Goal: Task Accomplishment & Management: Complete application form

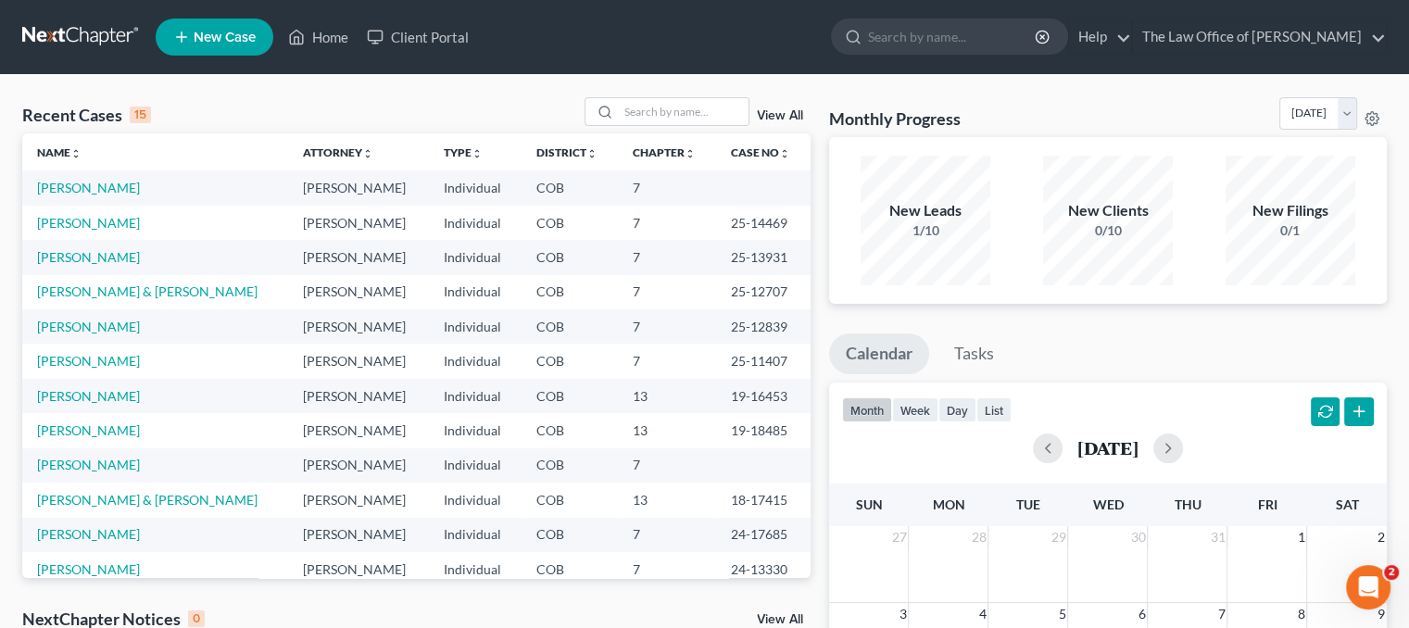
click at [219, 35] on span "New Case" at bounding box center [225, 38] width 62 height 14
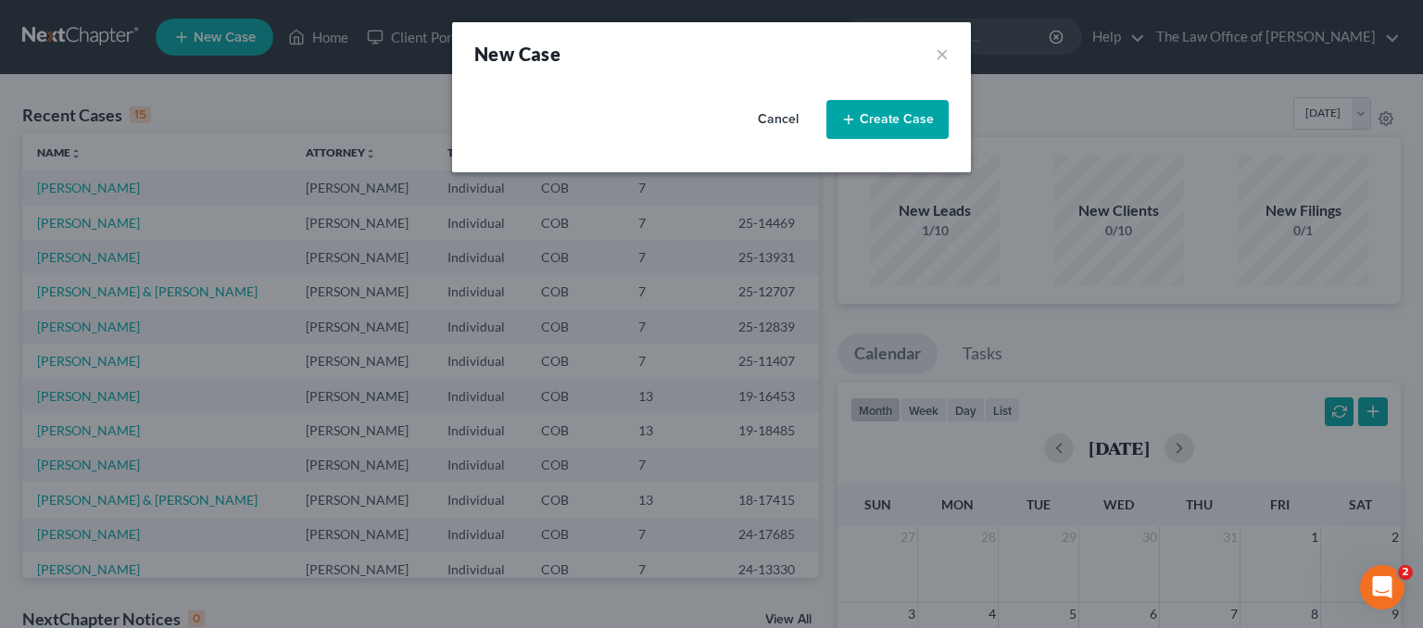
select select "11"
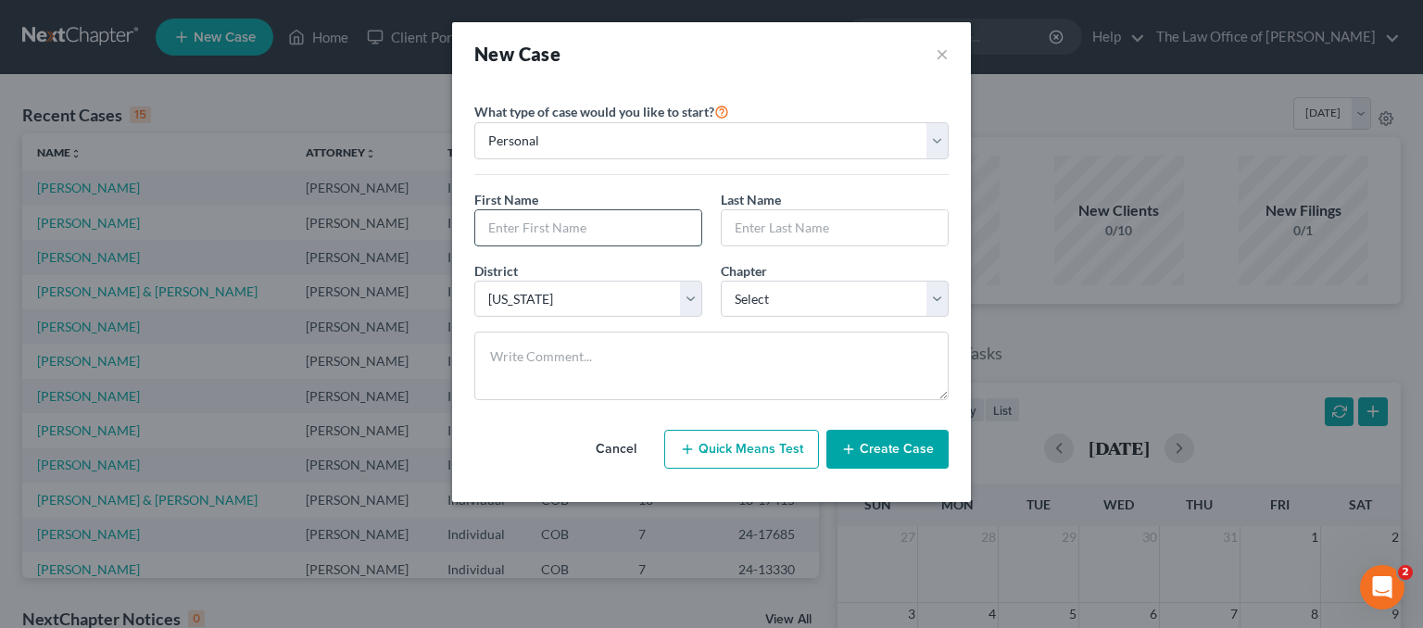
click at [526, 238] on input "text" at bounding box center [588, 227] width 226 height 35
type input "[PERSON_NAME]"
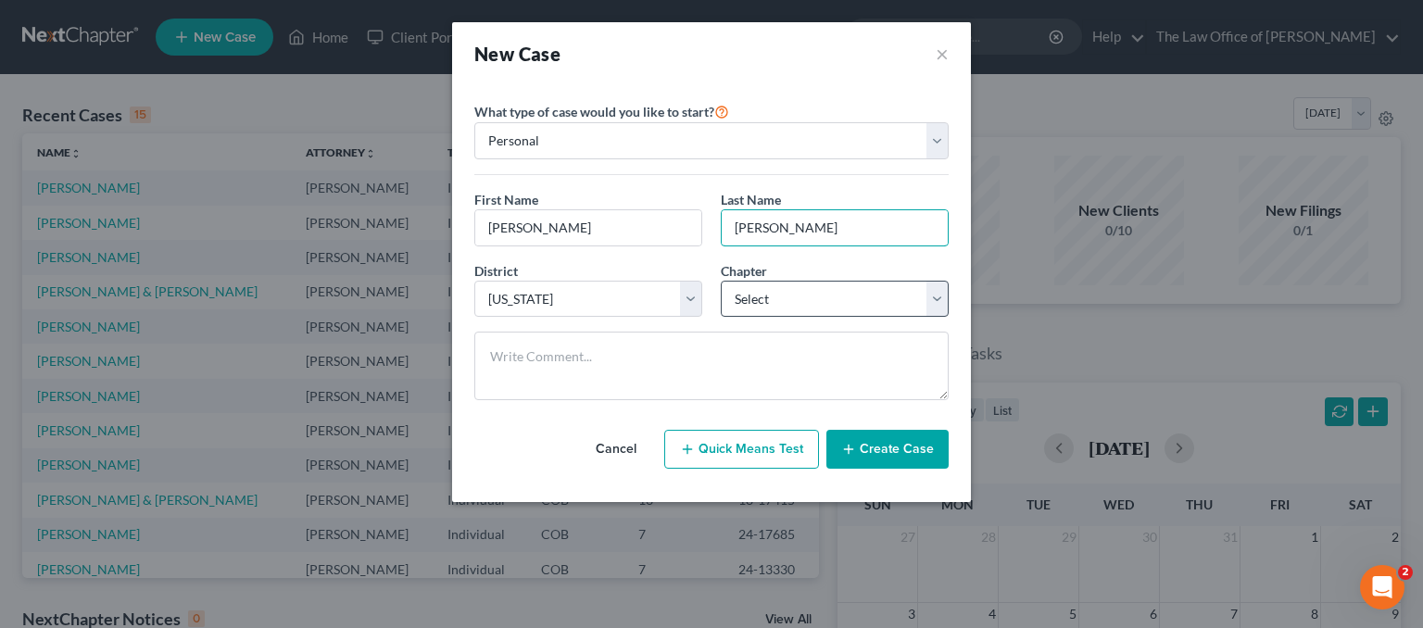
type input "[PERSON_NAME]"
click at [808, 303] on select "Select 7 11 12 13" at bounding box center [835, 299] width 228 height 37
select select "0"
click at [721, 281] on select "Select 7 11 12 13" at bounding box center [835, 299] width 228 height 37
click at [904, 450] on button "Create Case" at bounding box center [887, 449] width 122 height 39
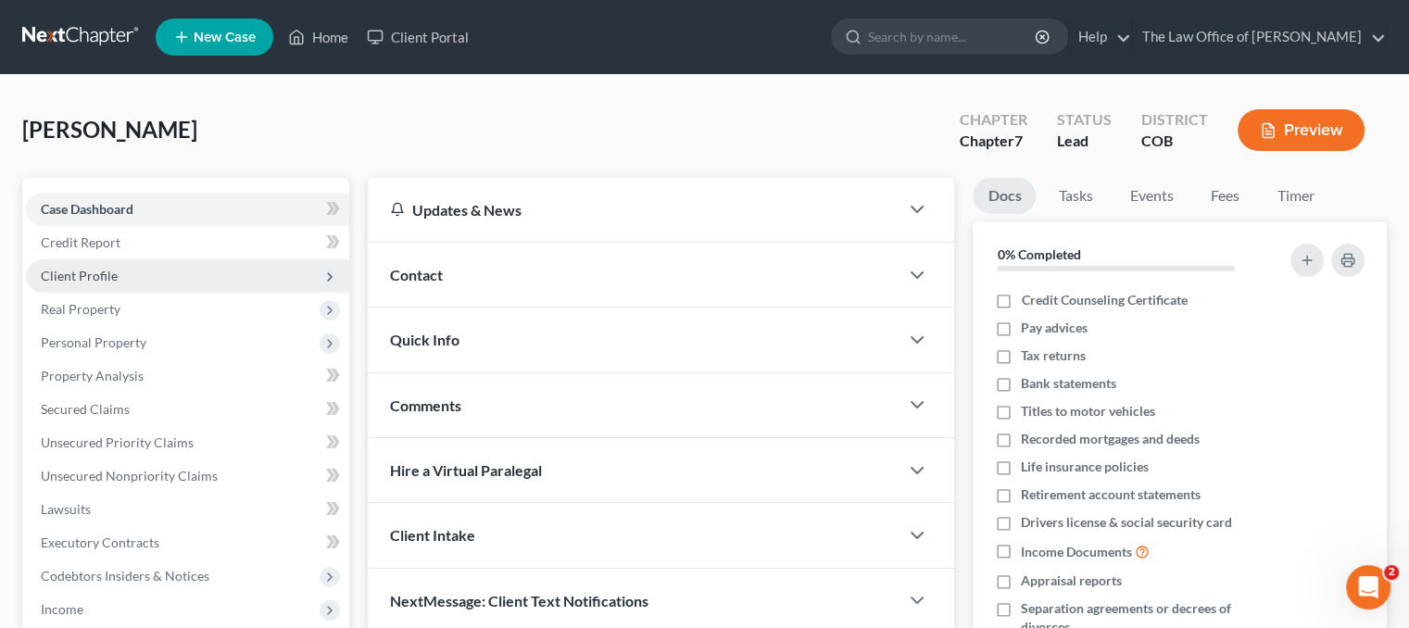
click at [122, 265] on span "Client Profile" at bounding box center [187, 275] width 323 height 33
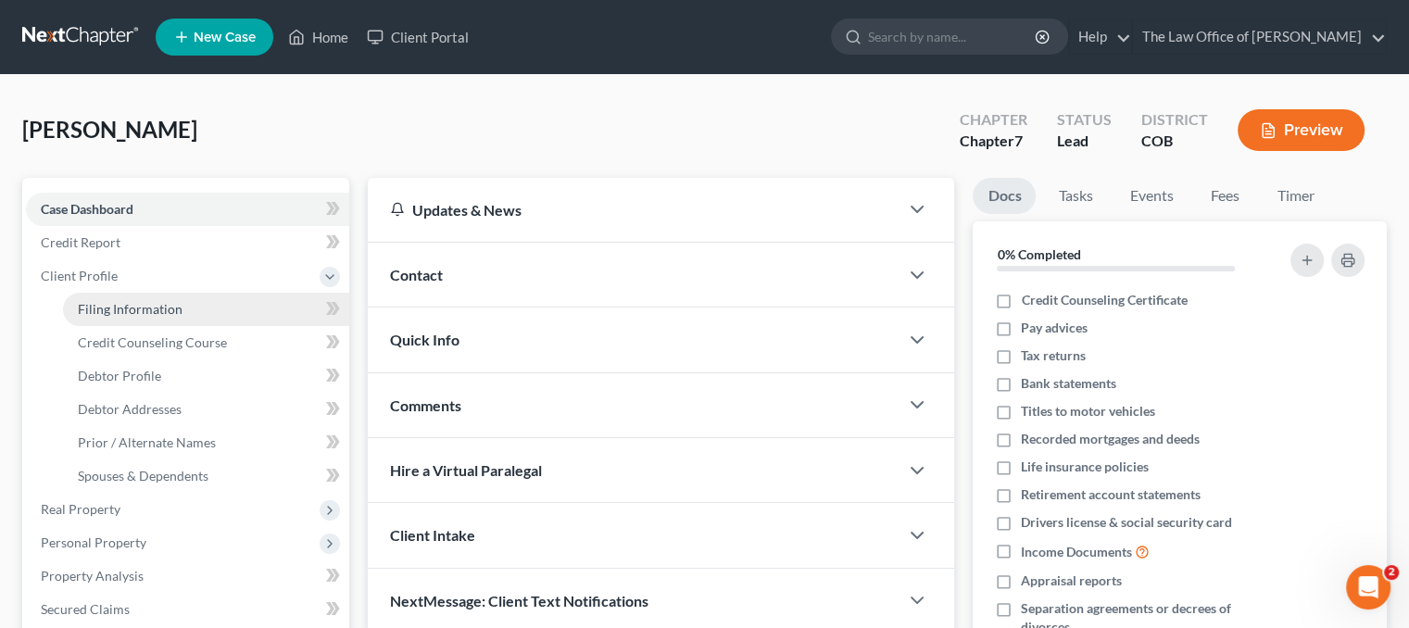
click at [143, 305] on span "Filing Information" at bounding box center [130, 309] width 105 height 16
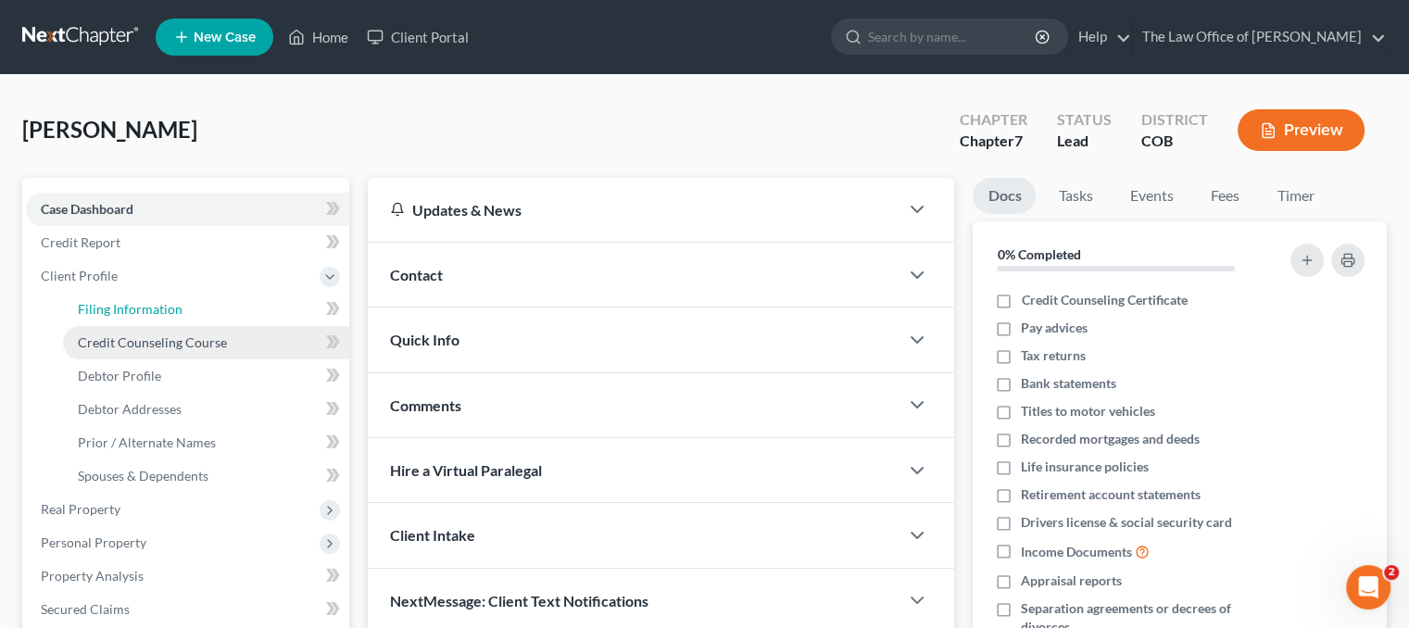
select select "1"
select select "0"
select select "11"
select select "5"
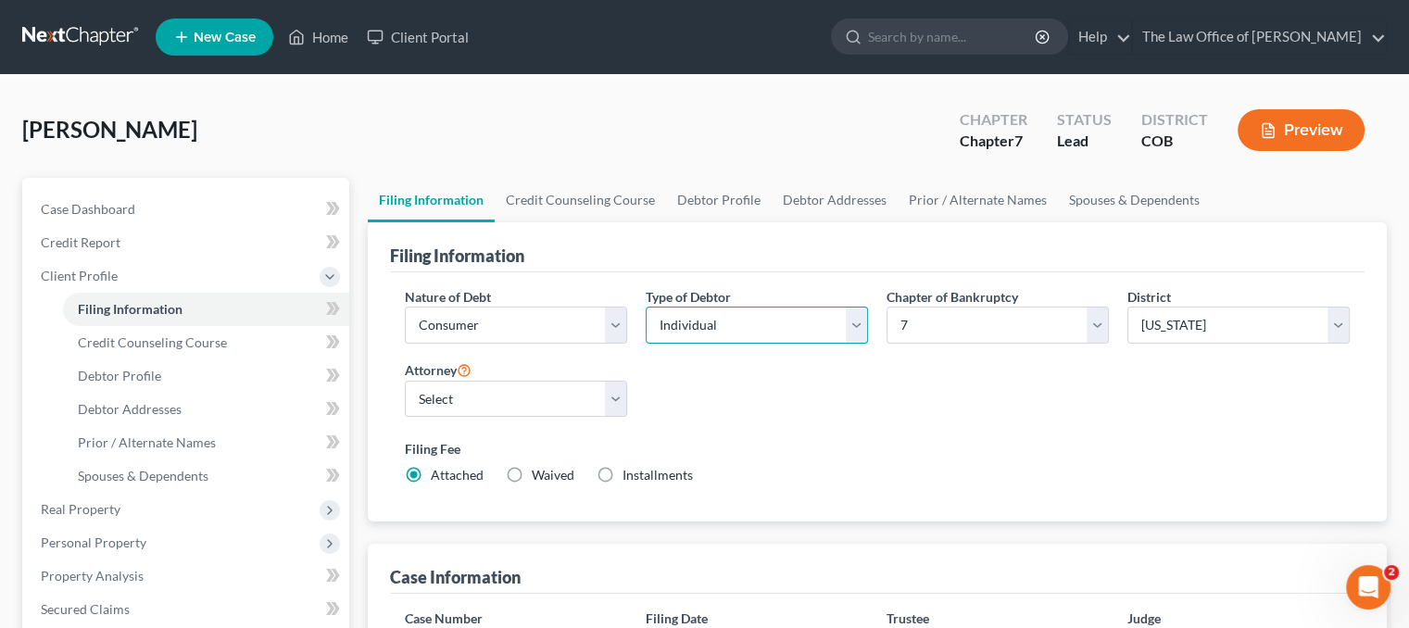
click at [841, 318] on select "Select Individual Joint" at bounding box center [757, 325] width 222 height 37
select select "1"
click at [646, 307] on select "Select Individual Joint" at bounding box center [757, 325] width 222 height 37
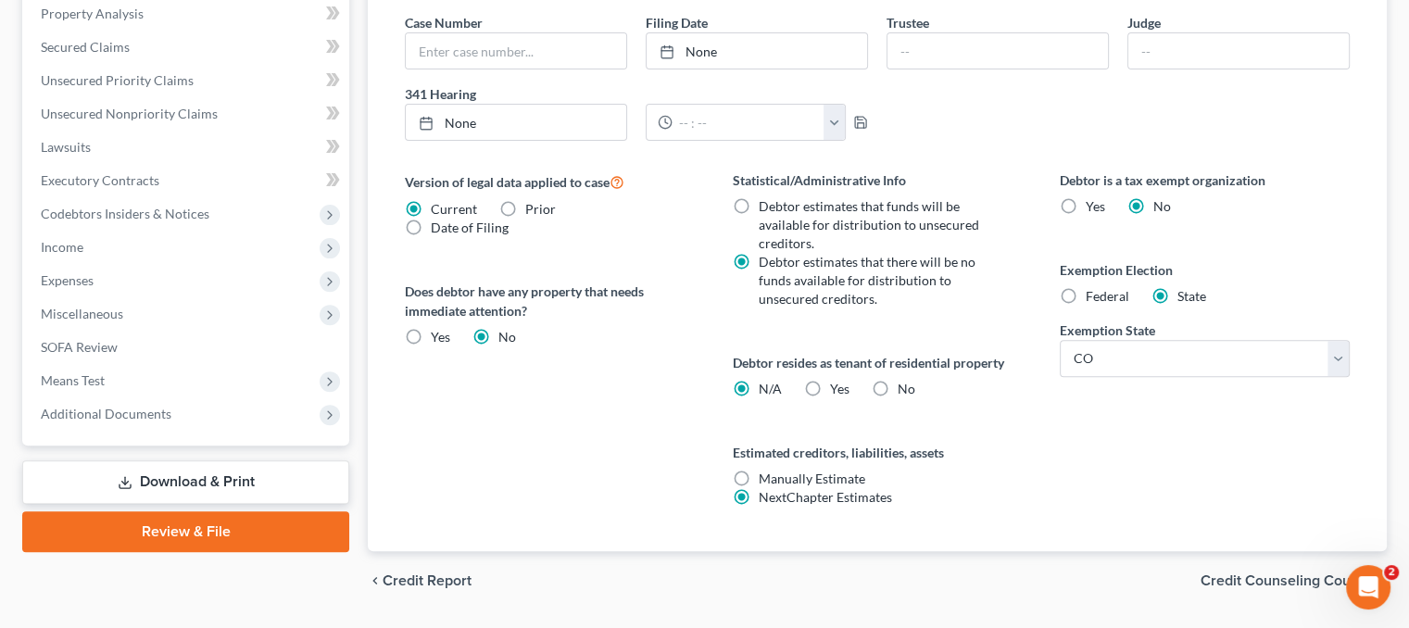
scroll to position [646, 0]
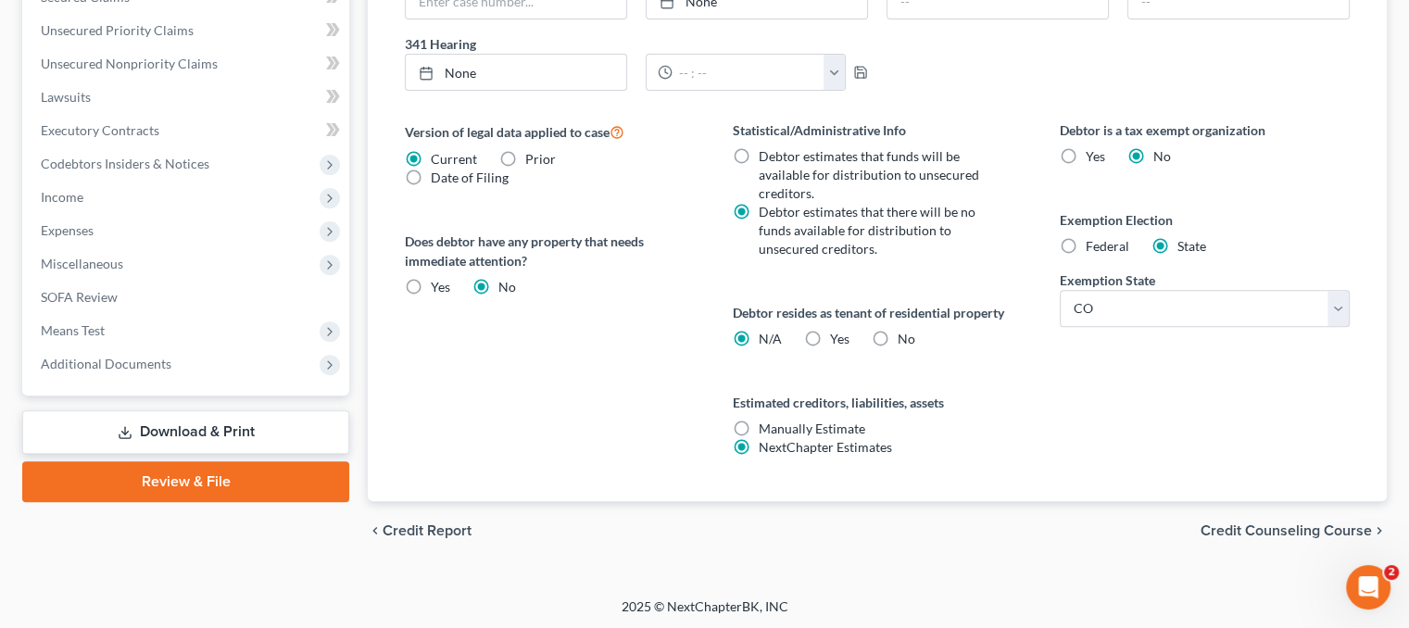
click at [830, 334] on label "Yes Yes" at bounding box center [839, 339] width 19 height 19
click at [838, 334] on input "Yes Yes" at bounding box center [844, 336] width 12 height 12
radio input "true"
radio input "false"
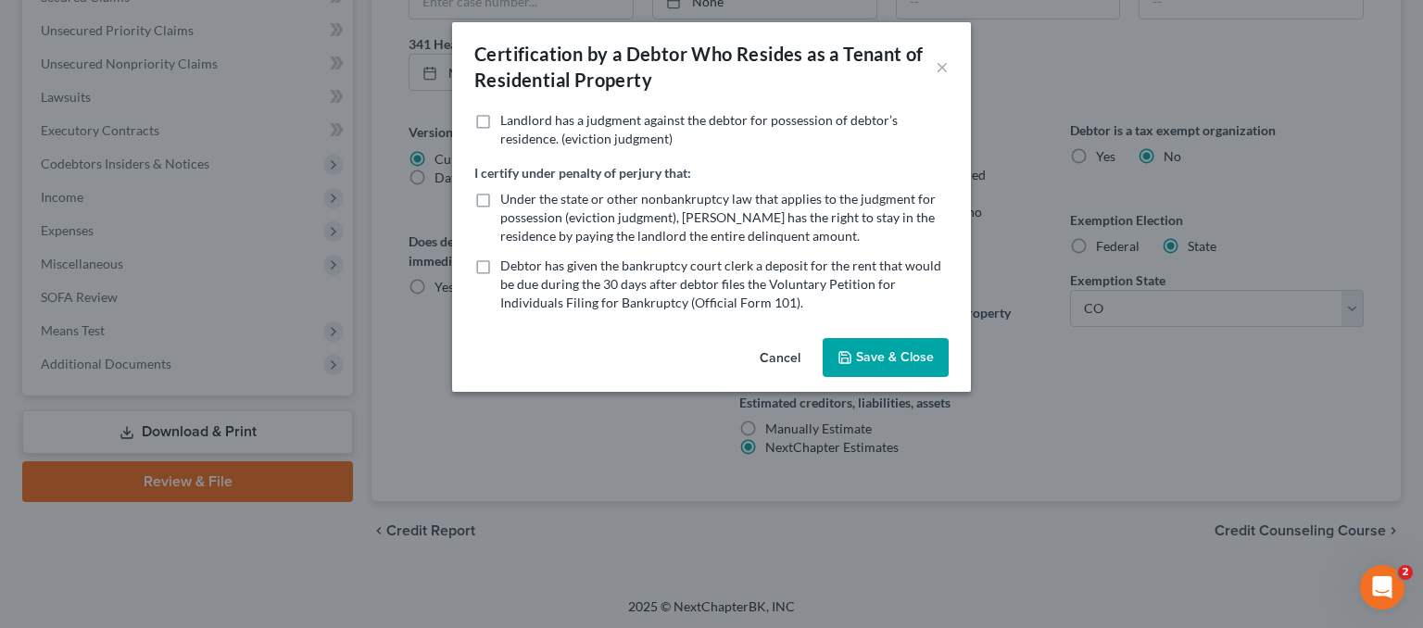
click at [852, 357] on icon "button" at bounding box center [845, 357] width 15 height 15
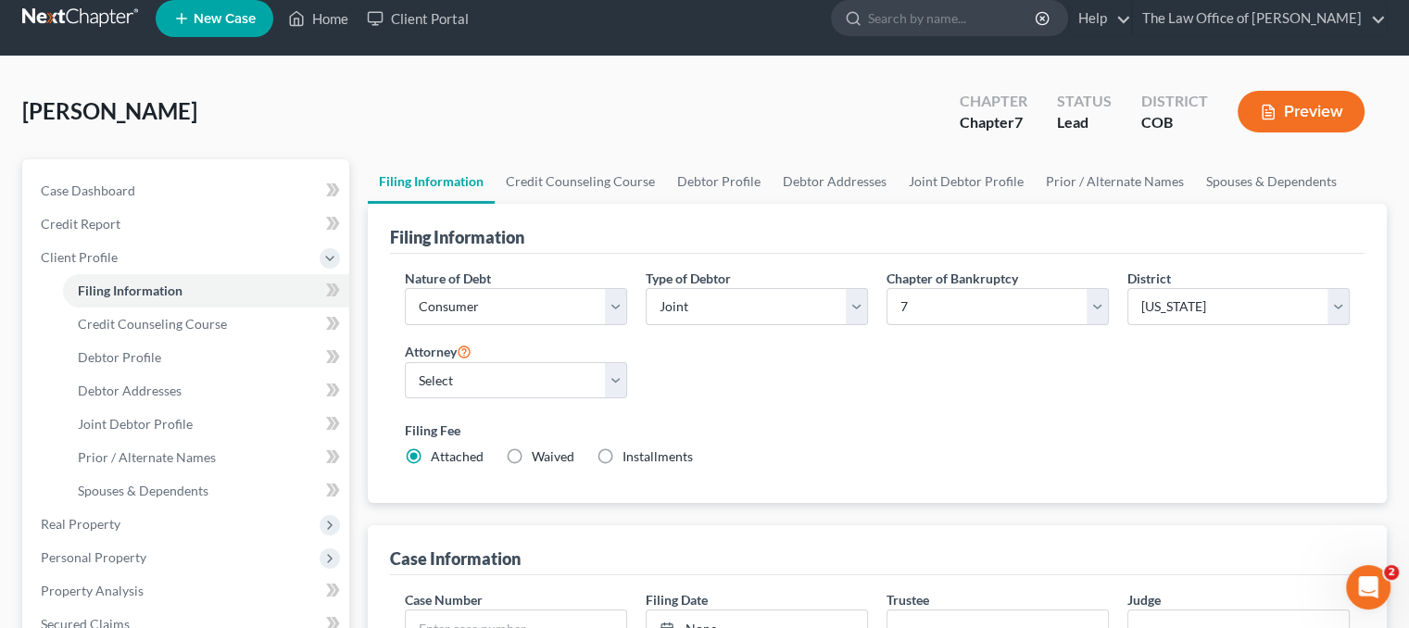
scroll to position [0, 0]
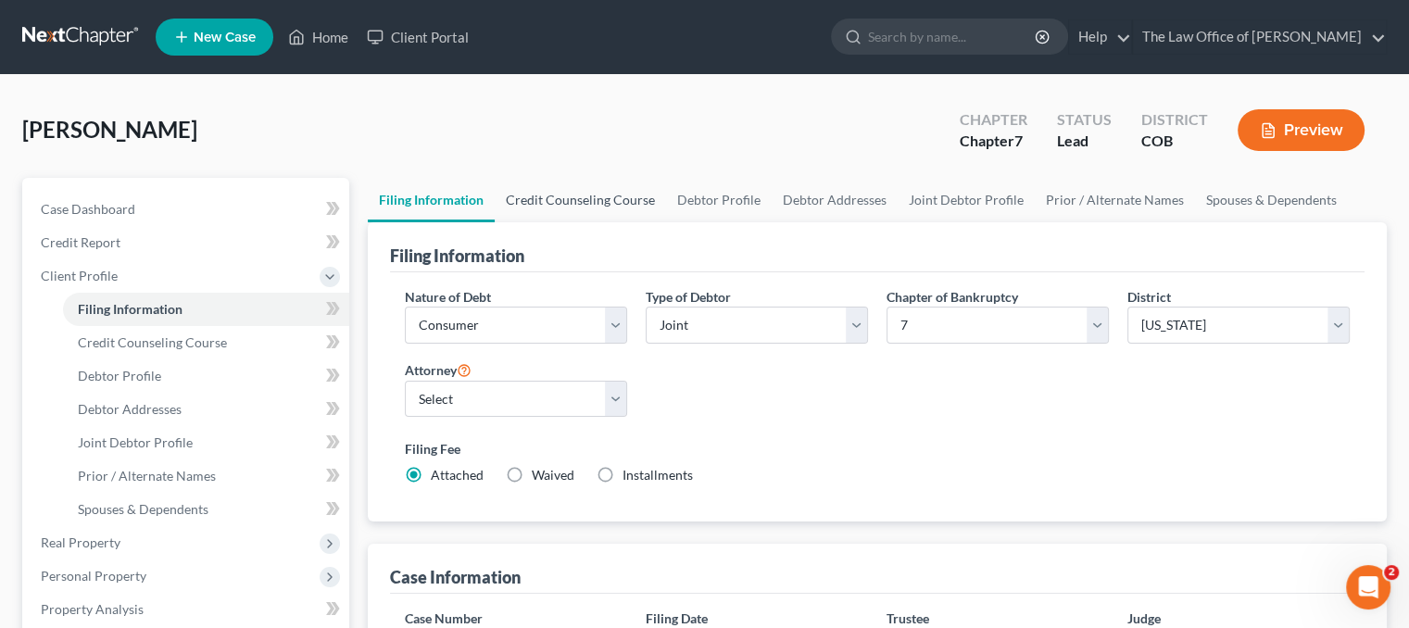
click at [599, 196] on link "Credit Counseling Course" at bounding box center [580, 200] width 171 height 44
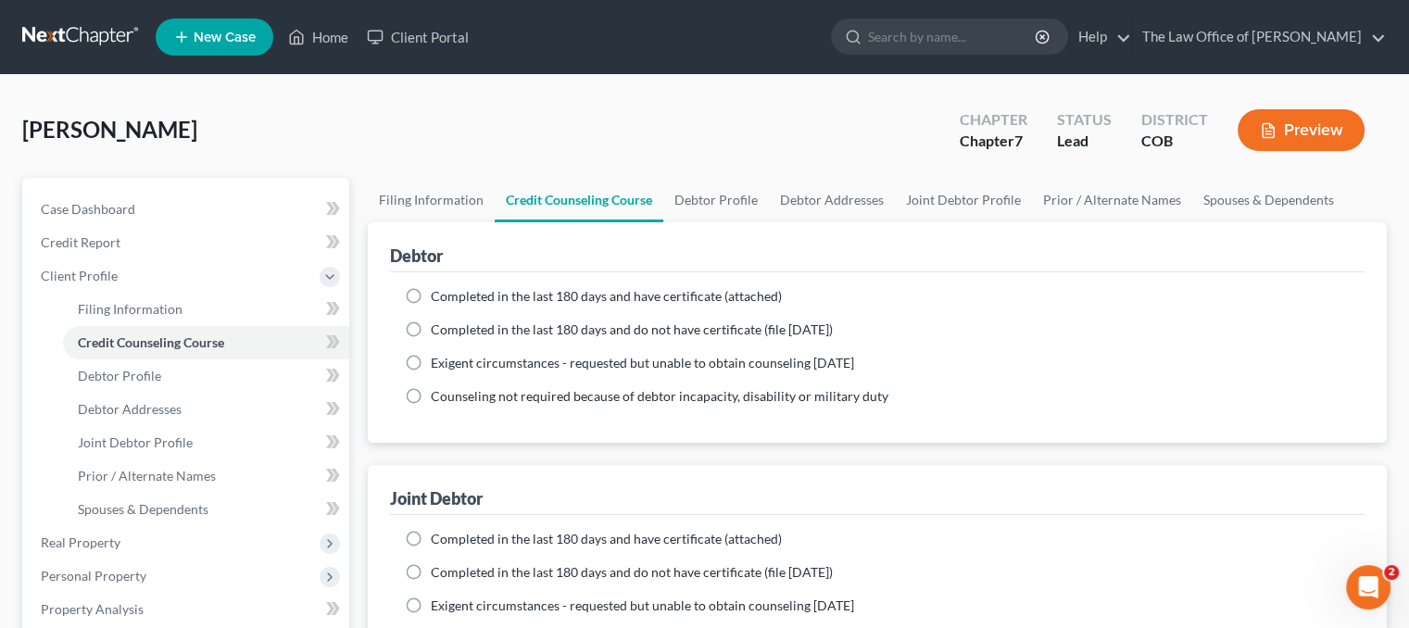
click at [431, 291] on label "Completed in the last 180 days and have certificate (attached)" at bounding box center [606, 296] width 351 height 19
click at [438, 291] on input "Completed in the last 180 days and have certificate (attached)" at bounding box center [444, 293] width 12 height 12
radio input "true"
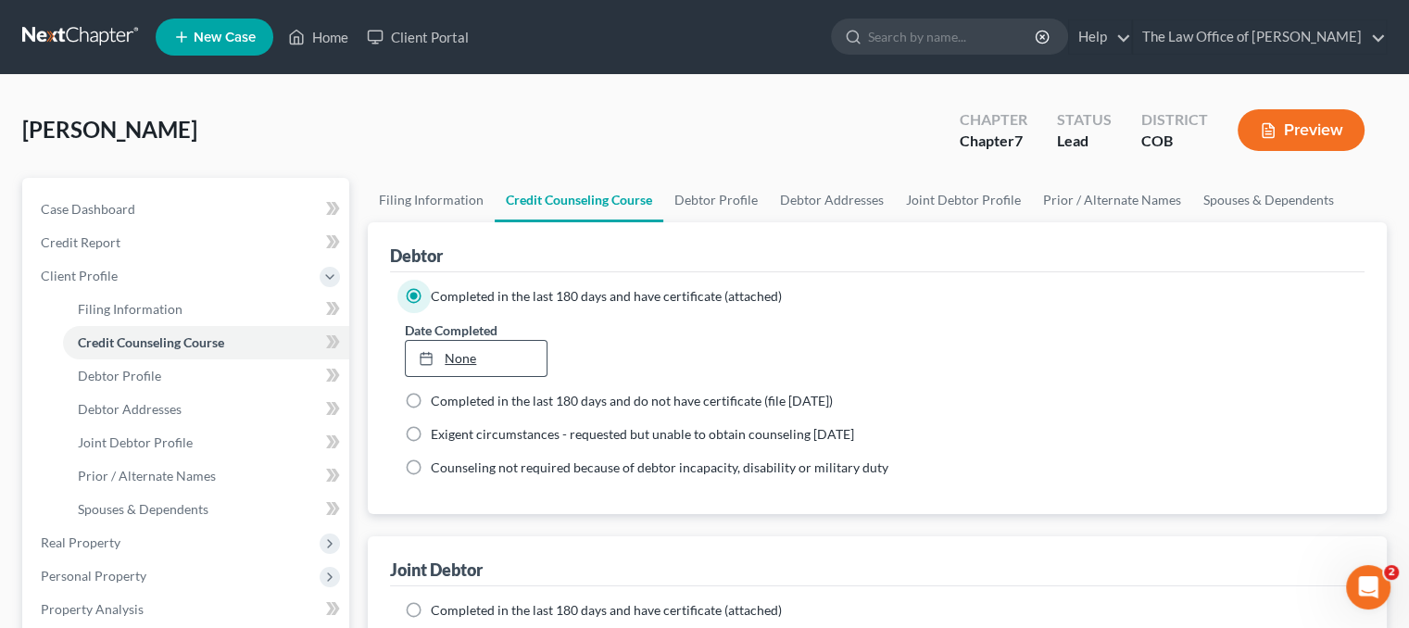
click at [499, 353] on link "None" at bounding box center [476, 358] width 140 height 35
type input "[DATE]"
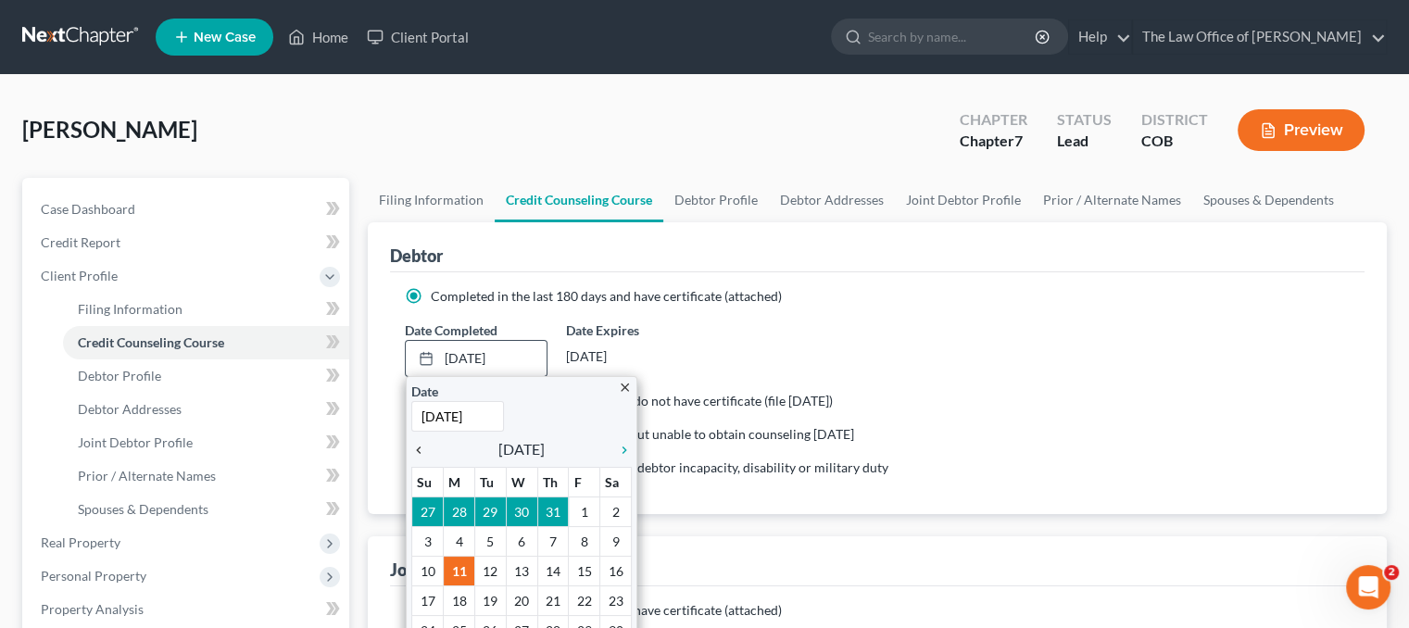
click at [416, 452] on icon "chevron_left" at bounding box center [423, 450] width 24 height 15
click at [416, 451] on icon "chevron_left" at bounding box center [423, 450] width 24 height 15
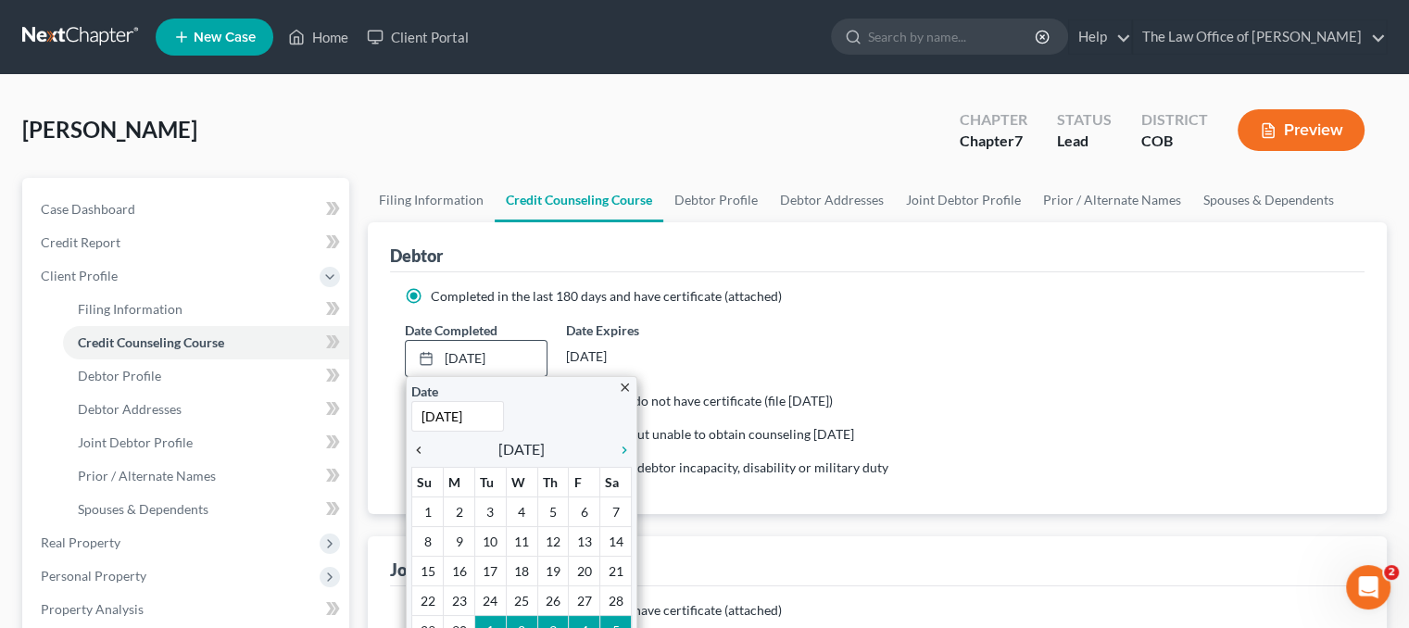
click at [416, 451] on icon "chevron_left" at bounding box center [423, 450] width 24 height 15
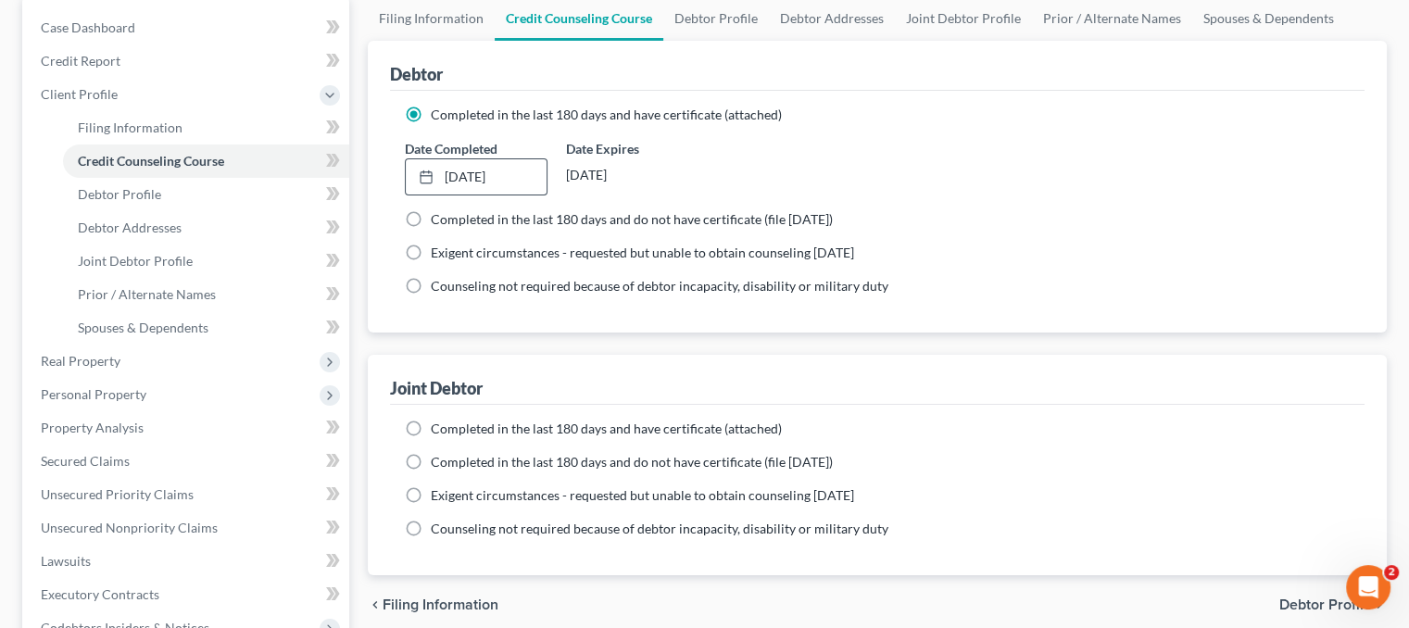
scroll to position [185, 0]
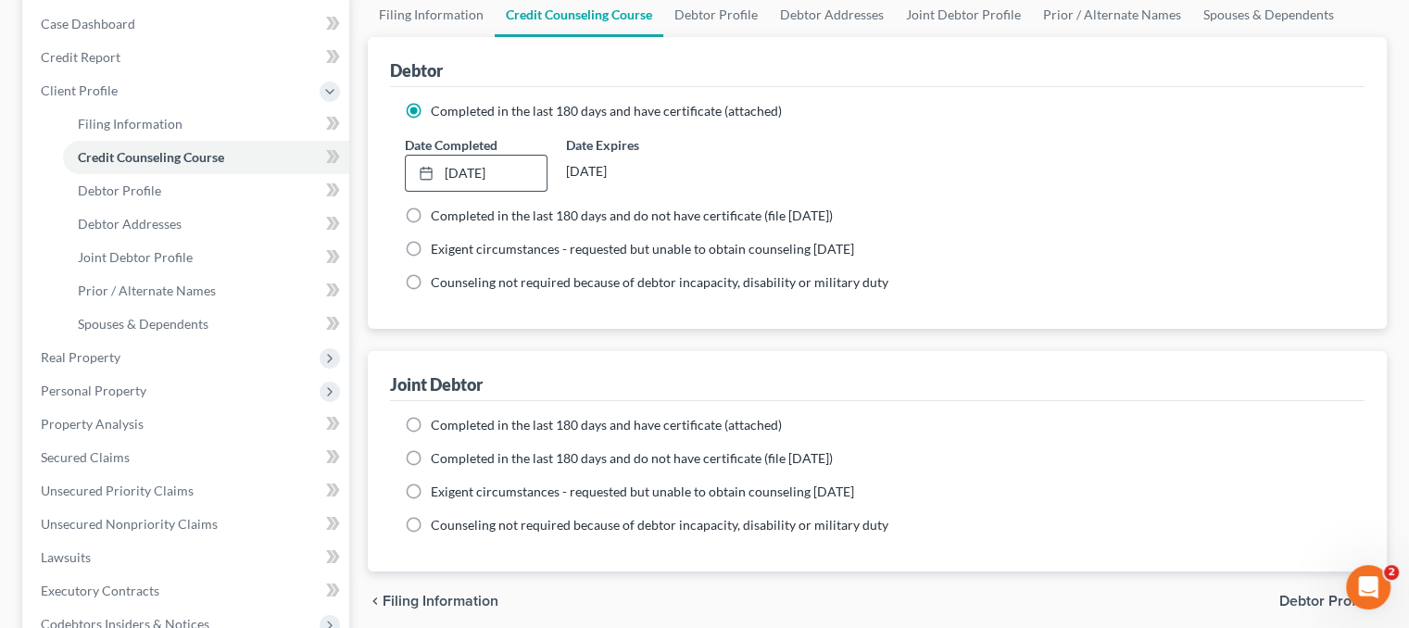
click at [431, 428] on label "Completed in the last 180 days and have certificate (attached)" at bounding box center [606, 425] width 351 height 19
click at [438, 428] on input "Completed in the last 180 days and have certificate (attached)" at bounding box center [444, 422] width 12 height 12
radio input "true"
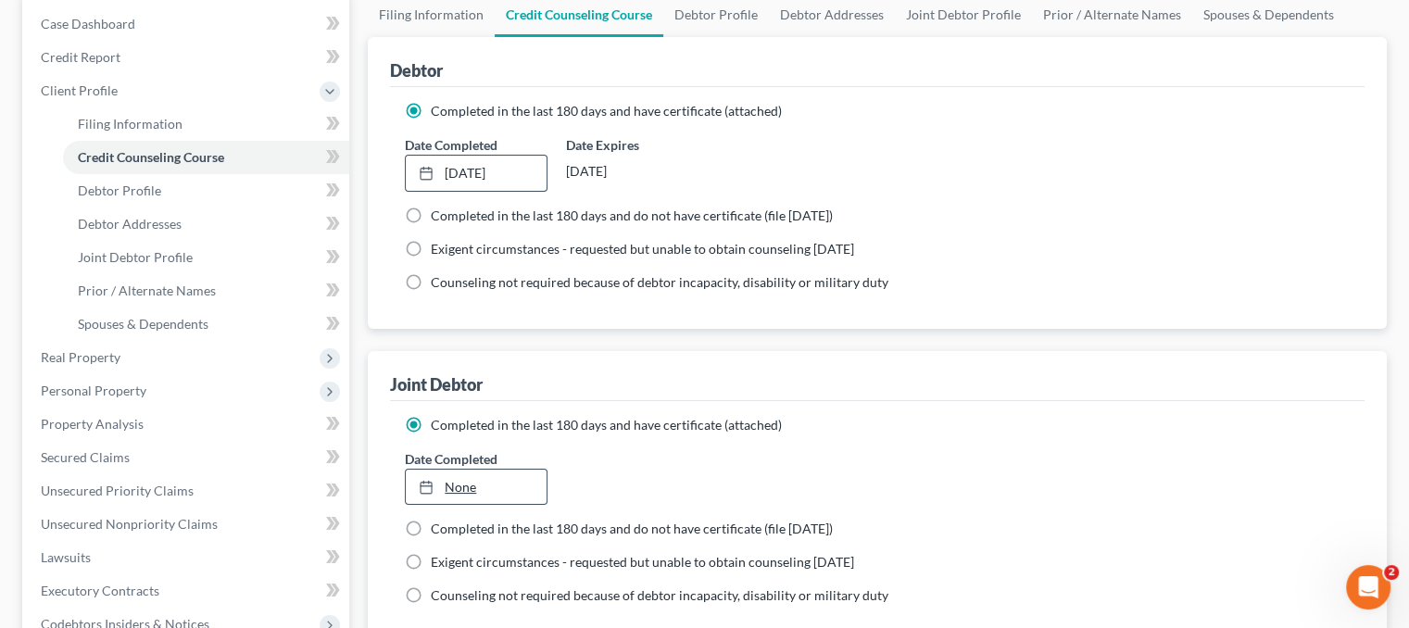
click at [494, 479] on link "None" at bounding box center [476, 487] width 140 height 35
type input "[DATE]"
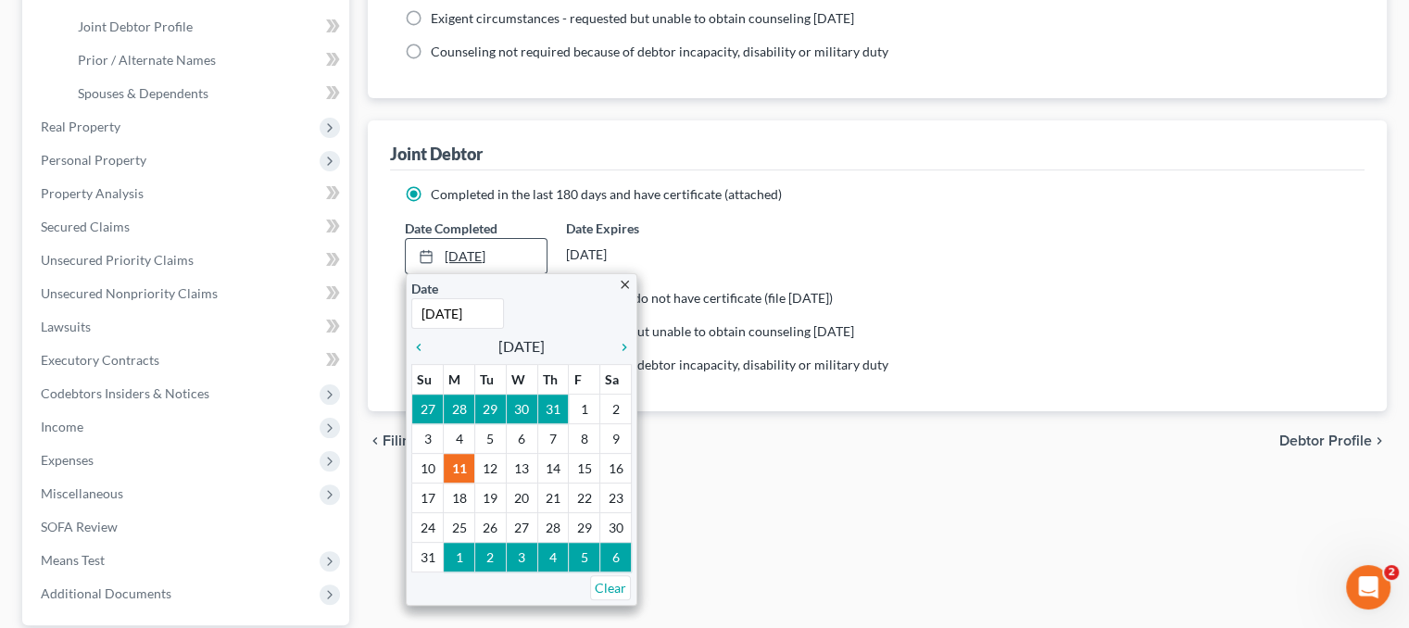
scroll to position [463, 0]
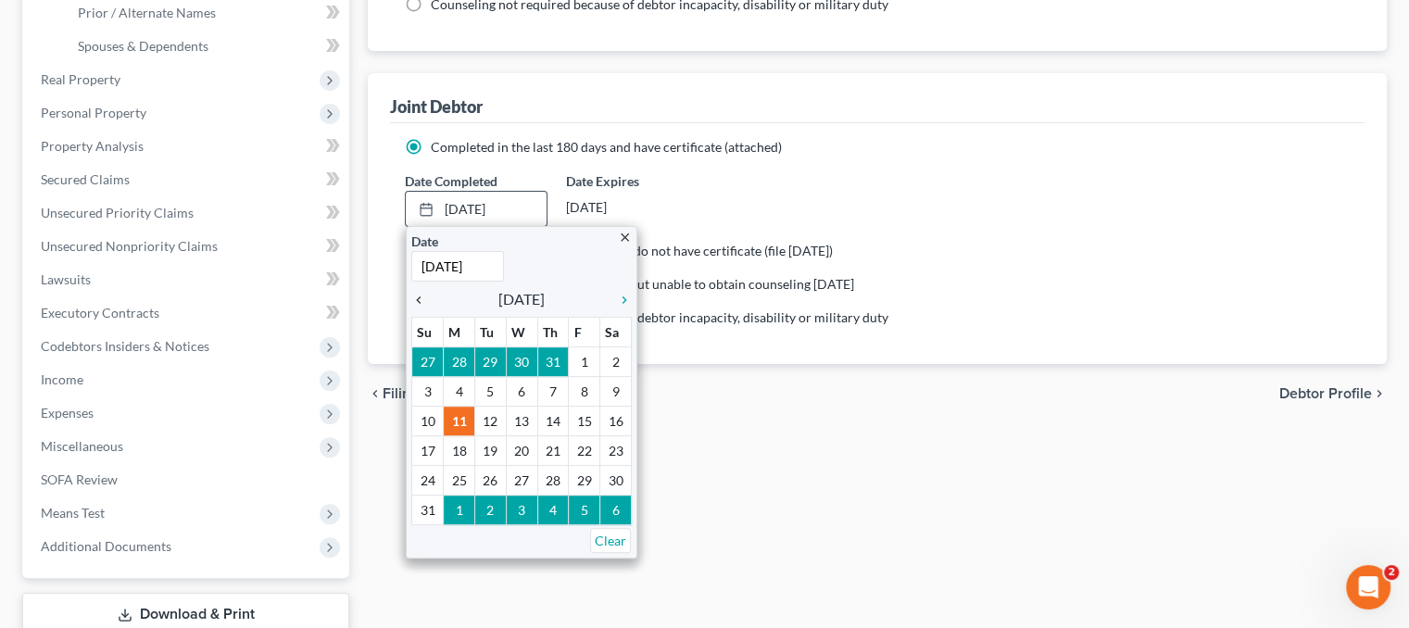
click at [422, 294] on icon "chevron_left" at bounding box center [423, 300] width 24 height 15
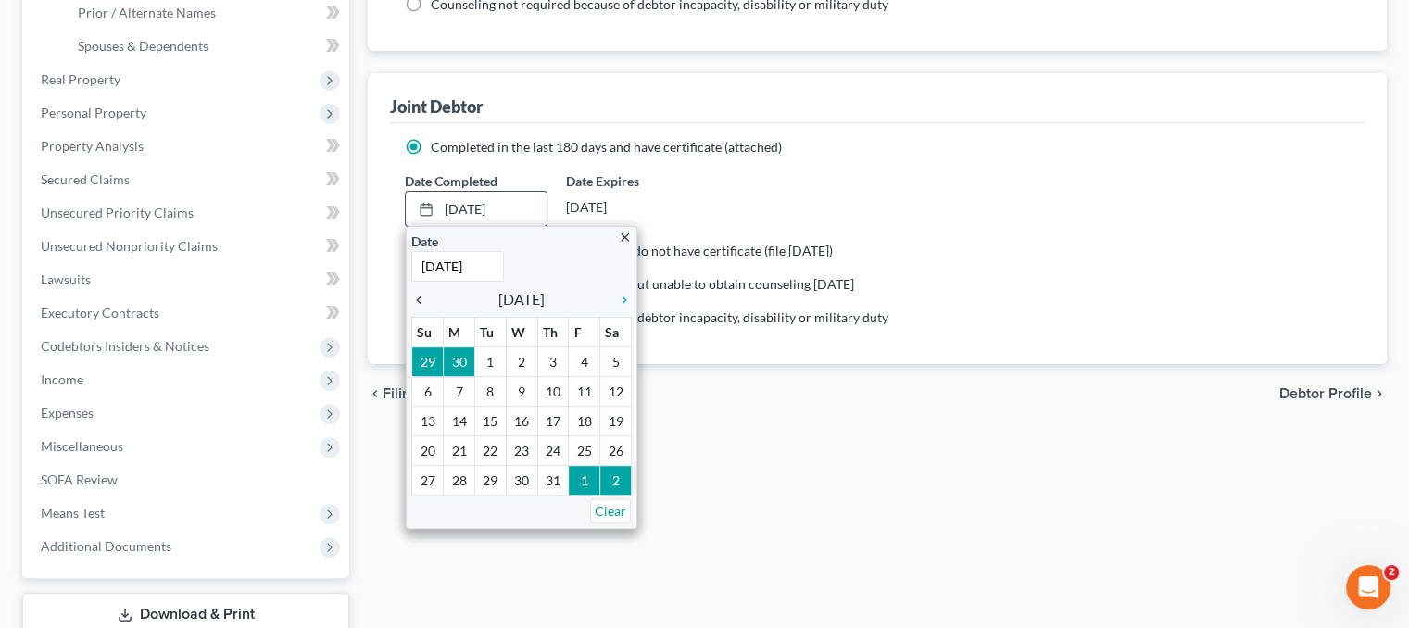
click at [422, 294] on icon "chevron_left" at bounding box center [423, 300] width 24 height 15
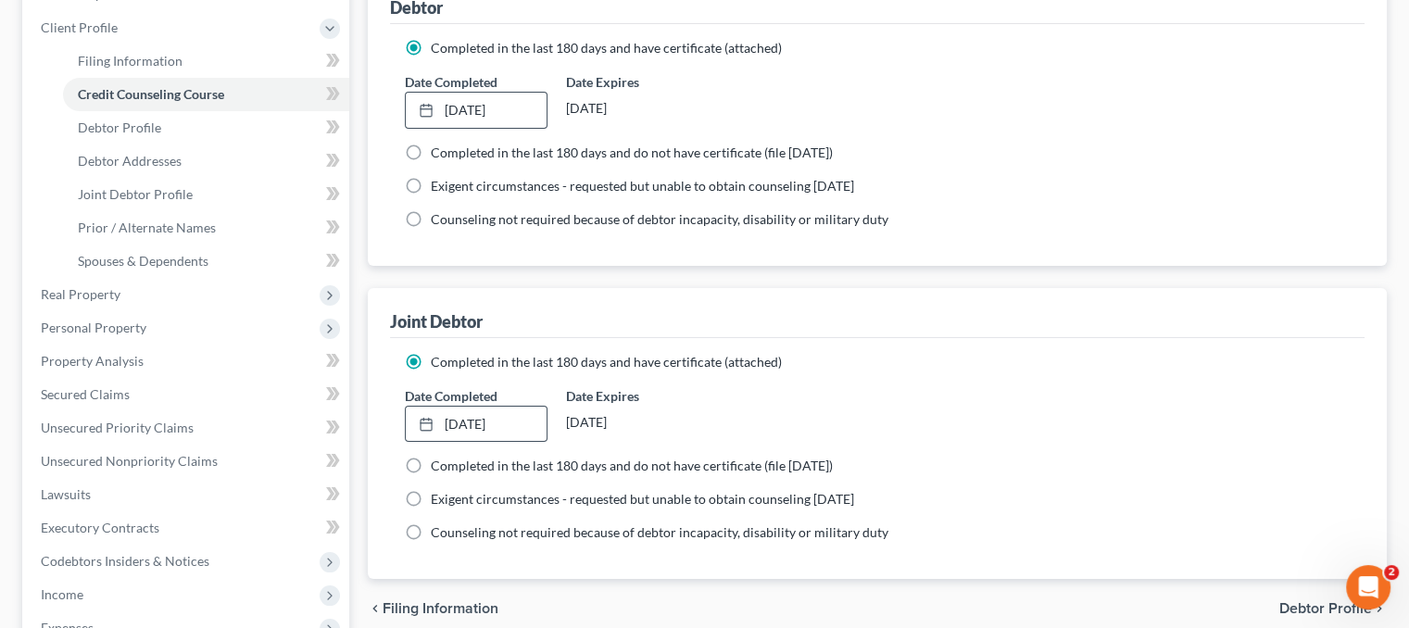
scroll to position [0, 0]
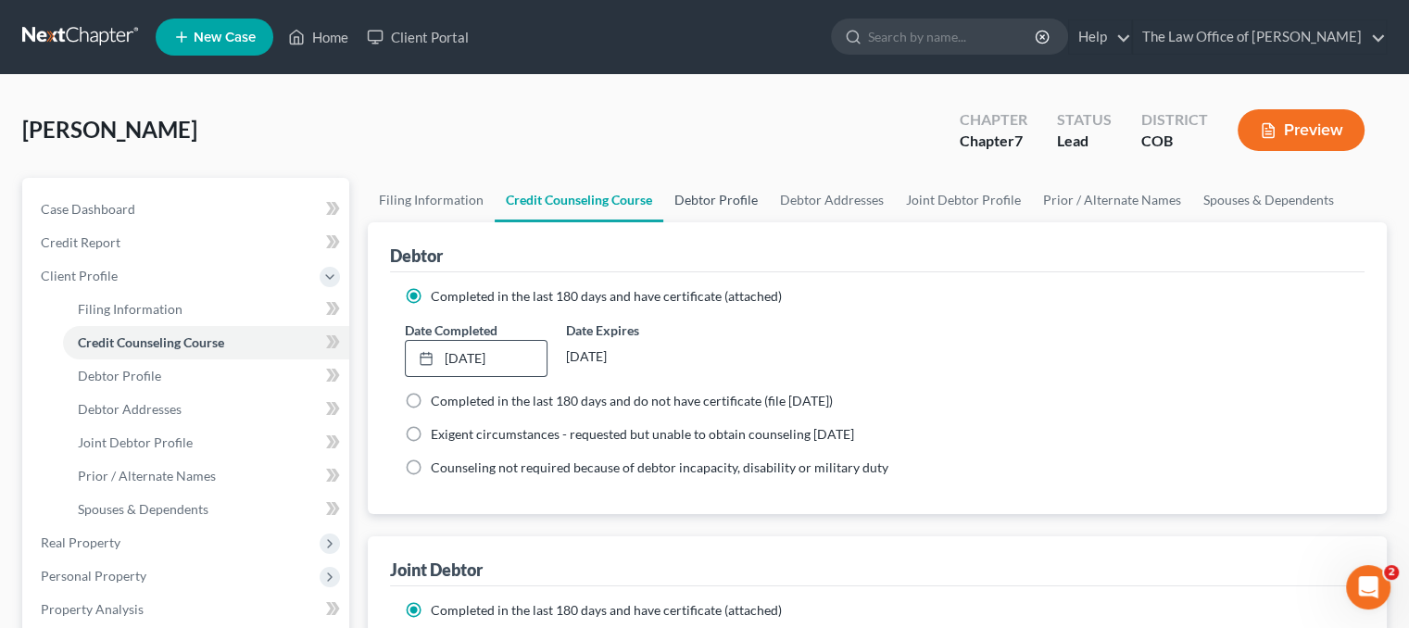
click at [708, 197] on link "Debtor Profile" at bounding box center [716, 200] width 106 height 44
select select "1"
select select "0"
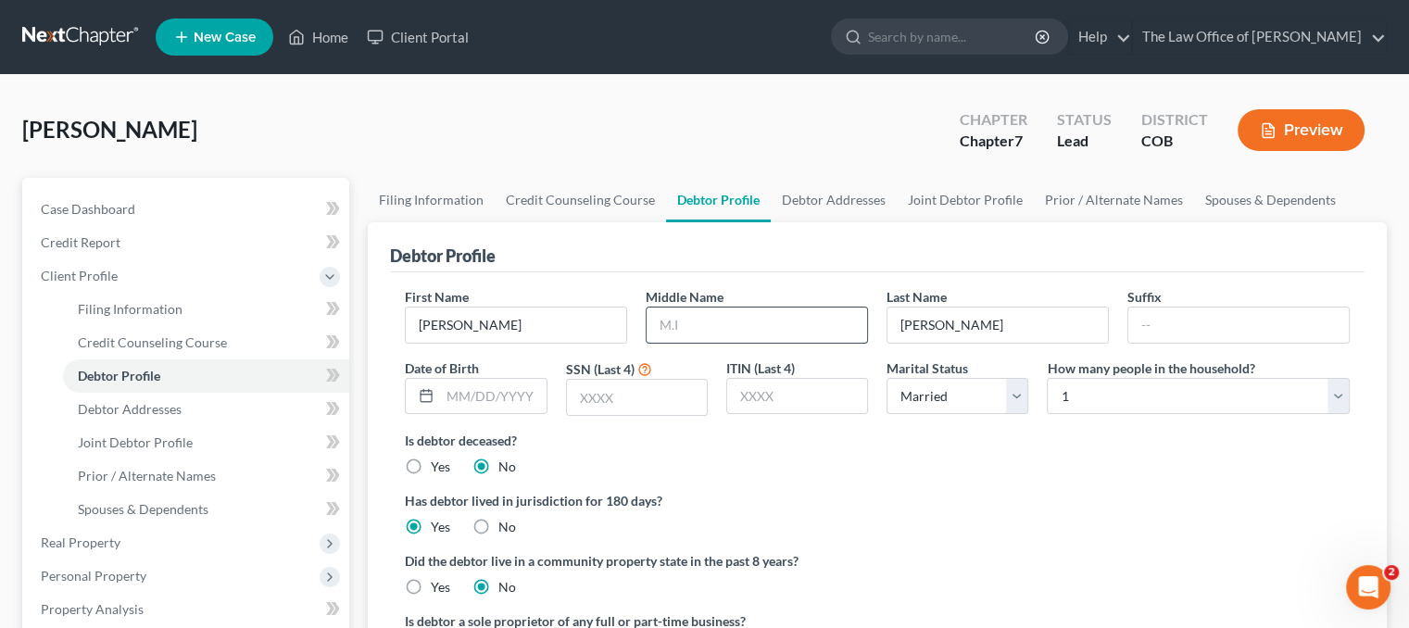
click at [756, 325] on input "text" at bounding box center [757, 325] width 221 height 35
type input "[PERSON_NAME]"
type input "II"
type input "[DATE]"
type input "0997"
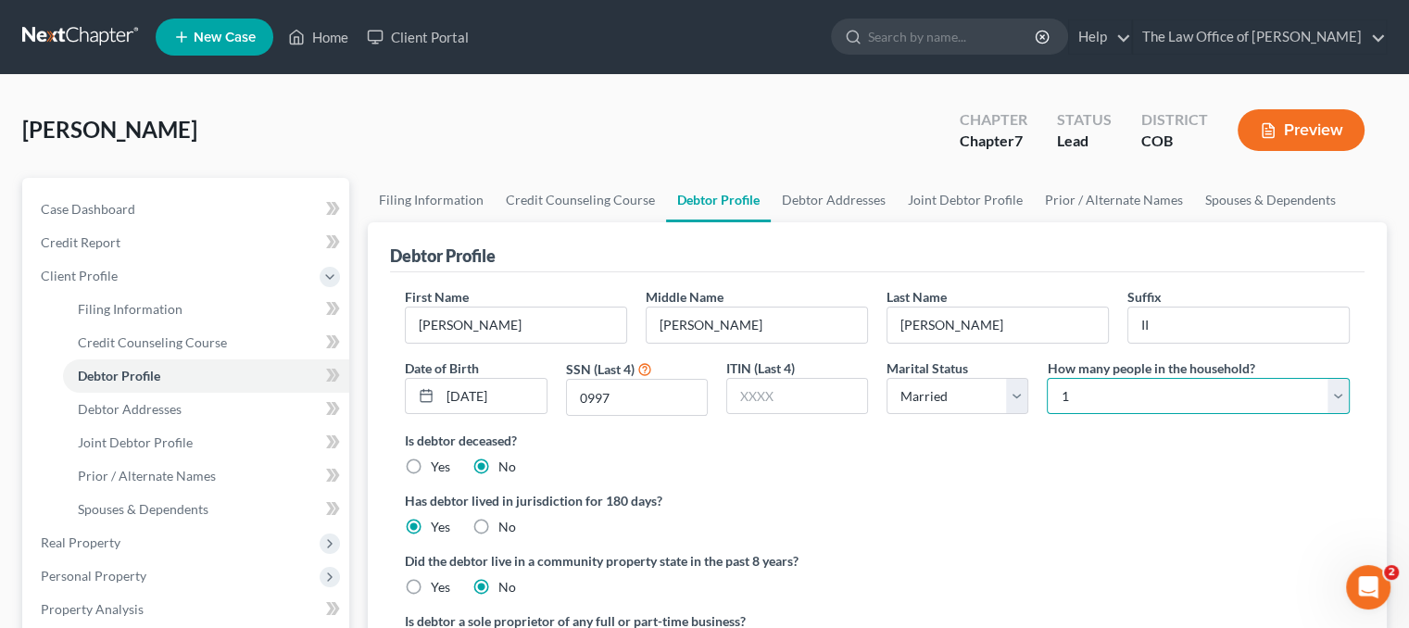
click at [1206, 378] on select "Select 1 2 3 4 5 6 7 8 9 10 11 12 13 14 15 16 17 18 19 20" at bounding box center [1198, 396] width 303 height 37
select select "2"
click at [1047, 378] on select "Select 1 2 3 4 5 6 7 8 9 10 11 12 13 14 15 16 17 18 19 20" at bounding box center [1198, 396] width 303 height 37
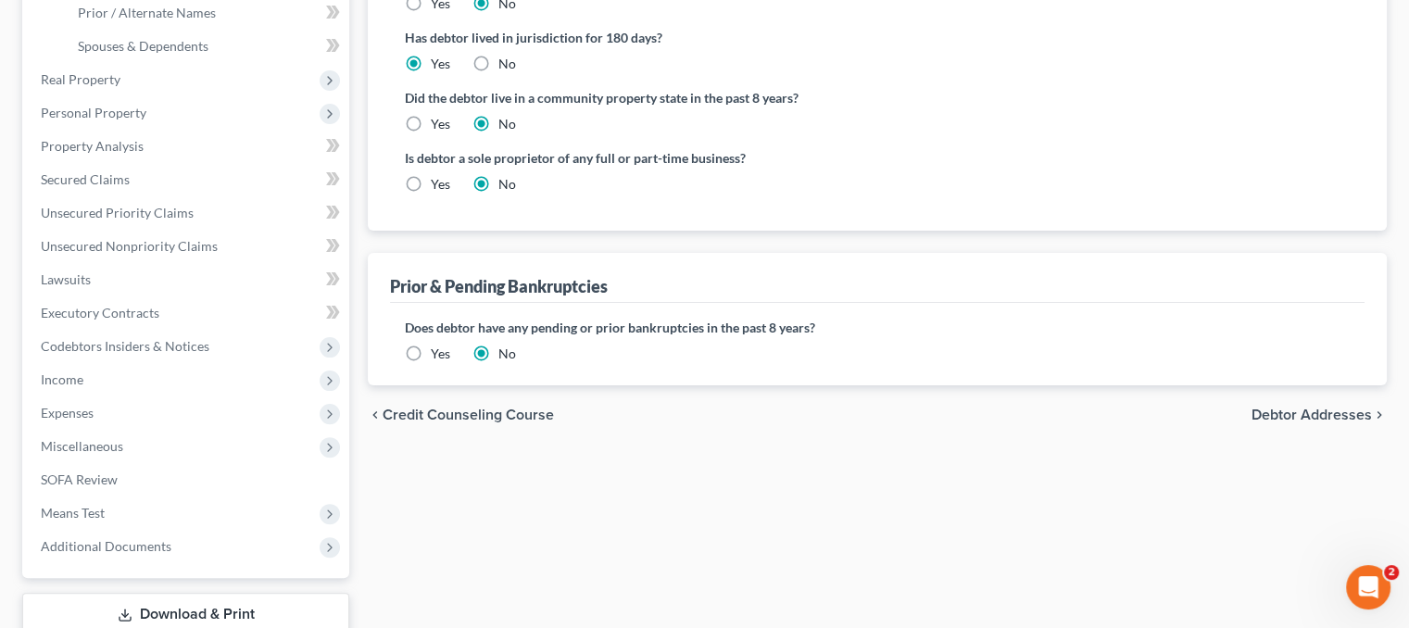
scroll to position [93, 0]
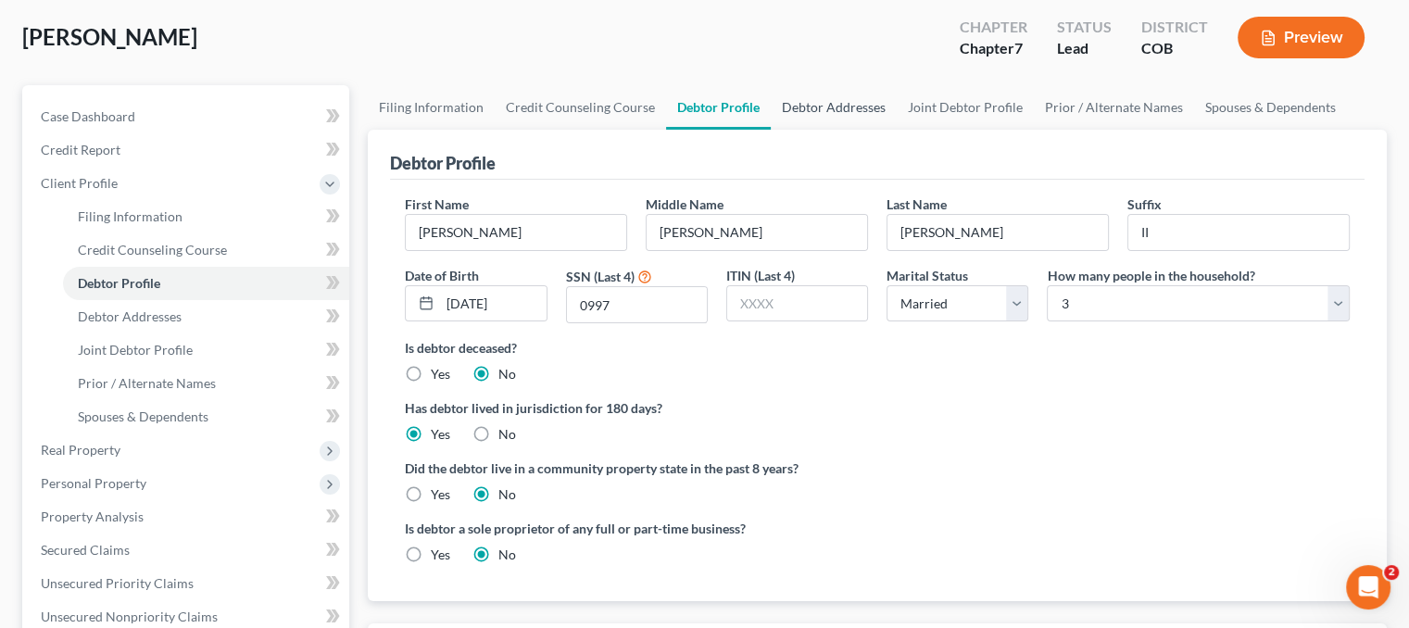
click at [800, 112] on link "Debtor Addresses" at bounding box center [834, 107] width 126 height 44
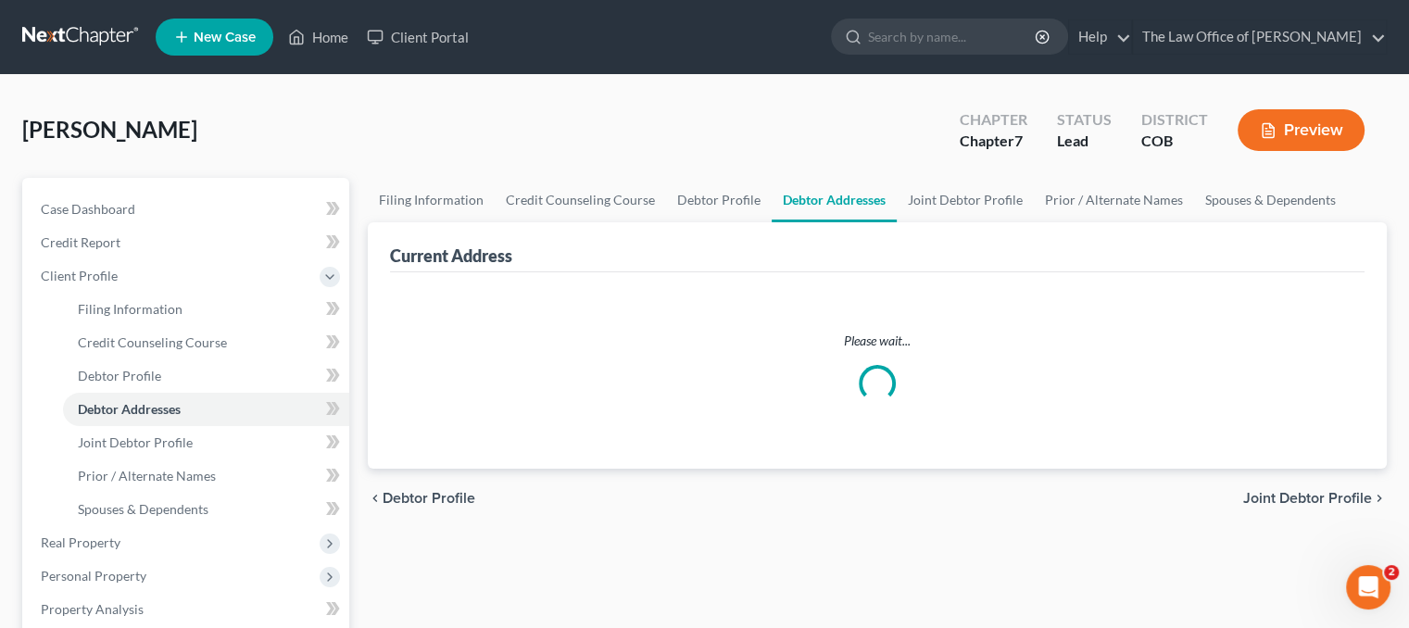
select select "0"
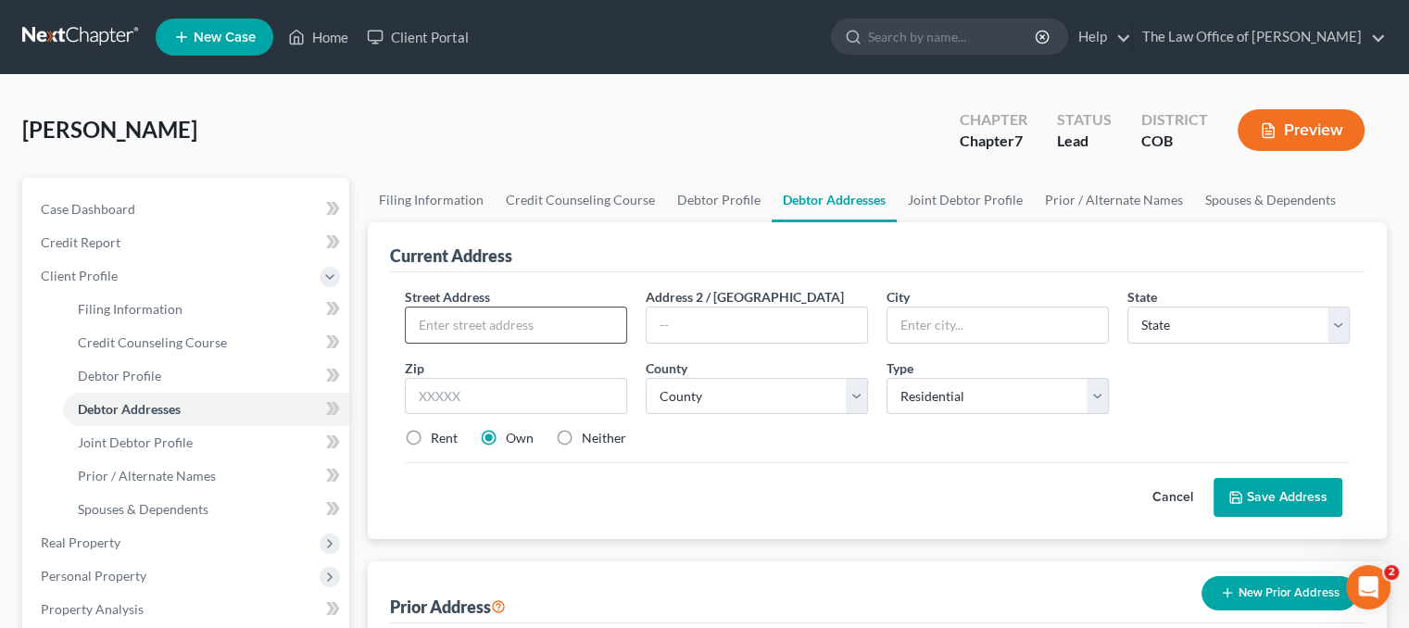
click at [556, 321] on input "text" at bounding box center [516, 325] width 221 height 35
type input "[STREET_ADDRESS]"
type input "[GEOGRAPHIC_DATA]"
select select "5"
type input "80601"
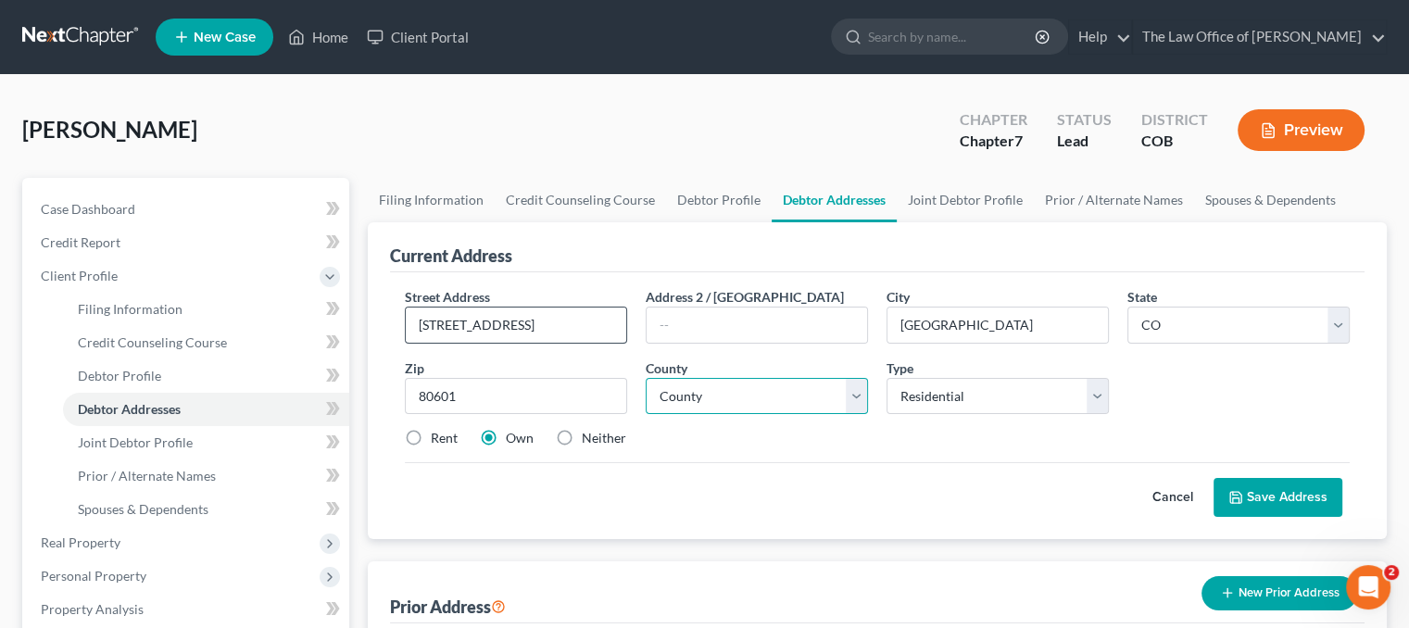
select select "0"
click at [431, 433] on label "Rent" at bounding box center [444, 438] width 27 height 19
click at [438, 433] on input "Rent" at bounding box center [444, 435] width 12 height 12
radio input "true"
click at [1264, 496] on button "Save Address" at bounding box center [1278, 497] width 129 height 39
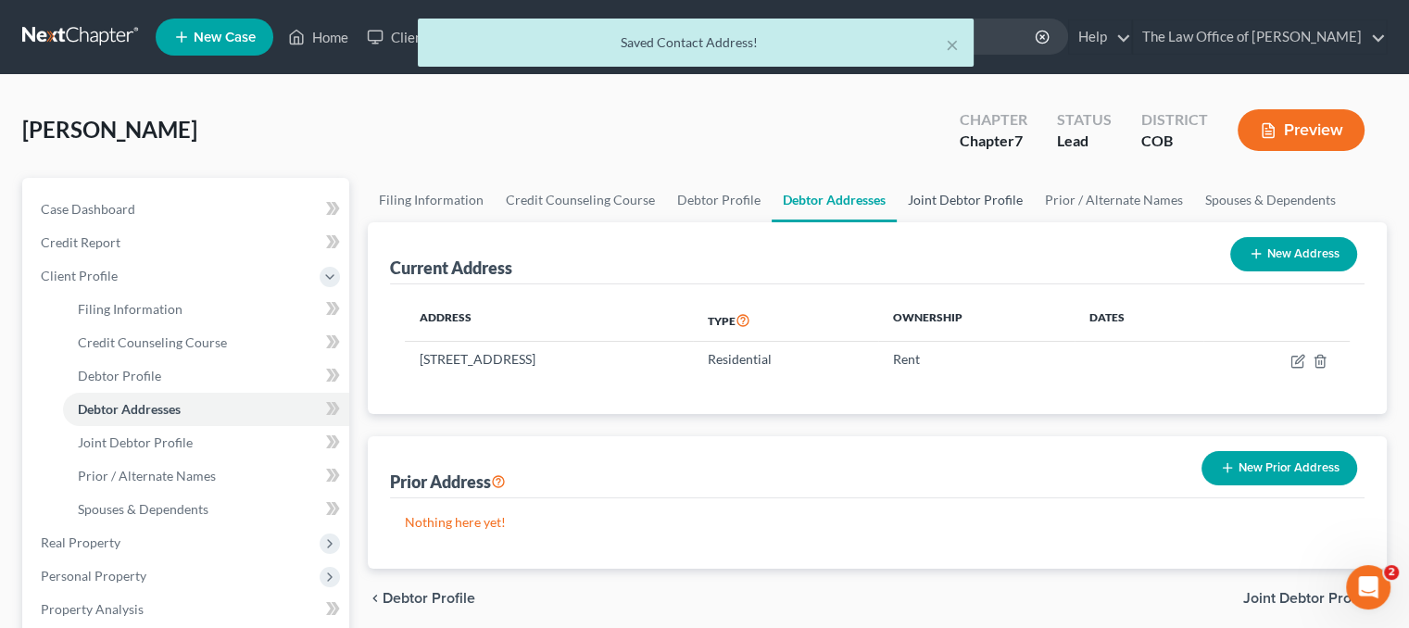
click at [940, 195] on link "Joint Debtor Profile" at bounding box center [965, 200] width 137 height 44
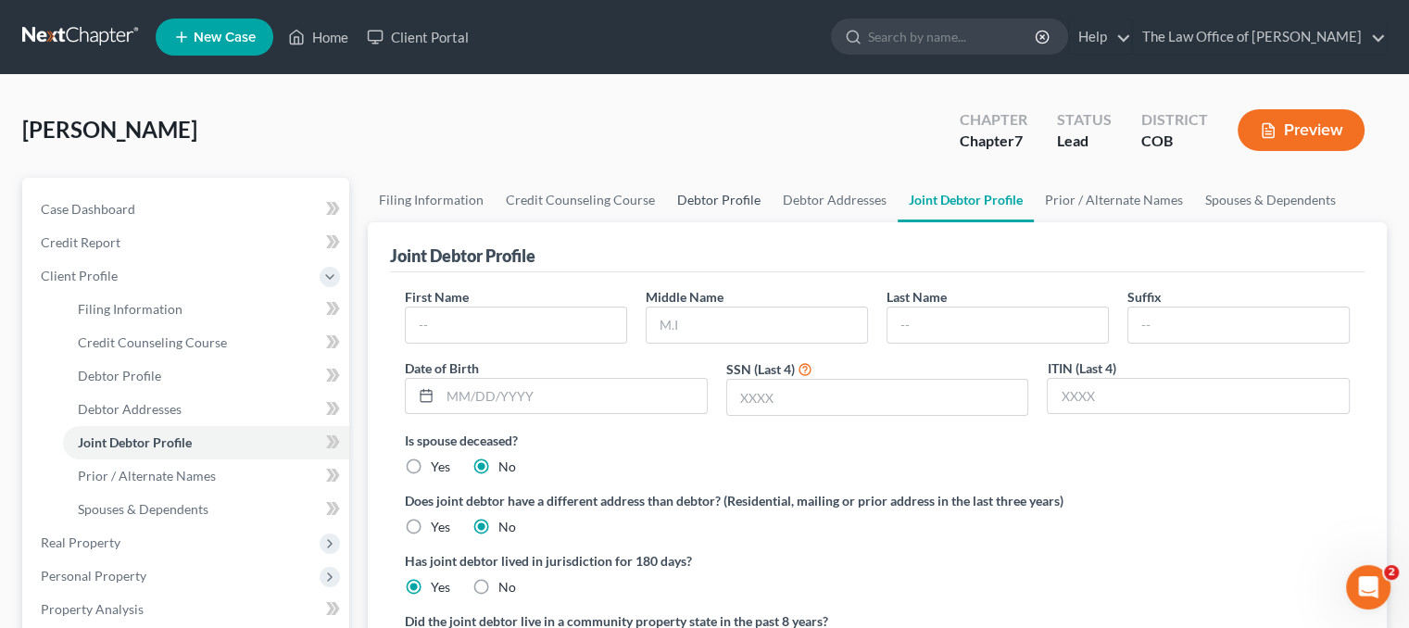
click at [690, 204] on link "Debtor Profile" at bounding box center [719, 200] width 106 height 44
select select "1"
select select "2"
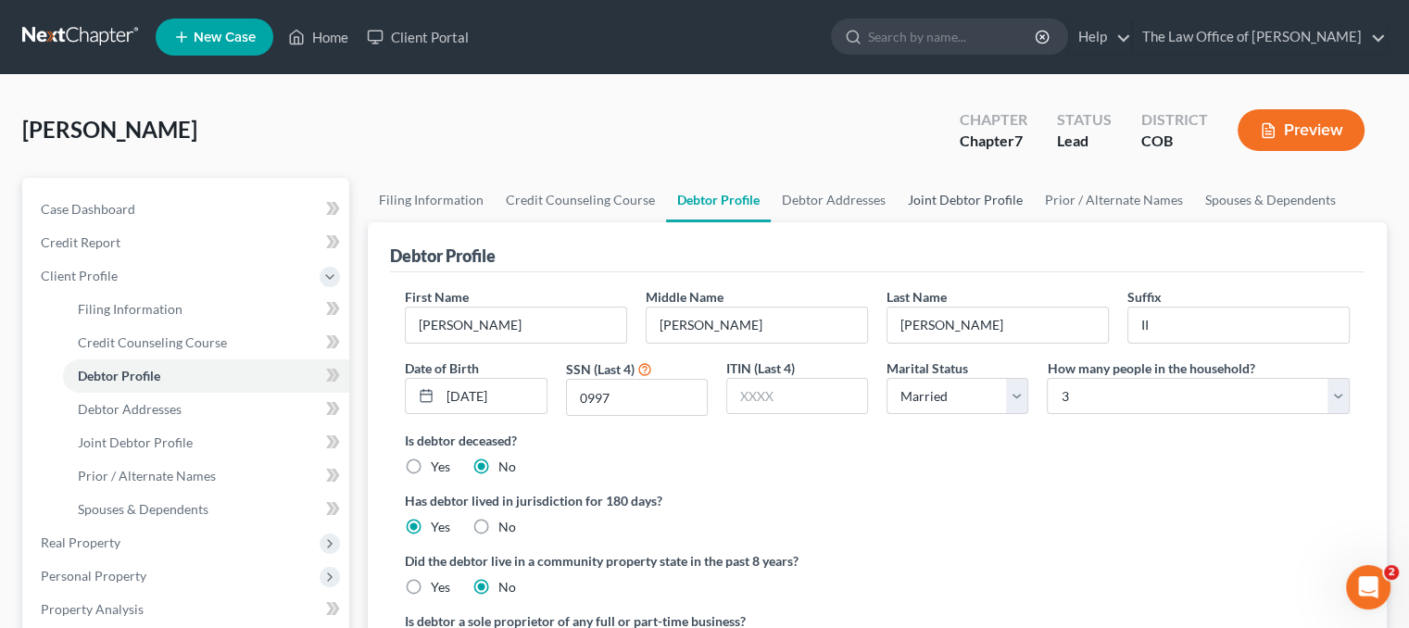
click at [941, 197] on link "Joint Debtor Profile" at bounding box center [965, 200] width 137 height 44
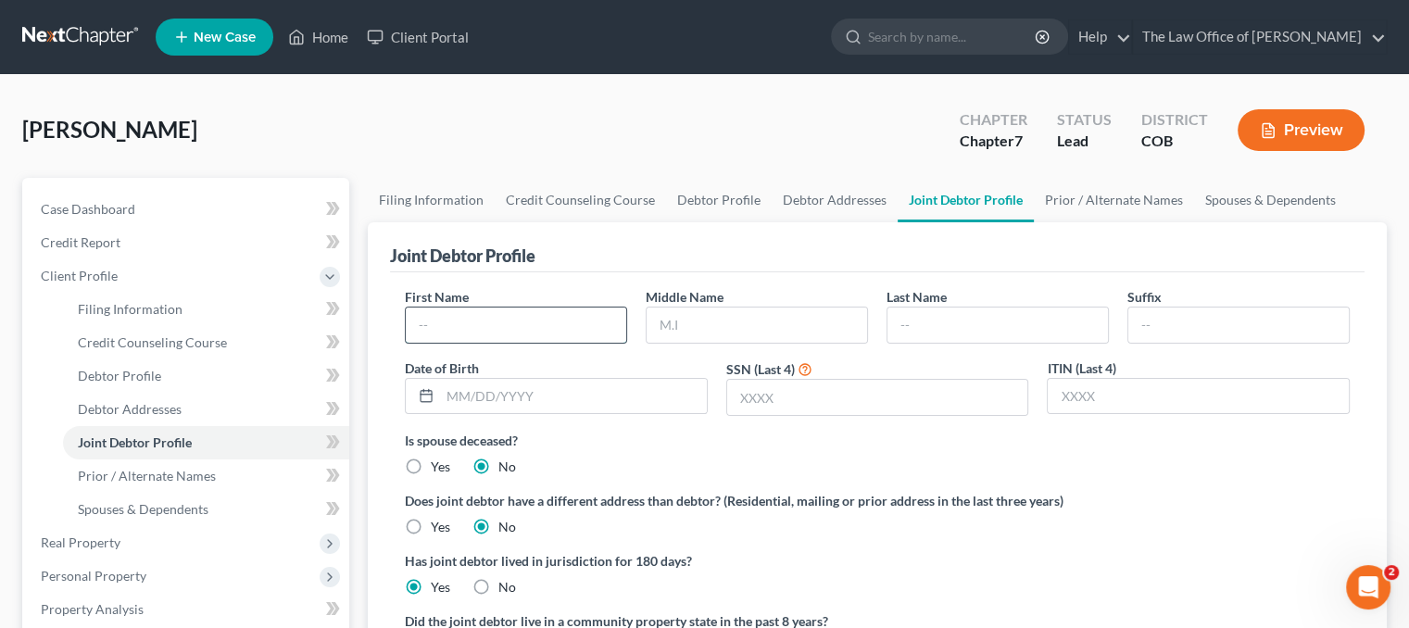
click at [567, 331] on input "text" at bounding box center [516, 325] width 221 height 35
type input "[PERSON_NAME]"
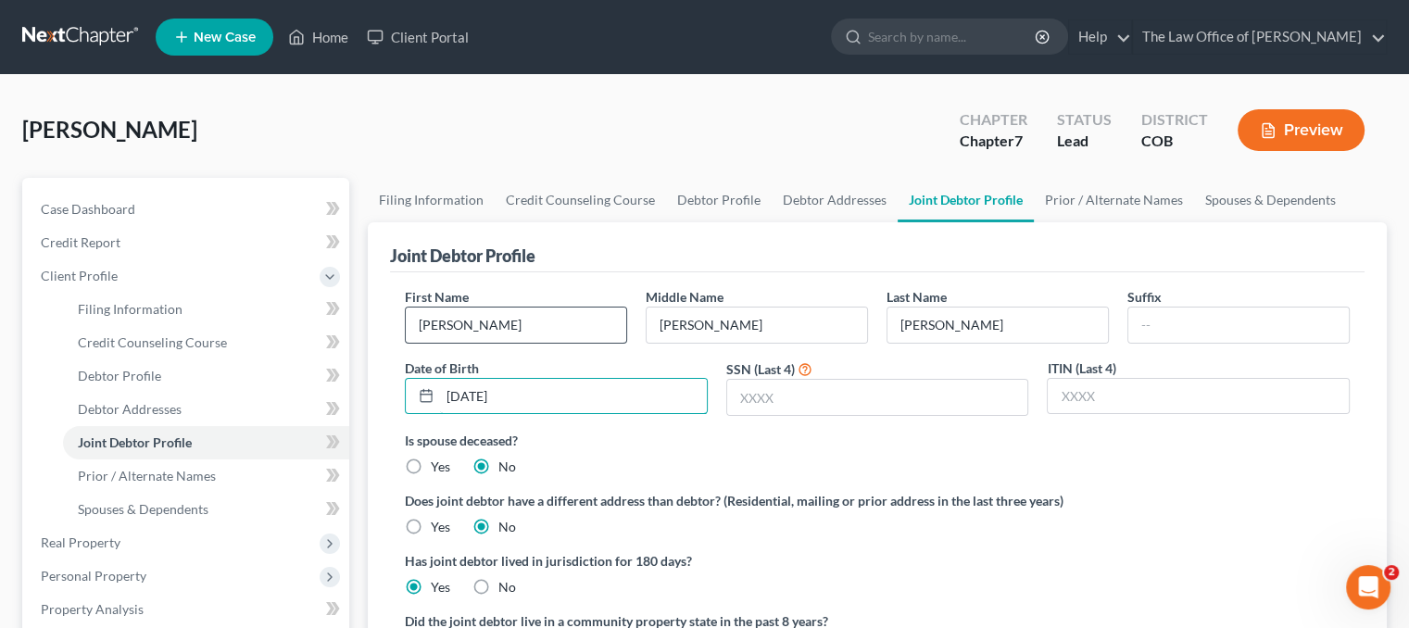
type input "[DATE]"
type input "5058"
click at [1076, 199] on link "Prior / Alternate Names" at bounding box center [1114, 200] width 160 height 44
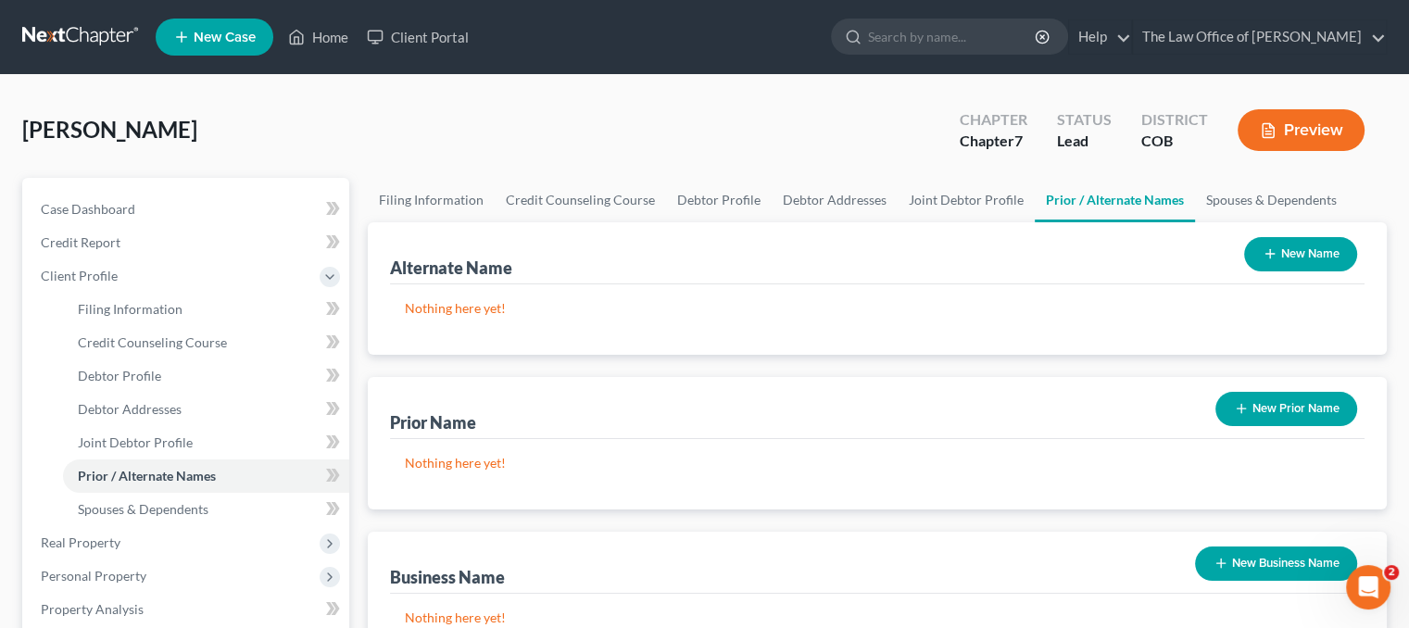
click at [1293, 247] on button "New Name" at bounding box center [1300, 254] width 113 height 34
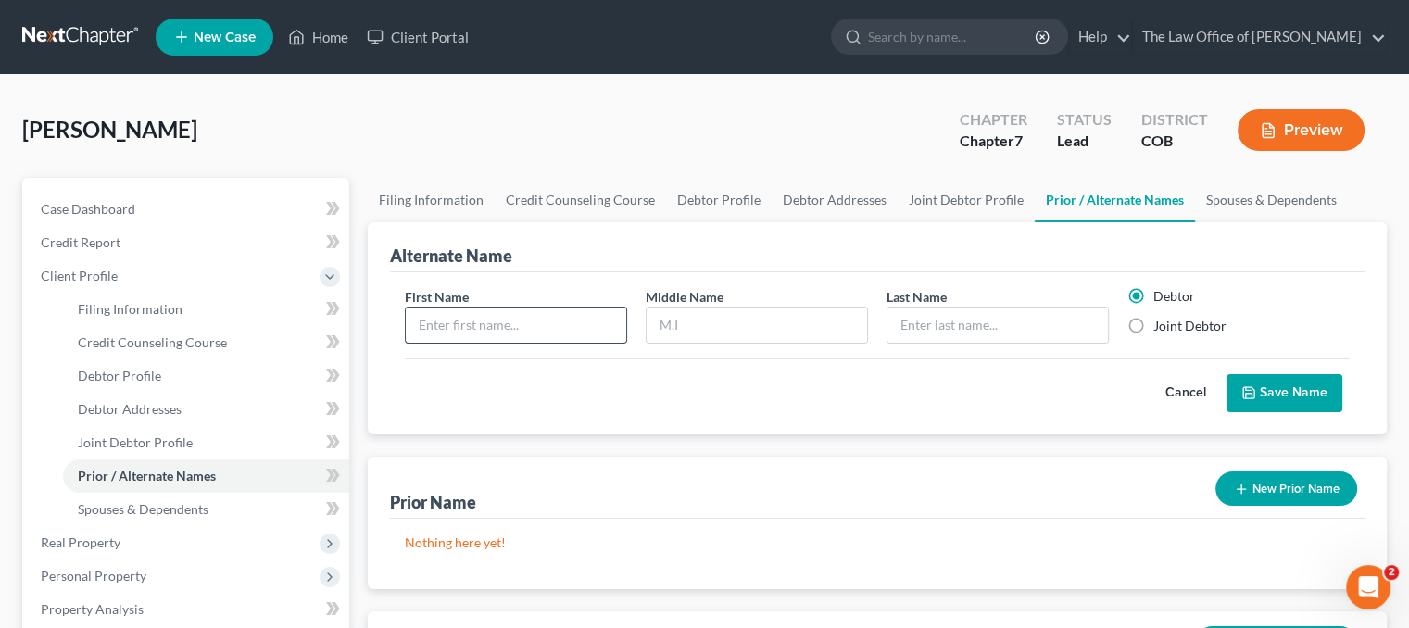
click at [432, 327] on input "text" at bounding box center [516, 325] width 221 height 35
type input "[PERSON_NAME]"
click at [1293, 398] on button "Save Name" at bounding box center [1285, 393] width 116 height 39
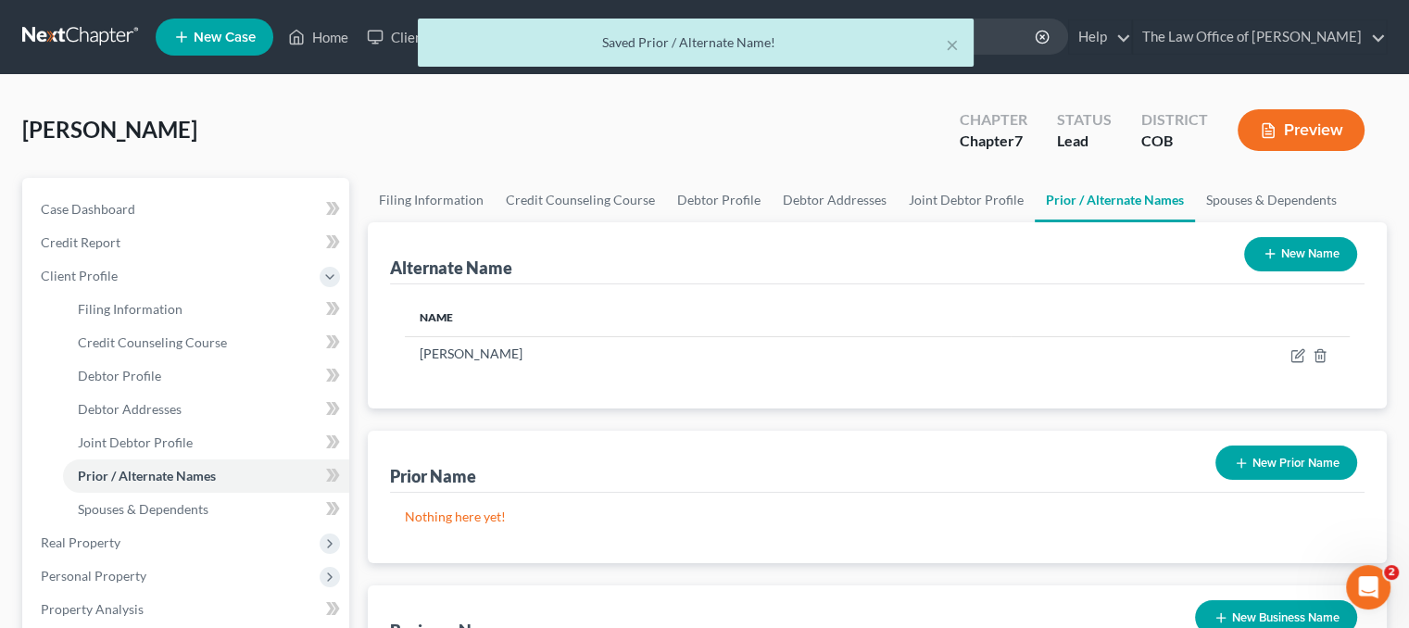
click at [1271, 249] on icon "button" at bounding box center [1270, 253] width 15 height 15
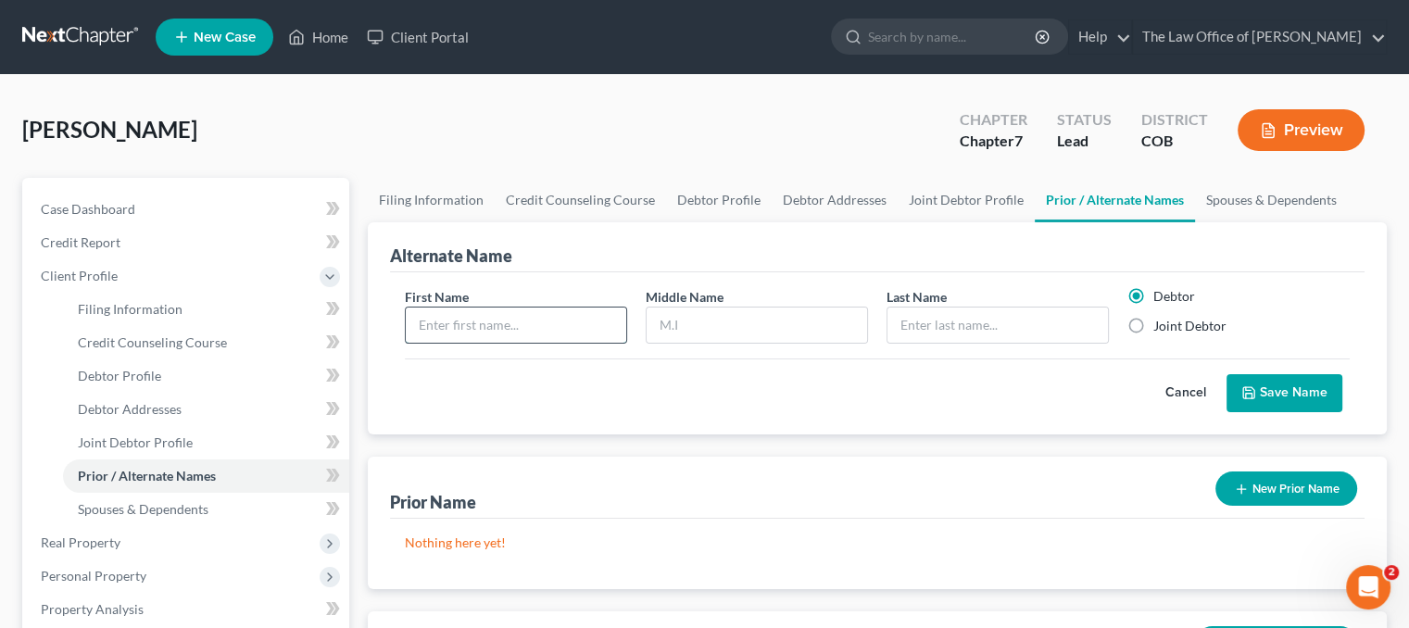
click at [537, 335] on input "text" at bounding box center [516, 325] width 221 height 35
type input "[PERSON_NAME]"
type input "C."
type input "[PERSON_NAME]"
click at [1289, 396] on button "Save Name" at bounding box center [1285, 393] width 116 height 39
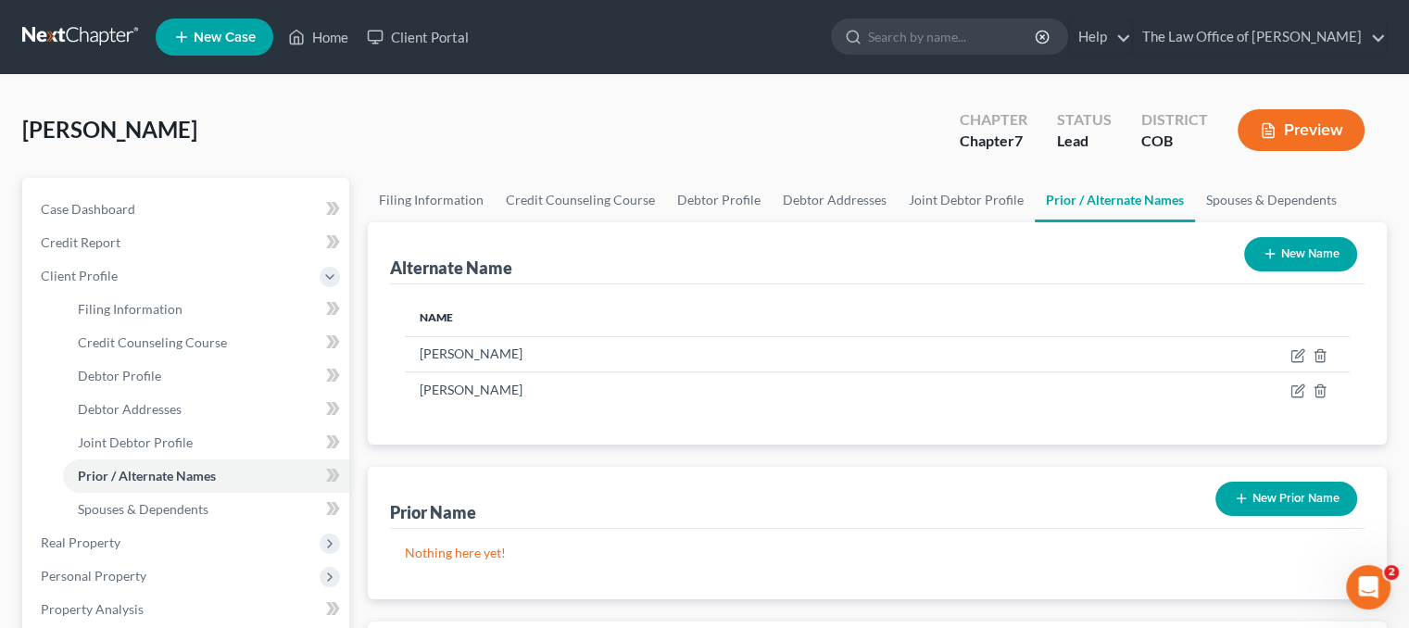
click at [1310, 263] on button "New Name" at bounding box center [1300, 254] width 113 height 34
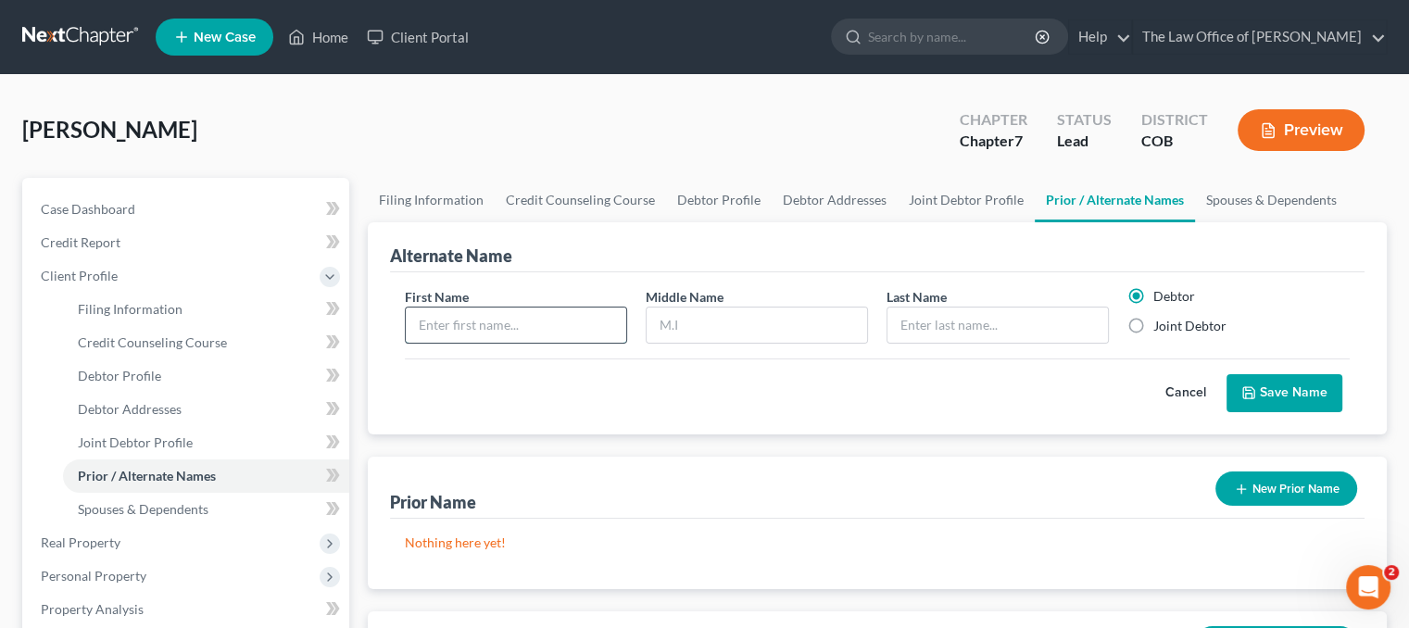
click at [512, 329] on input "text" at bounding box center [516, 325] width 221 height 35
type input "[PERSON_NAME]"
click at [1272, 385] on button "Save Name" at bounding box center [1285, 393] width 116 height 39
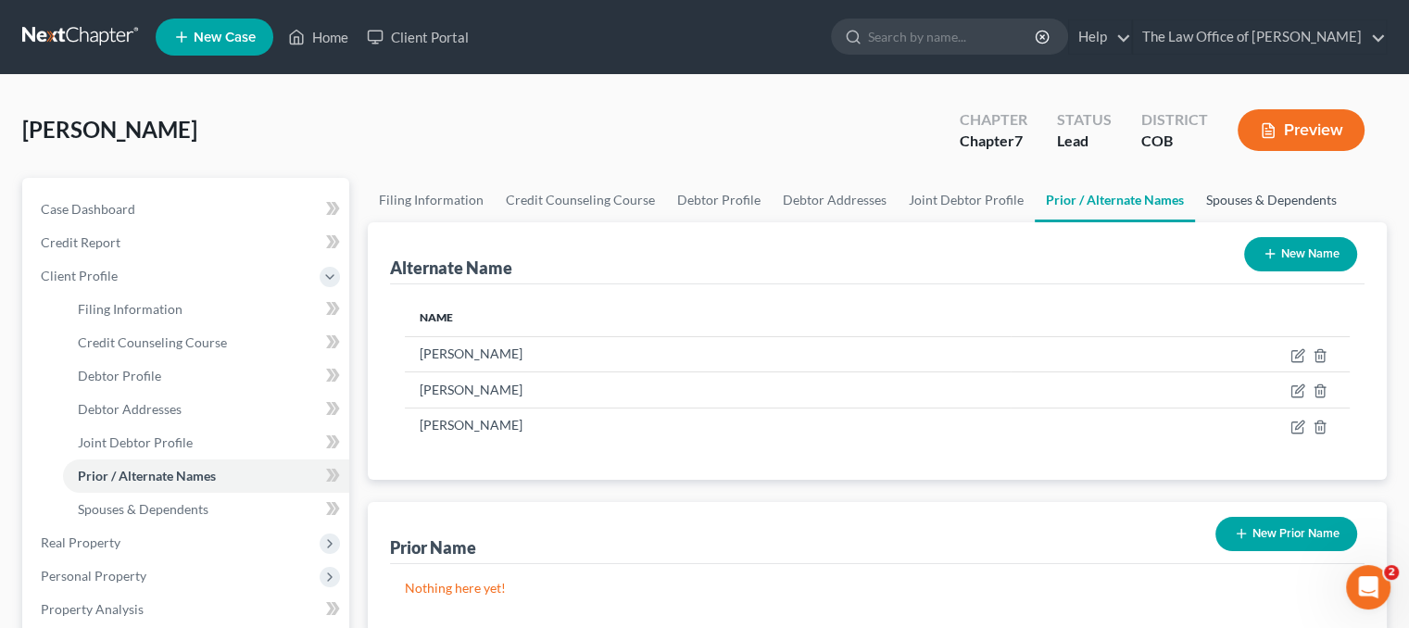
click at [1233, 192] on link "Spouses & Dependents" at bounding box center [1271, 200] width 153 height 44
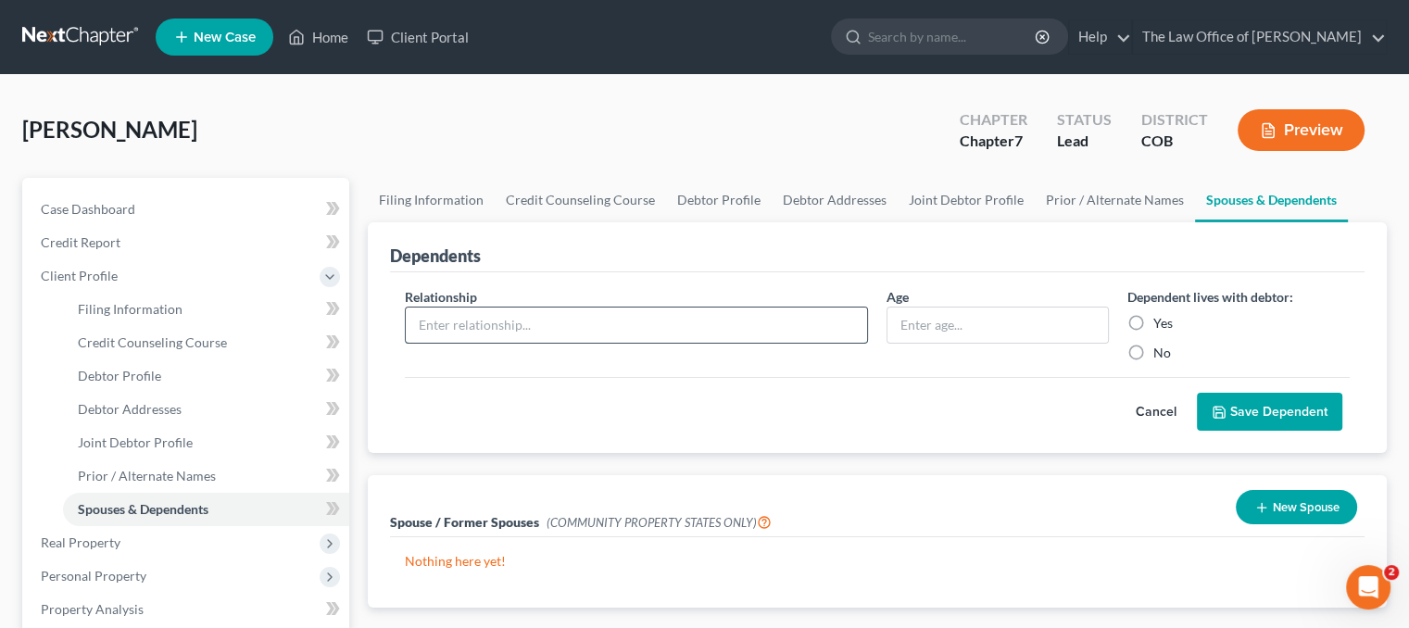
click at [613, 327] on input "text" at bounding box center [636, 325] width 461 height 35
type input "Son"
type input "24"
click at [1197, 393] on button "Save Dependent" at bounding box center [1269, 412] width 145 height 39
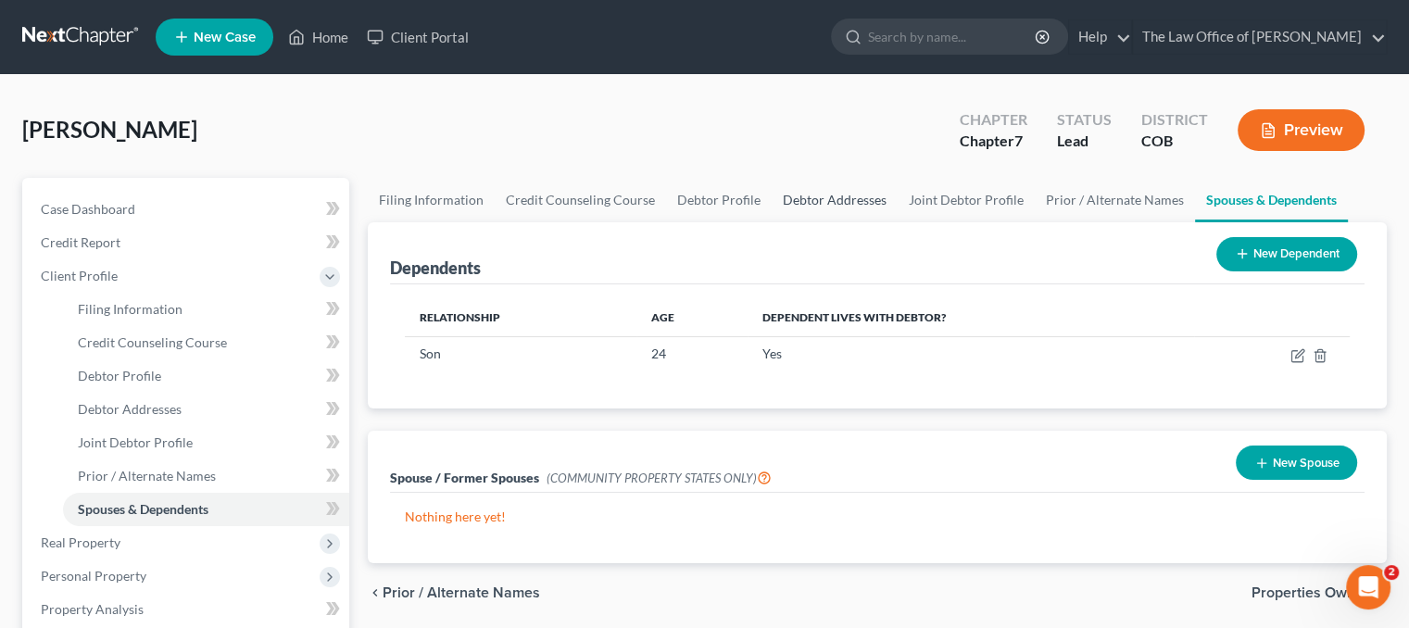
click at [796, 203] on link "Debtor Addresses" at bounding box center [835, 200] width 126 height 44
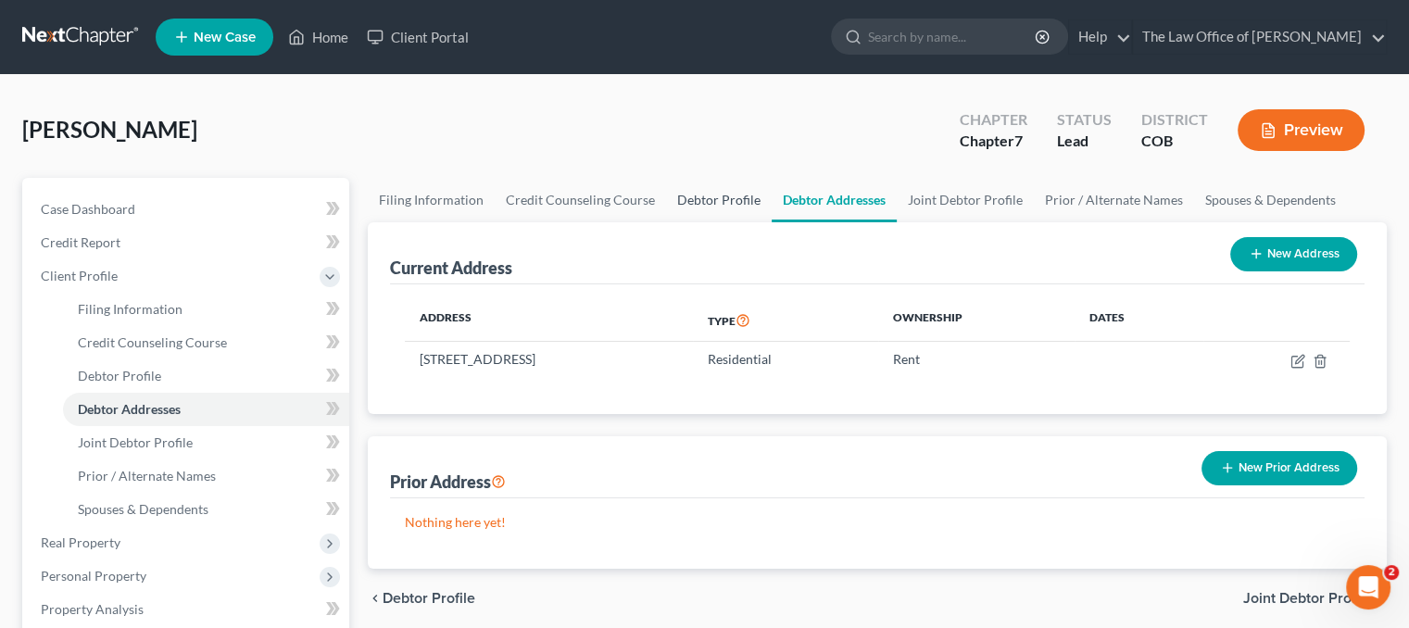
click at [715, 199] on link "Debtor Profile" at bounding box center [719, 200] width 106 height 44
select select "1"
select select "2"
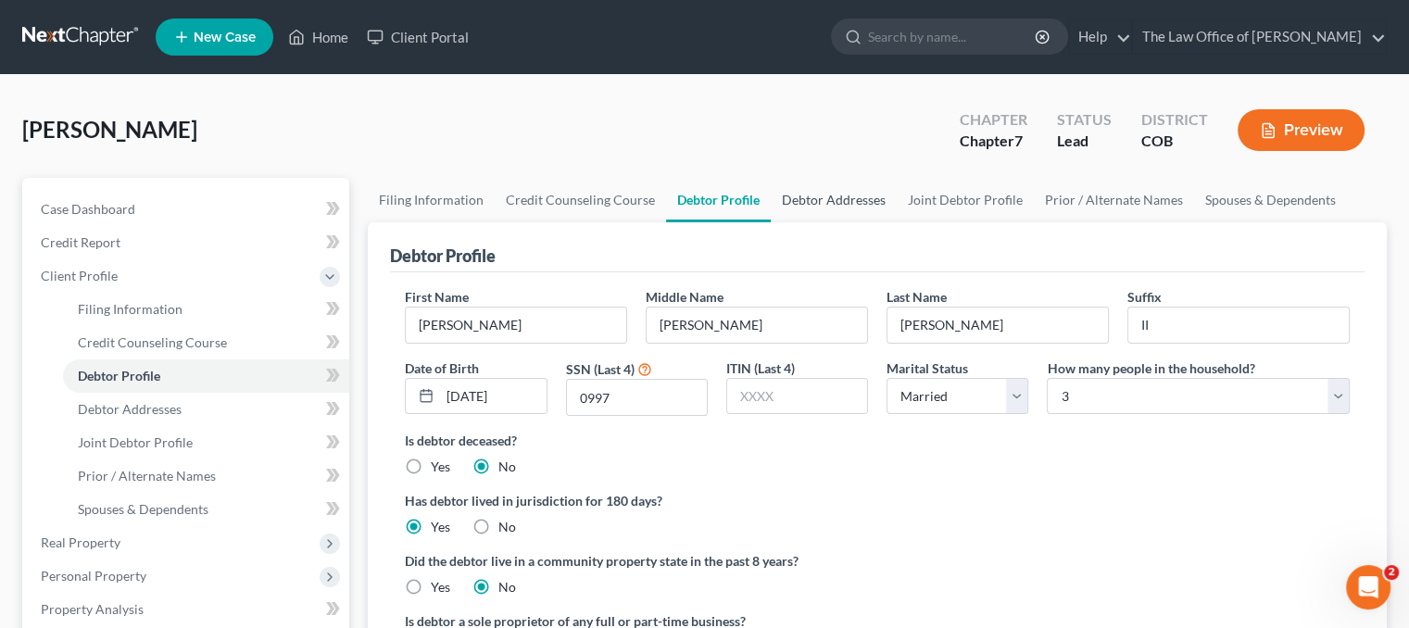
click at [845, 203] on link "Debtor Addresses" at bounding box center [834, 200] width 126 height 44
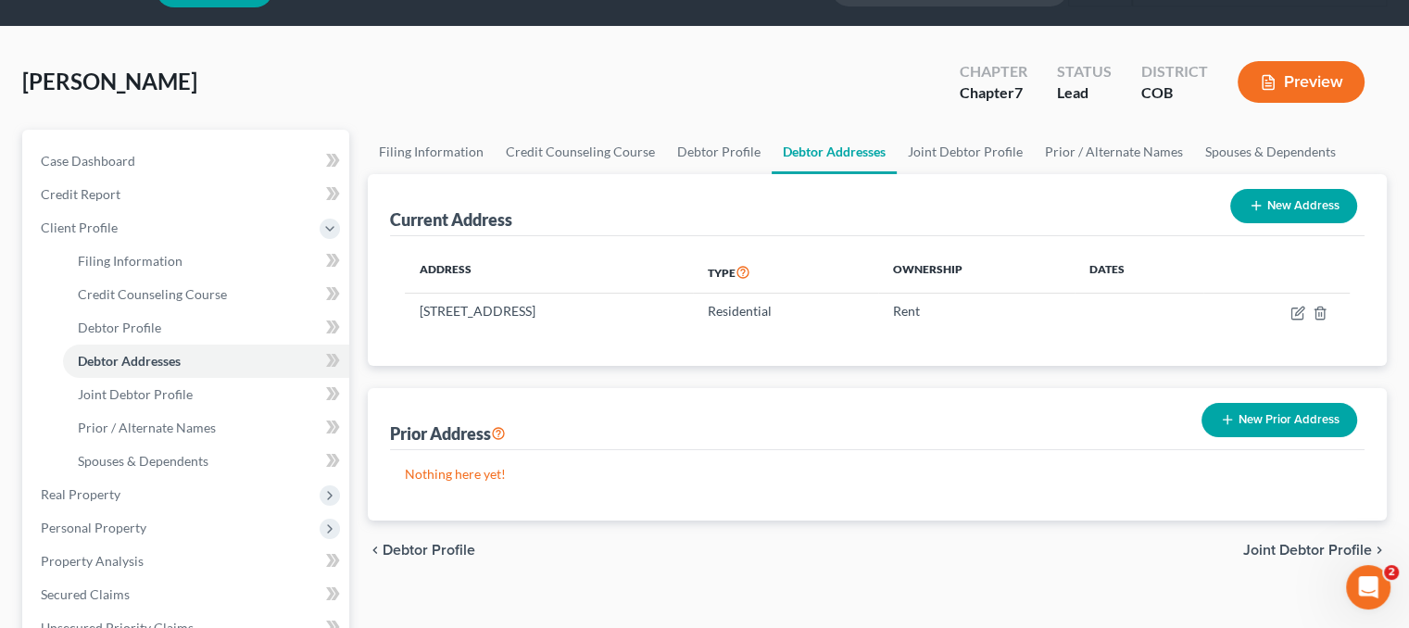
scroll to position [93, 0]
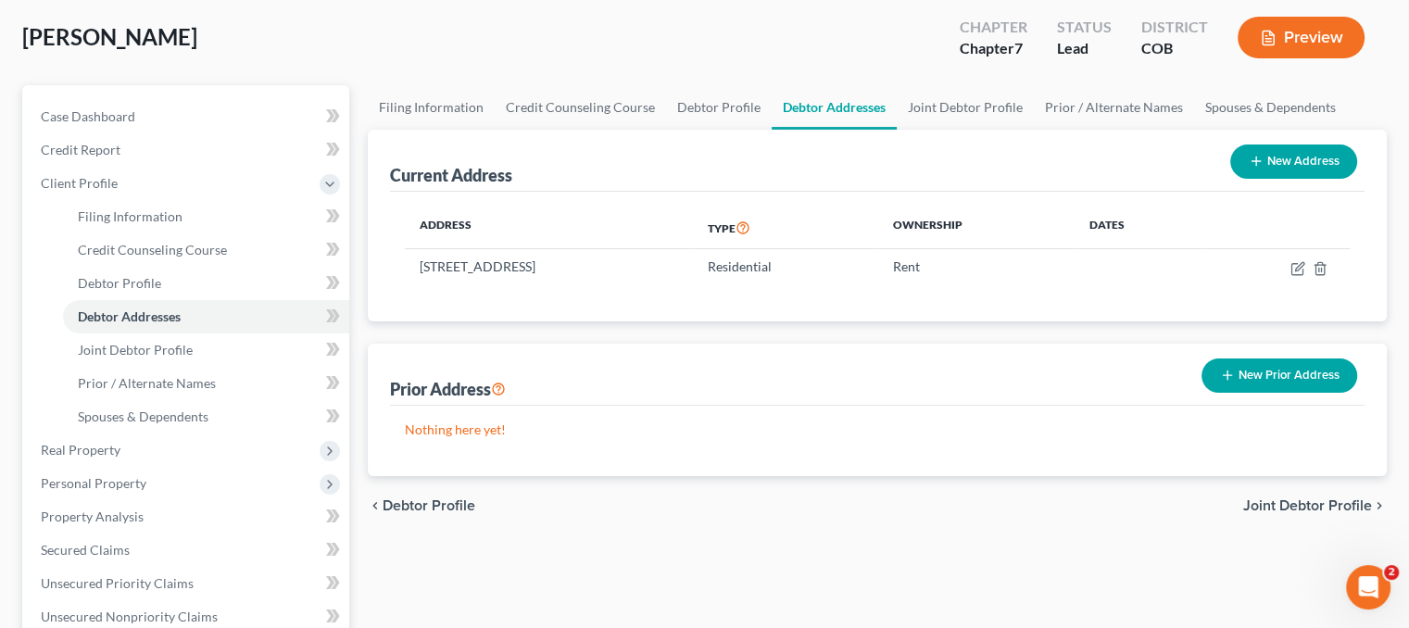
click at [1256, 384] on button "New Prior Address" at bounding box center [1280, 376] width 156 height 34
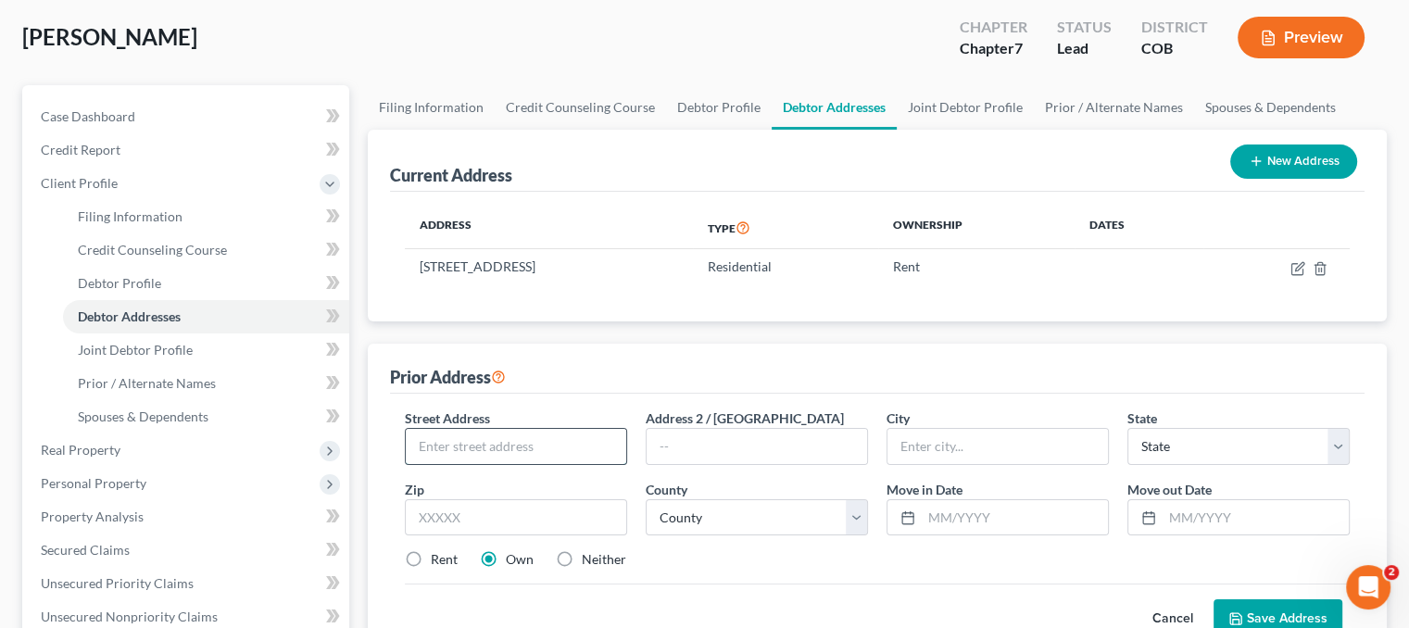
click at [511, 445] on input "text" at bounding box center [516, 446] width 221 height 35
type input "[STREET_ADDRESS]"
type input "[PERSON_NAME]"
select select "9"
type input "33549"
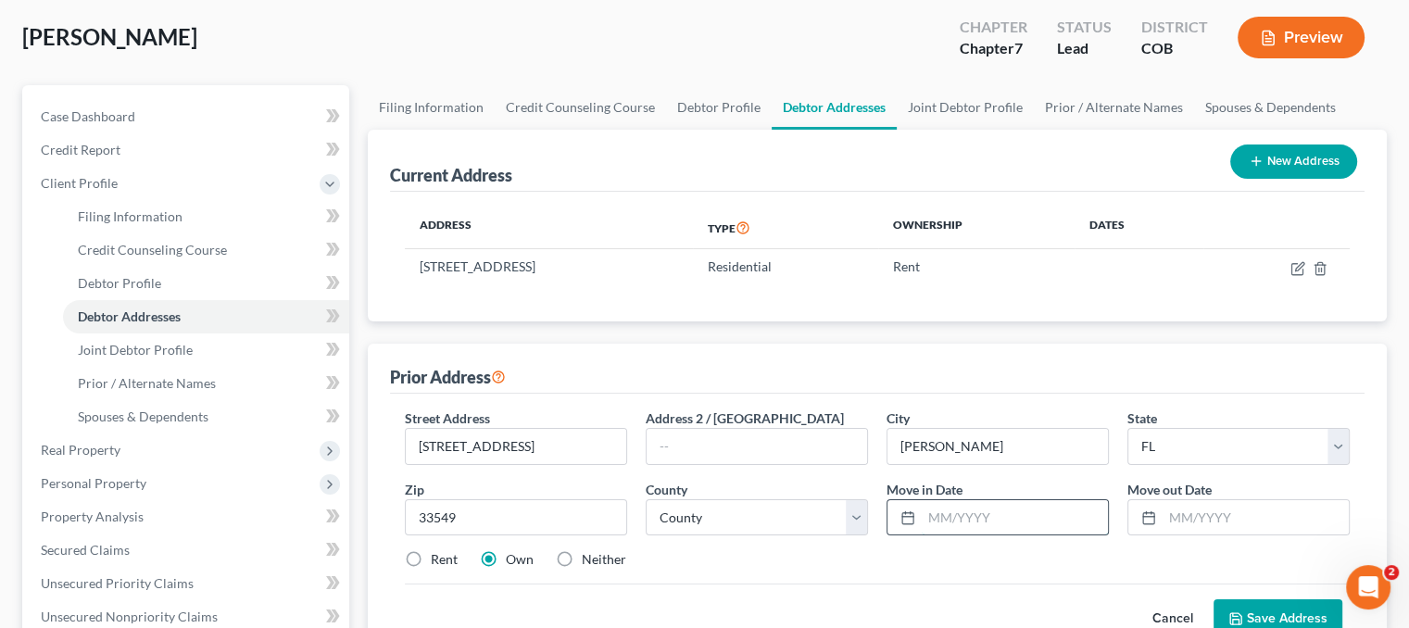
click at [953, 512] on input "text" at bounding box center [1015, 517] width 186 height 35
type input "[DATE]"
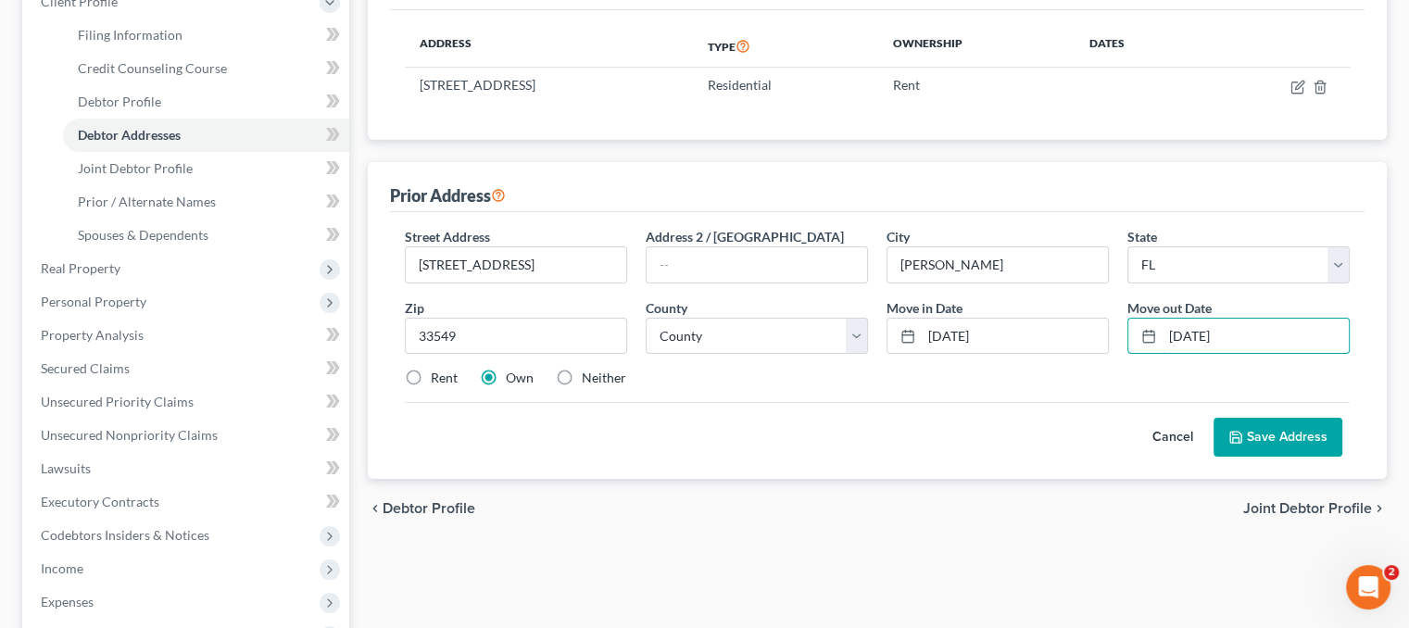
scroll to position [278, 0]
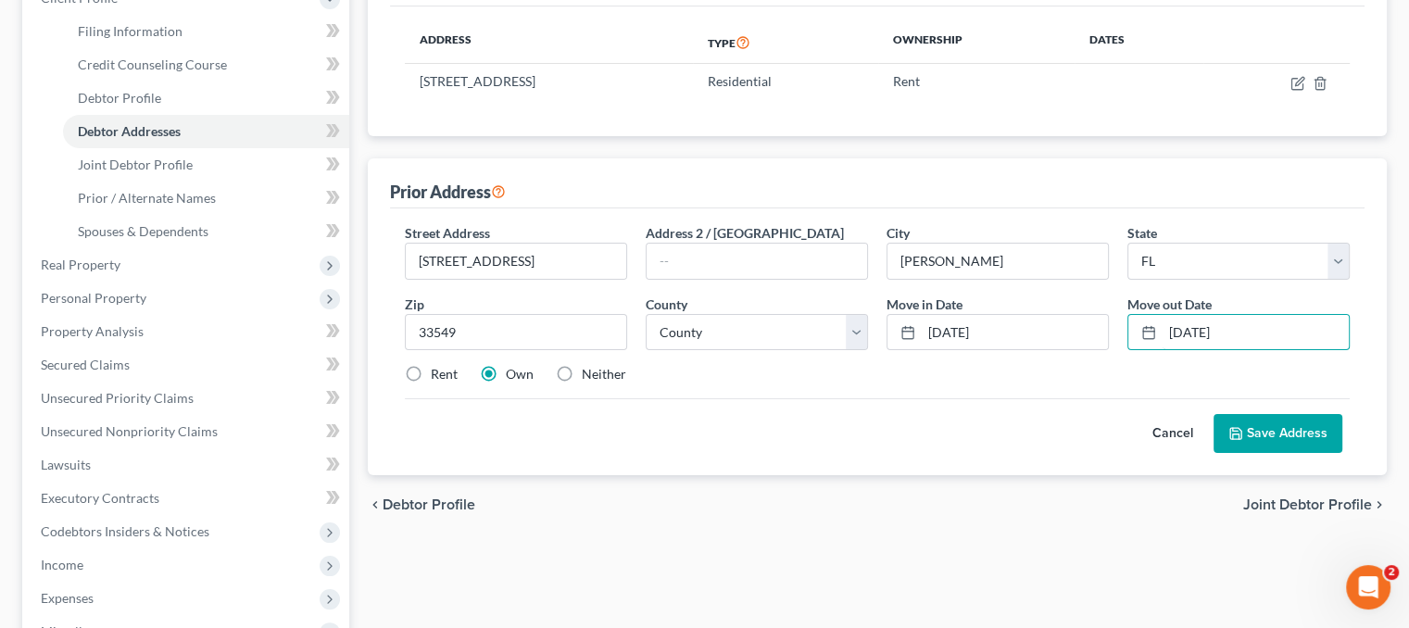
type input "[DATE]"
click at [431, 371] on label "Rent" at bounding box center [444, 374] width 27 height 19
click at [438, 371] on input "Rent" at bounding box center [444, 371] width 12 height 12
radio input "true"
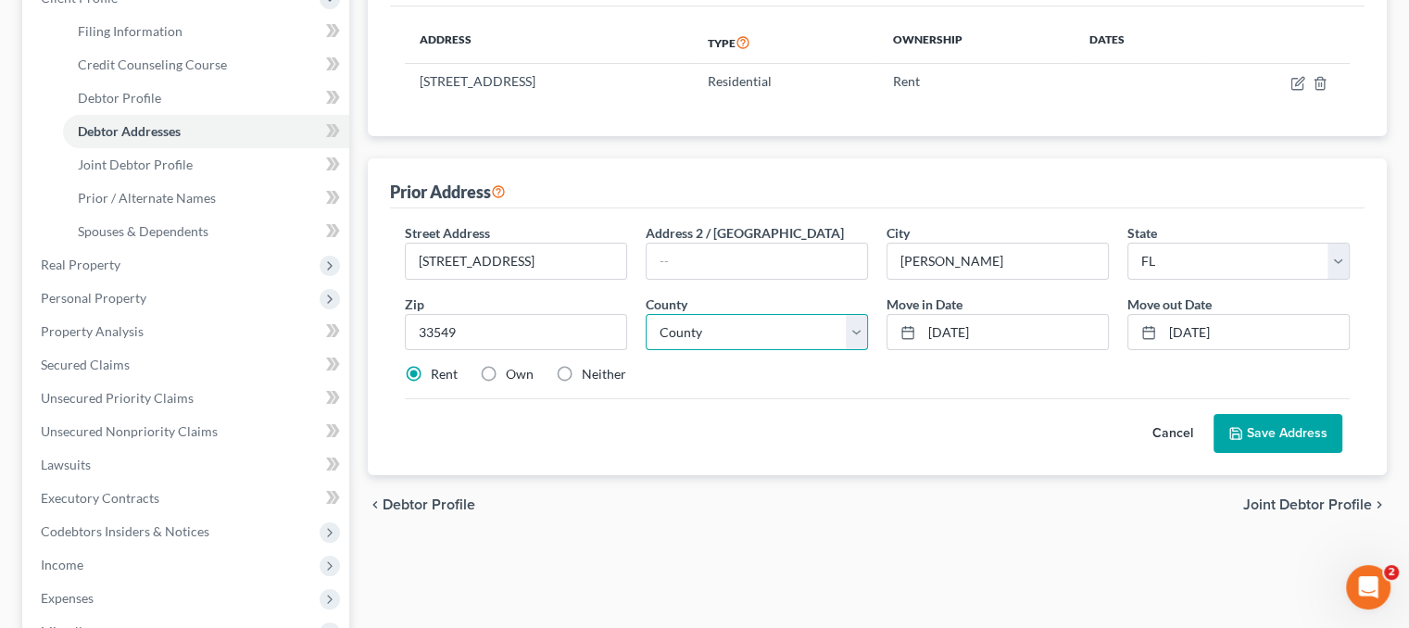
click at [800, 334] on select "County [GEOGRAPHIC_DATA] [GEOGRAPHIC_DATA] [GEOGRAPHIC_DATA] [GEOGRAPHIC_DATA] …" at bounding box center [757, 332] width 222 height 37
select select "50"
click at [646, 314] on select "County [GEOGRAPHIC_DATA] [GEOGRAPHIC_DATA] [GEOGRAPHIC_DATA] [GEOGRAPHIC_DATA] …" at bounding box center [757, 332] width 222 height 37
click at [1286, 446] on button "Save Address" at bounding box center [1278, 433] width 129 height 39
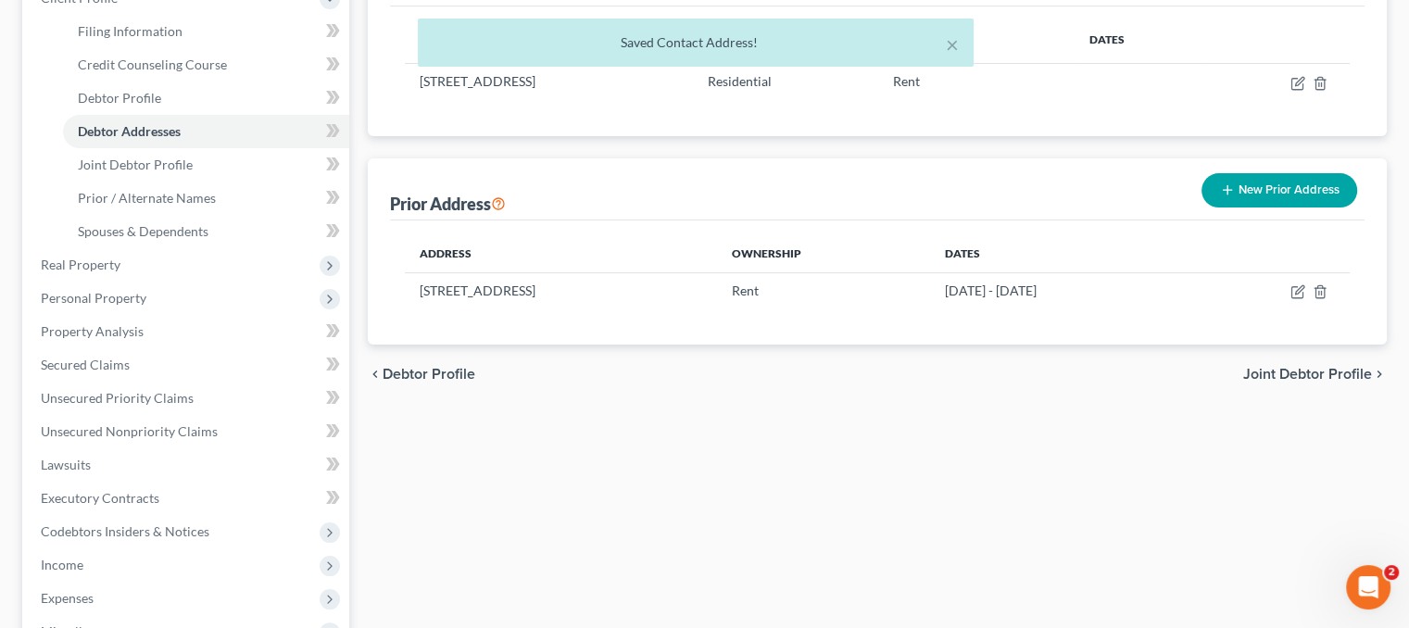
click at [1290, 191] on button "New Prior Address" at bounding box center [1280, 190] width 156 height 34
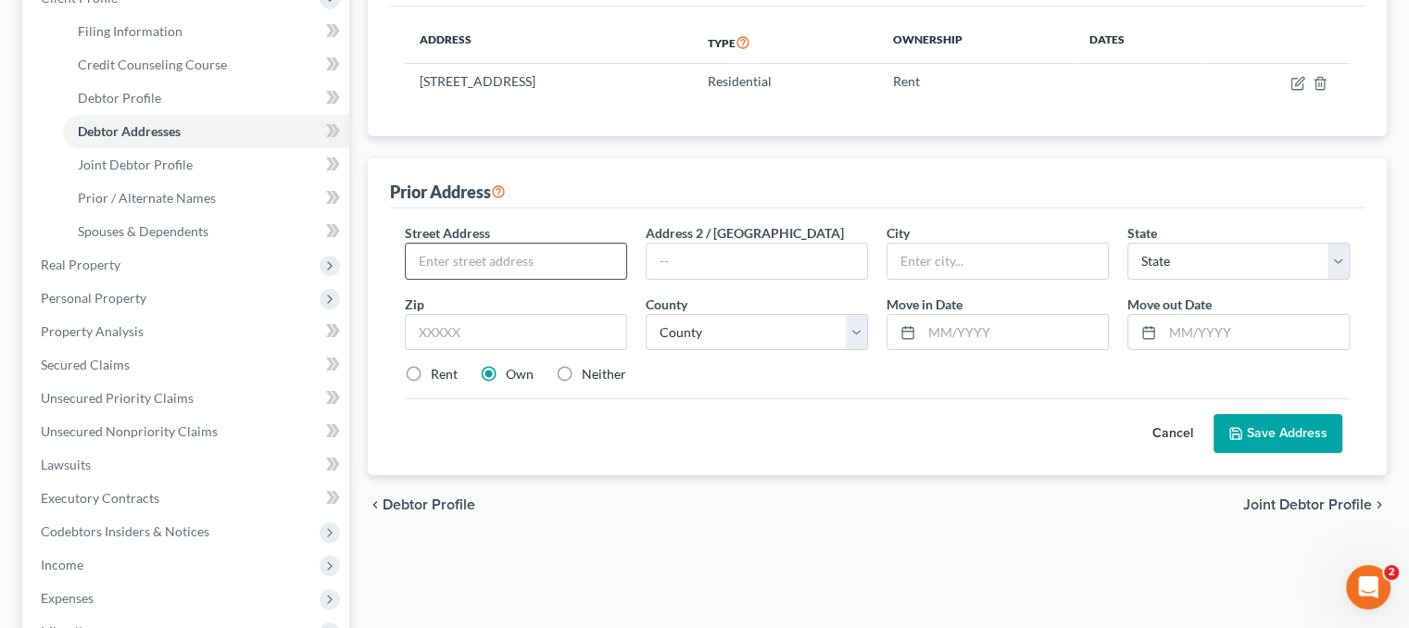
click at [491, 263] on input "text" at bounding box center [516, 261] width 221 height 35
type input "[STREET_ADDRESS]"
type input "33544"
type input "Zephyrhills"
select select "9"
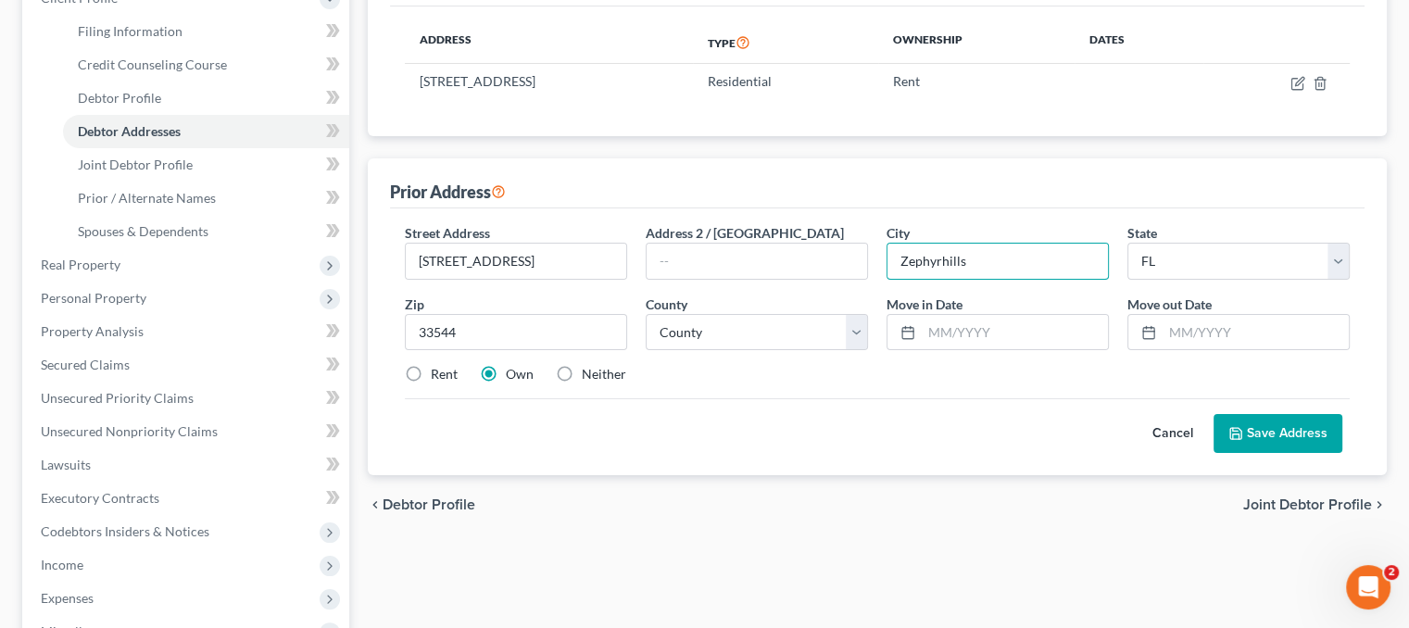
drag, startPoint x: 975, startPoint y: 253, endPoint x: 882, endPoint y: 268, distance: 93.8
click at [882, 268] on div "City * Zephyrhills" at bounding box center [997, 251] width 241 height 57
type input "[PERSON_NAME][DEMOGRAPHIC_DATA]"
click at [936, 331] on input "text" at bounding box center [1015, 332] width 186 height 35
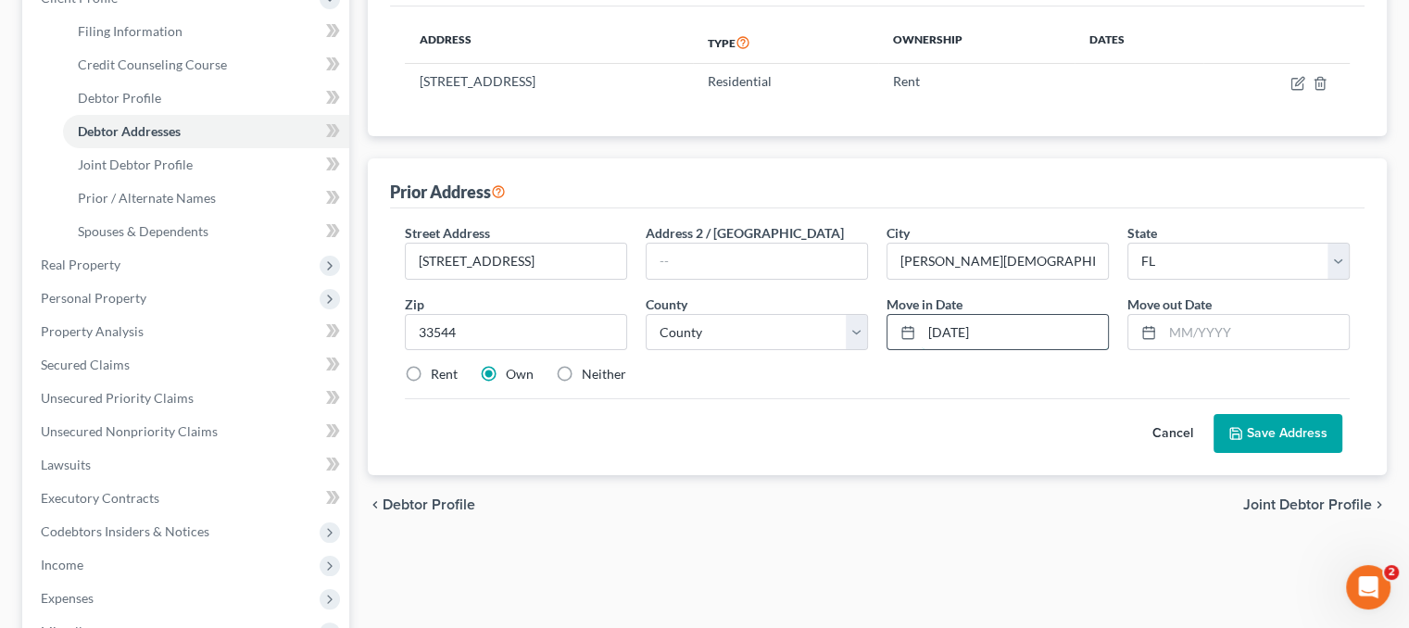
type input "[DATE]"
drag, startPoint x: 950, startPoint y: 325, endPoint x: 960, endPoint y: 342, distance: 19.5
click at [960, 342] on input "[DATE]" at bounding box center [1015, 332] width 186 height 35
type input "[DATE]"
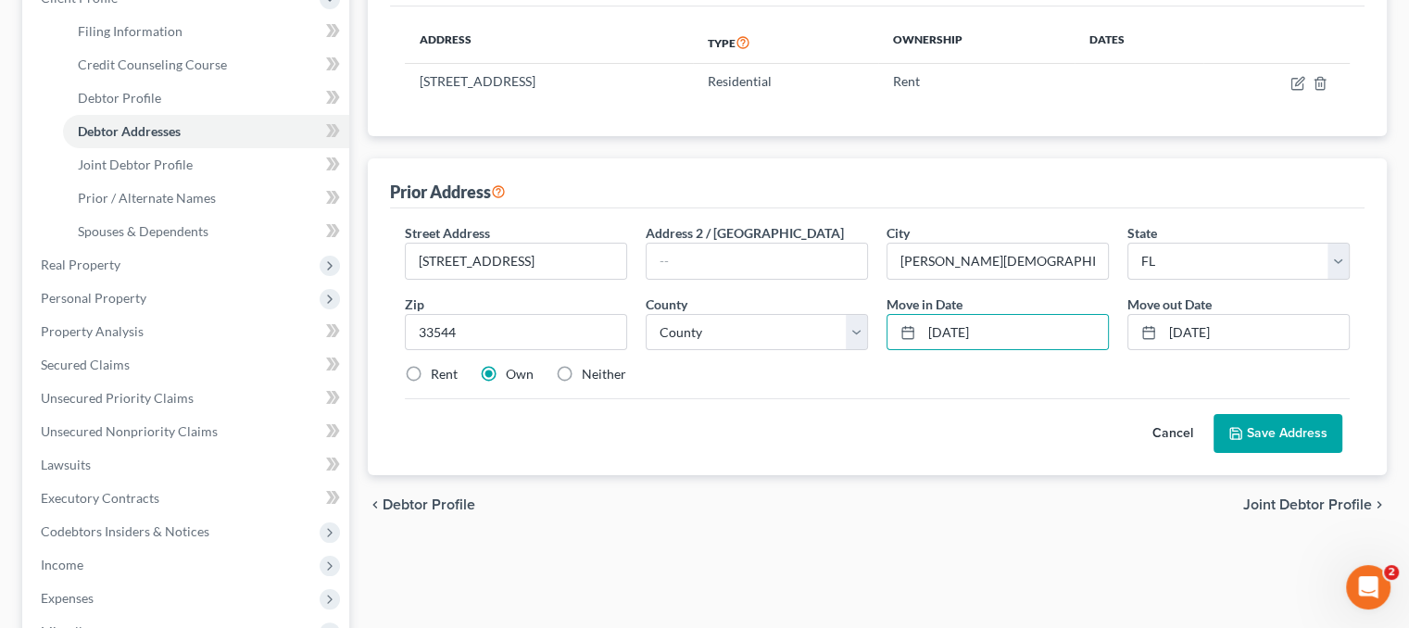
click at [431, 372] on label "Rent" at bounding box center [444, 374] width 27 height 19
click at [438, 372] on input "Rent" at bounding box center [444, 371] width 12 height 12
radio input "true"
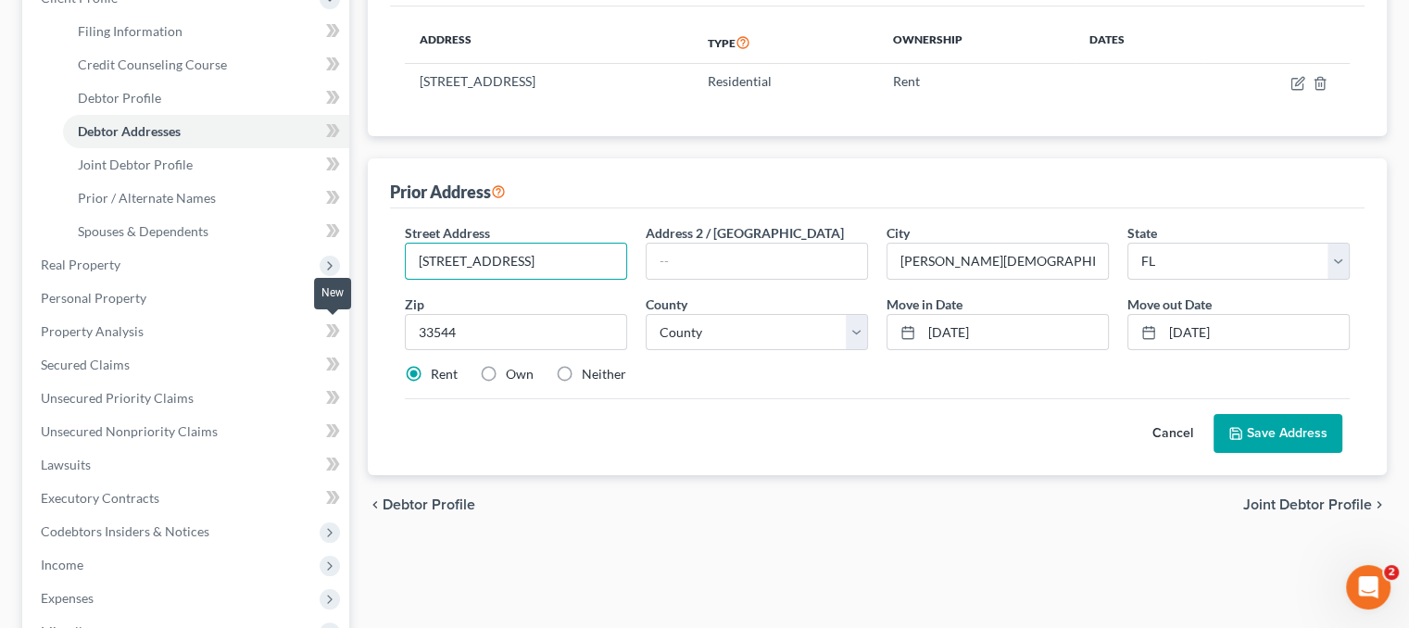
drag, startPoint x: 578, startPoint y: 260, endPoint x: 324, endPoint y: 325, distance: 262.0
click at [324, 325] on div "Petition Navigation Case Dashboard Payments Invoices Payments Payments Credit R…" at bounding box center [704, 385] width 1383 height 970
click at [725, 334] on select "County [GEOGRAPHIC_DATA] [GEOGRAPHIC_DATA] [GEOGRAPHIC_DATA] [GEOGRAPHIC_DATA] …" at bounding box center [757, 332] width 222 height 37
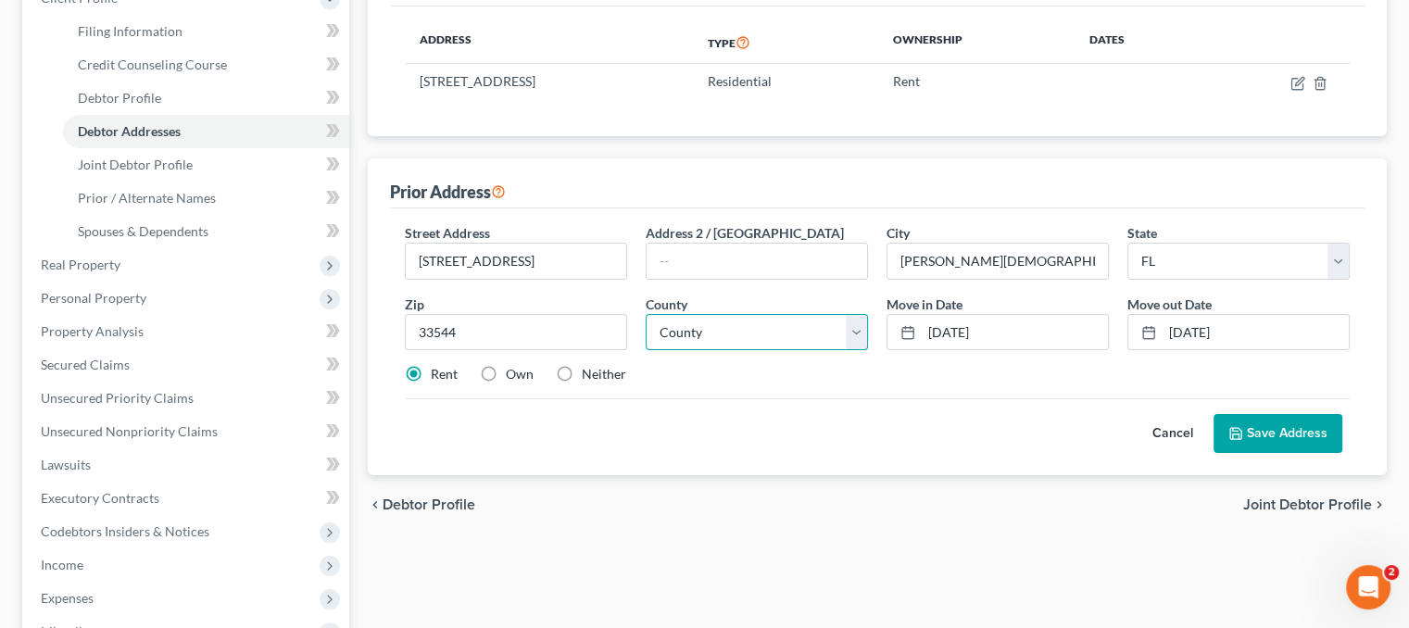
select select "50"
click at [646, 314] on select "County [GEOGRAPHIC_DATA] [GEOGRAPHIC_DATA] [GEOGRAPHIC_DATA] [GEOGRAPHIC_DATA] …" at bounding box center [757, 332] width 222 height 37
click at [1283, 431] on button "Save Address" at bounding box center [1278, 433] width 129 height 39
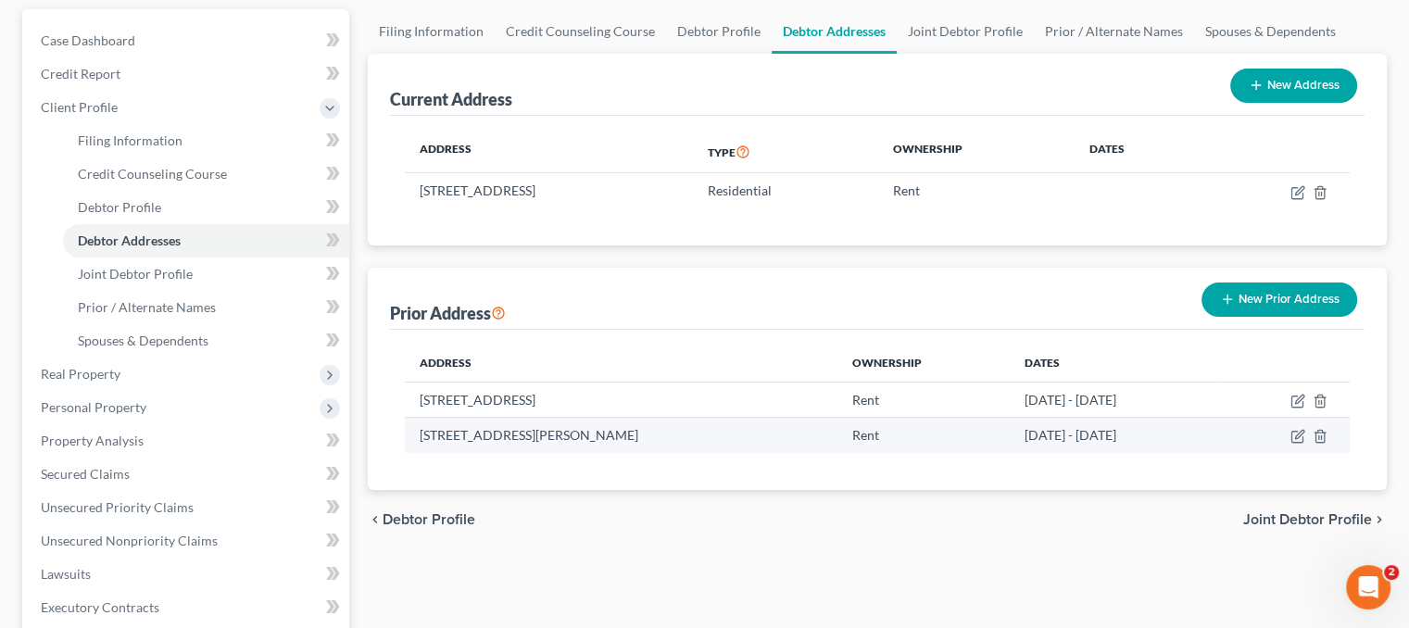
scroll to position [0, 0]
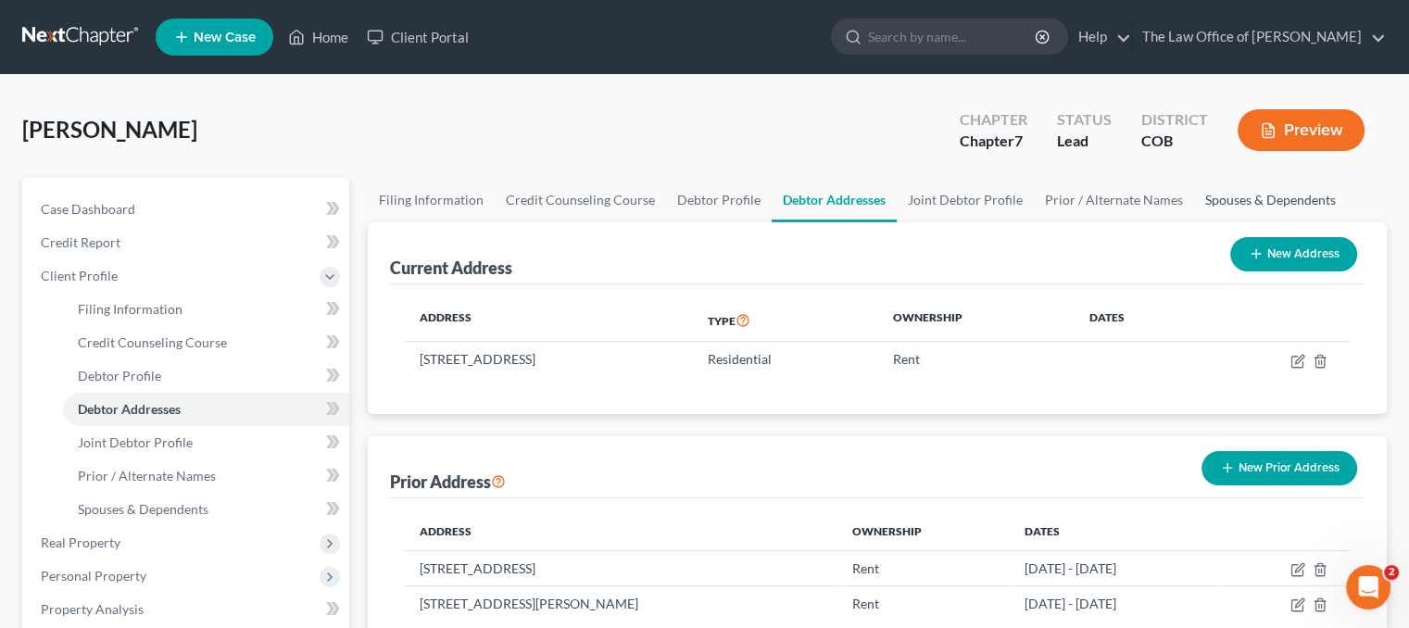
click at [1241, 197] on link "Spouses & Dependents" at bounding box center [1270, 200] width 153 height 44
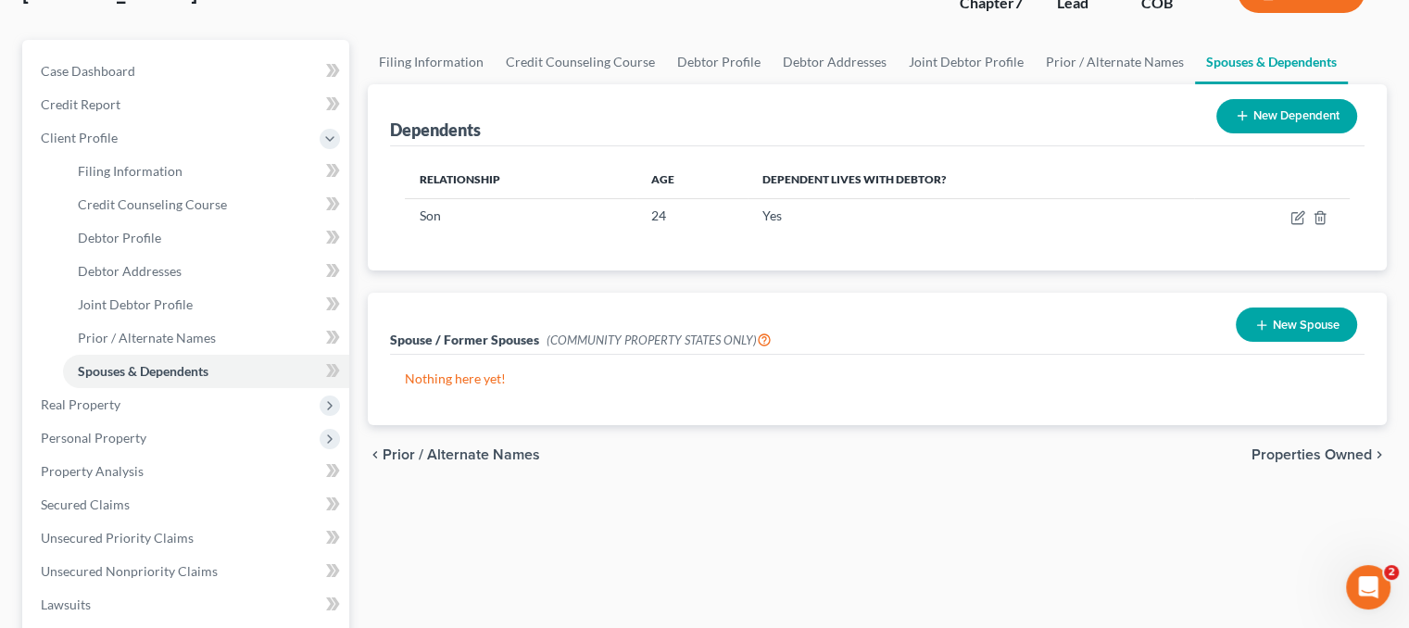
scroll to position [278, 0]
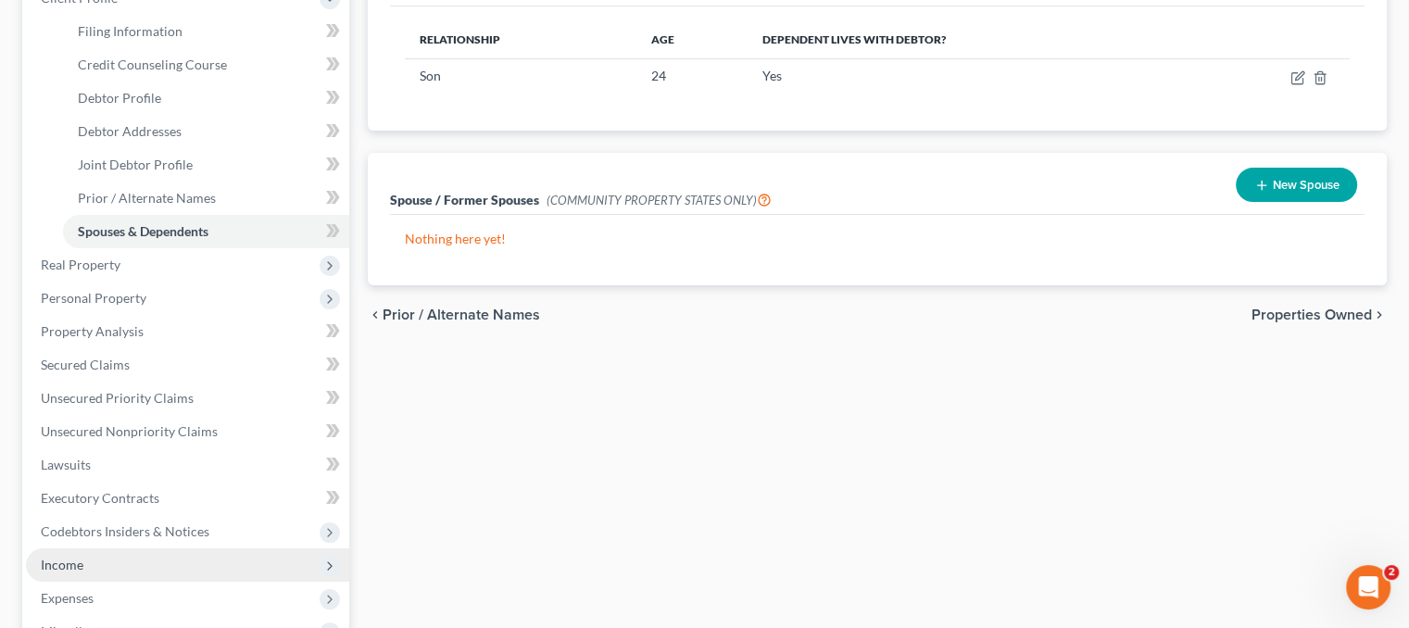
click at [101, 572] on span "Income" at bounding box center [187, 564] width 323 height 33
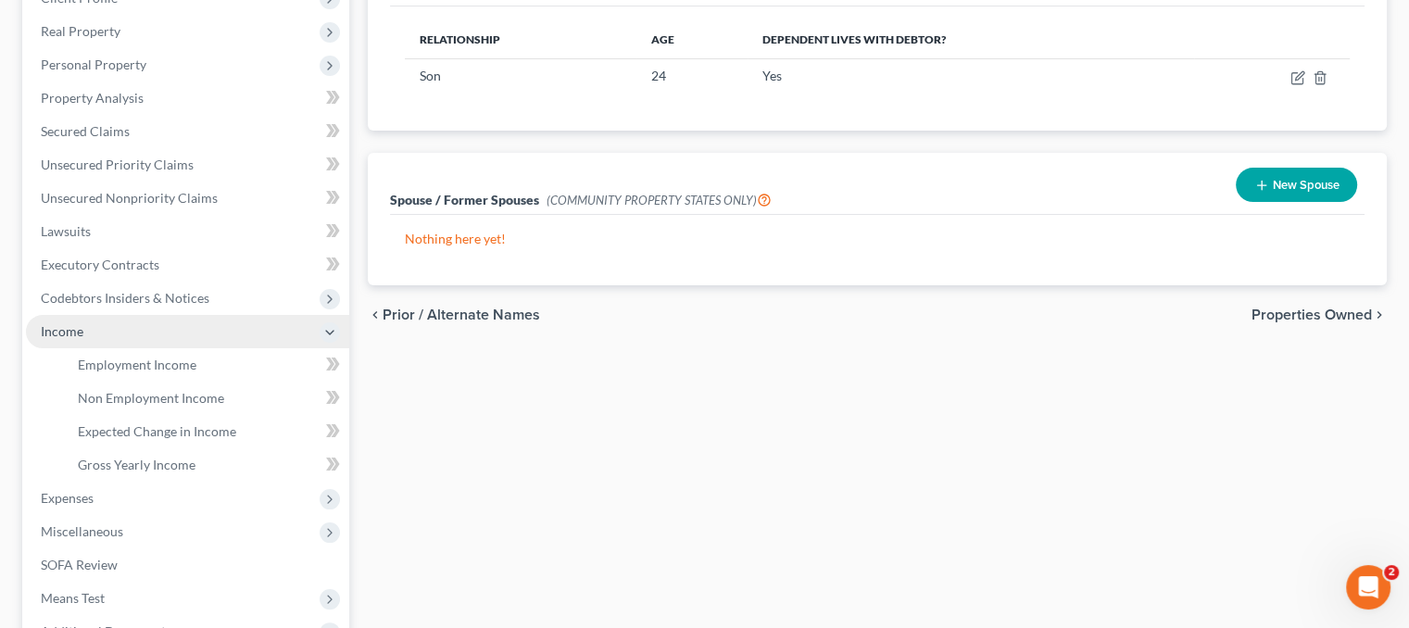
scroll to position [463, 0]
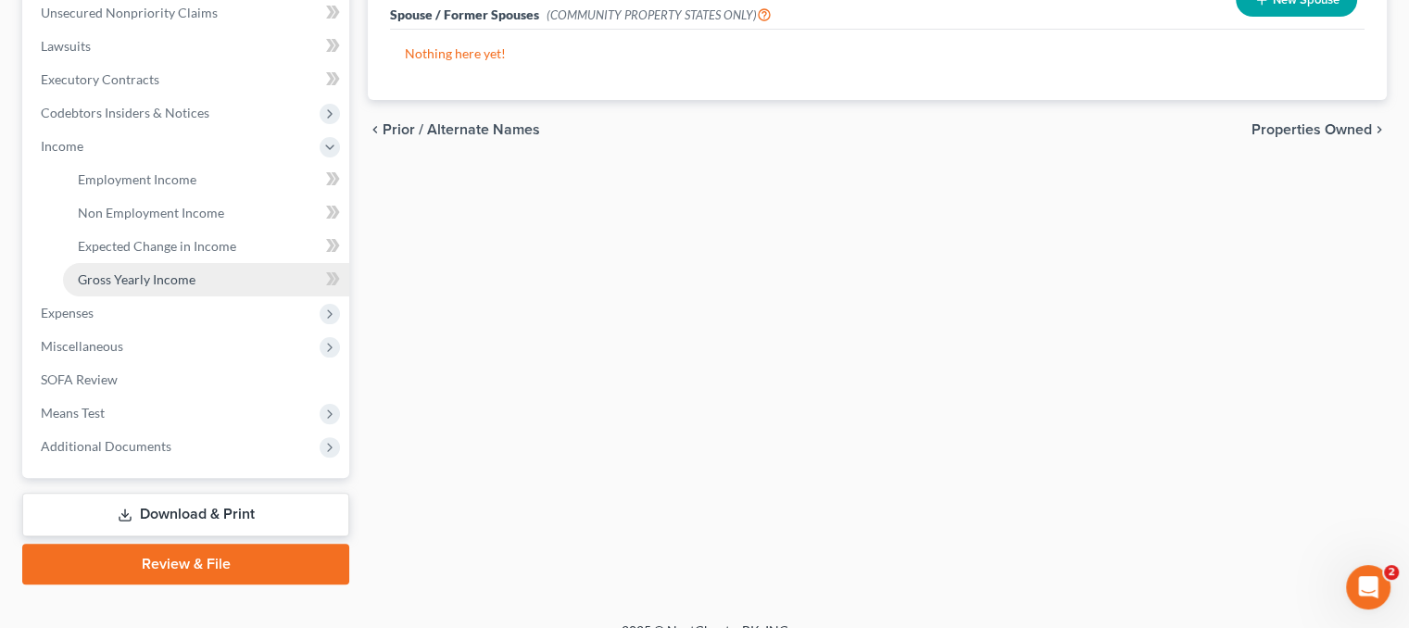
click at [182, 277] on span "Gross Yearly Income" at bounding box center [137, 279] width 118 height 16
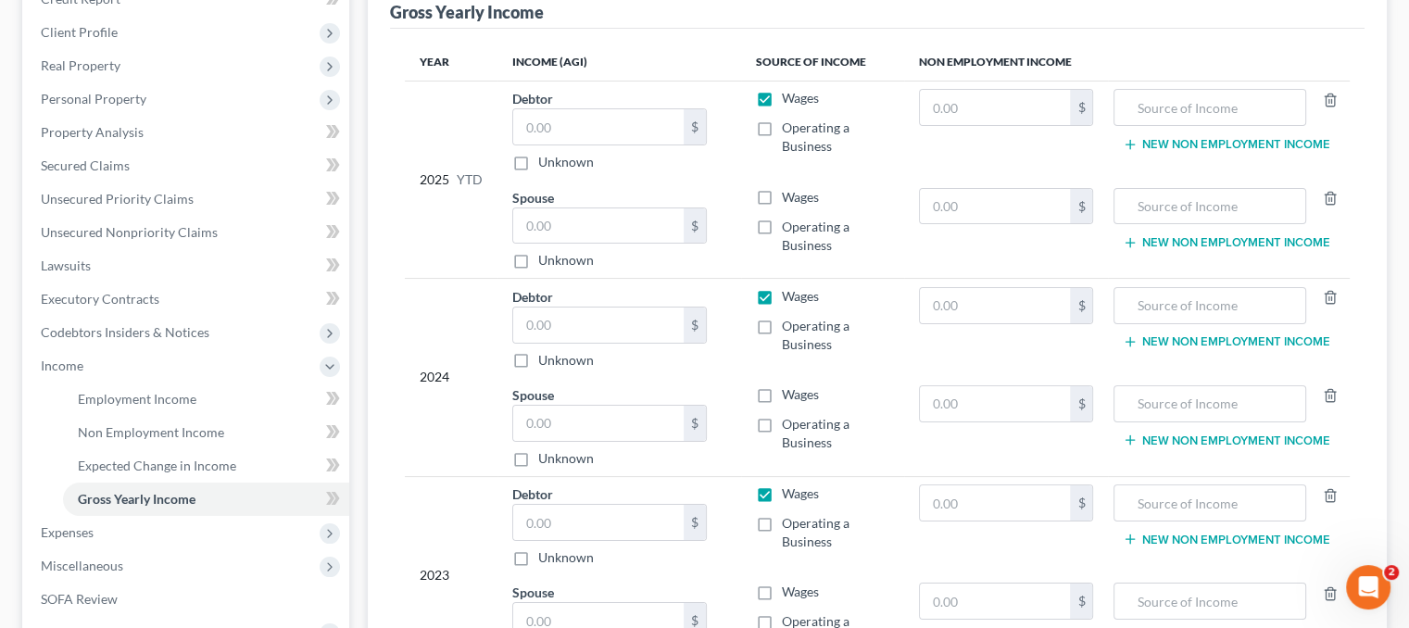
scroll to position [211, 0]
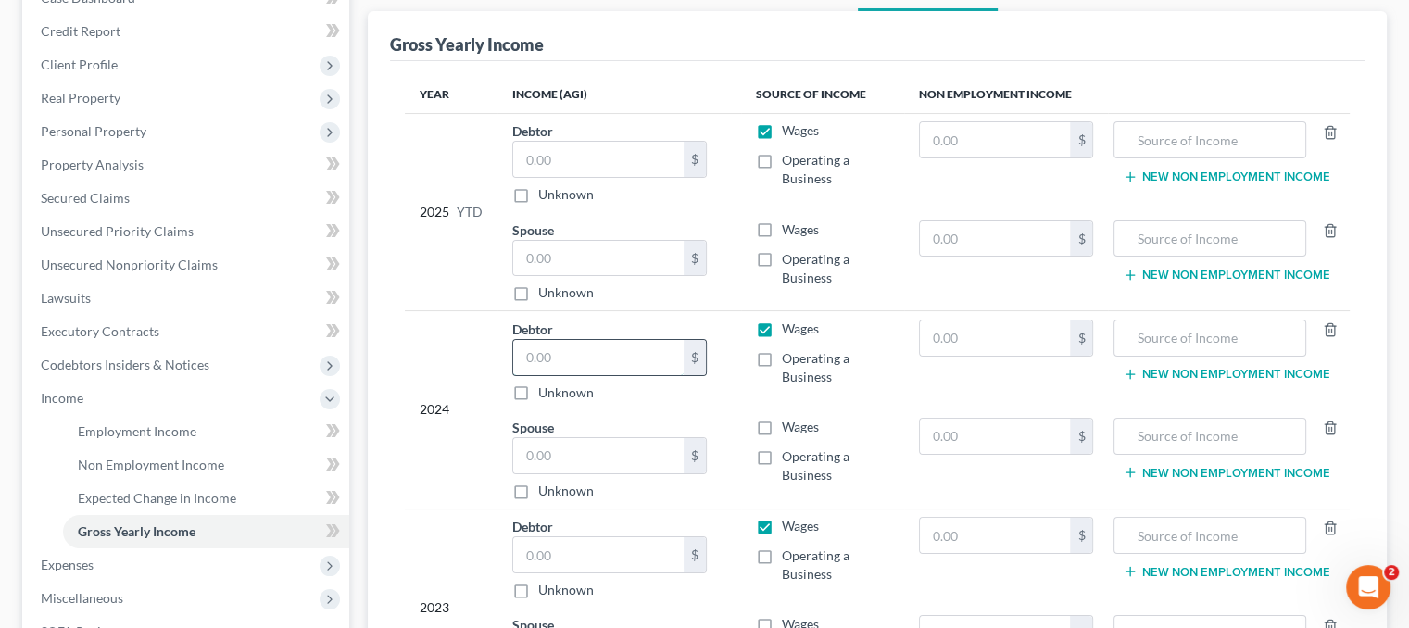
click at [556, 353] on input "text" at bounding box center [598, 357] width 170 height 35
click at [608, 355] on input "74" at bounding box center [598, 357] width 170 height 35
click at [598, 368] on input "74" at bounding box center [598, 357] width 170 height 35
type input "74,502.00"
click at [938, 439] on input "text" at bounding box center [995, 436] width 151 height 35
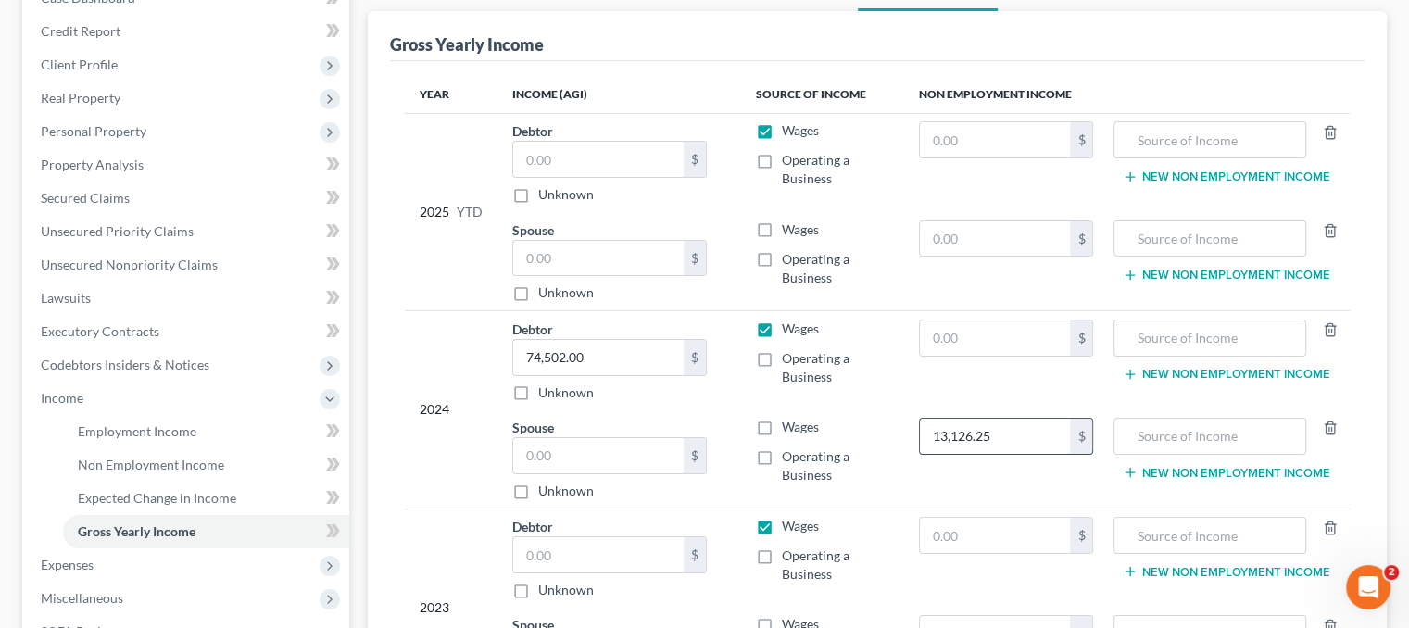
click at [962, 433] on input "13,126.25" at bounding box center [995, 436] width 151 height 35
drag, startPoint x: 1025, startPoint y: 423, endPoint x: 846, endPoint y: 437, distance: 179.4
click at [851, 449] on tr "Spouse $ Unknown Balance Undetermined $ Unknown Wages Operating a Business 1,31…" at bounding box center [877, 459] width 945 height 99
type input "13,136.25"
type input "m"
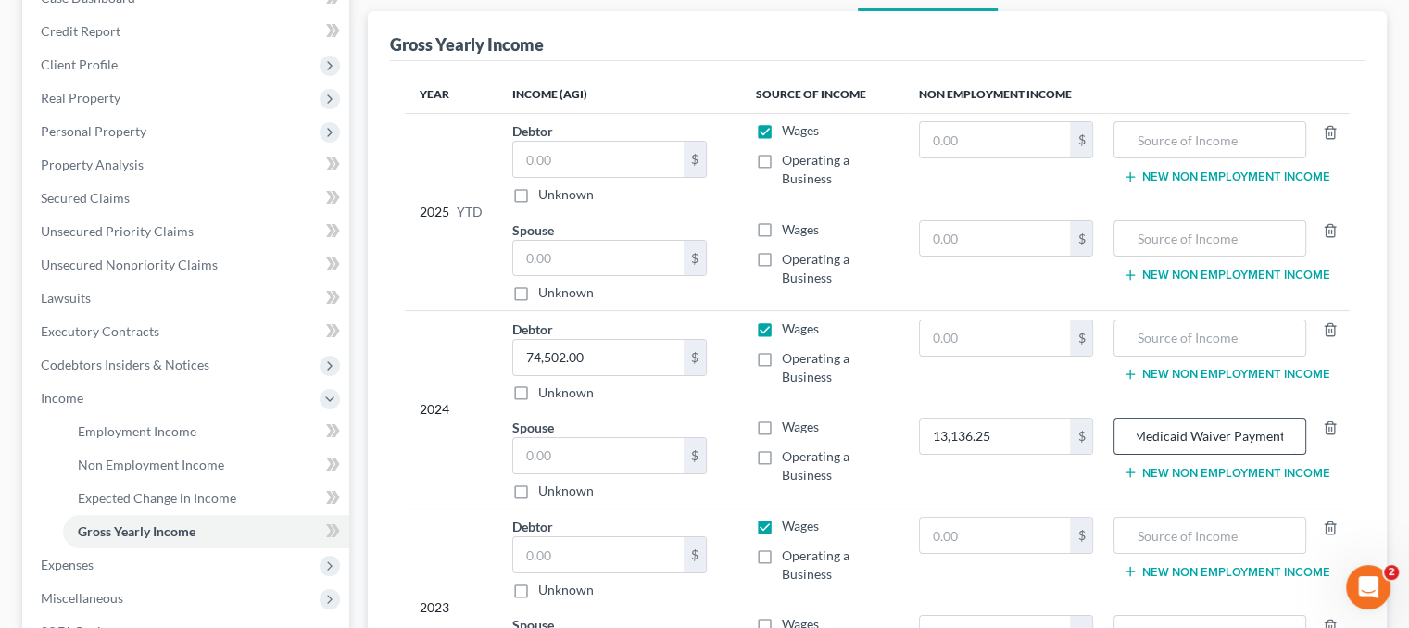
scroll to position [0, 9]
type input "Medicaid Waiver Payments"
click at [1183, 471] on button "New Non Employment Income" at bounding box center [1226, 472] width 207 height 15
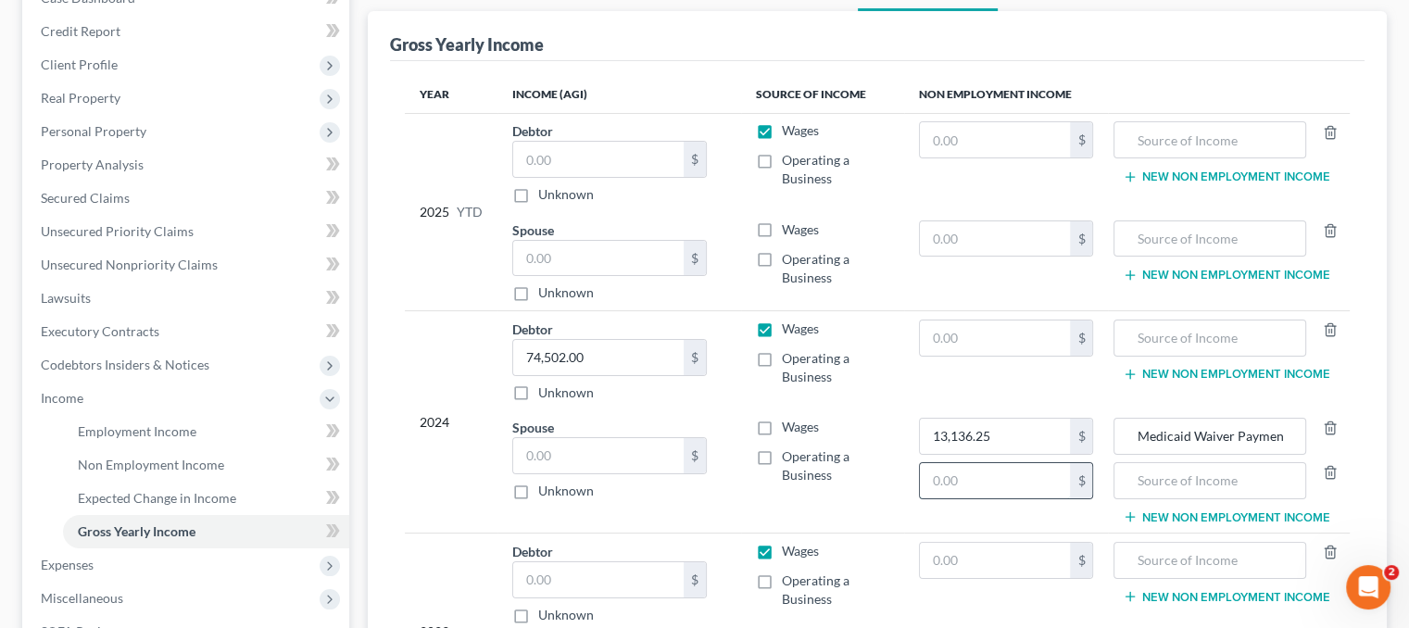
click at [1005, 493] on input "text" at bounding box center [995, 480] width 151 height 35
type input "6,691.00"
click at [1181, 472] on input "text" at bounding box center [1209, 480] width 171 height 35
type input "Pension income"
click at [1226, 513] on button "New Non Employment Income" at bounding box center [1226, 517] width 207 height 15
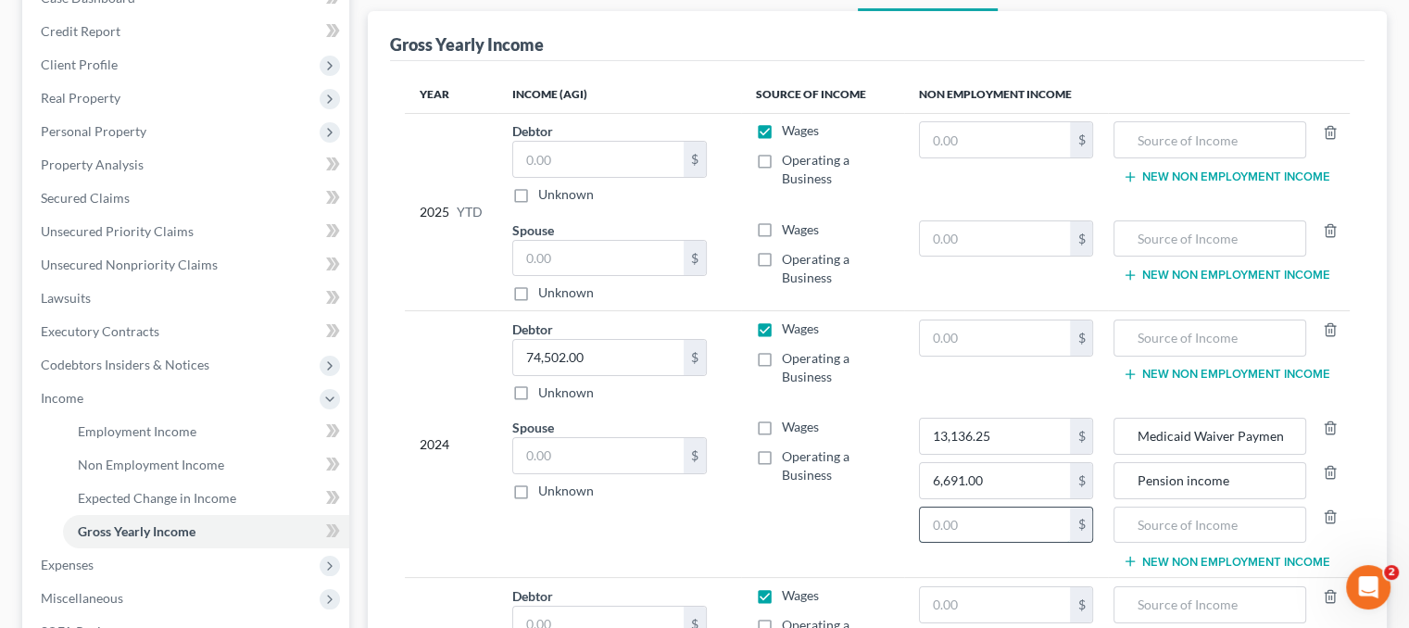
click at [1008, 531] on input "text" at bounding box center [995, 525] width 151 height 35
type input "11,413.00"
click at [1216, 529] on input "text" at bounding box center [1209, 525] width 171 height 35
type input "D"
type input "Social Security benefits"
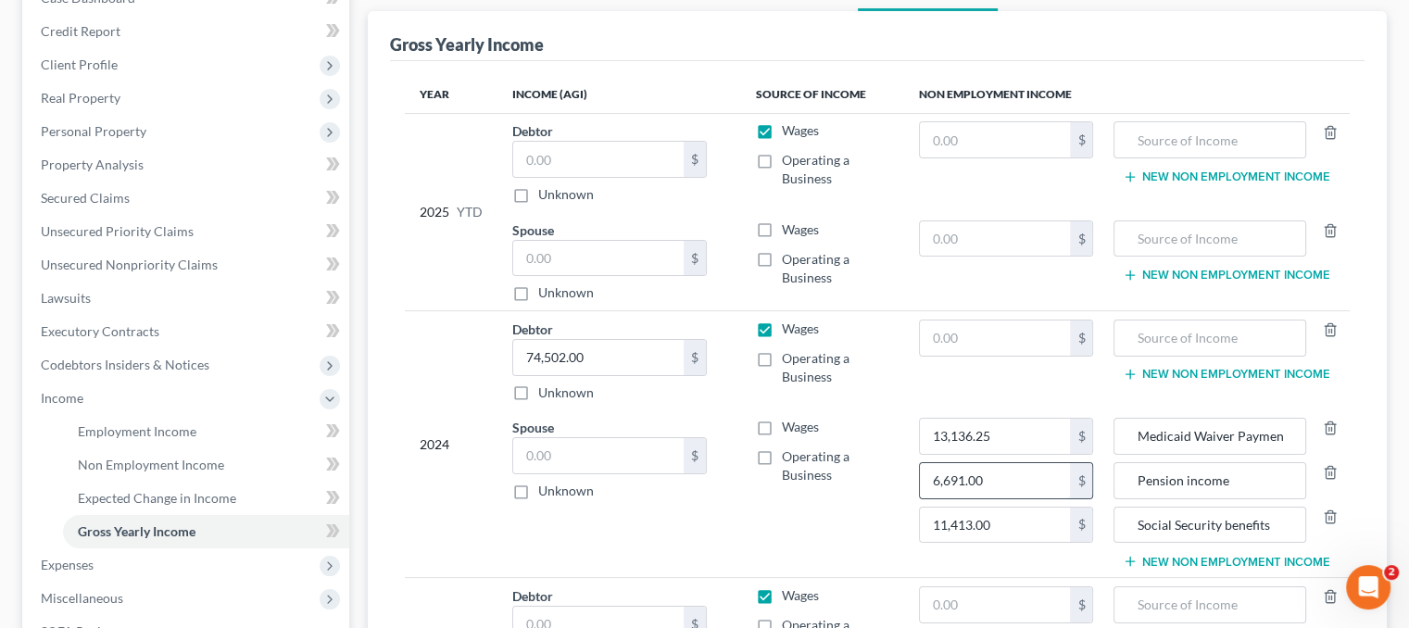
click at [993, 473] on input "6,691.00" at bounding box center [995, 480] width 151 height 35
click at [1000, 478] on input "6,691.00" at bounding box center [995, 480] width 151 height 35
type input "6,691.44"
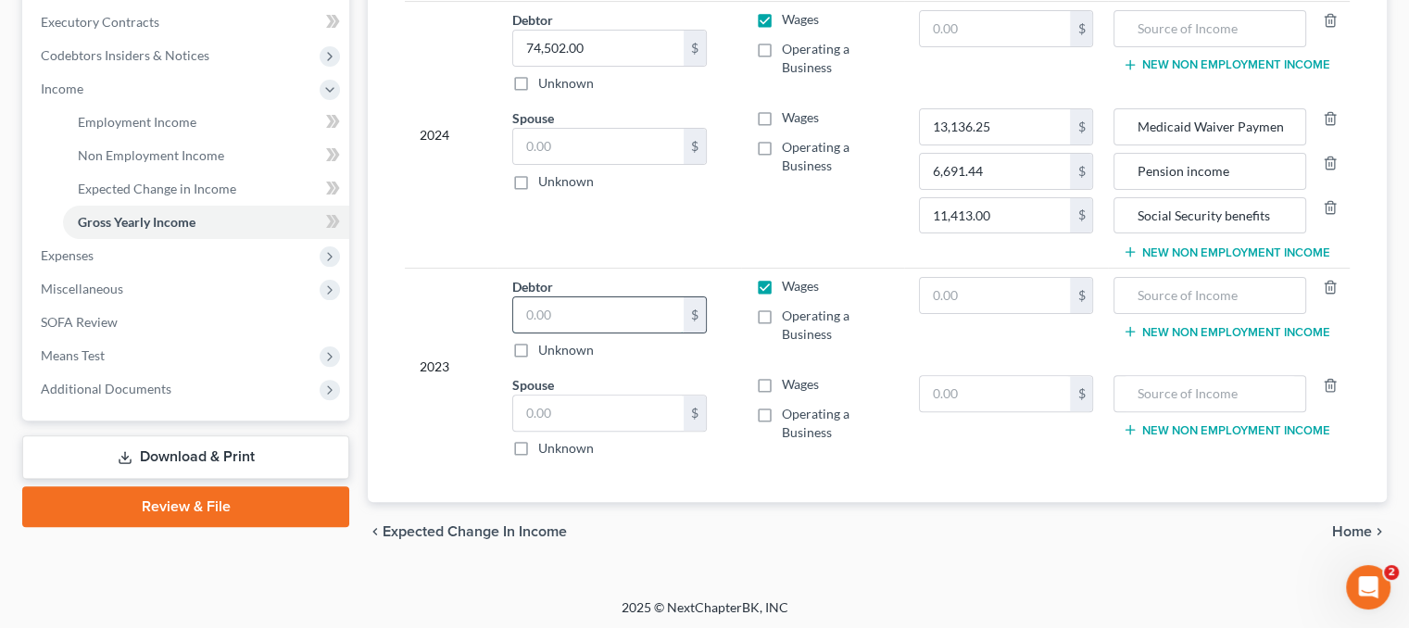
click at [532, 305] on input "text" at bounding box center [598, 314] width 170 height 35
type input "73,358.00"
click at [1030, 390] on input "text" at bounding box center [995, 393] width 151 height 35
click at [1279, 201] on input "Social Security benefits" at bounding box center [1209, 215] width 171 height 35
drag, startPoint x: 1236, startPoint y: 166, endPoint x: 1049, endPoint y: 189, distance: 188.6
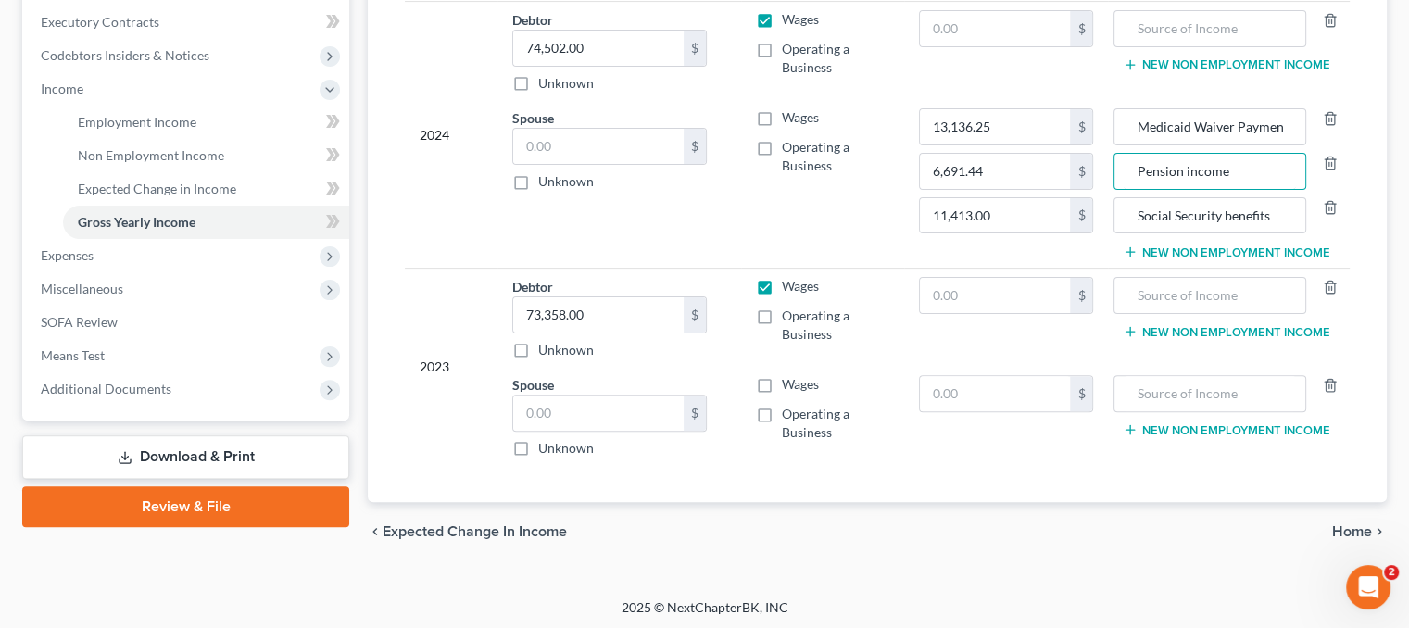
click at [1049, 189] on tr "Spouse $ Unknown Balance Undetermined $ Unknown Wages Operating a Business 13,1…" at bounding box center [877, 184] width 945 height 168
click at [1218, 394] on input "text" at bounding box center [1209, 393] width 171 height 35
paste input "Pension income"
type input "Pension income"
click at [1015, 390] on input "text" at bounding box center [995, 393] width 151 height 35
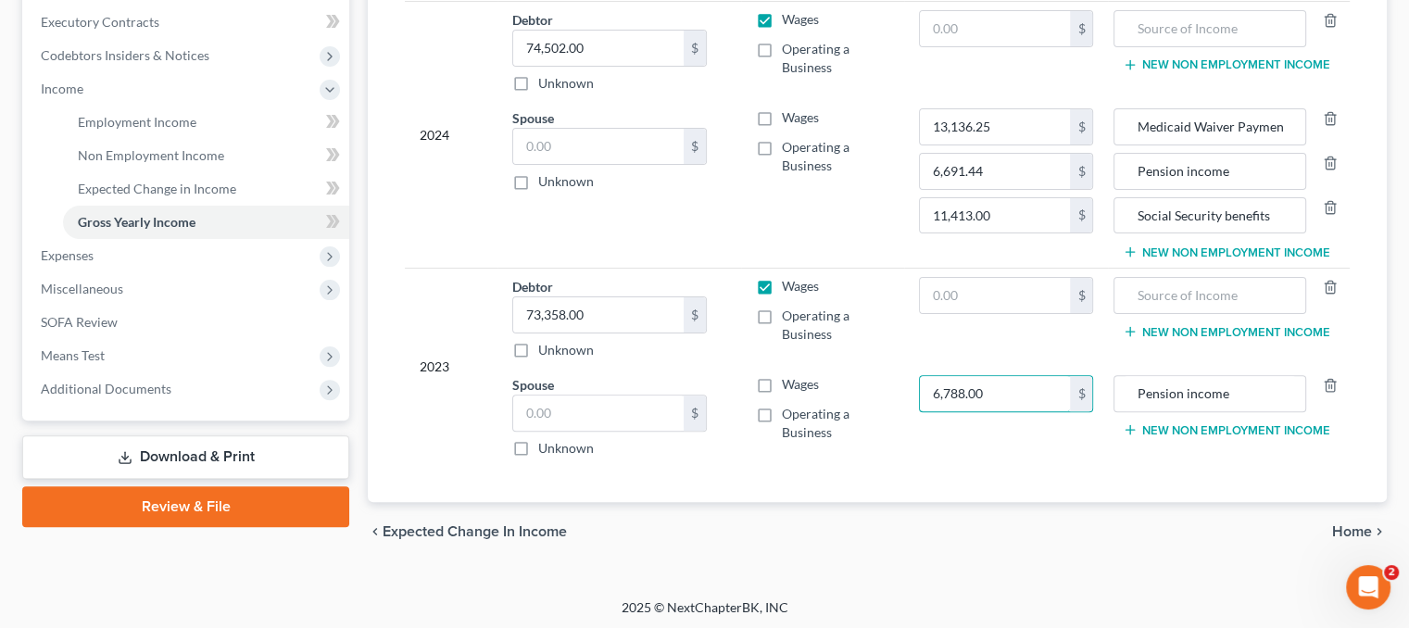
type input "6,788.00"
click at [1278, 423] on button "New Non Employment Income" at bounding box center [1226, 429] width 207 height 15
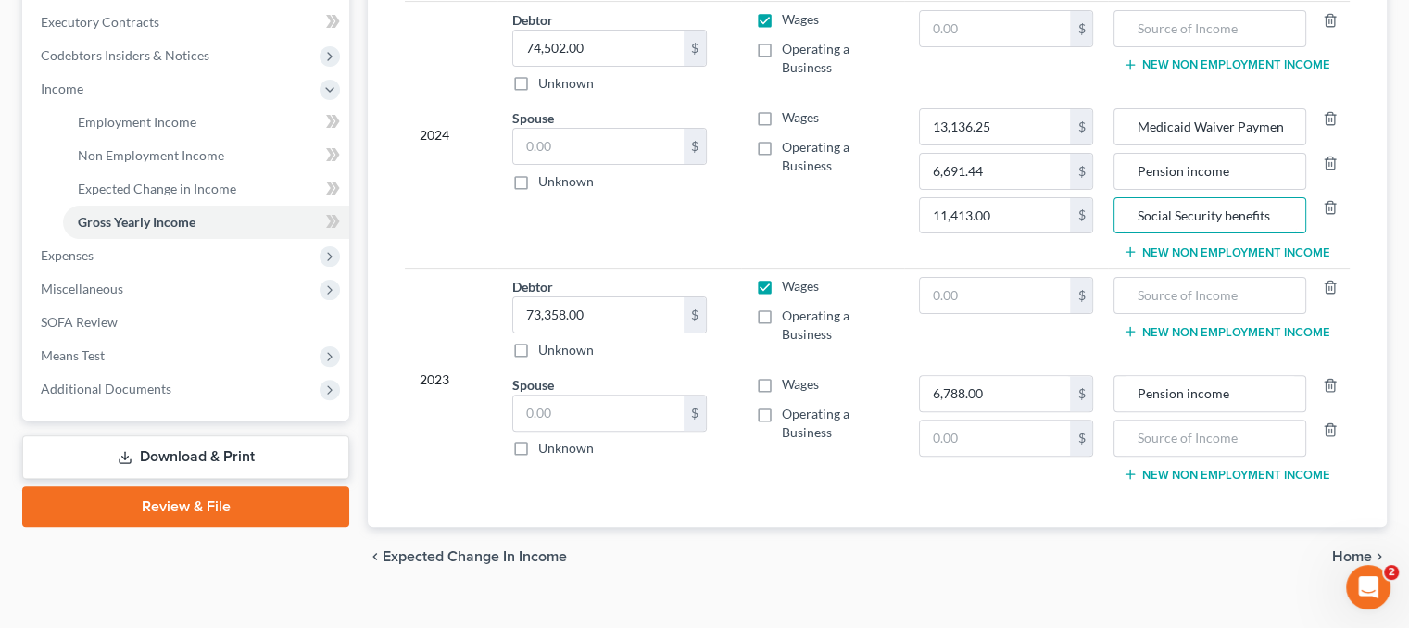
drag, startPoint x: 1276, startPoint y: 199, endPoint x: 1011, endPoint y: 232, distance: 267.0
click at [1011, 232] on tr "Spouse $ Unknown Balance Undetermined $ Unknown Wages Operating a Business 13,1…" at bounding box center [877, 184] width 945 height 168
click at [1184, 427] on input "text" at bounding box center [1209, 438] width 171 height 35
paste input "Social Security benefits"
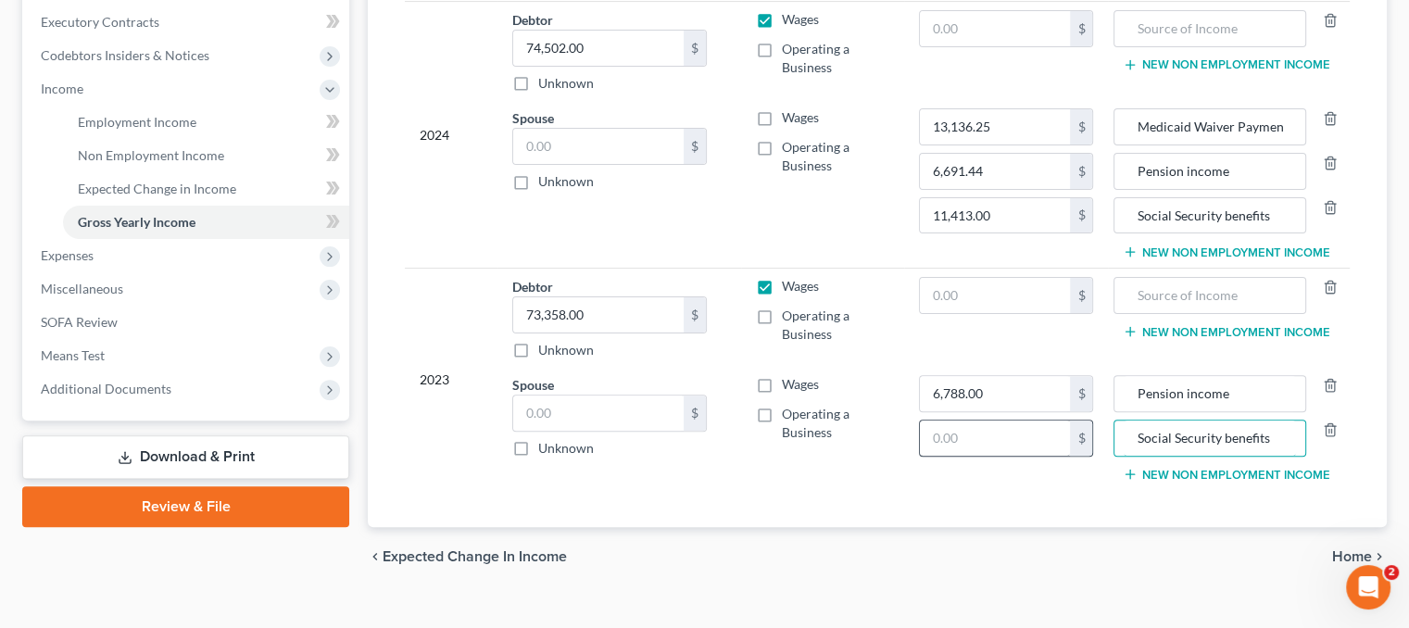
type input "Social Security benefits"
drag, startPoint x: 990, startPoint y: 442, endPoint x: 971, endPoint y: 313, distance: 130.2
click at [989, 442] on input "text" at bounding box center [995, 438] width 151 height 35
click at [888, 461] on td "Wages Operating a Business" at bounding box center [822, 428] width 163 height 123
type input "11,063.00"
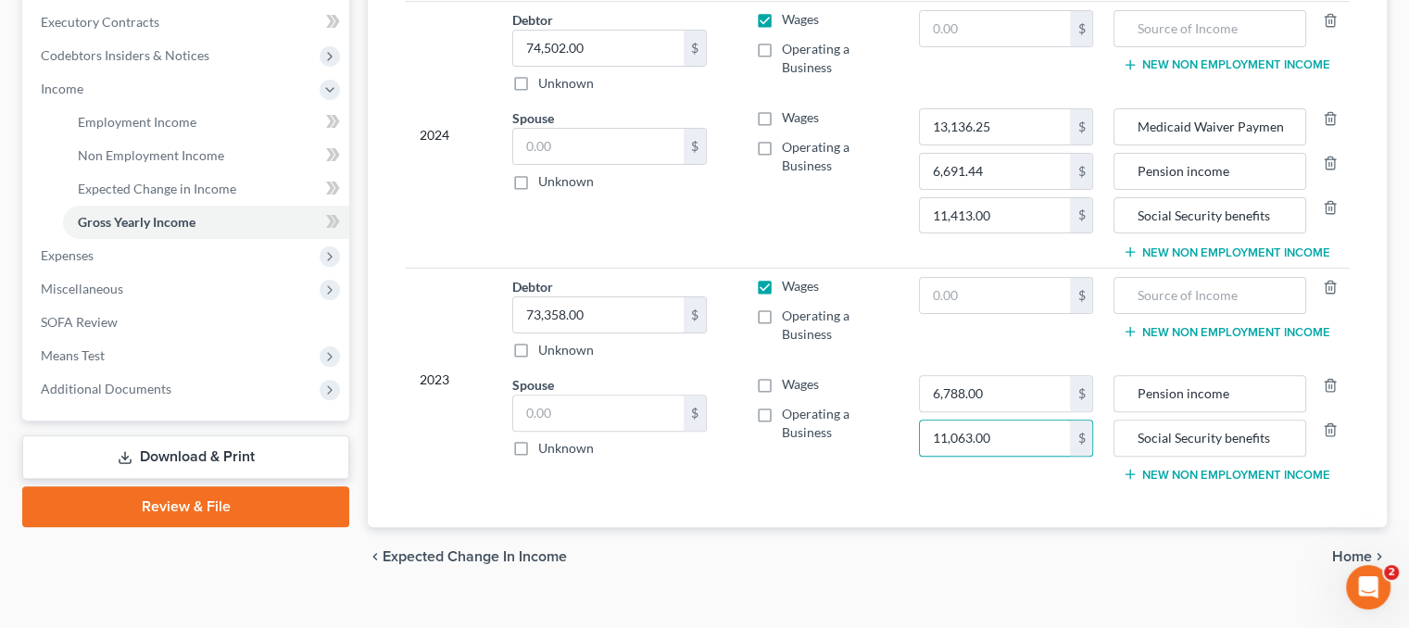
click at [921, 498] on div "Year Income (AGI) Source of Income Non Employment Income 2025 YTD Debtor $ Unkn…" at bounding box center [877, 139] width 975 height 775
click at [1139, 125] on input "Medicaid Waiver Payments" at bounding box center [1209, 126] width 171 height 35
drag, startPoint x: 1139, startPoint y: 125, endPoint x: 1325, endPoint y: 114, distance: 186.6
click at [1325, 114] on div "Medicaid Waiver Payments" at bounding box center [1229, 126] width 231 height 37
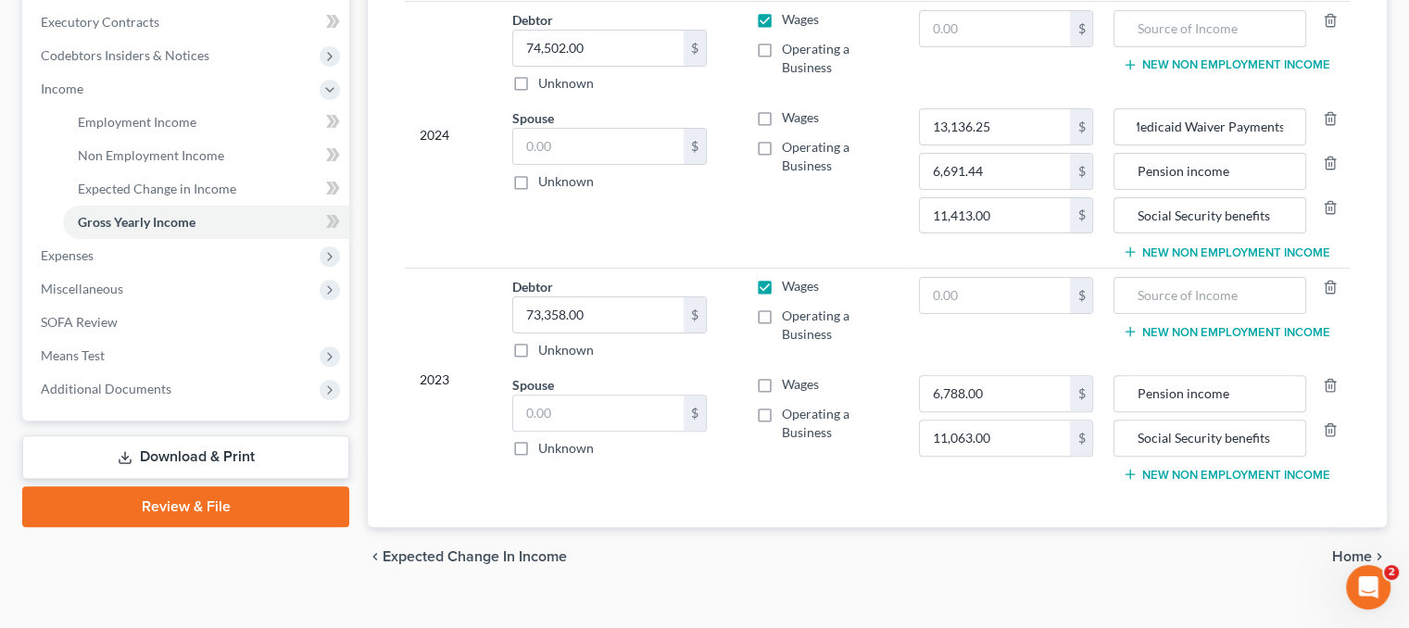
scroll to position [0, 0]
click at [1163, 473] on button "New Non Employment Income" at bounding box center [1226, 474] width 207 height 15
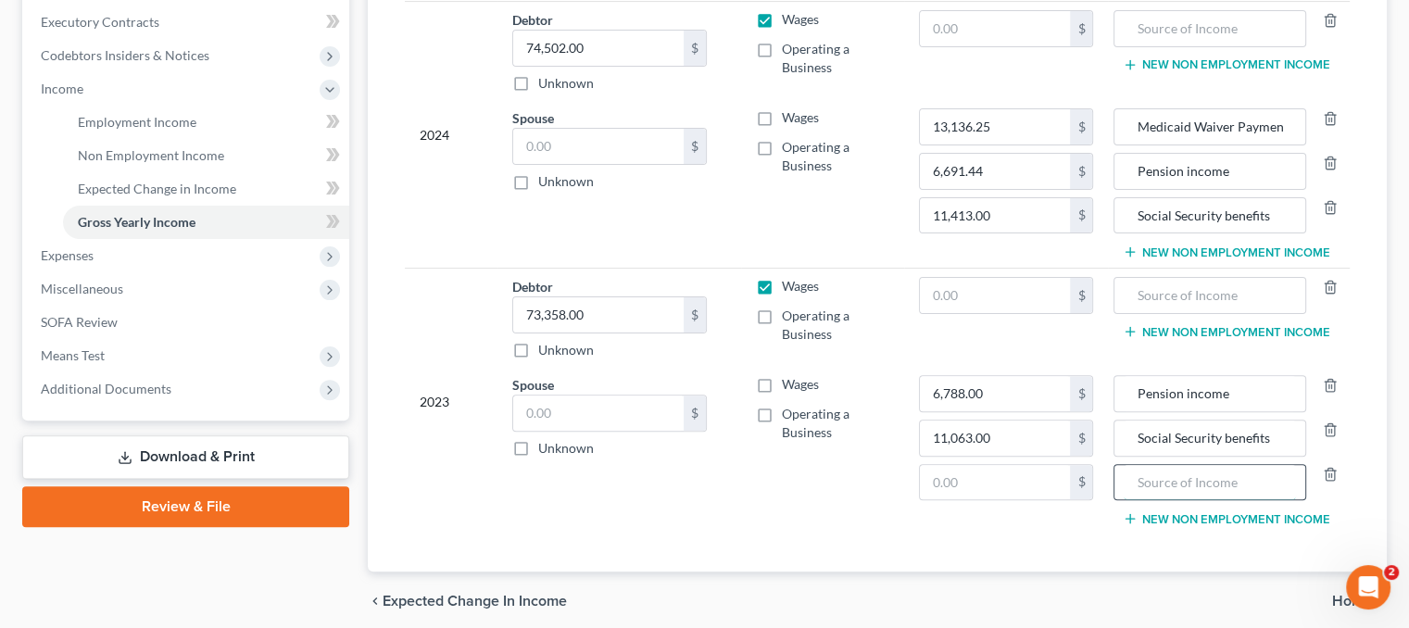
click at [1141, 477] on input "text" at bounding box center [1209, 482] width 171 height 35
paste input "Medicaid Waiver Payments"
type input "Medicaid Waiver Payments"
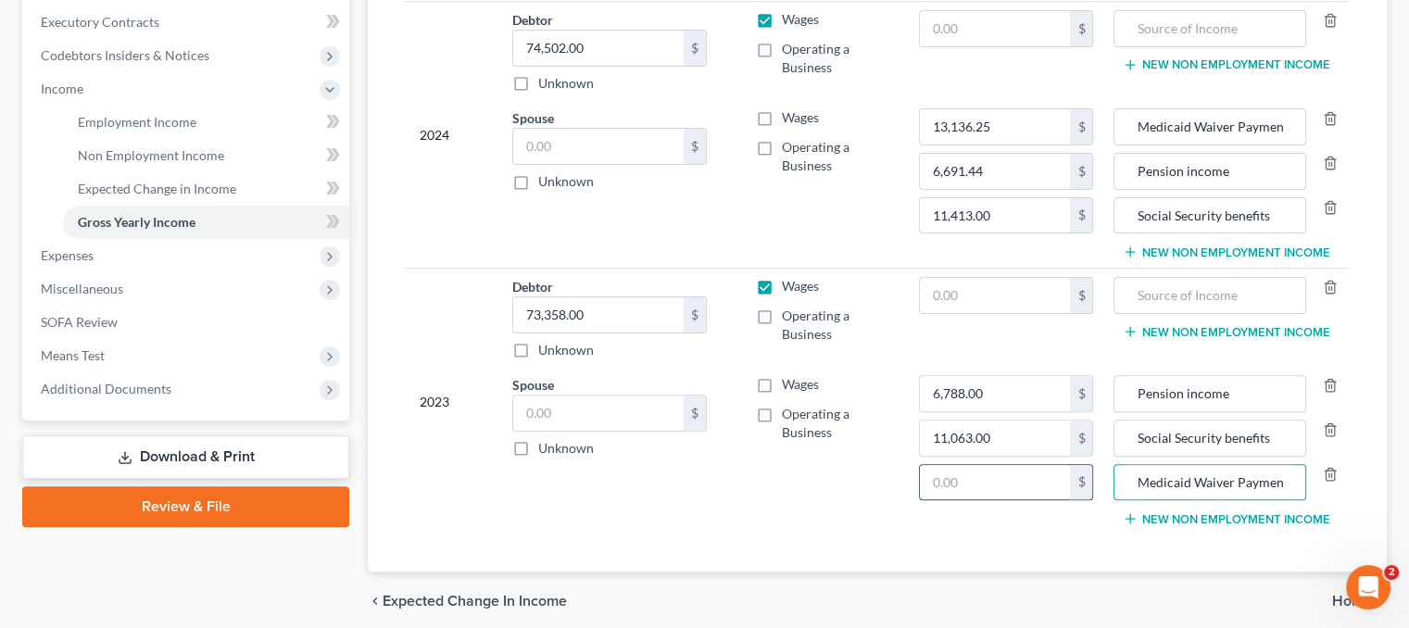
click at [967, 479] on input "text" at bounding box center [995, 482] width 151 height 35
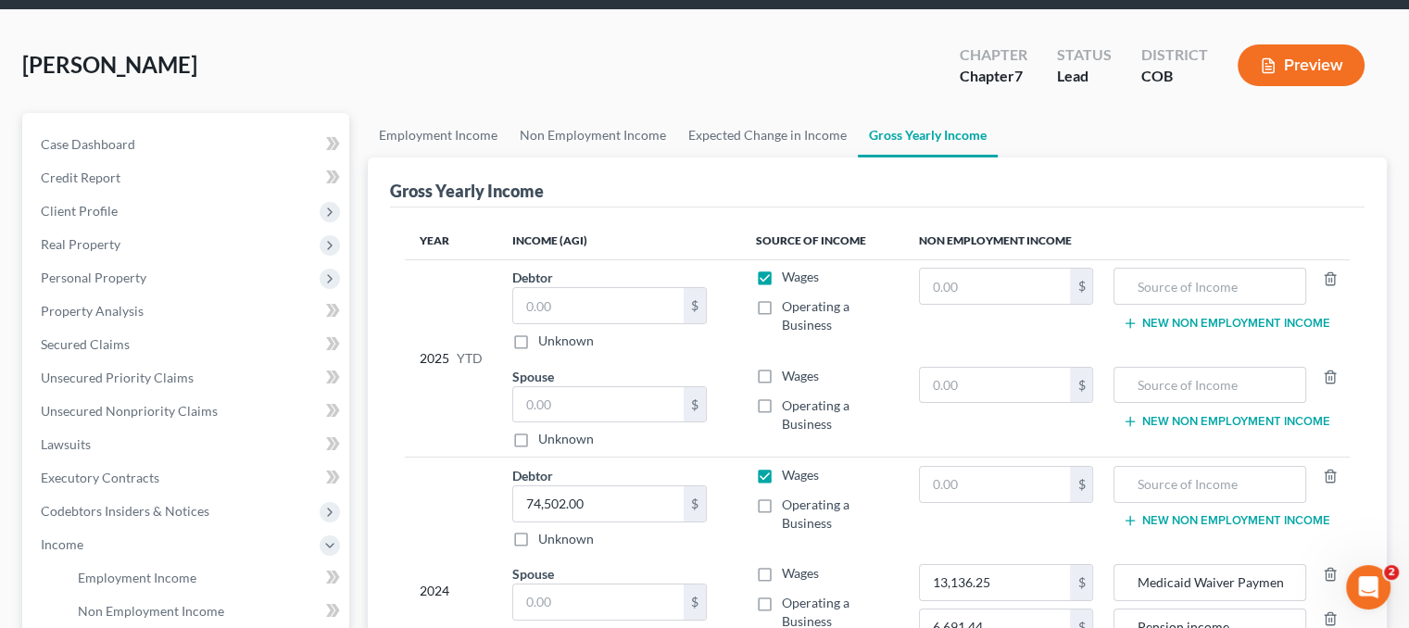
scroll to position [57, 0]
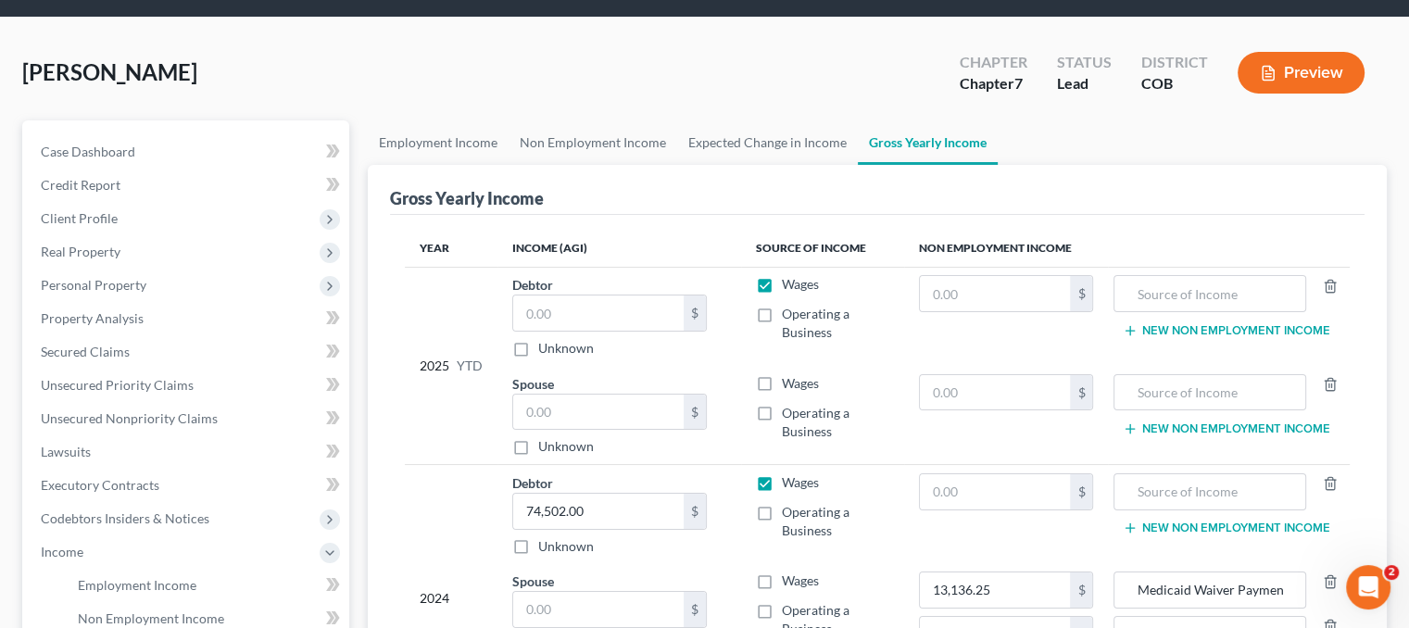
type input "9,701.25"
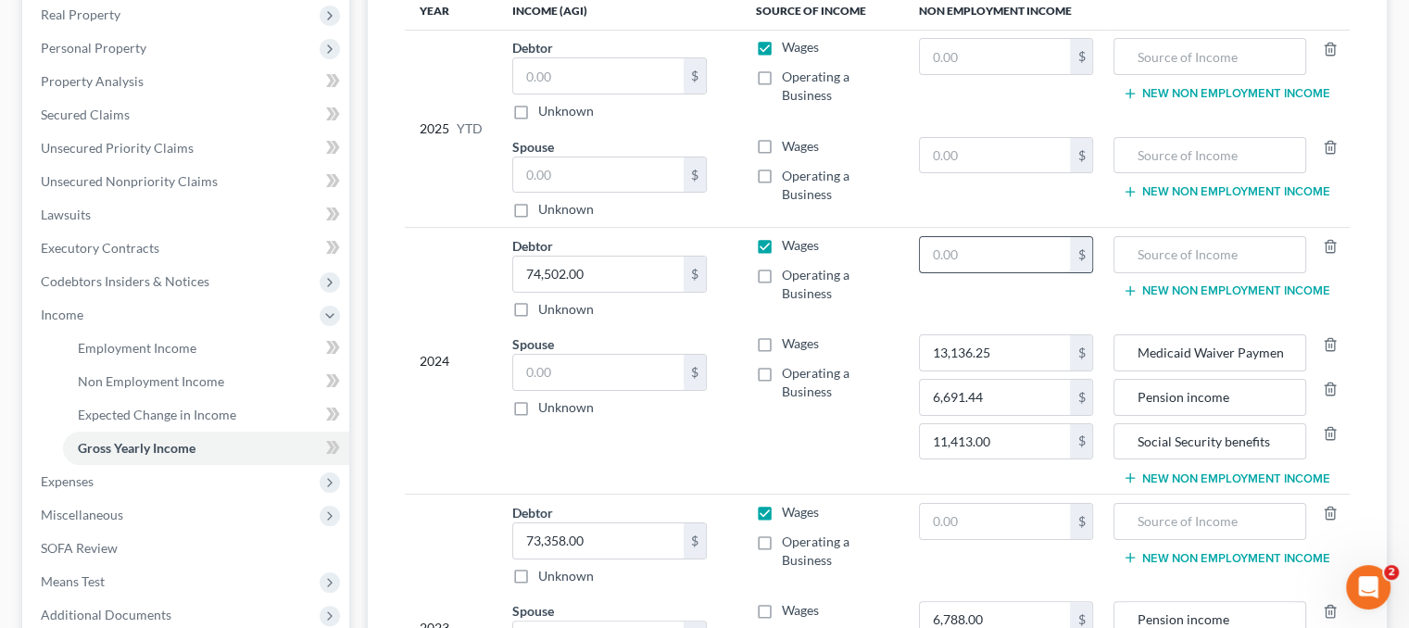
scroll to position [335, 0]
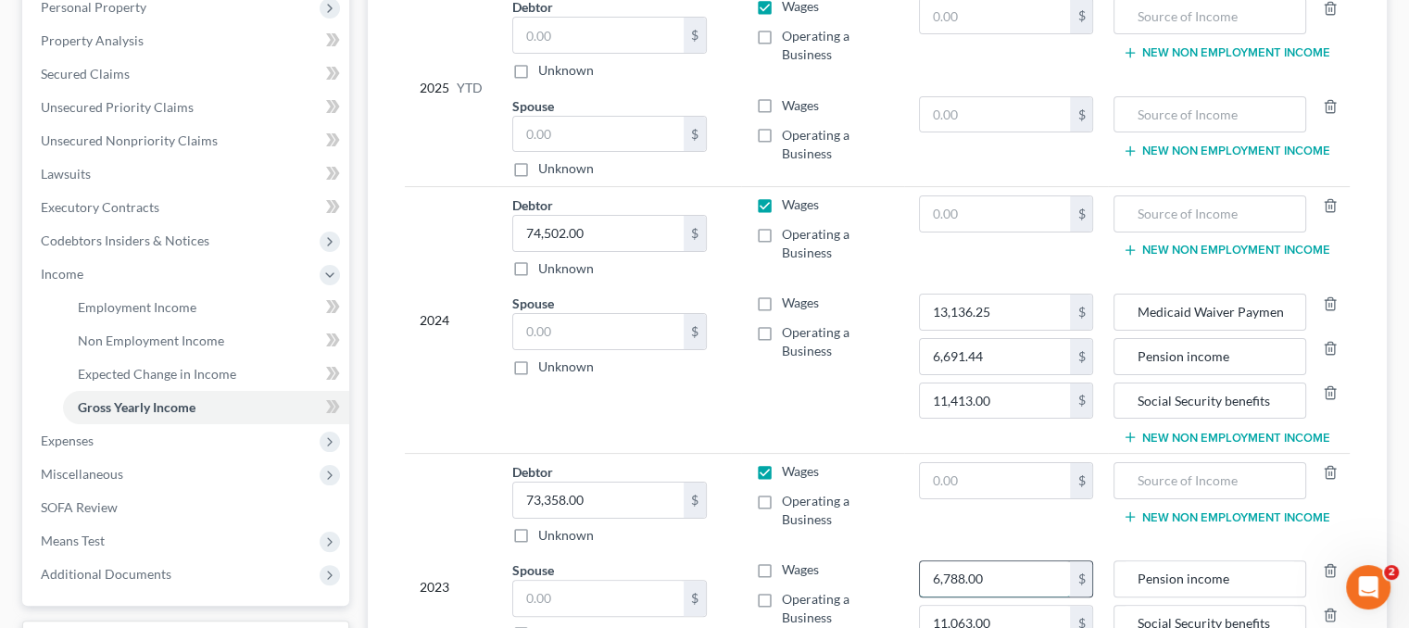
click at [964, 575] on input "6,788.00" at bounding box center [995, 578] width 151 height 35
click at [964, 573] on input "6,788.00" at bounding box center [995, 578] width 151 height 35
type input "6,787.80"
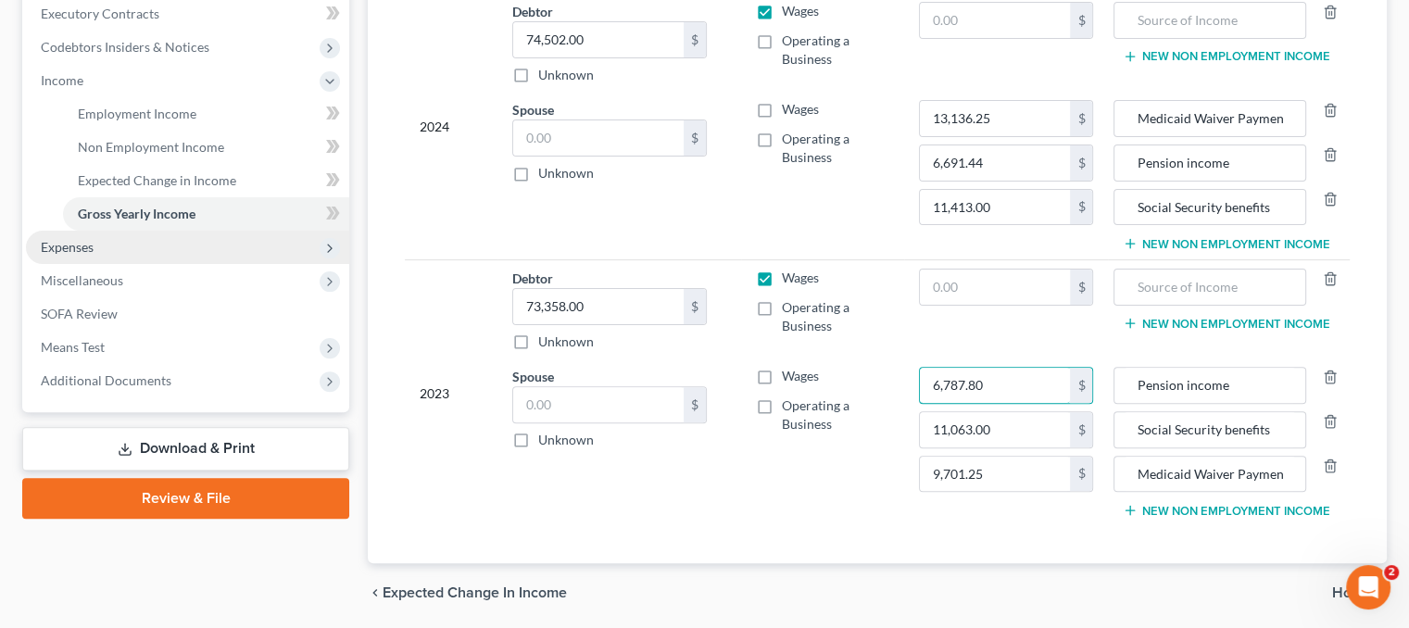
scroll to position [497, 0]
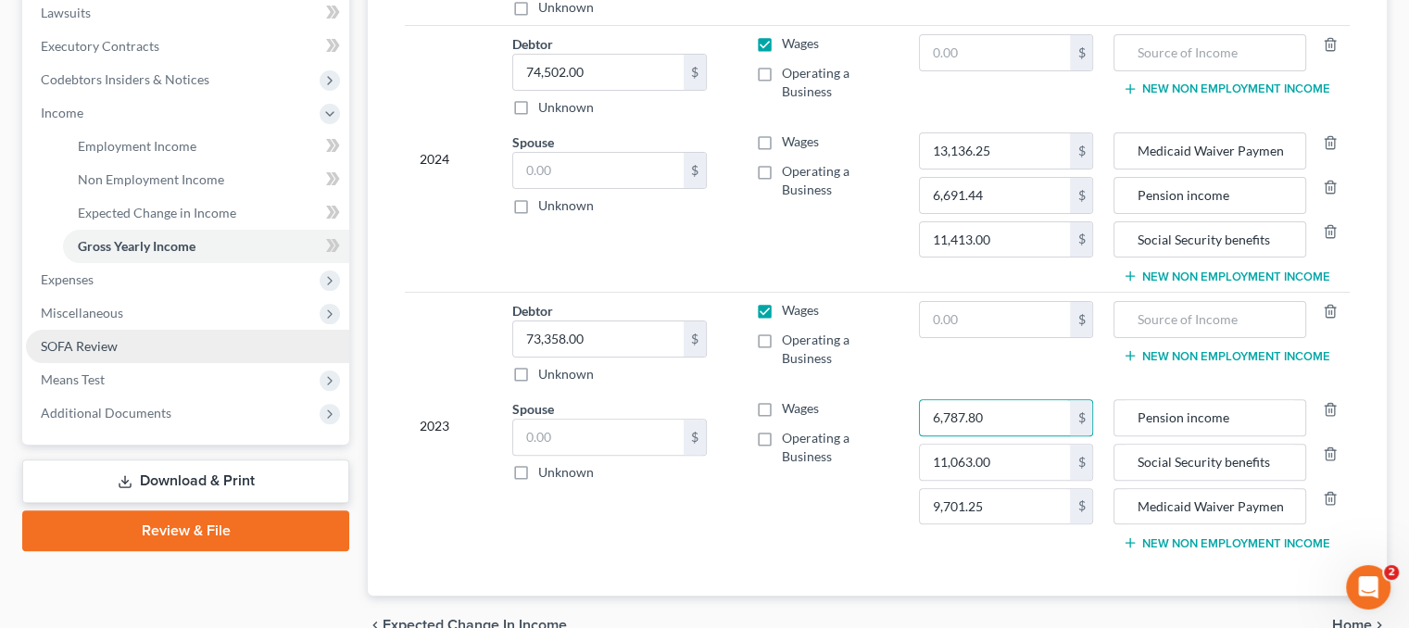
click at [132, 341] on link "SOFA Review" at bounding box center [187, 346] width 323 height 33
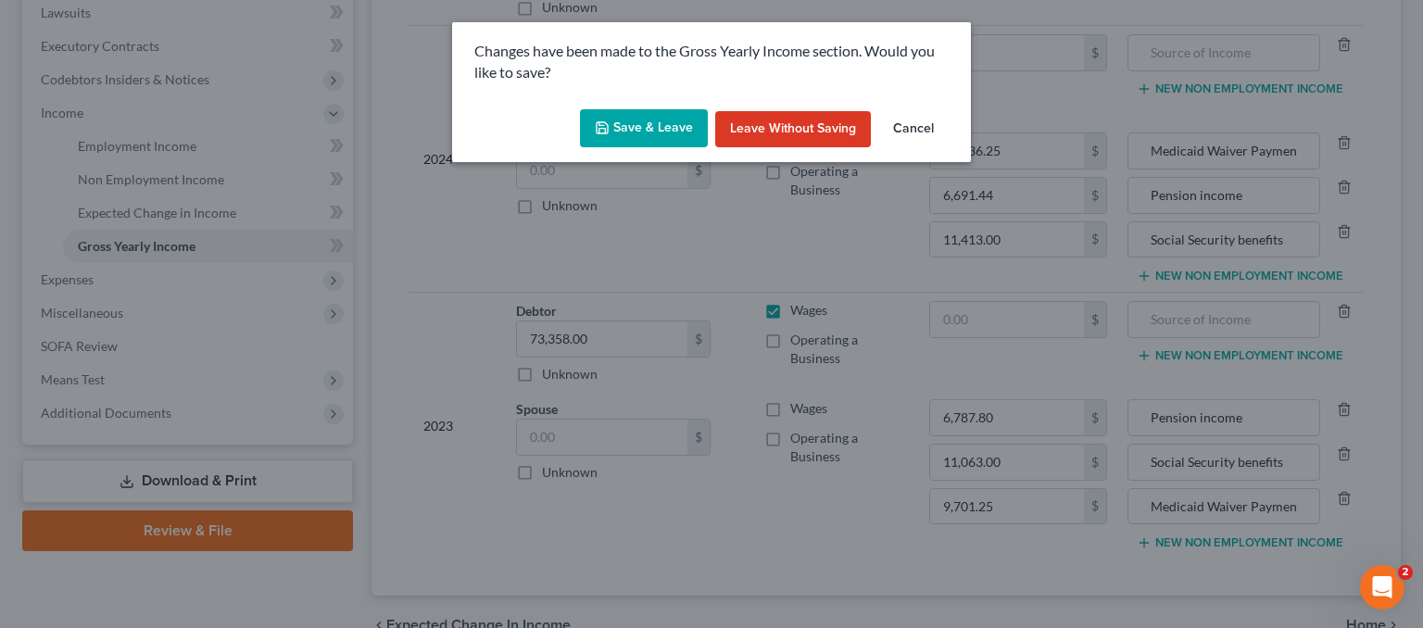
click at [637, 120] on button "Save & Leave" at bounding box center [644, 128] width 128 height 39
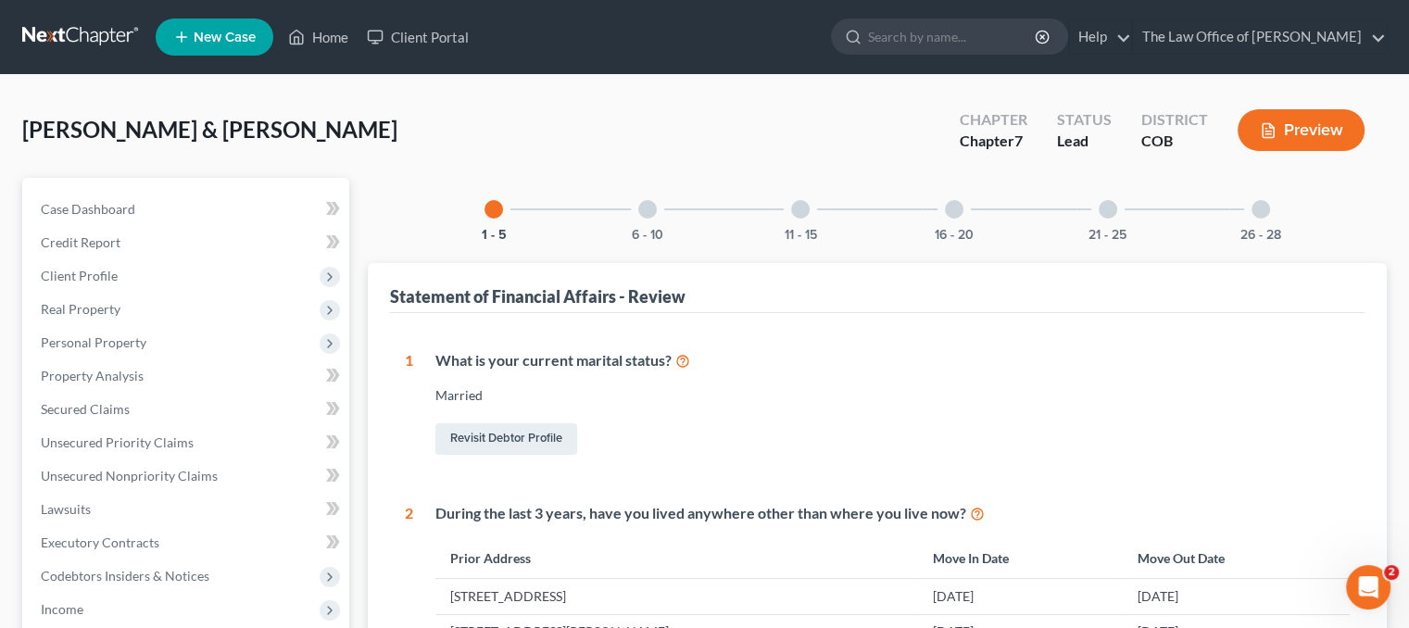
click at [649, 215] on div at bounding box center [647, 209] width 19 height 19
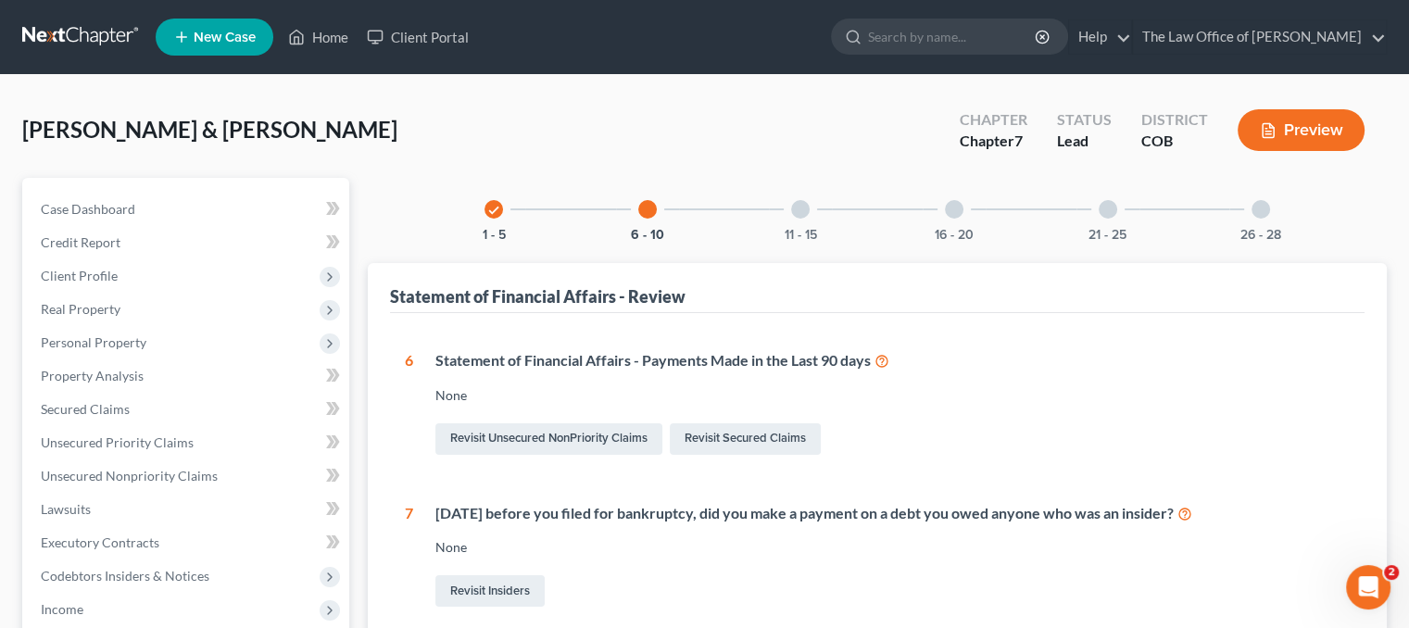
click at [1192, 509] on icon at bounding box center [1185, 513] width 15 height 18
click at [491, 586] on link "Revisit Insiders" at bounding box center [489, 591] width 109 height 32
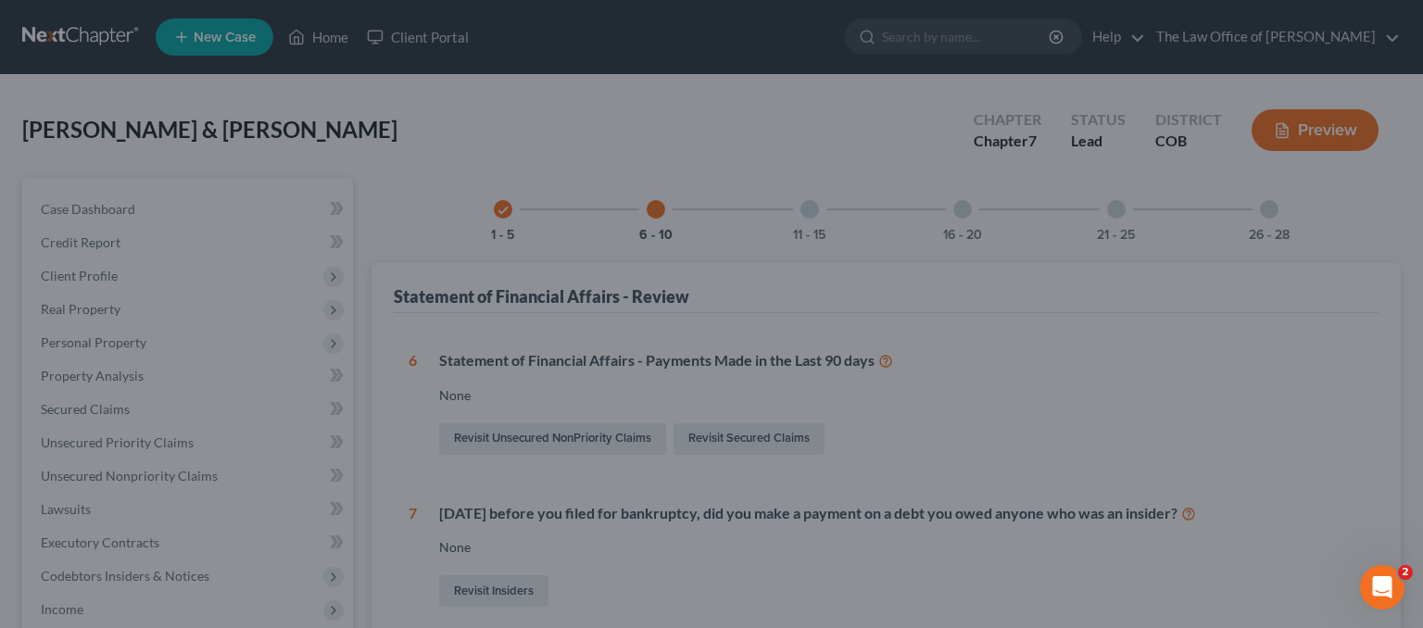
click at [1100, 530] on div at bounding box center [711, 314] width 1423 height 628
click at [1083, 468] on div at bounding box center [711, 314] width 1423 height 628
click at [1286, 144] on div at bounding box center [711, 314] width 1423 height 628
click at [1318, 113] on div at bounding box center [711, 314] width 1423 height 628
click at [508, 583] on div at bounding box center [711, 314] width 1423 height 628
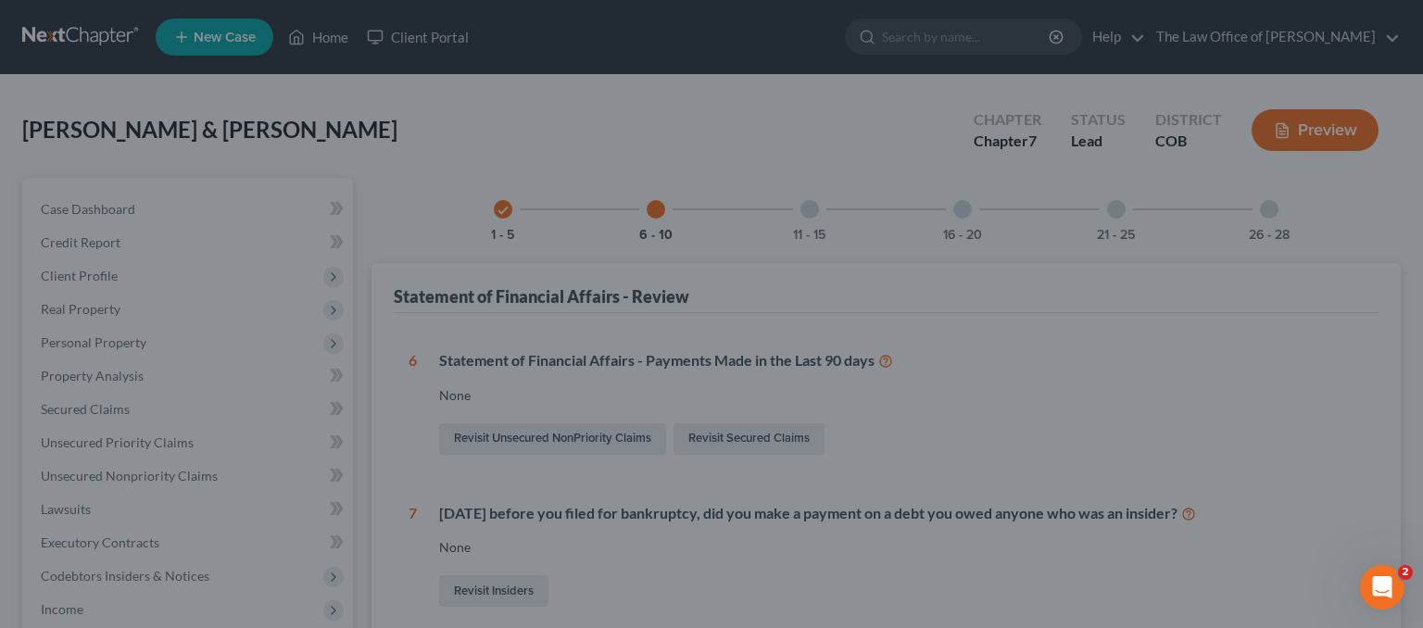
scroll to position [497, 0]
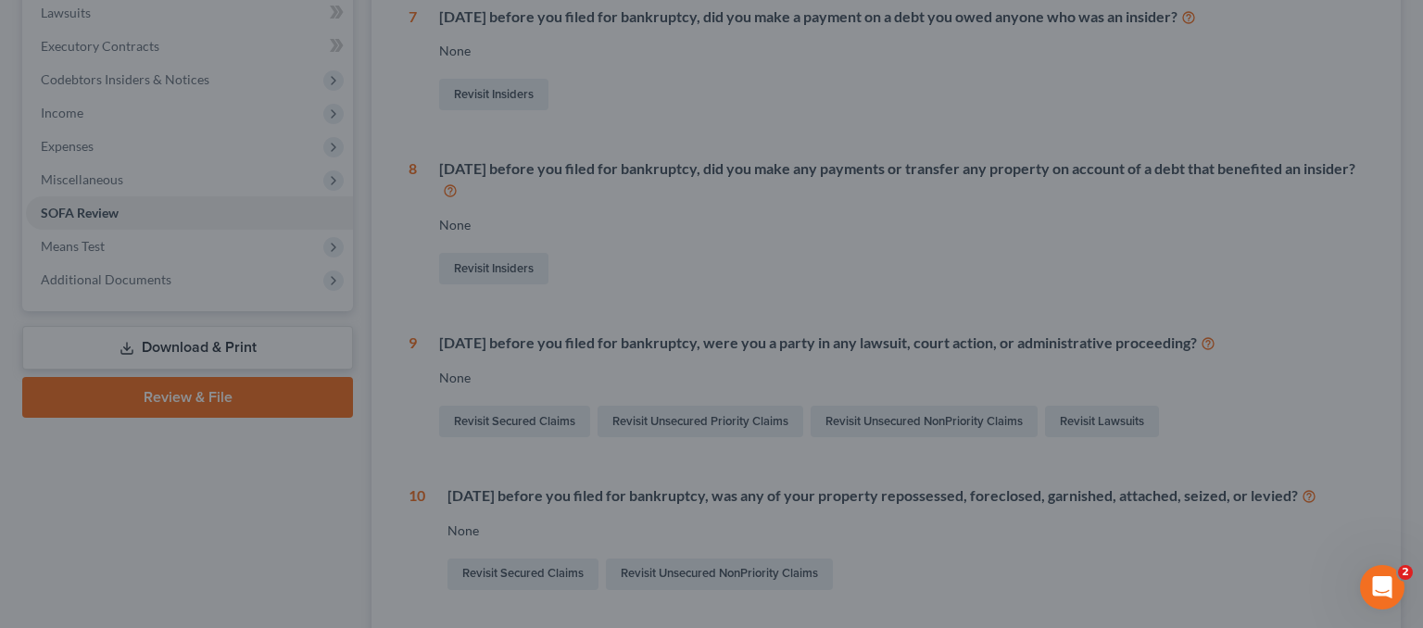
scroll to position [463, 0]
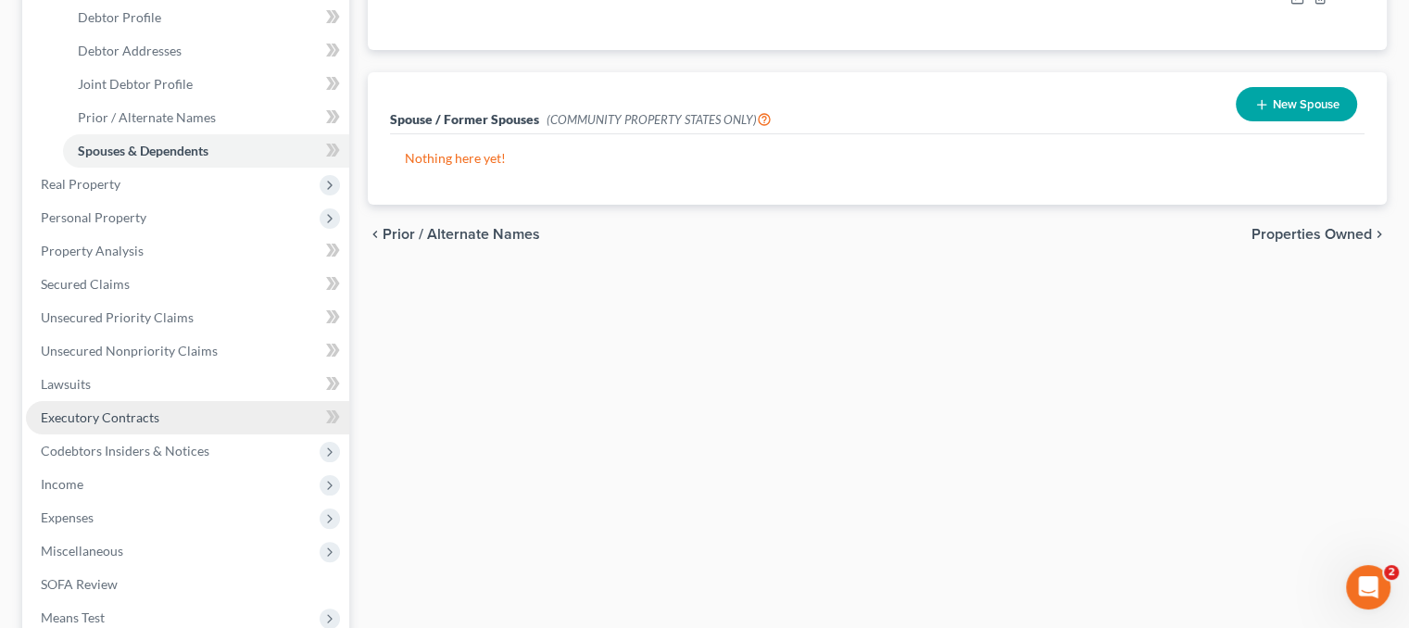
scroll to position [589, 0]
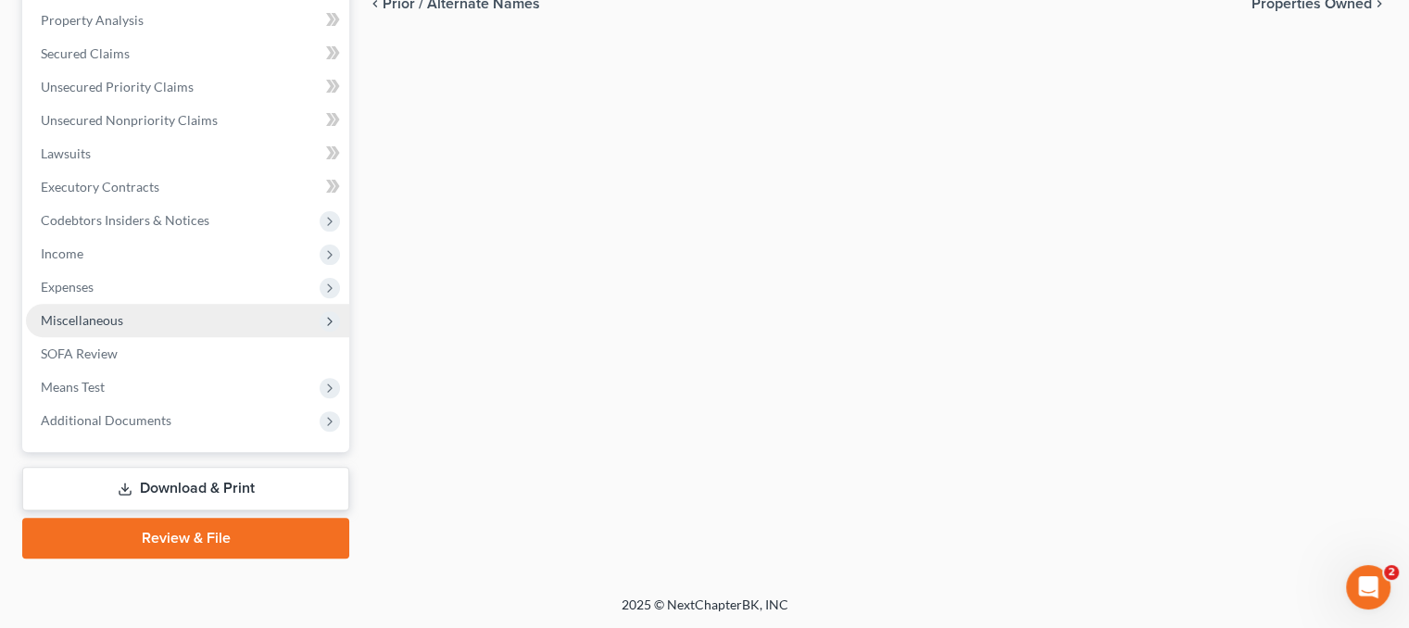
click at [63, 320] on span "Miscellaneous" at bounding box center [82, 320] width 82 height 16
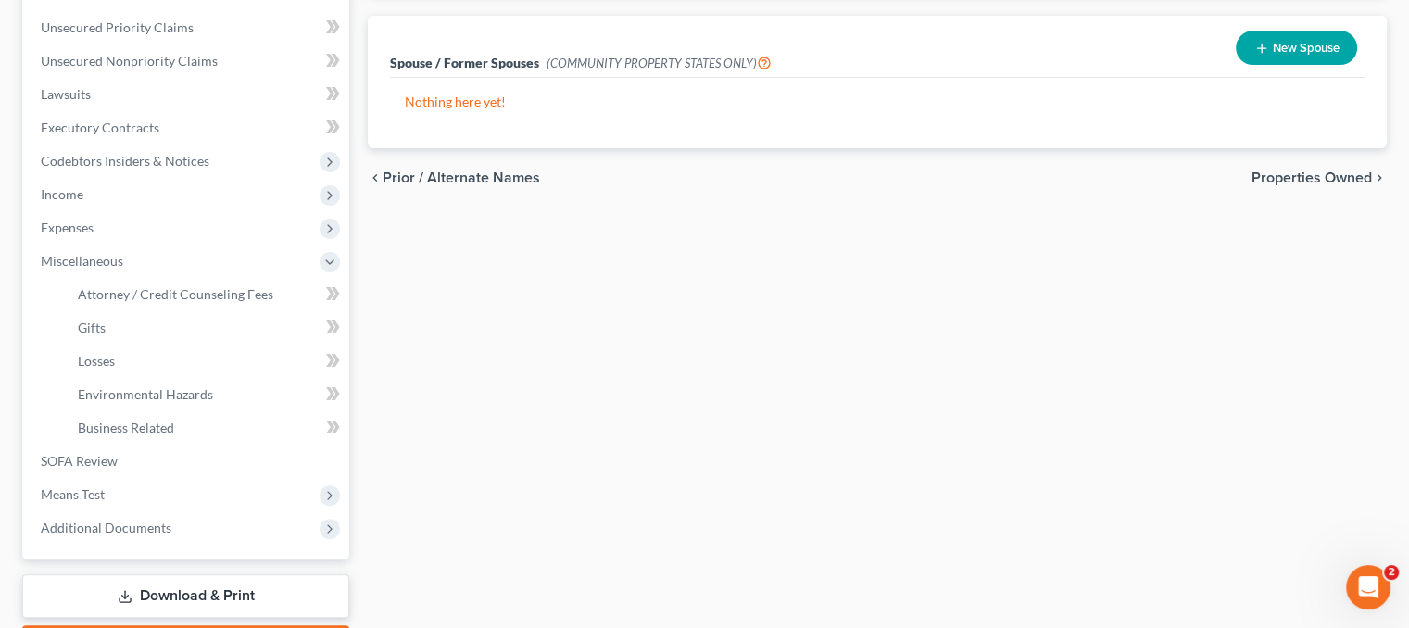
scroll to position [448, 0]
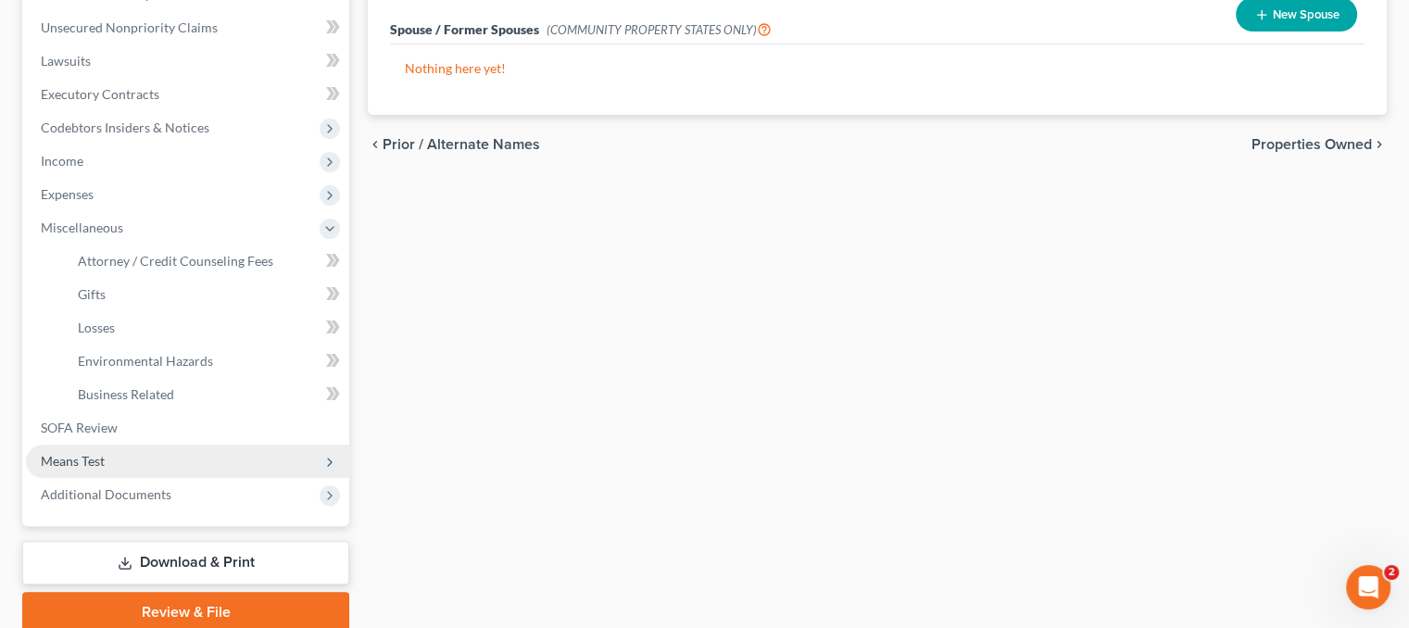
click at [142, 462] on span "Means Test" at bounding box center [187, 461] width 323 height 33
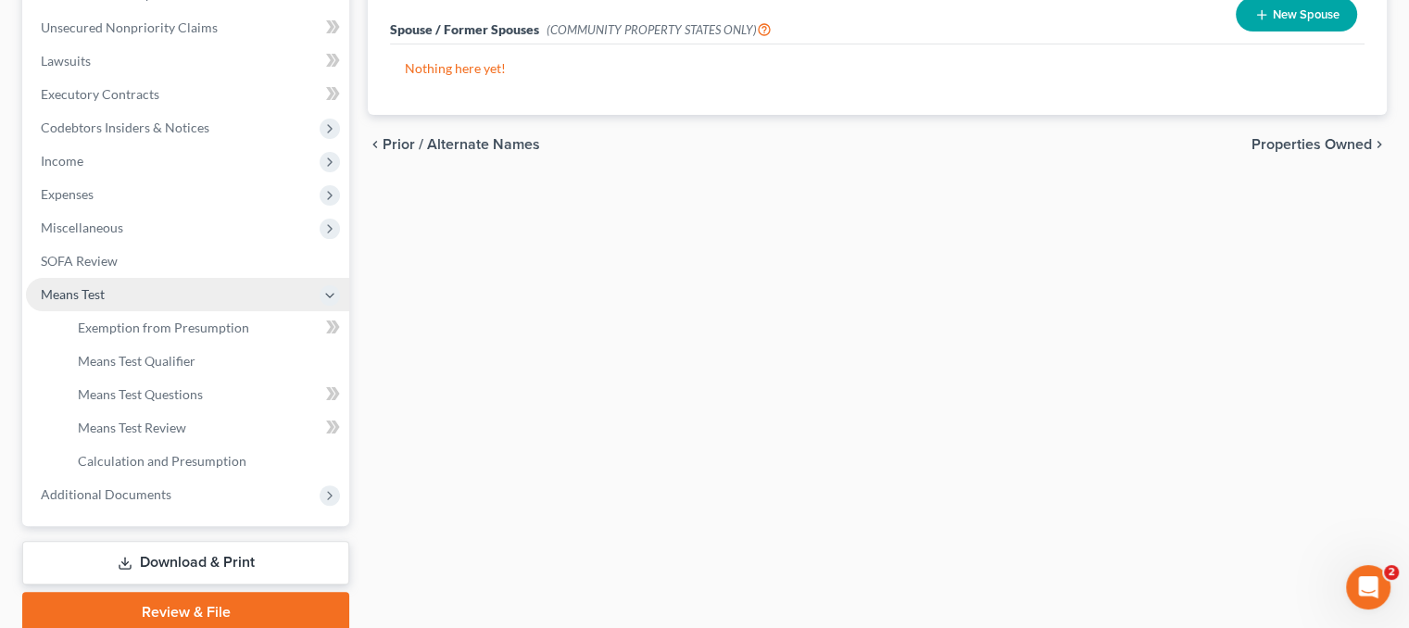
click at [107, 308] on span "Means Test" at bounding box center [187, 294] width 323 height 33
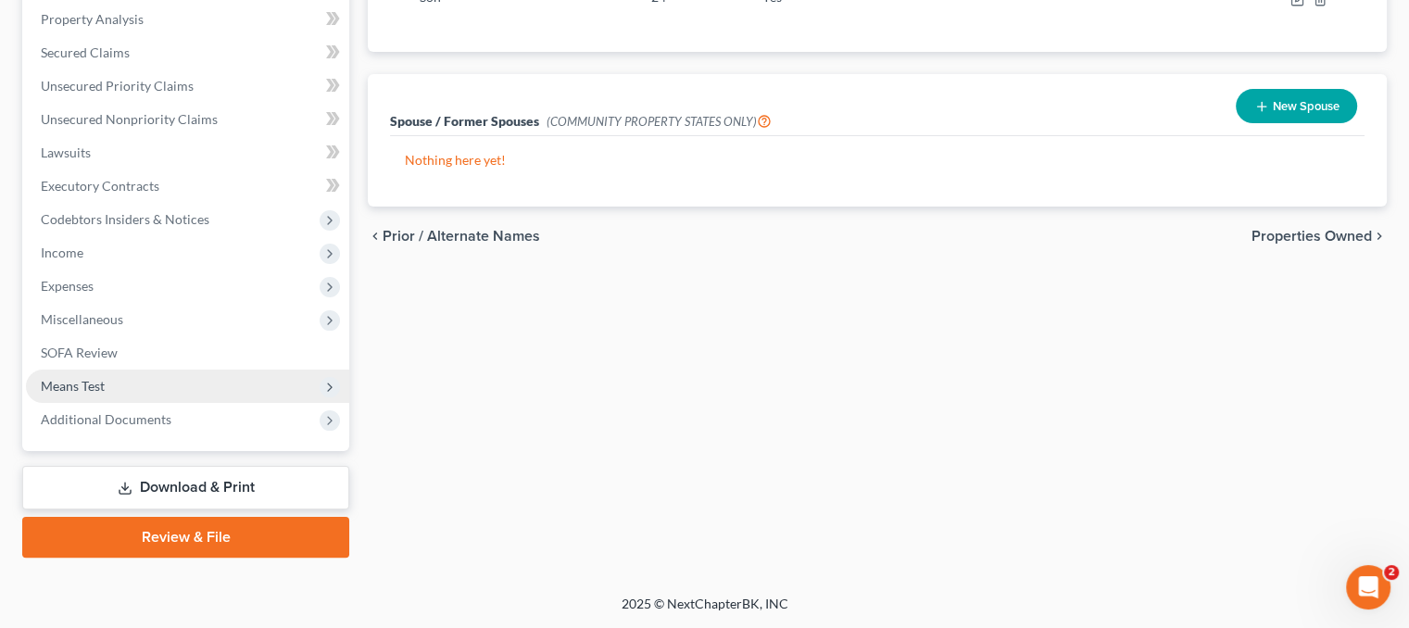
scroll to position [356, 0]
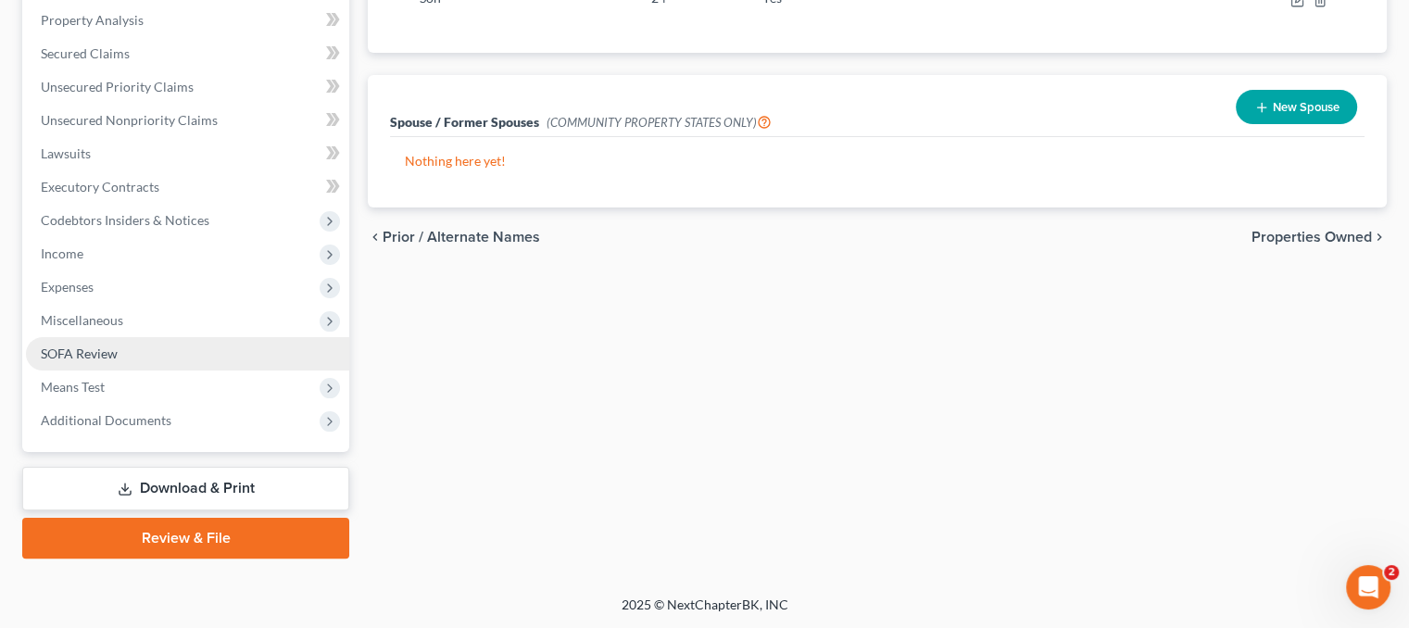
click at [120, 353] on link "SOFA Review" at bounding box center [187, 353] width 323 height 33
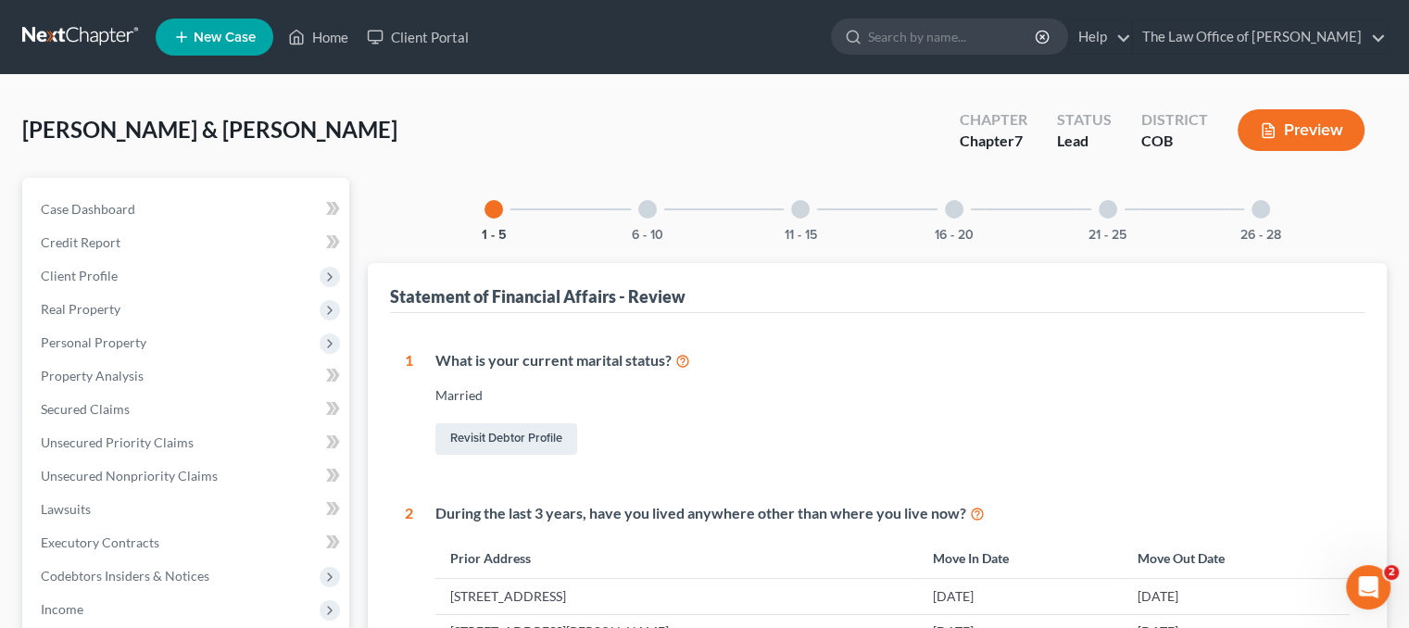
click at [661, 207] on div "6 - 10" at bounding box center [647, 209] width 63 height 63
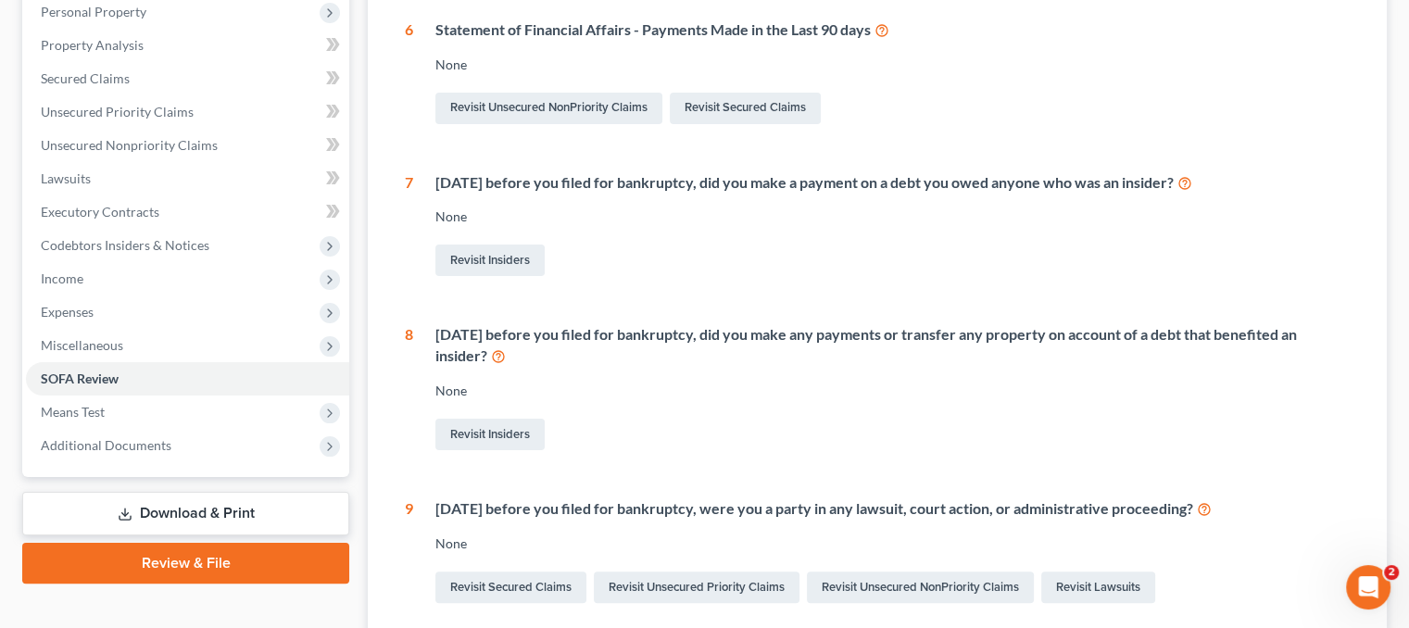
scroll to position [371, 0]
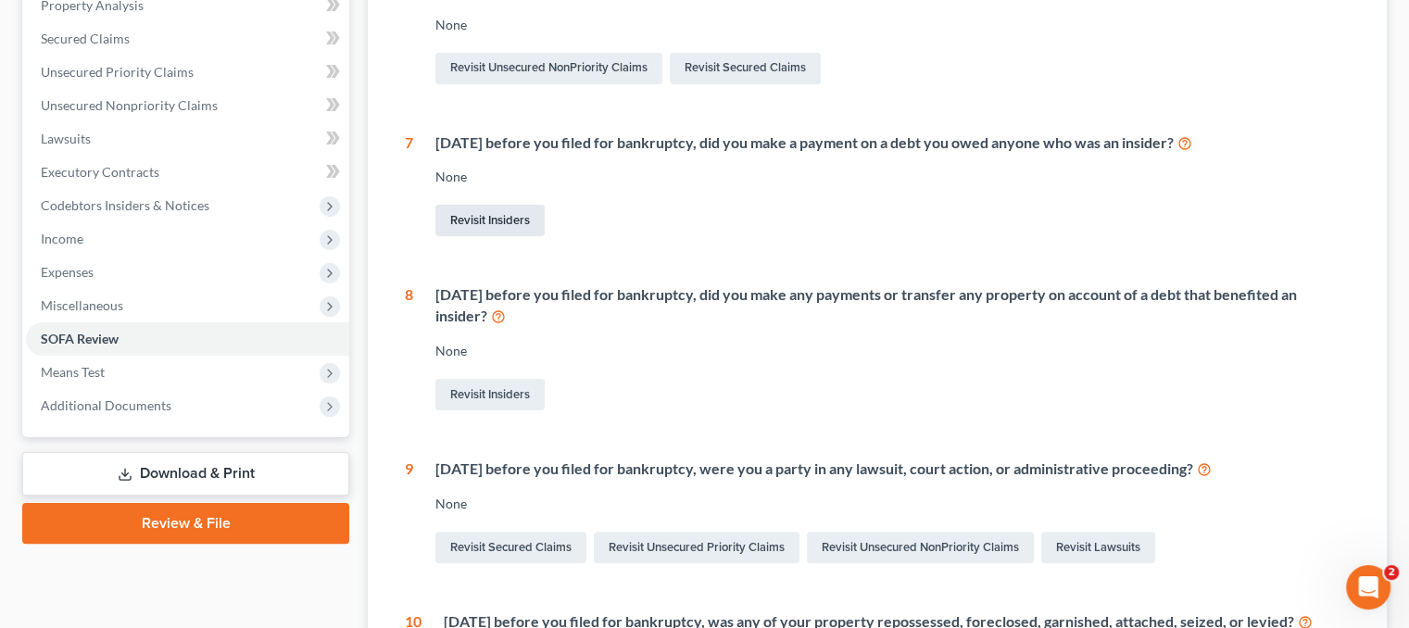
click at [474, 213] on link "Revisit Insiders" at bounding box center [489, 221] width 109 height 32
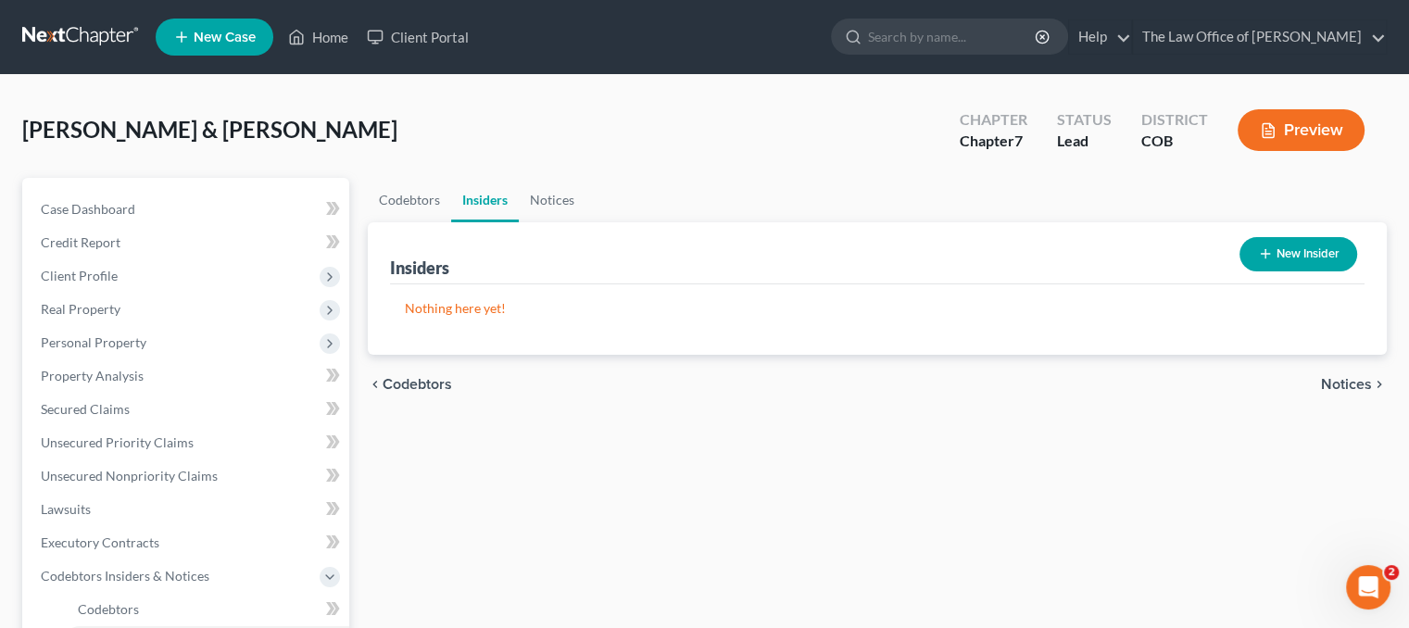
click at [1293, 242] on button "New Insider" at bounding box center [1299, 254] width 118 height 34
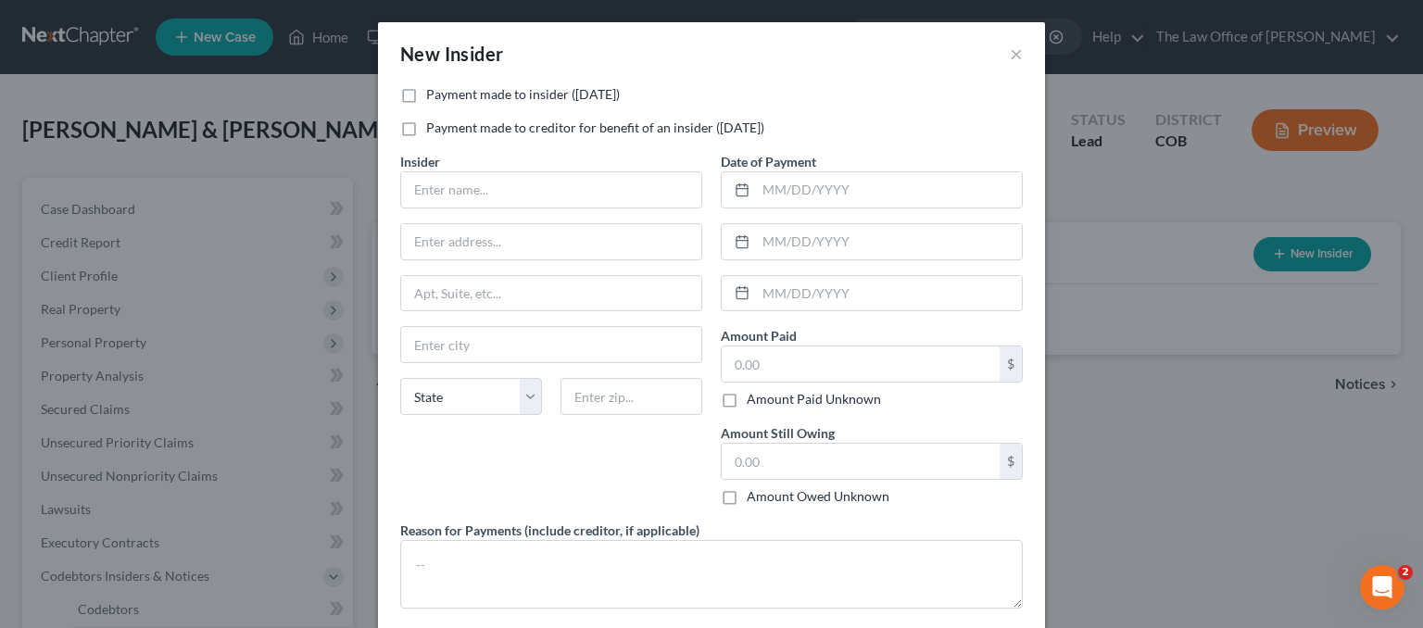
click at [426, 94] on label "Payment made to insider (within 1 year)" at bounding box center [523, 94] width 194 height 19
click at [434, 94] on input "Payment made to insider (within 1 year)" at bounding box center [440, 91] width 12 height 12
checkbox input "true"
click at [486, 197] on input "text" at bounding box center [551, 189] width 300 height 35
type input "Amber Bryant"
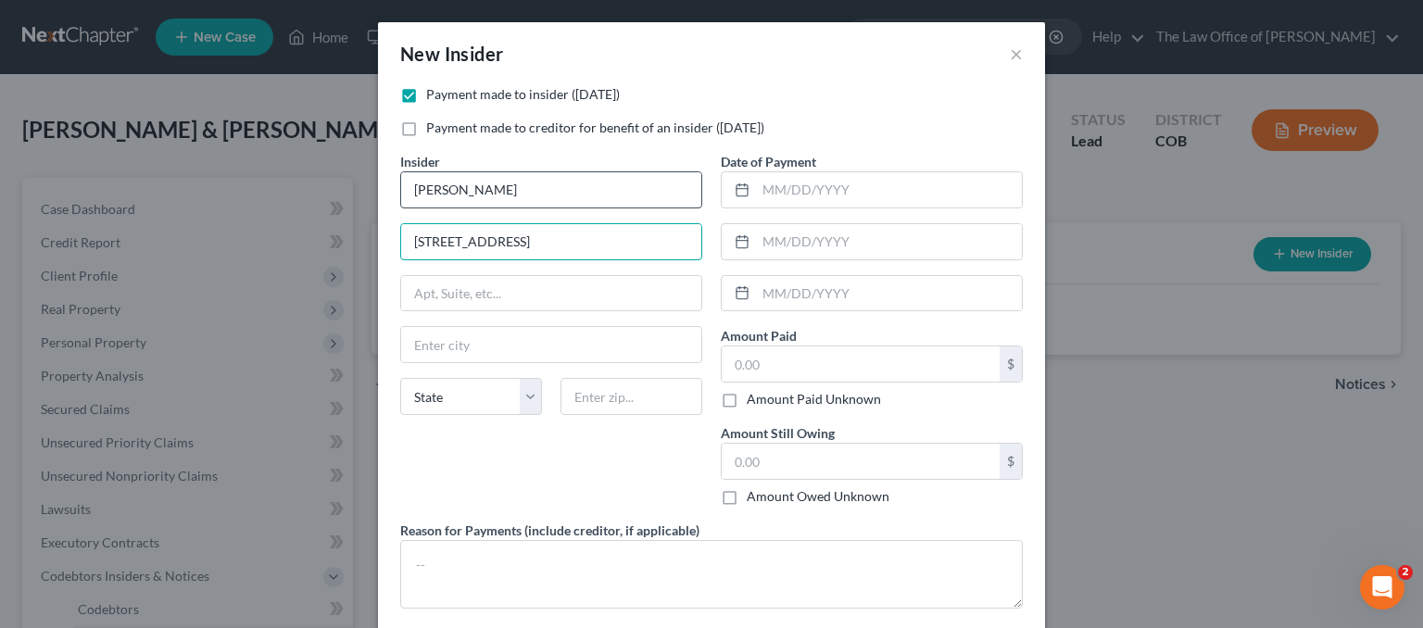
type input "[STREET_ADDRESS]"
type input "33544"
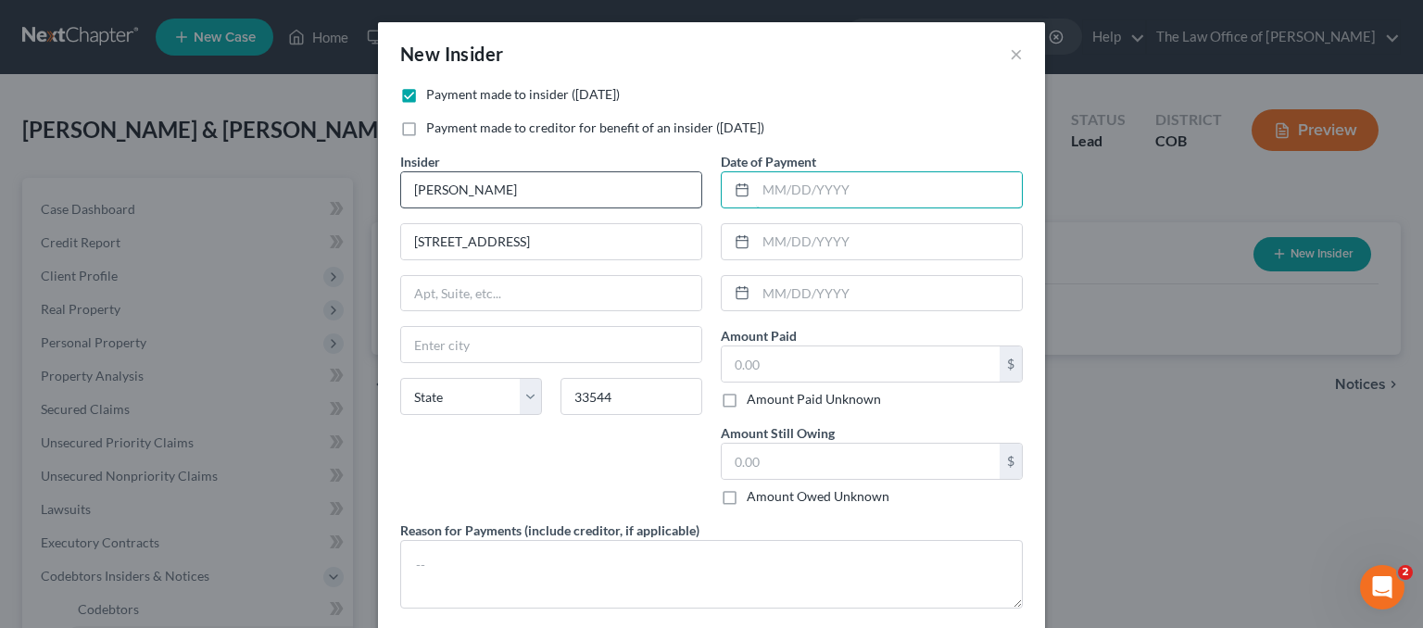
type input "Zephyrhills"
select select "9"
click at [425, 339] on input "Zephyrhills" at bounding box center [551, 344] width 300 height 35
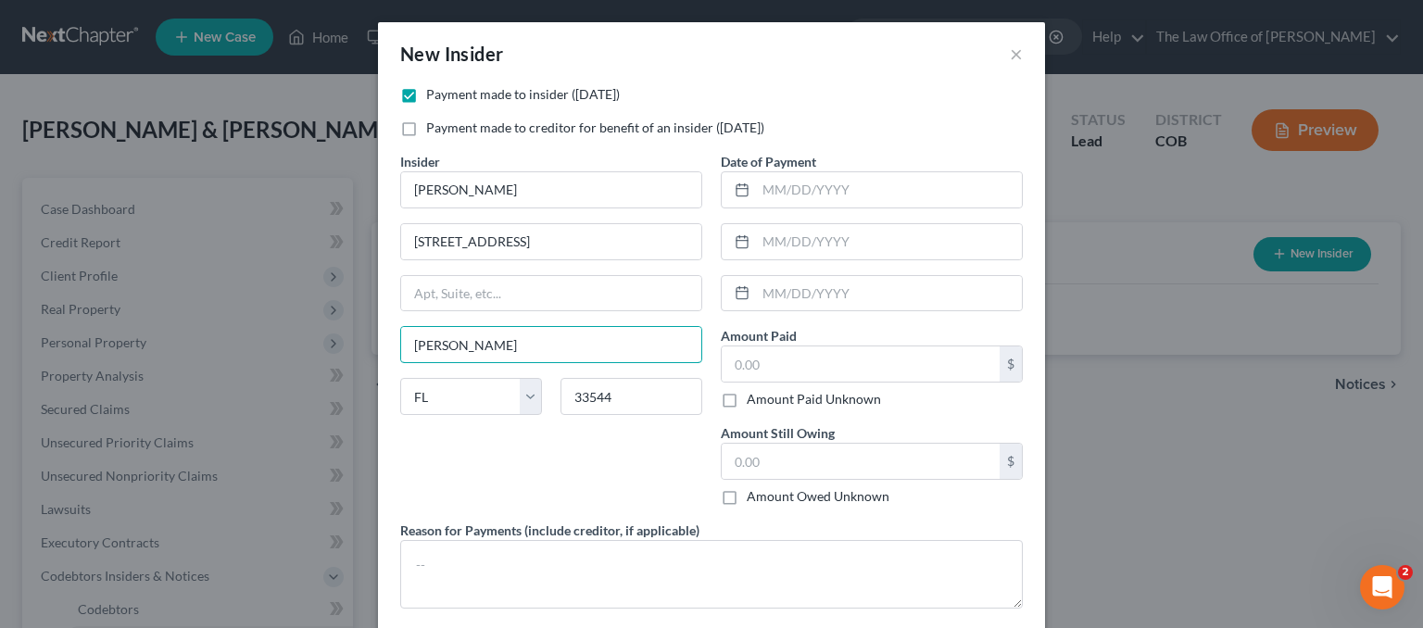
type input "[PERSON_NAME][DEMOGRAPHIC_DATA]"
click at [801, 195] on input "text" at bounding box center [889, 189] width 266 height 35
type input "3"
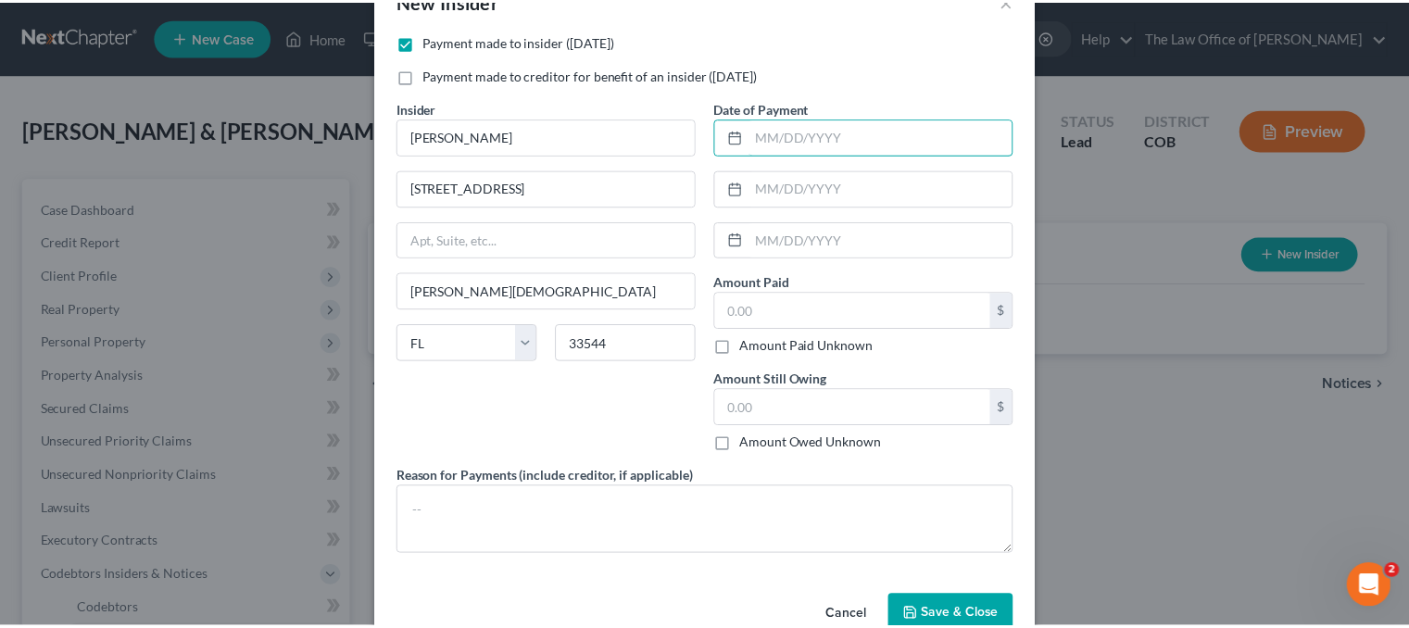
scroll to position [95, 0]
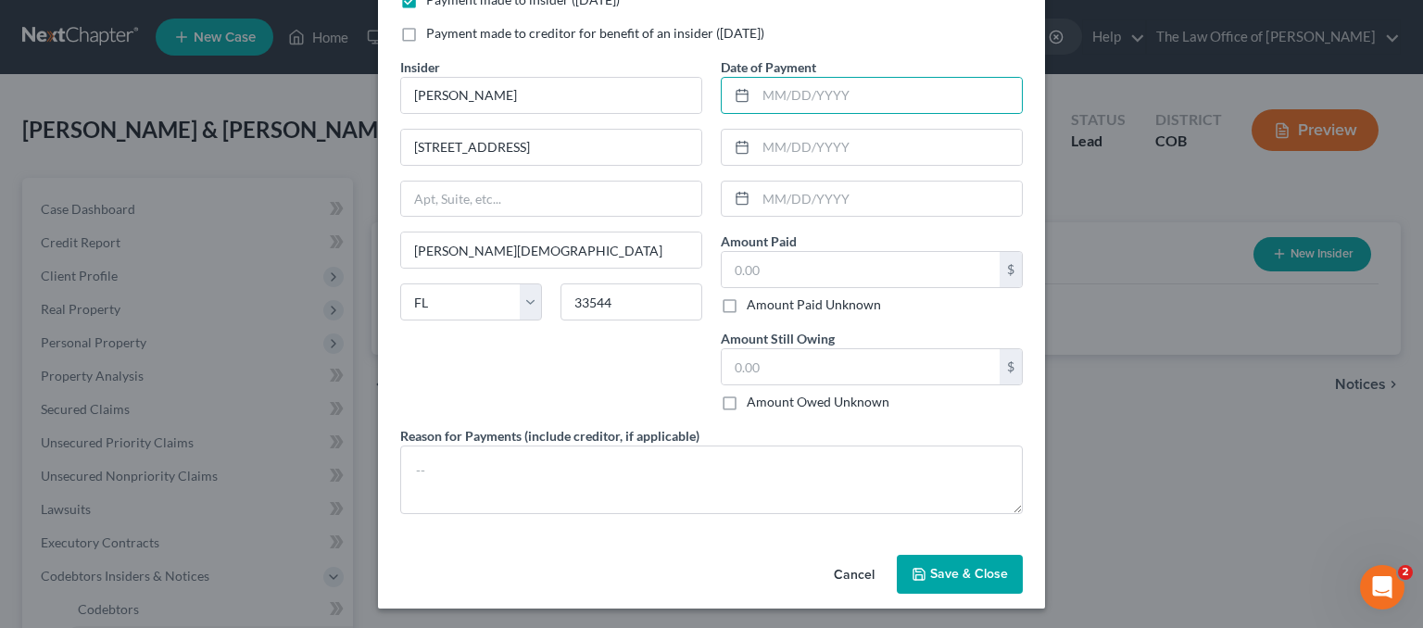
click at [923, 567] on button "Save & Close" at bounding box center [960, 574] width 126 height 39
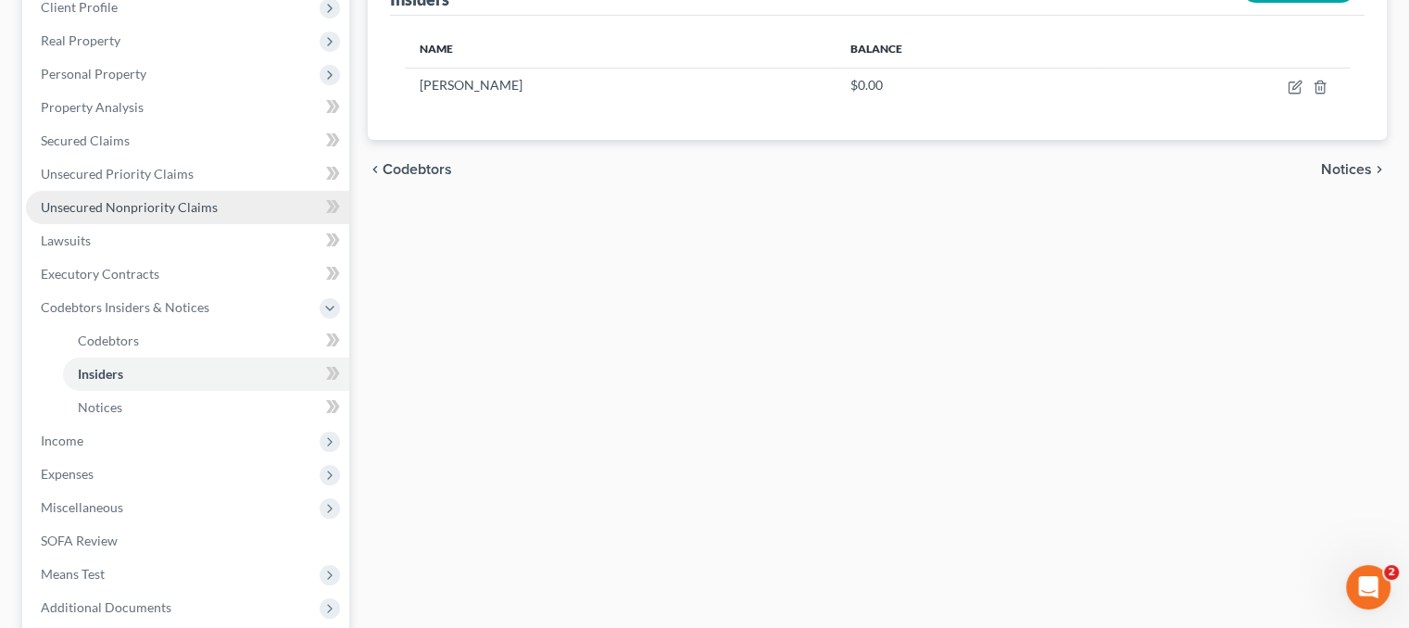
scroll to position [278, 0]
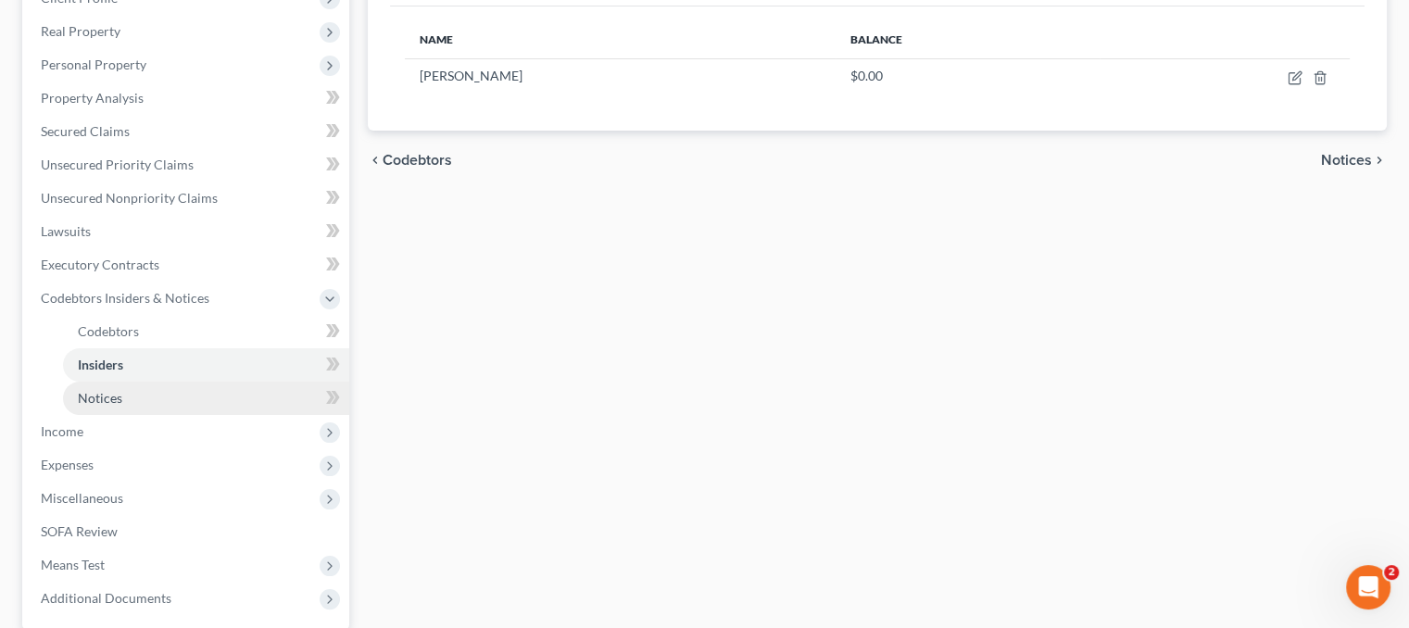
click at [211, 402] on link "Notices" at bounding box center [206, 398] width 286 height 33
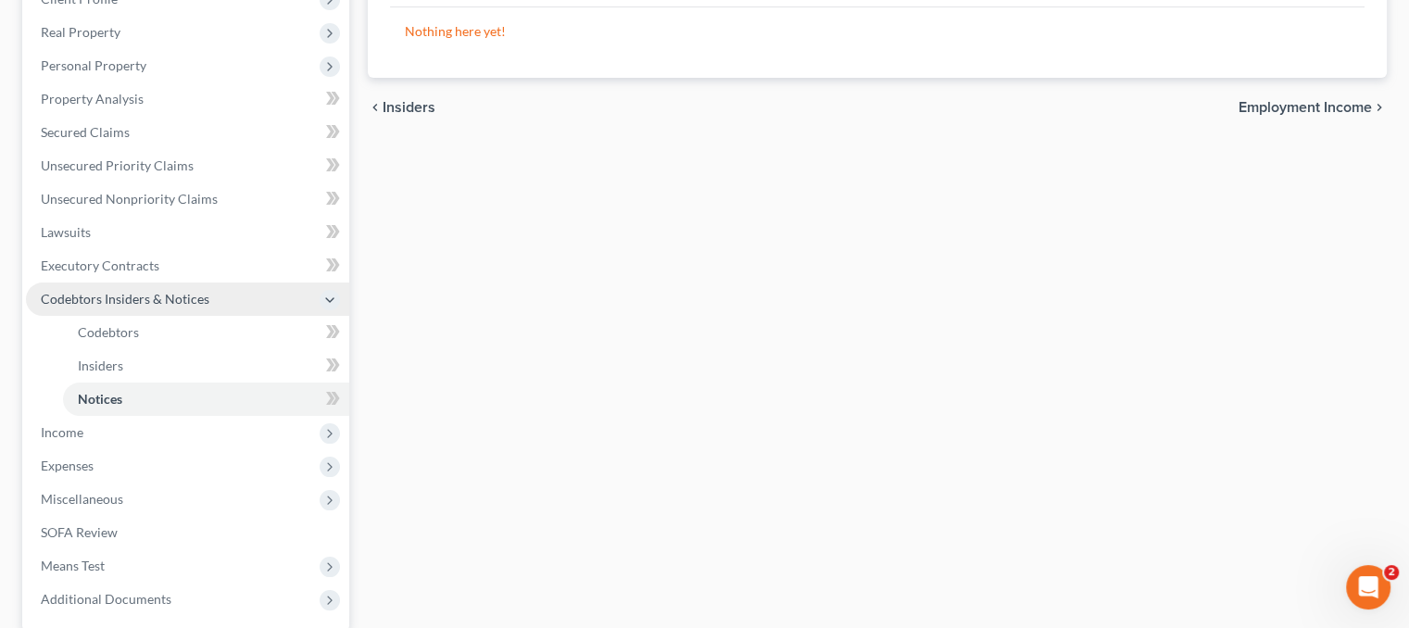
scroll to position [278, 0]
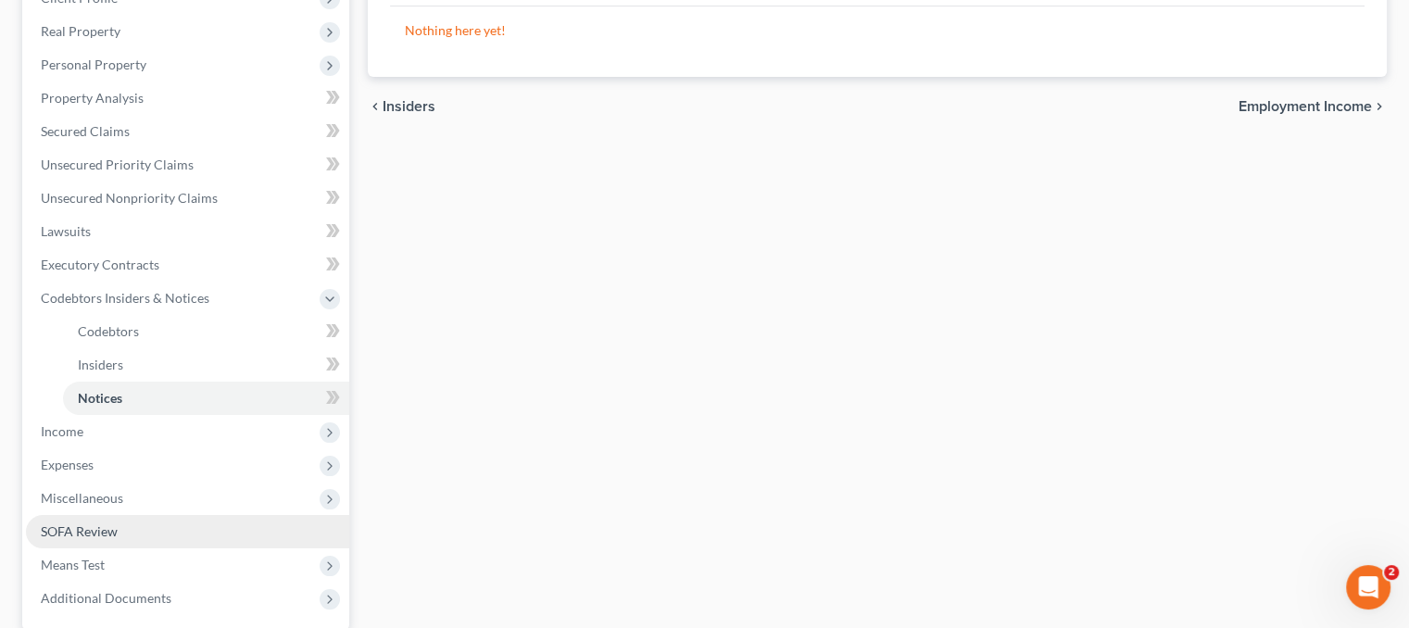
click at [196, 530] on link "SOFA Review" at bounding box center [187, 531] width 323 height 33
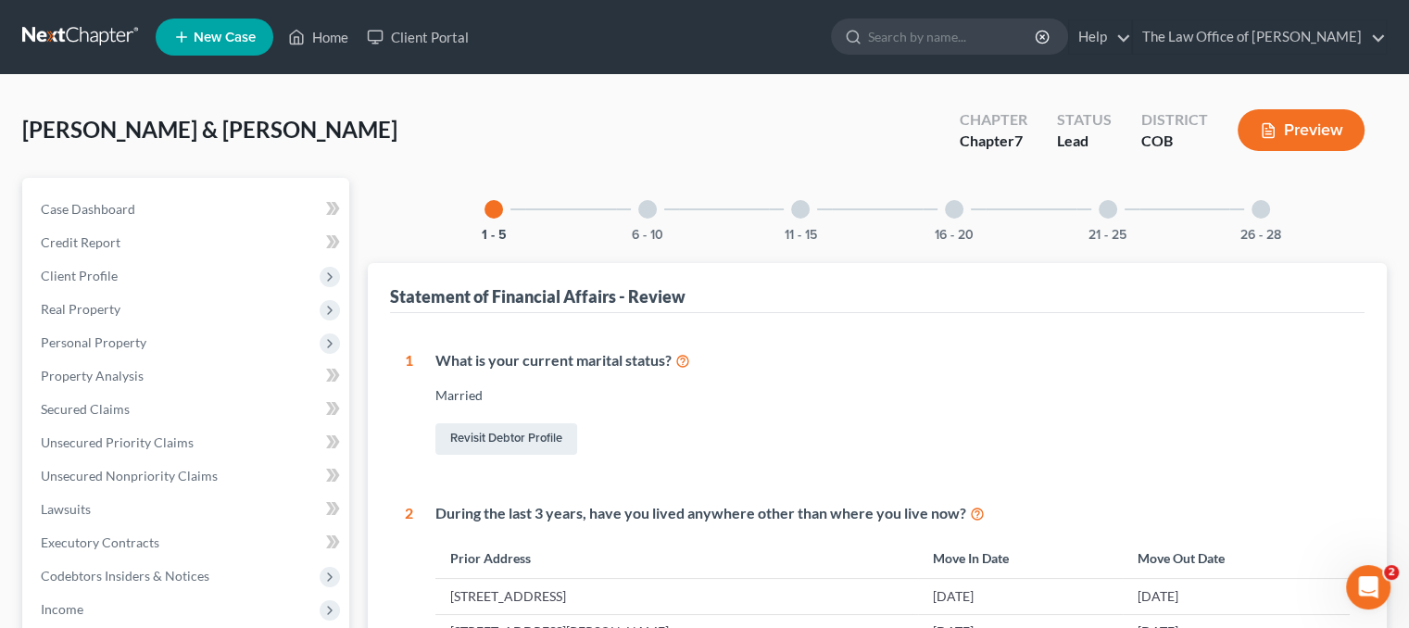
click at [958, 208] on div at bounding box center [954, 209] width 19 height 19
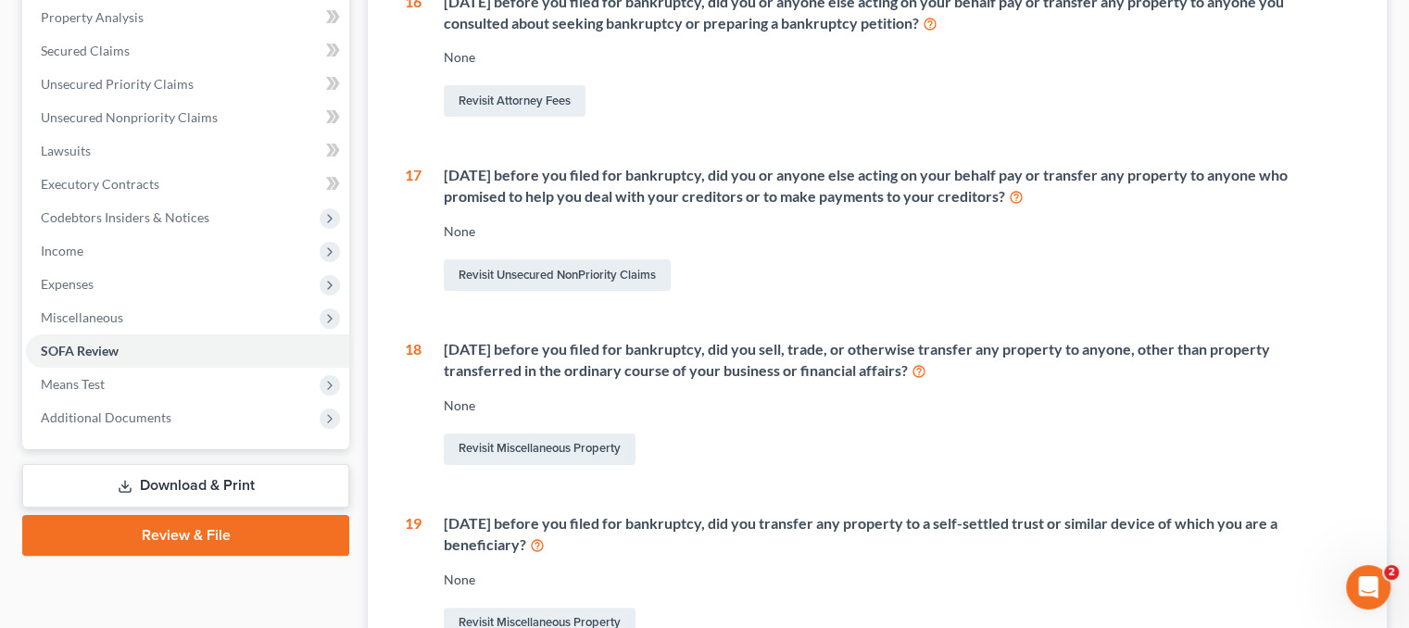
scroll to position [371, 0]
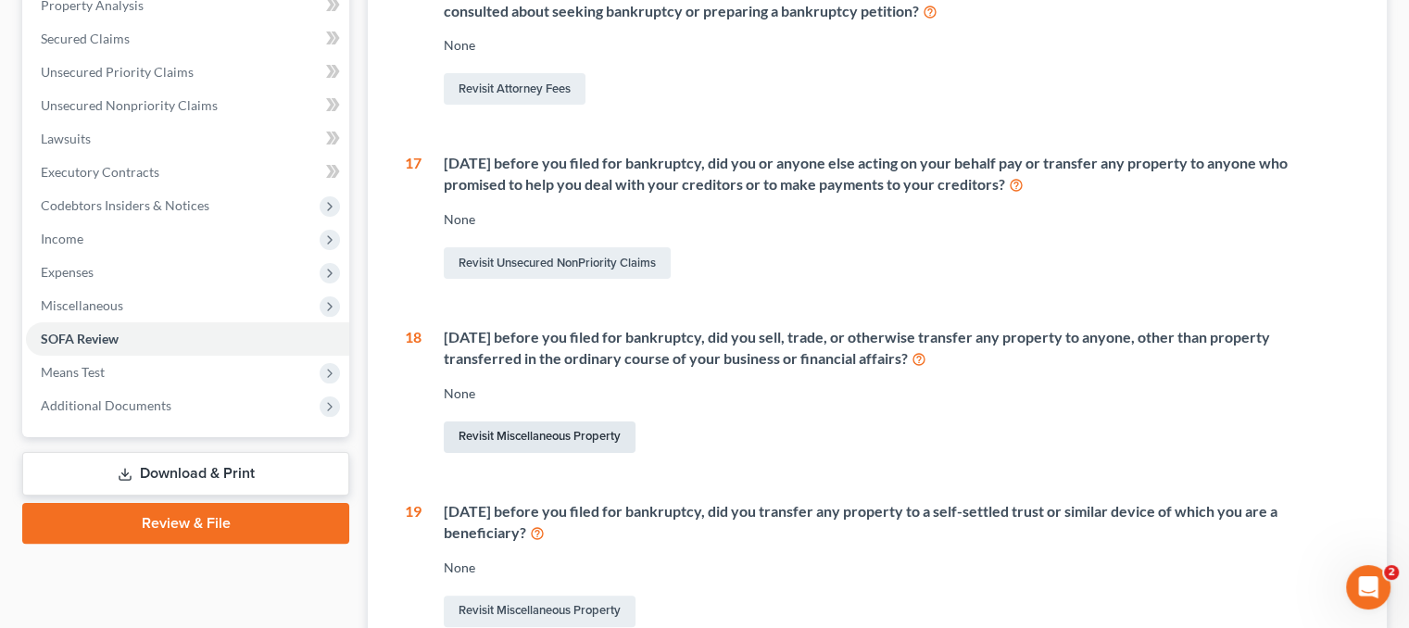
click at [560, 439] on link "Revisit Miscellaneous Property" at bounding box center [540, 438] width 192 height 32
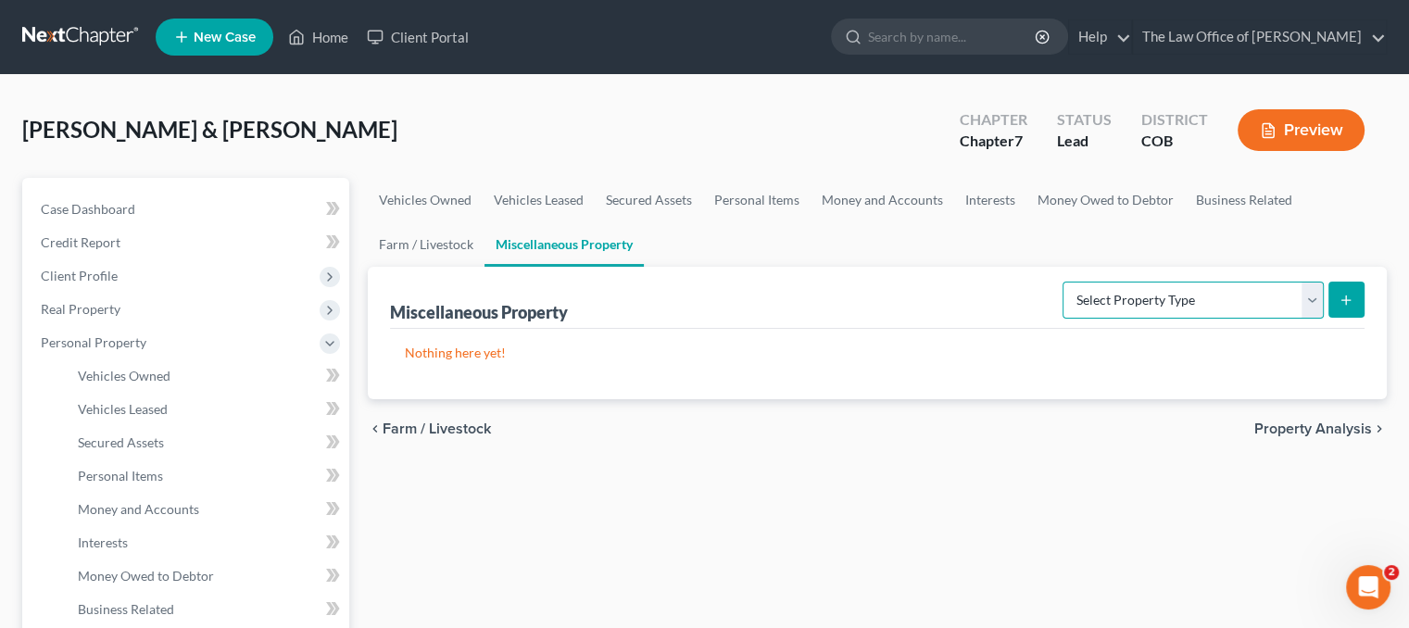
click at [1292, 290] on select "Select Property Type Assigned for Creditor Benefit Within 1 Year Holding for An…" at bounding box center [1193, 300] width 261 height 37
select select "transferred"
click at [1063, 282] on select "Select Property Type Assigned for Creditor Benefit Within 1 Year Holding for An…" at bounding box center [1193, 300] width 261 height 37
click at [1340, 294] on icon "submit" at bounding box center [1346, 300] width 15 height 15
select select "Ordinary (within 2 years)"
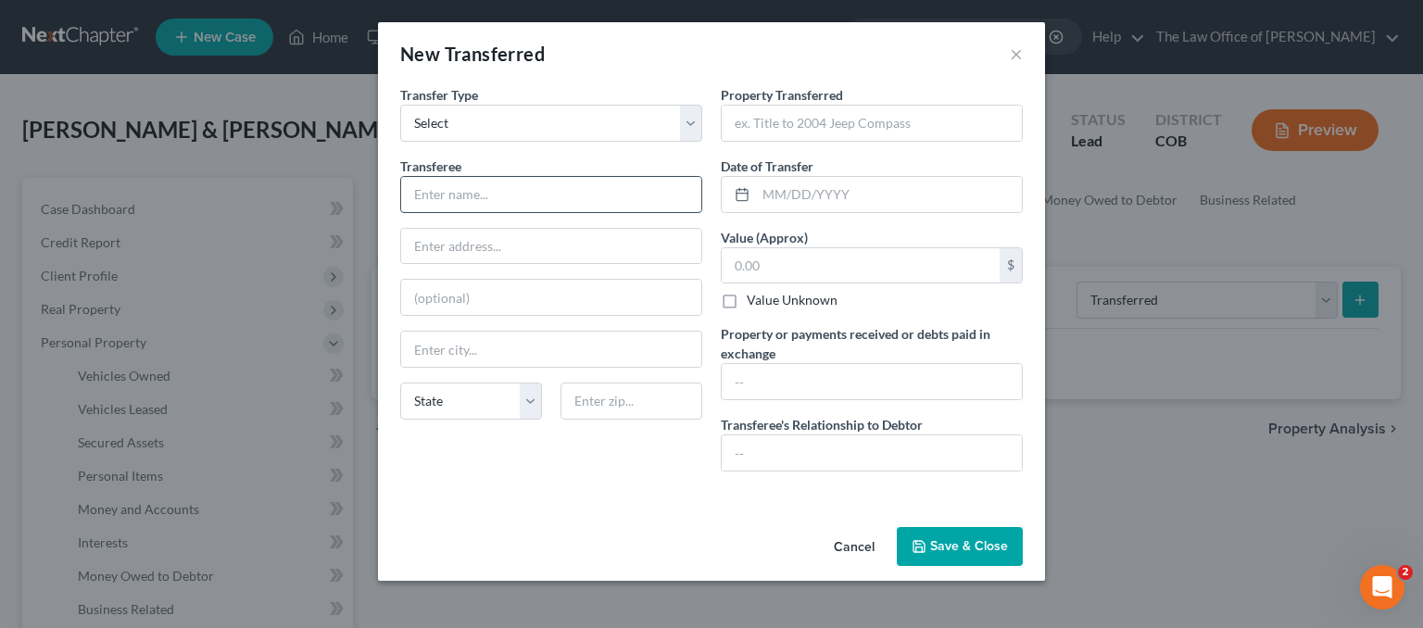
click at [541, 183] on input "text" at bounding box center [551, 194] width 300 height 35
type input "Mark Udoni"
click at [816, 117] on input "text" at bounding box center [872, 123] width 300 height 35
type input "2018 Nissan Rogue Sport"
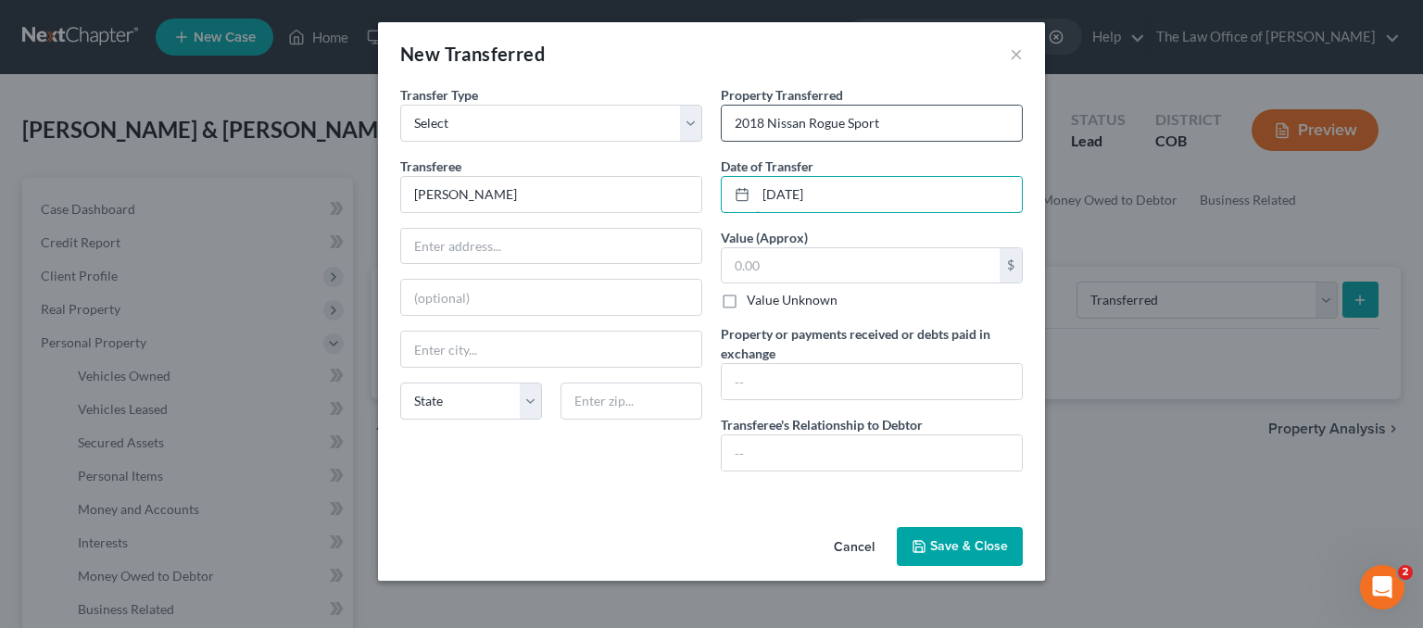
type input "02/14/2025"
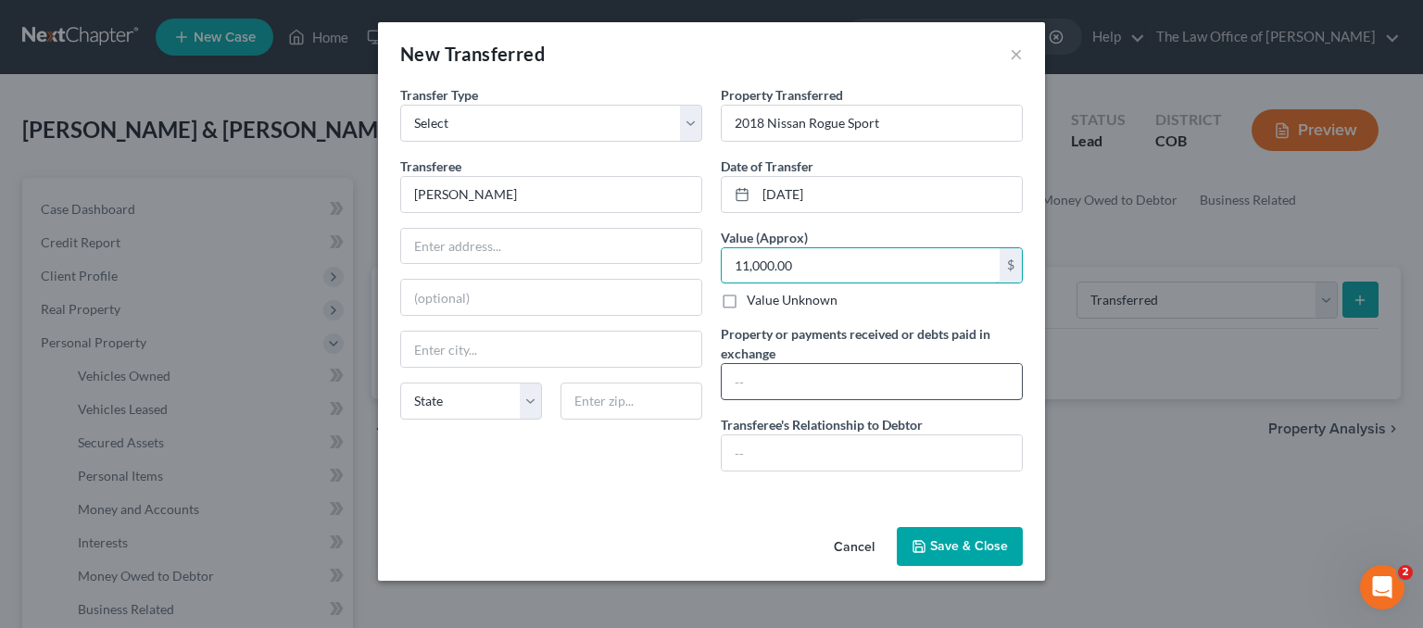
type input "11,000.00"
click at [791, 378] on input "text" at bounding box center [872, 381] width 300 height 35
type input "$11000.00"
click at [798, 438] on input "text" at bounding box center [872, 452] width 300 height 35
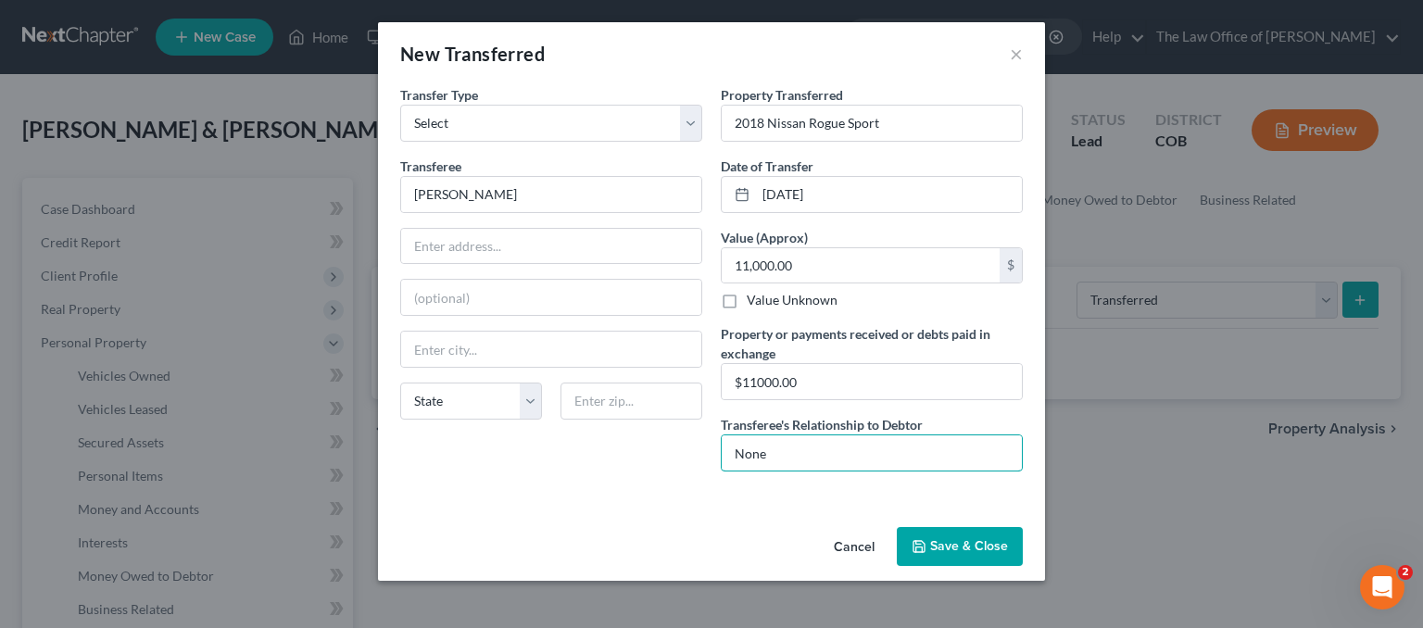
type input "None"
click at [975, 548] on button "Save & Close" at bounding box center [960, 546] width 126 height 39
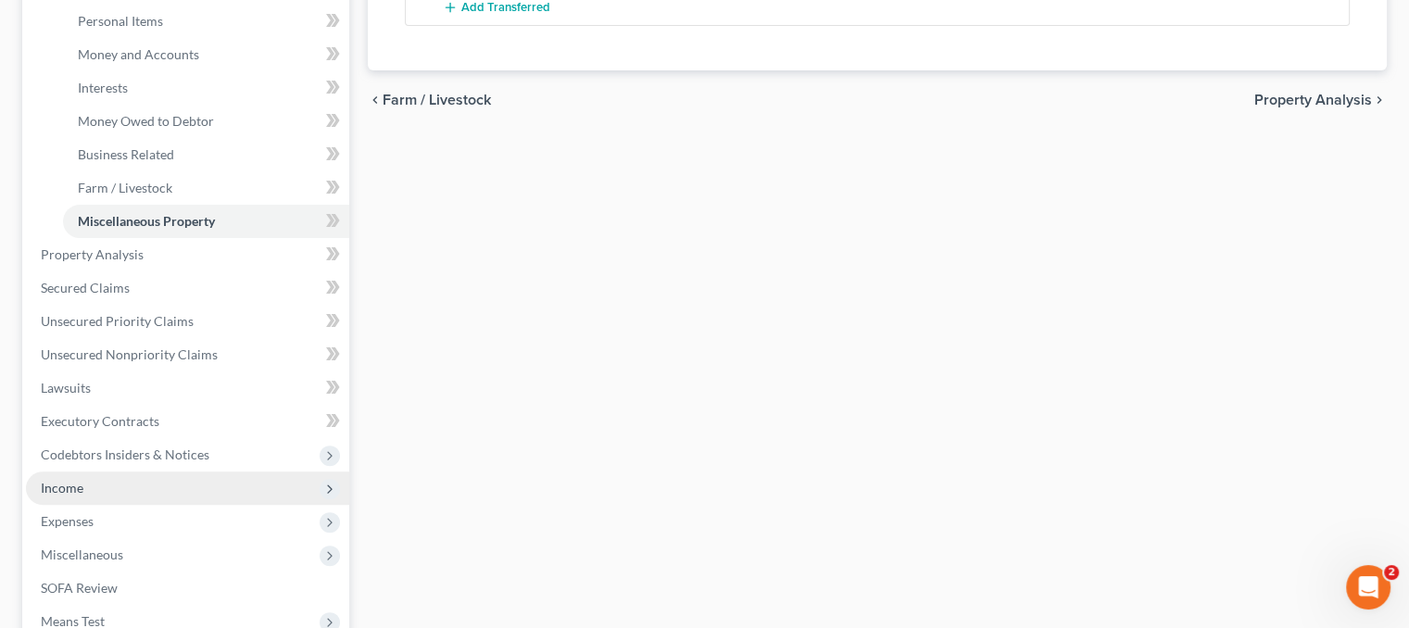
scroll to position [556, 0]
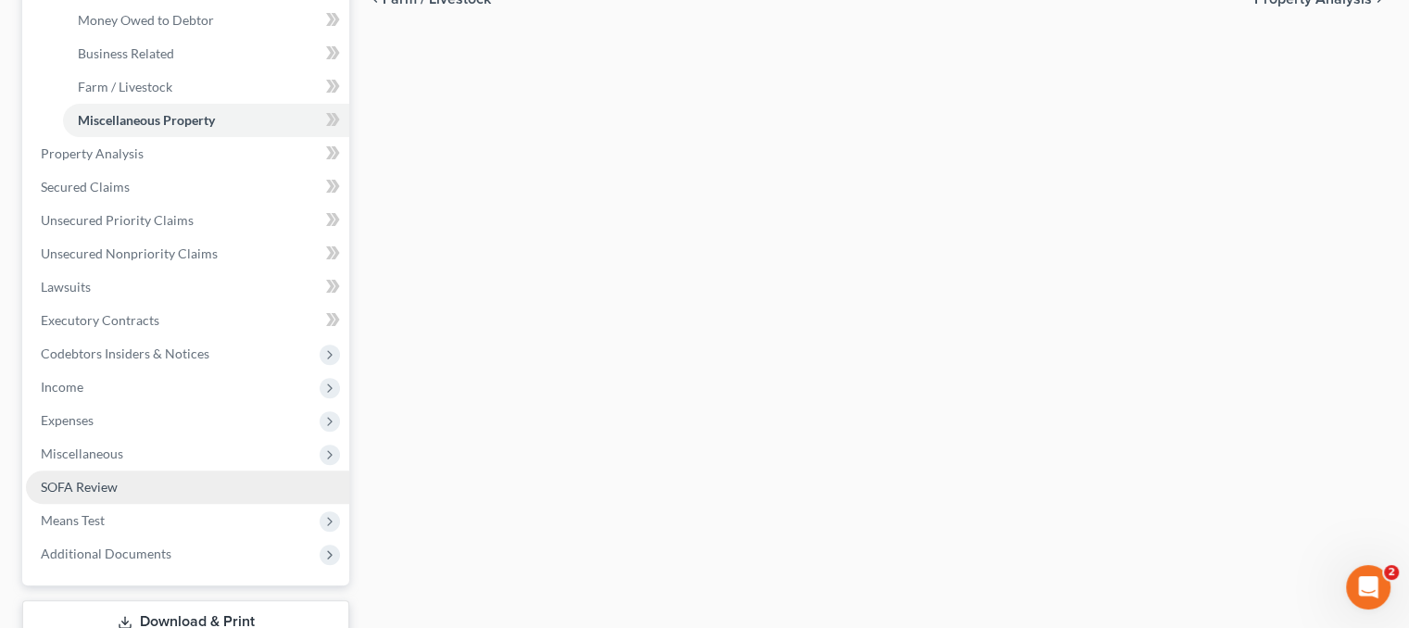
click at [115, 483] on span "SOFA Review" at bounding box center [79, 487] width 77 height 16
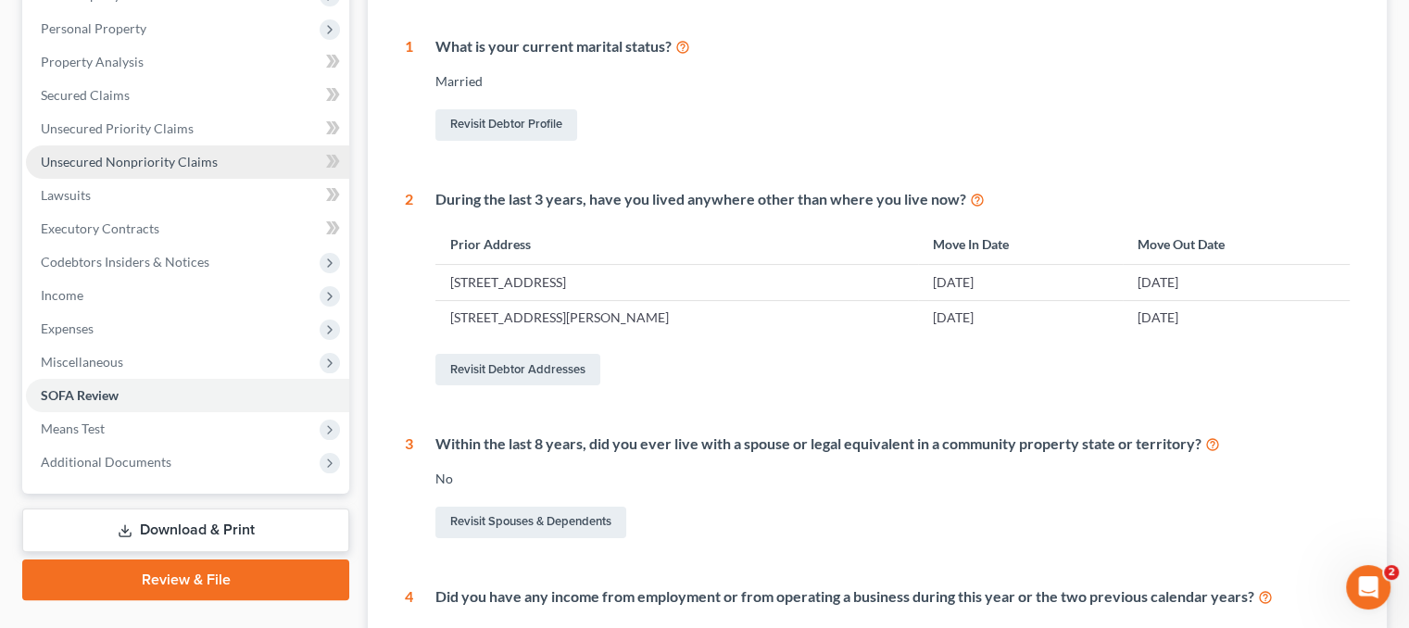
scroll to position [556, 0]
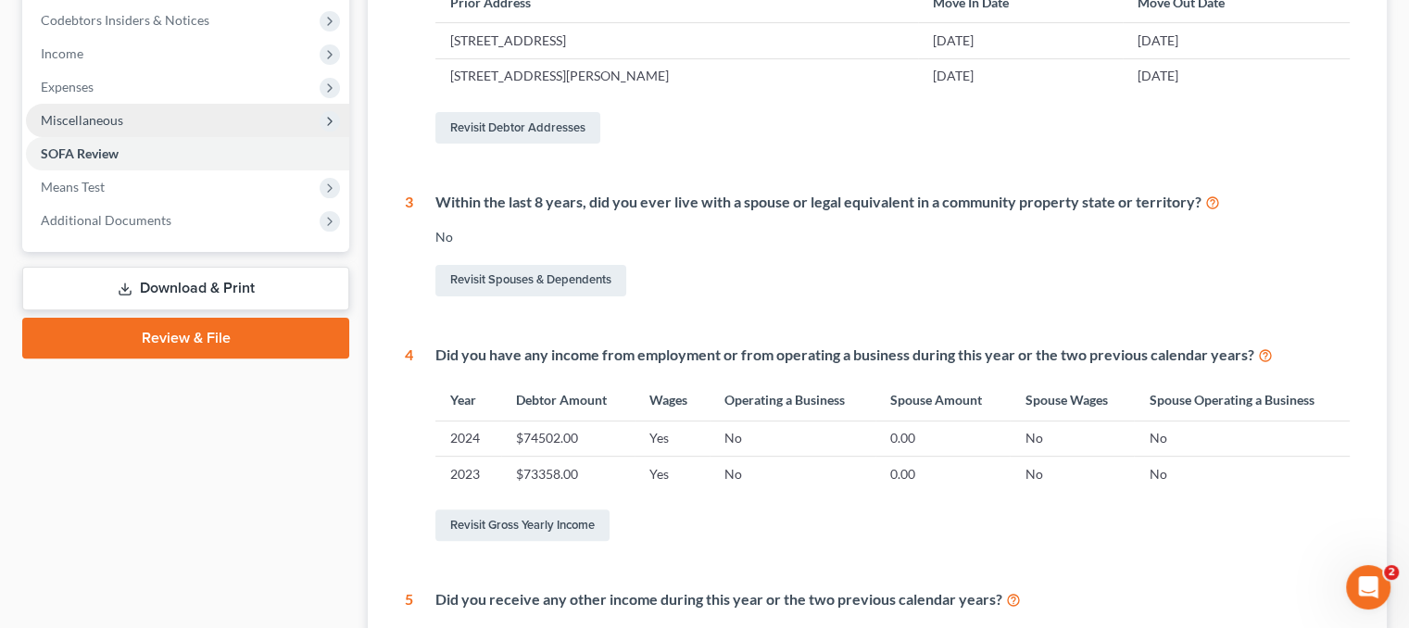
click at [98, 123] on span "Miscellaneous" at bounding box center [82, 120] width 82 height 16
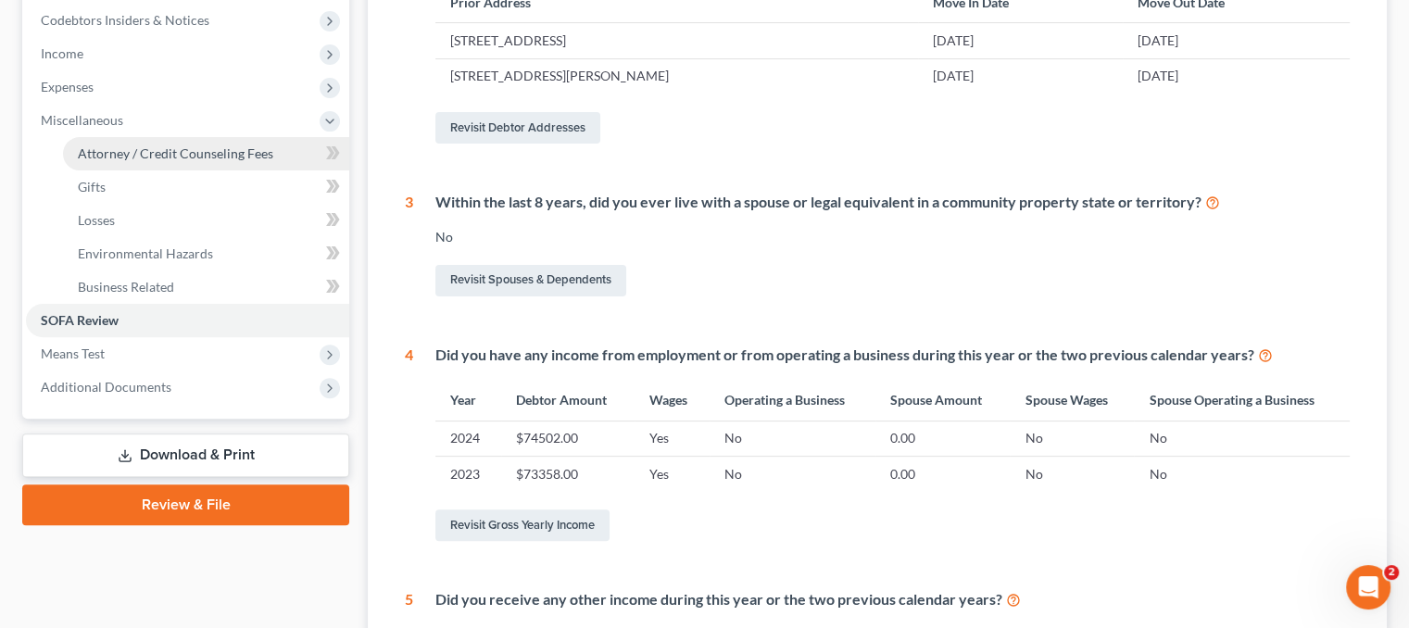
click at [132, 158] on span "Attorney / Credit Counseling Fees" at bounding box center [175, 153] width 195 height 16
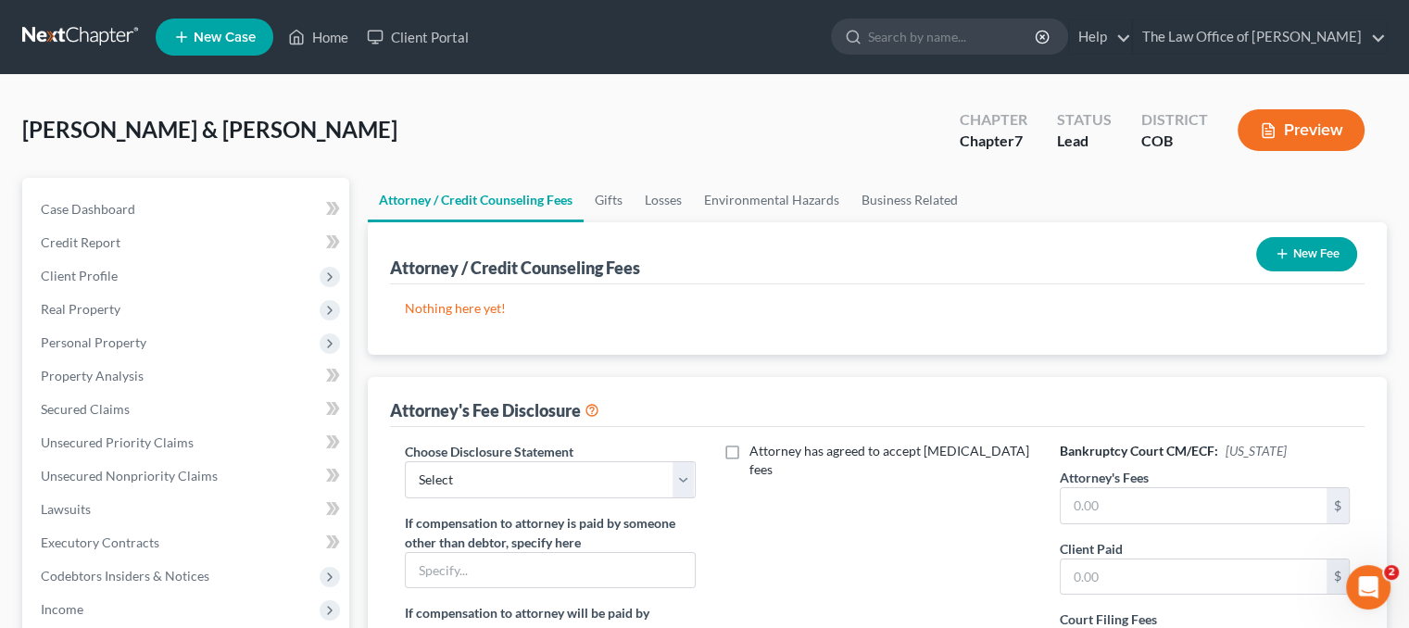
click at [1319, 254] on button "New Fee" at bounding box center [1306, 254] width 101 height 34
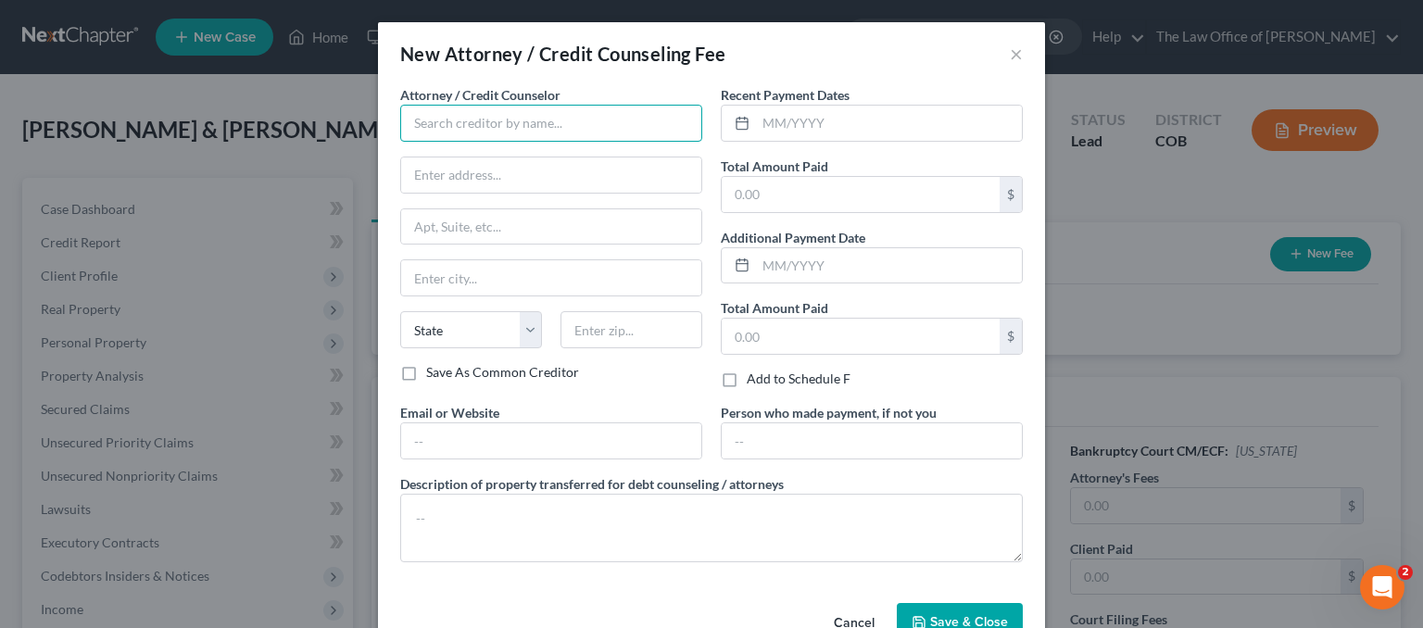
click at [548, 105] on input "text" at bounding box center [551, 123] width 302 height 37
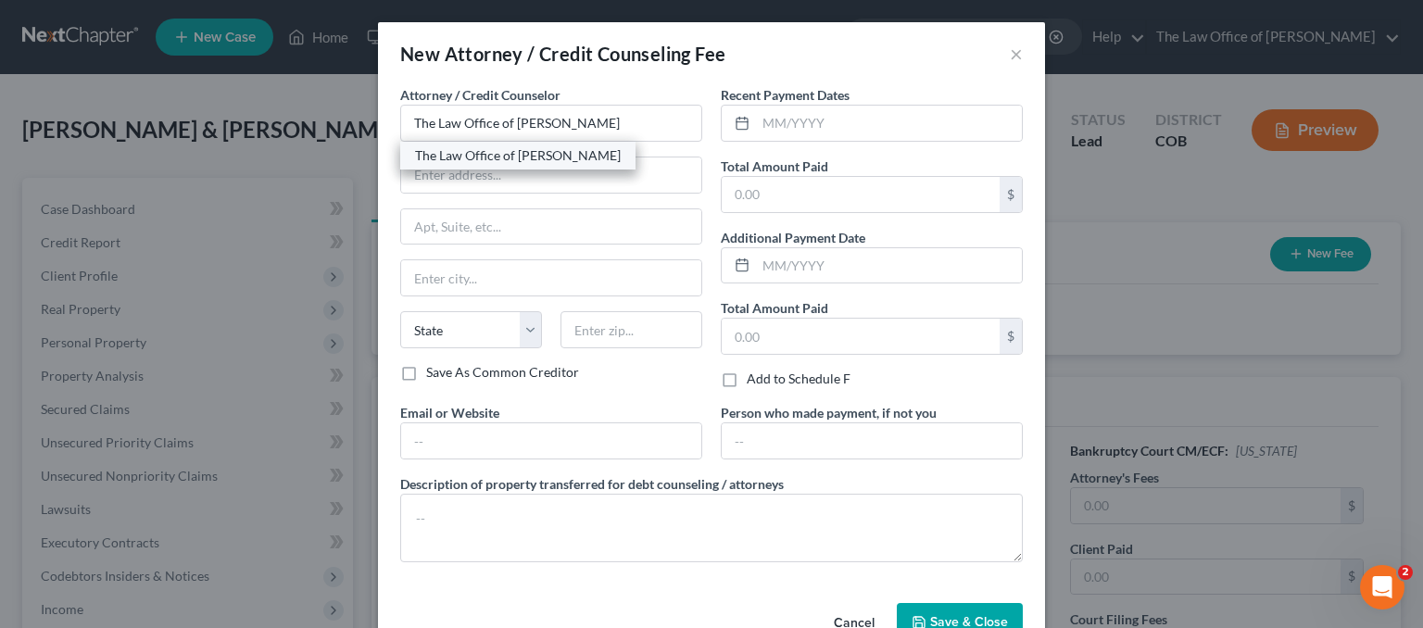
click at [571, 158] on div "The Law Office of [PERSON_NAME]" at bounding box center [518, 155] width 206 height 19
type input "The Law Office of [PERSON_NAME]"
type input "8753 Yates Drive, Suite 200"
type input "Westminster"
select select "5"
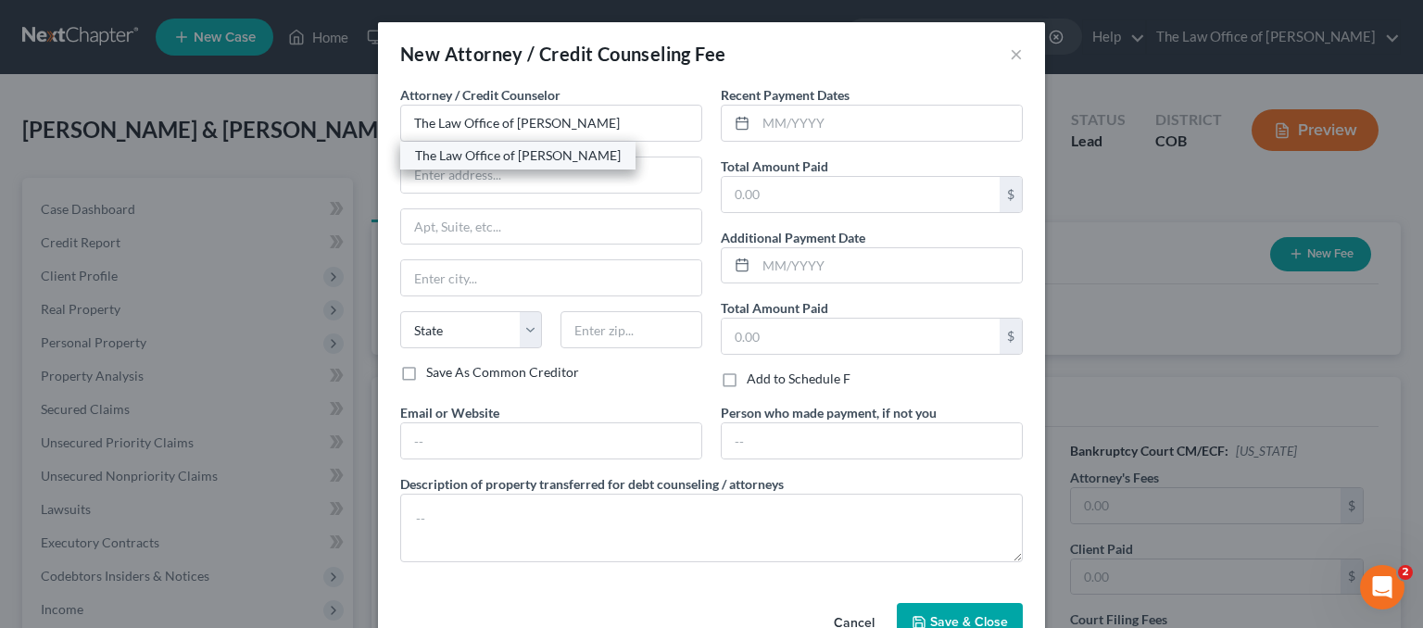
type input "80031"
click at [773, 115] on input "text" at bounding box center [889, 123] width 266 height 35
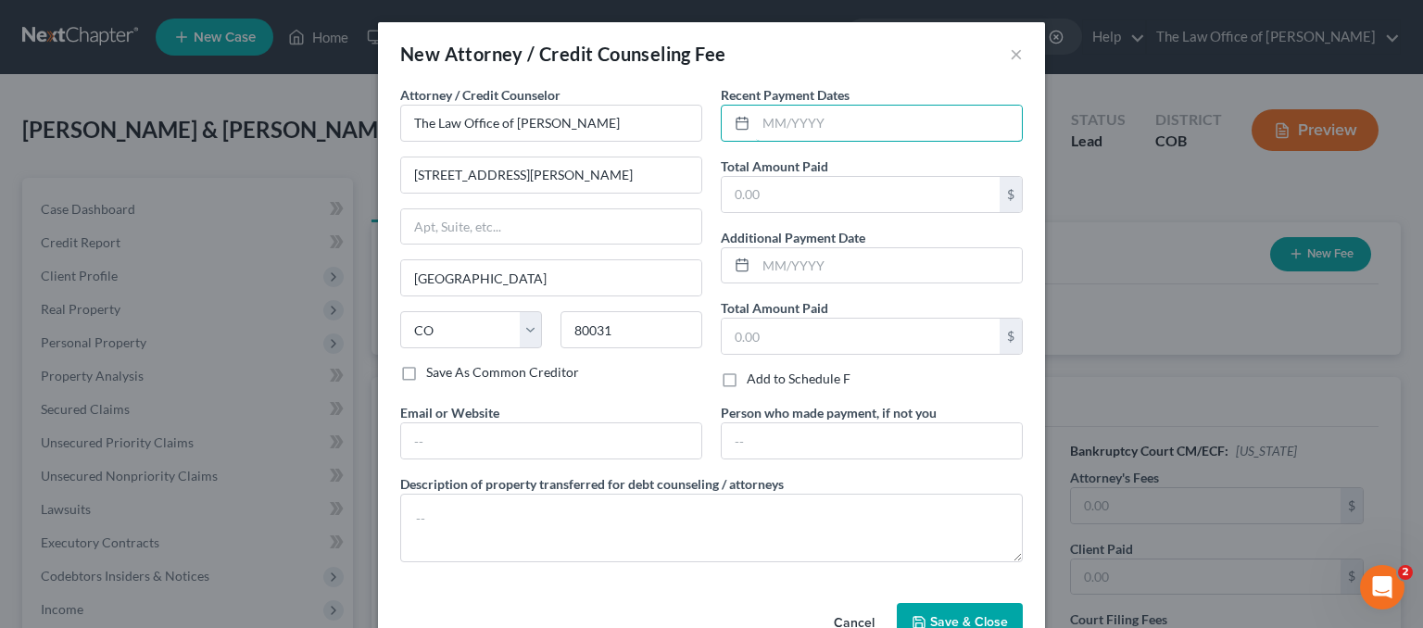
type input "See left"
click at [760, 195] on input "text" at bounding box center [861, 194] width 278 height 35
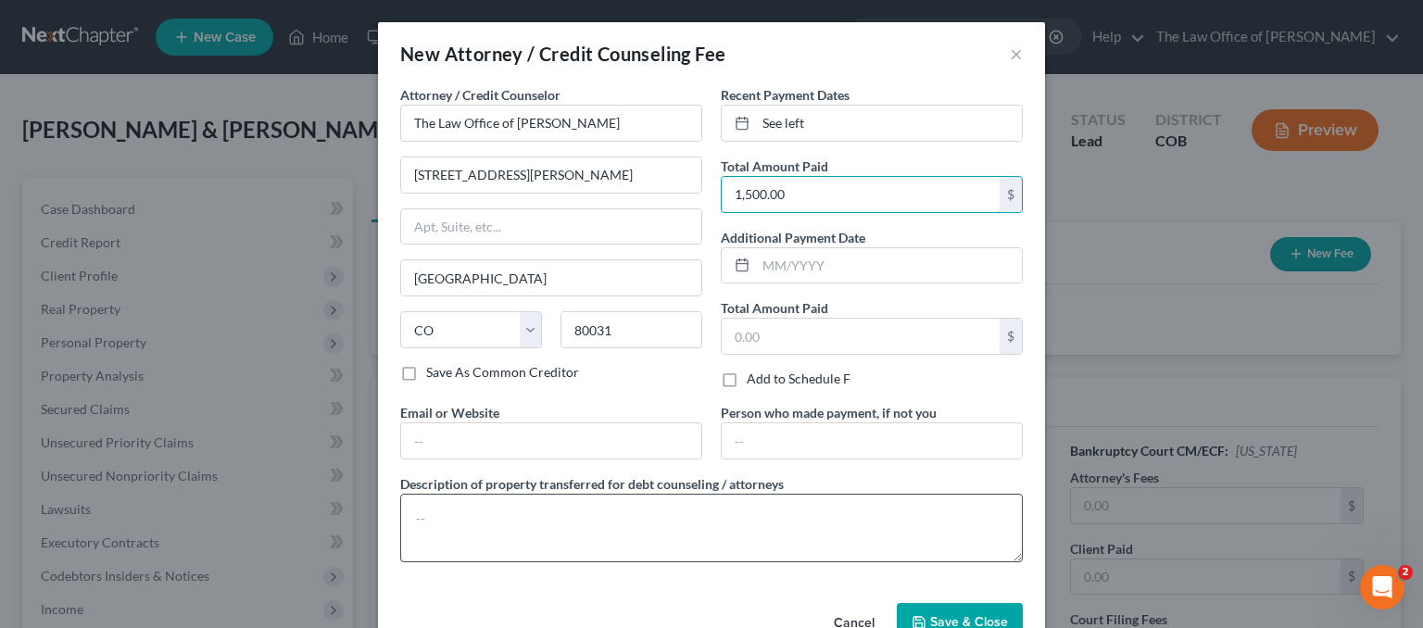
type input "1,500.00"
click at [519, 521] on textarea at bounding box center [711, 528] width 623 height 69
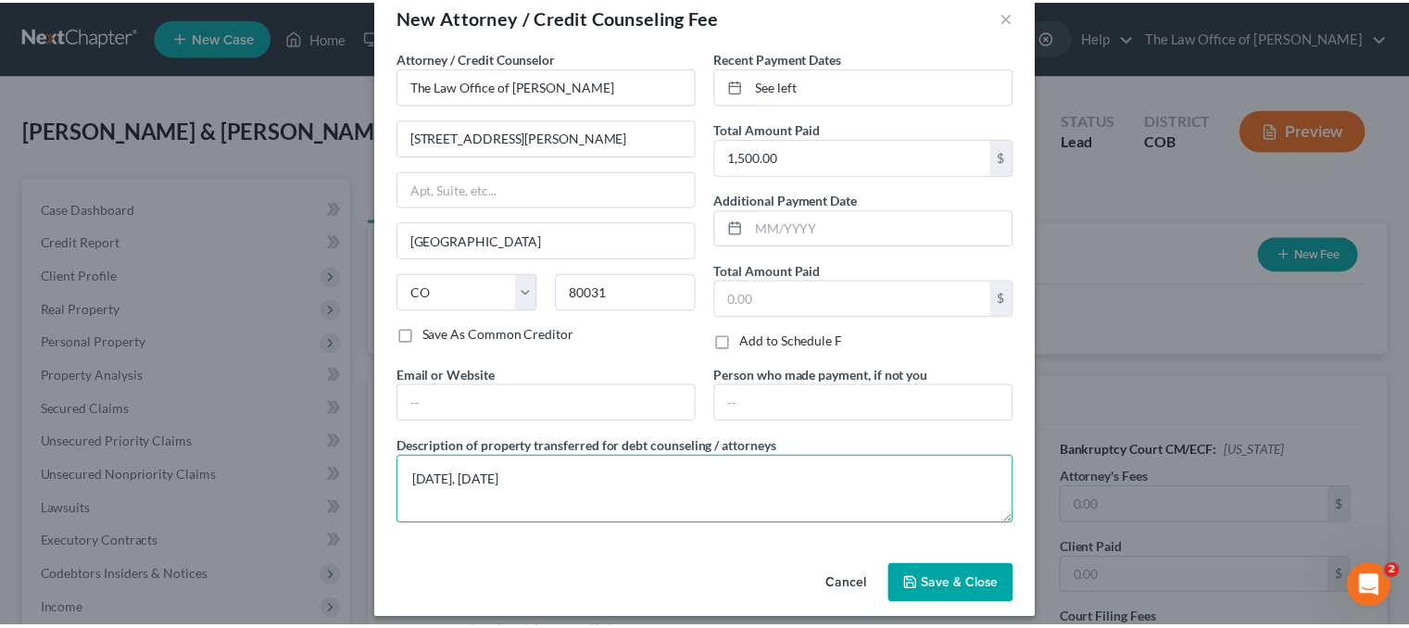
scroll to position [48, 0]
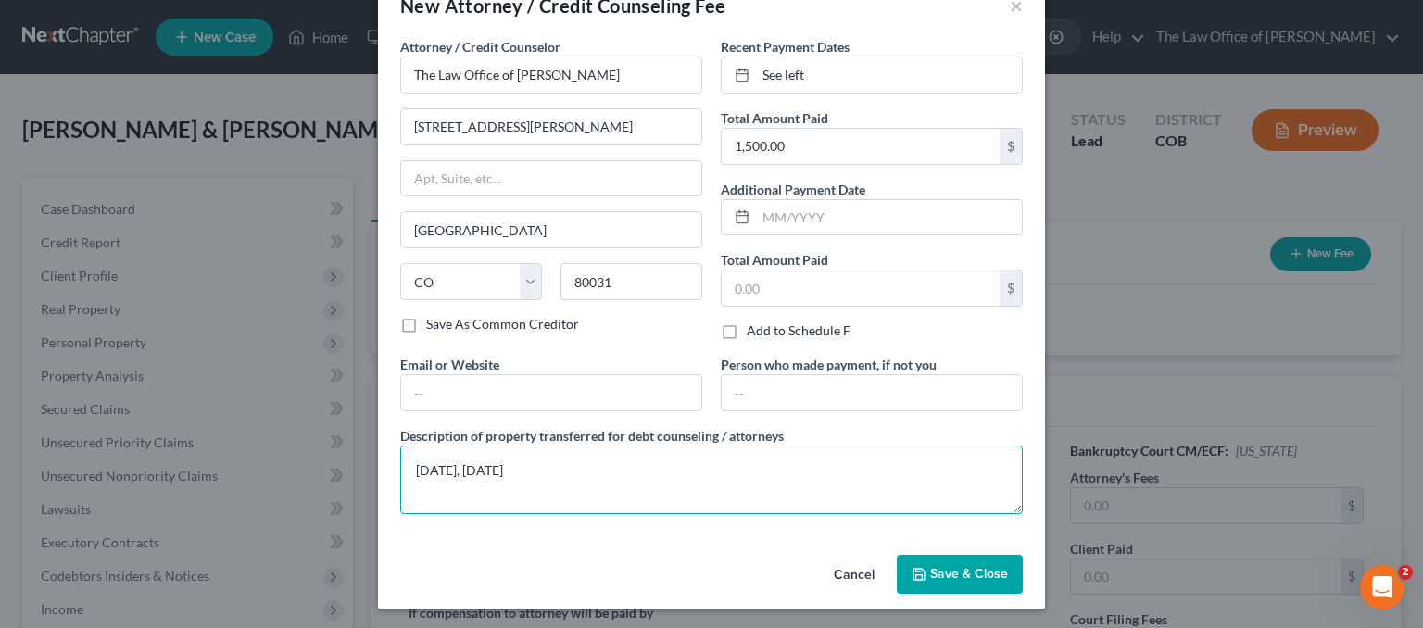
type textarea "6/20/2025, 7/18/2025"
click at [989, 566] on span "Save & Close" at bounding box center [969, 574] width 78 height 16
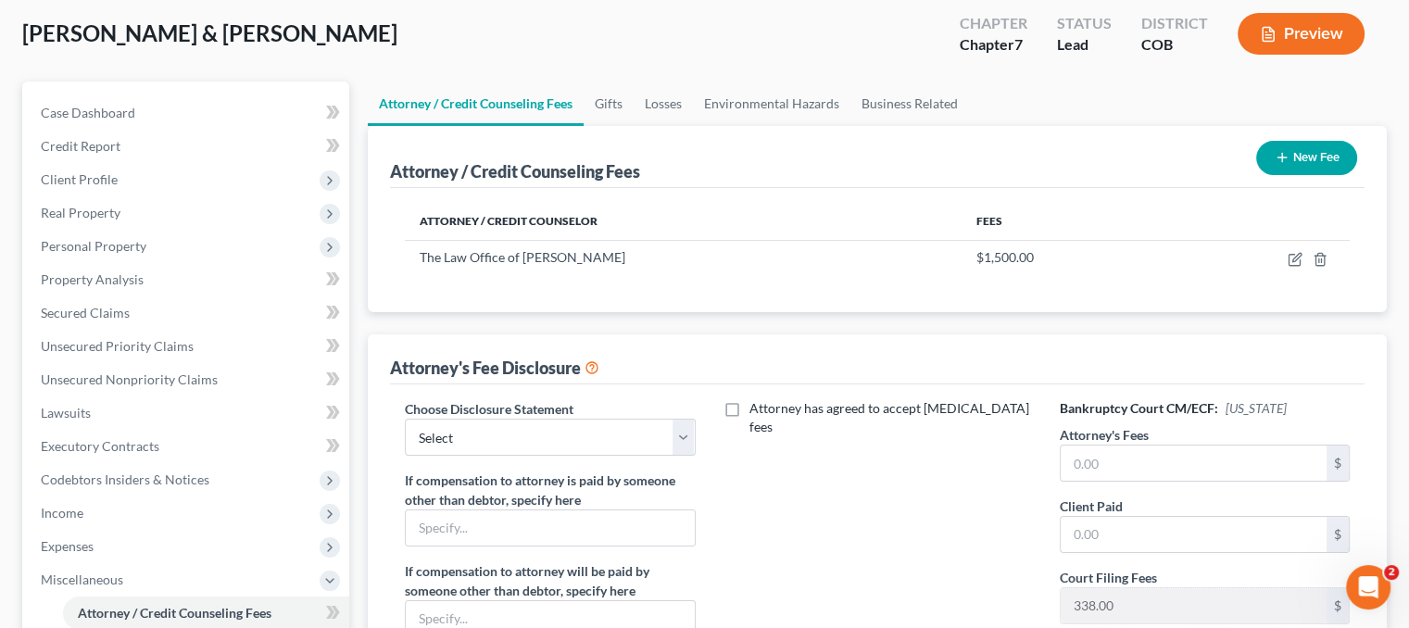
scroll to position [185, 0]
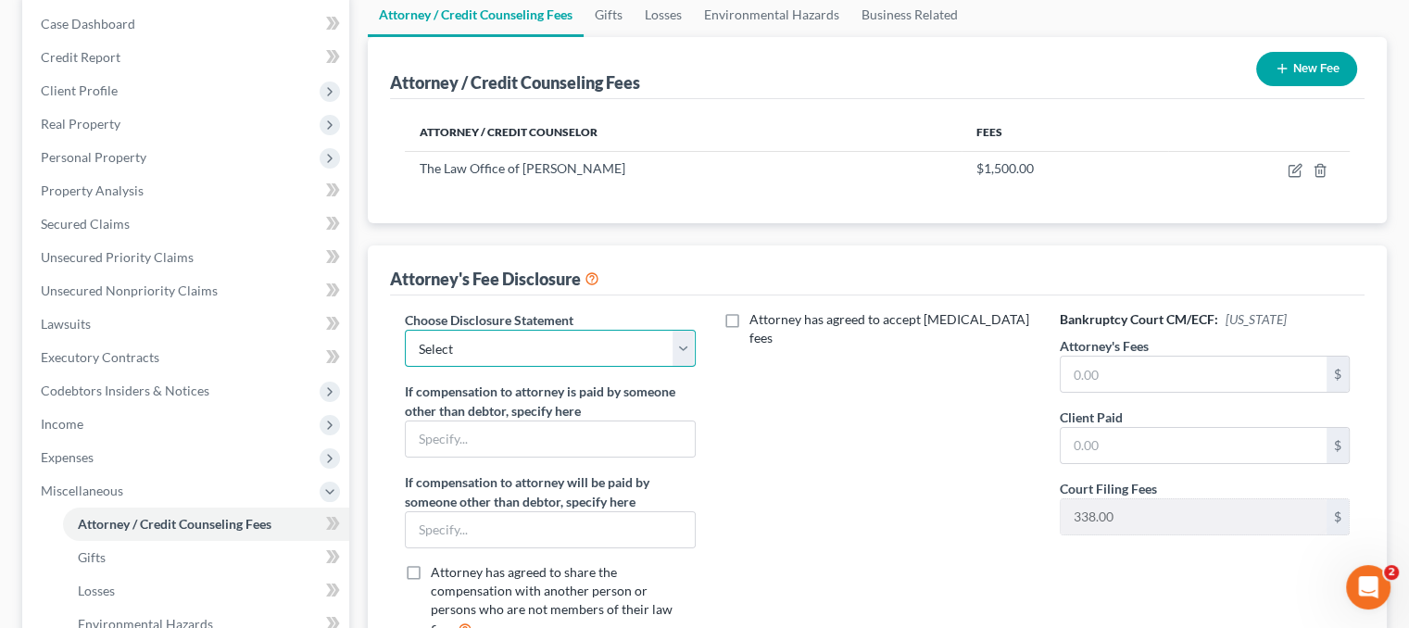
click at [678, 351] on select "Select TLOSG Chapter 13 TLOSG Chapter 7" at bounding box center [550, 348] width 290 height 37
select select "1"
click at [405, 330] on select "Select TLOSG Chapter 13 TLOSG Chapter 7" at bounding box center [550, 348] width 290 height 37
click at [1130, 365] on input "text" at bounding box center [1194, 374] width 266 height 35
type input "1,500.00"
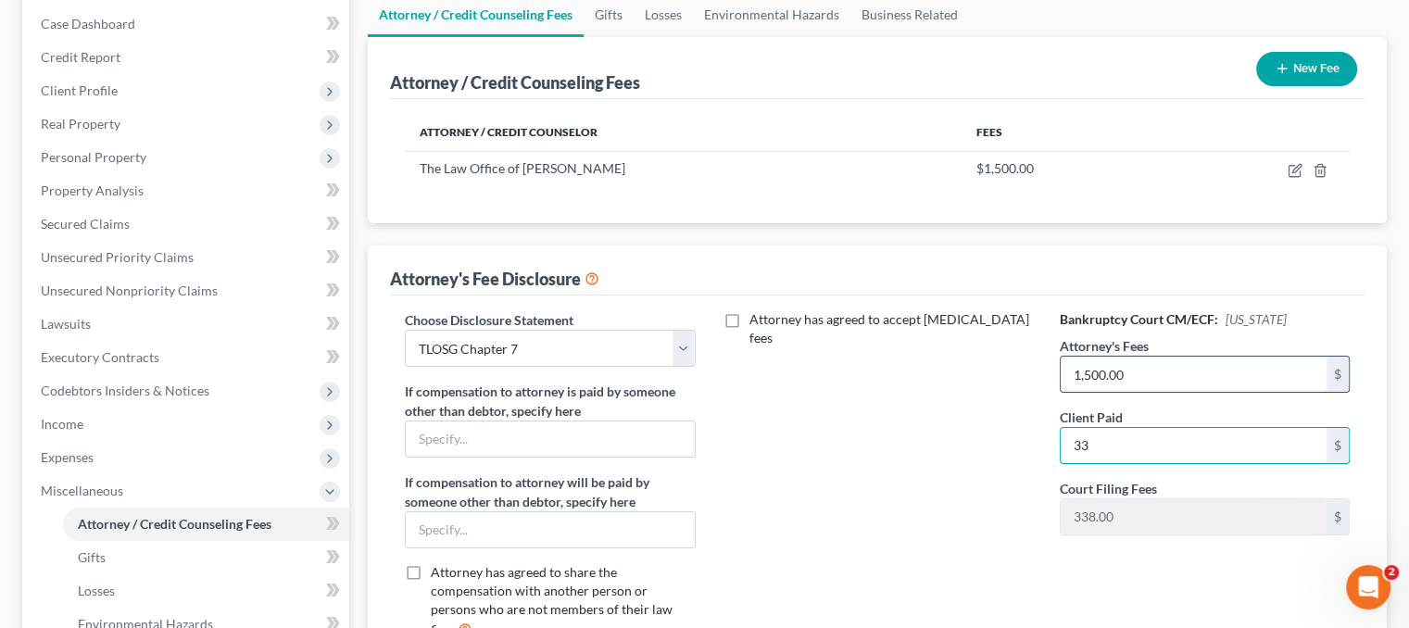
type input "3"
type input "1,500.00"
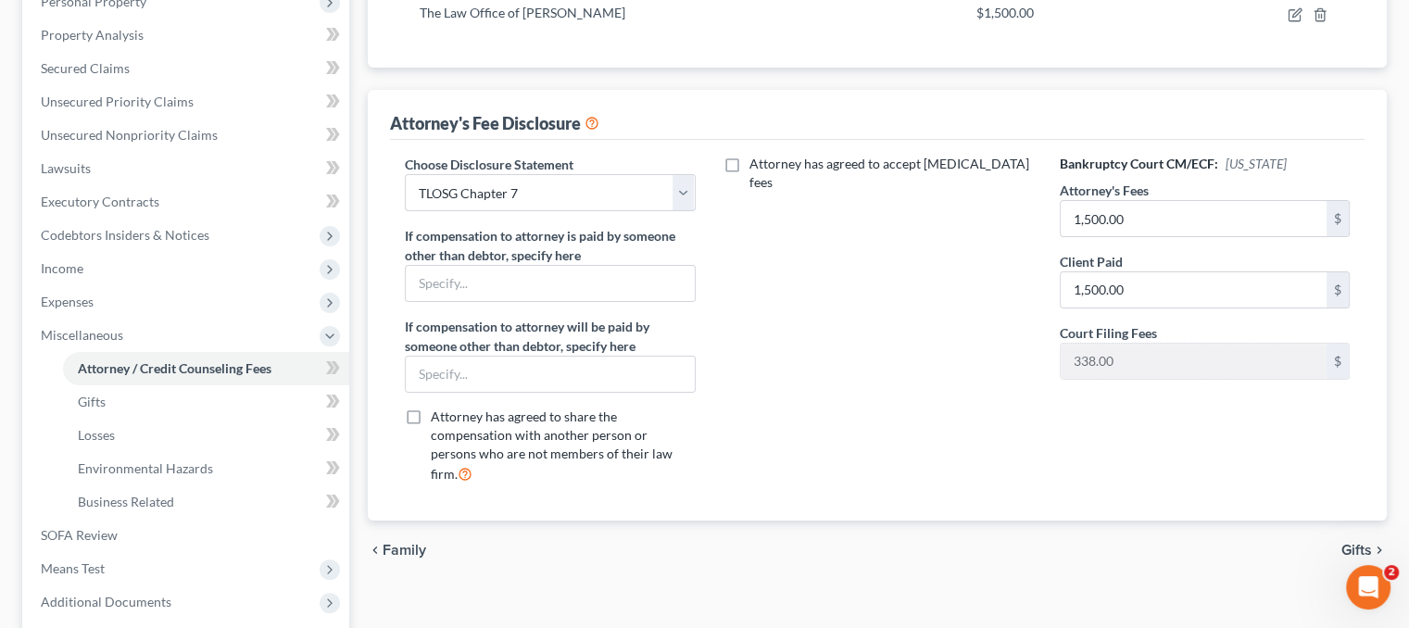
scroll to position [337, 0]
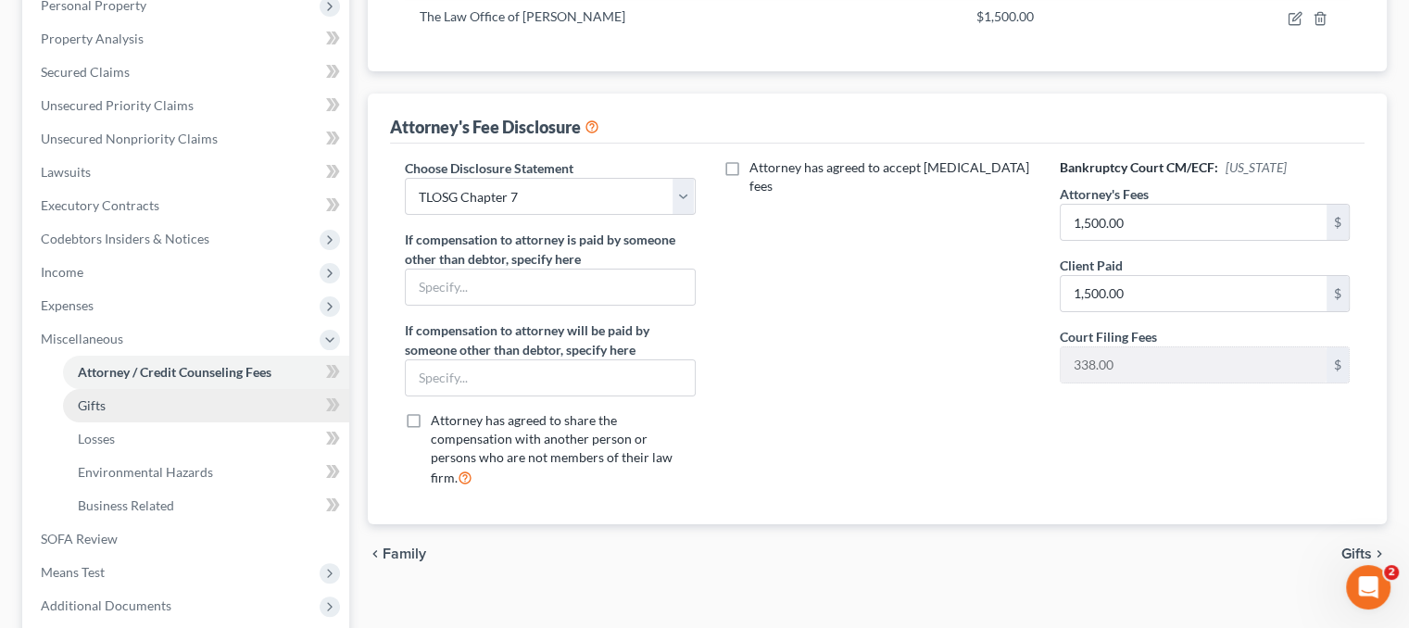
click at [225, 407] on link "Gifts" at bounding box center [206, 405] width 286 height 33
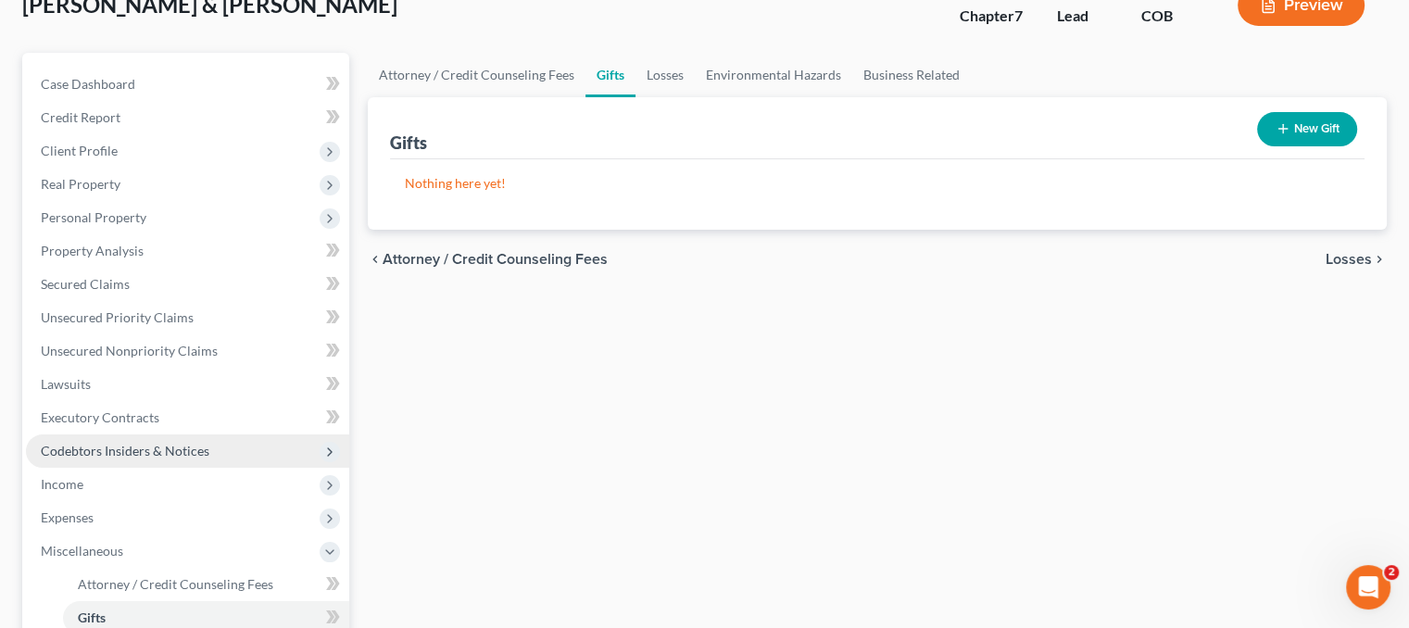
scroll to position [93, 0]
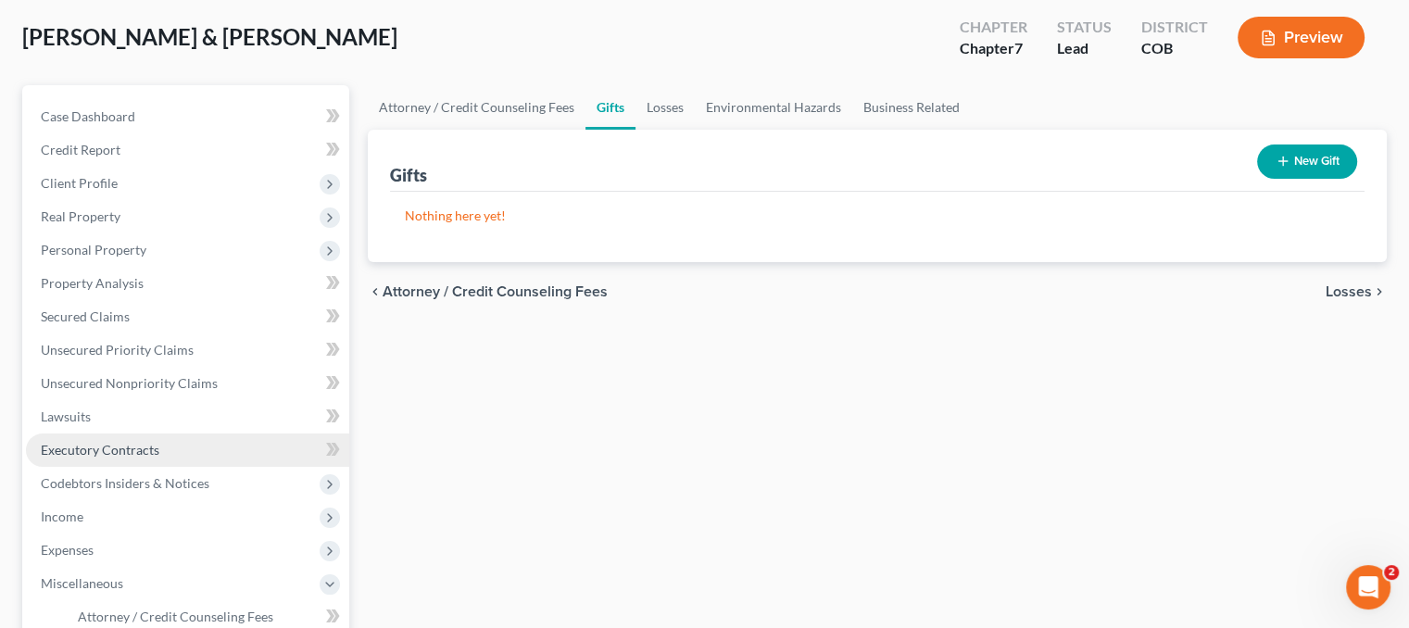
click at [169, 453] on link "Executory Contracts" at bounding box center [187, 450] width 323 height 33
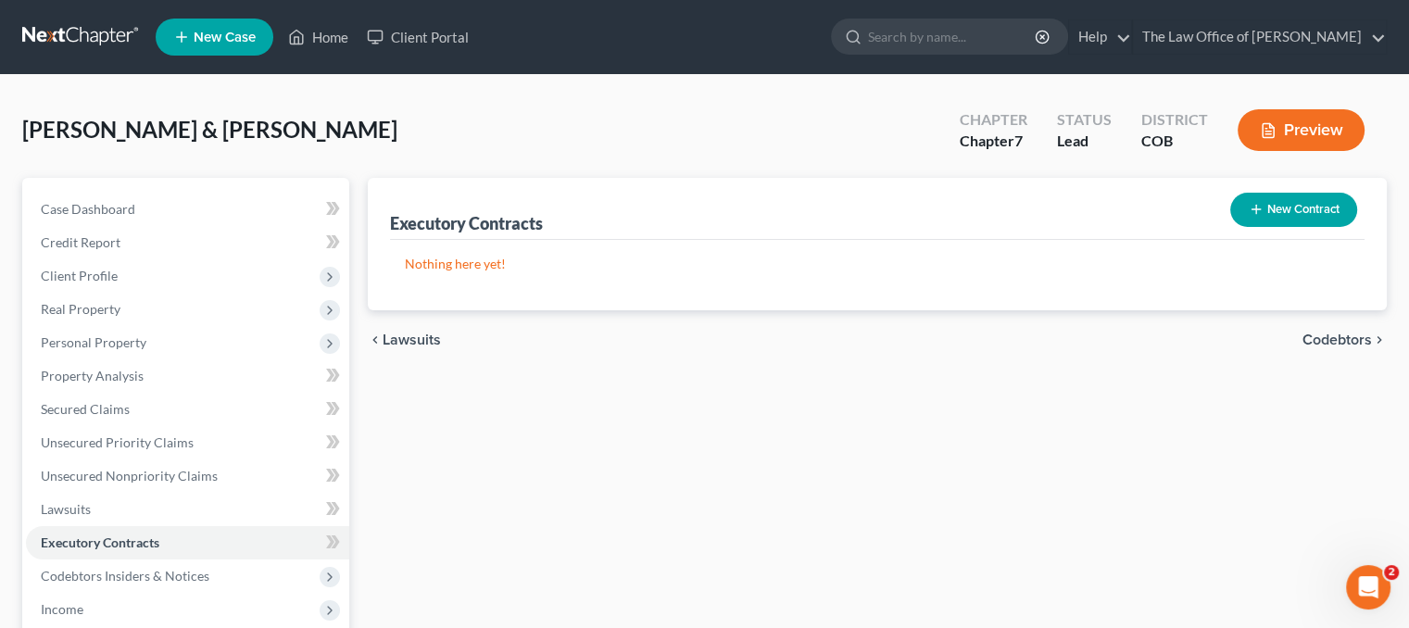
click at [1321, 203] on button "New Contract" at bounding box center [1293, 210] width 127 height 34
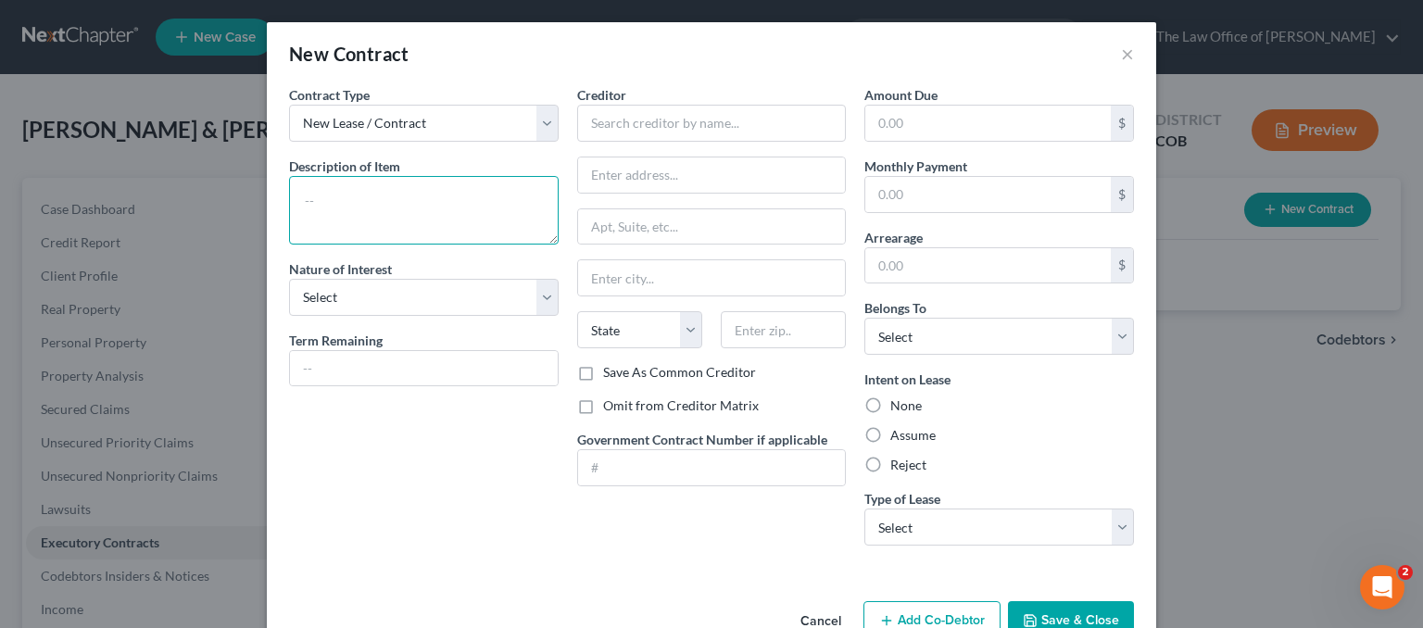
click at [337, 199] on textarea at bounding box center [424, 210] width 270 height 69
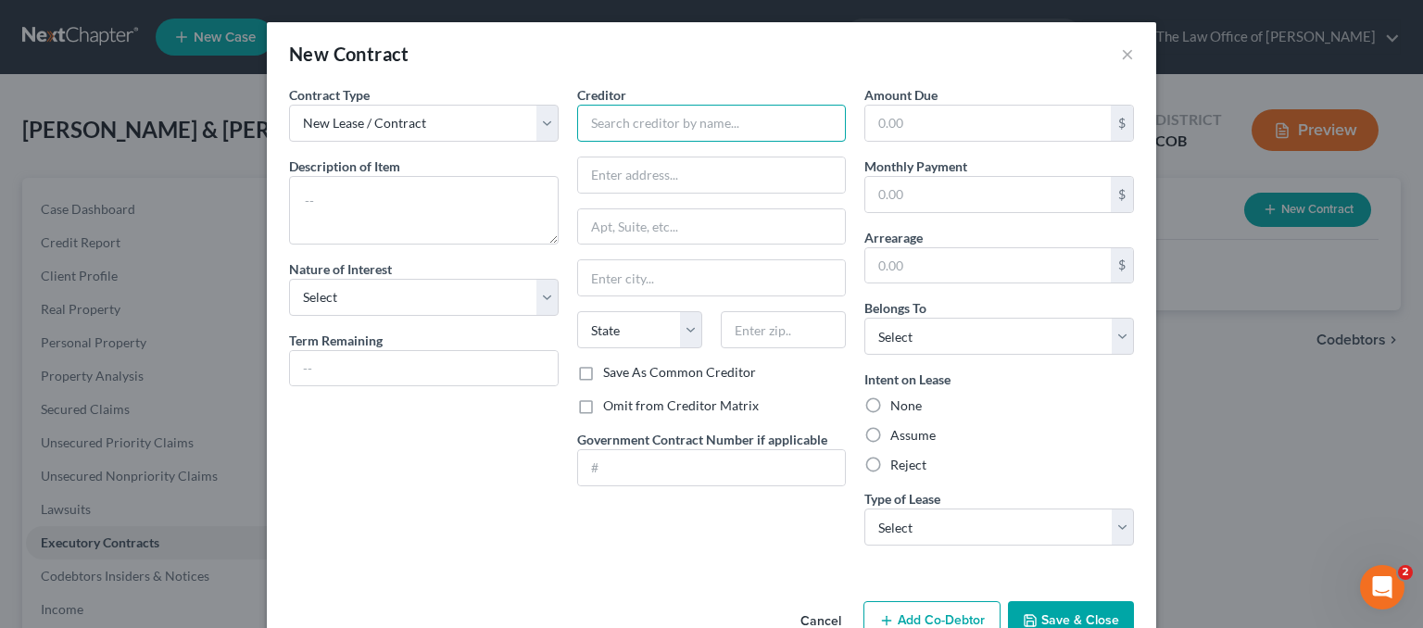
click at [622, 131] on input "text" at bounding box center [712, 123] width 270 height 37
type input "Hyundai Finance"
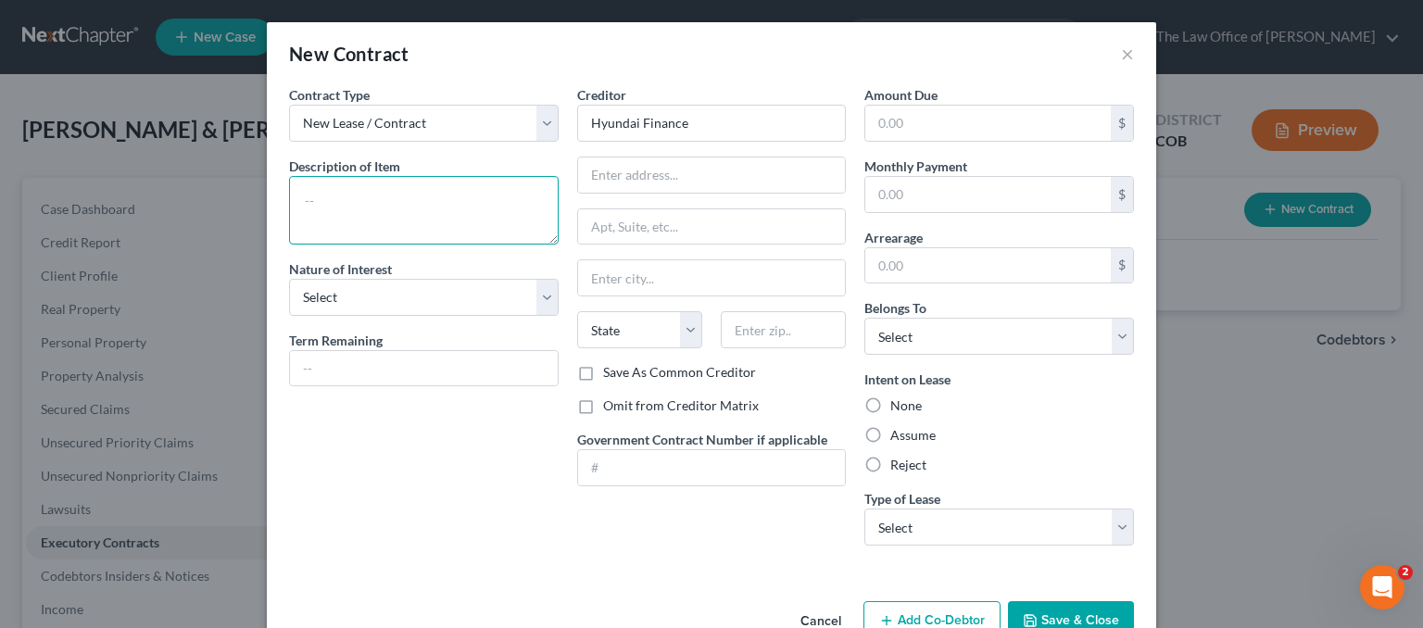
click at [445, 198] on textarea at bounding box center [424, 210] width 270 height 69
paste textarea "2025 HYUNDAI PALISADE"
click at [425, 196] on textarea "2025 HYUNDAI PALISADE" at bounding box center [424, 210] width 270 height 69
type textarea "2025 Hyundai Palisade"
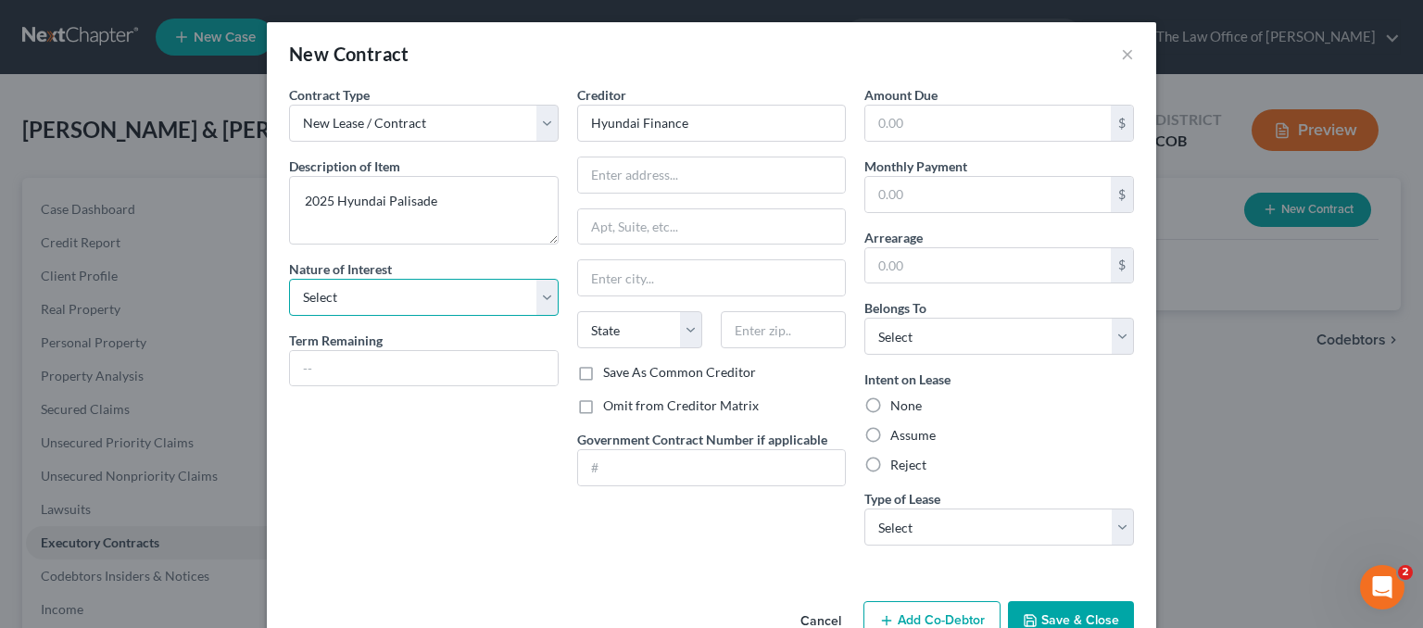
click at [518, 301] on select "Select Purchaser Agent Lessor Lessee" at bounding box center [424, 297] width 270 height 37
select select "3"
click at [289, 279] on select "Select Purchaser Agent Lessor Lessee" at bounding box center [424, 297] width 270 height 37
click at [667, 160] on input "text" at bounding box center [712, 175] width 268 height 35
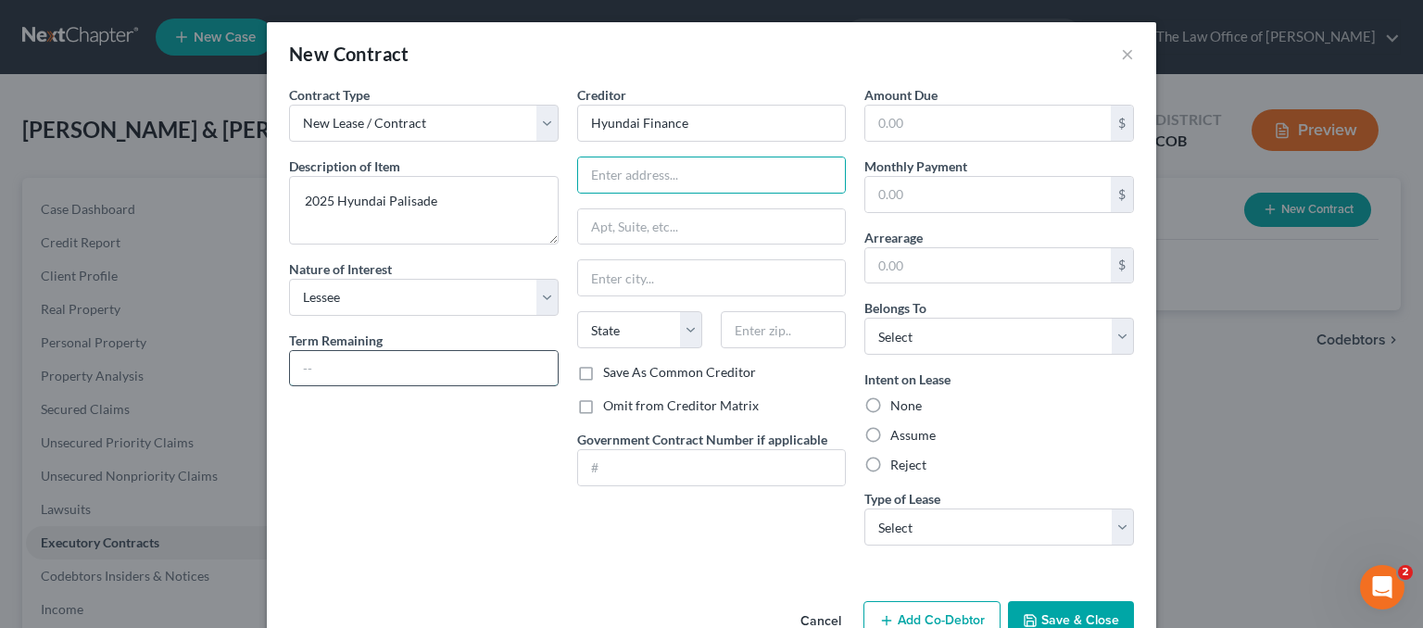
click at [404, 360] on input "text" at bounding box center [424, 368] width 268 height 35
type input "30 months"
click at [582, 175] on input "text" at bounding box center [712, 175] width 268 height 35
type input "P.O. Box 20829"
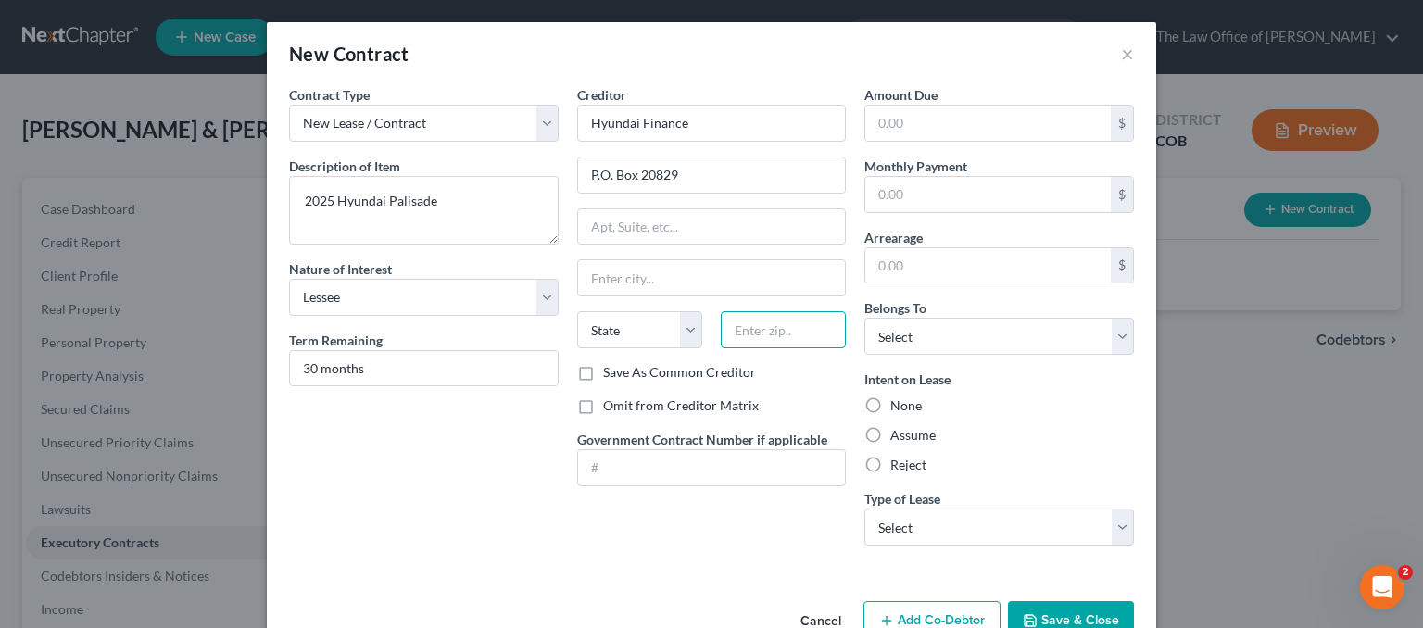
click at [767, 321] on input "text" at bounding box center [783, 329] width 125 height 37
type input "92728"
type input "Fountain Valley"
select select "4"
click at [919, 194] on input "text" at bounding box center [988, 194] width 246 height 35
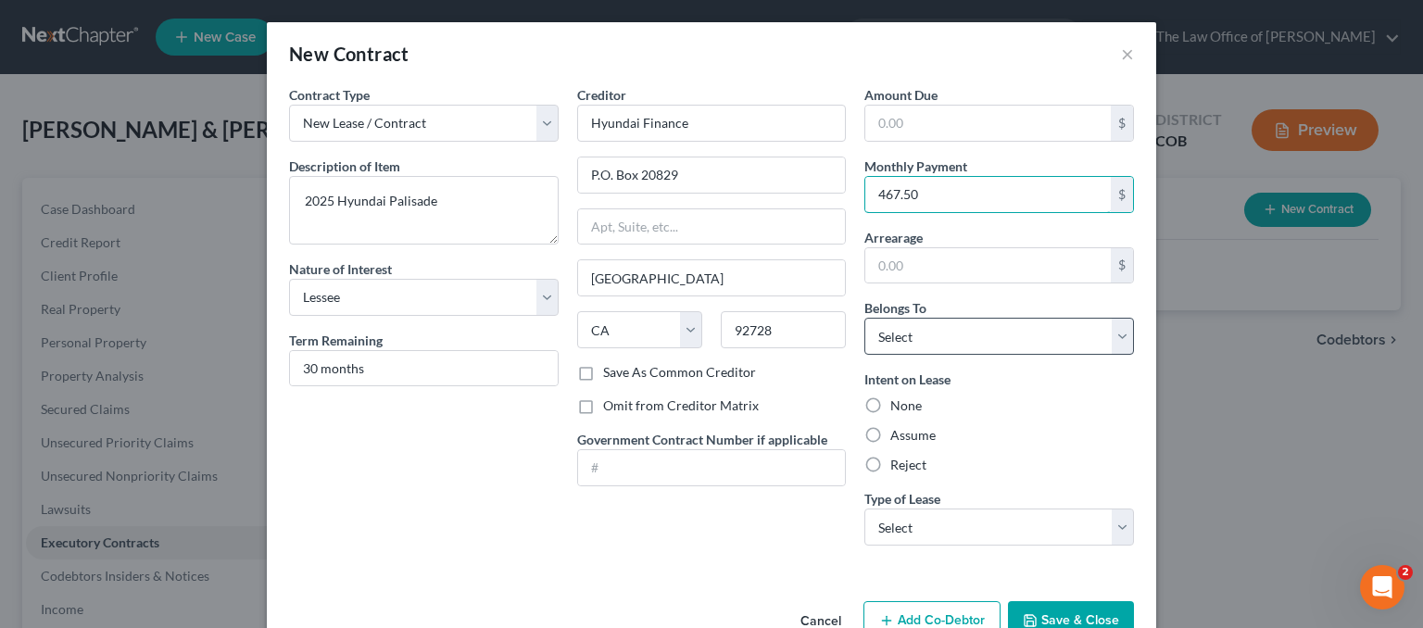
type input "467.50"
click at [952, 340] on select "Select Debtor 1 Only Debtor 2 Only Debtor 1 And Debtor 2 Only At Least One Of T…" at bounding box center [999, 336] width 270 height 37
click at [923, 338] on select "Select Debtor 1 Only Debtor 2 Only Debtor 1 And Debtor 2 Only At Least One Of T…" at bounding box center [999, 336] width 270 height 37
select select "0"
click at [864, 318] on select "Select Debtor 1 Only Debtor 2 Only Debtor 1 And Debtor 2 Only At Least One Of T…" at bounding box center [999, 336] width 270 height 37
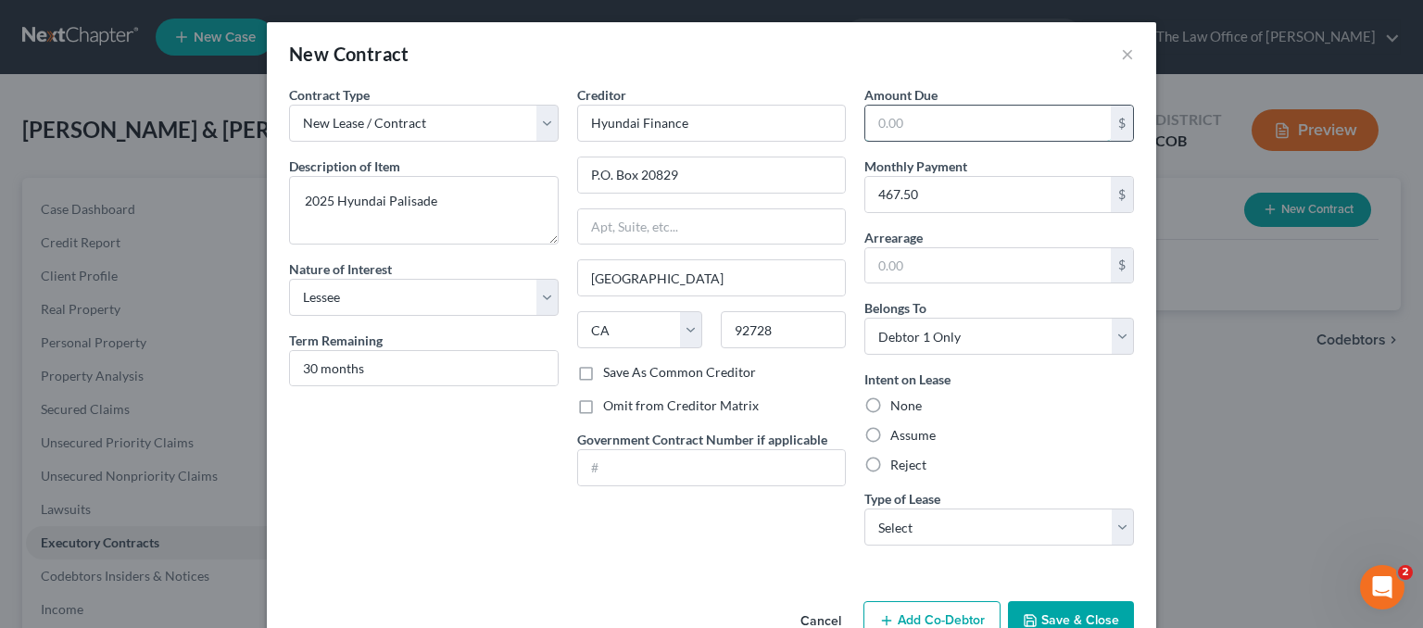
click at [898, 123] on input "text" at bounding box center [988, 123] width 246 height 35
click at [935, 515] on select "Select Real Estate Car Other" at bounding box center [999, 527] width 270 height 37
select select "1"
click at [864, 509] on select "Select Real Estate Car Other" at bounding box center [999, 527] width 270 height 37
click at [890, 435] on label "Assume" at bounding box center [912, 435] width 45 height 19
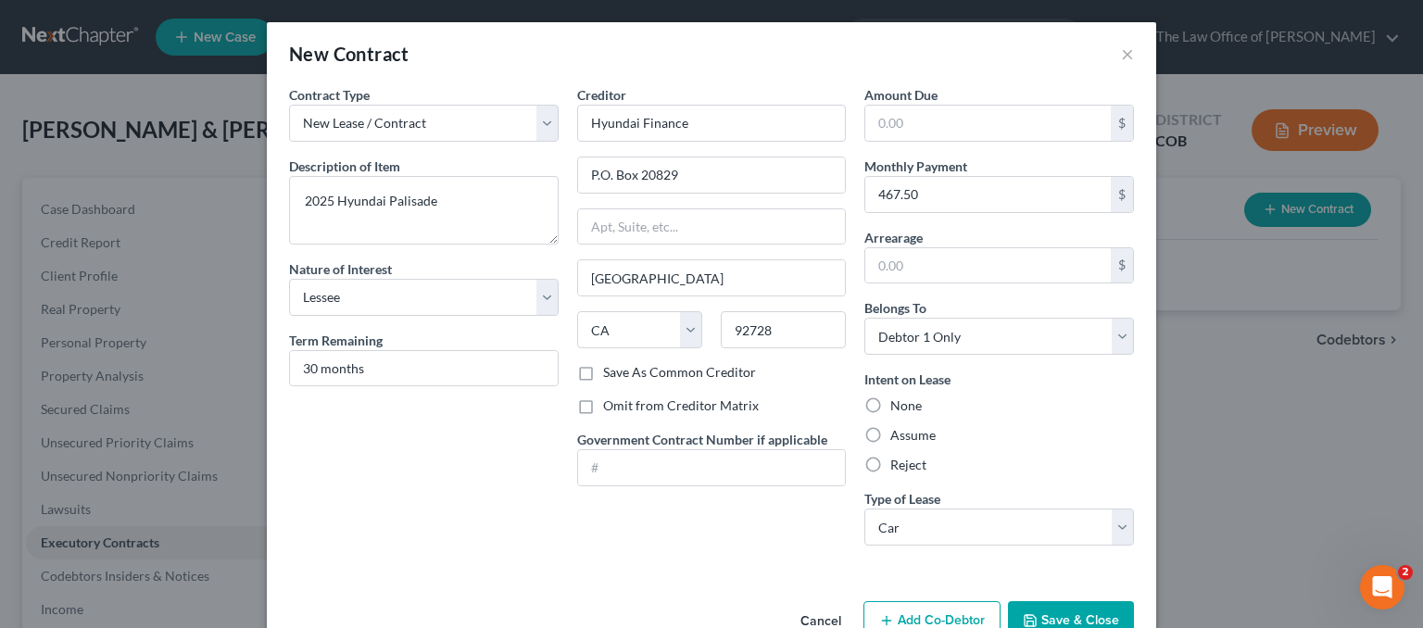
click at [898, 435] on input "Assume" at bounding box center [904, 432] width 12 height 12
radio input "true"
click at [603, 374] on label "Save As Common Creditor" at bounding box center [679, 372] width 153 height 19
click at [611, 374] on input "Save As Common Creditor" at bounding box center [617, 369] width 12 height 12
checkbox input "true"
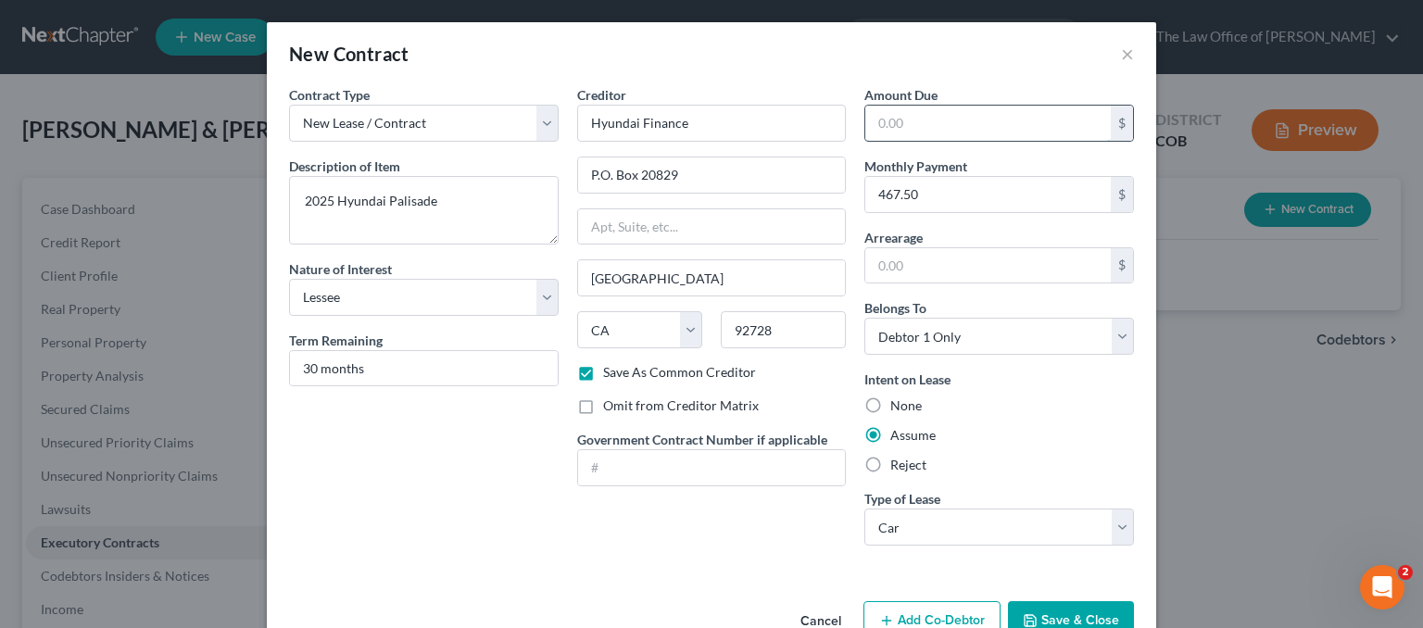
click at [912, 114] on input "text" at bounding box center [988, 123] width 246 height 35
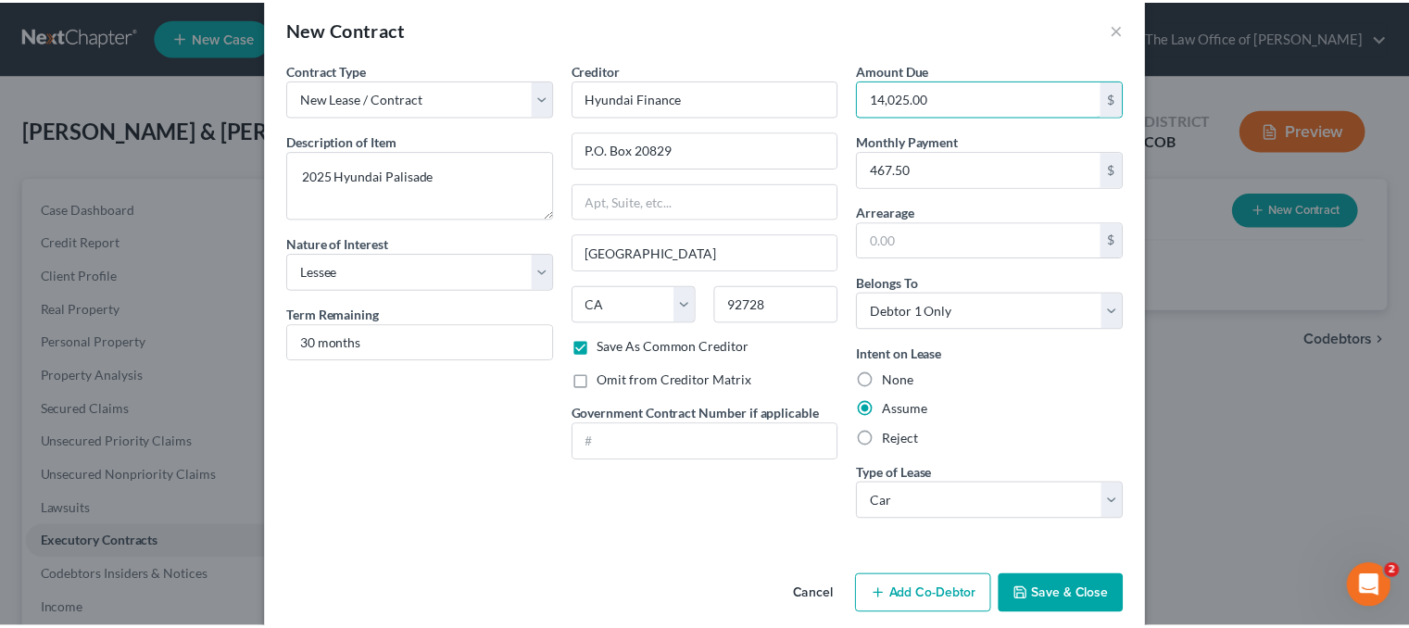
scroll to position [47, 0]
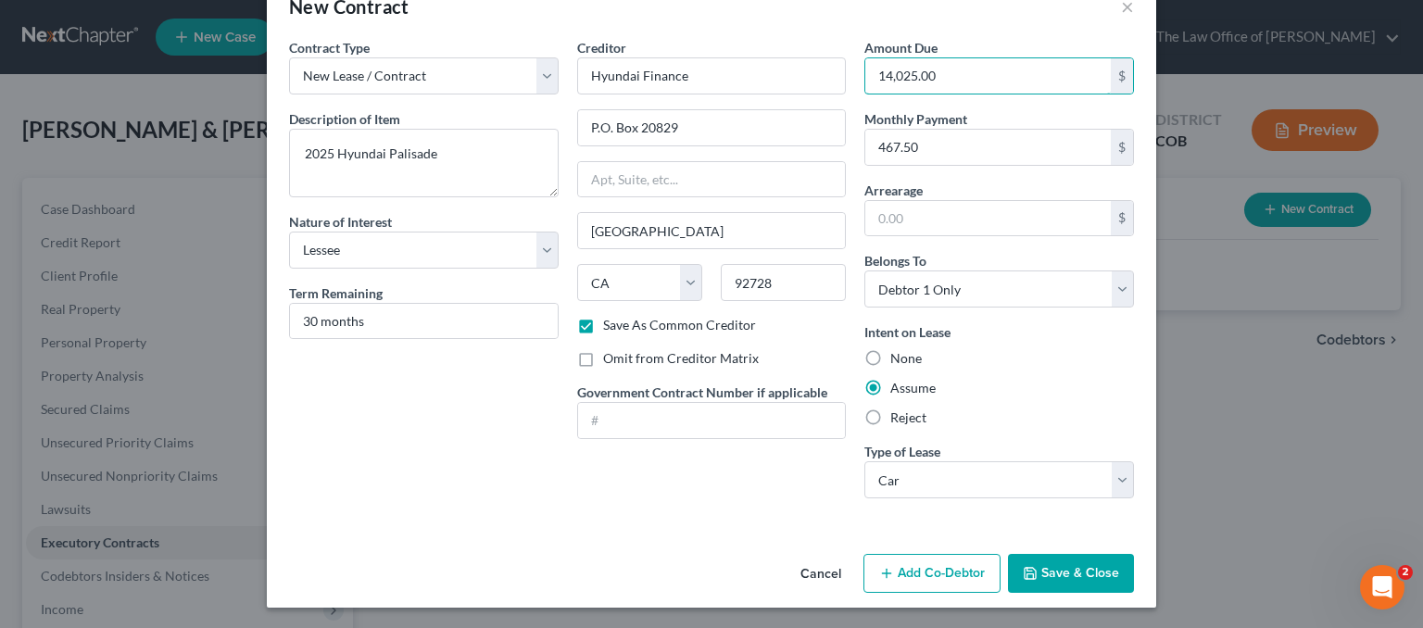
type input "14,025.00"
click at [1086, 575] on button "Save & Close" at bounding box center [1071, 573] width 126 height 39
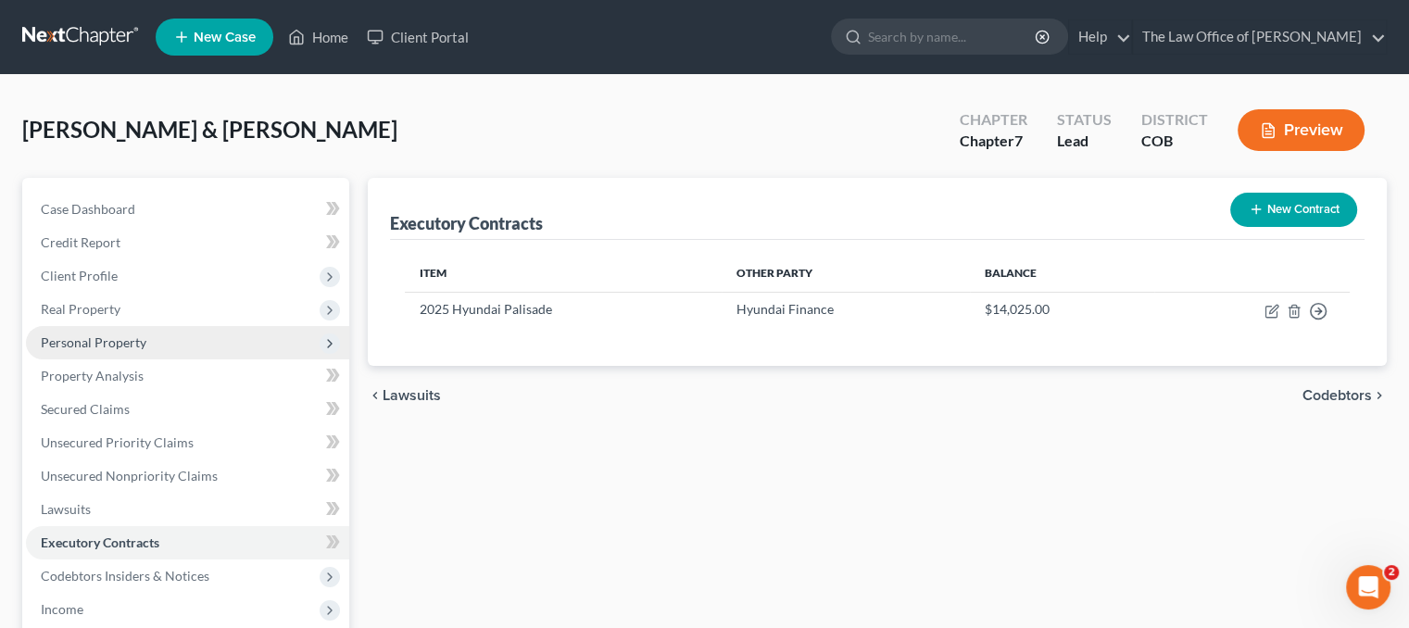
click at [78, 342] on span "Personal Property" at bounding box center [94, 342] width 106 height 16
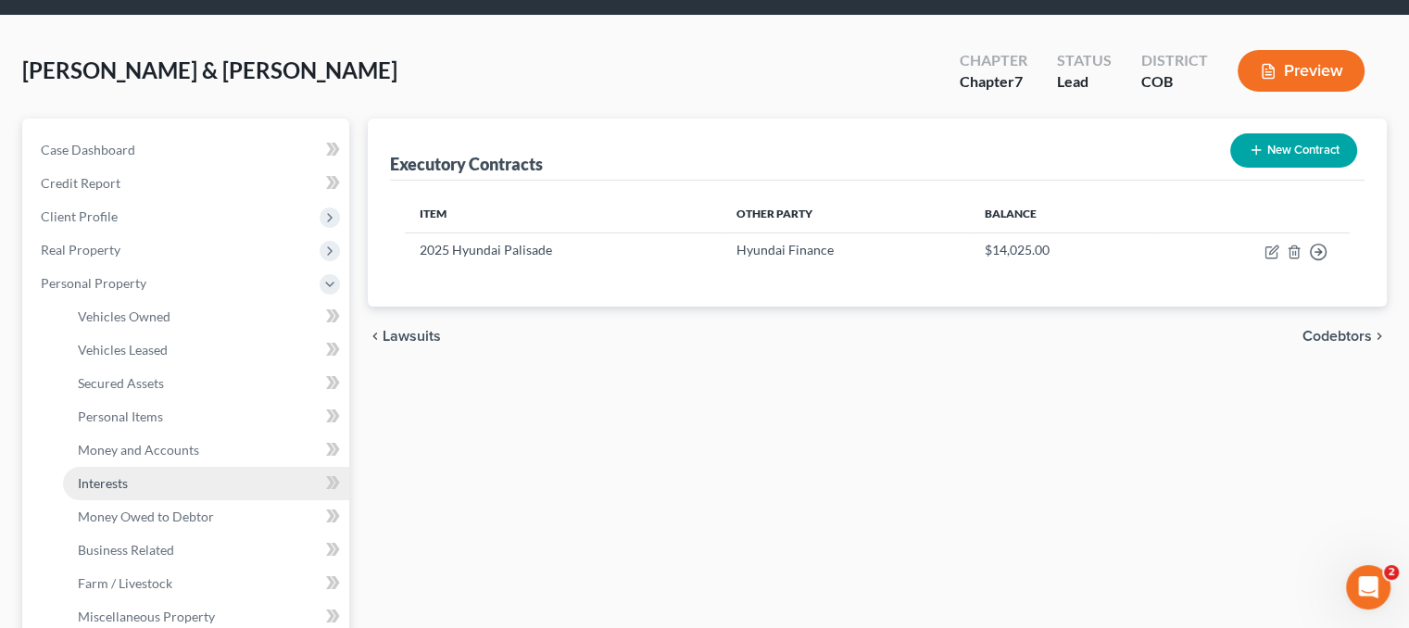
scroll to position [93, 0]
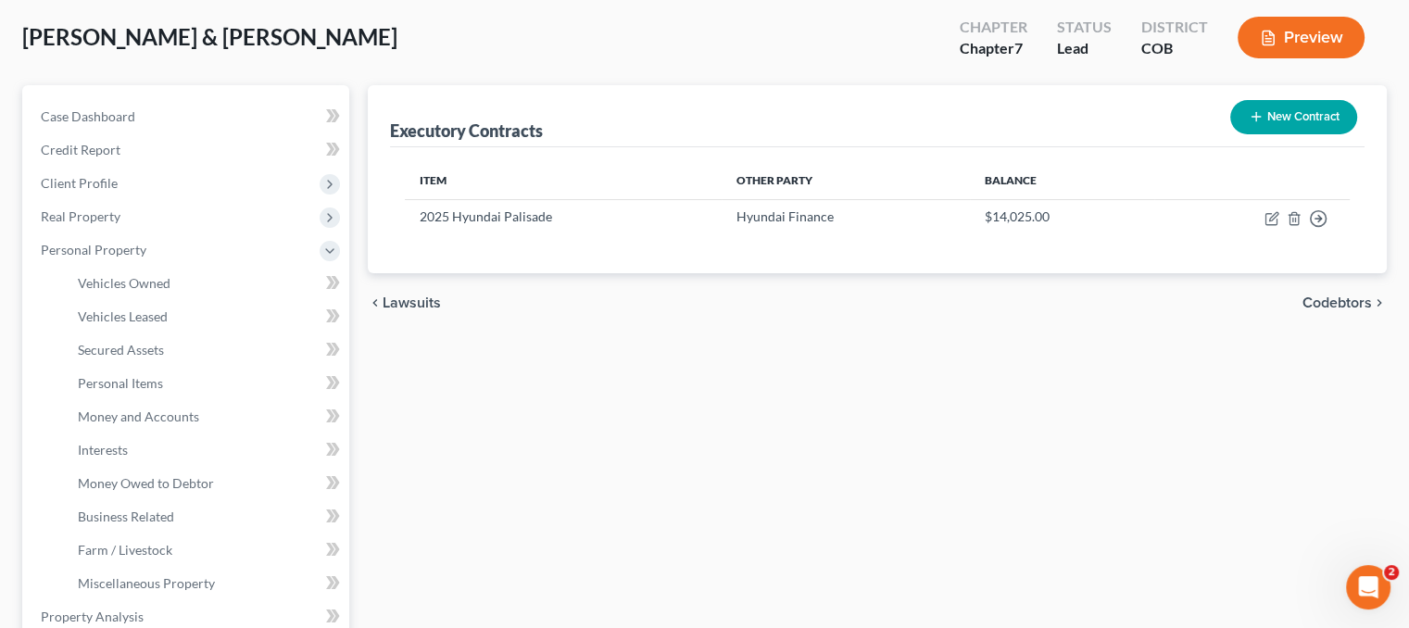
click at [1367, 586] on icon "Open Intercom Messenger" at bounding box center [1369, 588] width 31 height 31
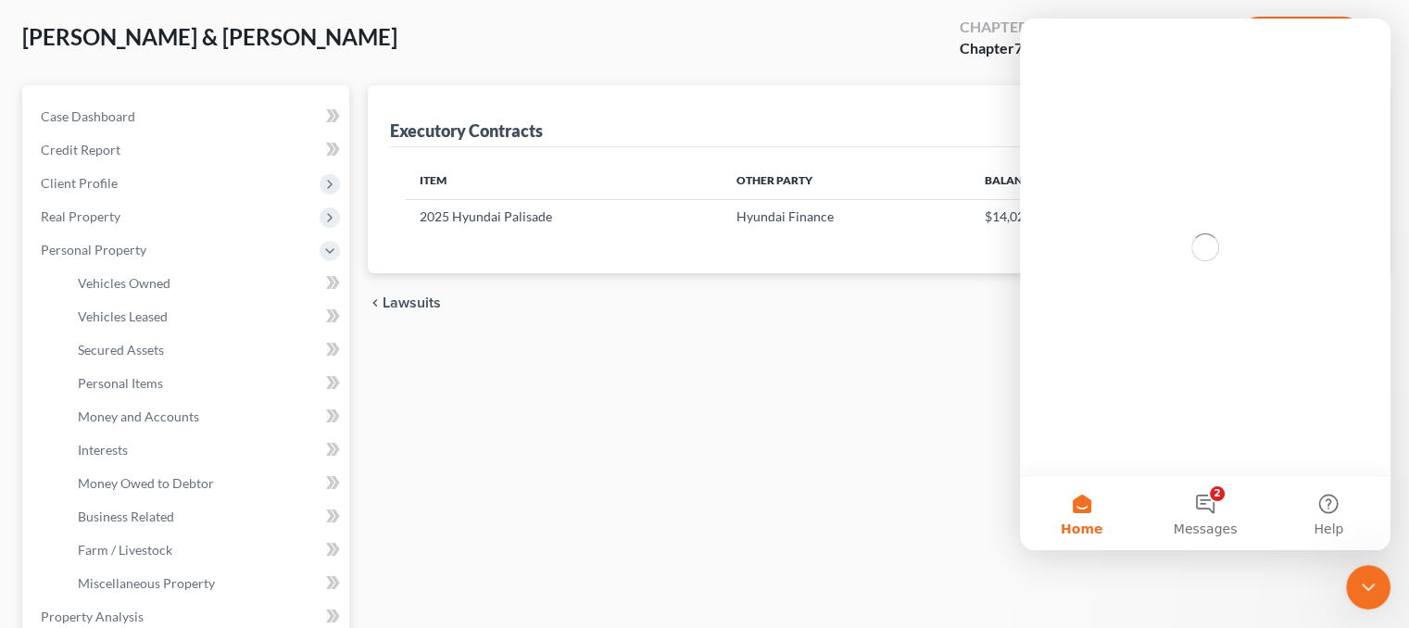
scroll to position [0, 0]
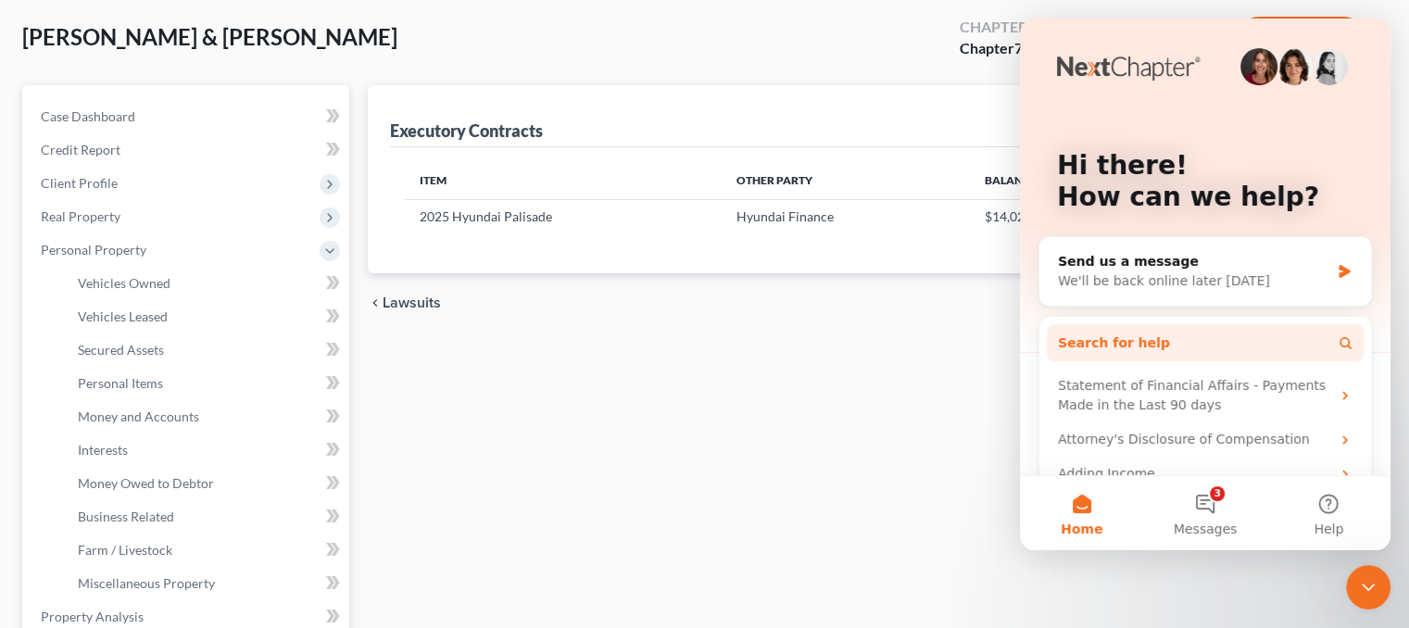
click at [1259, 339] on button "Search for help" at bounding box center [1205, 342] width 317 height 37
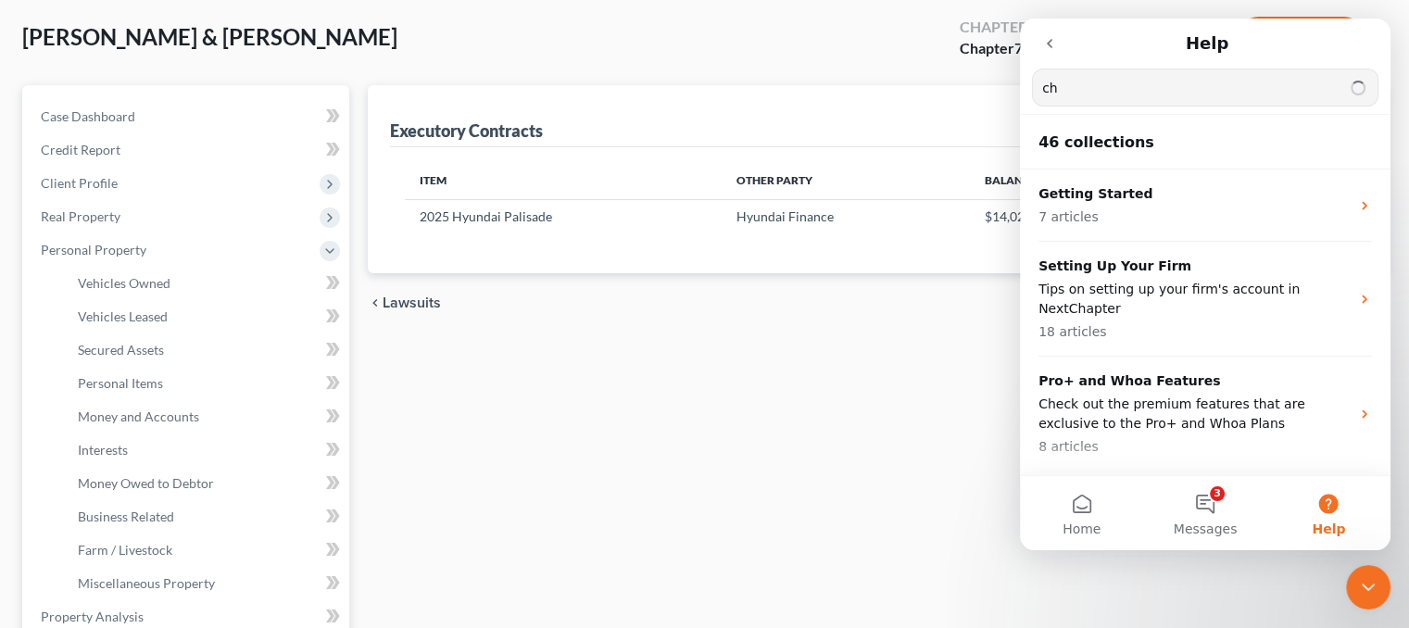
type input "c"
type input "federal exemptions"
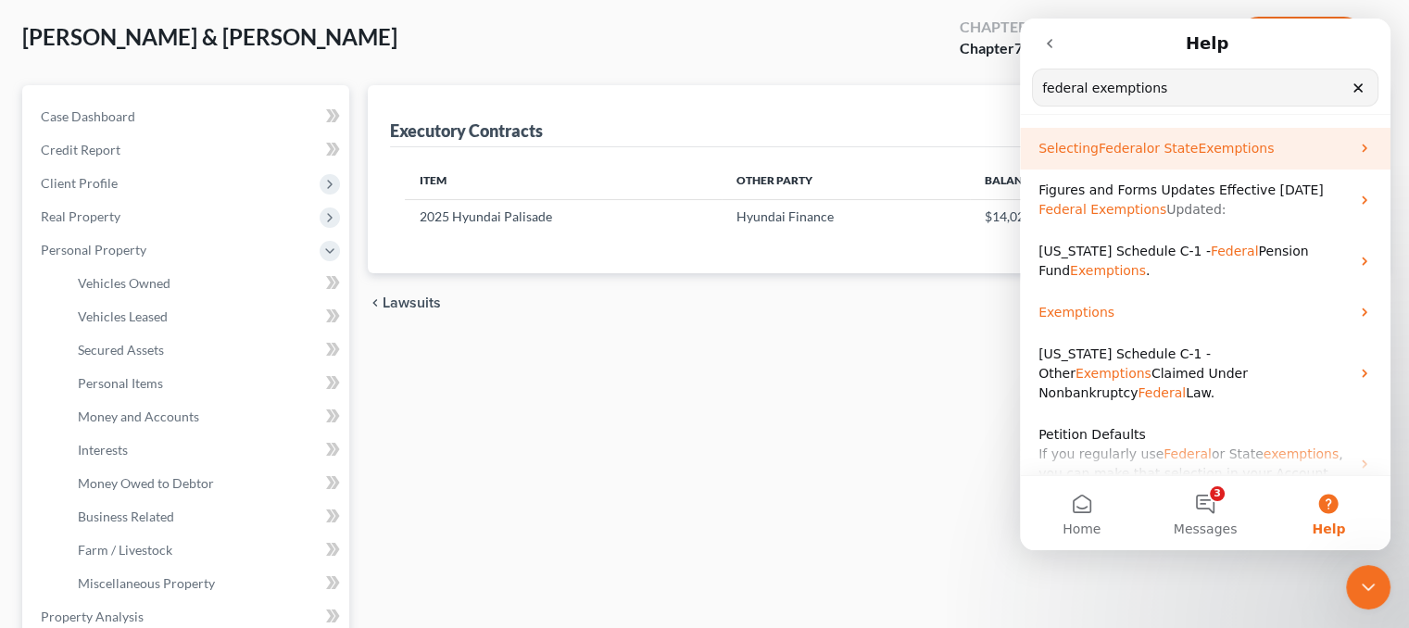
click at [1110, 145] on span "Federal" at bounding box center [1123, 148] width 48 height 15
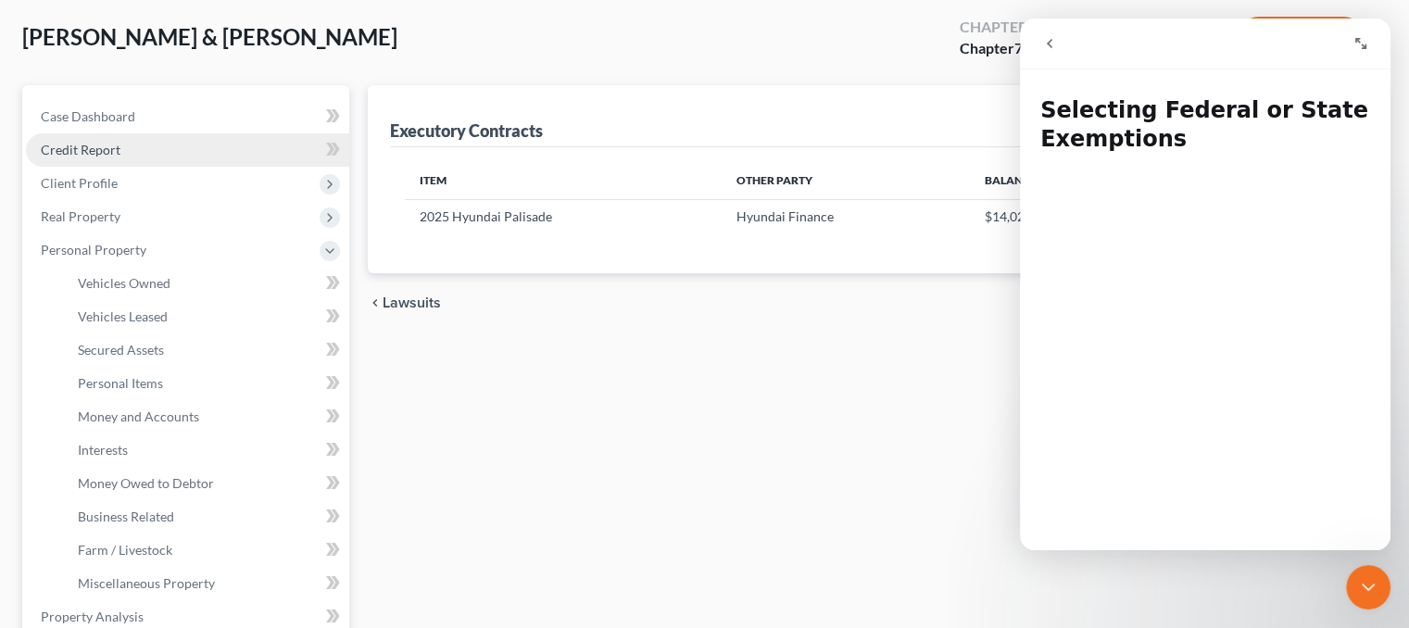
click at [120, 144] on link "Credit Report" at bounding box center [187, 149] width 323 height 33
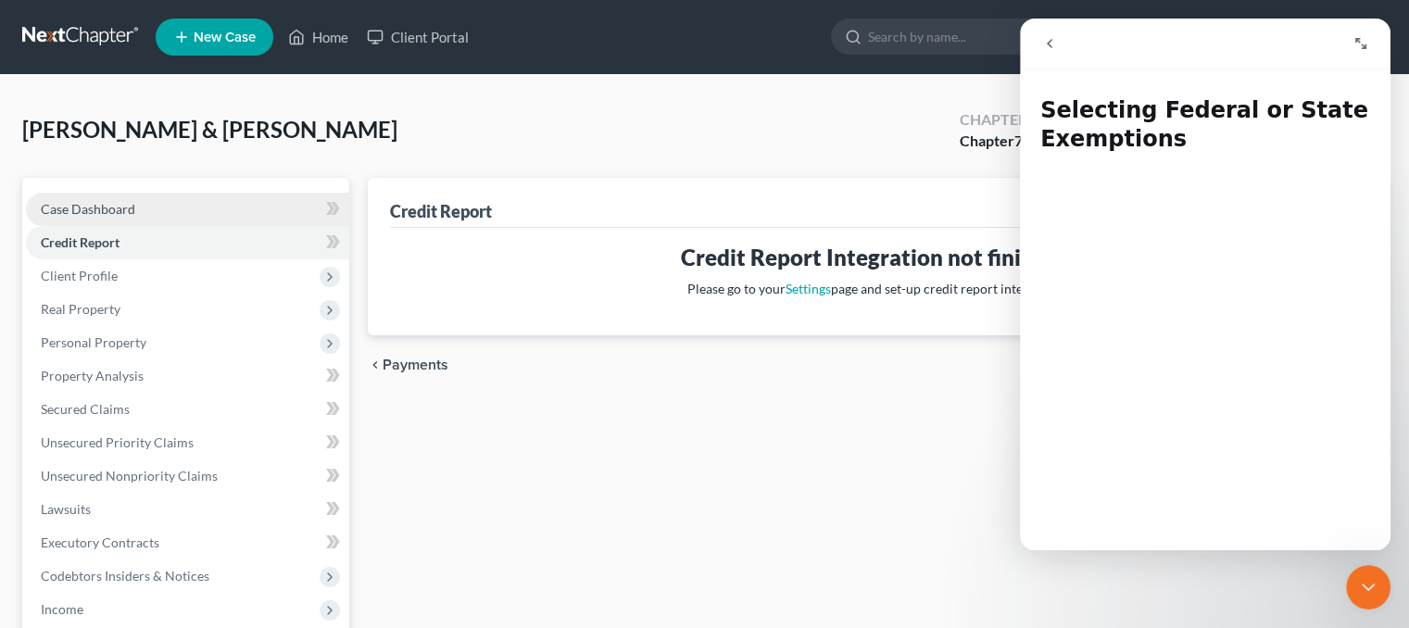
click at [137, 218] on link "Case Dashboard" at bounding box center [187, 209] width 323 height 33
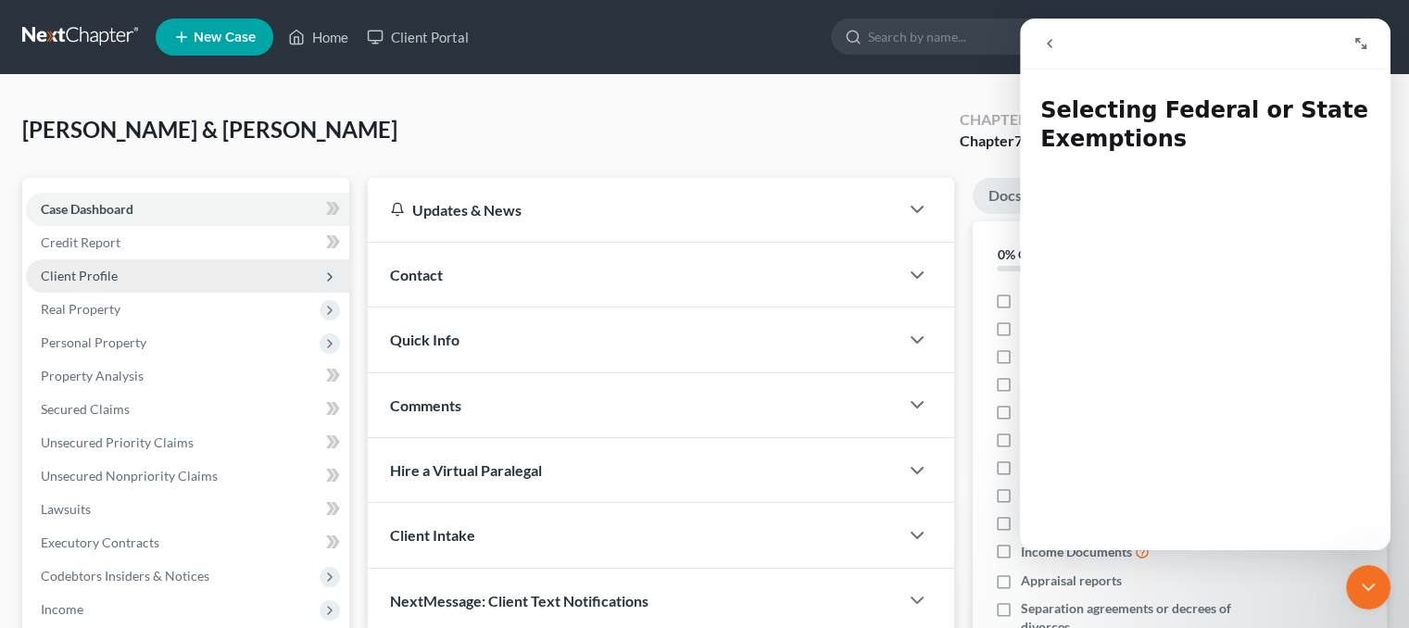
click at [189, 268] on span "Client Profile" at bounding box center [187, 275] width 323 height 33
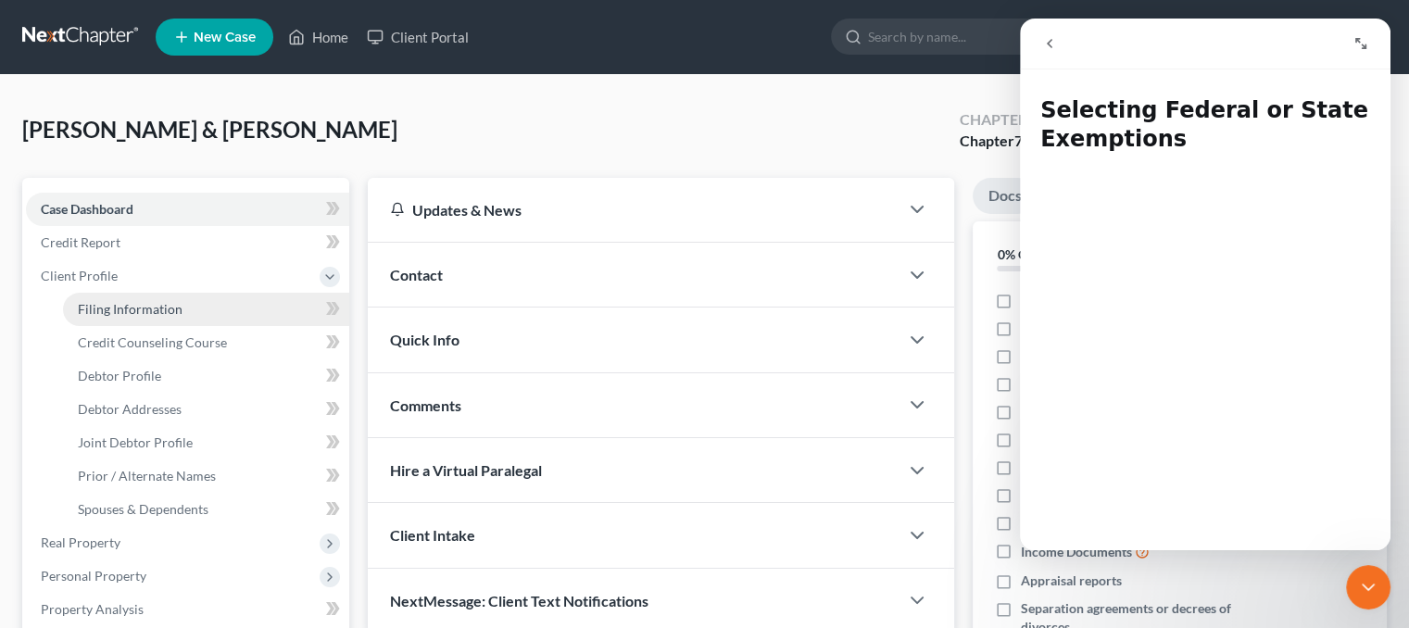
click at [196, 308] on link "Filing Information" at bounding box center [206, 309] width 286 height 33
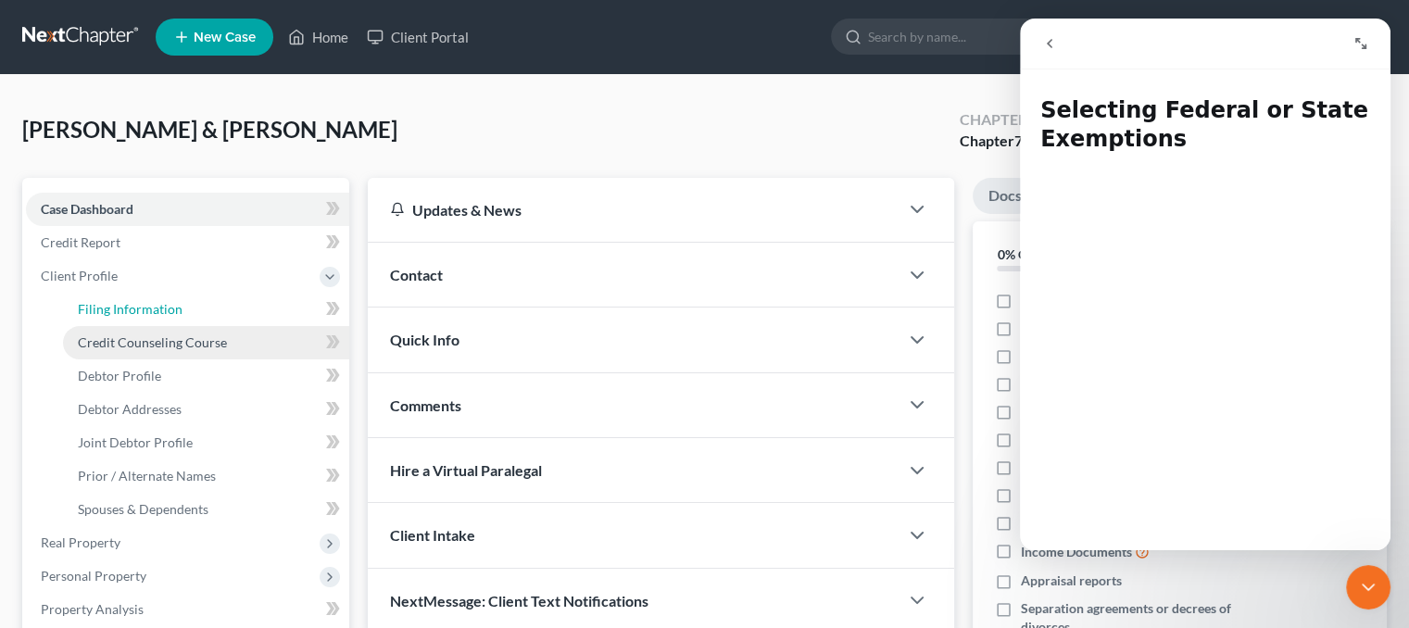
select select "1"
select select "0"
select select "5"
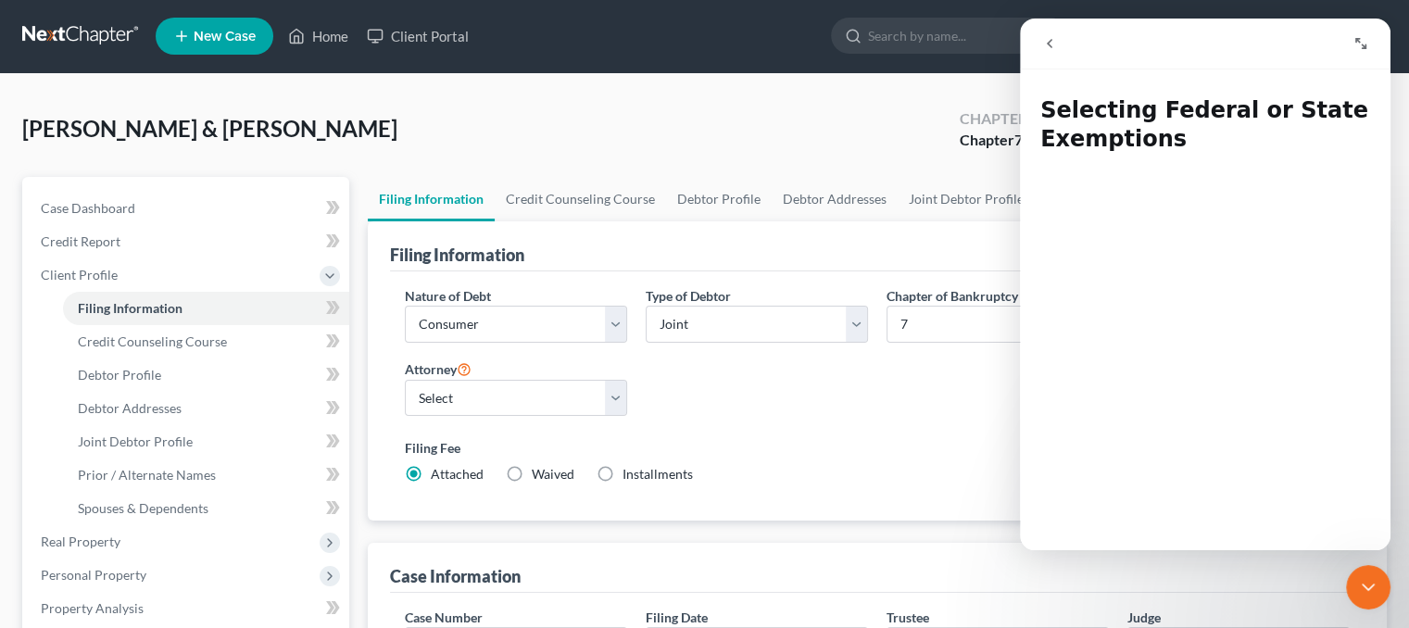
scroll to position [185, 0]
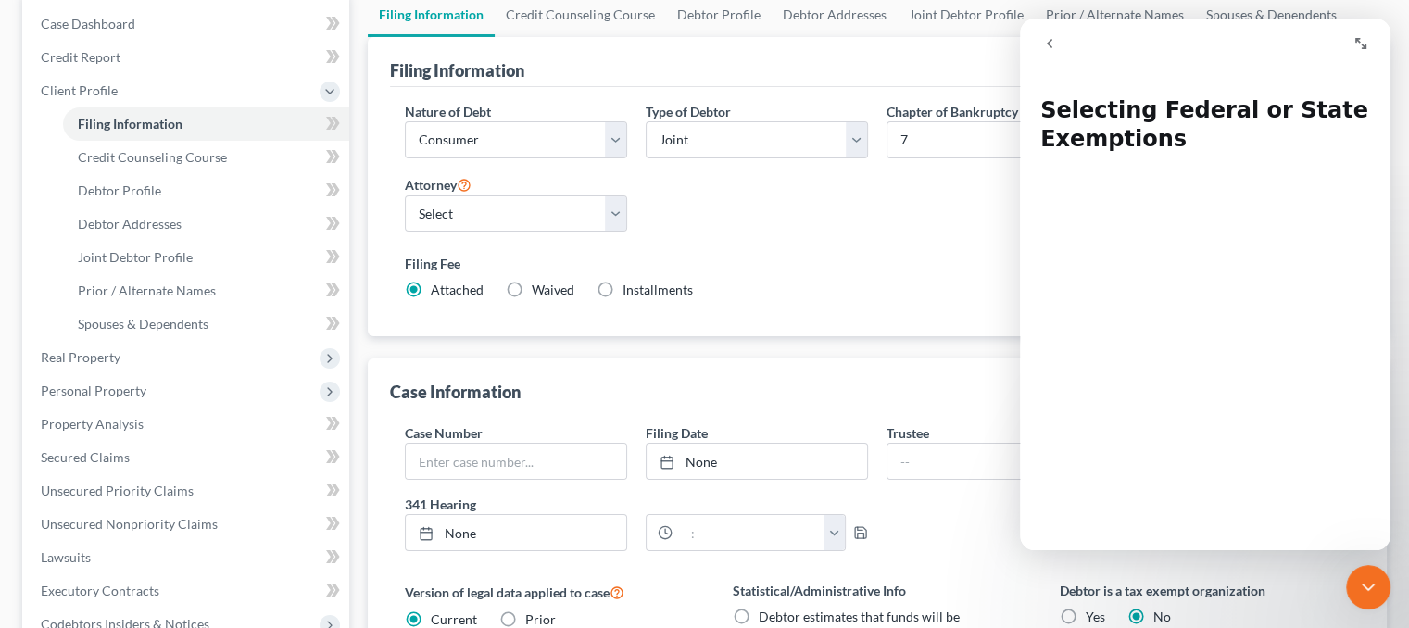
click at [1365, 43] on icon "Expand window" at bounding box center [1361, 43] width 15 height 15
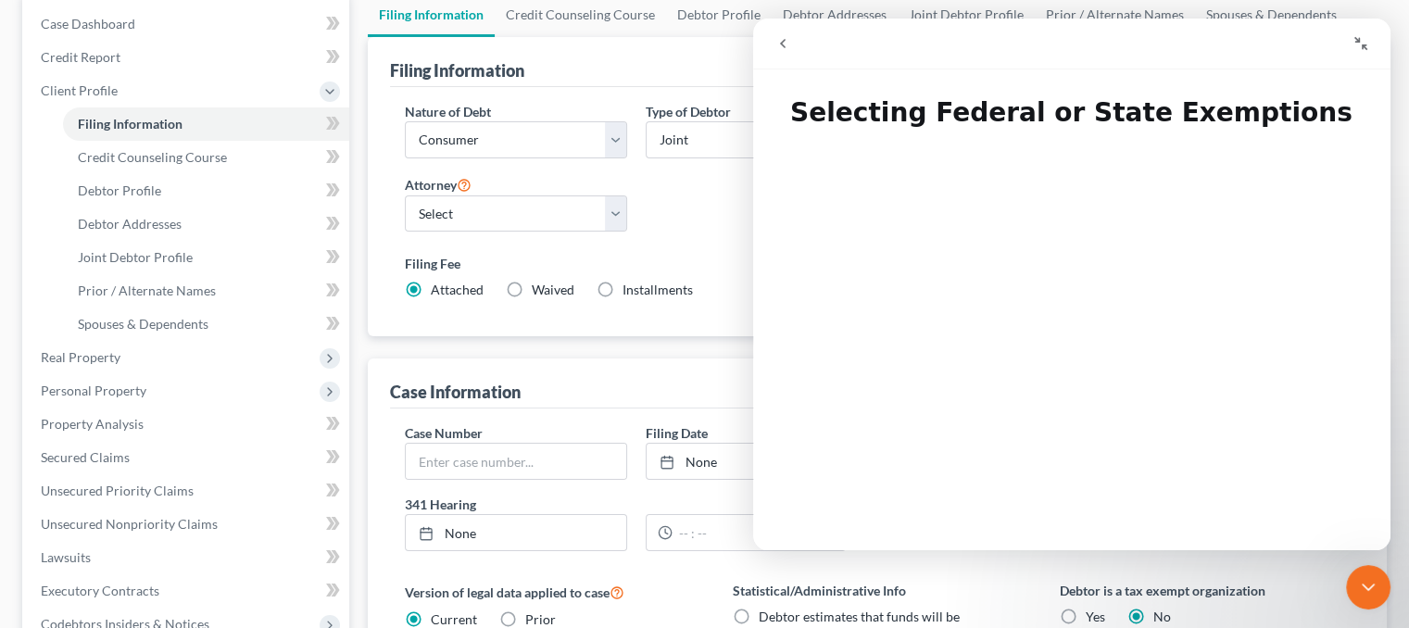
click at [1358, 45] on icon "Collapse window" at bounding box center [1361, 43] width 15 height 15
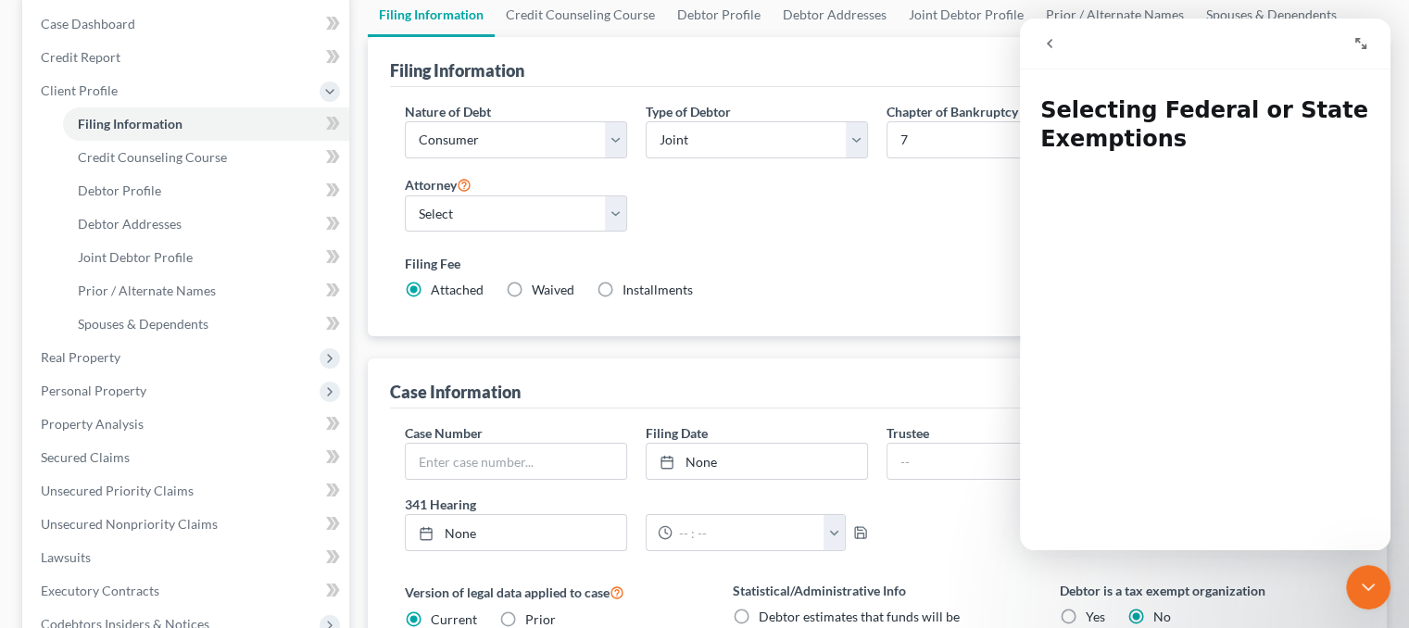
click at [1046, 43] on icon "go back" at bounding box center [1049, 43] width 15 height 15
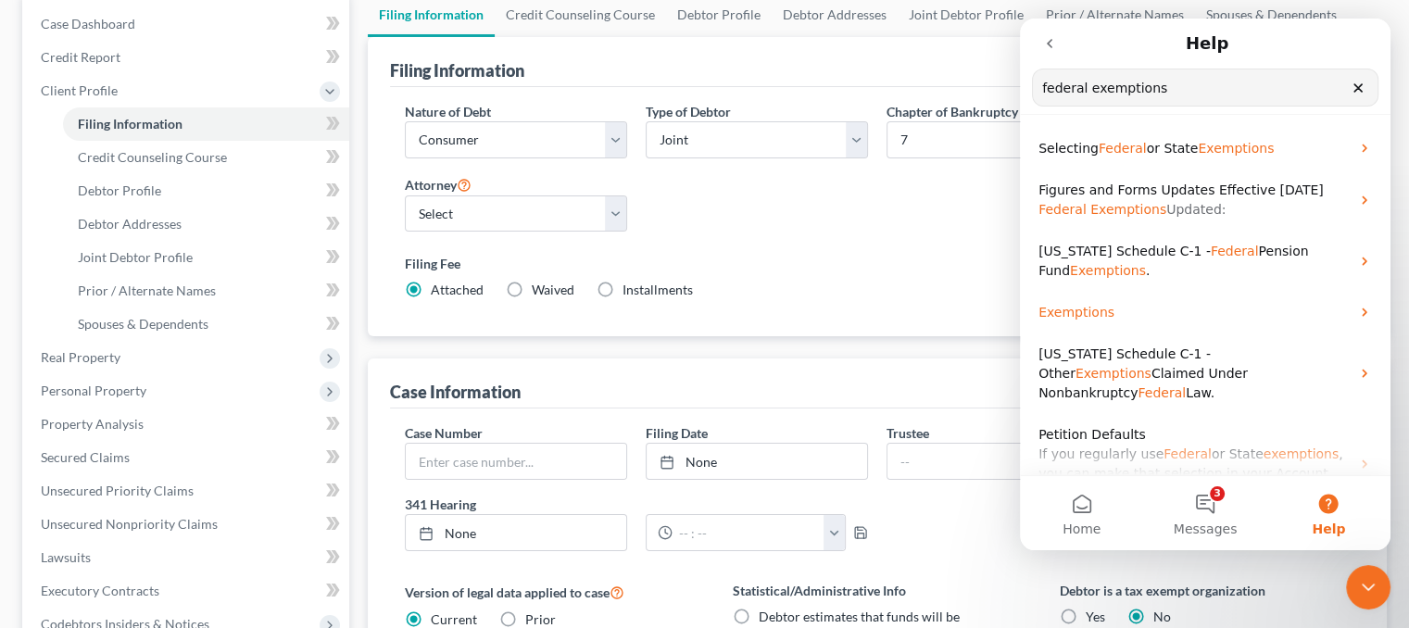
click at [1357, 86] on icon "Clear" at bounding box center [1358, 88] width 15 height 15
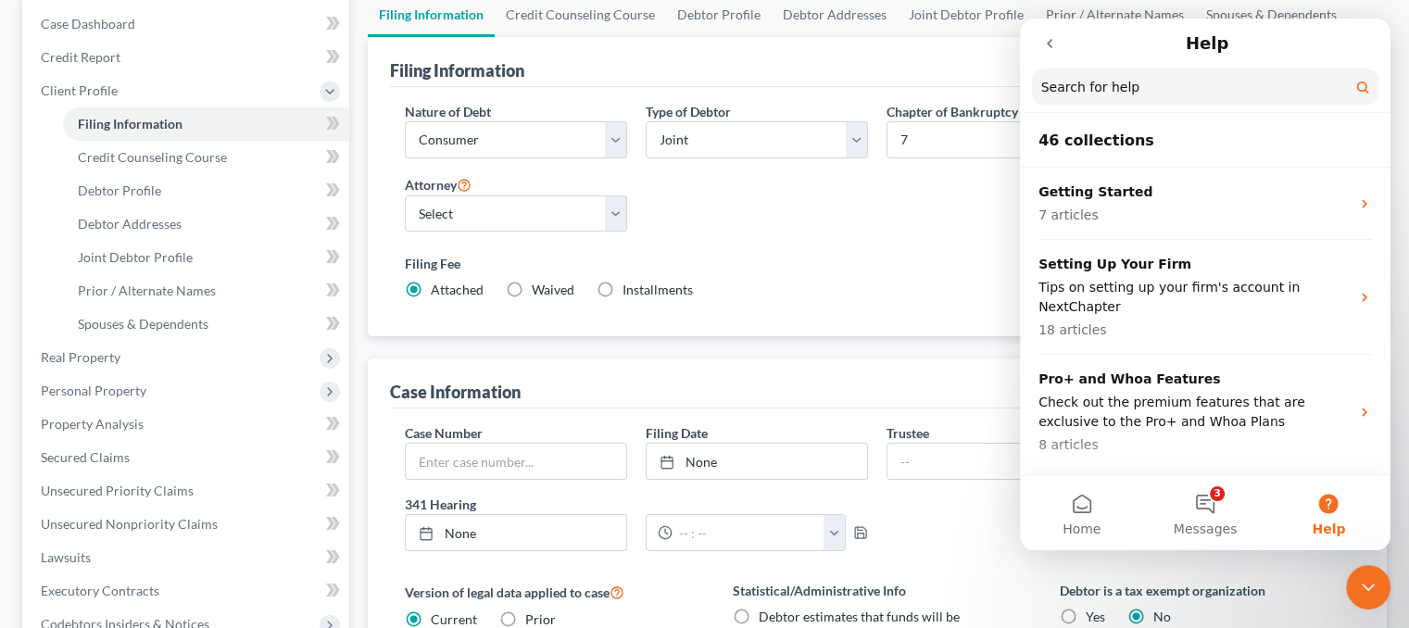
click at [1039, 35] on button "go back" at bounding box center [1049, 43] width 35 height 35
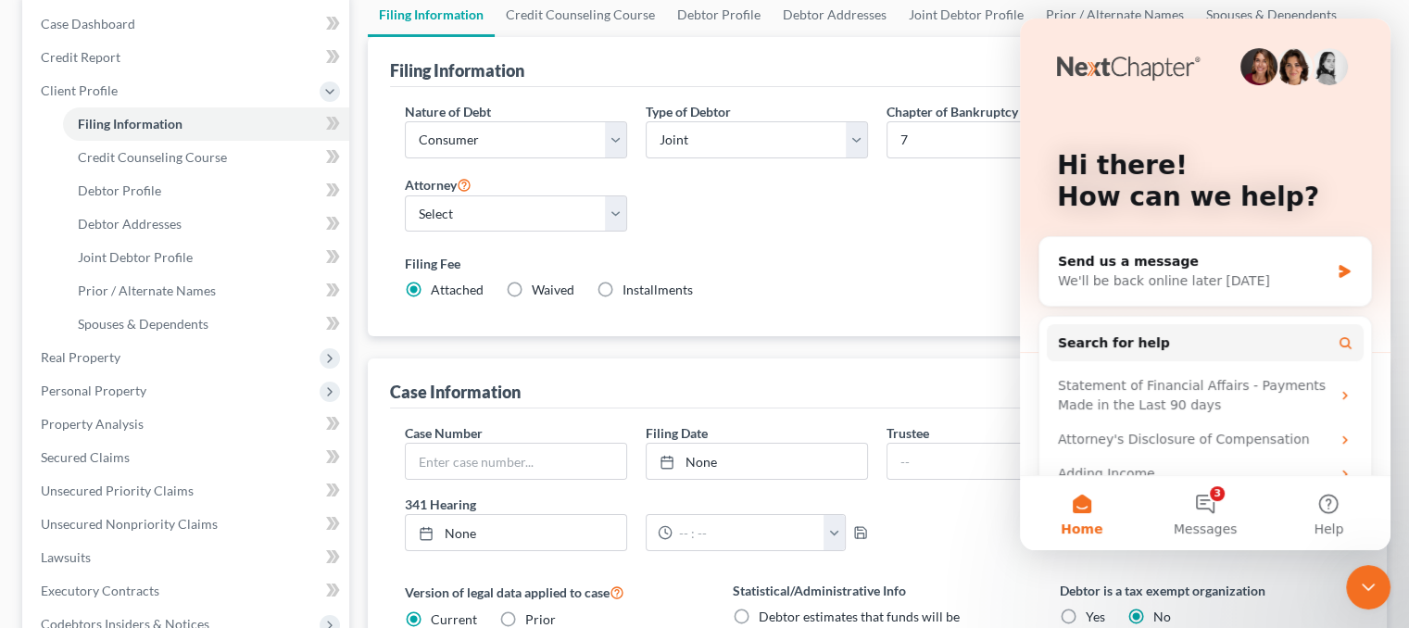
click at [1378, 586] on icon "Close Intercom Messenger" at bounding box center [1368, 587] width 22 height 22
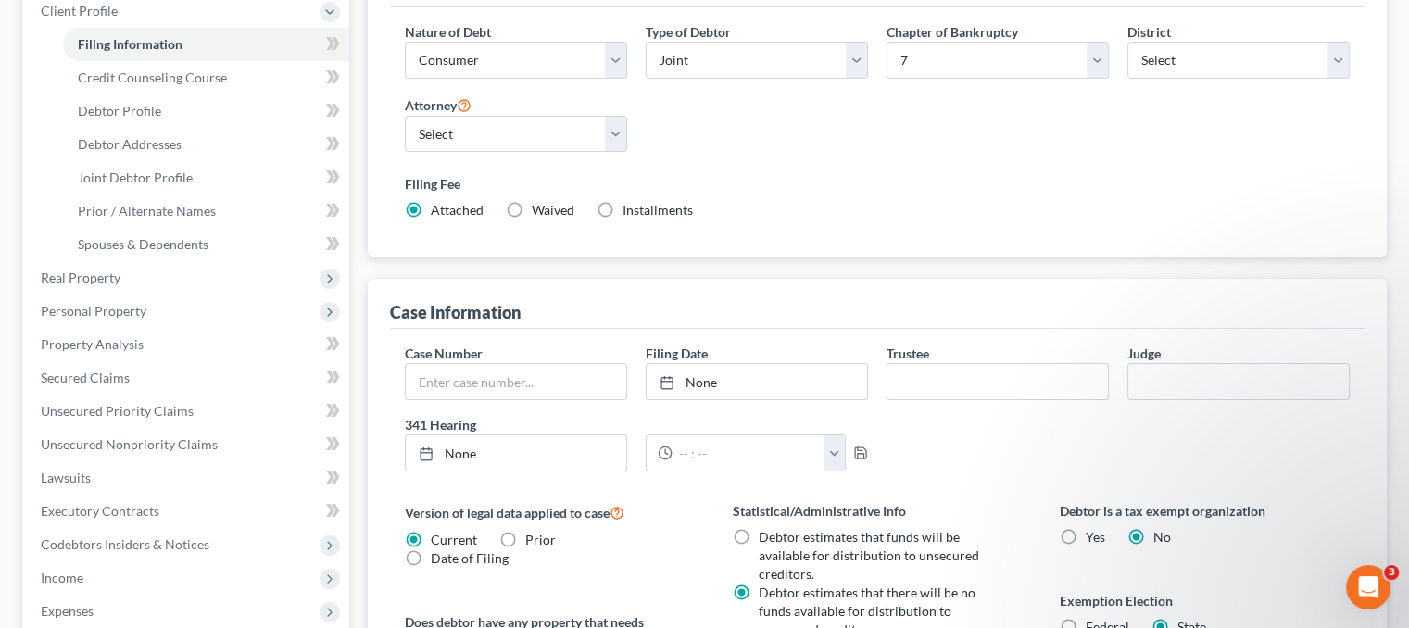
scroll to position [556, 0]
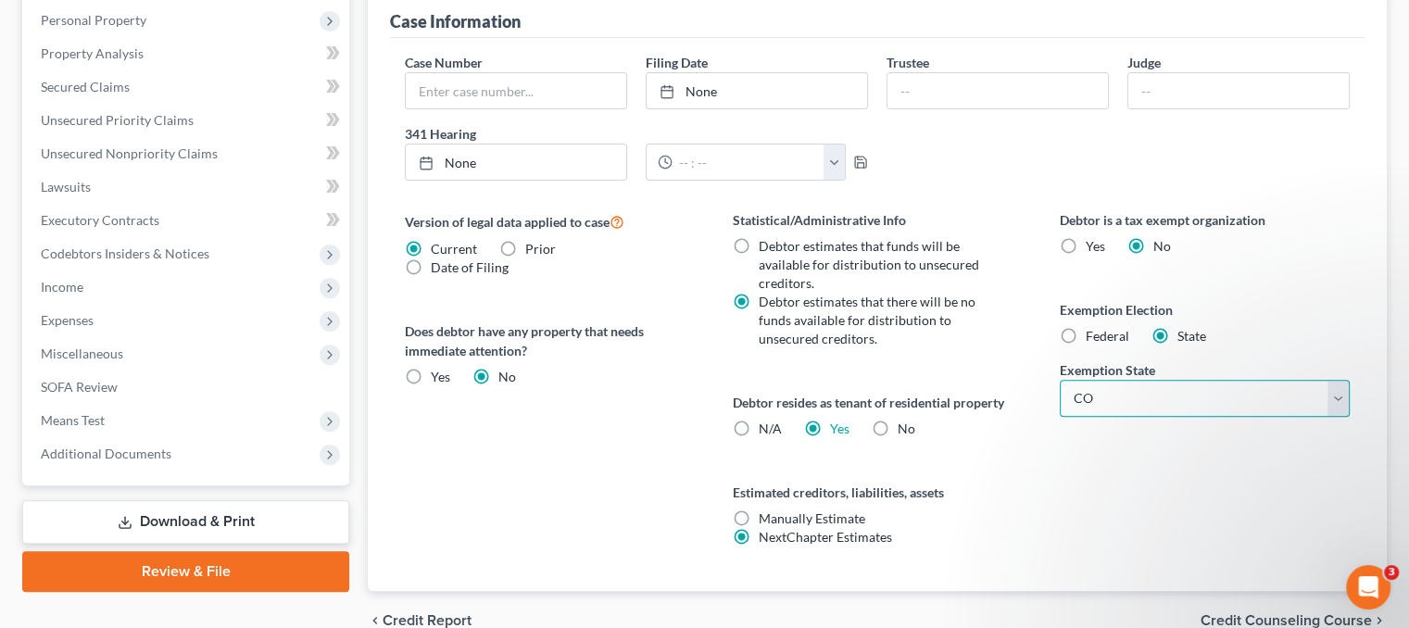
click at [1153, 400] on select "State [US_STATE] AK AR AZ CA CO CT DE DC [GEOGRAPHIC_DATA] [GEOGRAPHIC_DATA] GU…" at bounding box center [1205, 398] width 290 height 37
select select
click at [1060, 380] on select "State [US_STATE] AK AR AZ CA CO CT DE DC [GEOGRAPHIC_DATA] [GEOGRAPHIC_DATA] GU…" at bounding box center [1205, 398] width 290 height 37
click at [1090, 338] on span "Federal" at bounding box center [1108, 336] width 44 height 16
click at [1093, 338] on input "Federal" at bounding box center [1099, 333] width 12 height 12
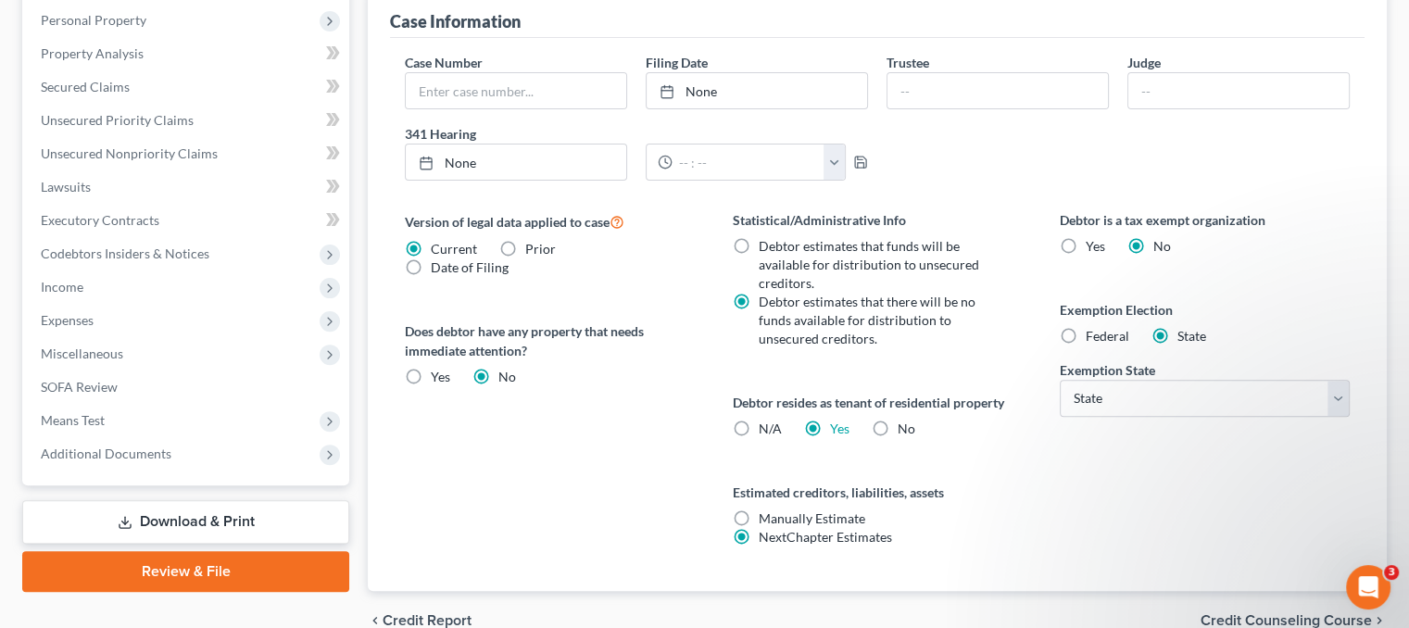
radio input "true"
radio input "false"
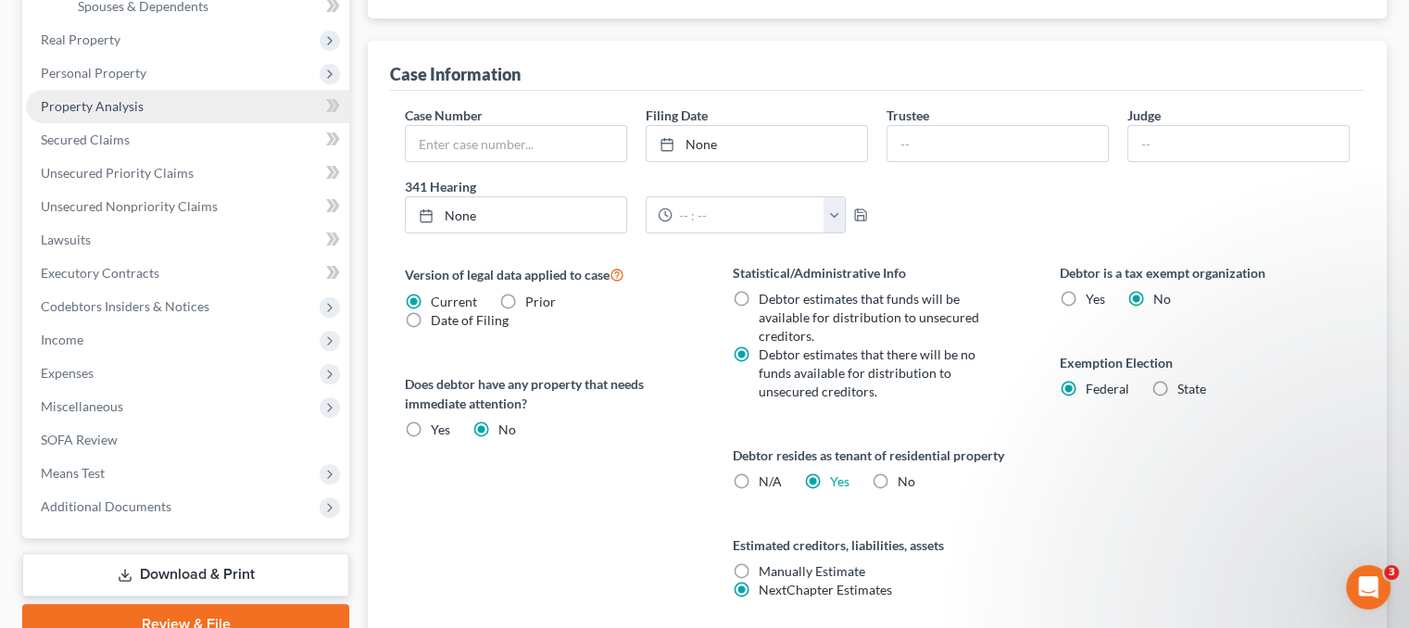
scroll to position [368, 0]
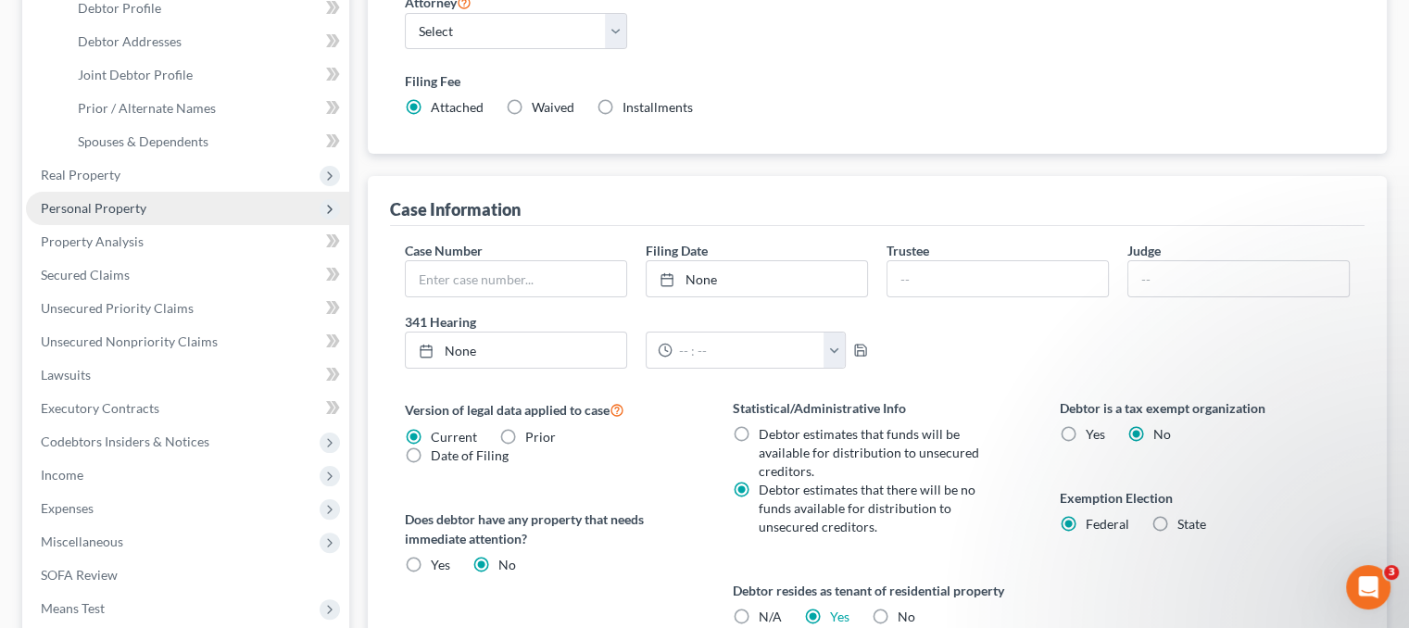
click at [145, 200] on span "Personal Property" at bounding box center [187, 208] width 323 height 33
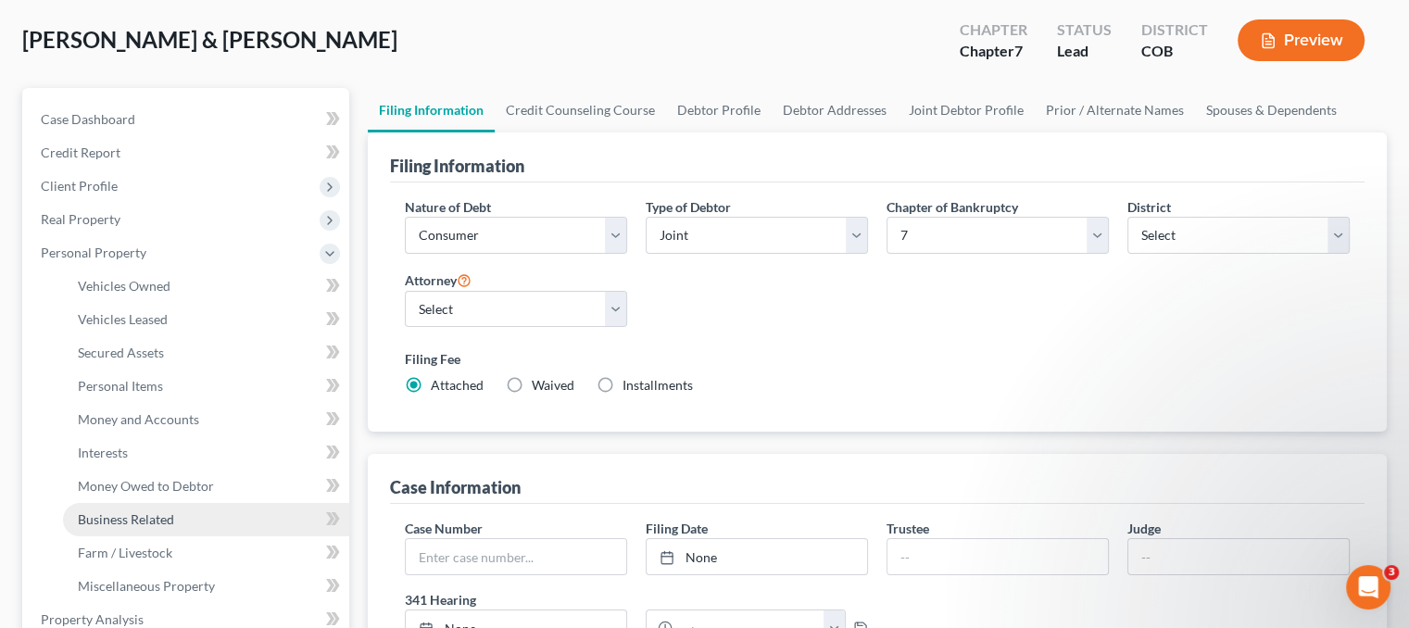
scroll to position [183, 0]
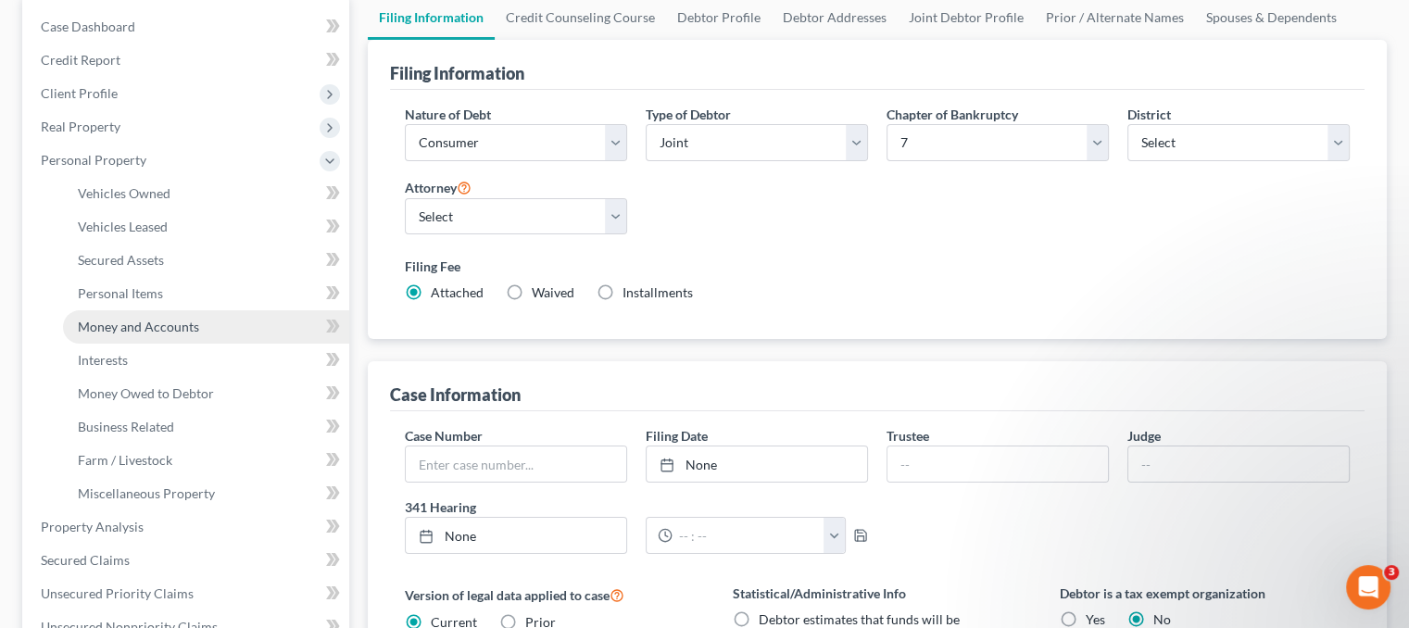
click at [154, 332] on span "Money and Accounts" at bounding box center [138, 327] width 121 height 16
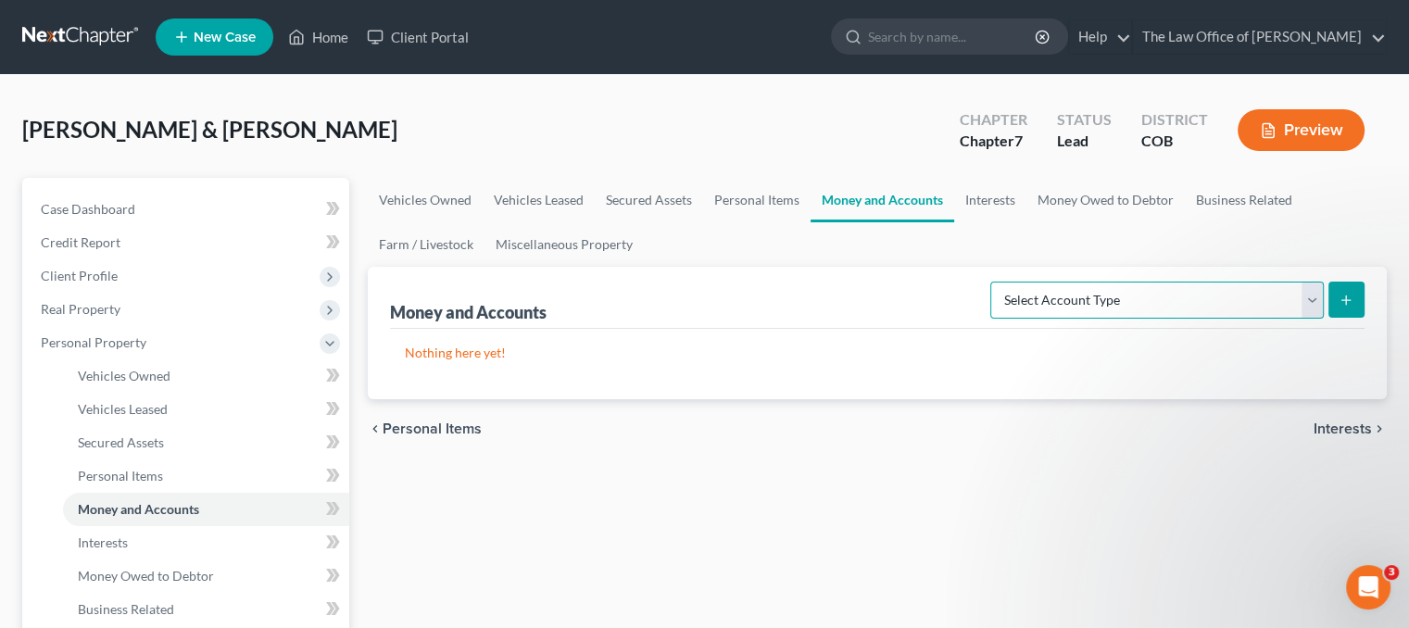
click at [1223, 299] on select "Select Account Type Brokerage Cash on Hand Certificates of Deposit Checking Acc…" at bounding box center [1157, 300] width 334 height 37
select select "checking"
click at [994, 282] on select "Select Account Type Brokerage Cash on Hand Certificates of Deposit Checking Acc…" at bounding box center [1157, 300] width 334 height 37
click at [1339, 301] on icon "submit" at bounding box center [1346, 300] width 15 height 15
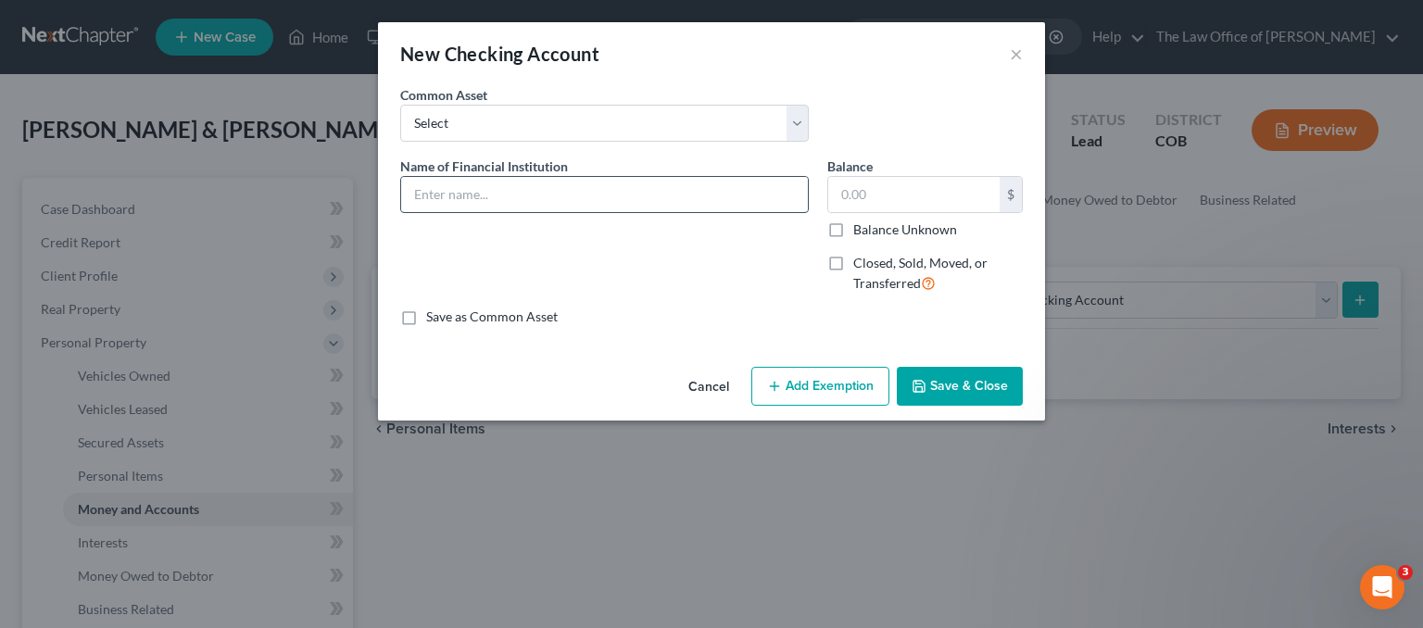
click at [463, 208] on input "text" at bounding box center [604, 194] width 407 height 35
type input "Bank of America"
click at [874, 188] on input "text" at bounding box center [913, 194] width 171 height 35
type input "5.00"
click at [826, 381] on button "Add Exemption" at bounding box center [820, 386] width 138 height 39
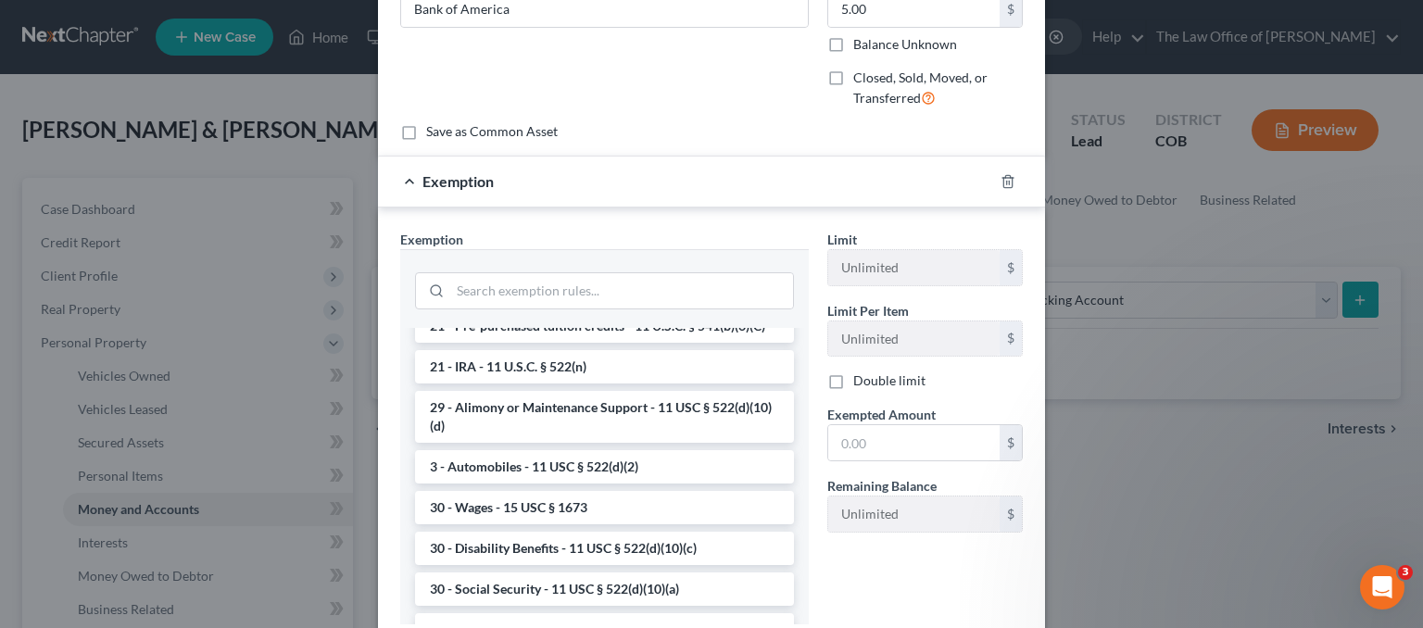
scroll to position [834, 0]
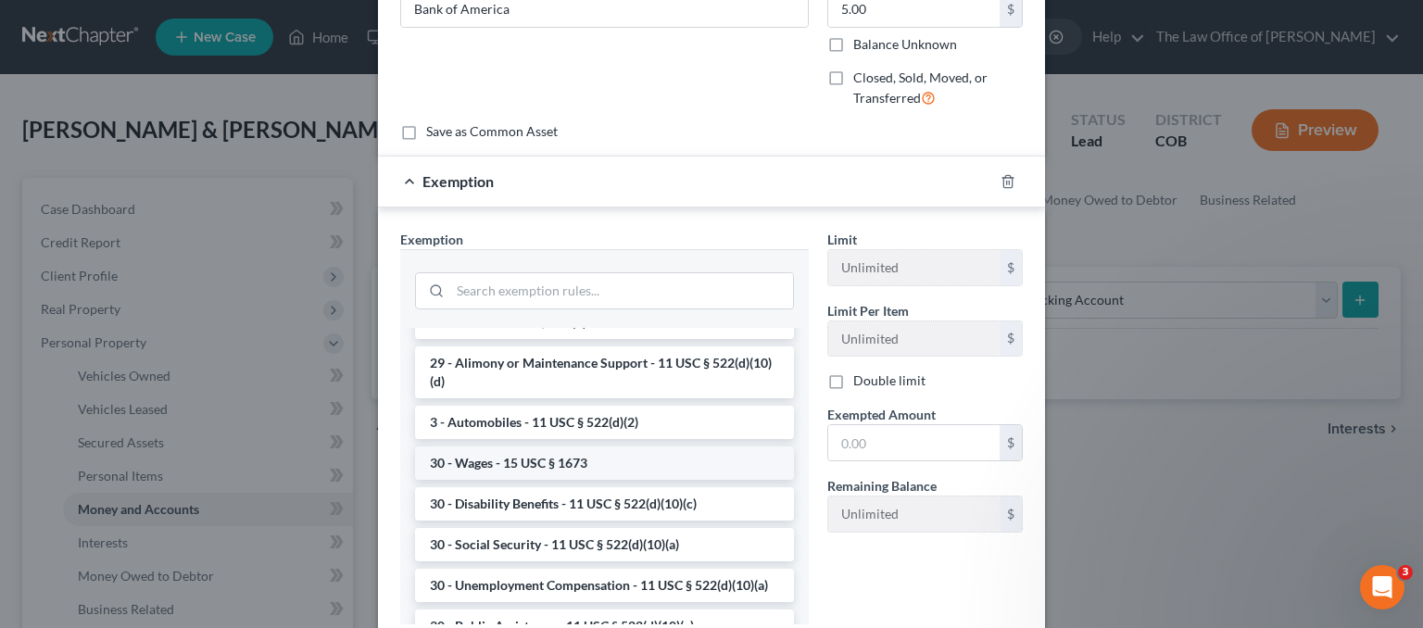
click at [587, 480] on li "30 - Wages - 15 USC § 1673" at bounding box center [604, 463] width 379 height 33
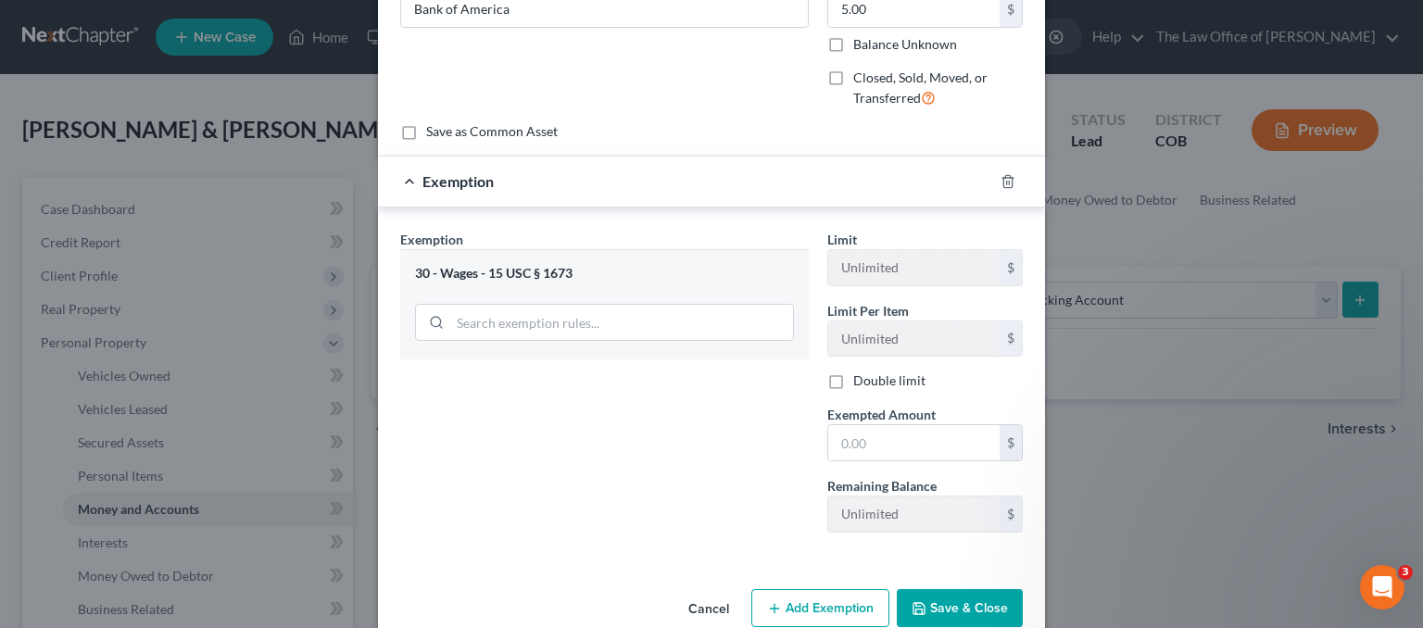
click at [486, 278] on div "30 - Wages - 15 USC § 1673" at bounding box center [604, 274] width 379 height 18
click at [400, 183] on div "Exemption" at bounding box center [685, 181] width 615 height 49
click at [1005, 182] on icon "button" at bounding box center [1007, 181] width 8 height 12
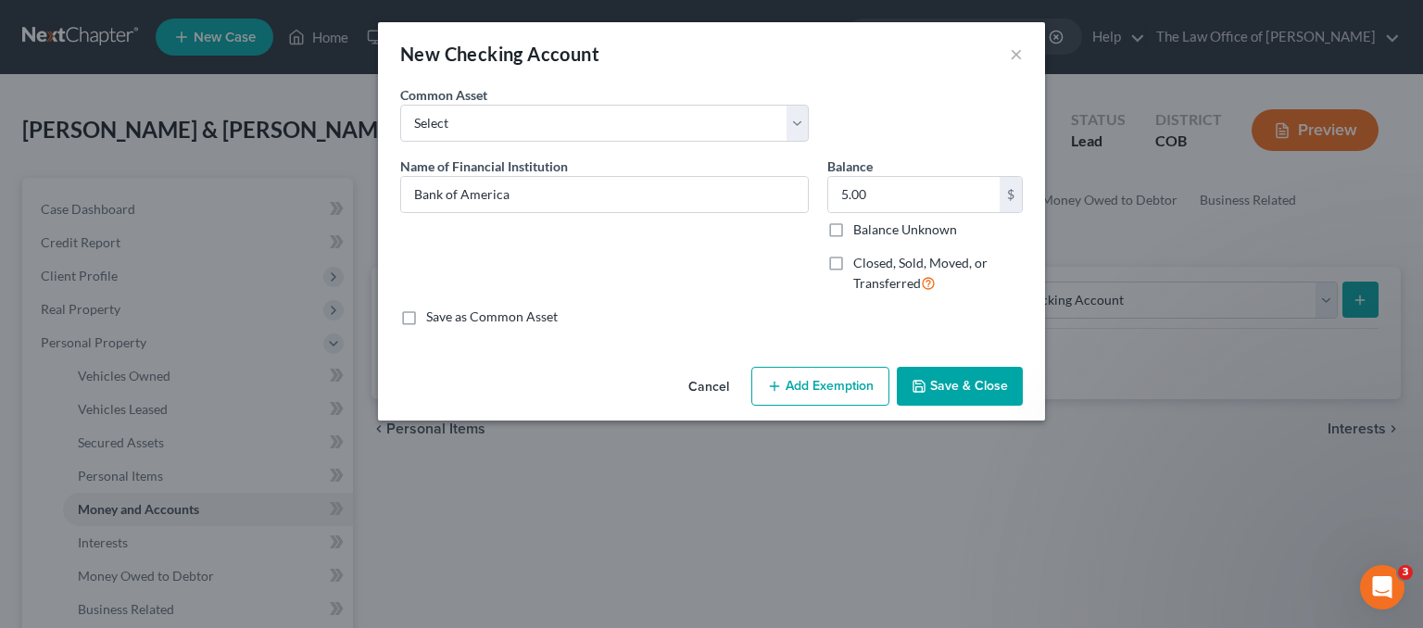
scroll to position [0, 0]
click at [792, 391] on button "Add Exemption" at bounding box center [820, 386] width 138 height 39
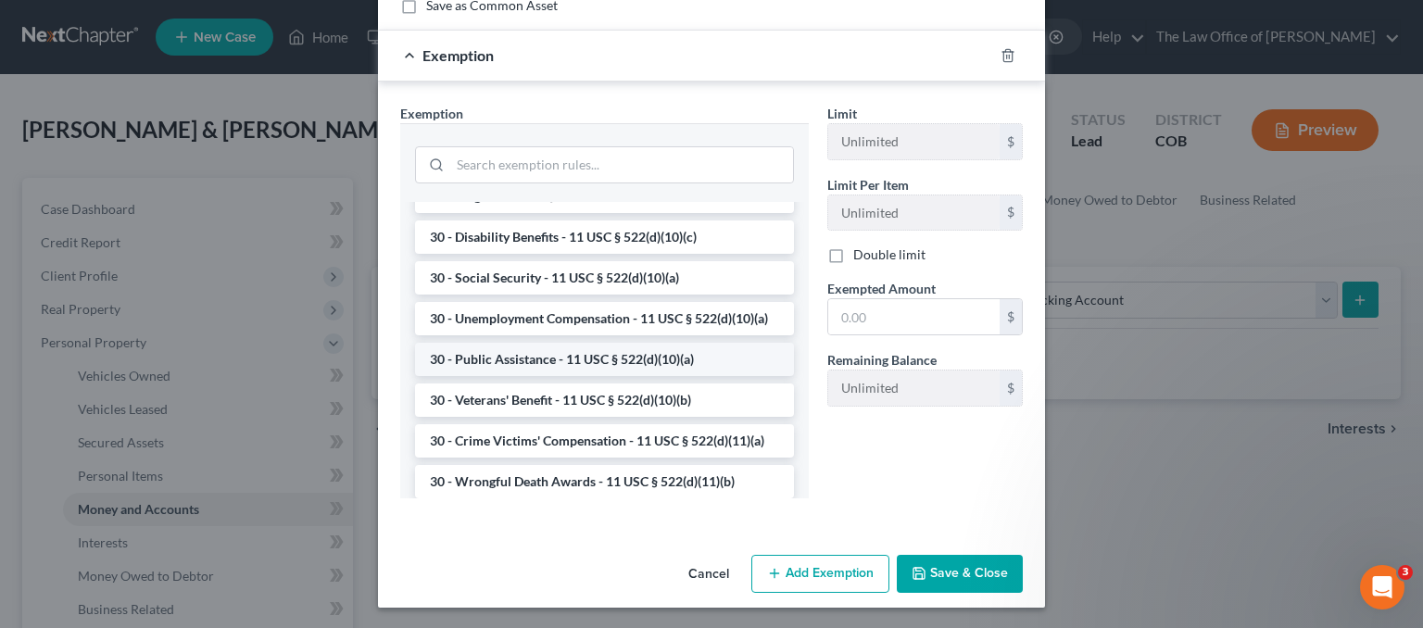
scroll to position [1160, 0]
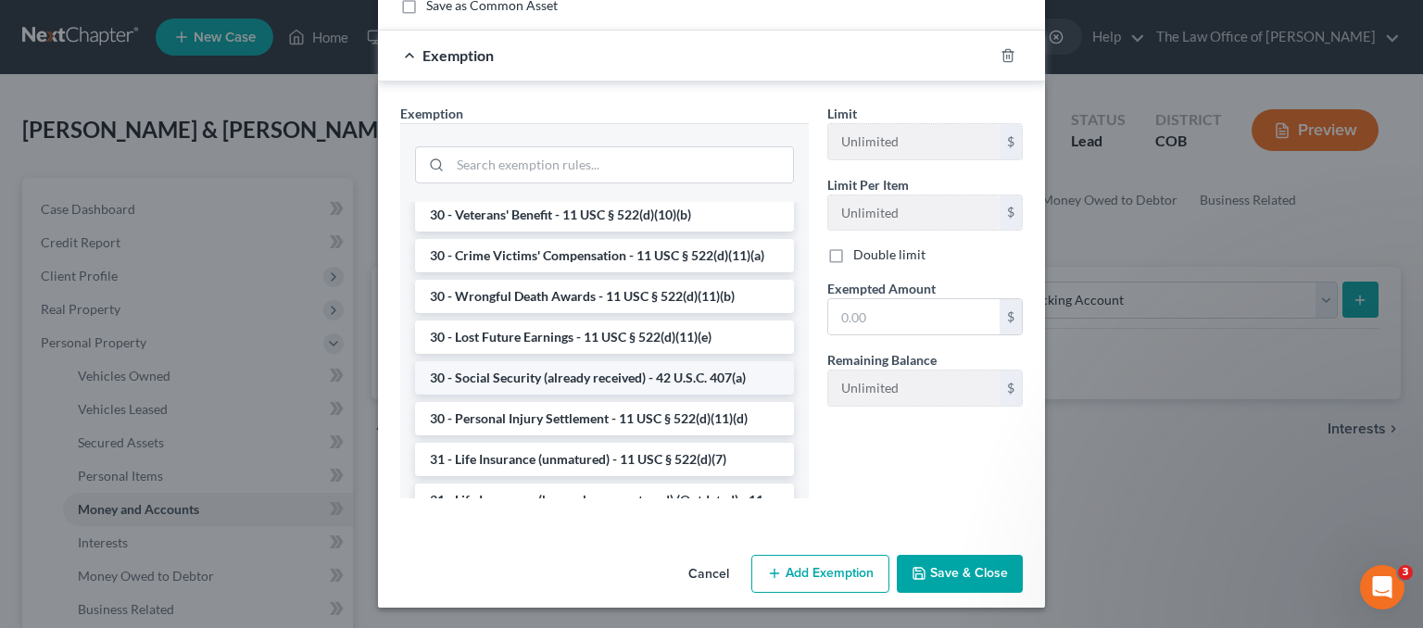
click at [611, 395] on li "30 - Social Security (already received) - 42 U.S.C. 407(a)" at bounding box center [604, 377] width 379 height 33
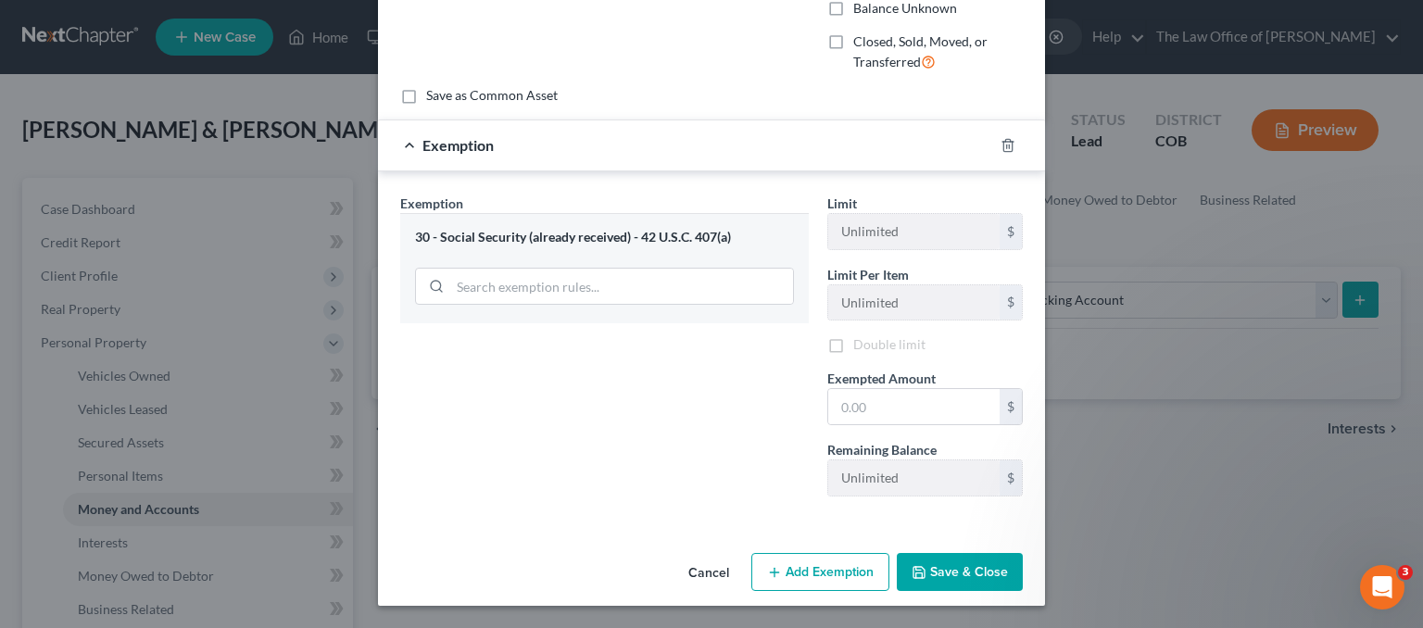
scroll to position [219, 0]
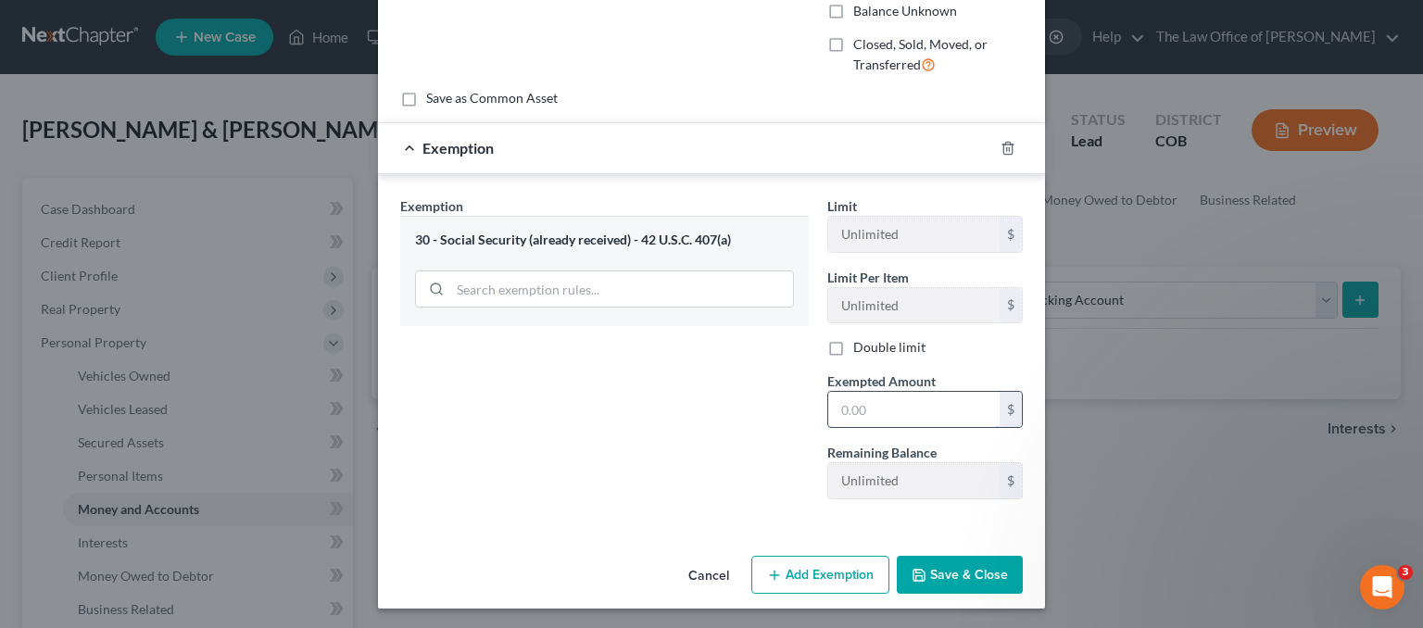
click at [883, 401] on input "text" at bounding box center [913, 409] width 171 height 35
type input "5.00"
click at [786, 575] on button "Add Exemption" at bounding box center [820, 575] width 138 height 39
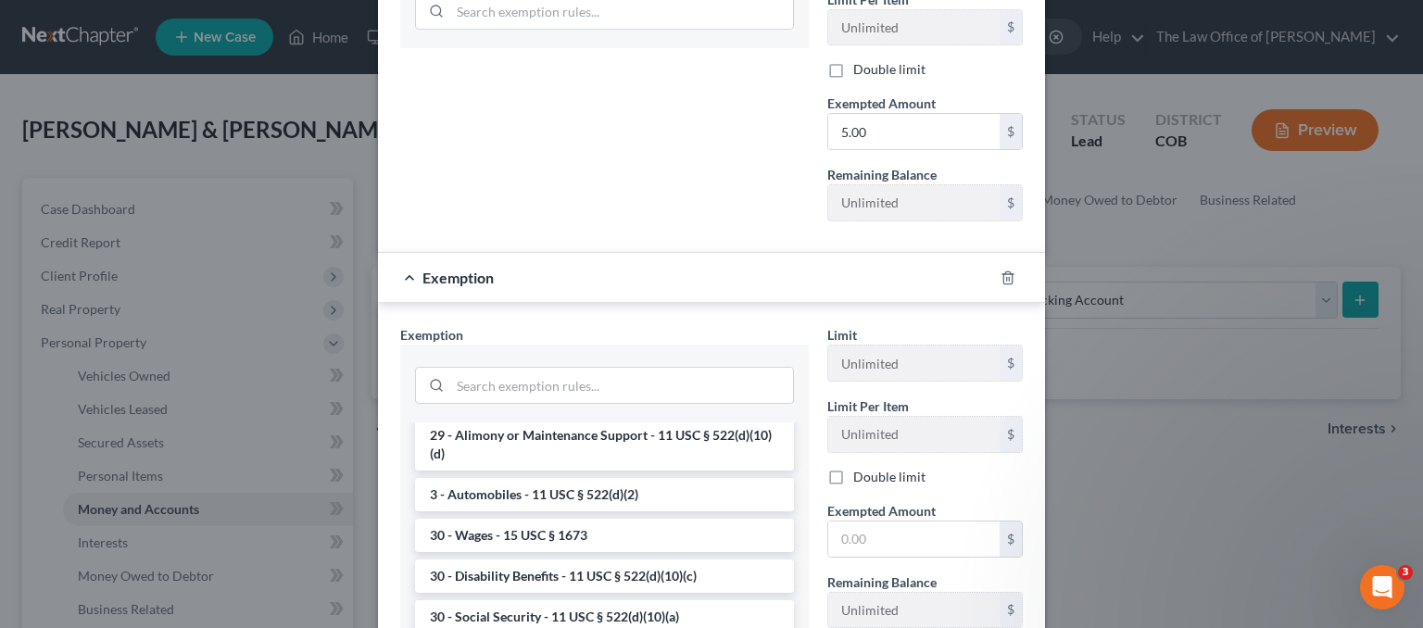
scroll to position [834, 0]
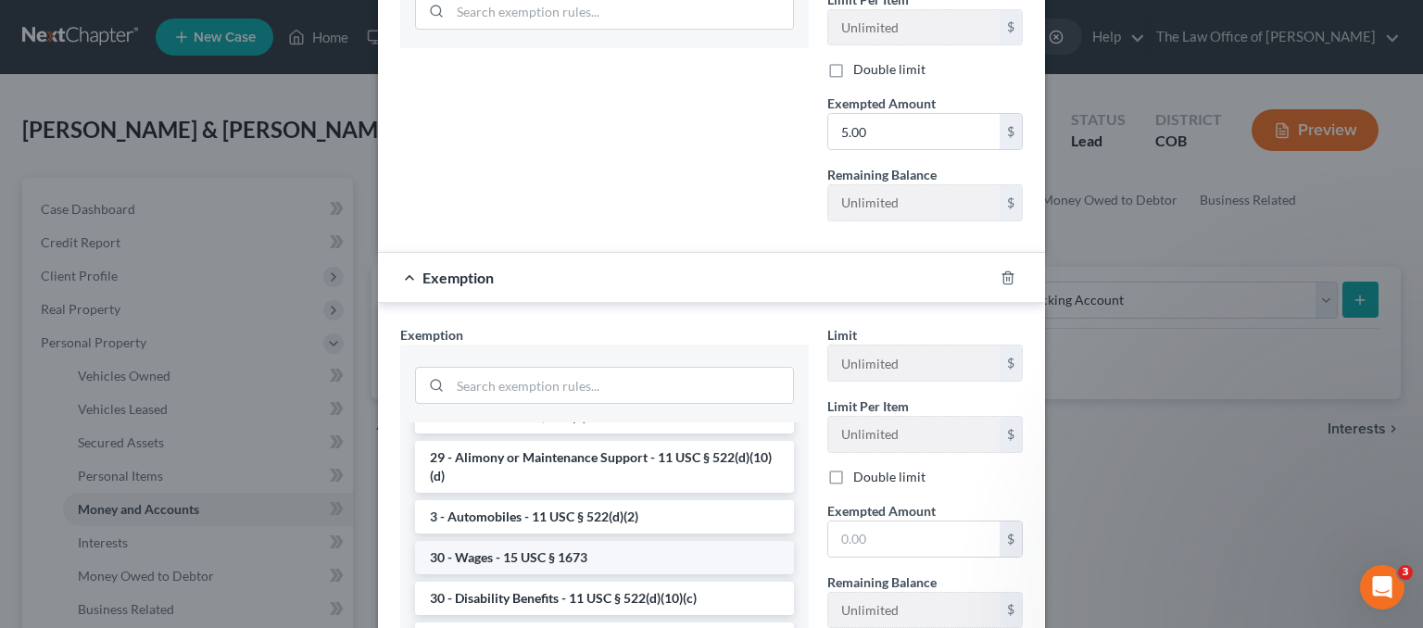
click at [547, 574] on li "30 - Wages - 15 USC § 1673" at bounding box center [604, 557] width 379 height 33
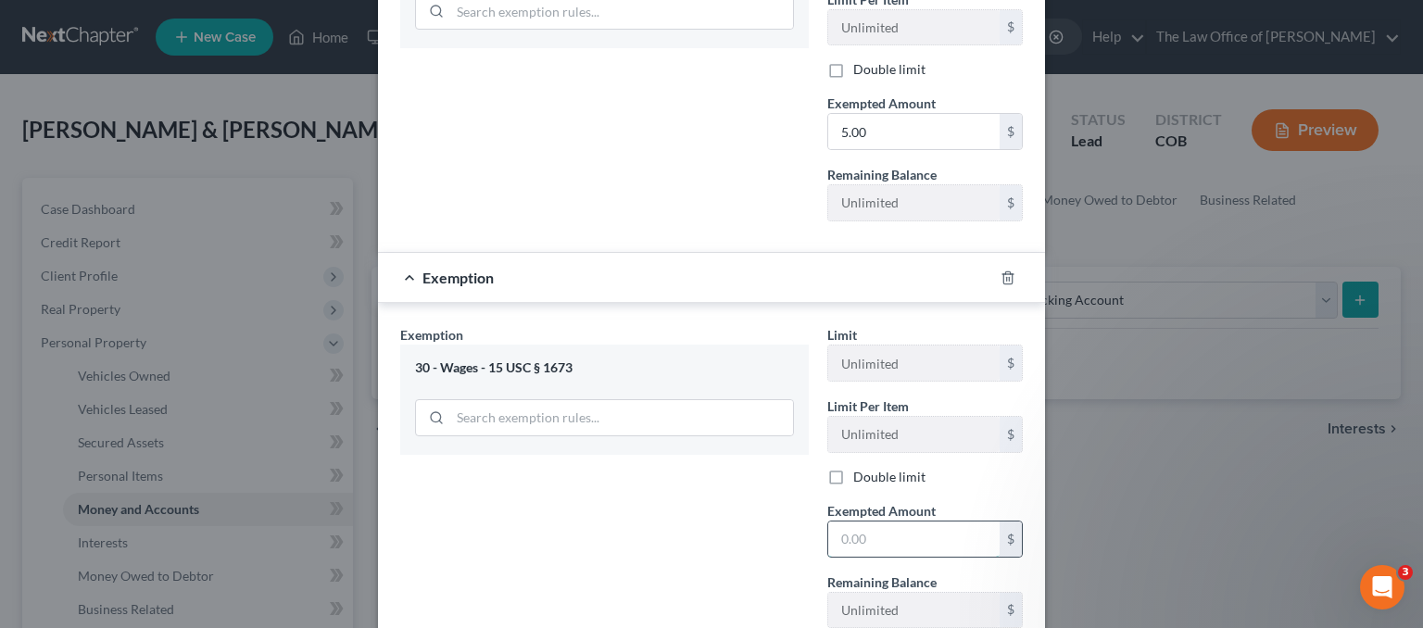
click at [871, 533] on input "text" at bounding box center [913, 539] width 171 height 35
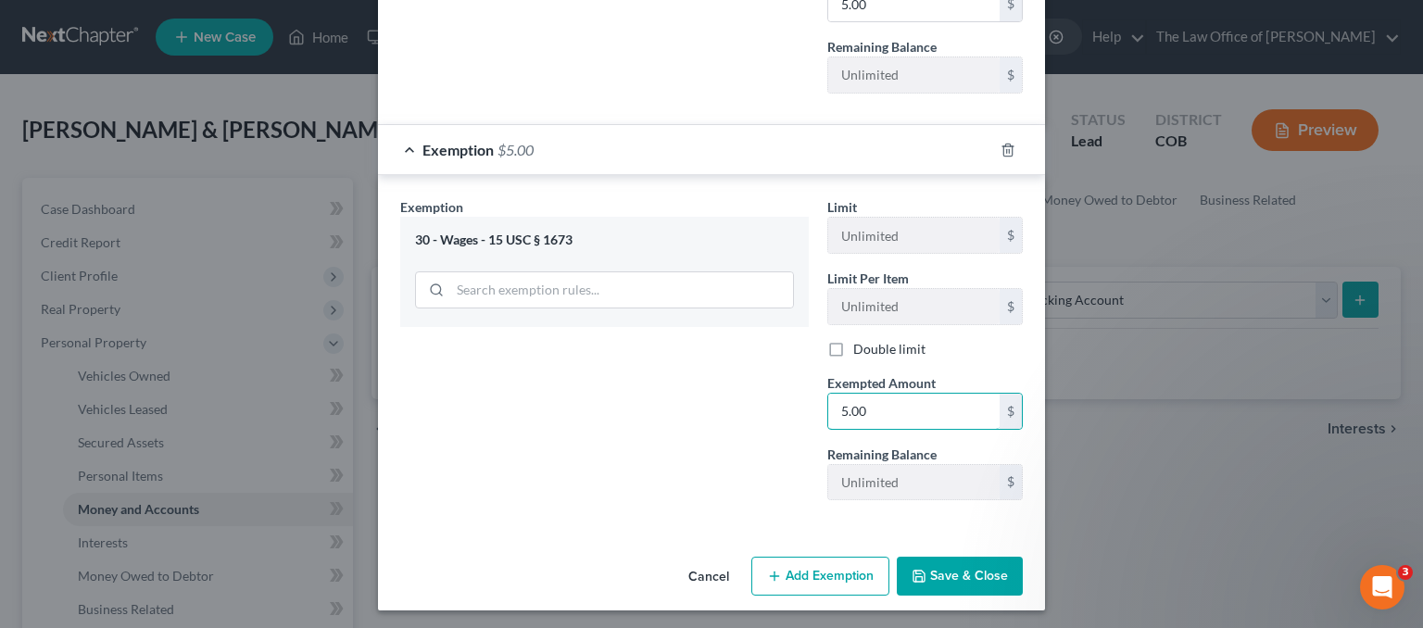
type input "5.00"
click at [961, 594] on div "Cancel Add Exemption Save & Close" at bounding box center [711, 579] width 667 height 61
click at [958, 571] on button "Save & Close" at bounding box center [960, 576] width 126 height 39
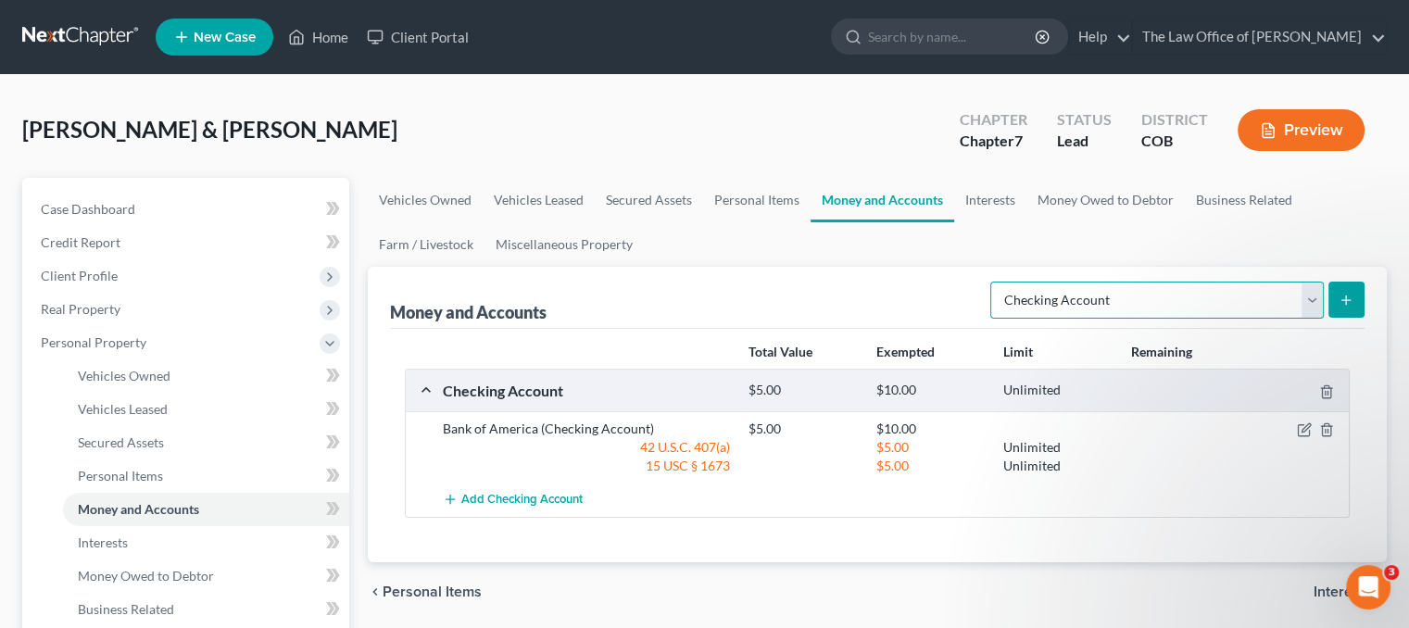
click at [1247, 296] on select "Select Account Type Brokerage Cash on Hand Certificates of Deposit Checking Acc…" at bounding box center [1157, 300] width 334 height 37
select select "security_deposits"
click at [994, 282] on select "Select Account Type Brokerage Cash on Hand Certificates of Deposit Checking Acc…" at bounding box center [1157, 300] width 334 height 37
click at [1360, 297] on button "submit" at bounding box center [1347, 300] width 36 height 36
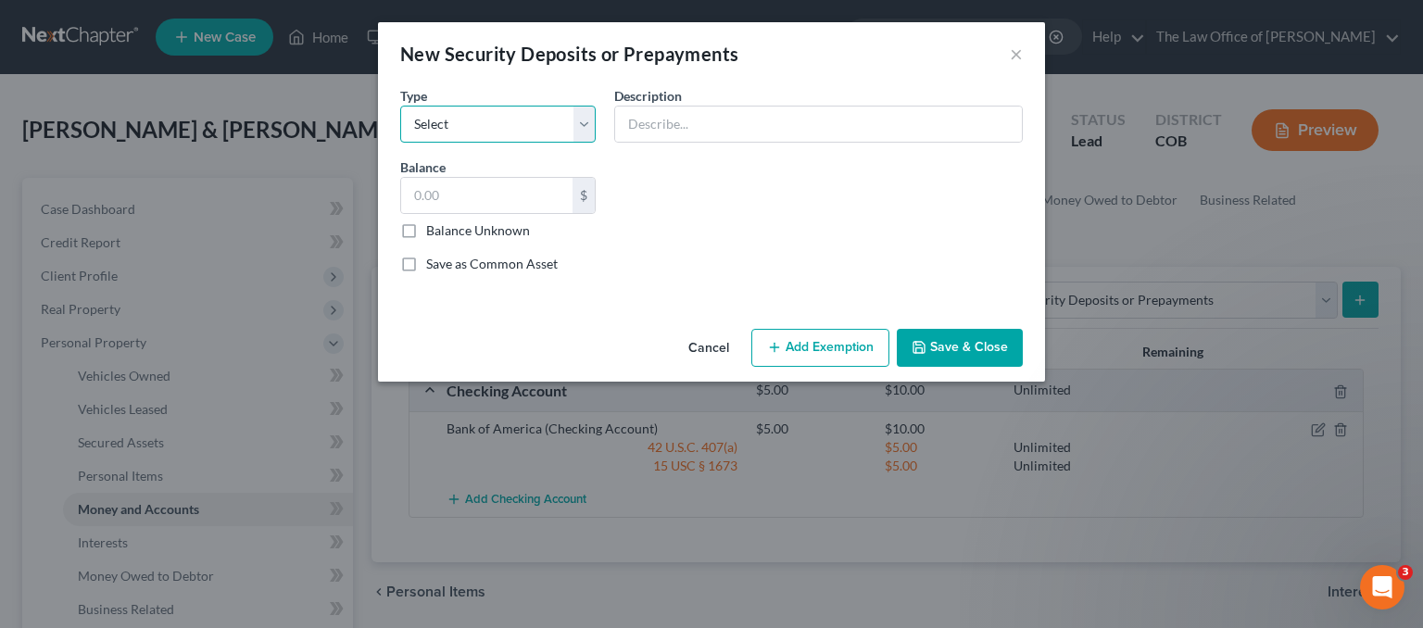
click at [522, 122] on select "Select Electric Gas Heating Oil Security Deposit On Rental Unit Prepaid Rent Te…" at bounding box center [497, 124] width 195 height 37
select select "4"
click at [400, 106] on select "Select Electric Gas Heating Oil Security Deposit On Rental Unit Prepaid Rent Te…" at bounding box center [497, 124] width 195 height 37
click at [706, 128] on input "text" at bounding box center [818, 124] width 407 height 35
type input "M"
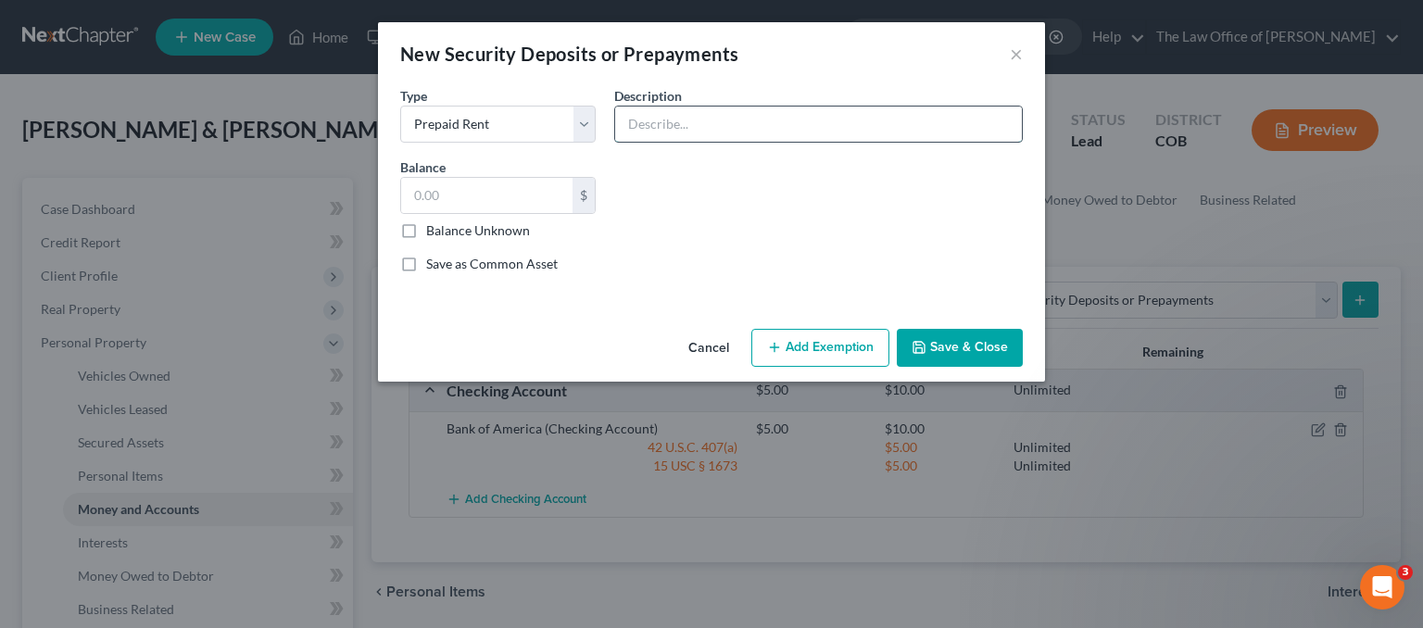
type input "S"
type input "American Homes for Rent Security deposit on rental"
click at [537, 186] on input "text" at bounding box center [486, 195] width 171 height 35
type input "2,381.00"
click at [799, 338] on button "Add Exemption" at bounding box center [820, 348] width 138 height 39
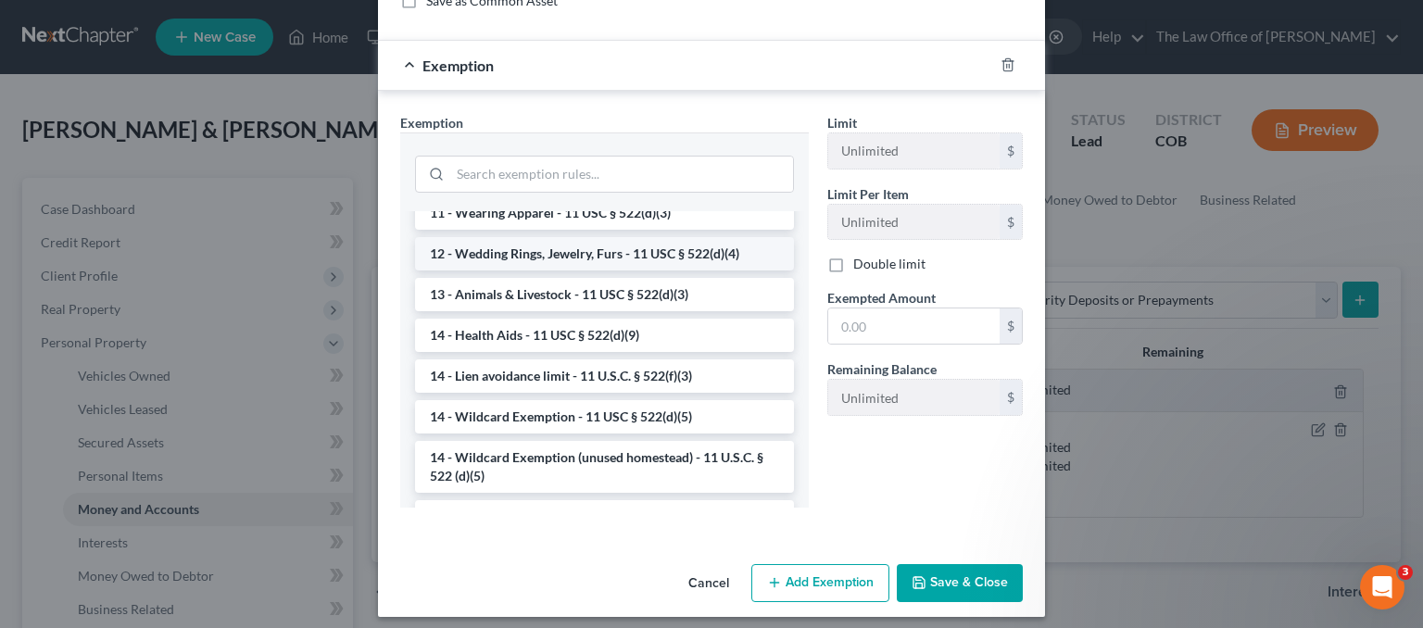
scroll to position [185, 0]
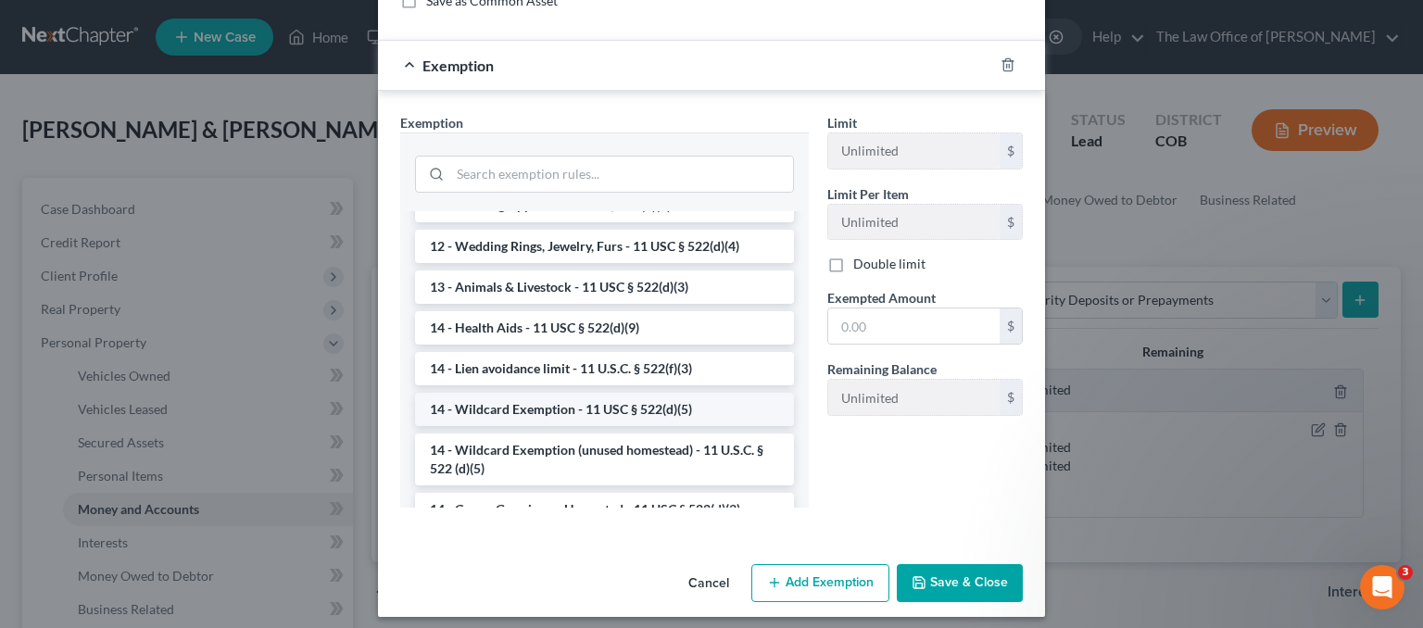
click at [629, 405] on li "14 - Wildcard Exemption - 11 USC § 522(d)(5)" at bounding box center [604, 409] width 379 height 33
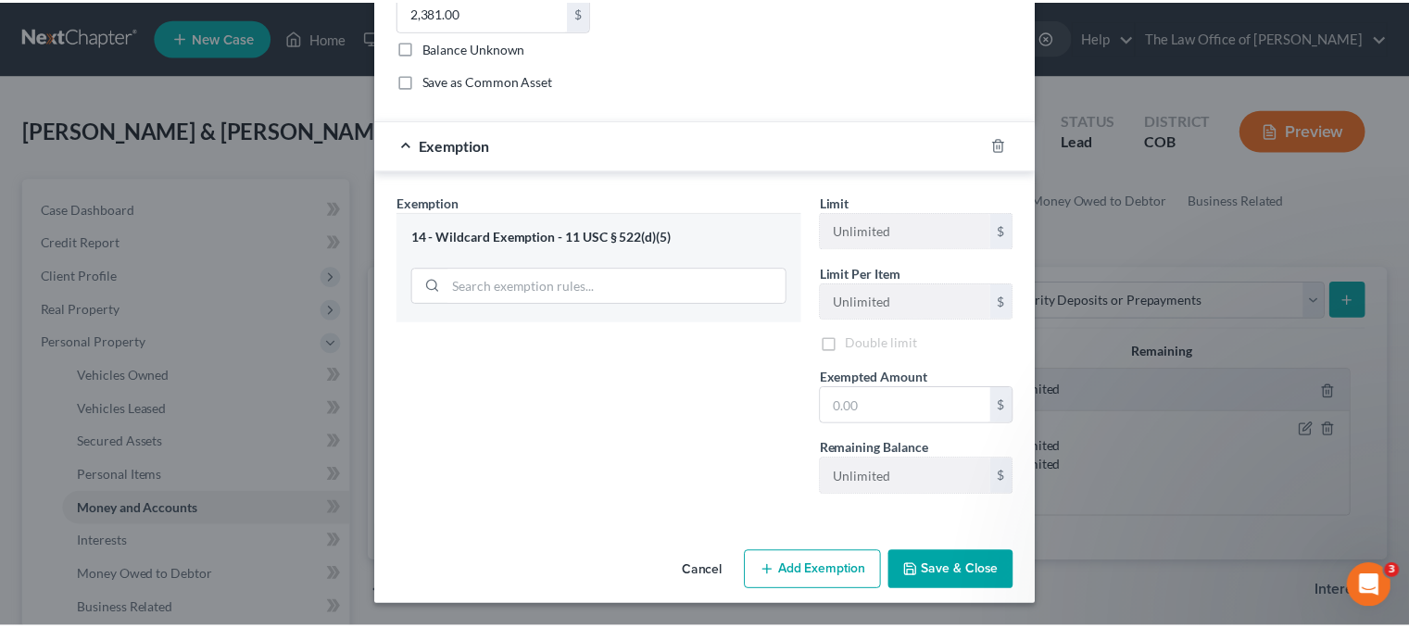
scroll to position [181, 0]
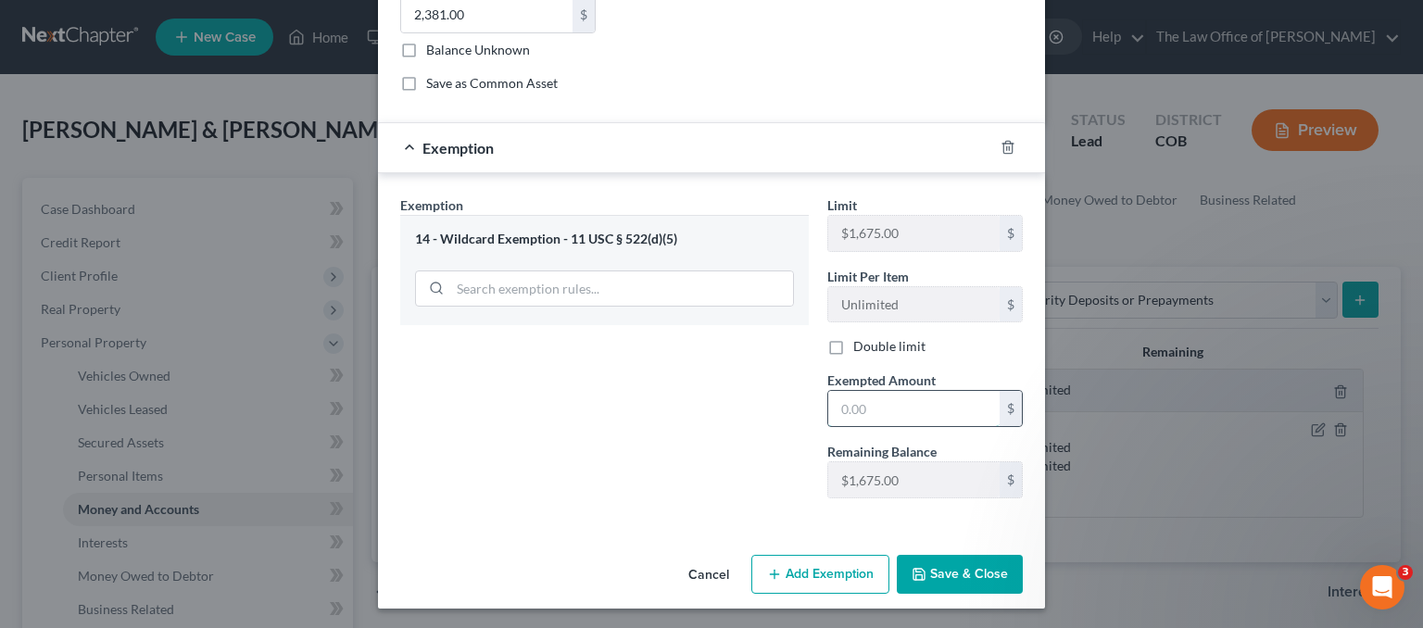
click at [878, 405] on input "text" at bounding box center [913, 408] width 171 height 35
type input "1,675.00"
click at [918, 586] on button "Save & Close" at bounding box center [960, 574] width 126 height 39
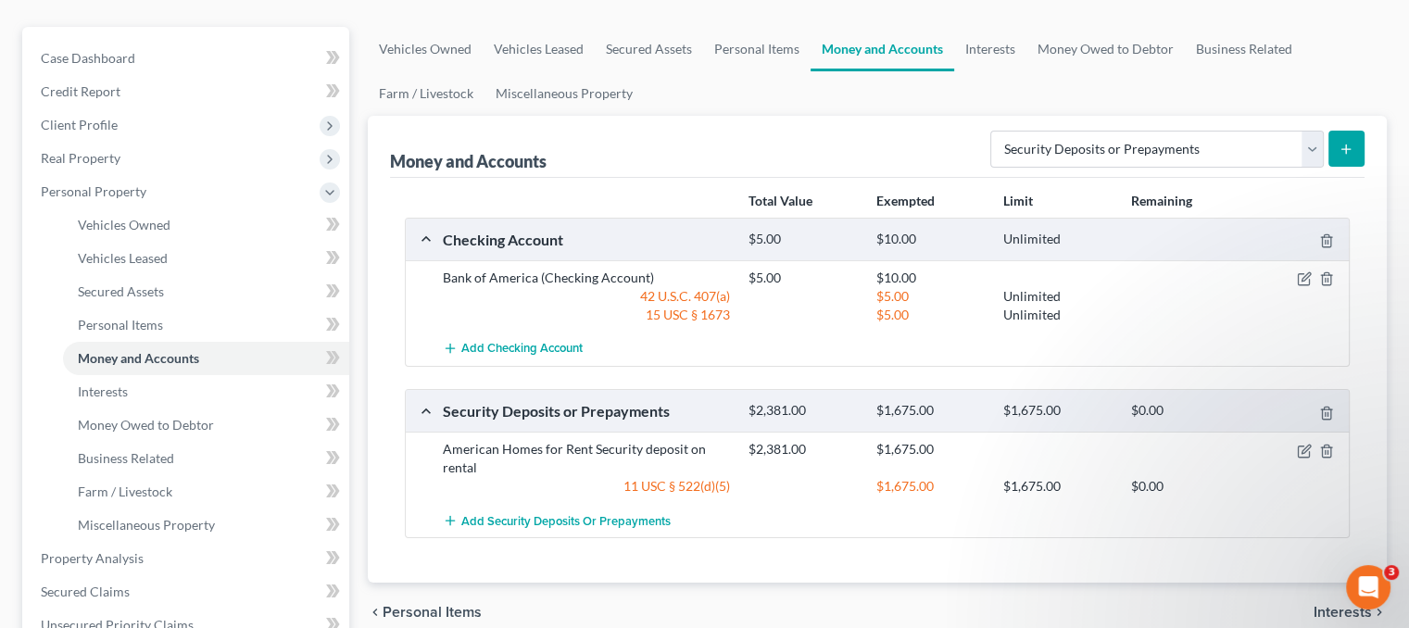
scroll to position [185, 0]
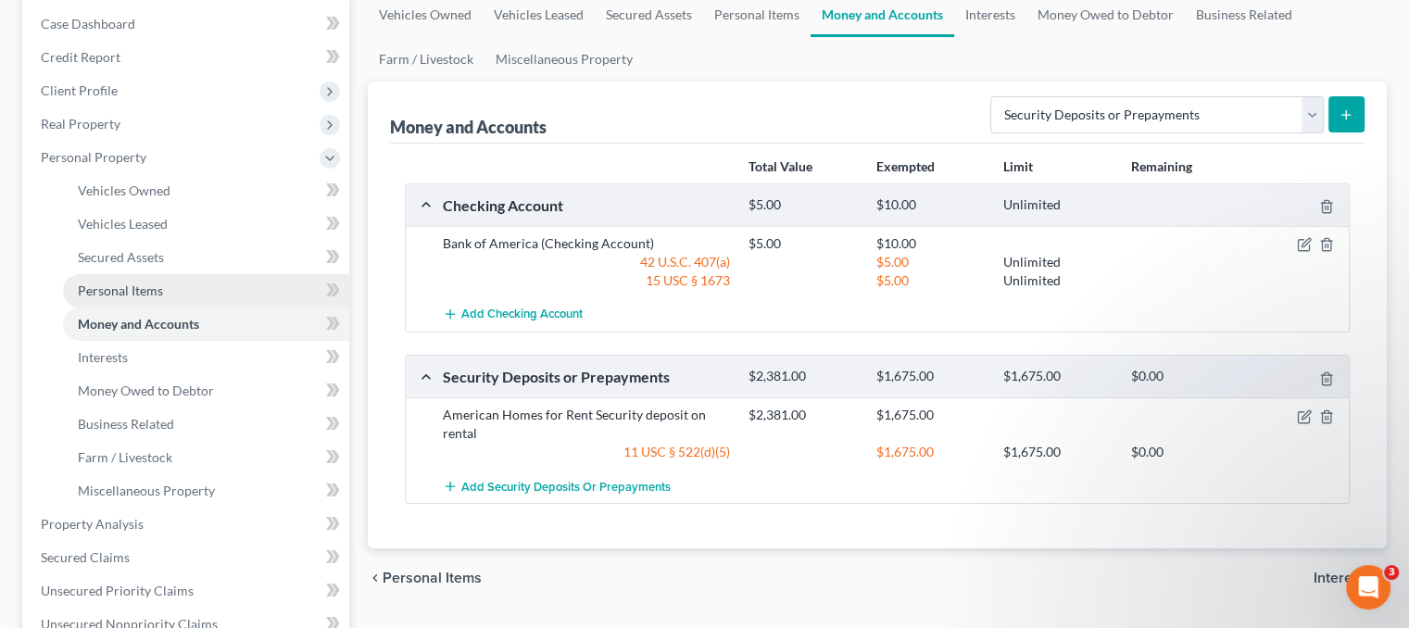
click at [120, 294] on span "Personal Items" at bounding box center [120, 291] width 85 height 16
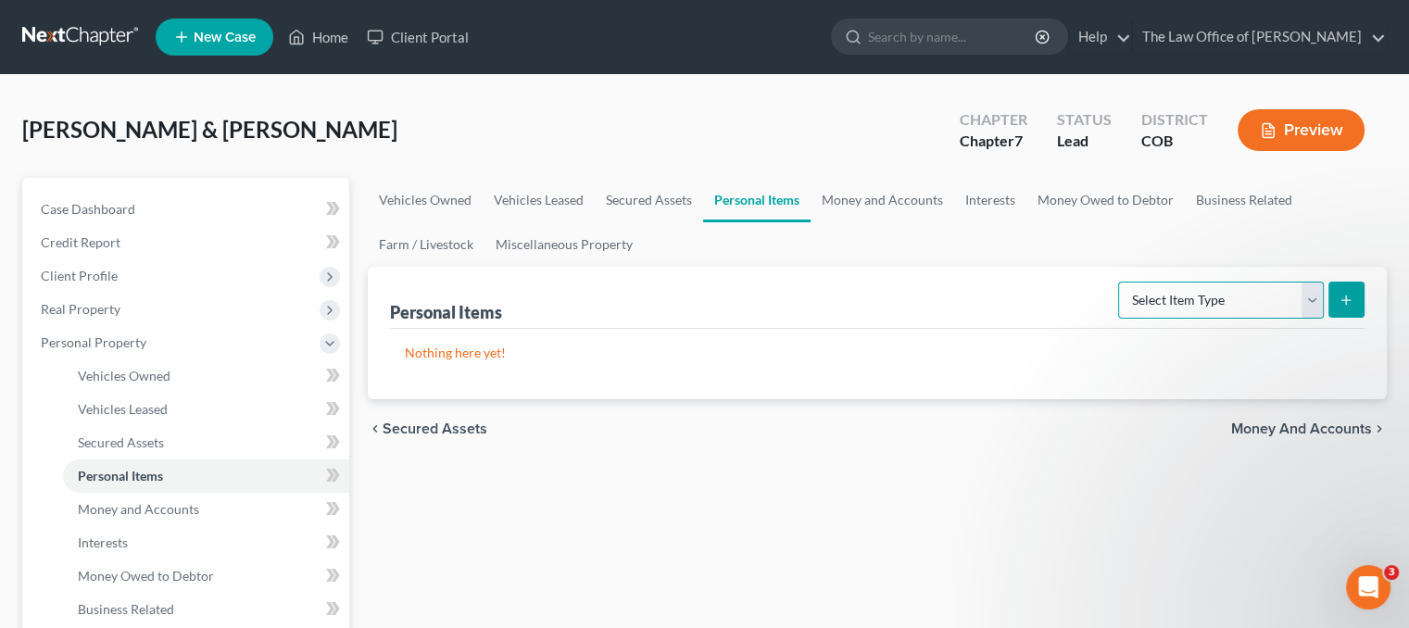
click at [1208, 303] on select "Select Item Type Clothing Collectibles Of Value Electronics Firearms Household …" at bounding box center [1221, 300] width 206 height 37
select select "jewelry"
click at [1120, 282] on select "Select Item Type Clothing Collectibles Of Value Electronics Firearms Household …" at bounding box center [1221, 300] width 206 height 37
click at [1355, 294] on button "submit" at bounding box center [1347, 300] width 36 height 36
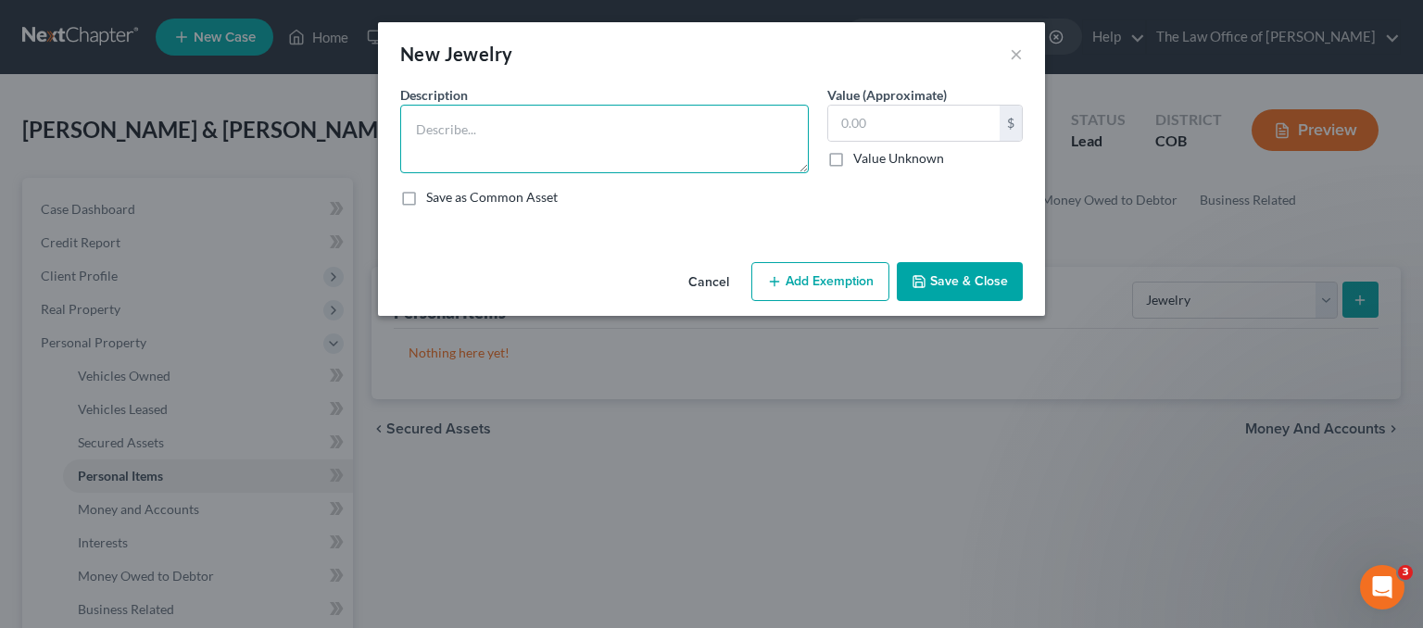
click at [420, 125] on textarea at bounding box center [604, 139] width 409 height 69
type textarea "Wedding rings, earrings, watches and assorted costume jewelry"
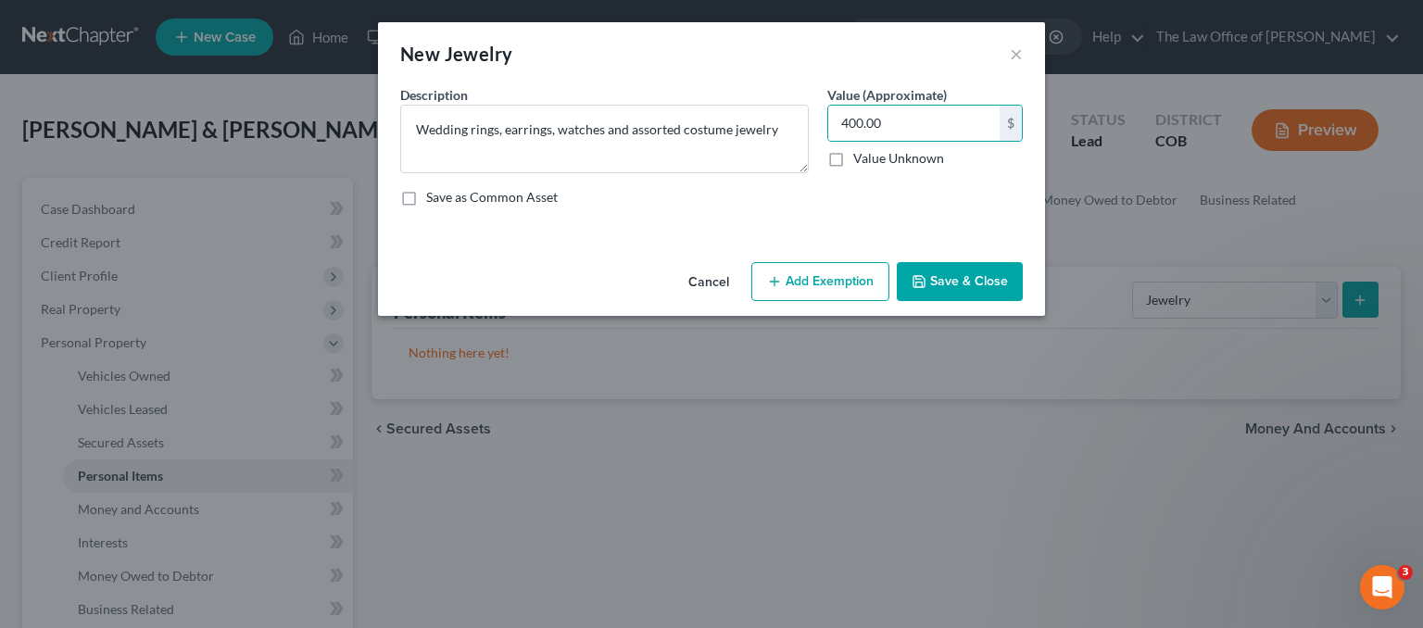
click at [805, 288] on button "Add Exemption" at bounding box center [820, 281] width 138 height 39
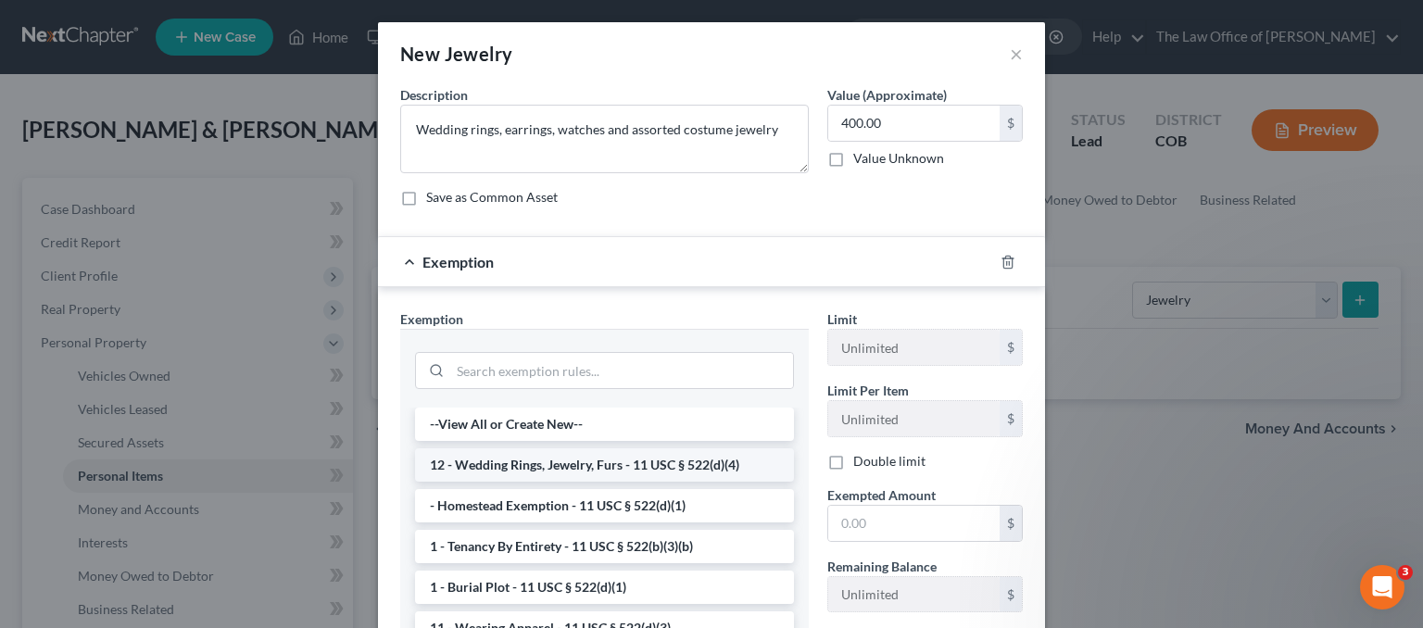
click at [588, 464] on li "12 - Wedding Rings, Jewelry, Furs - 11 USC § 522(d)(4)" at bounding box center [604, 464] width 379 height 33
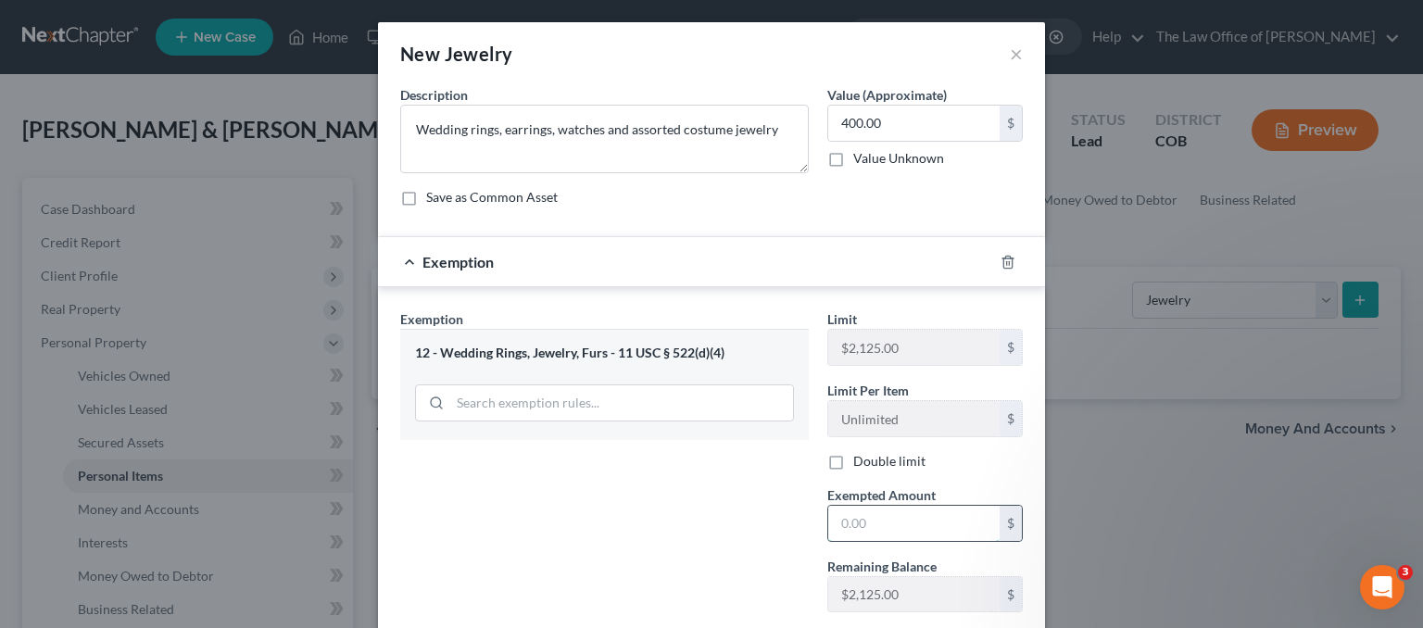
click at [879, 513] on input "text" at bounding box center [913, 523] width 171 height 35
type input "600.00"
click at [900, 523] on input "text" at bounding box center [913, 523] width 171 height 35
type input "2"
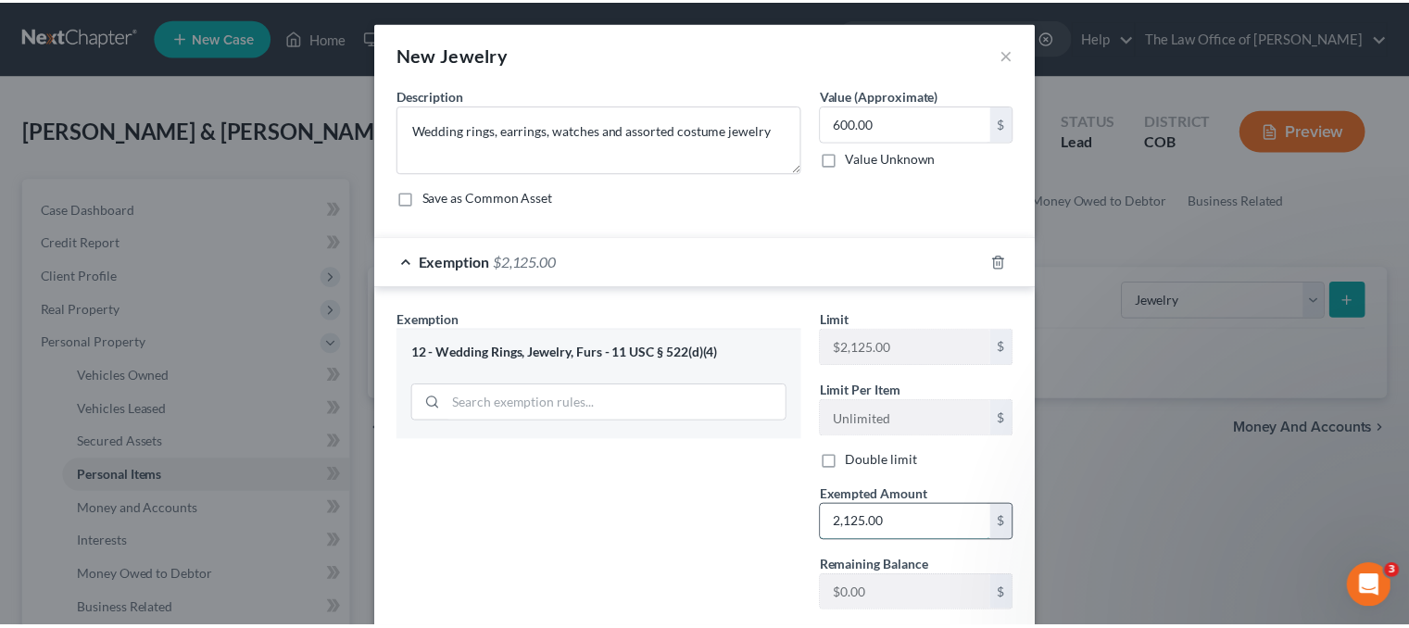
scroll to position [115, 0]
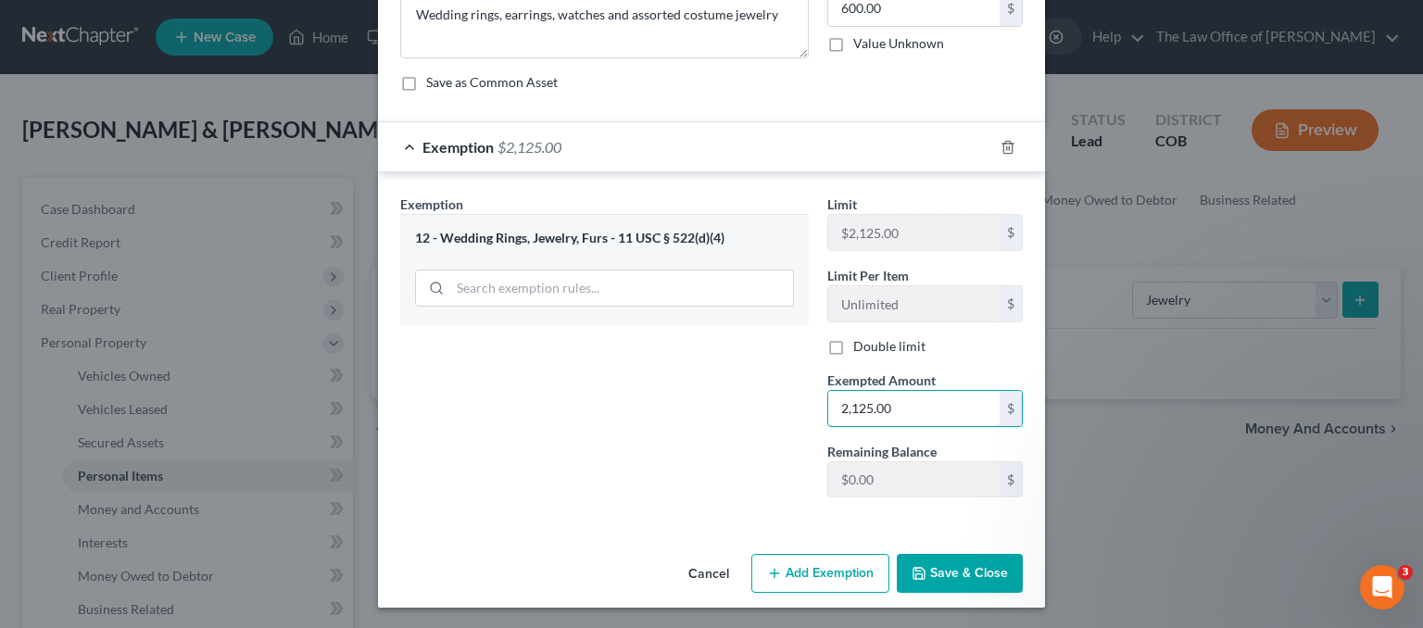
type input "2,125.00"
click at [966, 566] on button "Save & Close" at bounding box center [960, 573] width 126 height 39
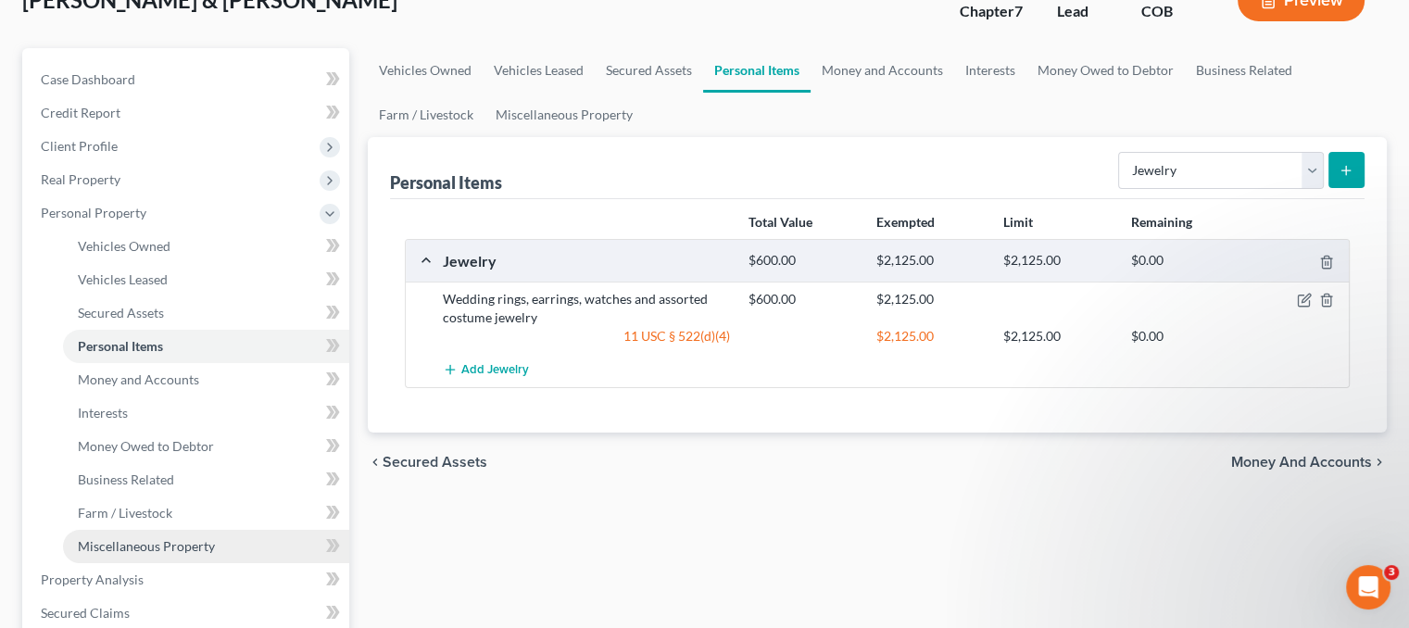
scroll to position [278, 0]
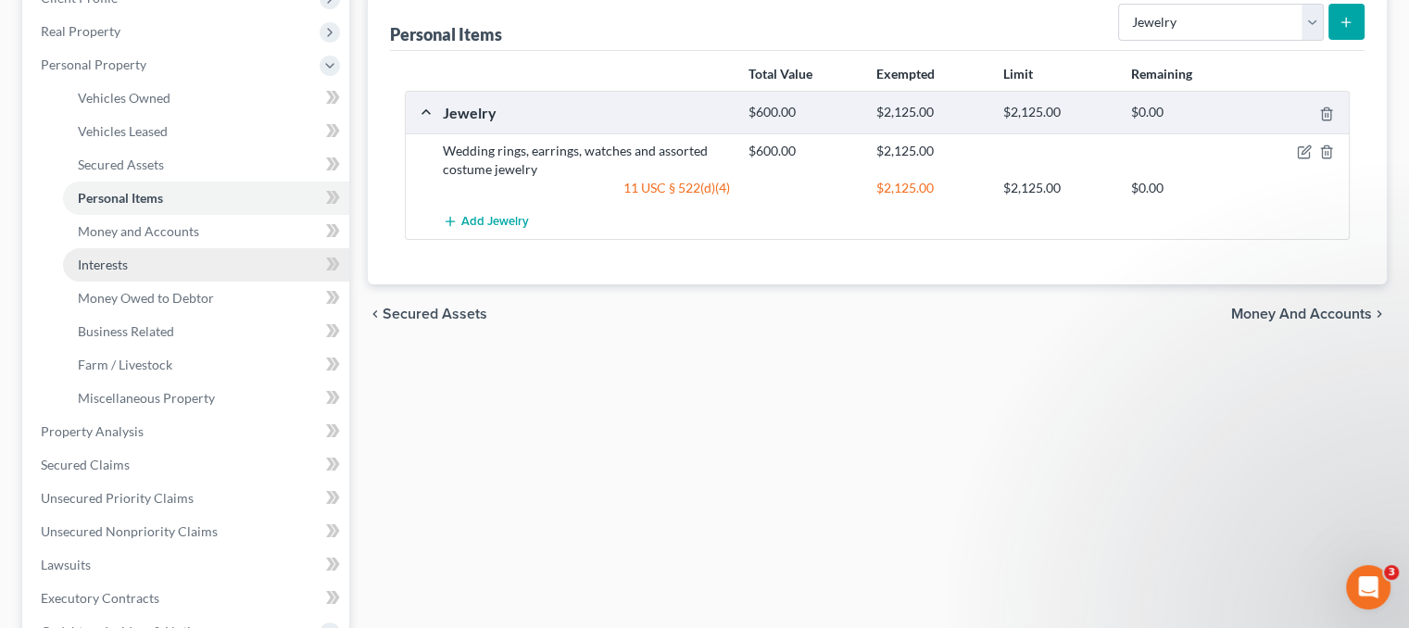
click at [140, 260] on link "Interests" at bounding box center [206, 264] width 286 height 33
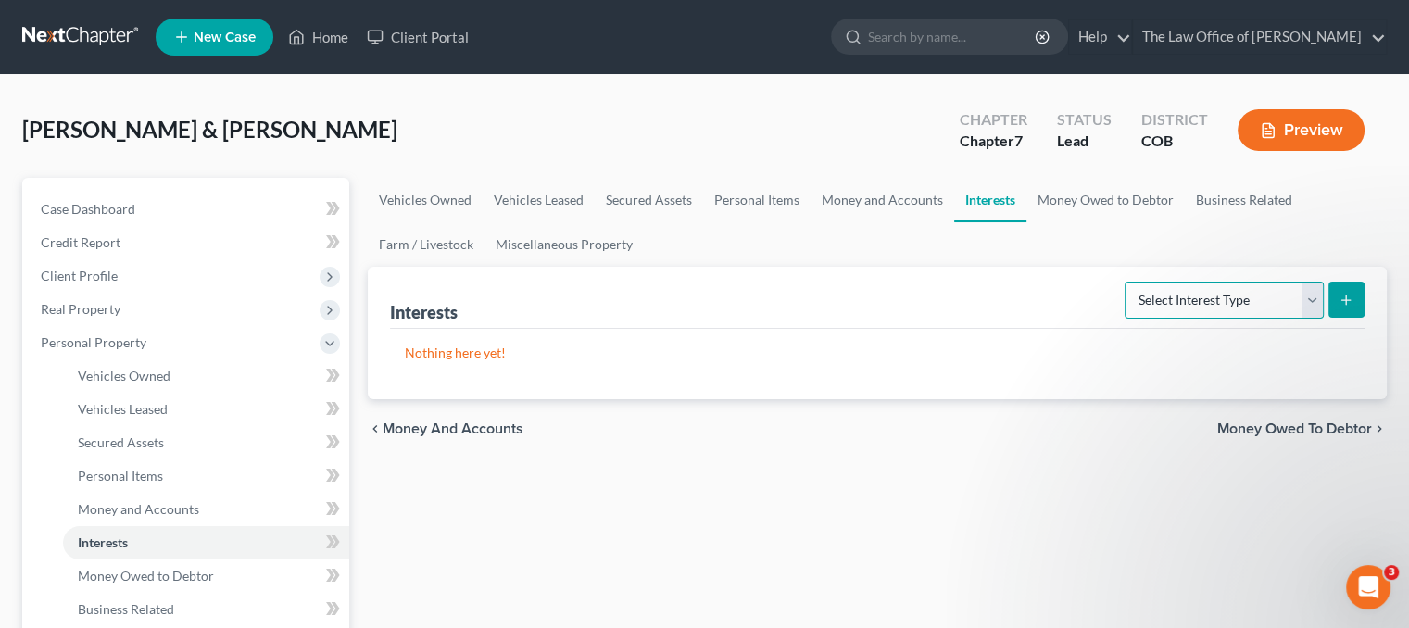
click at [1271, 287] on select "Select Interest Type 401K Annuity Bond Education IRA Government Bond Government…" at bounding box center [1224, 300] width 199 height 37
select select "term_life_insurance"
click at [1127, 282] on select "Select Interest Type 401K Annuity Bond Education IRA Government Bond Government…" at bounding box center [1224, 300] width 199 height 37
click at [1342, 296] on icon "submit" at bounding box center [1346, 300] width 15 height 15
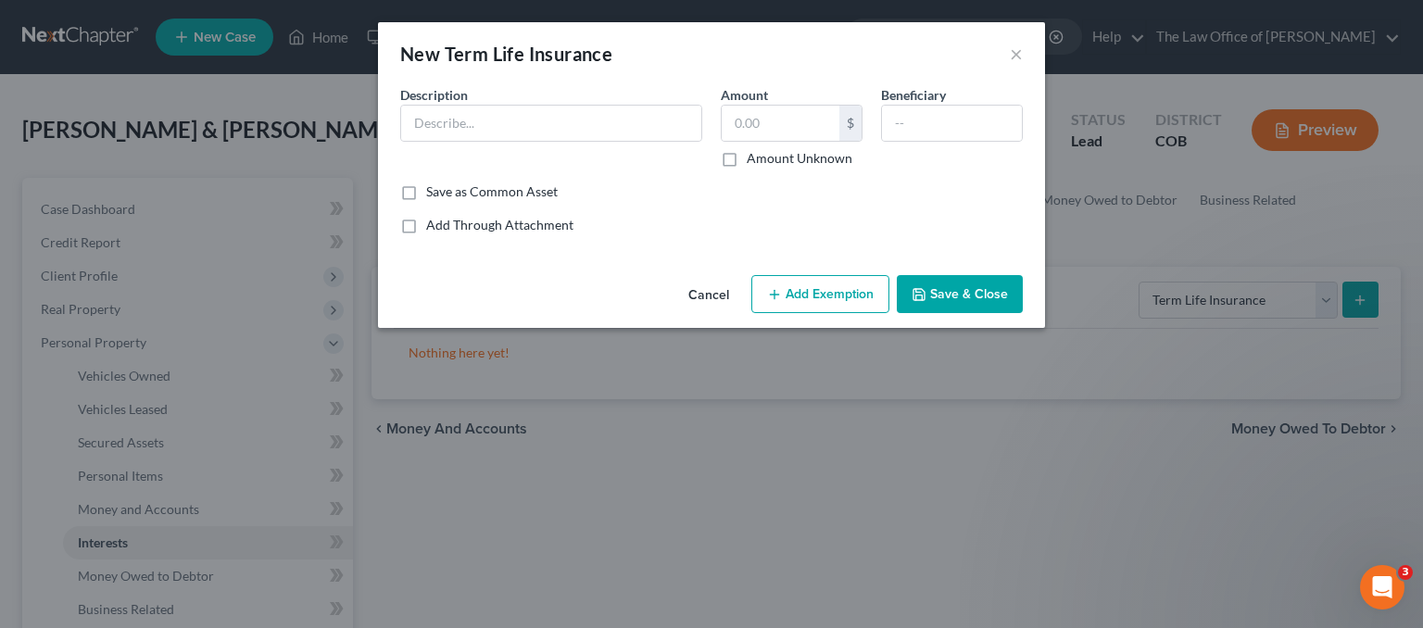
click at [460, 100] on span "Description" at bounding box center [434, 95] width 68 height 16
click at [467, 123] on input "text" at bounding box center [551, 123] width 300 height 35
click at [560, 116] on input "All State - Lincoln Benefit Term Life Insurance" at bounding box center [551, 123] width 300 height 35
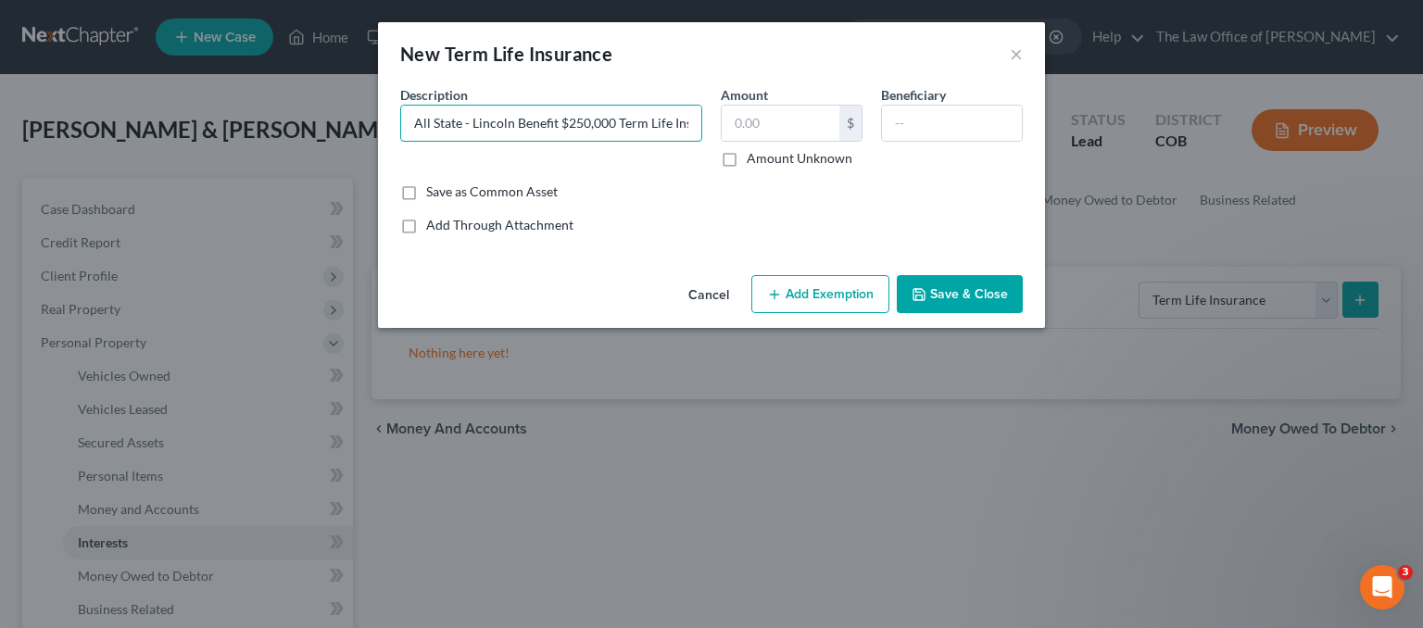
type input "All State - Lincoln Benefit $250,000 Term Life Insurance"
click at [834, 296] on button "Add Exemption" at bounding box center [820, 294] width 138 height 39
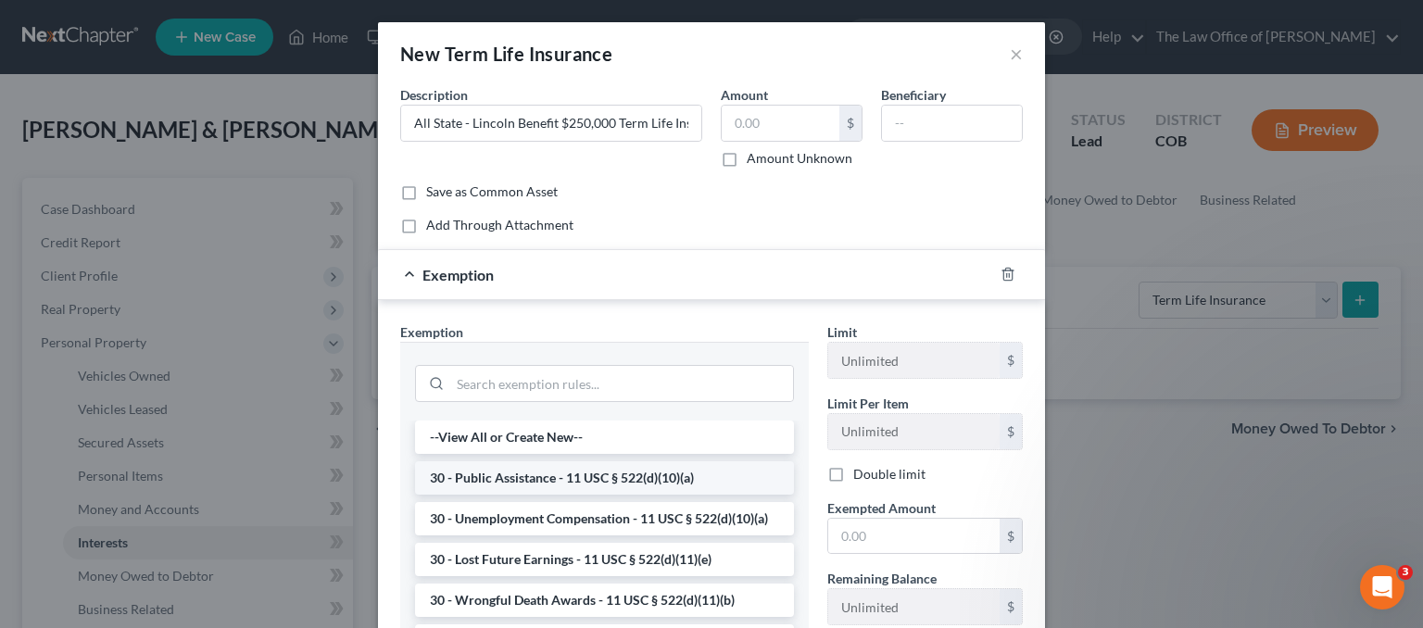
scroll to position [93, 0]
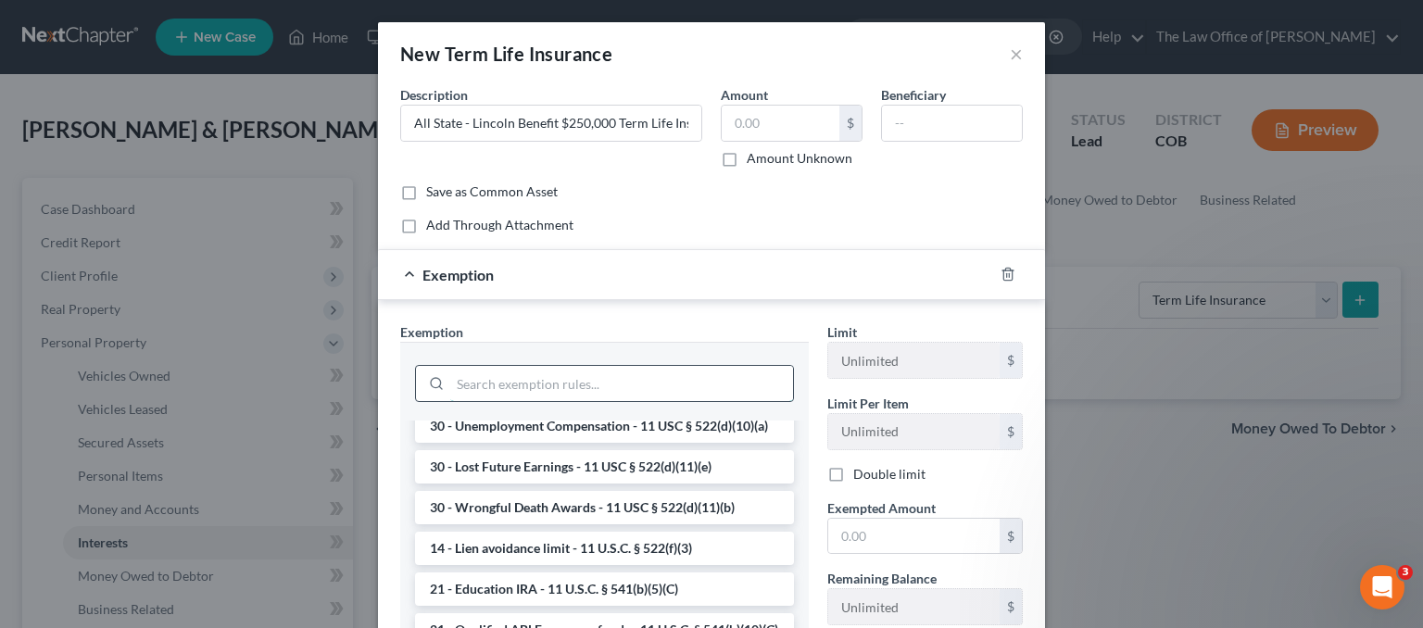
click at [544, 390] on input "search" at bounding box center [621, 383] width 343 height 35
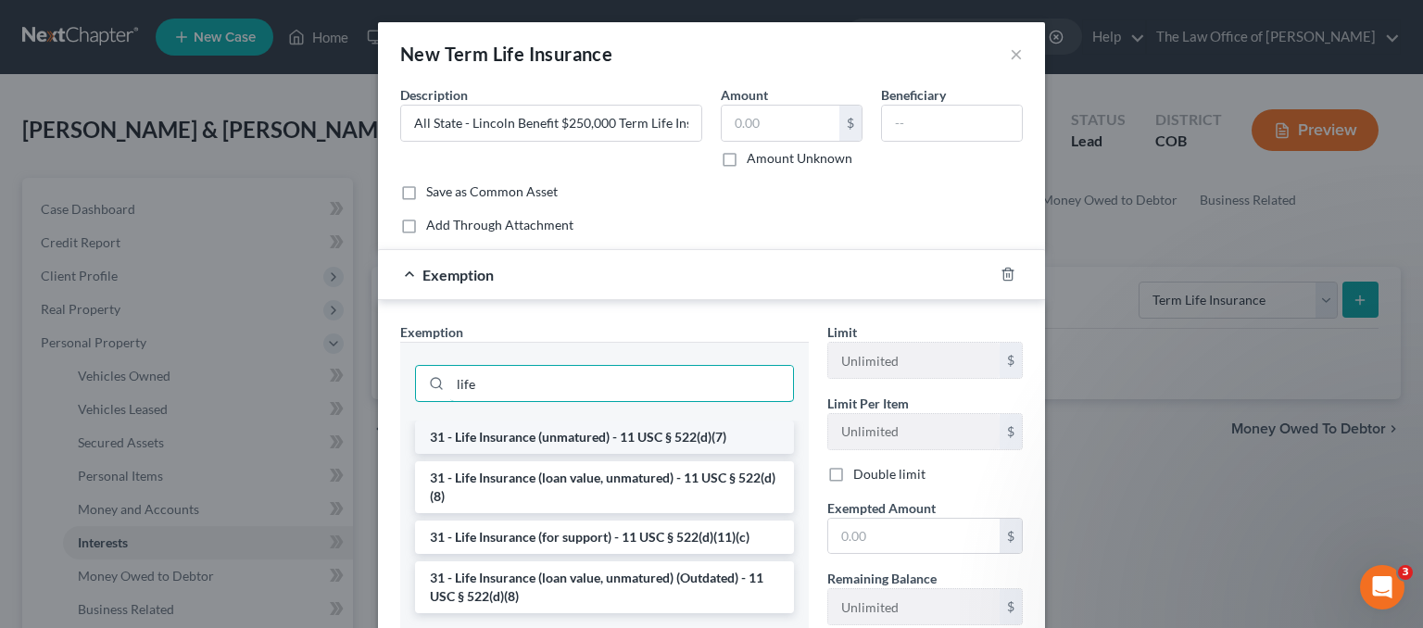
type input "life"
click at [563, 431] on li "31 - Life Insurance (unmatured) - 11 USC § 522(d)(7)" at bounding box center [604, 437] width 379 height 33
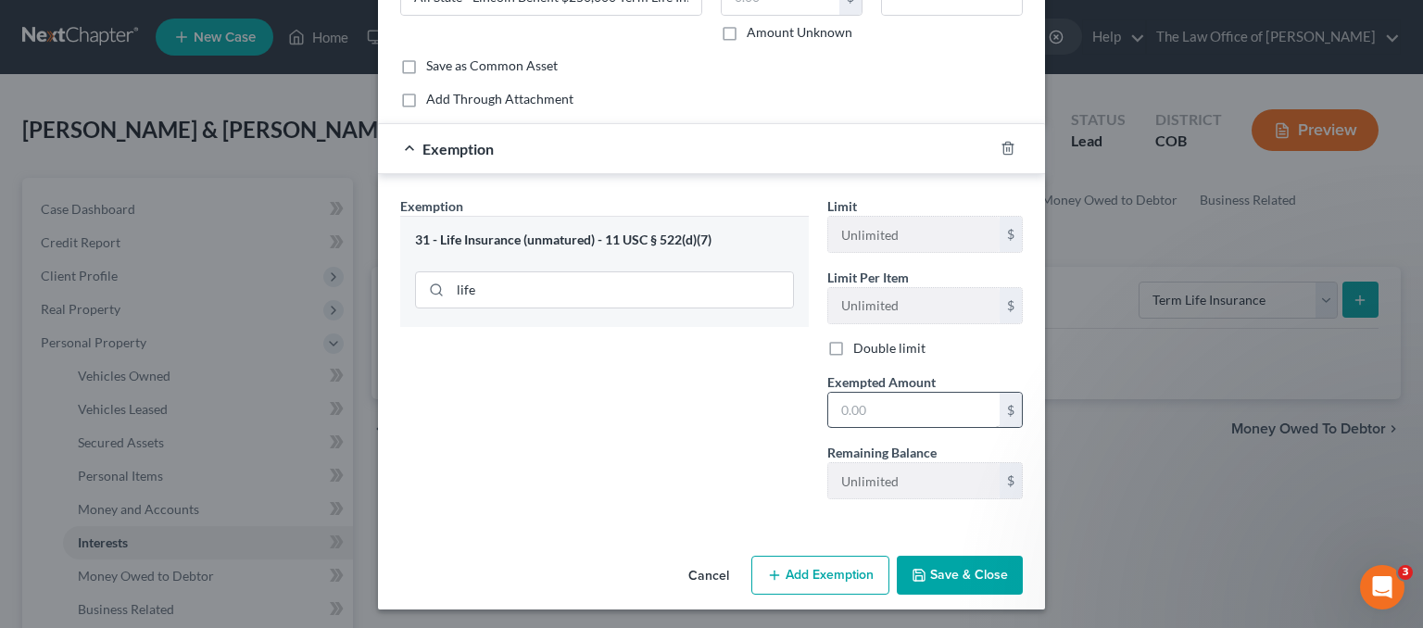
scroll to position [127, 0]
click at [925, 568] on button "Save & Close" at bounding box center [960, 574] width 126 height 39
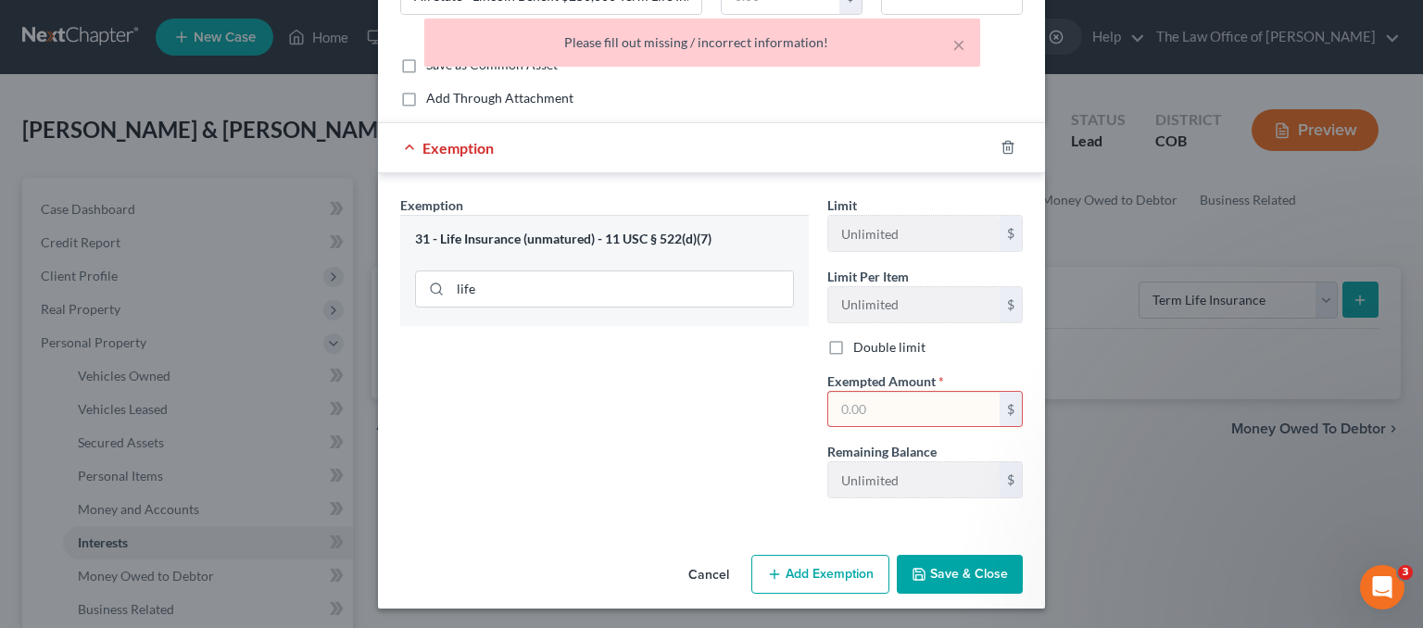
click at [856, 404] on input "text" at bounding box center [913, 409] width 171 height 35
type input "1.00"
click at [950, 561] on button "Save & Close" at bounding box center [960, 574] width 126 height 39
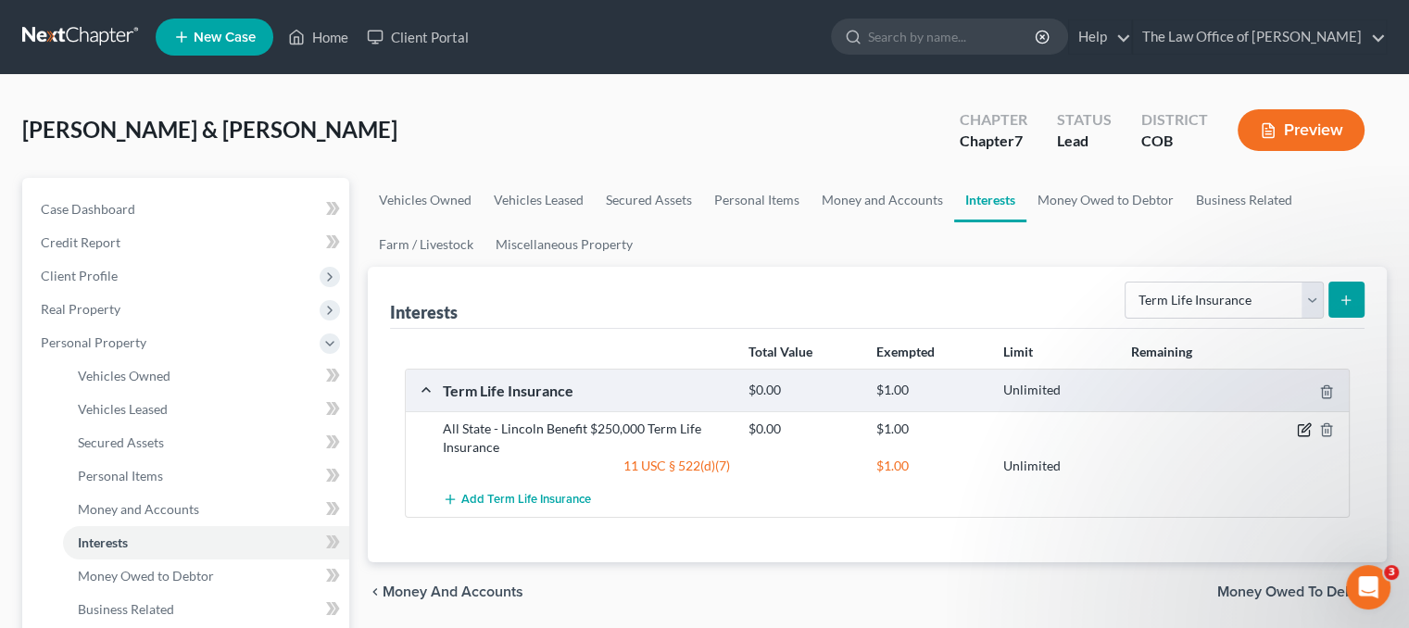
click at [1301, 427] on icon "button" at bounding box center [1304, 429] width 15 height 15
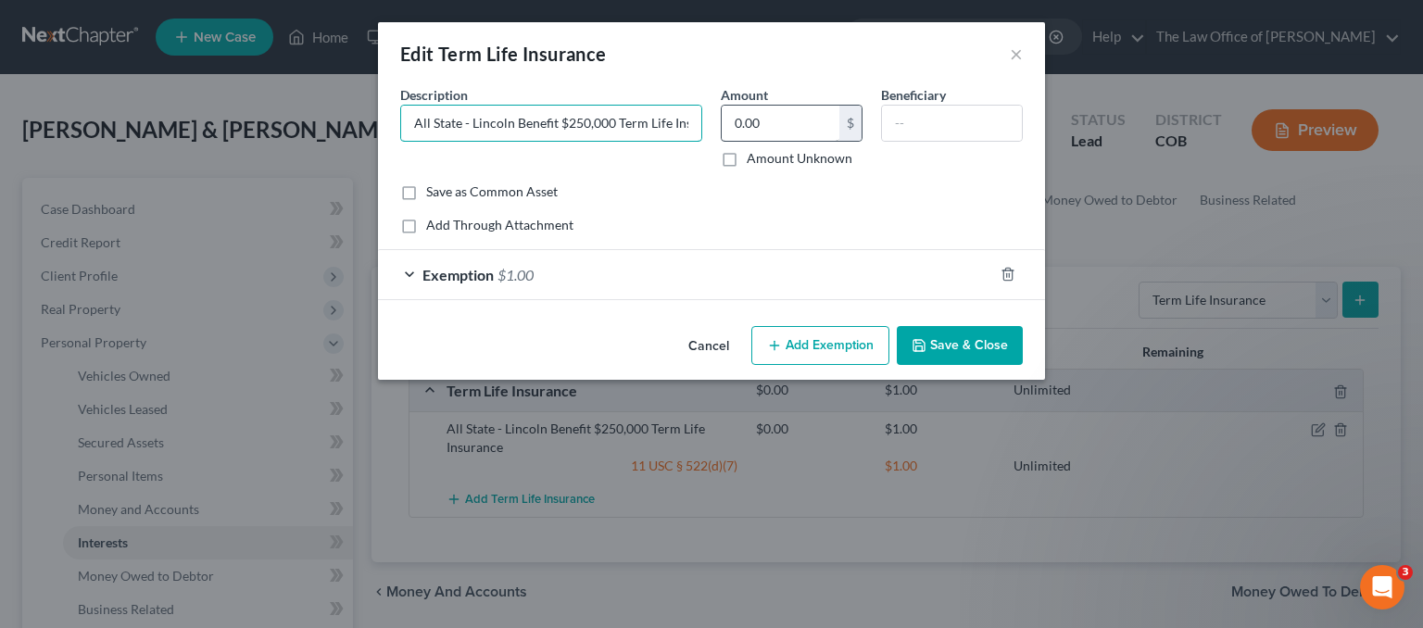
scroll to position [0, 38]
drag, startPoint x: 415, startPoint y: 124, endPoint x: 848, endPoint y: 119, distance: 432.7
click at [848, 119] on div "Description * All State - Lincoln Benefit $250,000 Term Life Insurance Amount 0…" at bounding box center [711, 133] width 641 height 97
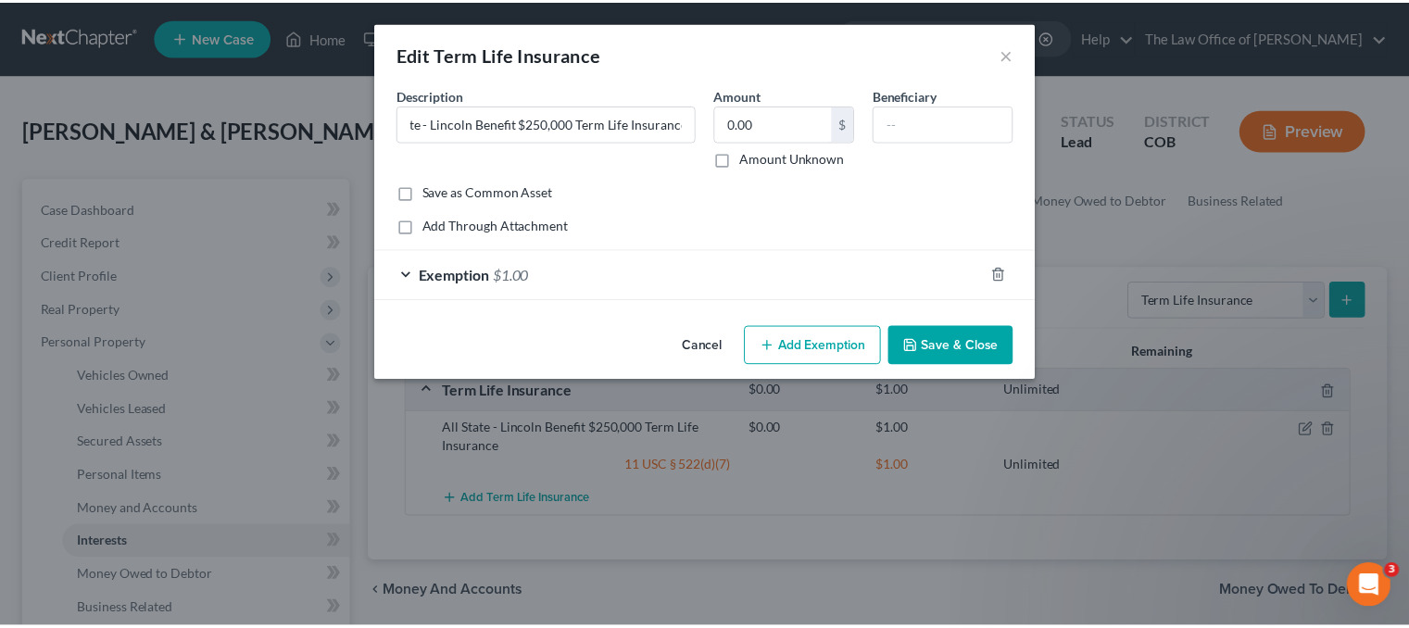
scroll to position [0, 0]
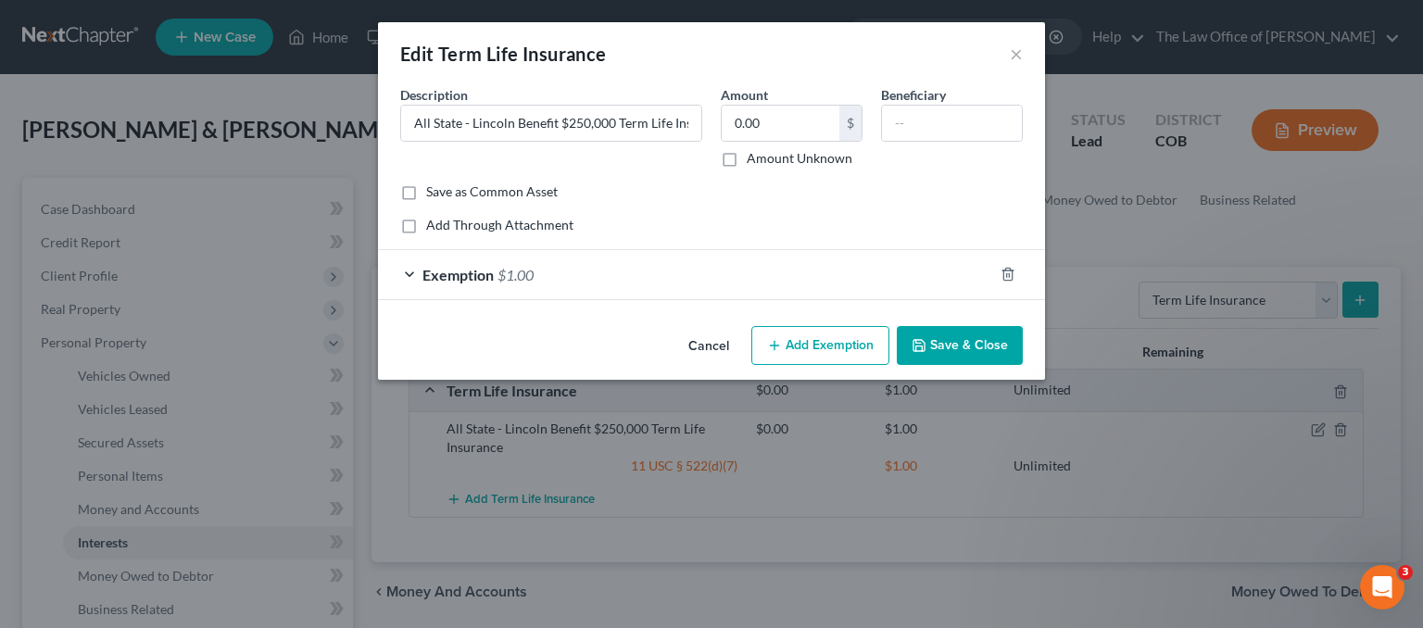
click at [981, 344] on button "Save & Close" at bounding box center [960, 345] width 126 height 39
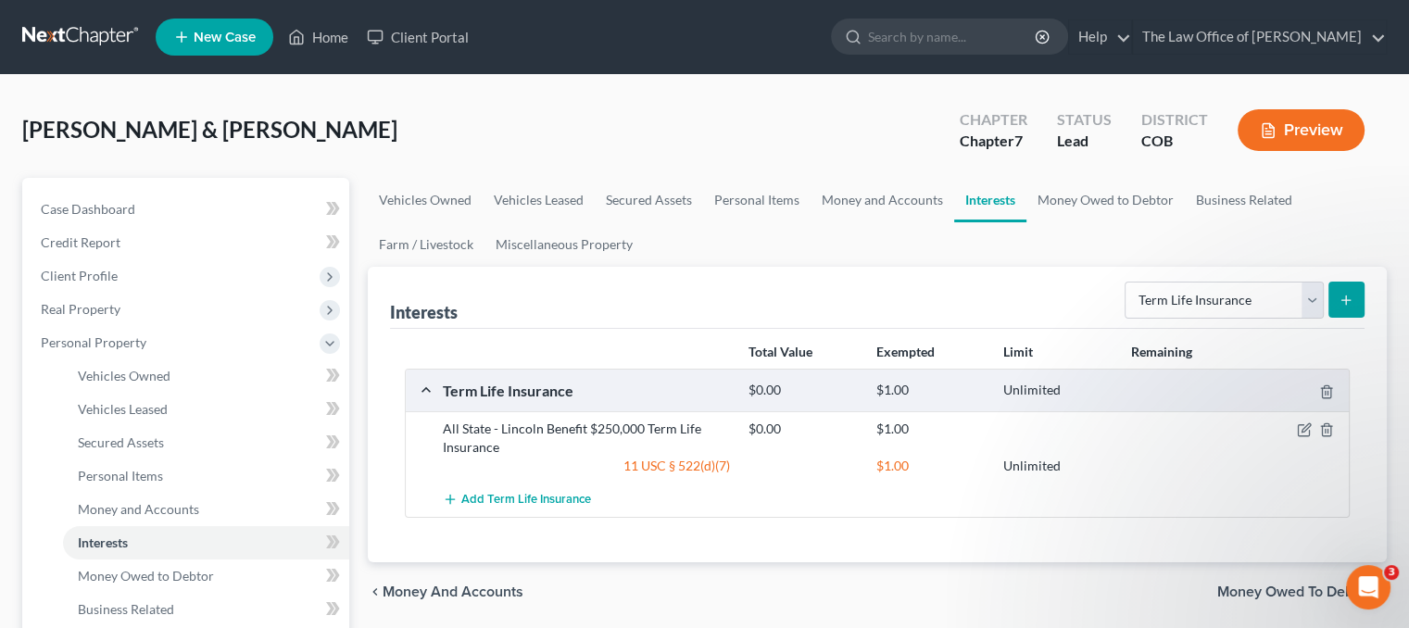
click at [1347, 297] on icon "submit" at bounding box center [1346, 300] width 15 height 15
click at [1355, 296] on button "submit" at bounding box center [1347, 300] width 36 height 36
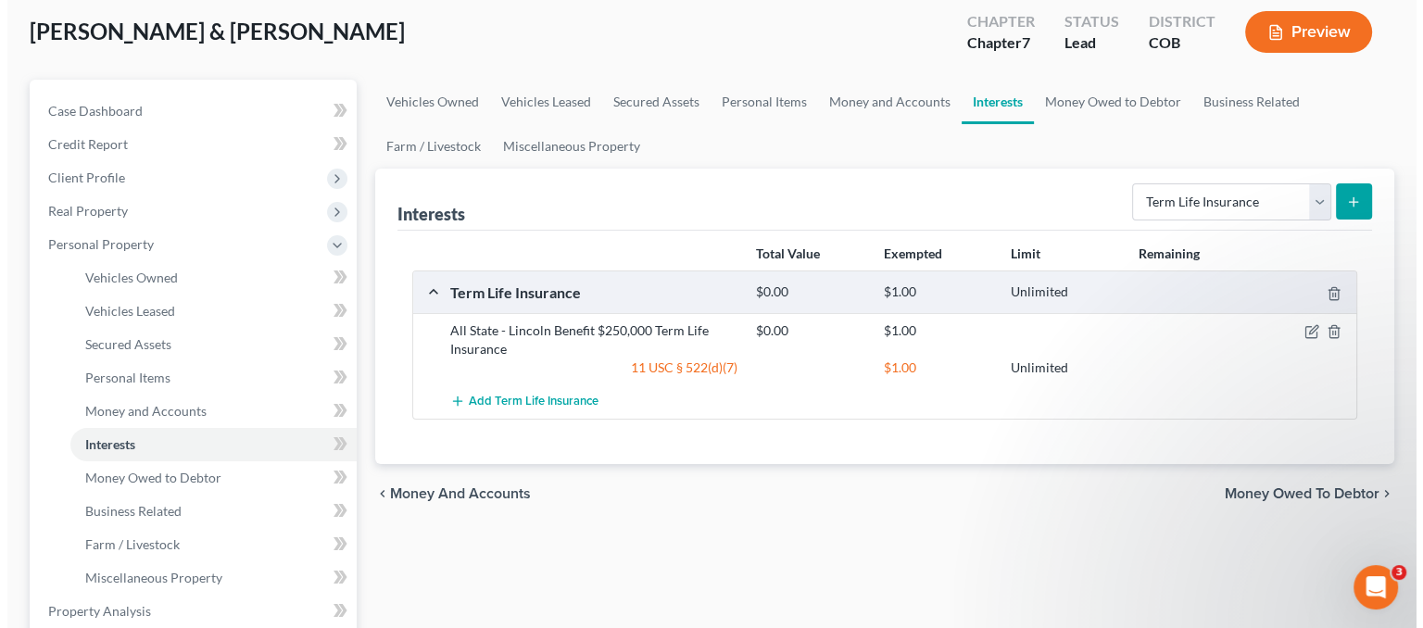
scroll to position [93, 0]
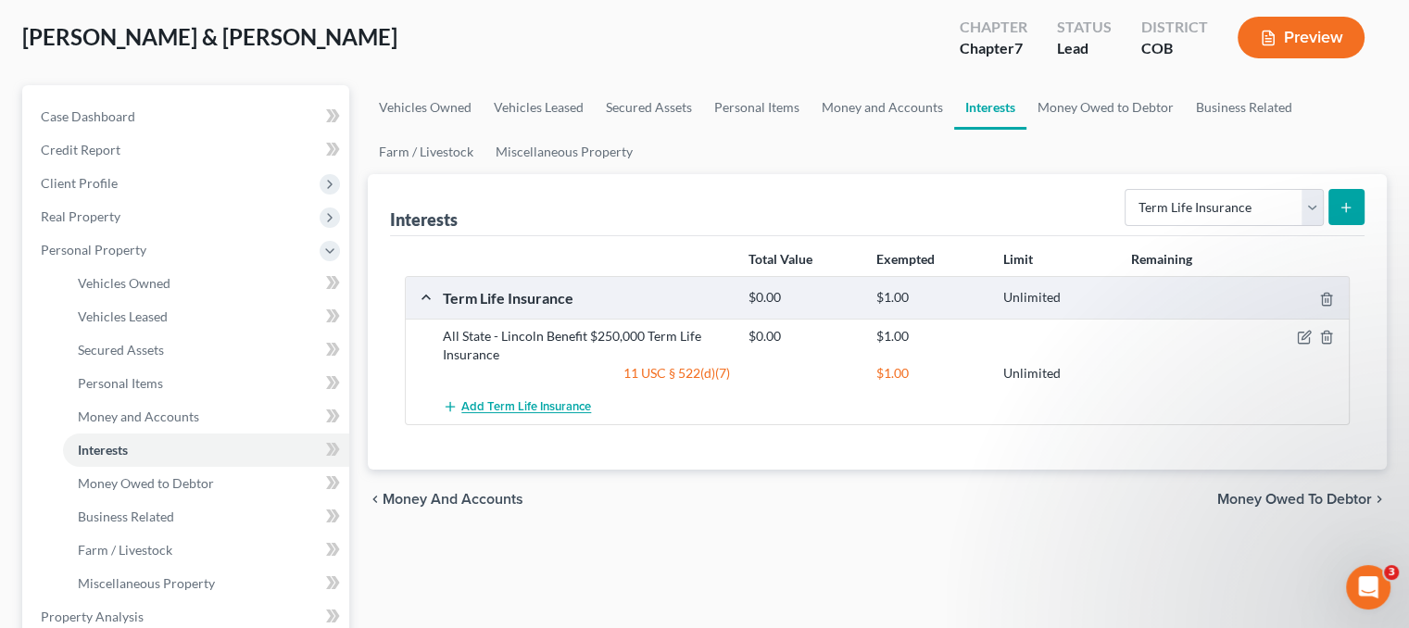
click at [567, 397] on button "Add Term Life Insurance" at bounding box center [517, 407] width 148 height 34
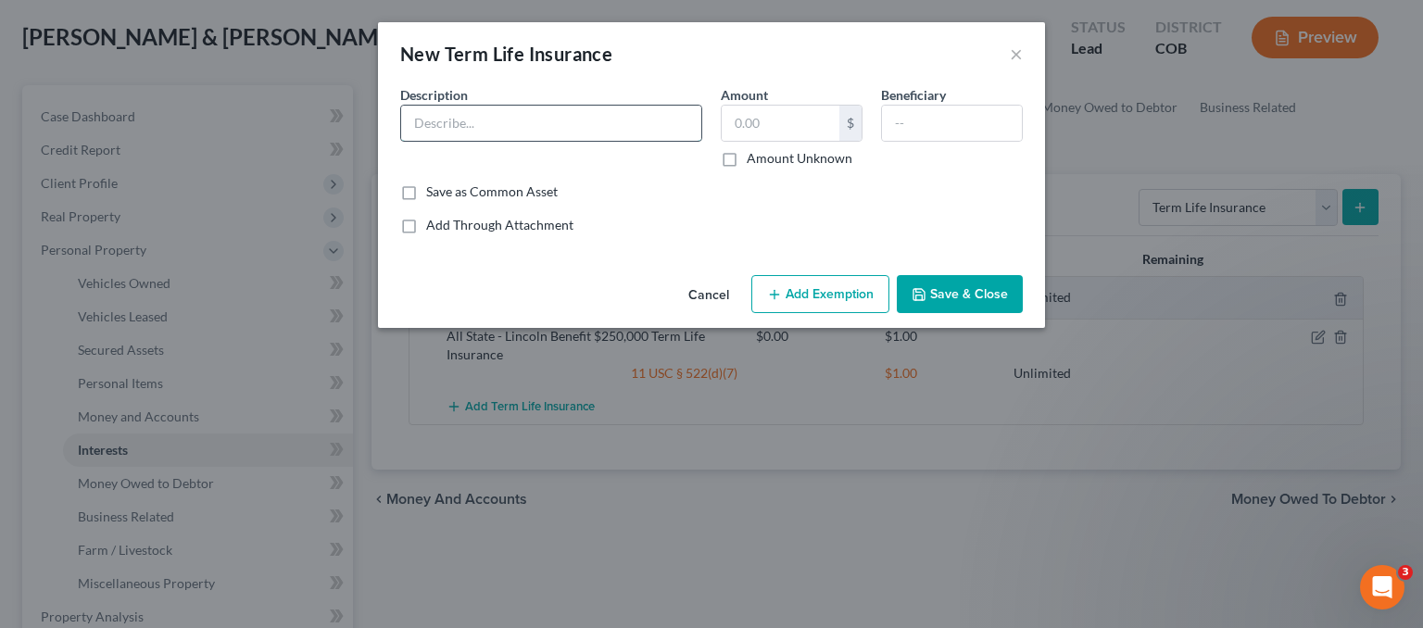
click at [430, 115] on input "text" at bounding box center [551, 123] width 300 height 35
paste input "All State - Lincoln Benefit $250,000 Term Life Insurance"
drag, startPoint x: 528, startPoint y: 122, endPoint x: 572, endPoint y: 123, distance: 43.6
click at [572, 123] on input "All State - Lincoln Benefit $250,000 Term Life Insurance" at bounding box center [551, 123] width 300 height 35
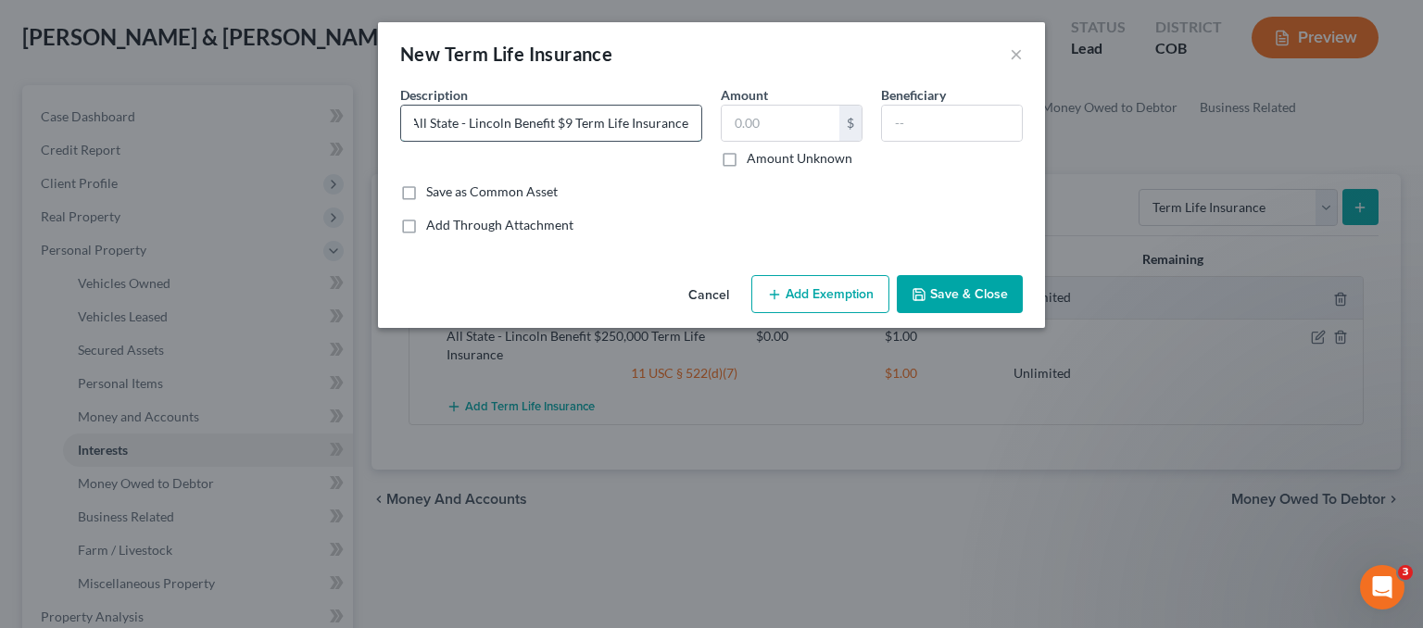
scroll to position [0, 0]
type input "All State - Lincoln Benefit $99,000 Term Life Insurance"
click at [794, 286] on button "Add Exemption" at bounding box center [820, 294] width 138 height 39
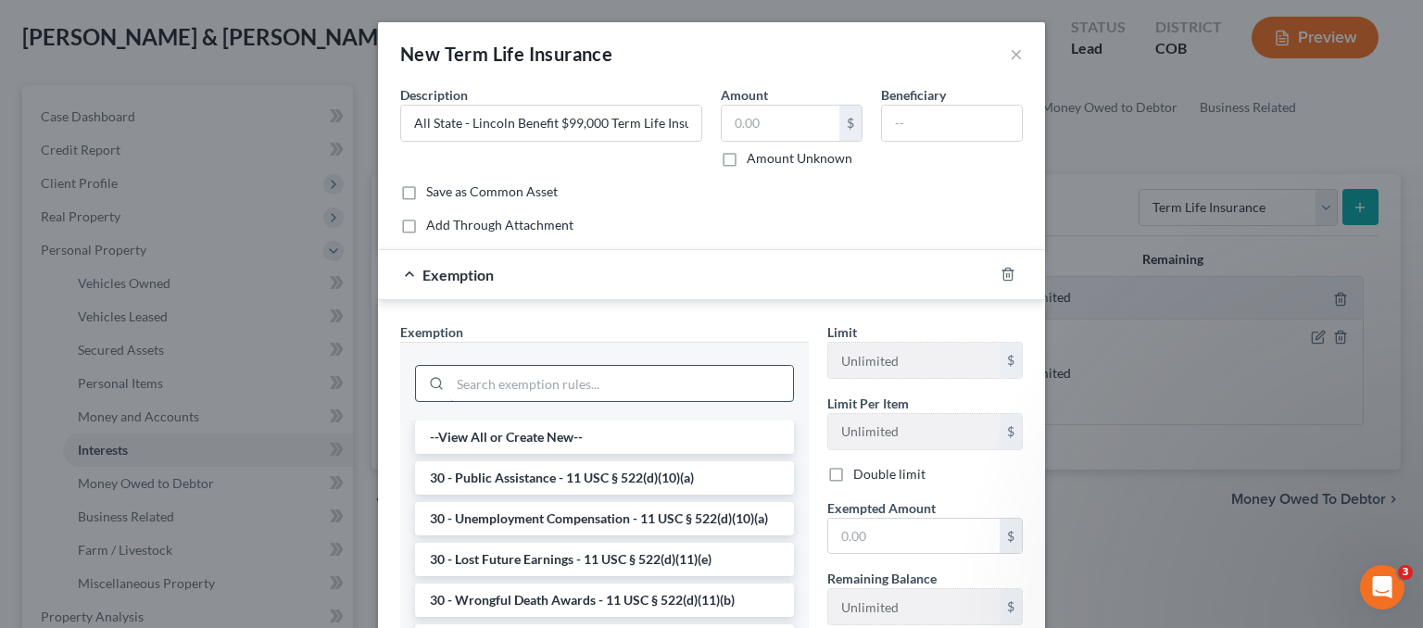
click at [540, 367] on input "search" at bounding box center [621, 383] width 343 height 35
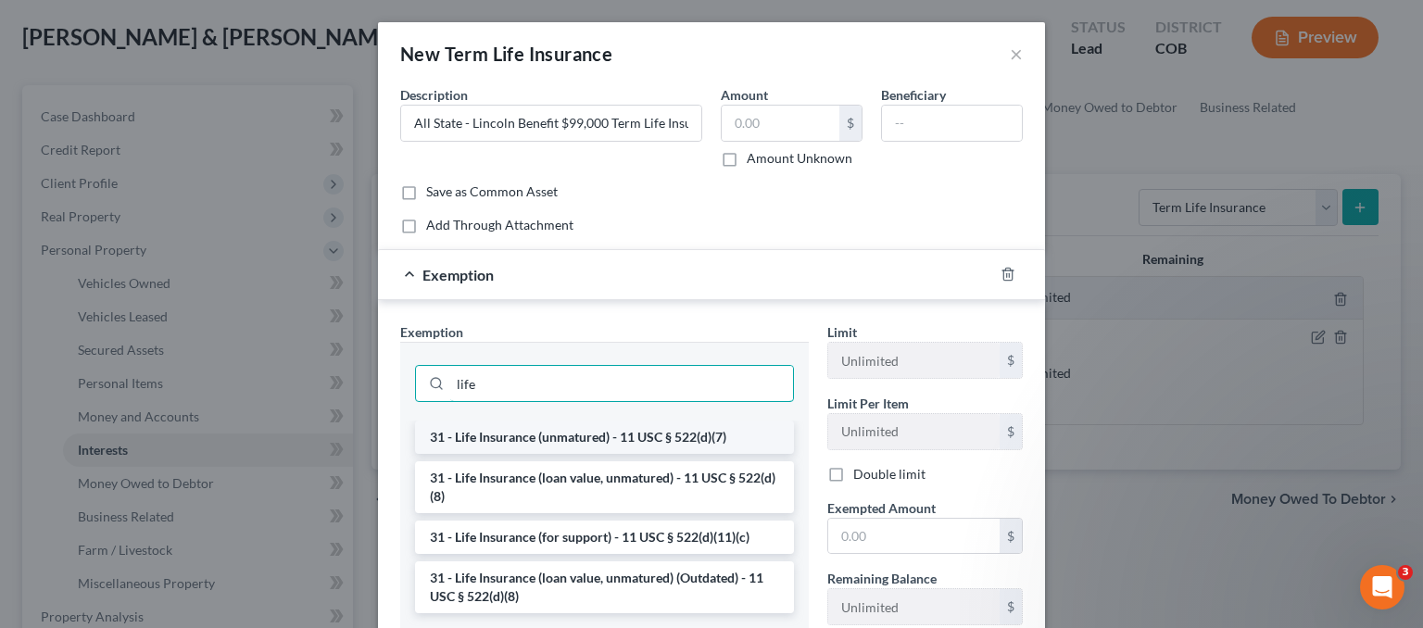
type input "life"
click at [563, 437] on li "31 - Life Insurance (unmatured) - 11 USC § 522(d)(7)" at bounding box center [604, 437] width 379 height 33
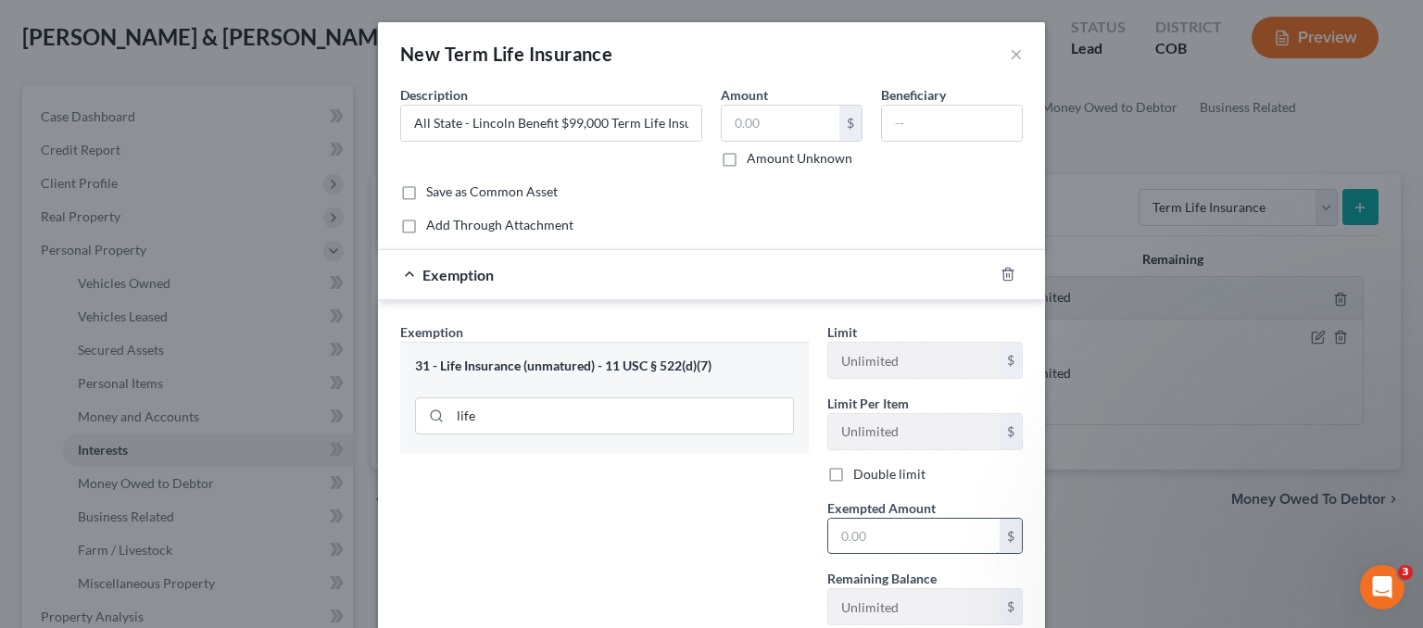
click at [901, 542] on input "text" at bounding box center [913, 536] width 171 height 35
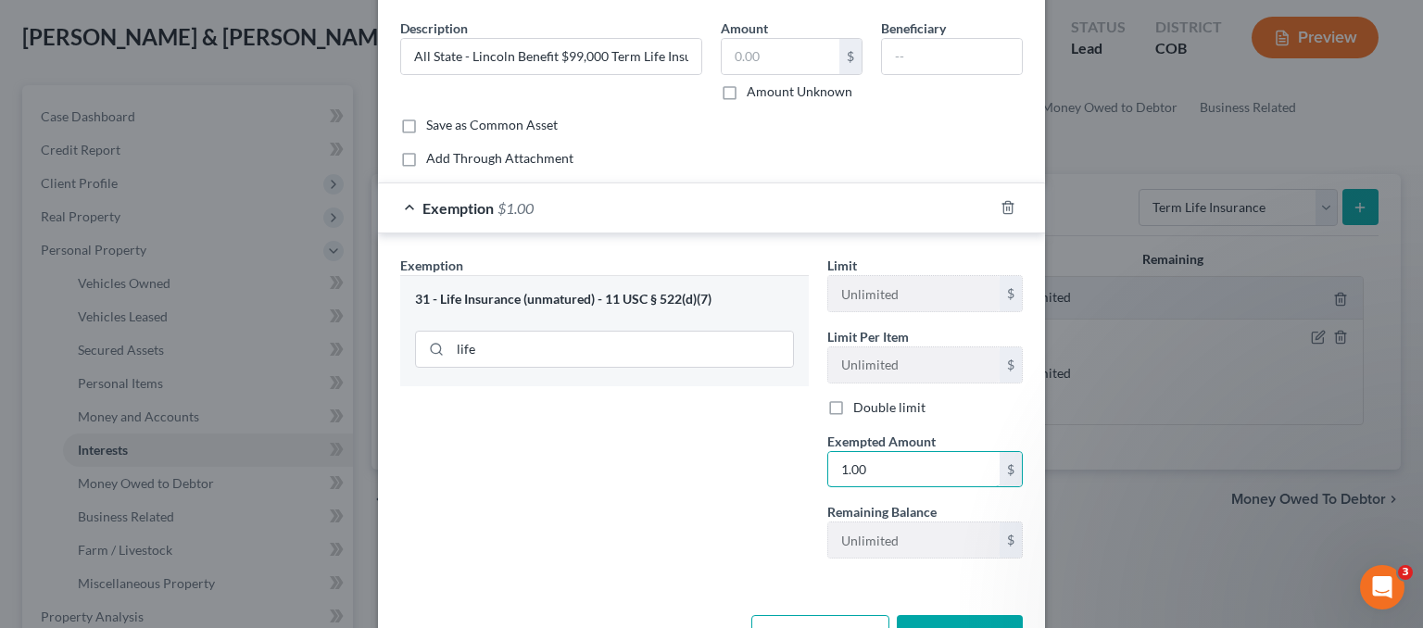
scroll to position [127, 0]
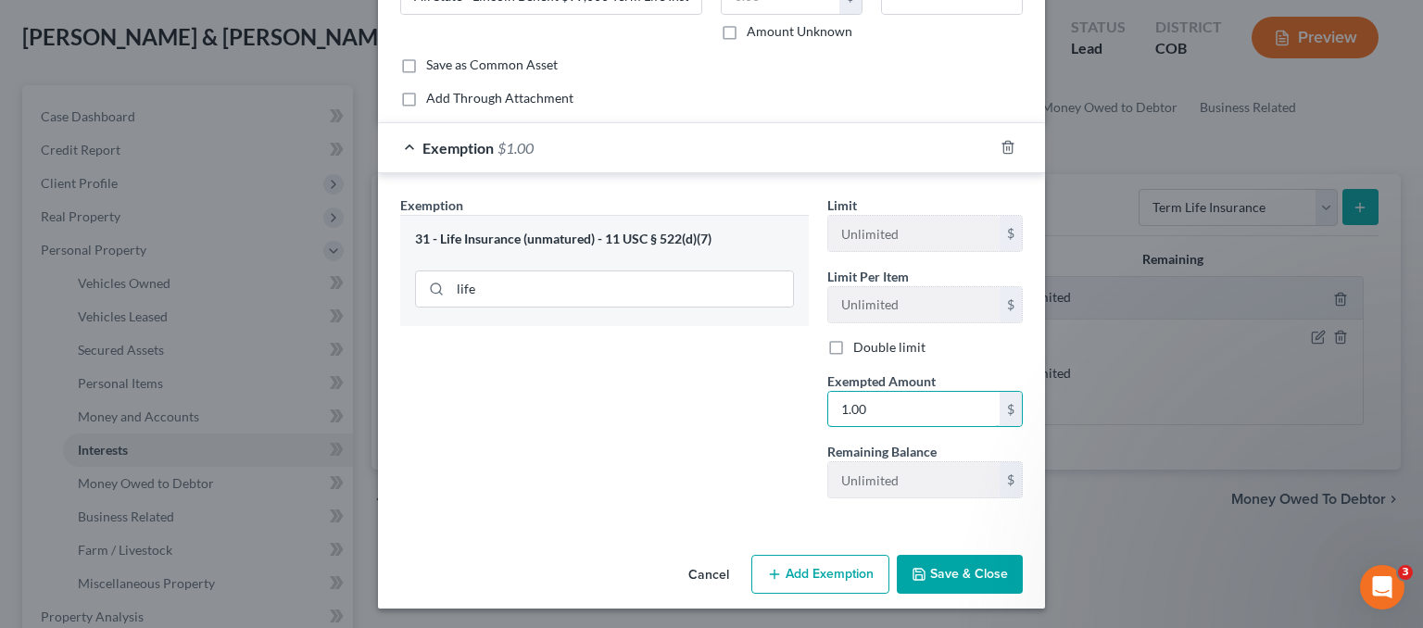
type input "1.00"
click at [942, 556] on button "Save & Close" at bounding box center [960, 574] width 126 height 39
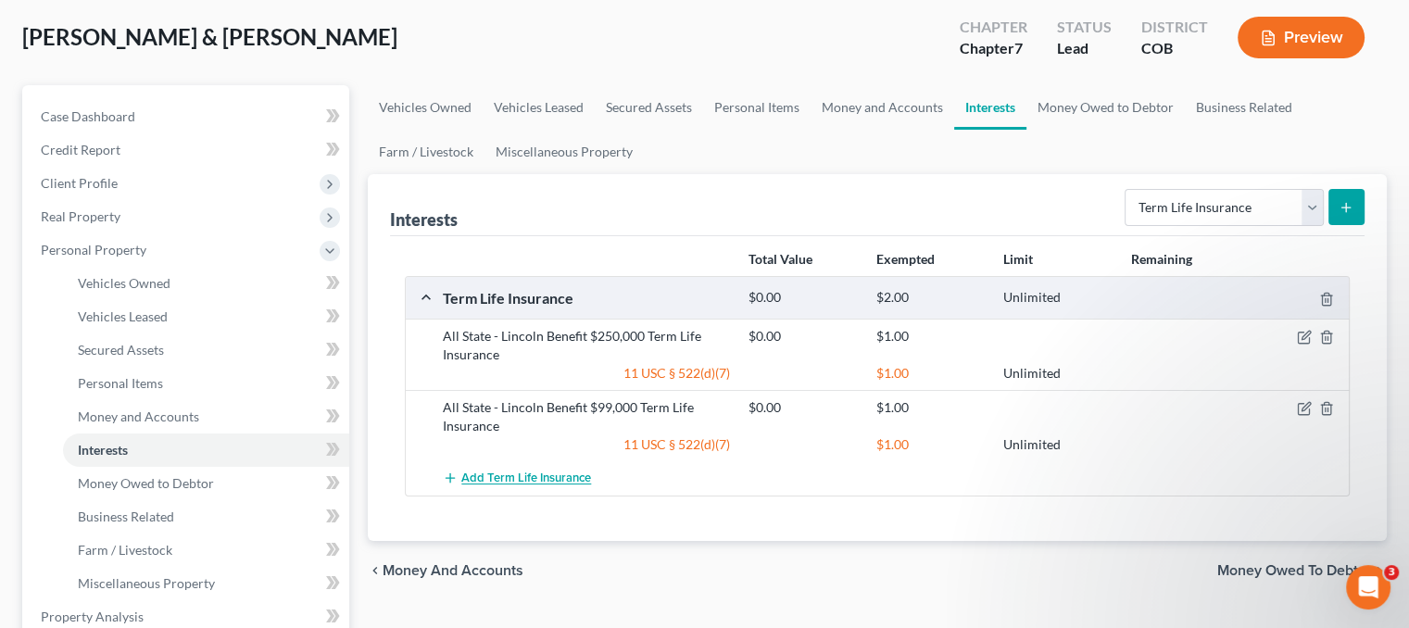
click at [511, 461] on button "Add Term Life Insurance" at bounding box center [517, 478] width 148 height 34
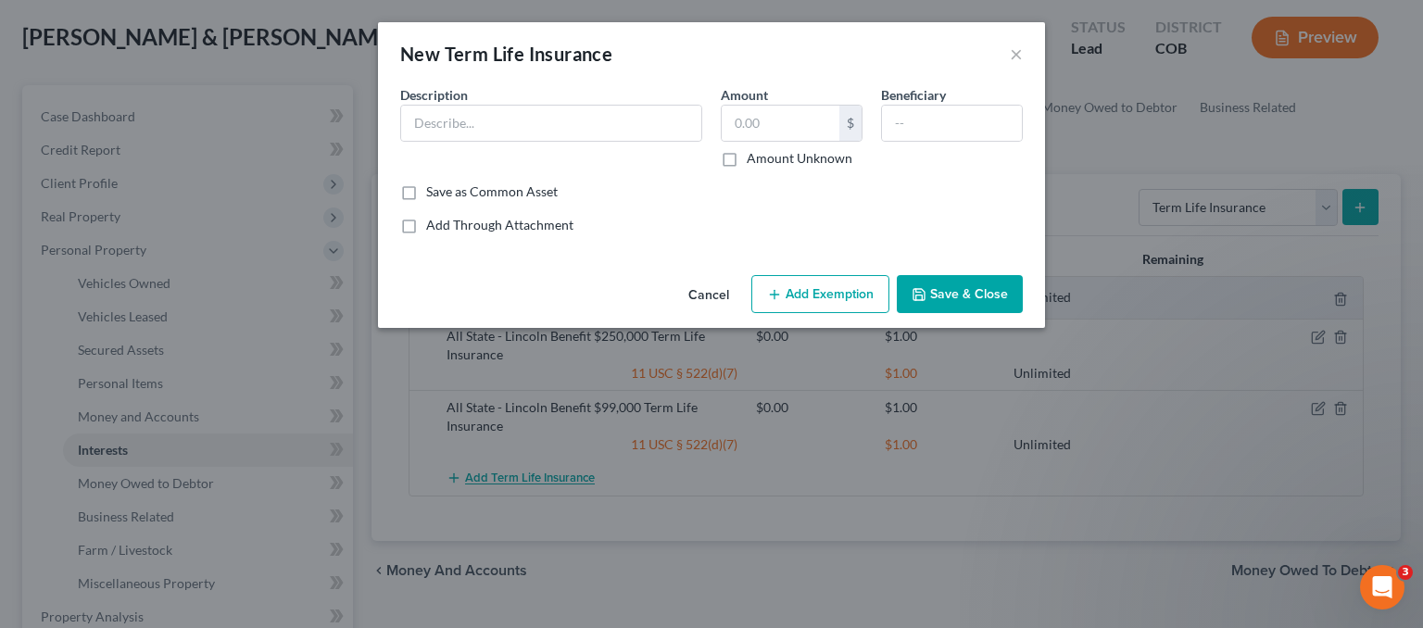
click at [519, 476] on div "New Term Life Insurance × An exemption set must first be selected from the Fili…" at bounding box center [711, 314] width 1423 height 628
click at [844, 126] on div "$" at bounding box center [850, 123] width 22 height 35
drag, startPoint x: 402, startPoint y: 94, endPoint x: 419, endPoint y: 102, distance: 18.6
click at [404, 94] on span "Description" at bounding box center [434, 95] width 68 height 16
click at [440, 110] on input "text" at bounding box center [551, 123] width 300 height 35
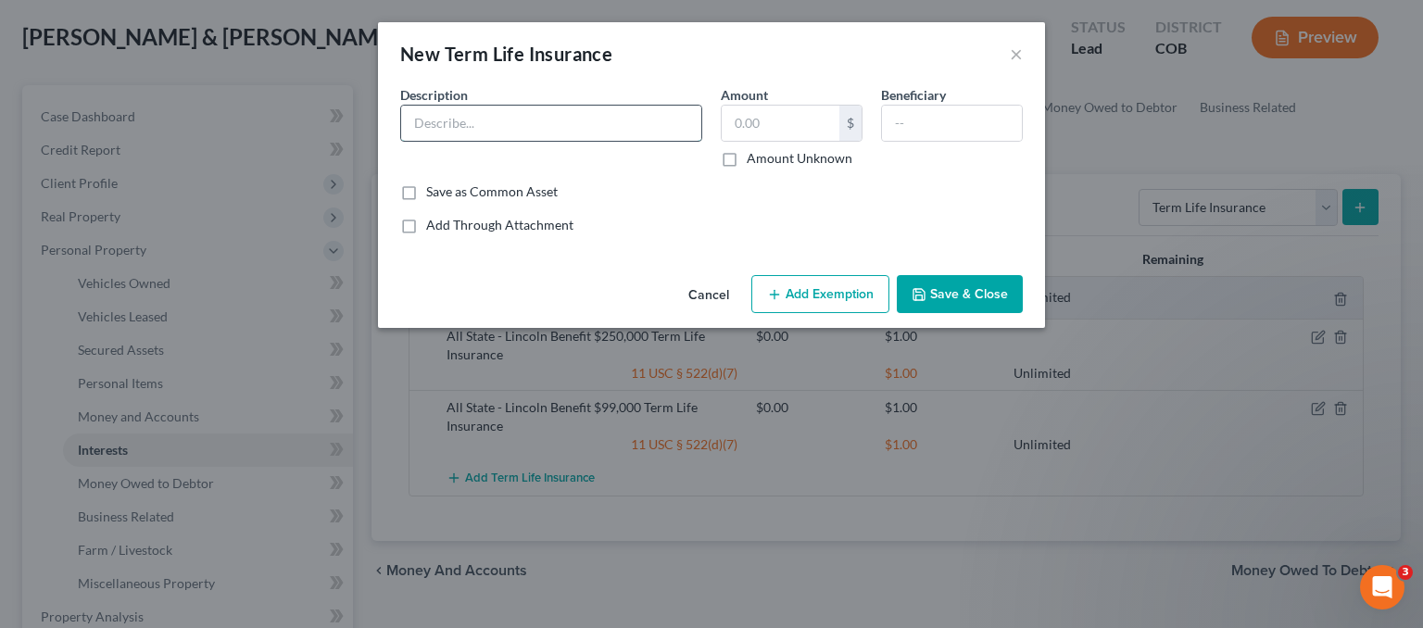
type input "T"
type input "Harford $20,000 Term Life and AD&D"
click at [787, 289] on button "Add Exemption" at bounding box center [820, 294] width 138 height 39
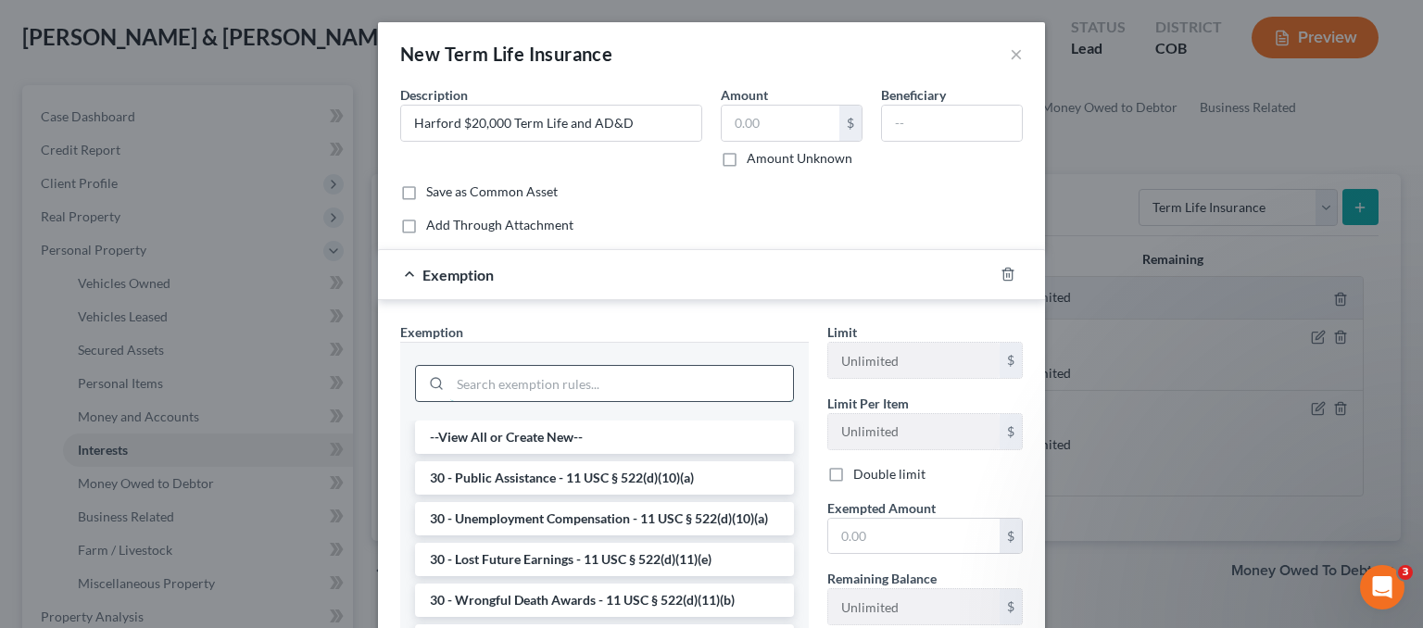
click at [520, 372] on input "search" at bounding box center [621, 383] width 343 height 35
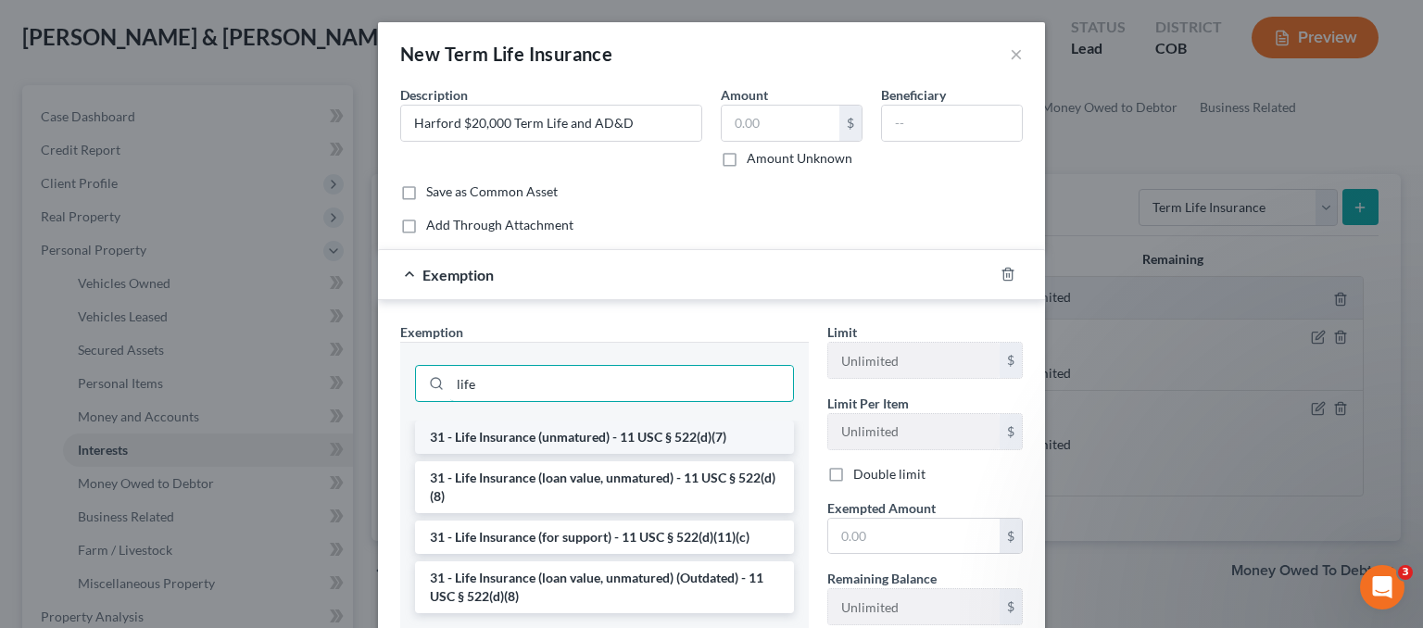
type input "life"
click at [531, 438] on li "31 - Life Insurance (unmatured) - 11 USC § 522(d)(7)" at bounding box center [604, 437] width 379 height 33
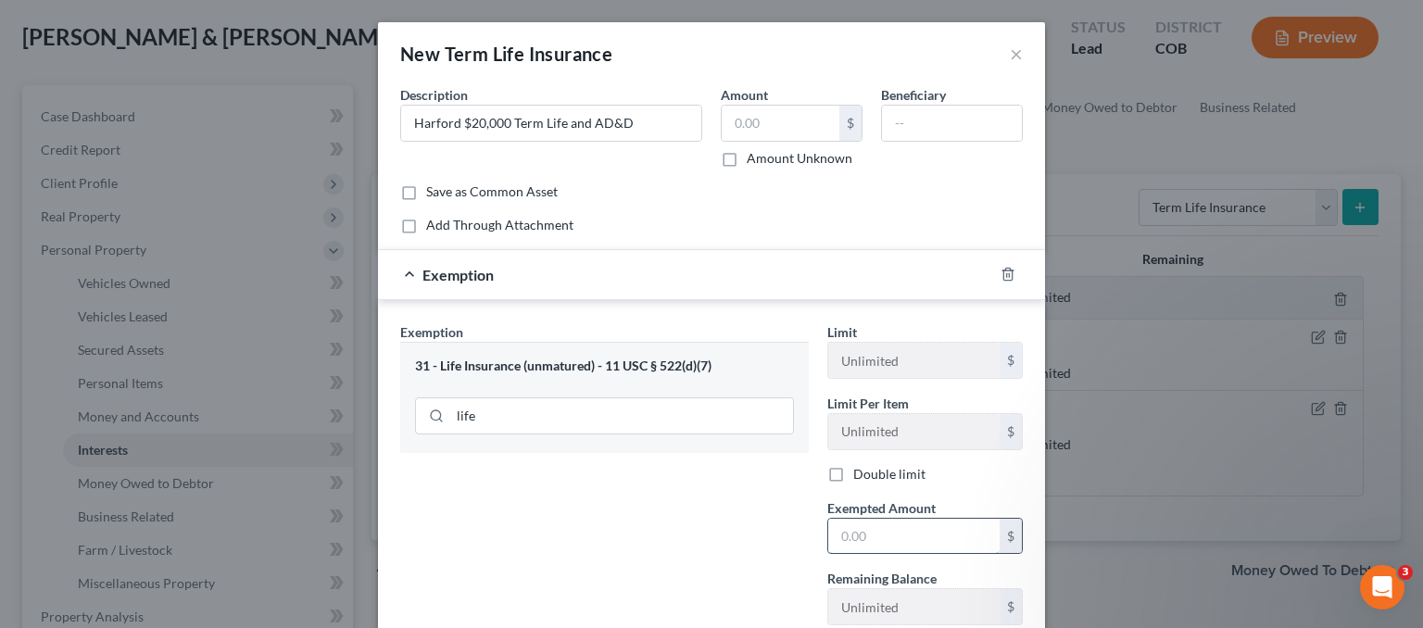
click at [914, 536] on input "text" at bounding box center [913, 536] width 171 height 35
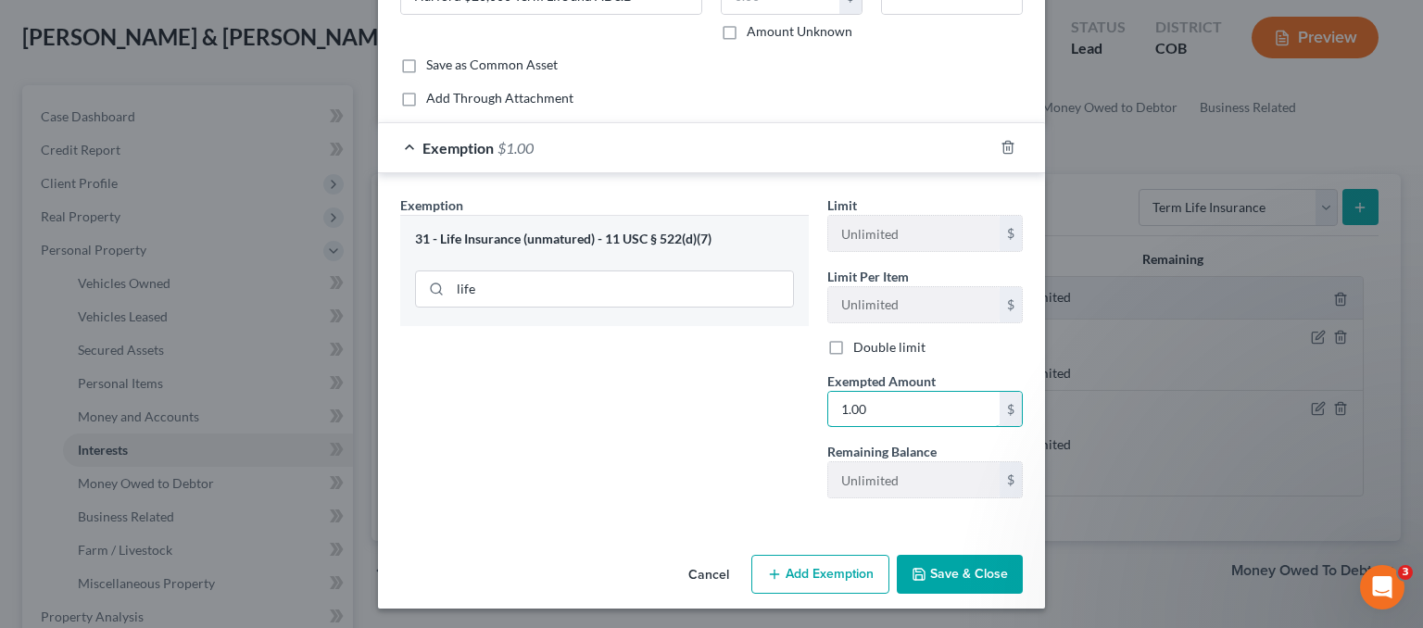
type input "1.00"
click at [837, 561] on button "Add Exemption" at bounding box center [820, 574] width 138 height 39
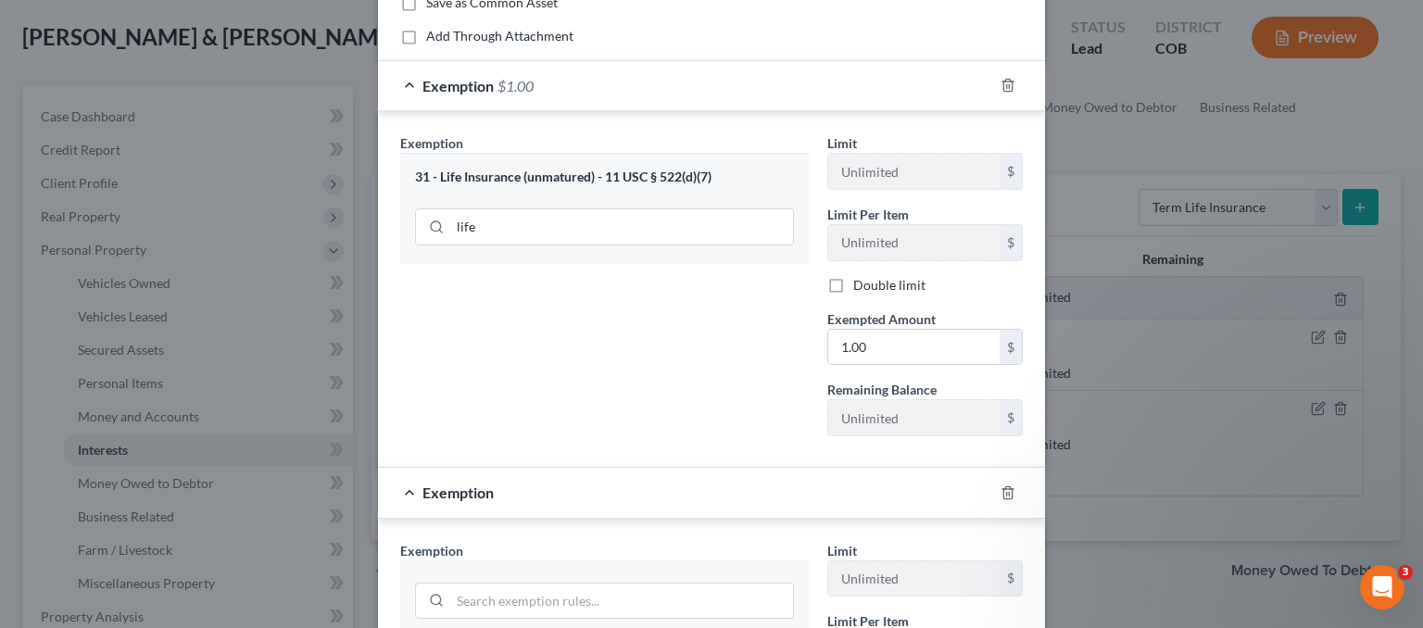
scroll to position [312, 0]
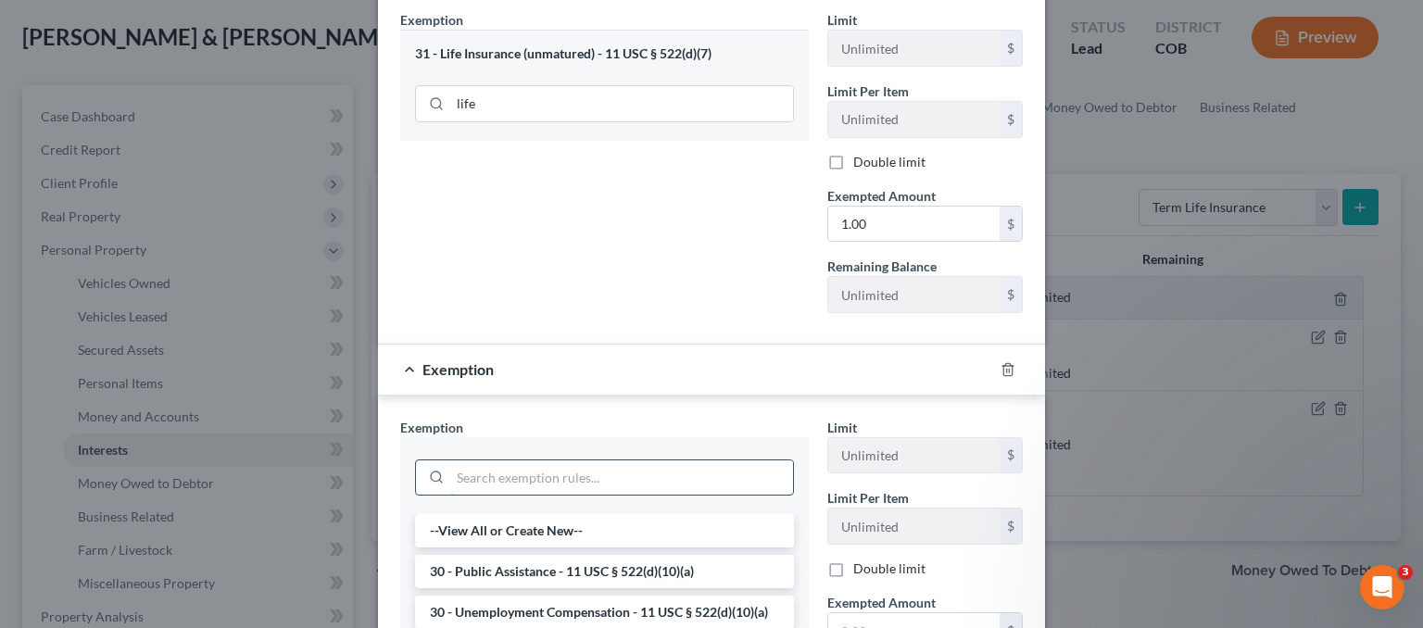
click at [482, 471] on input "search" at bounding box center [621, 477] width 343 height 35
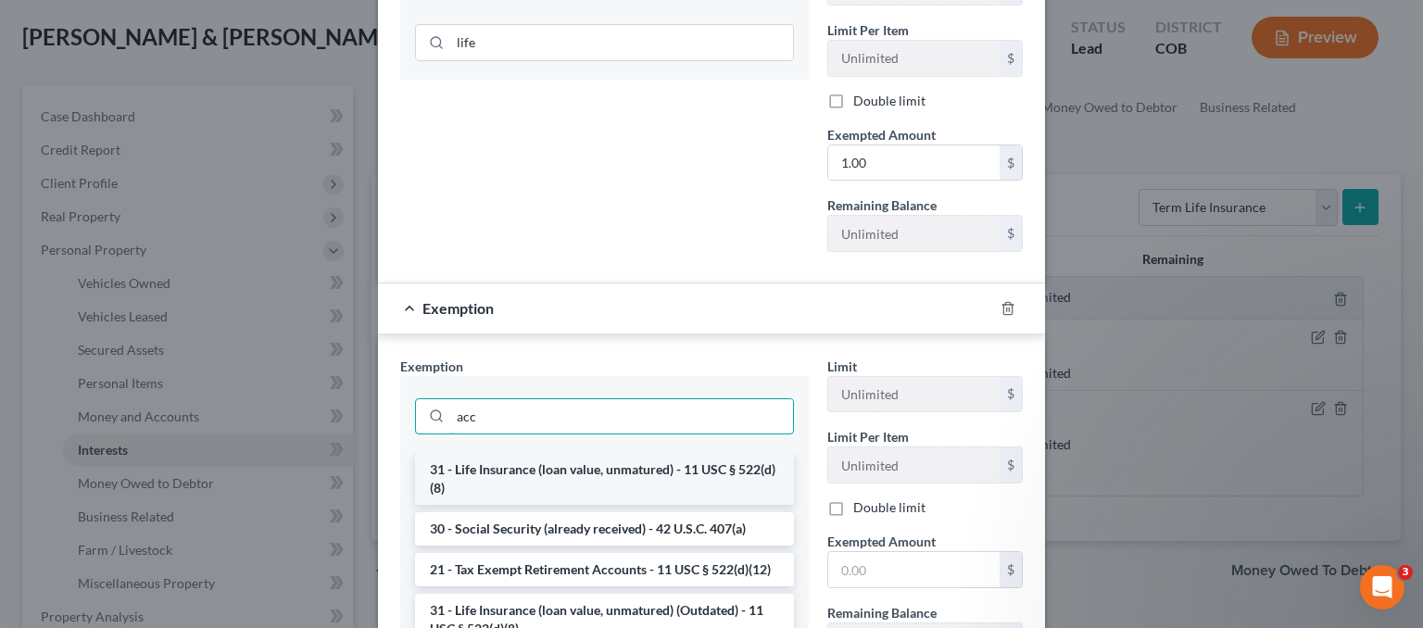
scroll to position [498, 0]
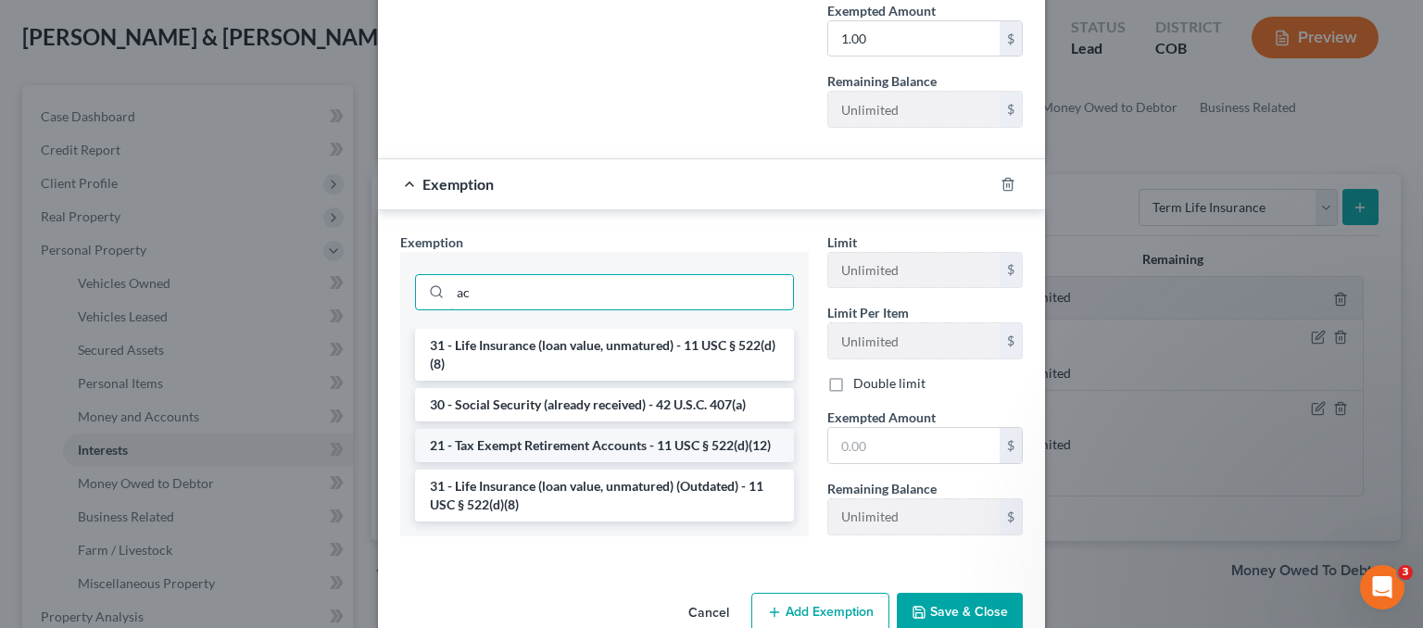
type input "a"
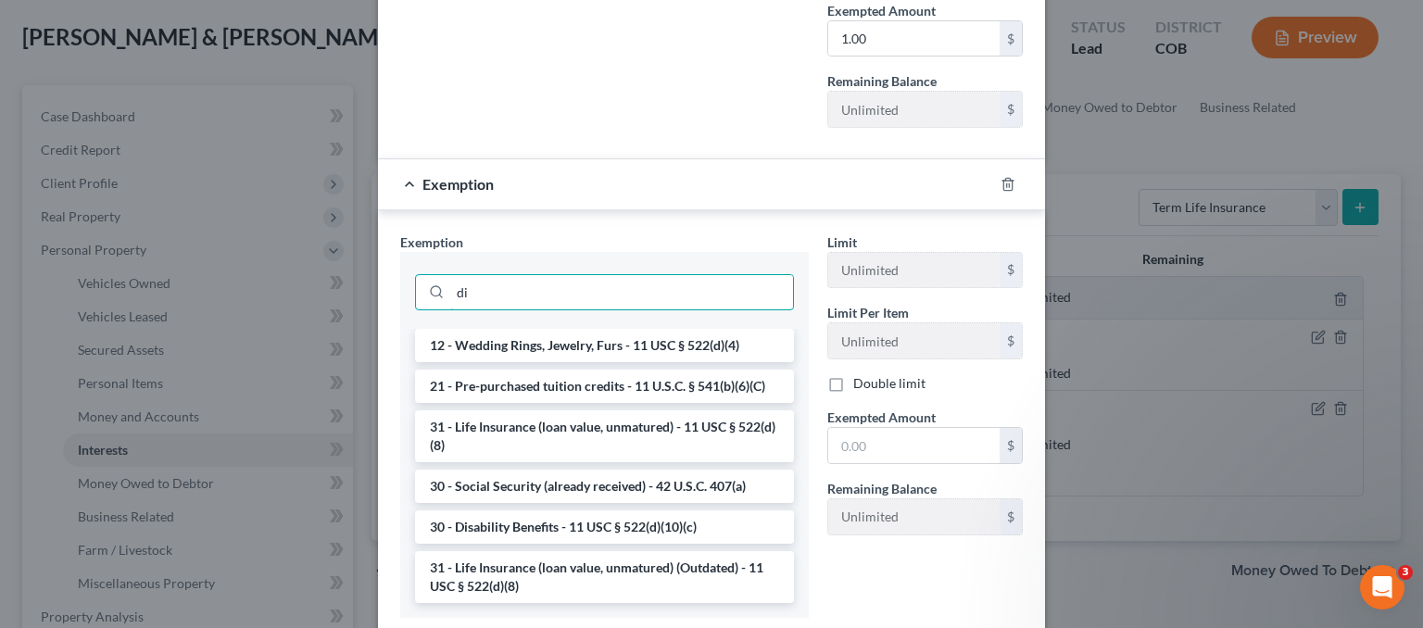
type input "d"
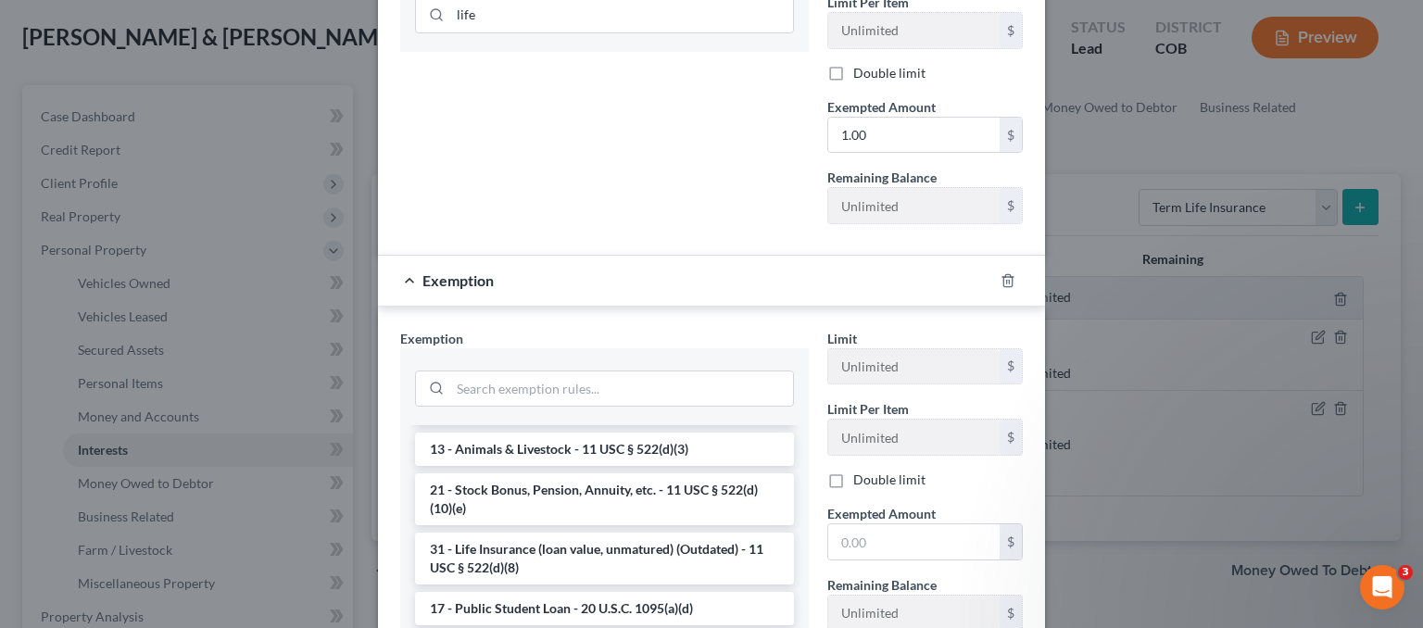
scroll to position [161, 0]
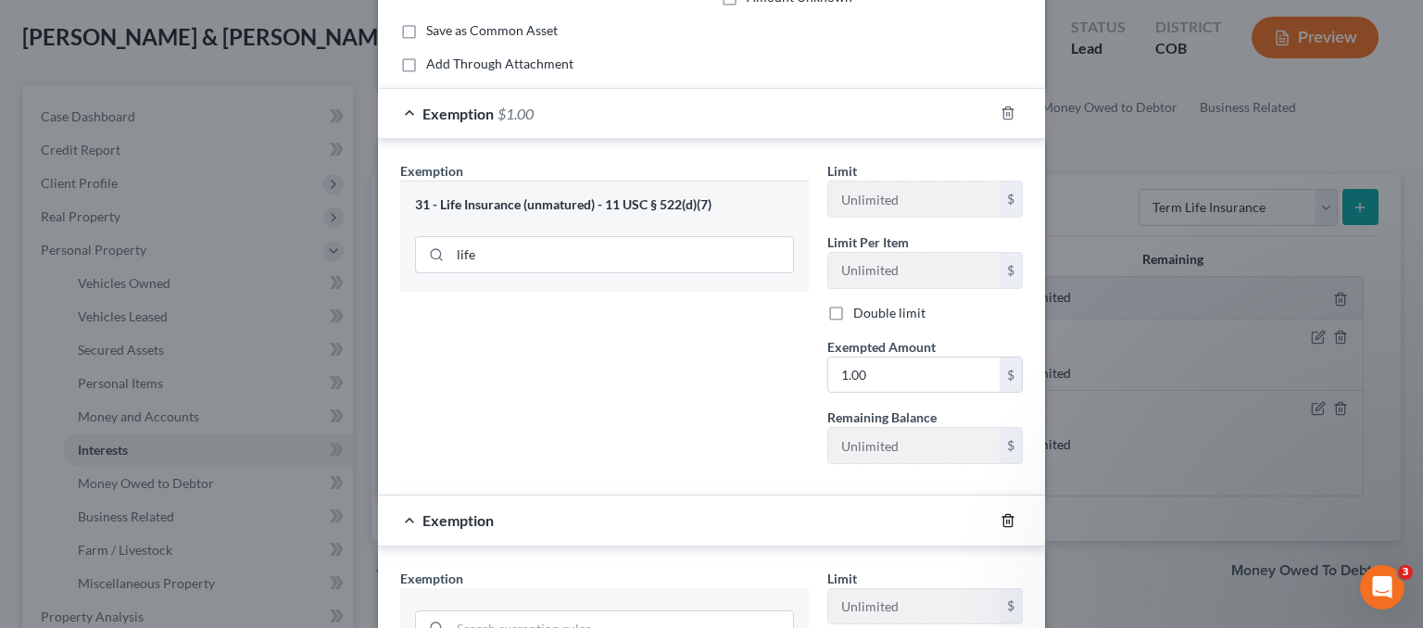
click at [1004, 513] on icon "button" at bounding box center [1008, 520] width 15 height 15
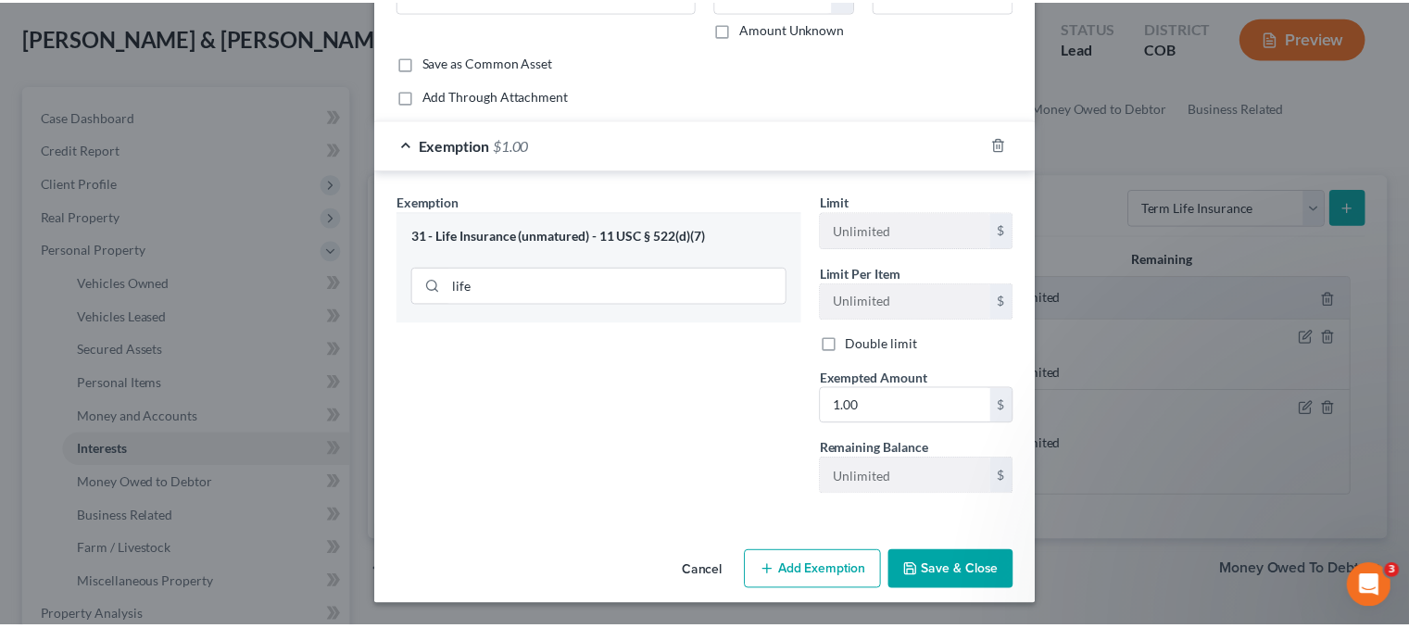
scroll to position [127, 0]
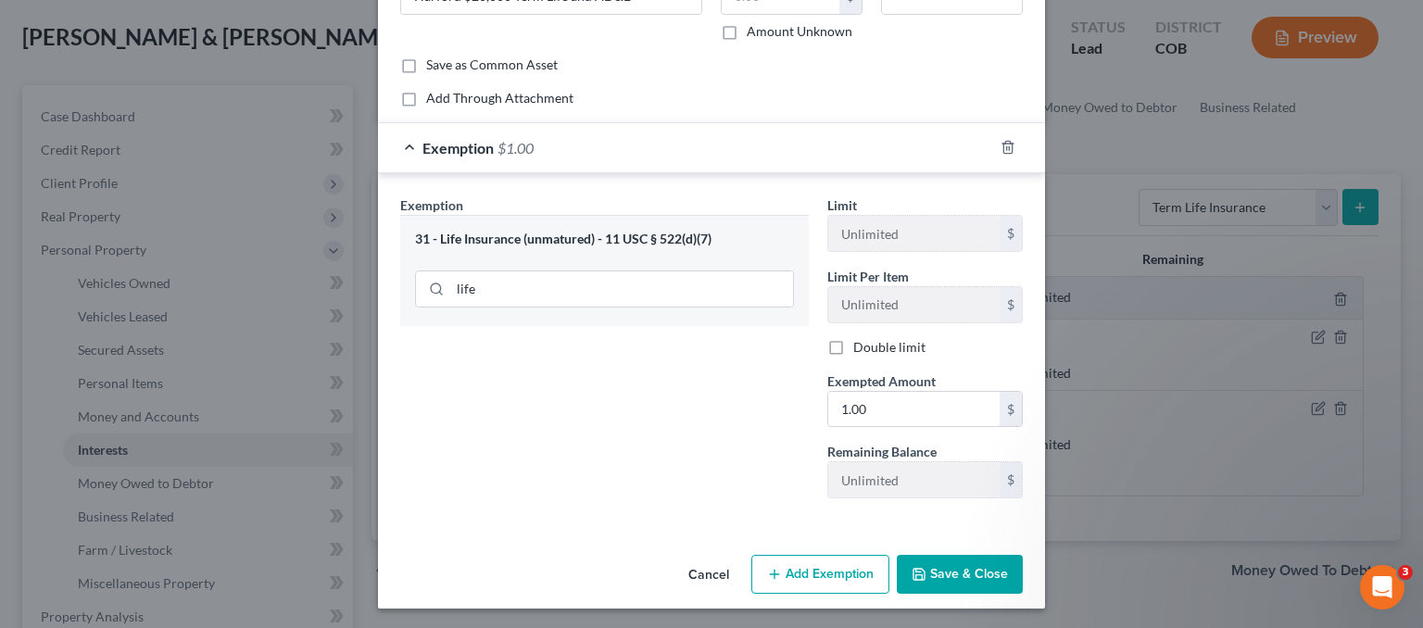
click at [978, 562] on button "Save & Close" at bounding box center [960, 574] width 126 height 39
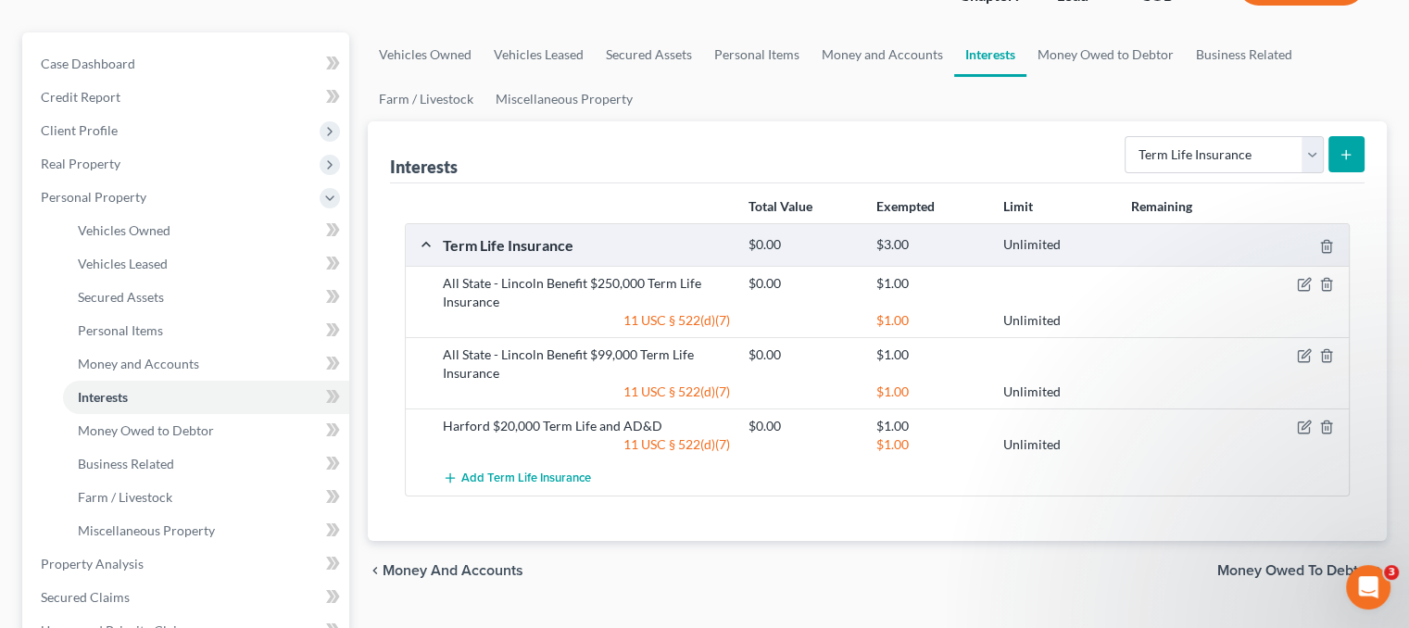
scroll to position [278, 0]
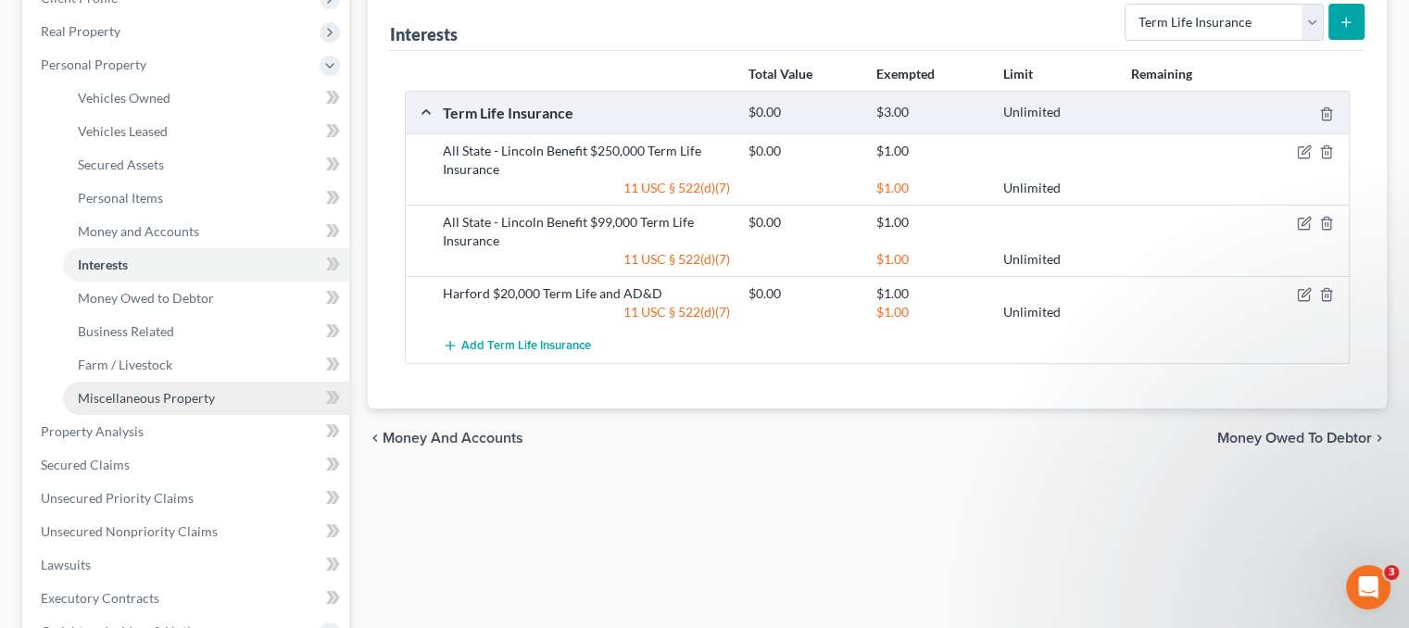
click at [148, 394] on span "Miscellaneous Property" at bounding box center [146, 398] width 137 height 16
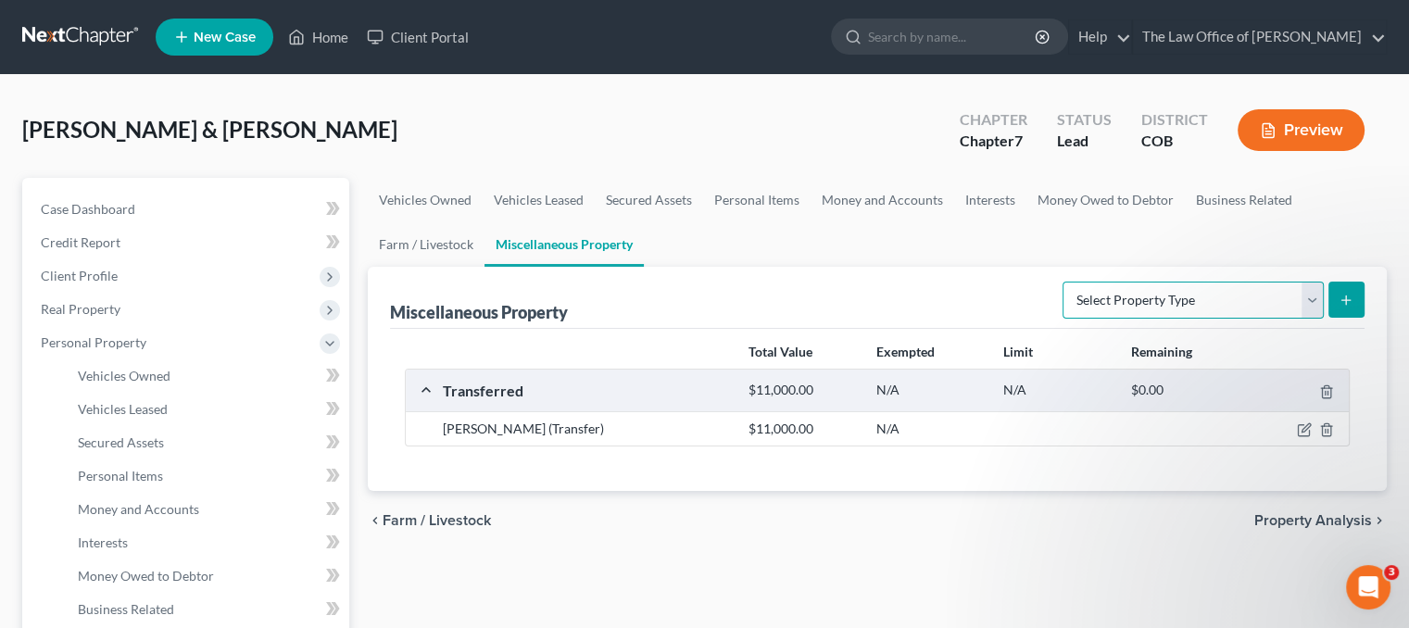
click at [1204, 294] on select "Select Property Type Assigned for Creditor Benefit Within 1 Year Holding for An…" at bounding box center [1193, 300] width 261 height 37
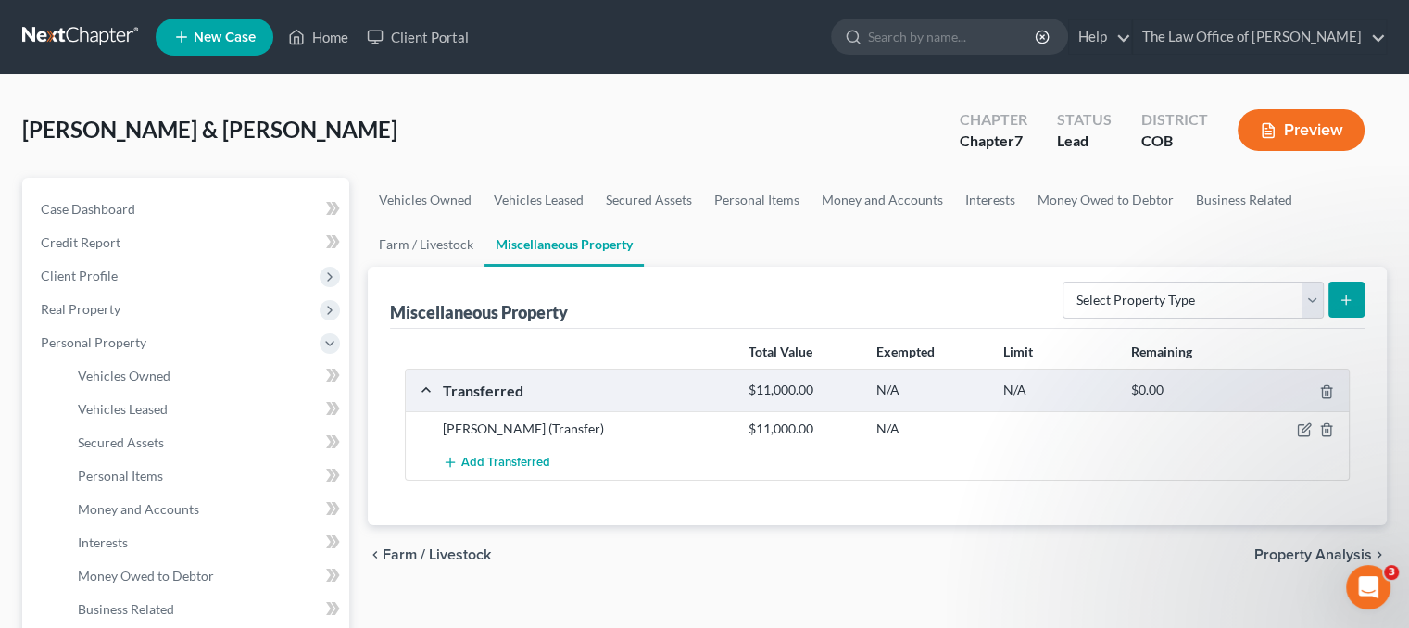
click at [44, 501] on ul "Vehicles Owned Vehicles Leased Machinery and Vehicles Office Related" at bounding box center [187, 526] width 323 height 334
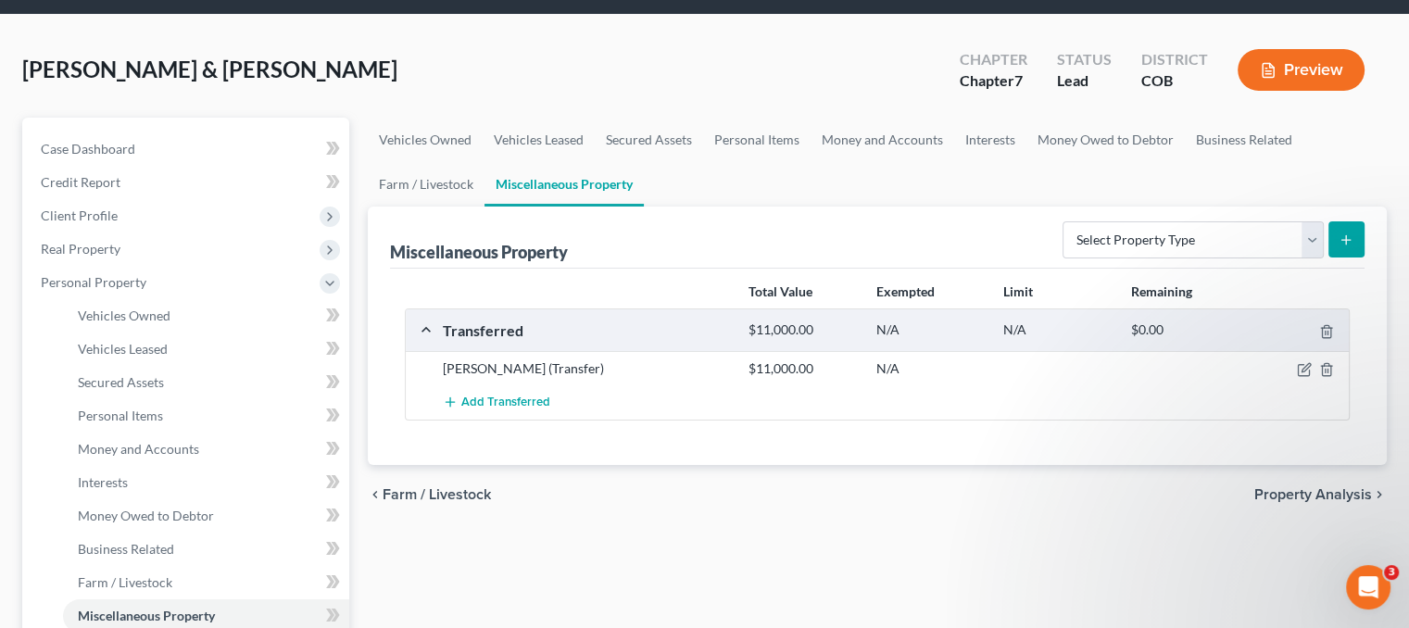
scroll to position [93, 0]
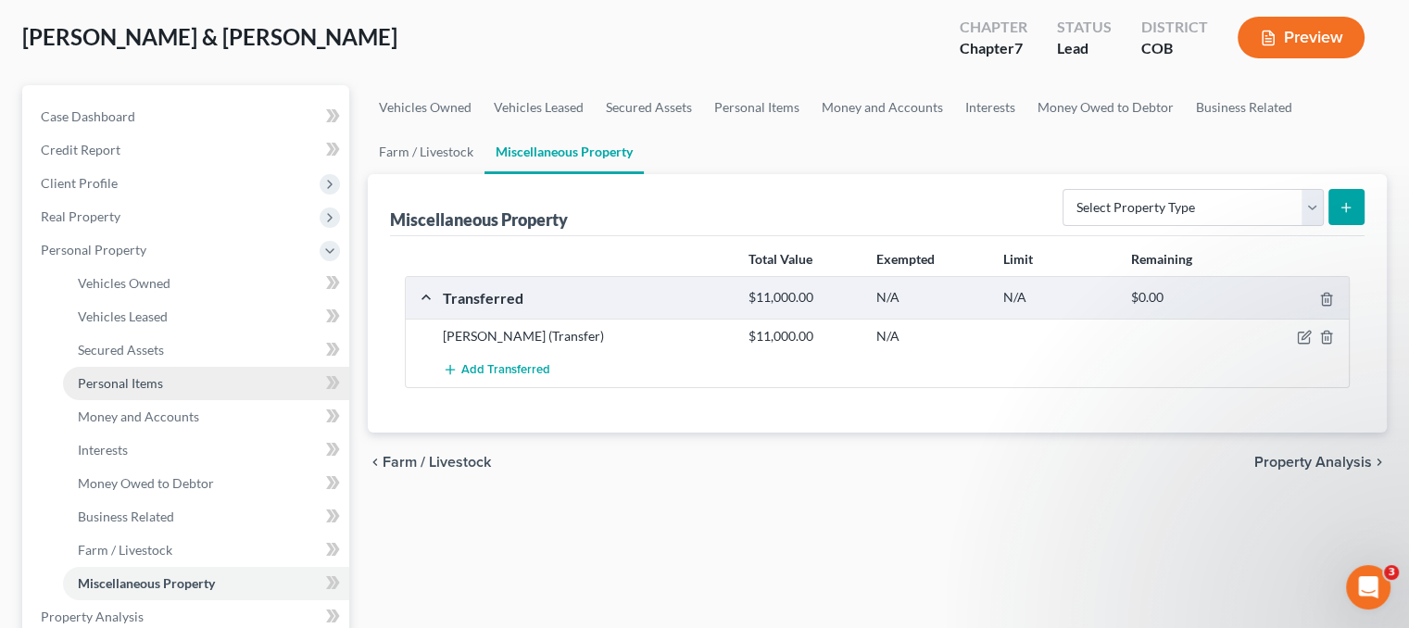
click at [133, 385] on span "Personal Items" at bounding box center [120, 383] width 85 height 16
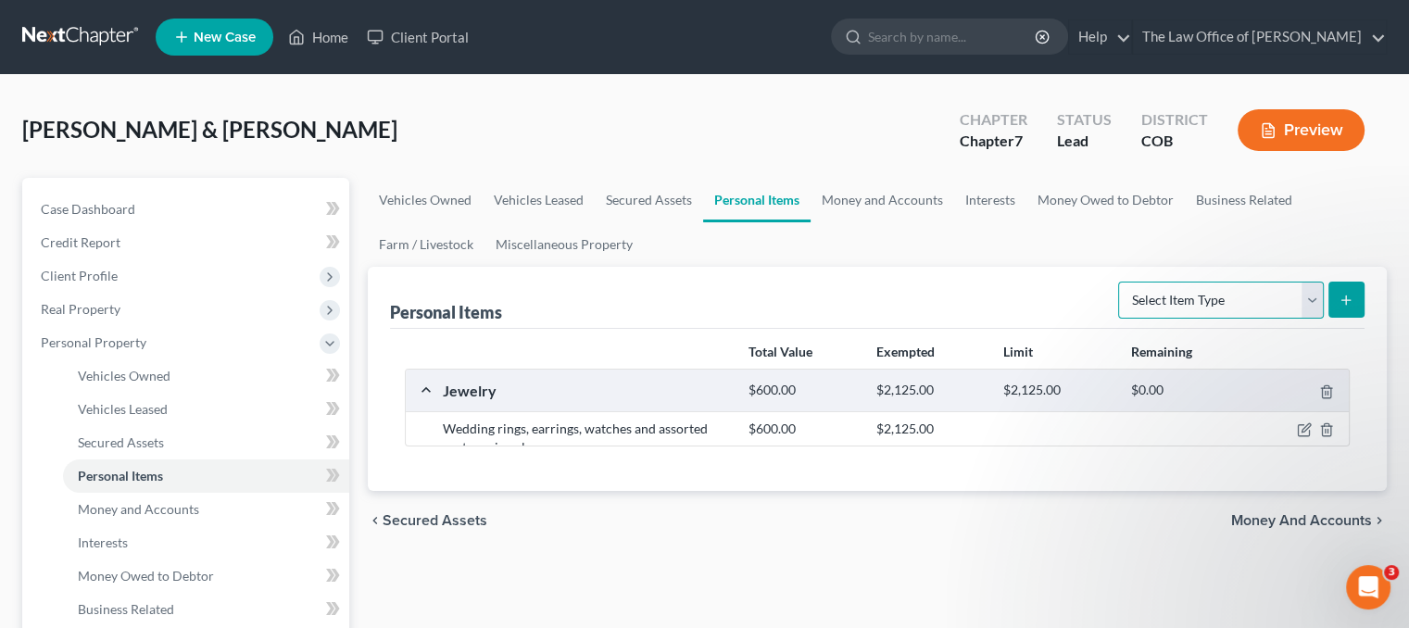
click at [1245, 299] on select "Select Item Type Clothing Collectibles Of Value Electronics Firearms Household …" at bounding box center [1221, 300] width 206 height 37
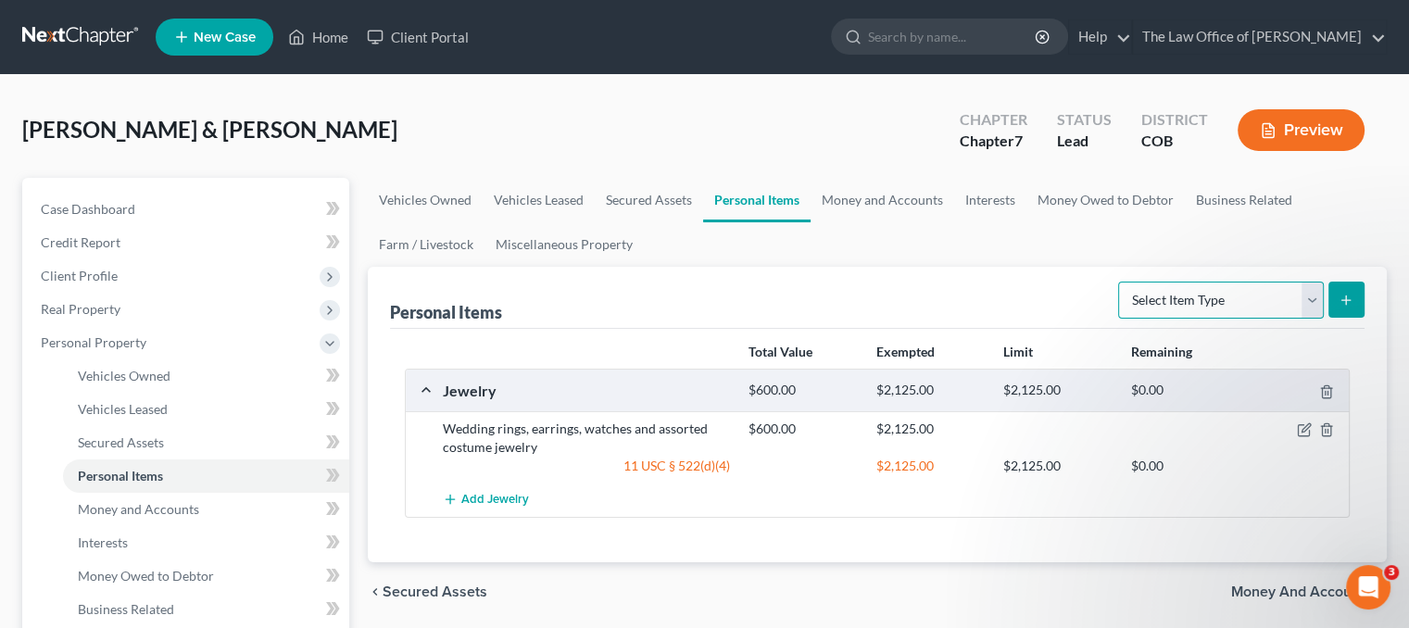
select select "pets"
click at [1120, 282] on select "Select Item Type Clothing Collectibles Of Value Electronics Firearms Household …" at bounding box center [1221, 300] width 206 height 37
click at [1354, 301] on button "submit" at bounding box center [1347, 300] width 36 height 36
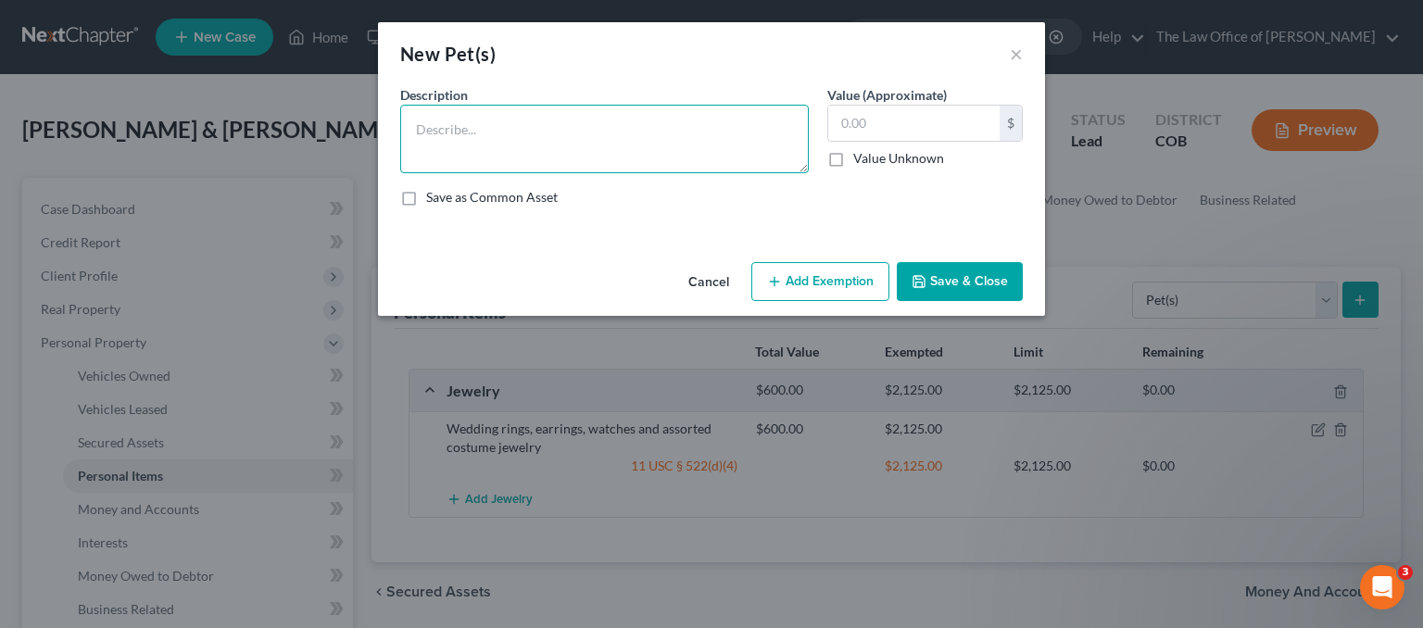
click at [489, 141] on textarea at bounding box center [604, 139] width 409 height 69
type textarea "1 dog"
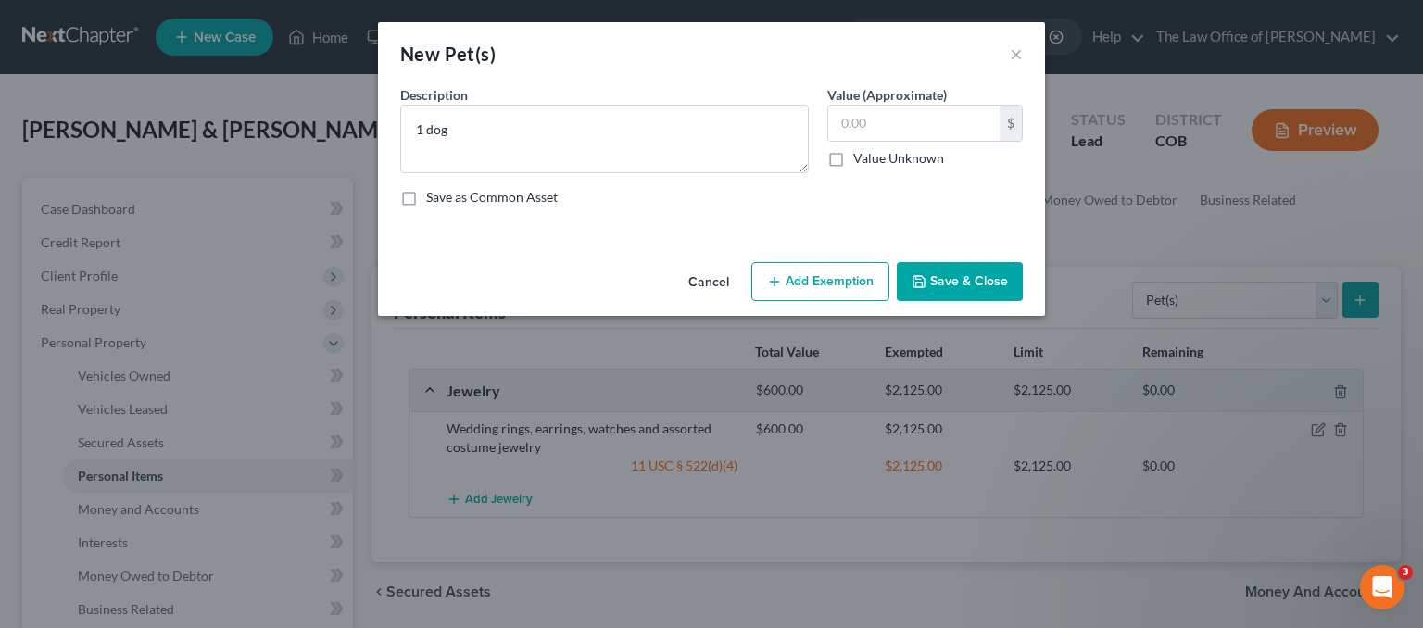
click at [930, 279] on button "Save & Close" at bounding box center [960, 281] width 126 height 39
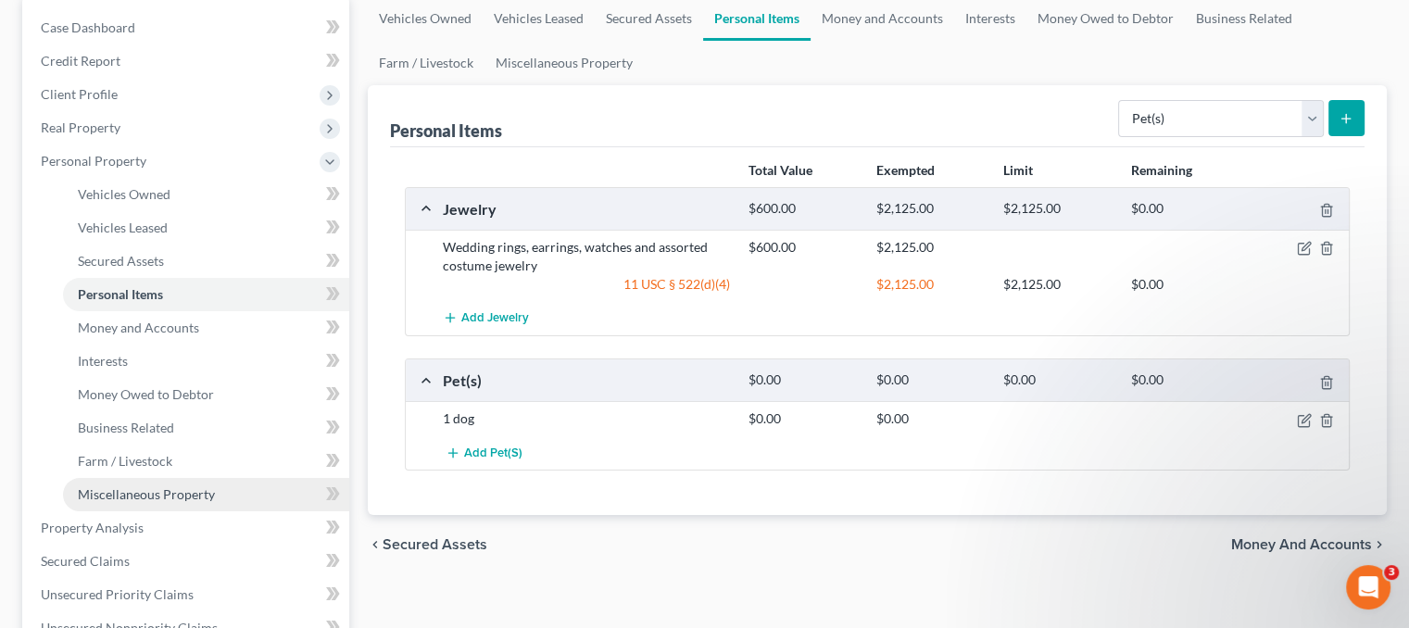
scroll to position [185, 0]
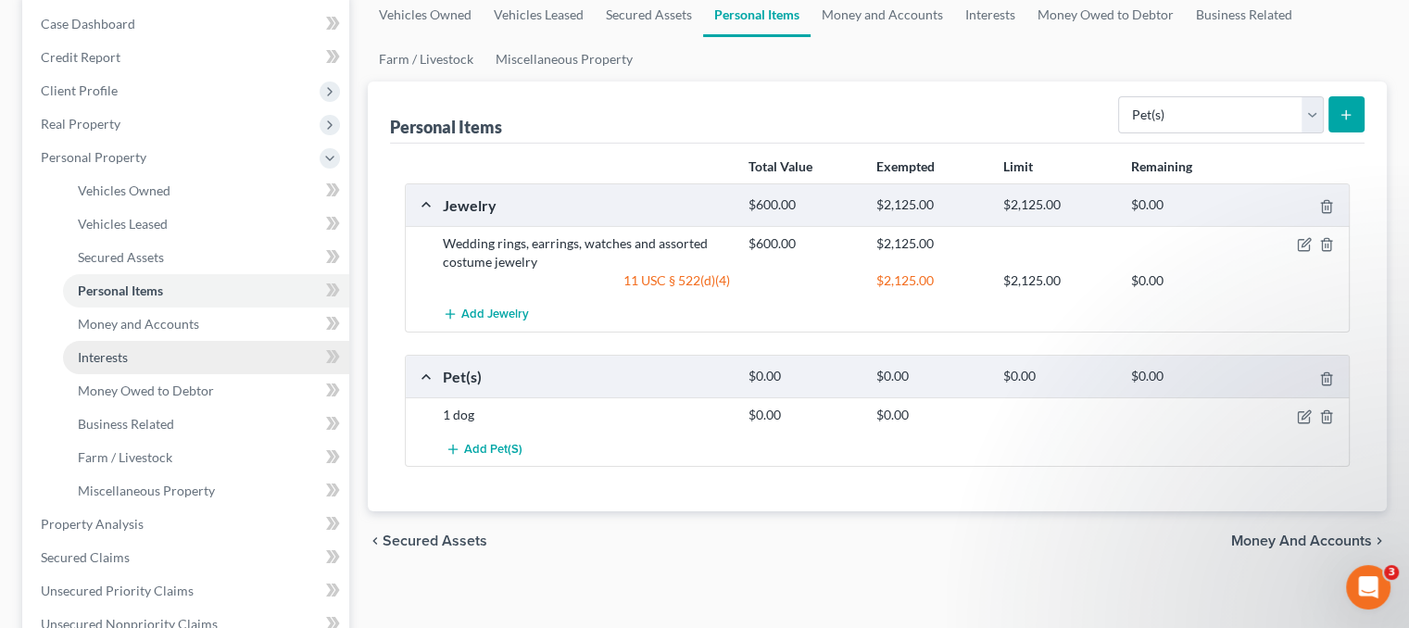
click at [132, 367] on link "Interests" at bounding box center [206, 357] width 286 height 33
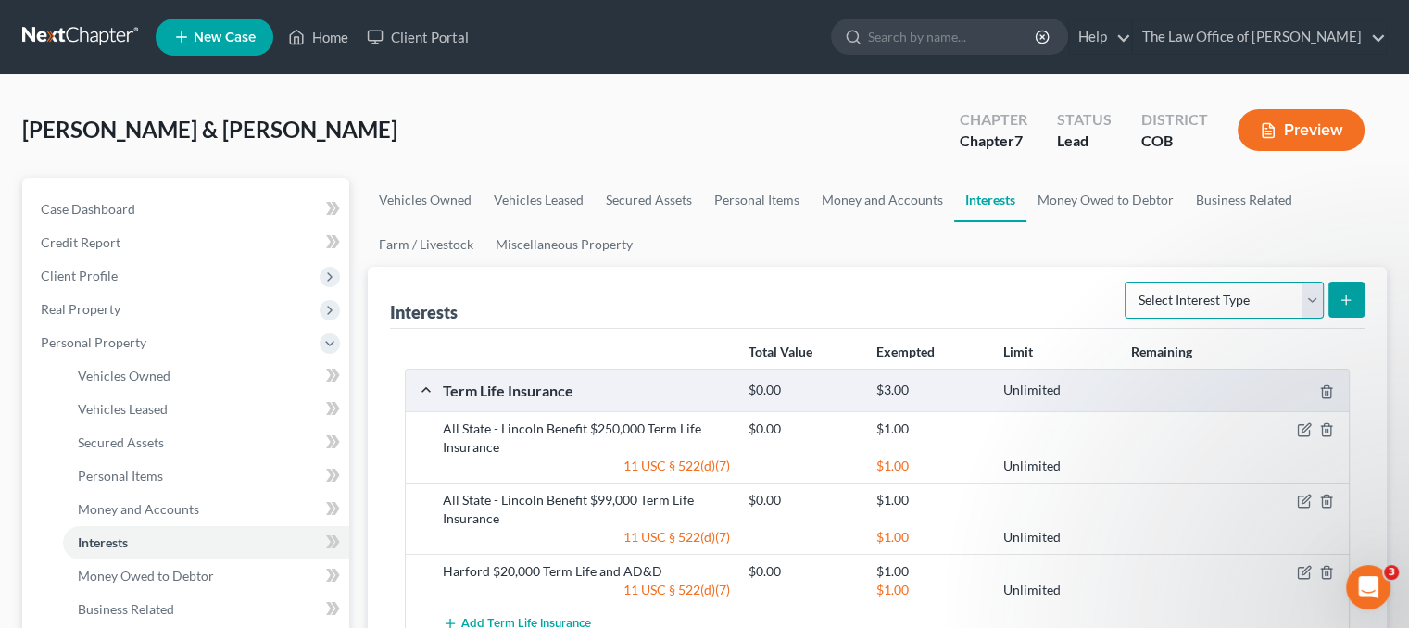
click at [1209, 291] on select "Select Interest Type 401K Annuity Bond Education IRA Government Bond Government…" at bounding box center [1224, 300] width 199 height 37
select select "ira"
click at [1127, 282] on select "Select Interest Type 401K Annuity Bond Education IRA Government Bond Government…" at bounding box center [1224, 300] width 199 height 37
click at [1342, 293] on icon "submit" at bounding box center [1346, 300] width 15 height 15
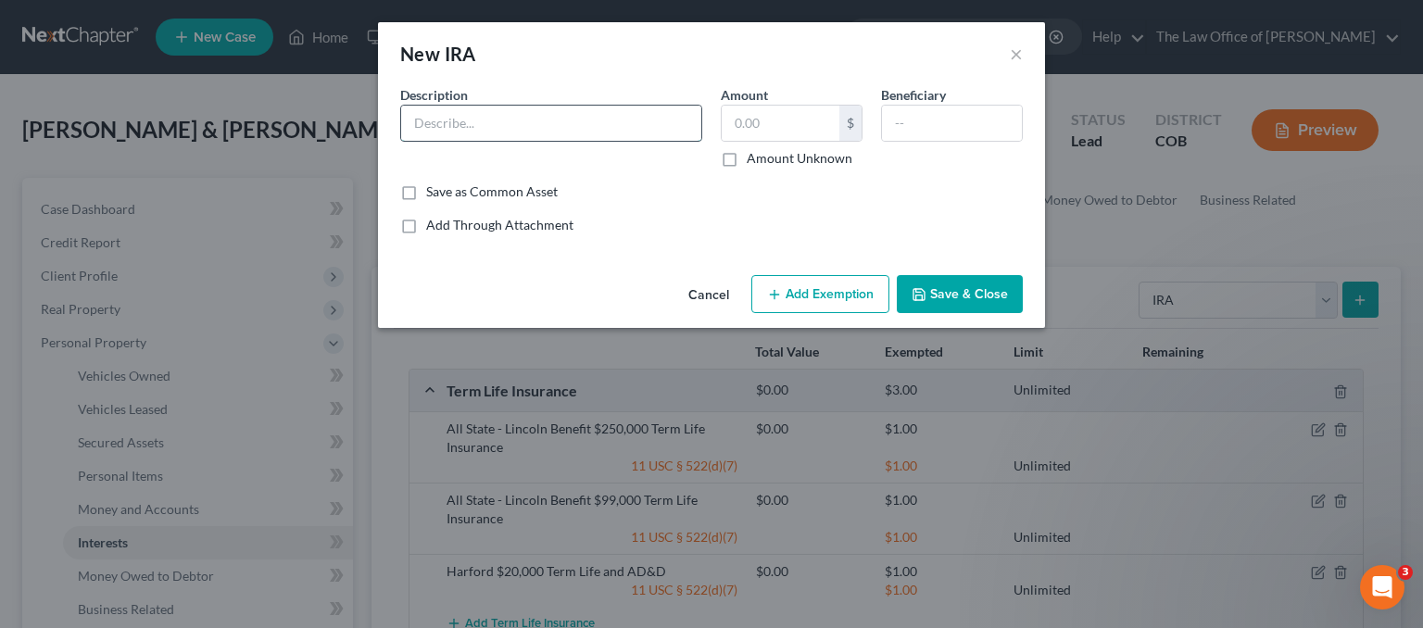
click at [550, 131] on input "text" at bounding box center [551, 123] width 300 height 35
drag, startPoint x: 471, startPoint y: 116, endPoint x: 339, endPoint y: 119, distance: 131.6
click at [339, 119] on div "New IRA × An exemption set must first be selected from the Filing Information s…" at bounding box center [711, 314] width 1423 height 628
type input "Bridgestone IRA"
type input "7"
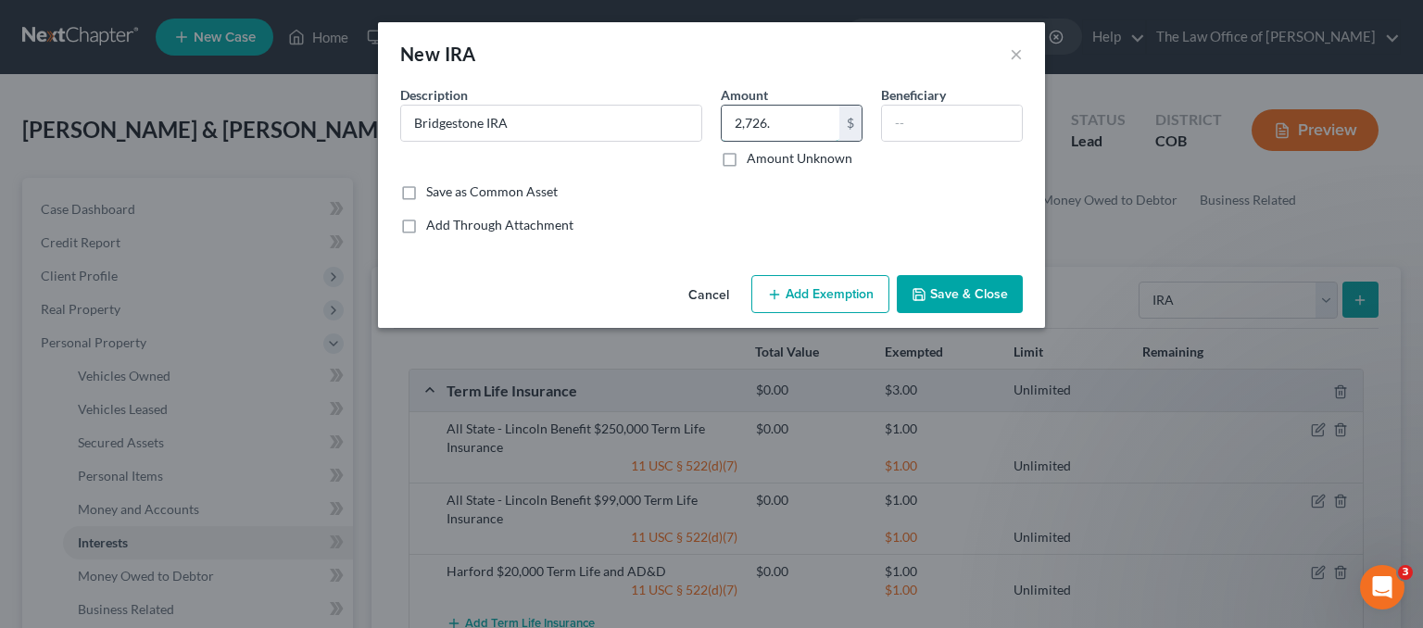
click at [803, 131] on input "2,726." at bounding box center [781, 123] width 118 height 35
click at [781, 113] on div "Amount 2,726. $ Amount Unknown" at bounding box center [792, 126] width 160 height 82
click at [787, 120] on input "2,726." at bounding box center [781, 123] width 118 height 35
type input "2,726.72"
click at [842, 297] on button "Add Exemption" at bounding box center [820, 294] width 138 height 39
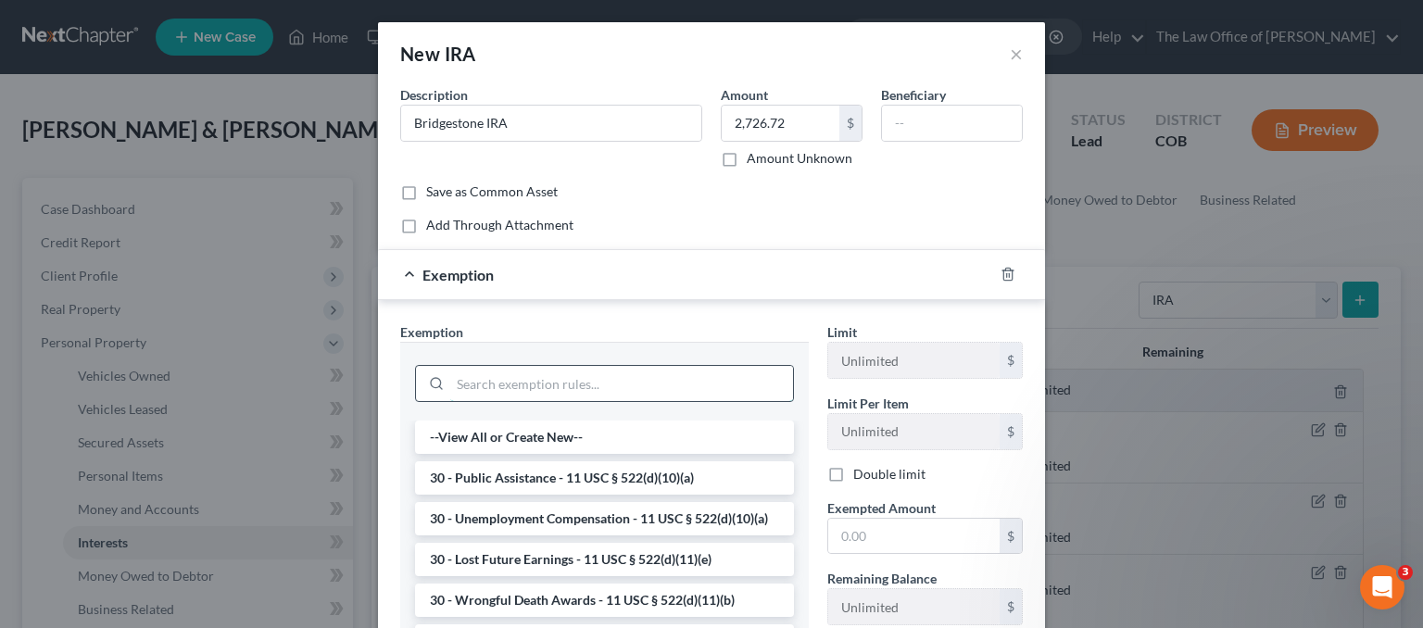
click at [515, 376] on input "search" at bounding box center [621, 383] width 343 height 35
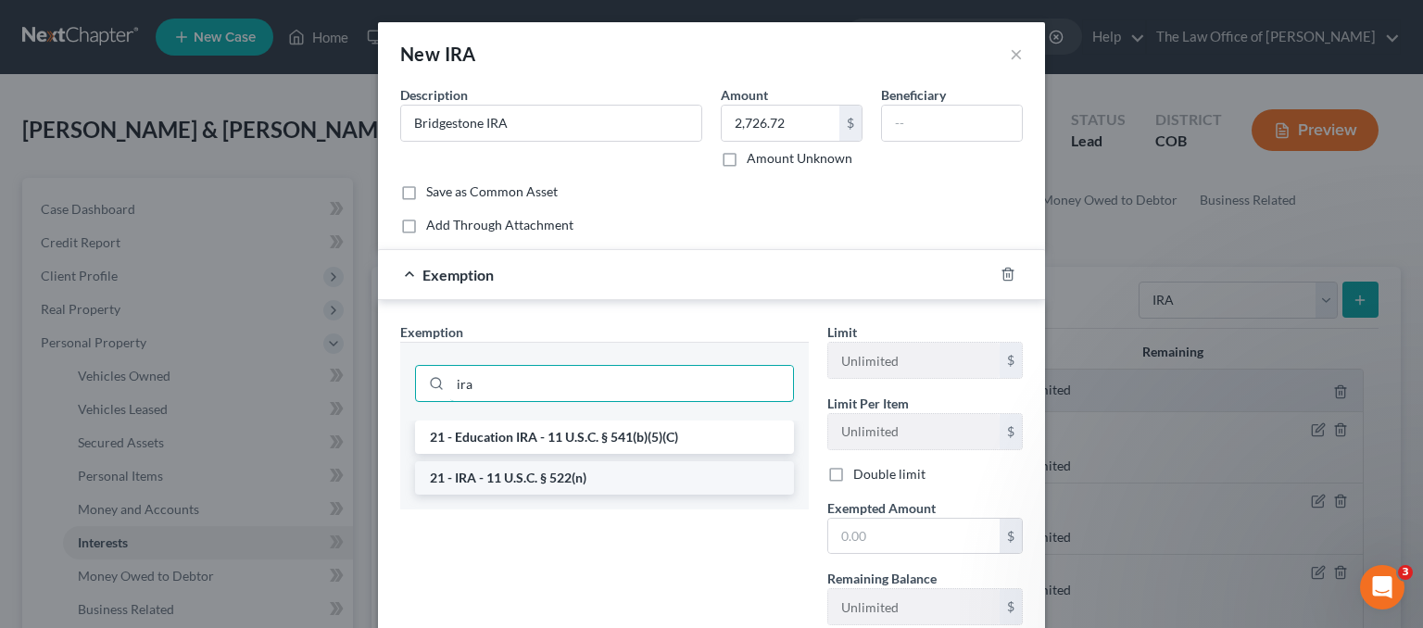
type input "ira"
click at [545, 475] on li "21 - IRA - 11 U.S.C. § 522(n)" at bounding box center [604, 477] width 379 height 33
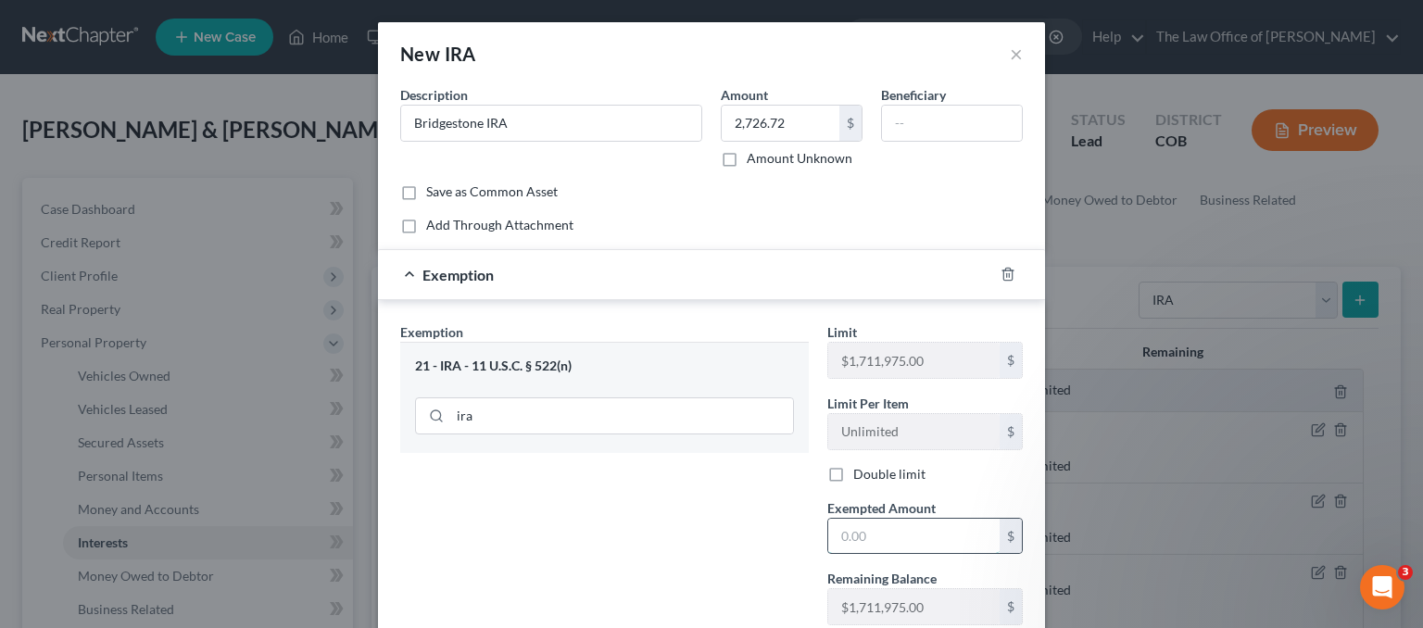
click at [912, 531] on input "text" at bounding box center [913, 536] width 171 height 35
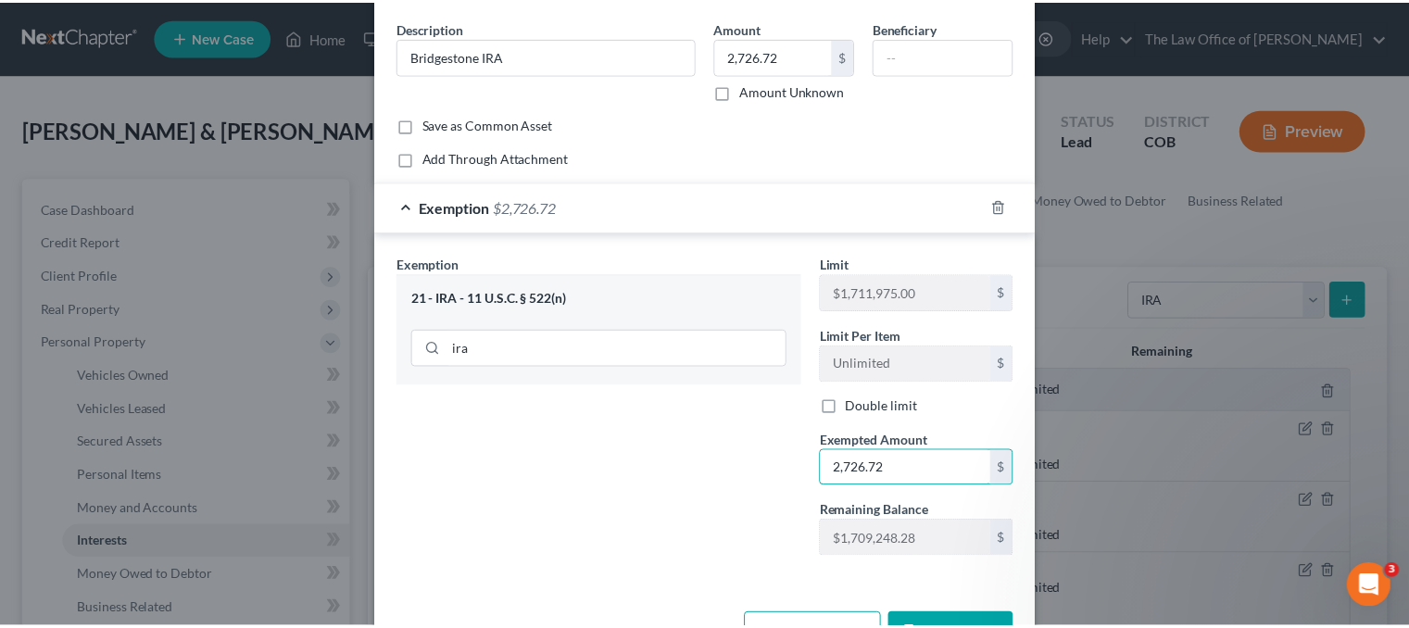
scroll to position [127, 0]
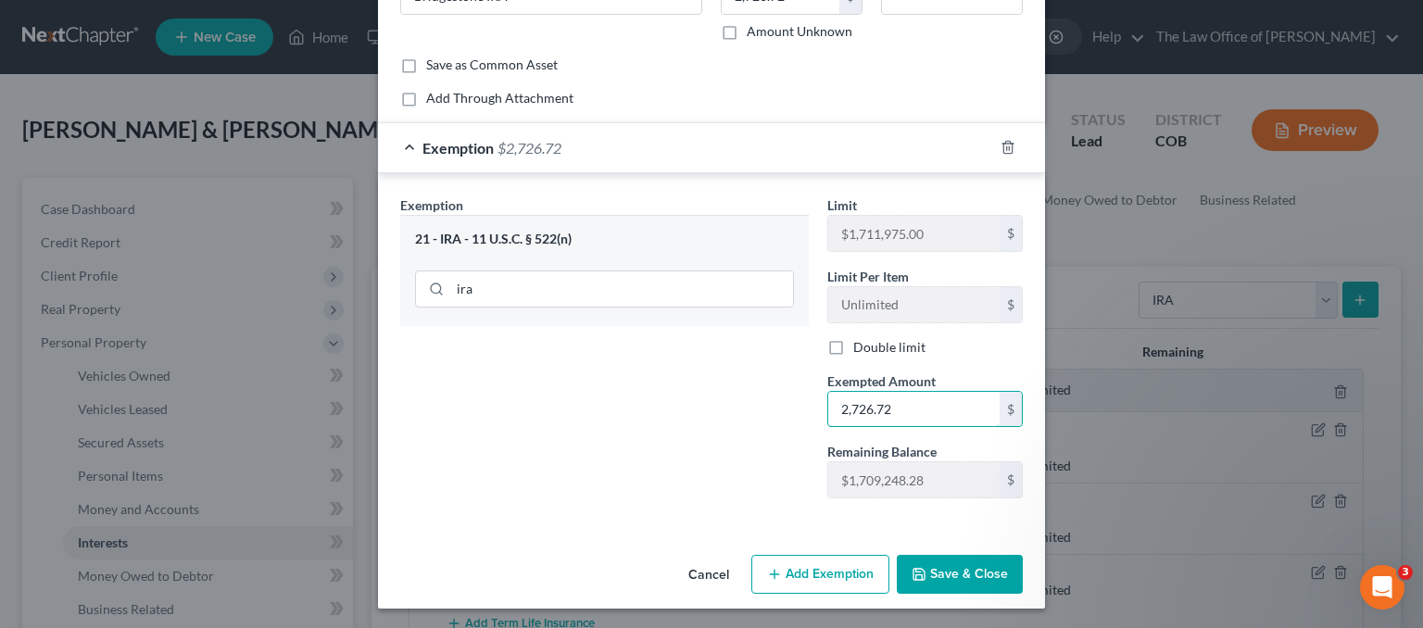
type input "2,726.72"
click at [964, 572] on button "Save & Close" at bounding box center [960, 574] width 126 height 39
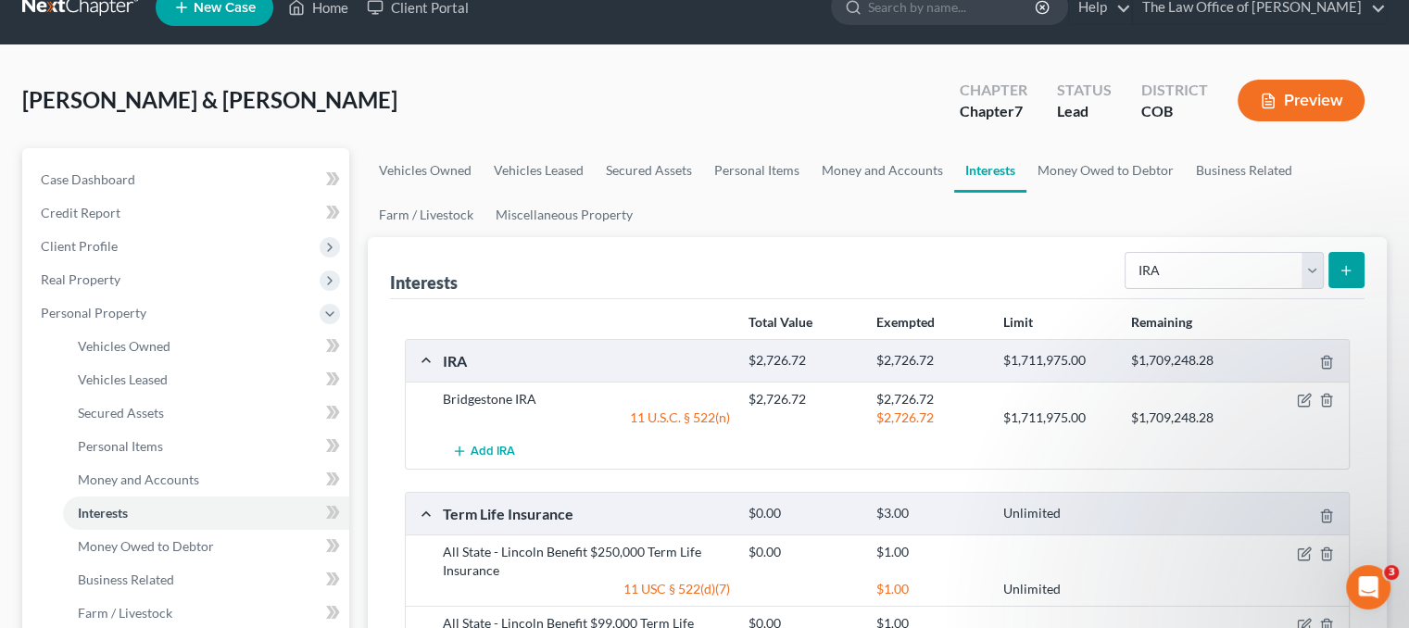
scroll to position [371, 0]
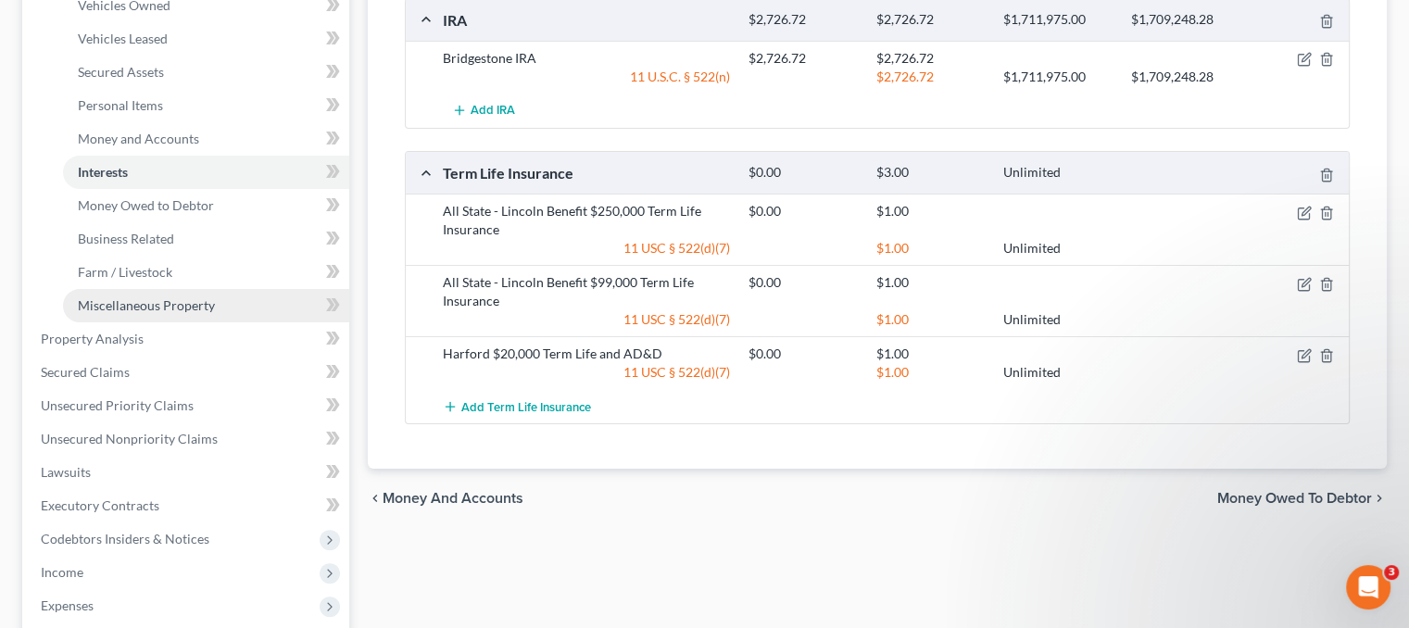
click at [179, 300] on span "Miscellaneous Property" at bounding box center [146, 305] width 137 height 16
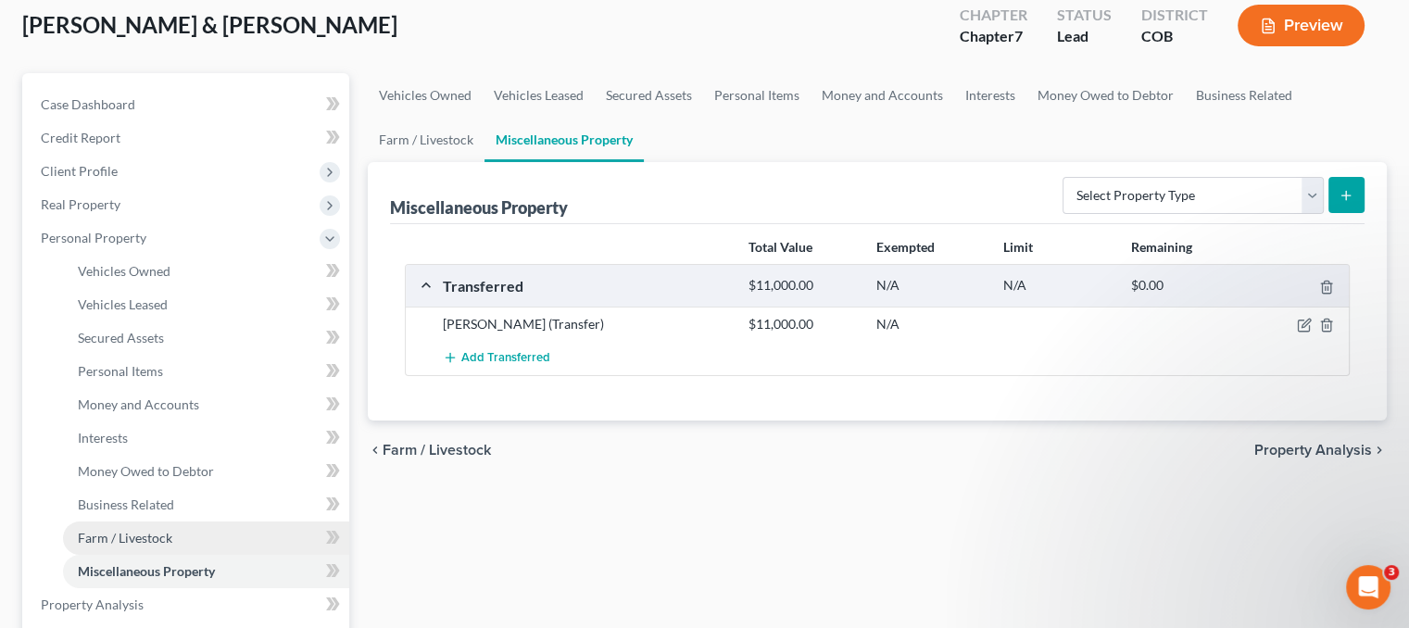
scroll to position [185, 0]
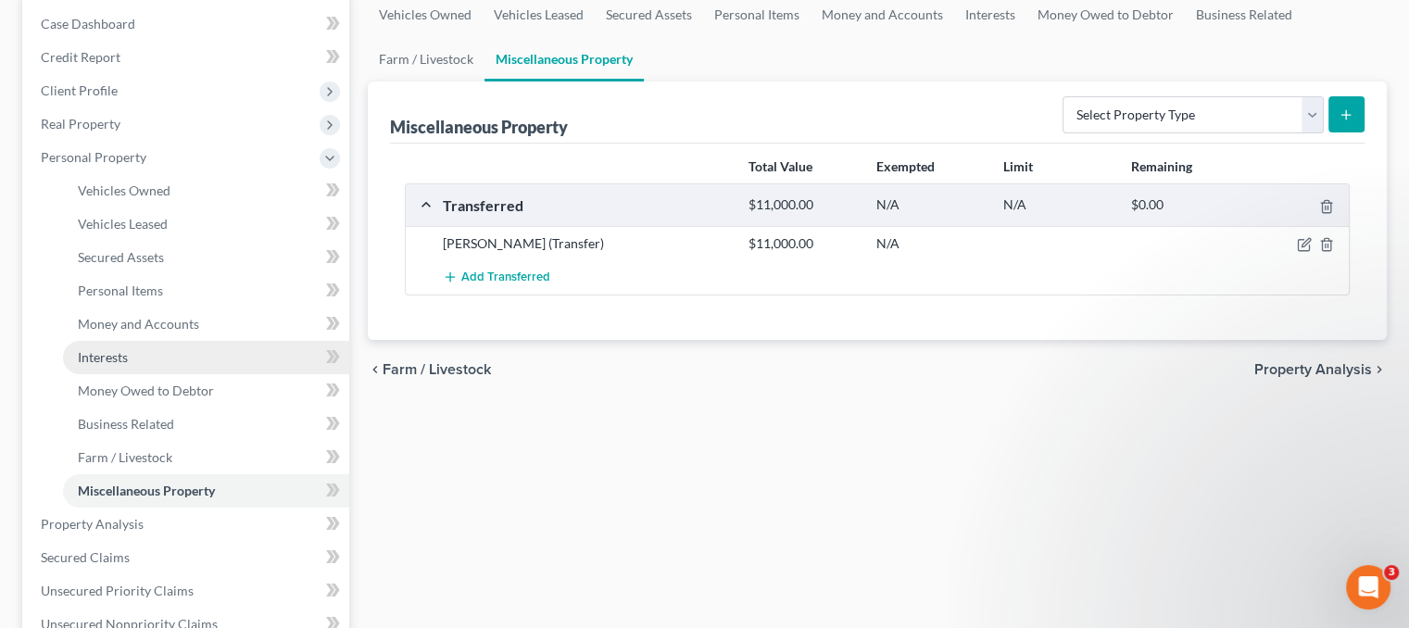
click at [118, 353] on span "Interests" at bounding box center [103, 357] width 50 height 16
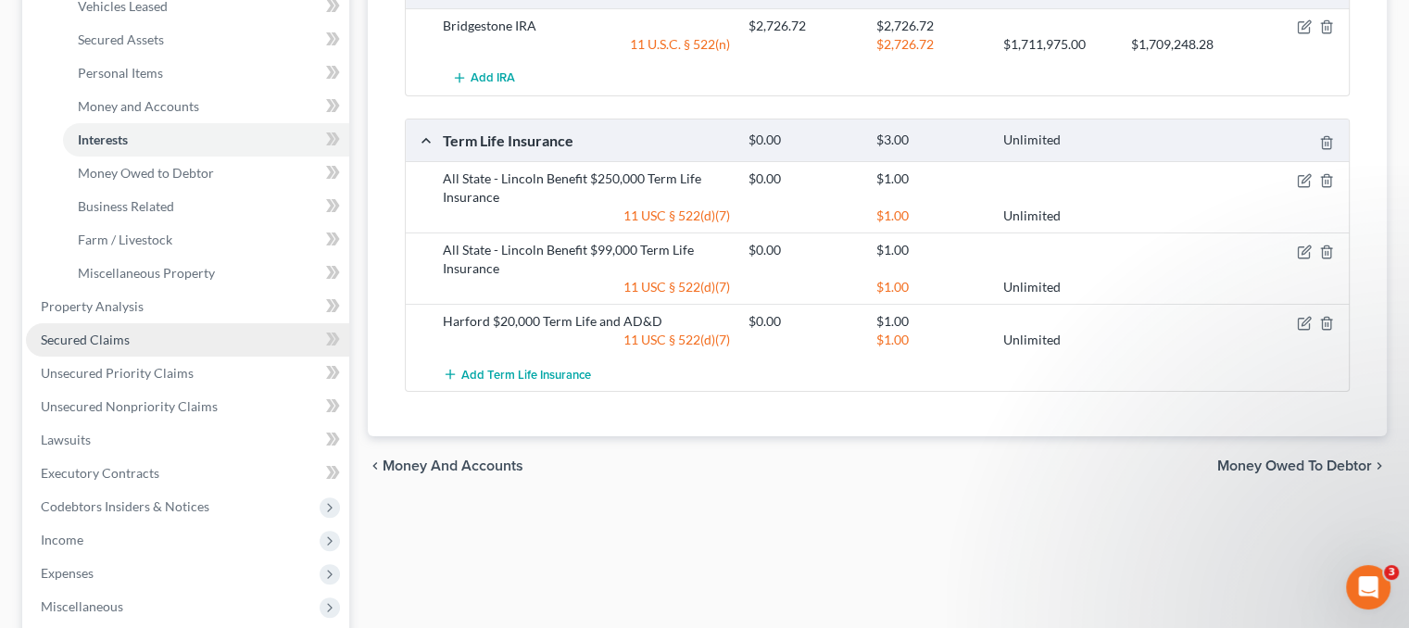
scroll to position [371, 0]
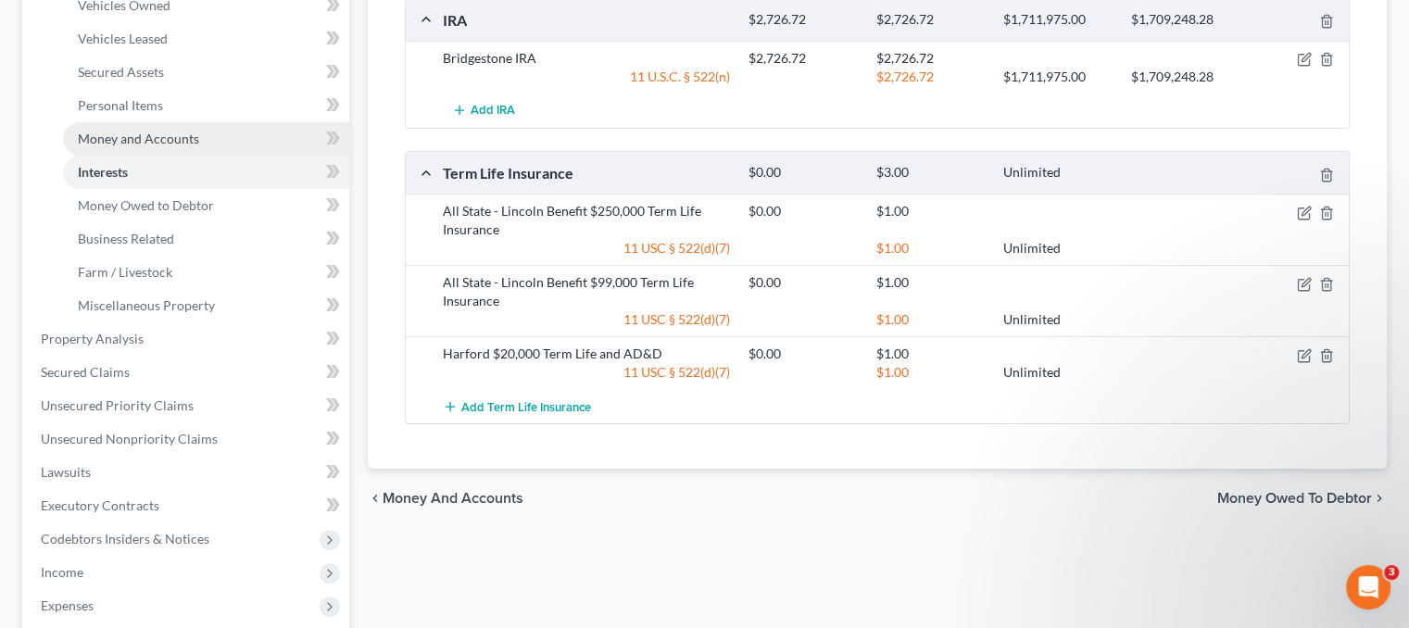
click at [132, 141] on span "Money and Accounts" at bounding box center [138, 139] width 121 height 16
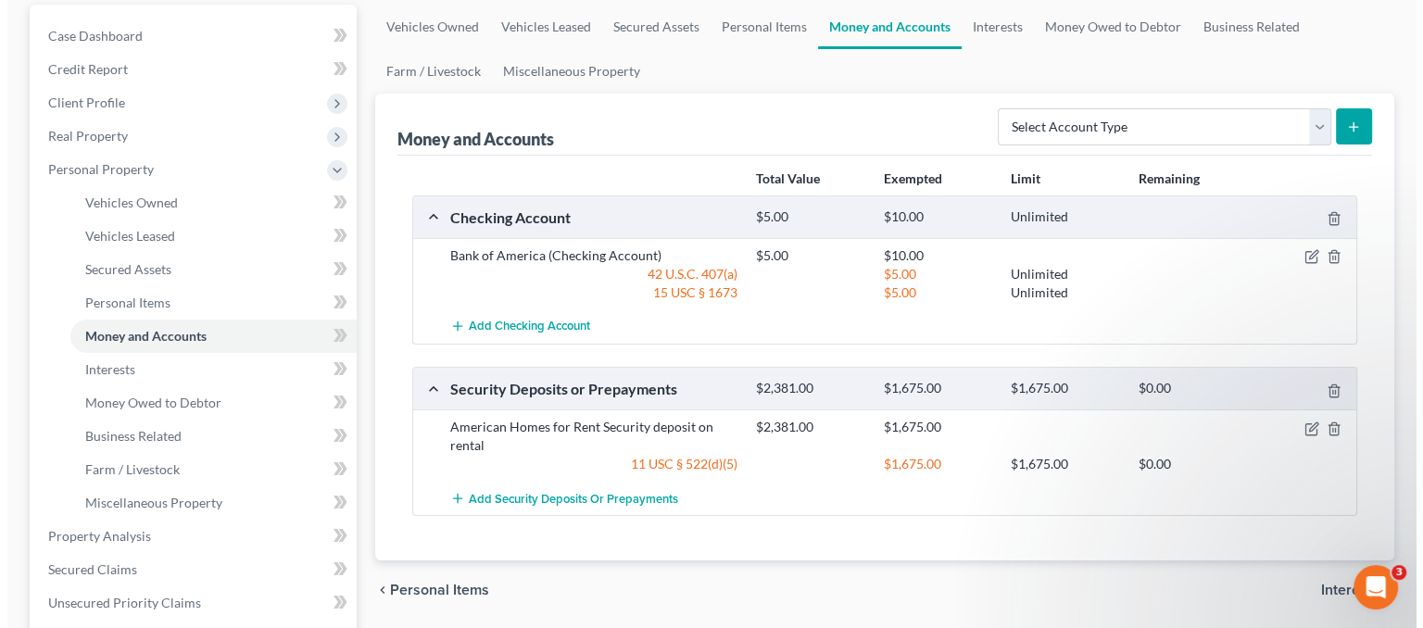
scroll to position [185, 0]
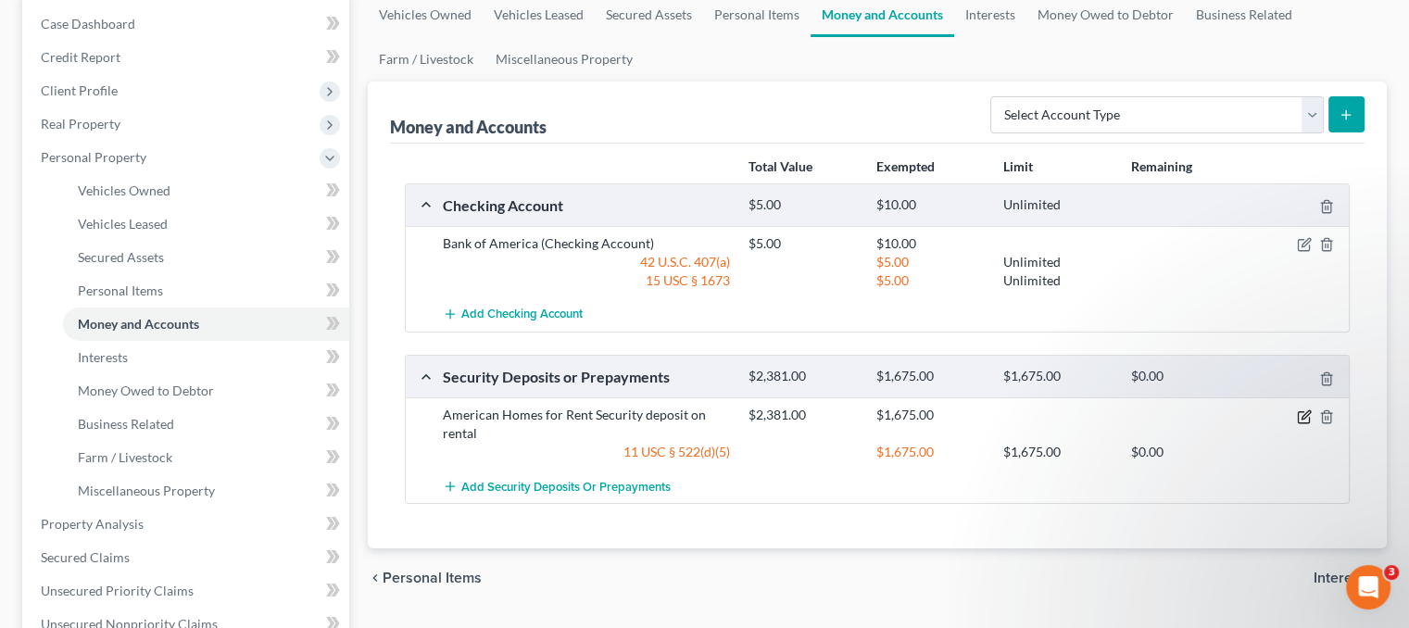
click at [1307, 416] on icon "button" at bounding box center [1304, 417] width 15 height 15
select select "4"
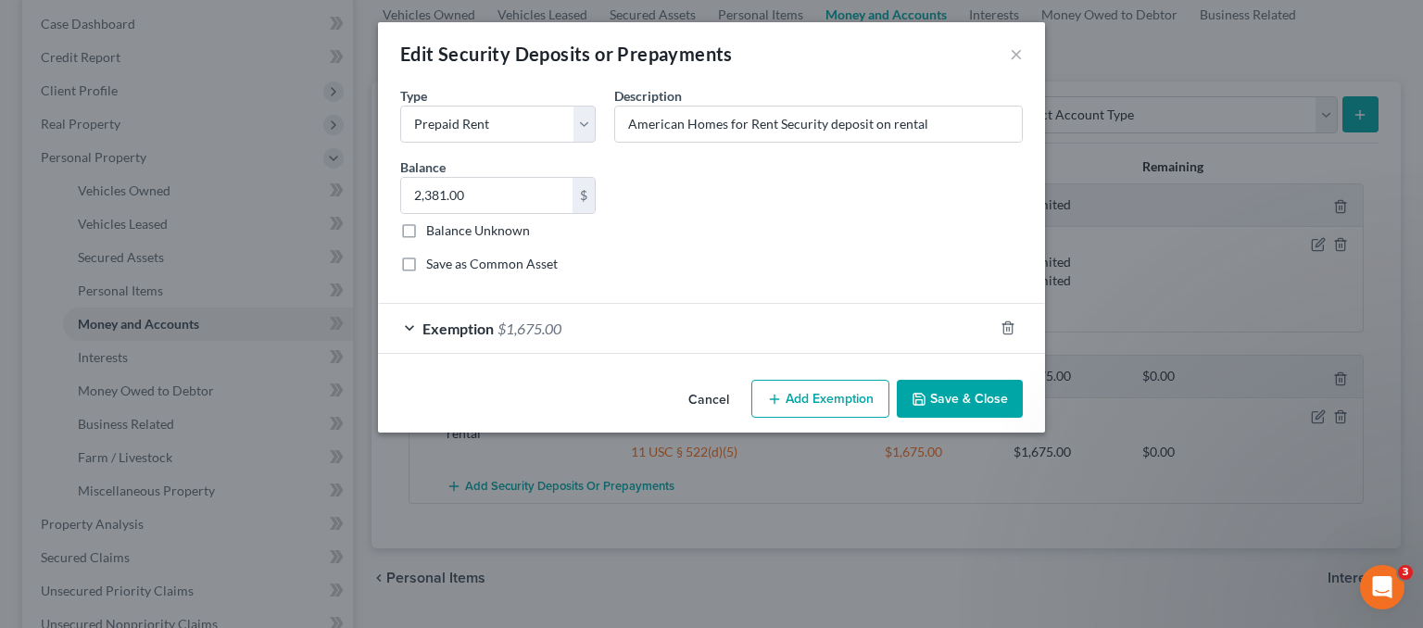
click at [788, 331] on div "Exemption $1,675.00" at bounding box center [685, 328] width 615 height 49
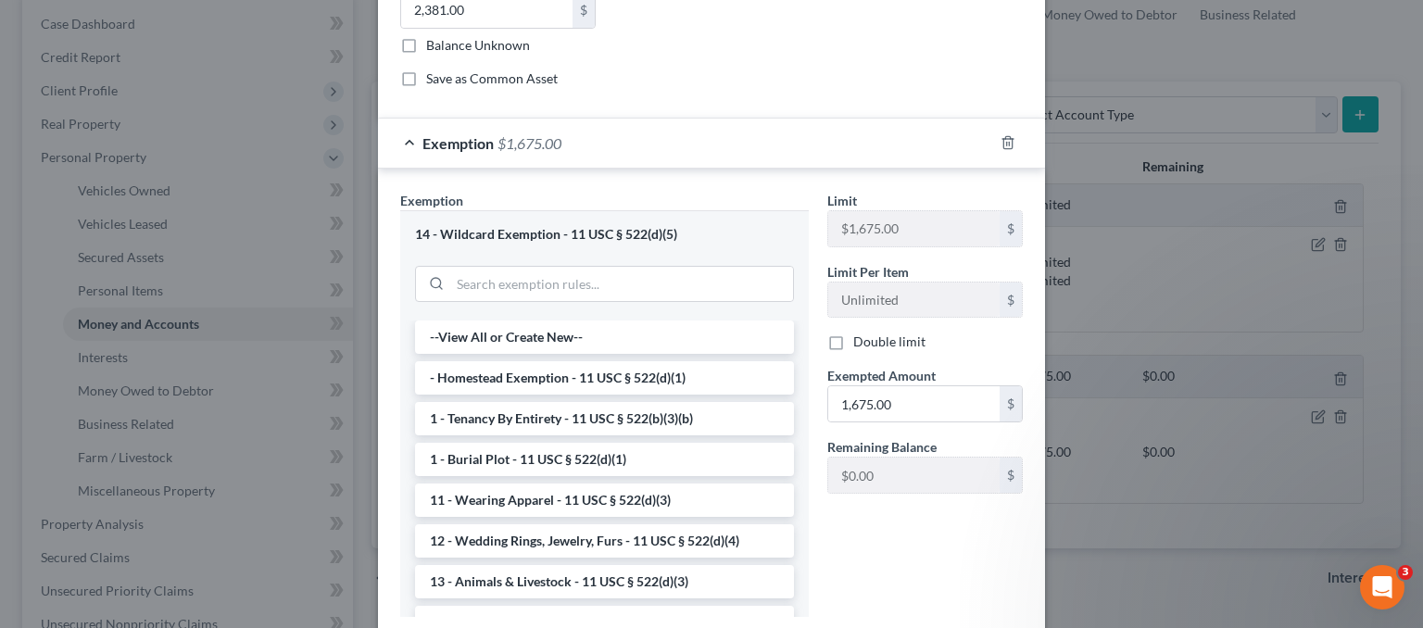
click at [845, 339] on div "Double limit" at bounding box center [924, 342] width 195 height 19
click at [853, 339] on label "Double limit" at bounding box center [889, 342] width 72 height 19
click at [861, 339] on input "Double limit" at bounding box center [867, 339] width 12 height 12
checkbox input "true"
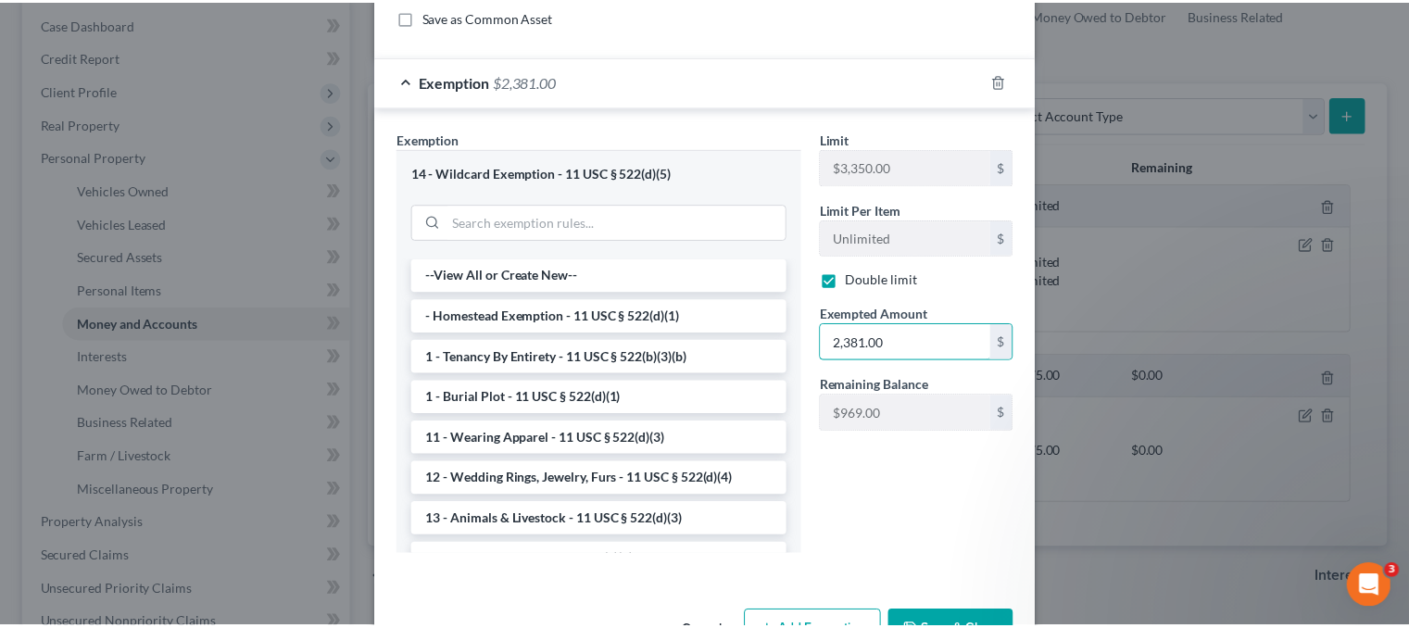
scroll to position [305, 0]
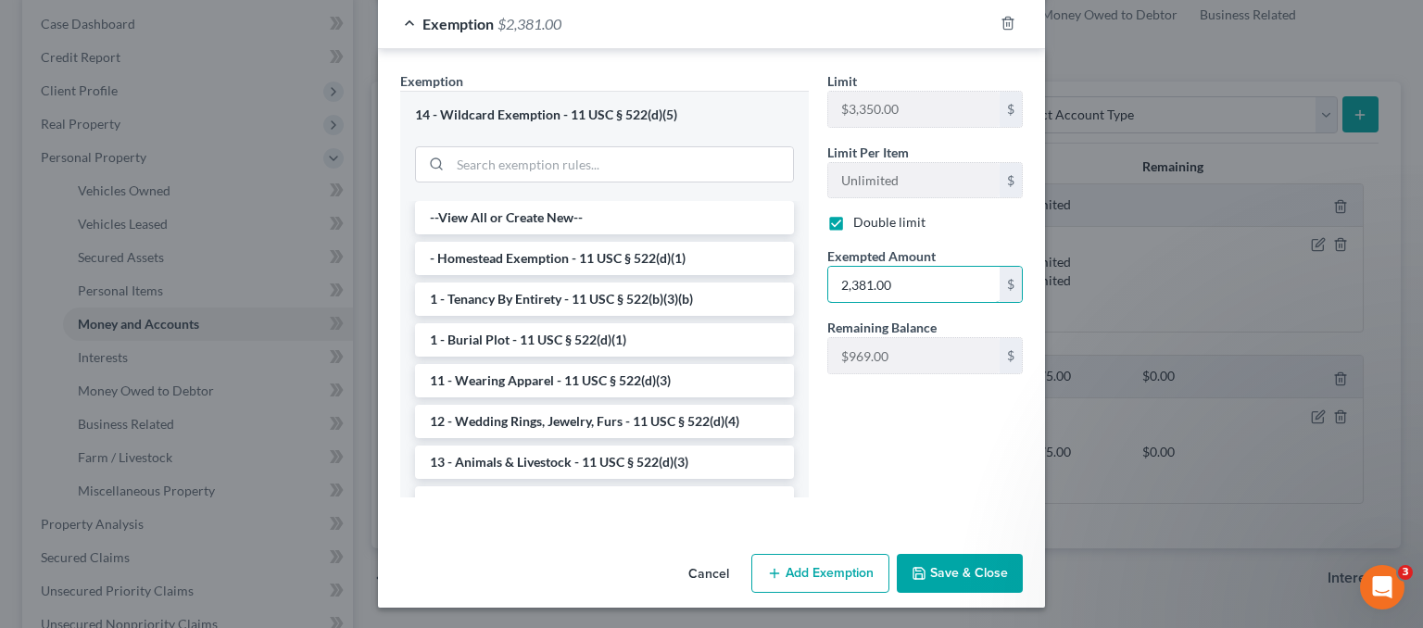
type input "2,381.00"
click at [965, 568] on button "Save & Close" at bounding box center [960, 573] width 126 height 39
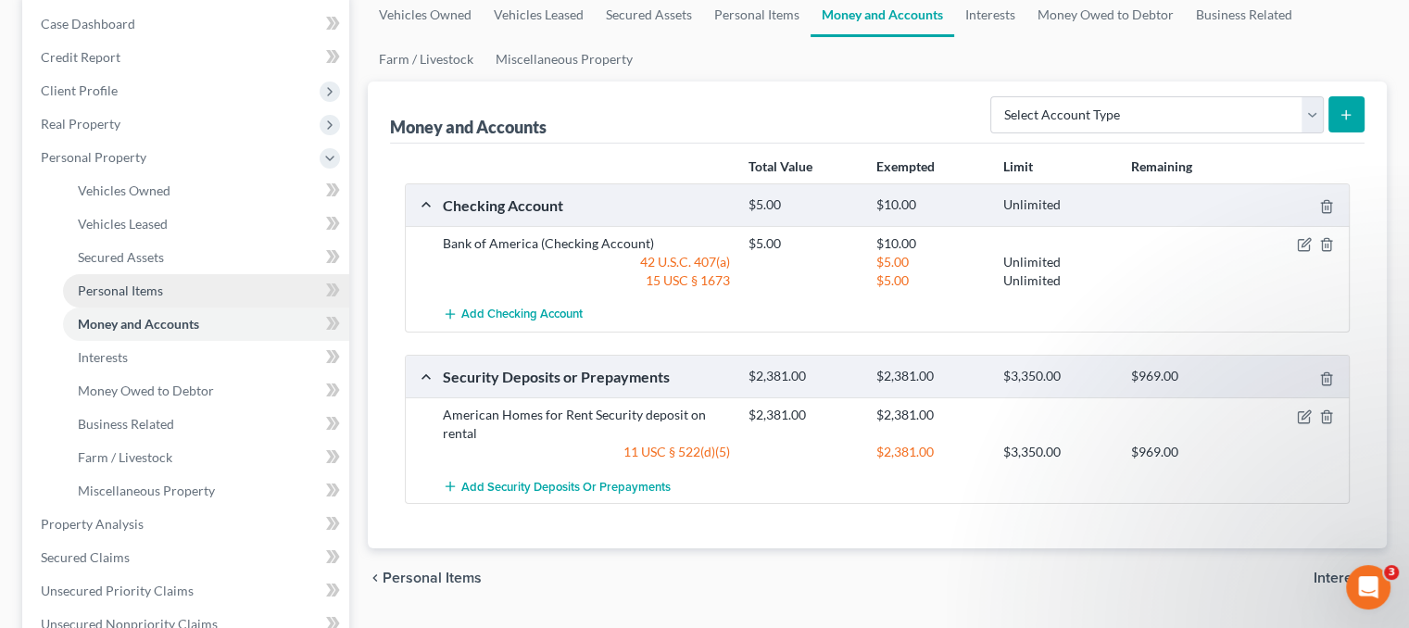
click at [152, 281] on link "Personal Items" at bounding box center [206, 290] width 286 height 33
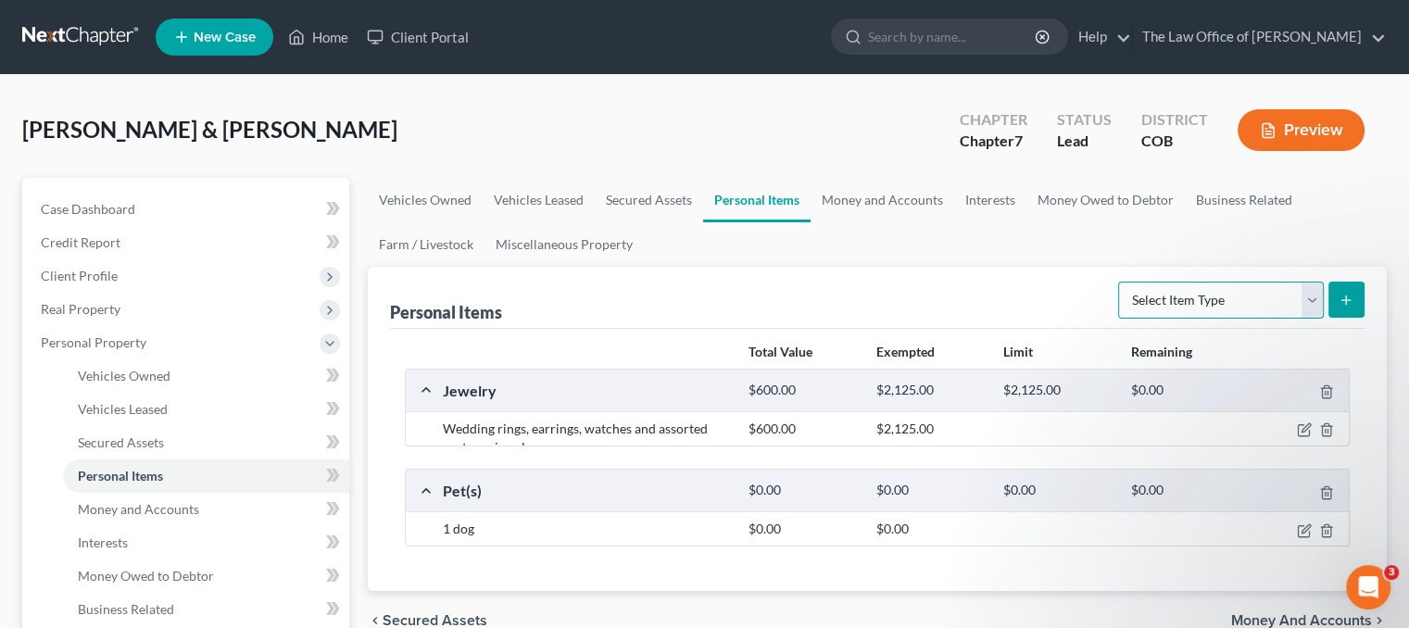
click at [1160, 298] on select "Select Item Type Clothing Collectibles Of Value Electronics Firearms Household …" at bounding box center [1221, 300] width 206 height 37
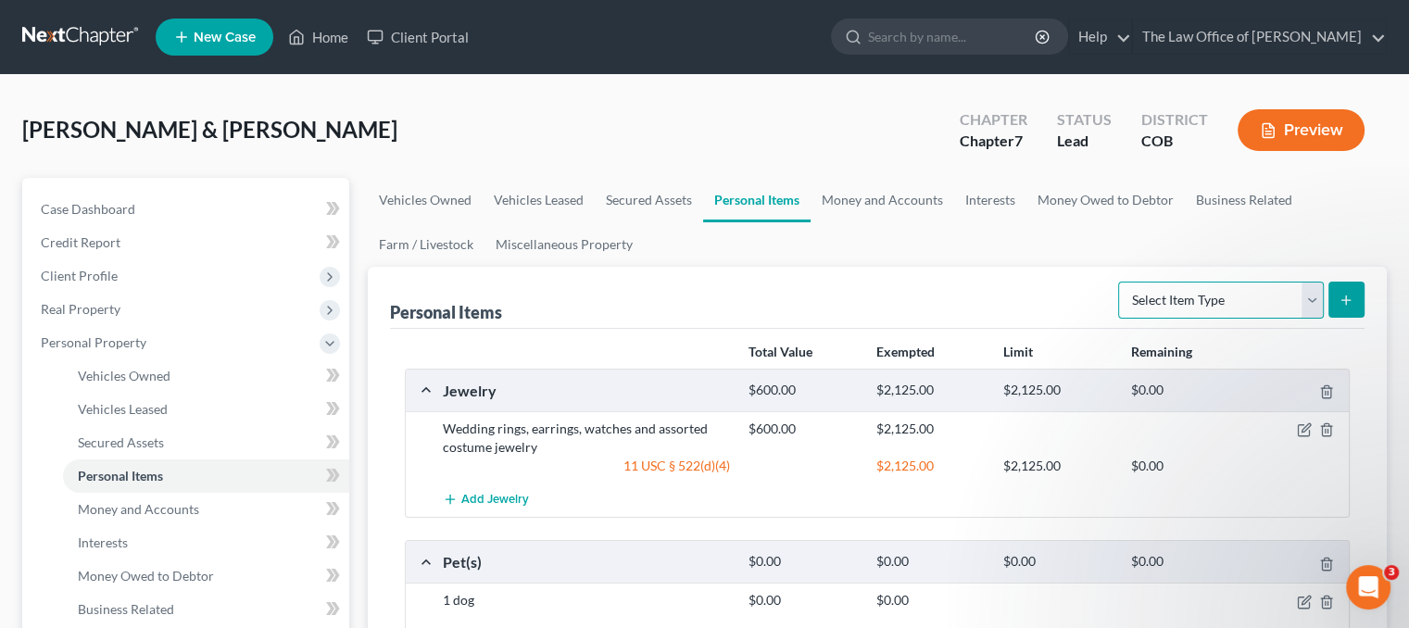
select select "household_goods"
click at [1120, 282] on select "Select Item Type Clothing Collectibles Of Value Electronics Firearms Household …" at bounding box center [1221, 300] width 206 height 37
click at [1352, 304] on icon "submit" at bounding box center [1346, 300] width 15 height 15
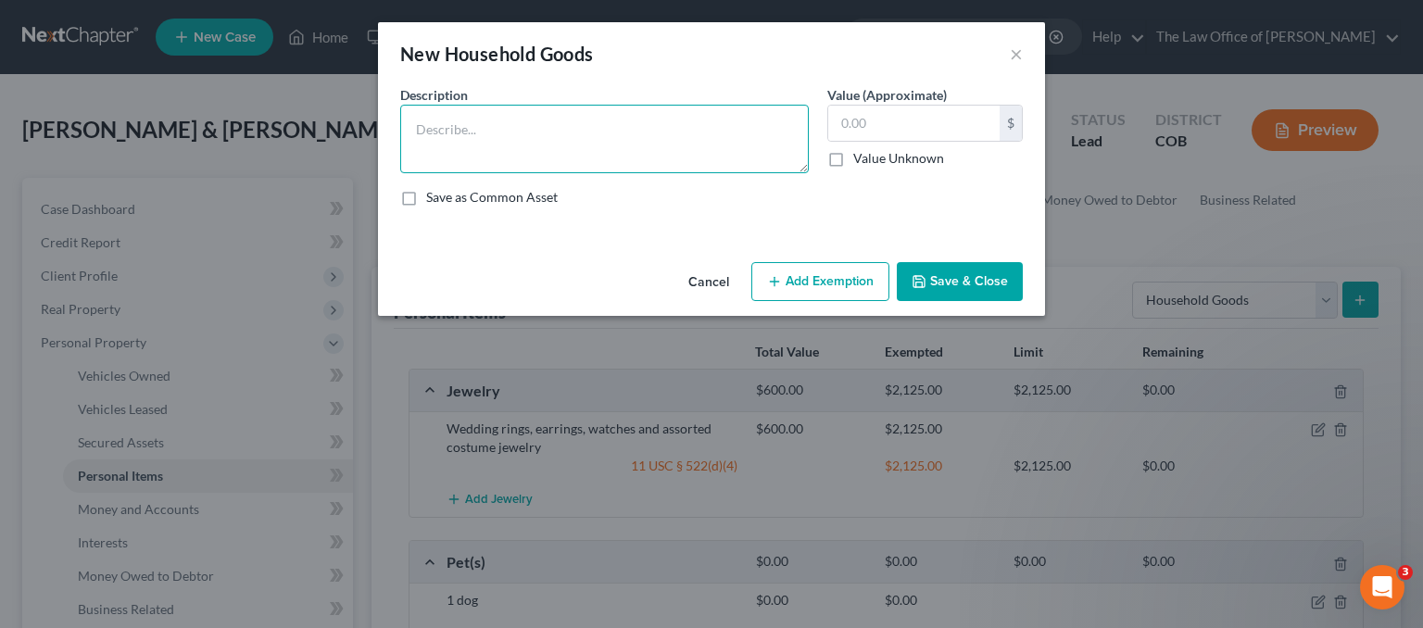
click at [467, 116] on textarea at bounding box center [604, 139] width 409 height 69
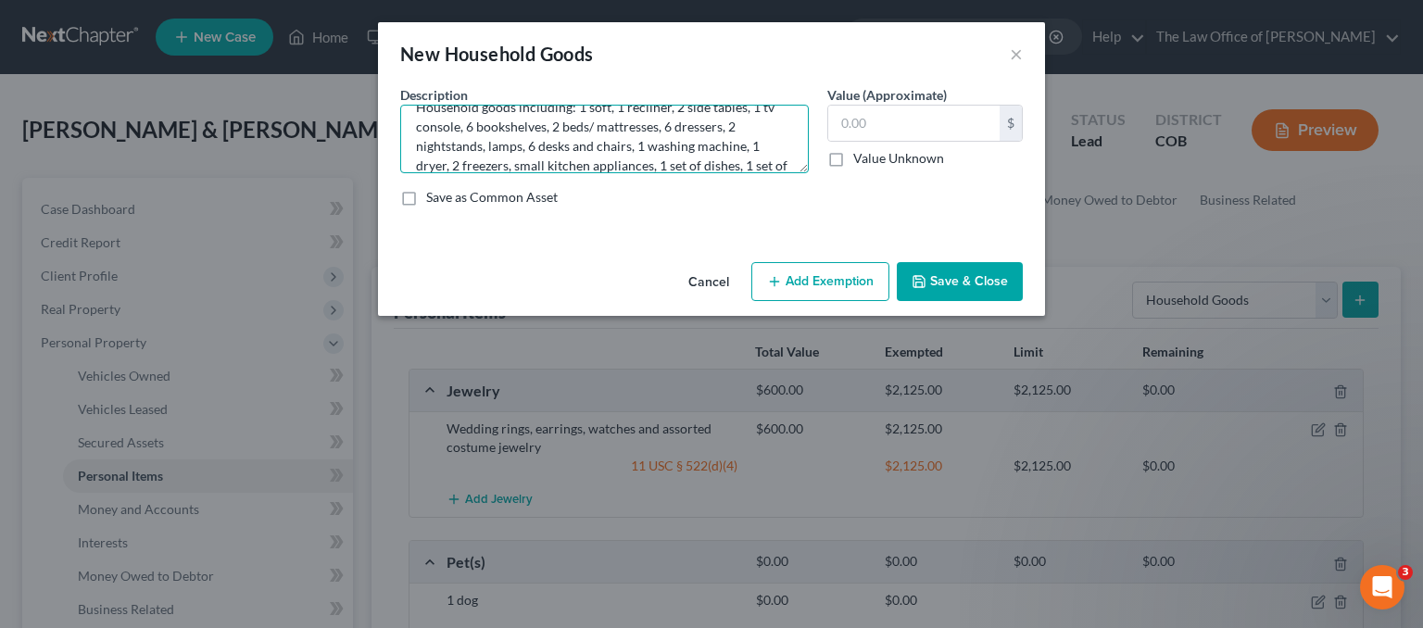
scroll to position [42, 0]
click at [757, 166] on textarea "Household goods including: 1 soft, 1 recliner, 2 side tables, 1 tv console, 6 b…" at bounding box center [604, 139] width 409 height 69
type textarea "Household goods including: 1 soft, 1 recliner, 2 side tables, 1 tv console, 6 b…"
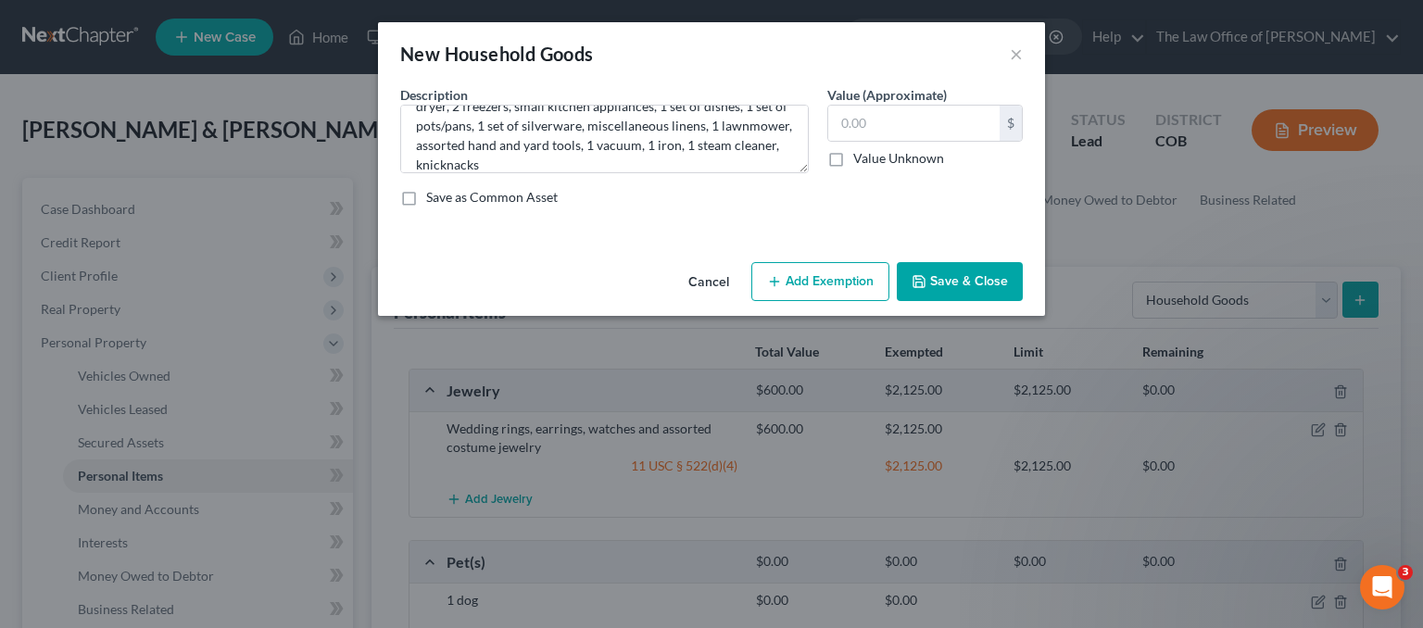
click at [838, 286] on button "Add Exemption" at bounding box center [820, 281] width 138 height 39
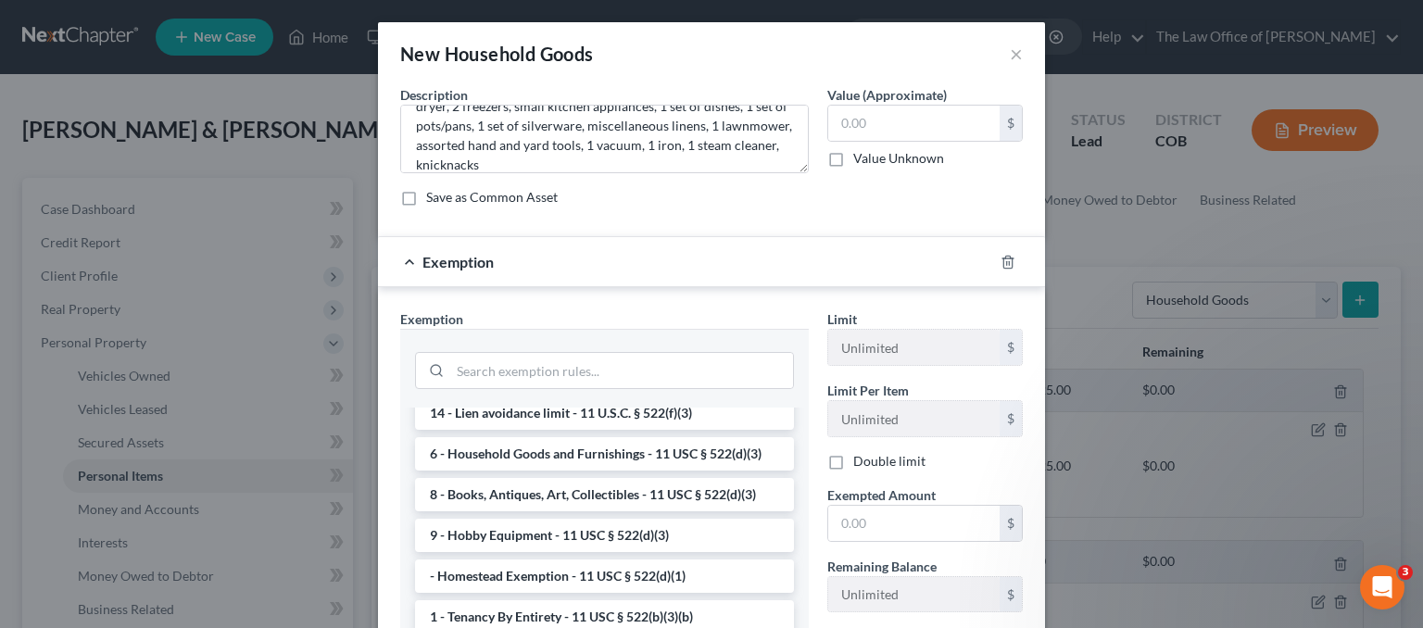
scroll to position [185, 0]
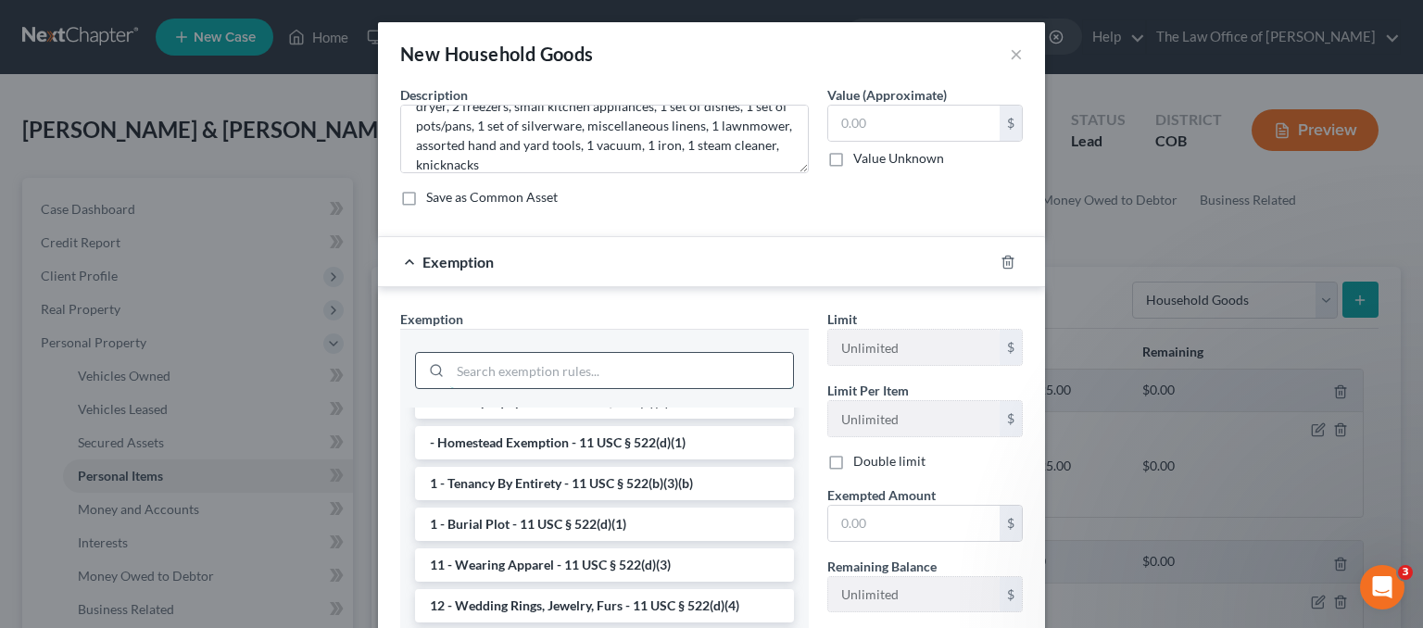
click at [519, 368] on input "search" at bounding box center [621, 370] width 343 height 35
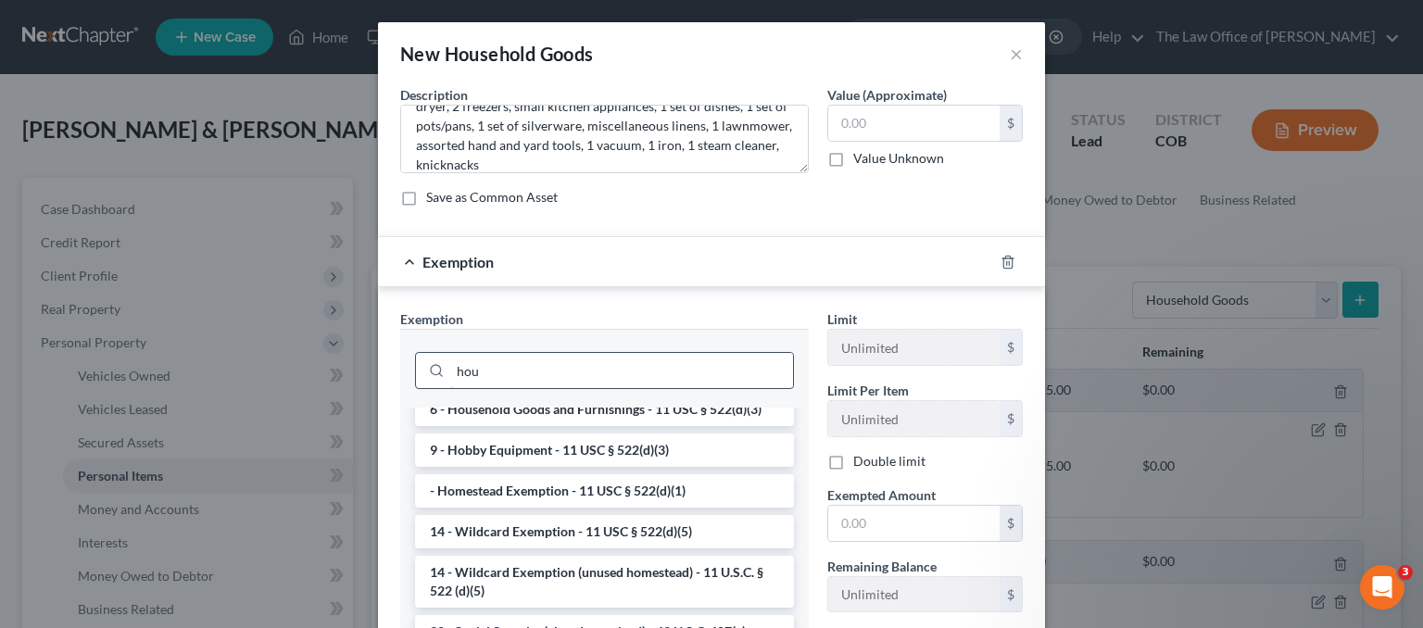
scroll to position [0, 0]
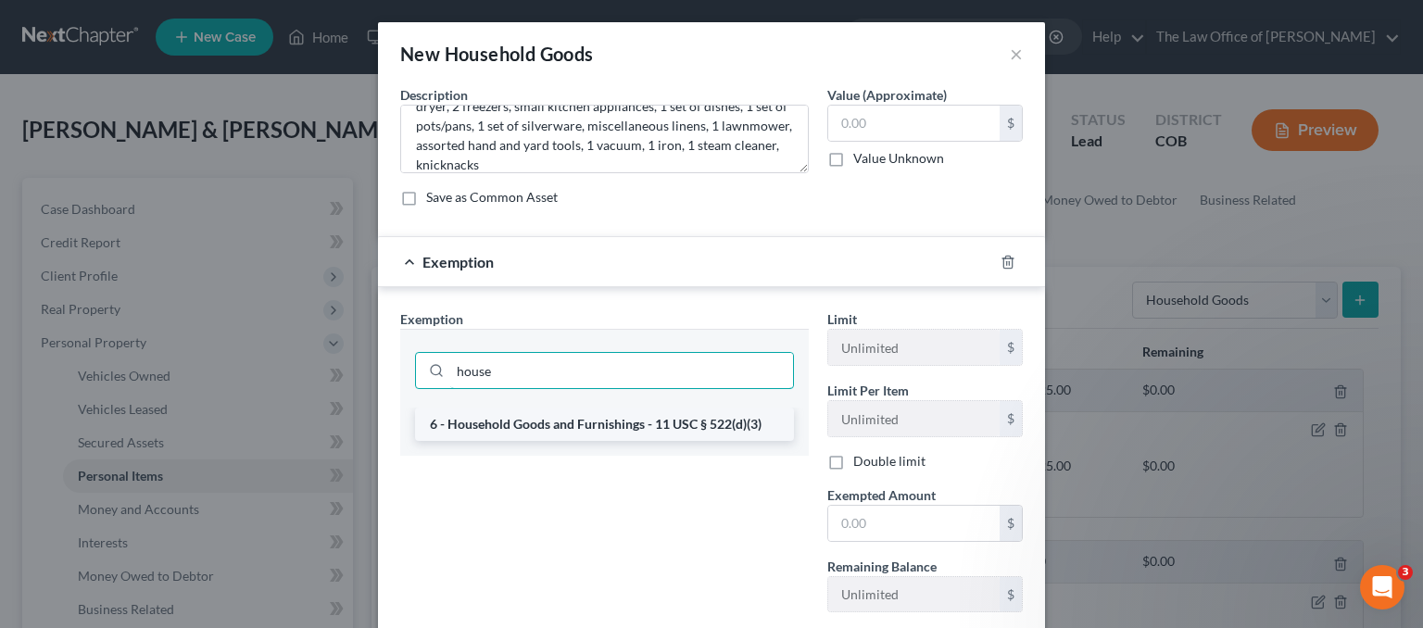
type input "house"
drag, startPoint x: 608, startPoint y: 420, endPoint x: 623, endPoint y: 424, distance: 15.5
click at [608, 419] on li "6 - Household Goods and Furnishings - 11 USC § 522(d)(3)" at bounding box center [604, 424] width 379 height 33
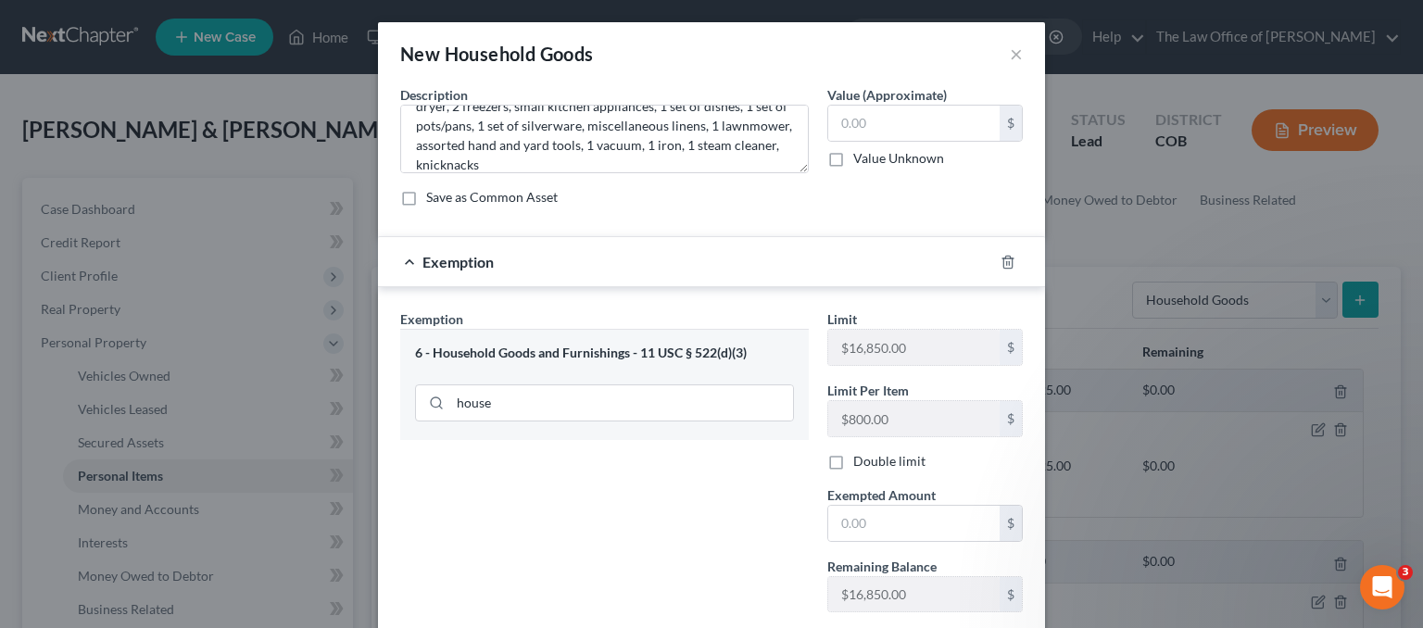
click at [853, 458] on label "Double limit" at bounding box center [889, 461] width 72 height 19
click at [861, 458] on input "Double limit" at bounding box center [867, 458] width 12 height 12
checkbox input "true"
click at [867, 521] on input "text" at bounding box center [913, 523] width 171 height 35
type input "2,500.00"
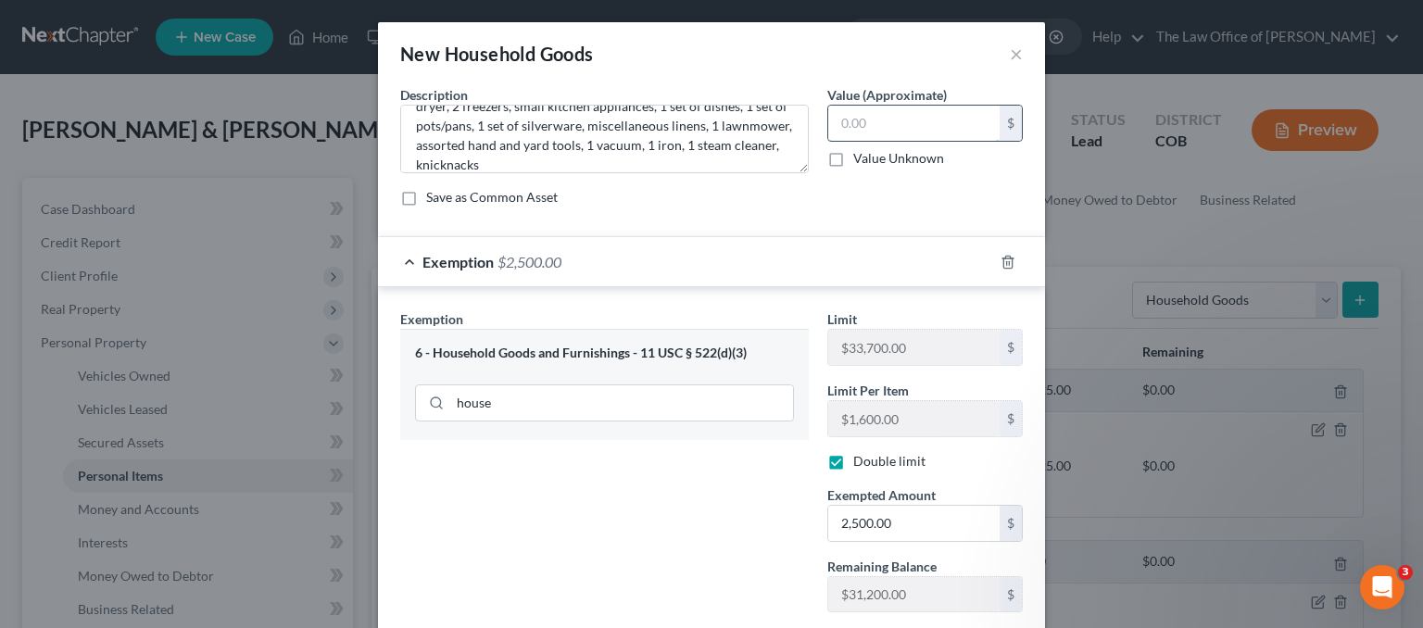
click at [857, 129] on input "text" at bounding box center [913, 123] width 171 height 35
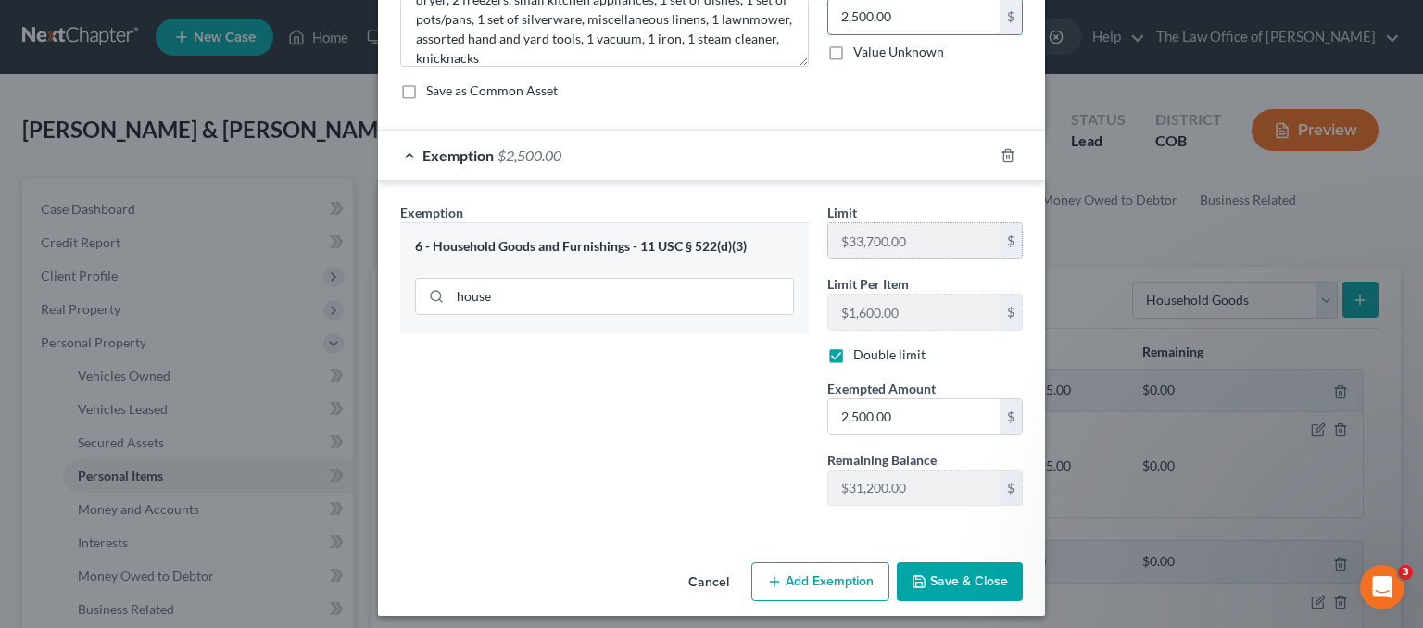
scroll to position [115, 0]
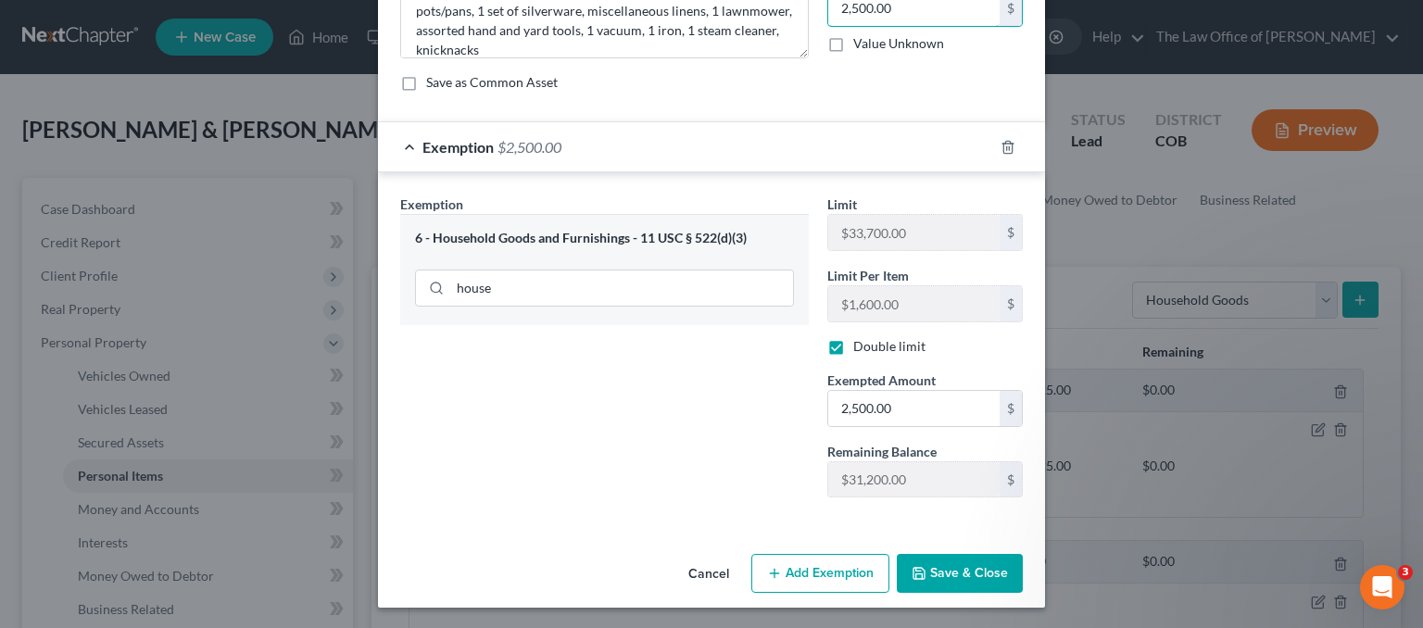
type input "2,500.00"
click at [952, 562] on button "Save & Close" at bounding box center [960, 573] width 126 height 39
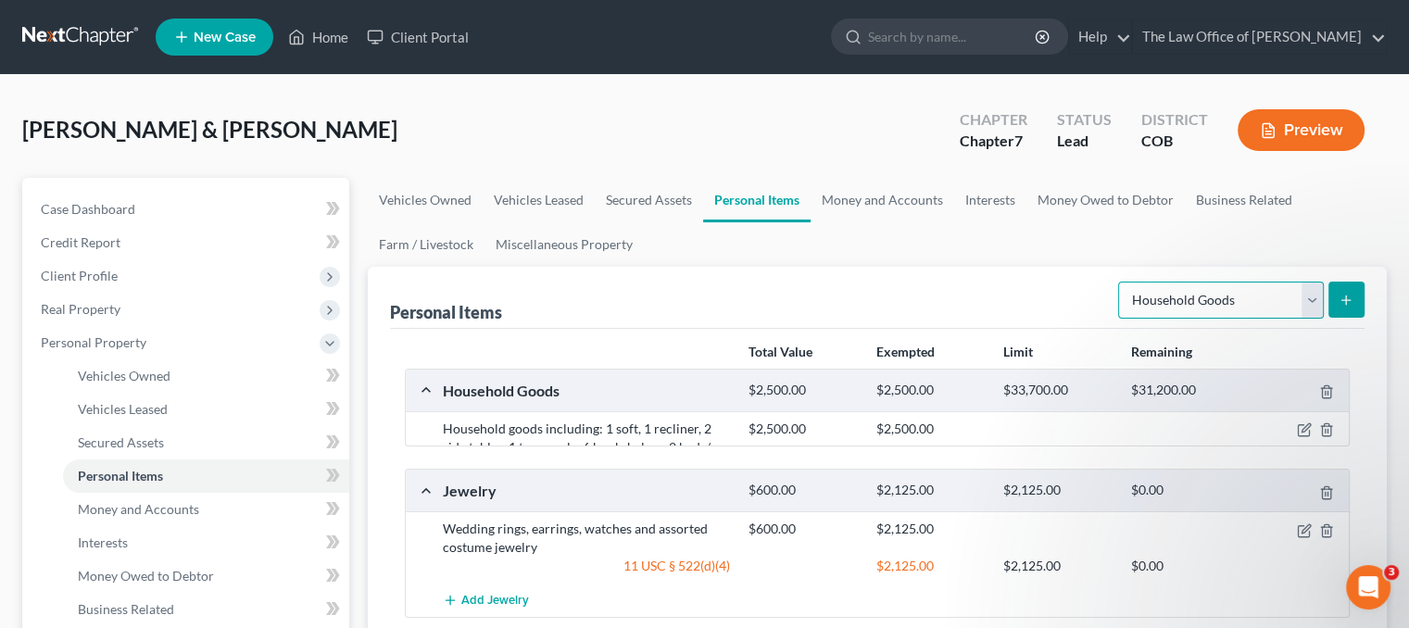
click at [1292, 314] on select "Select Item Type Clothing Collectibles Of Value Electronics Firearms Household …" at bounding box center [1221, 300] width 206 height 37
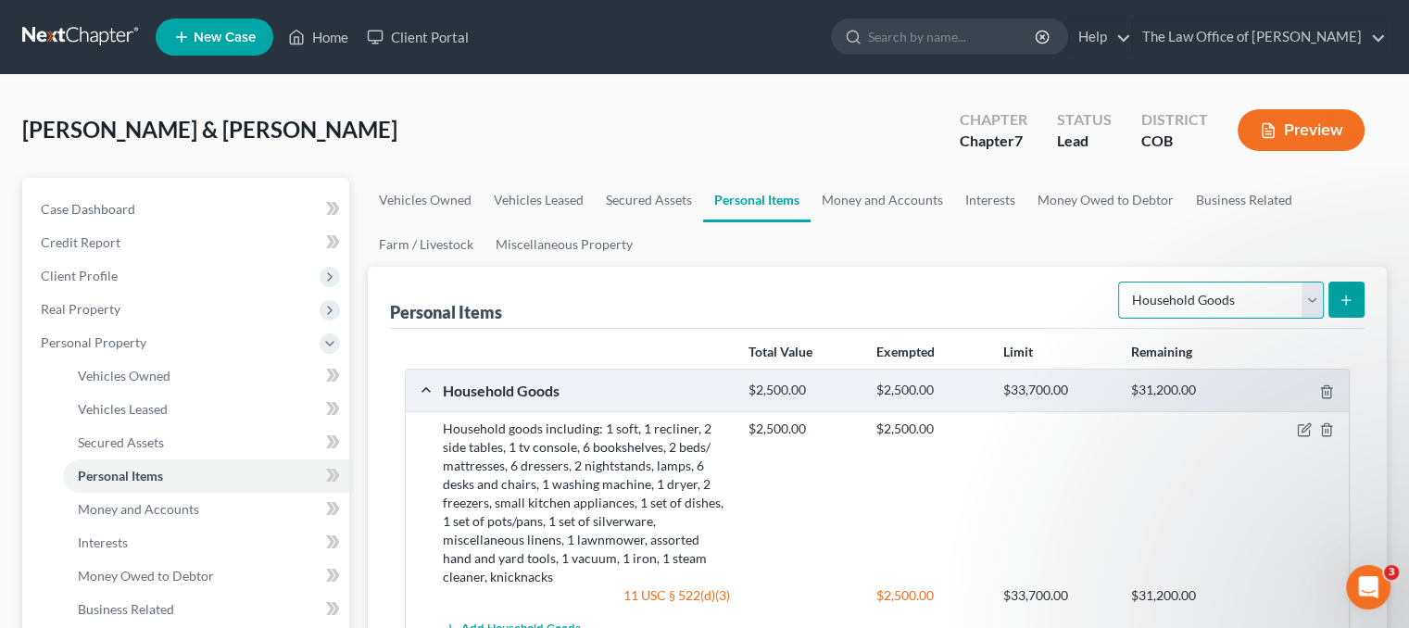
select select "electronics"
click at [1120, 282] on select "Select Item Type Clothing Collectibles Of Value Electronics Firearms Household …" at bounding box center [1221, 300] width 206 height 37
click at [1336, 299] on button "submit" at bounding box center [1347, 300] width 36 height 36
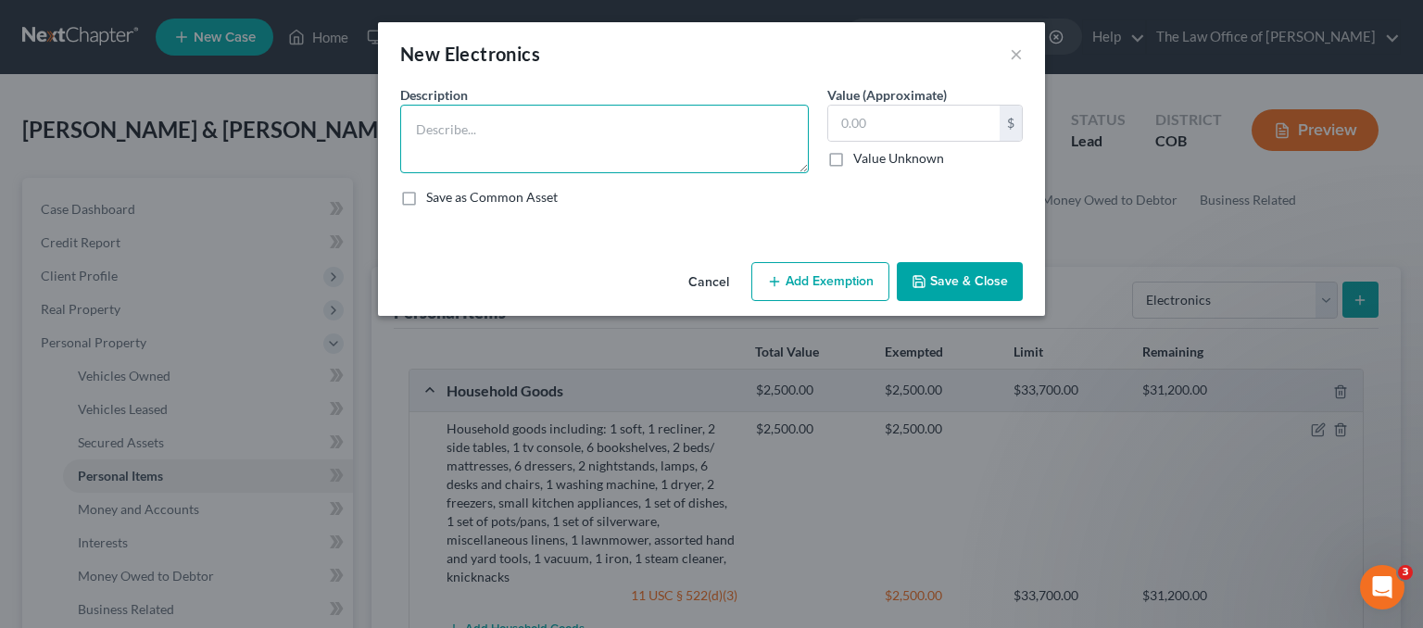
click at [456, 127] on textarea at bounding box center [604, 139] width 409 height 69
click at [537, 132] on textarea "4 televisions," at bounding box center [604, 139] width 409 height 69
type textarea "4 televisions, 2 phones, 3 computers, 1 desktop, 1 printer"
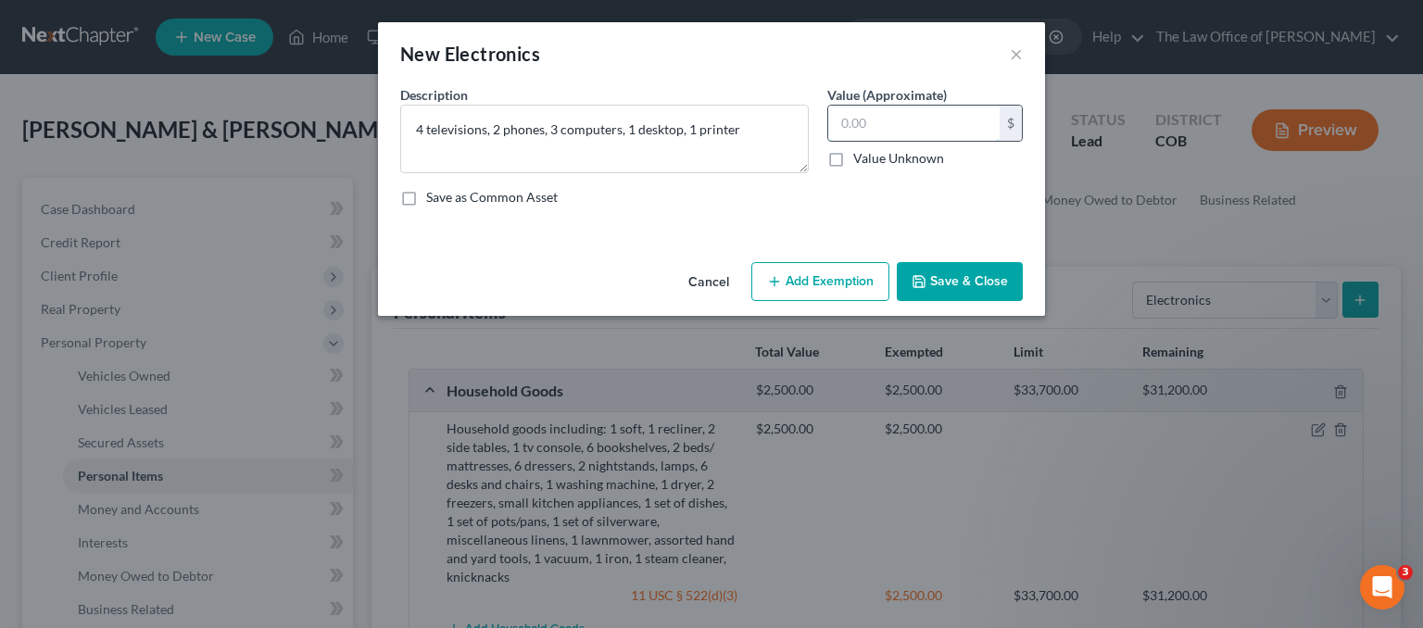
click at [869, 119] on input "text" at bounding box center [913, 123] width 171 height 35
type input "1,500.00"
click at [818, 277] on button "Add Exemption" at bounding box center [820, 281] width 138 height 39
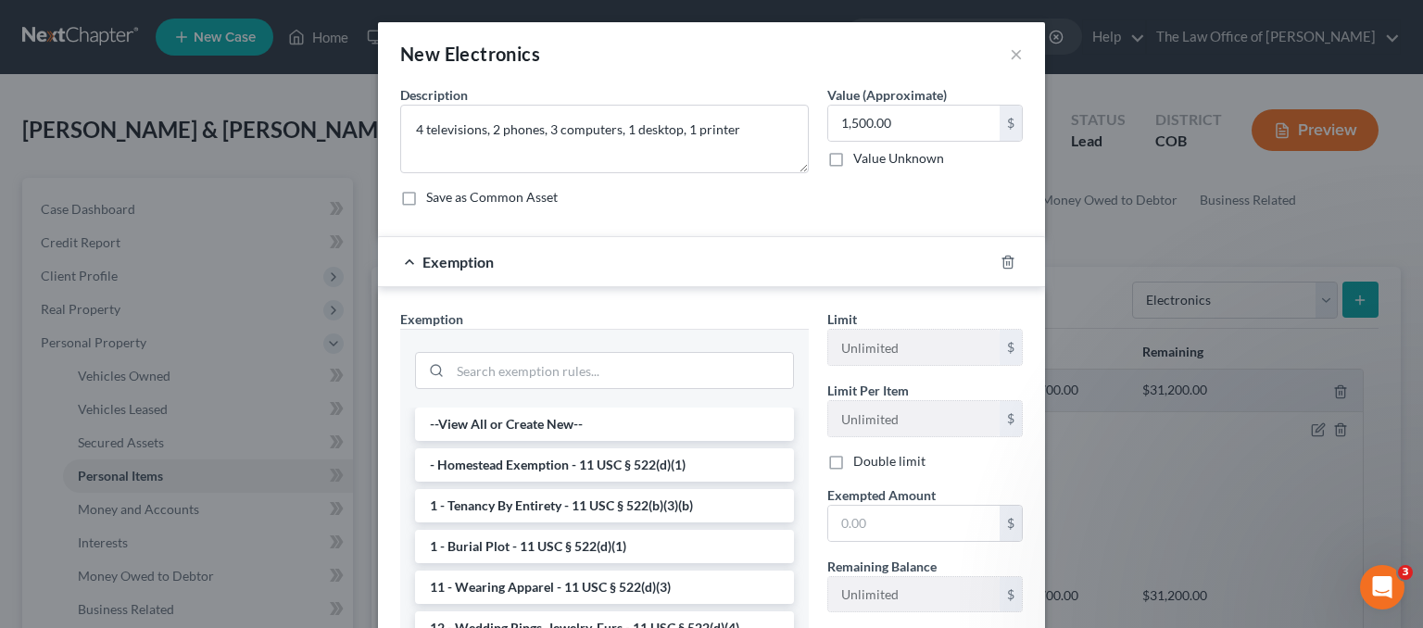
click at [528, 331] on div at bounding box center [604, 368] width 409 height 79
click at [522, 358] on input "search" at bounding box center [621, 370] width 343 height 35
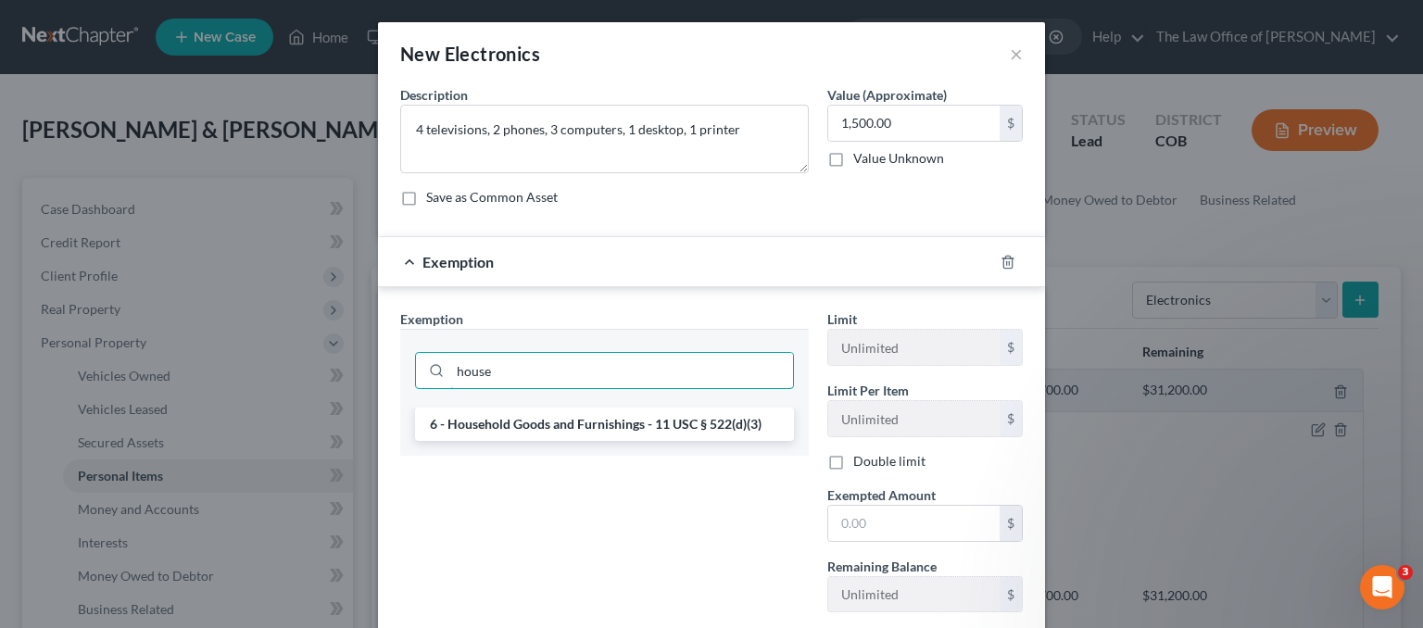
type input "house"
click at [589, 405] on div "house" at bounding box center [604, 368] width 409 height 79
click at [595, 427] on li "6 - Household Goods and Furnishings - 11 USC § 522(d)(3)" at bounding box center [604, 424] width 379 height 33
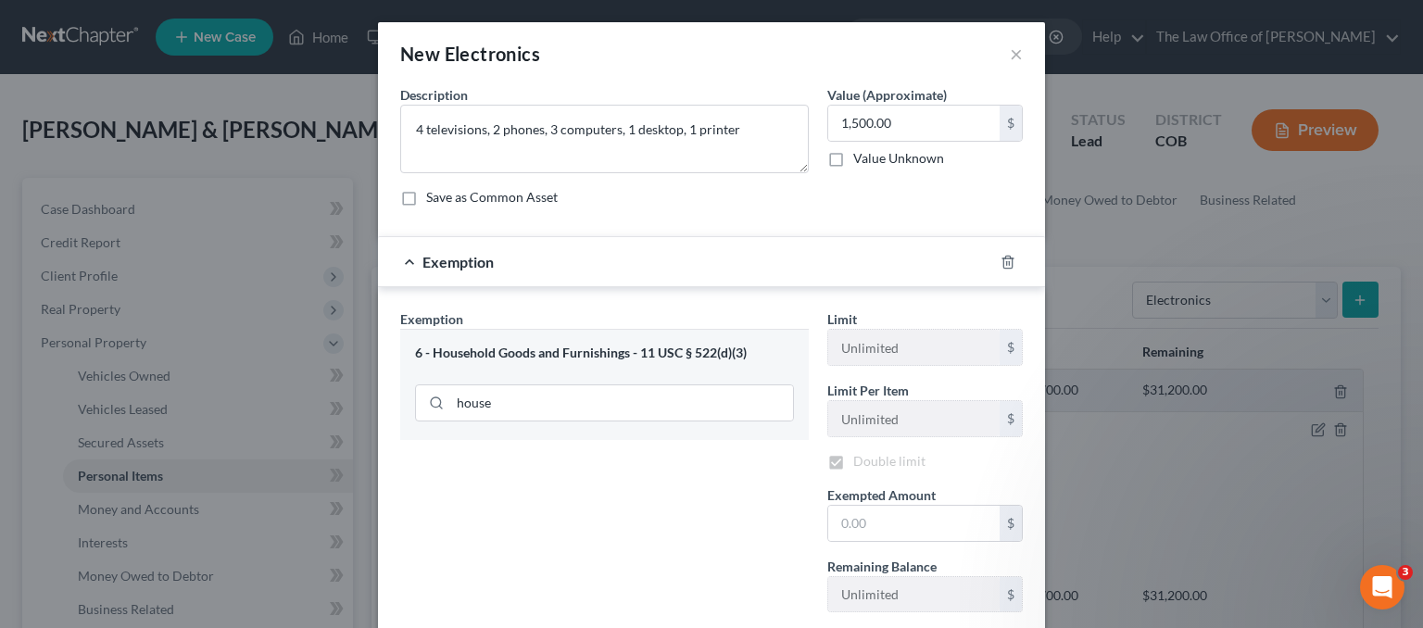
checkbox input "true"
click at [870, 520] on input "text" at bounding box center [913, 523] width 171 height 35
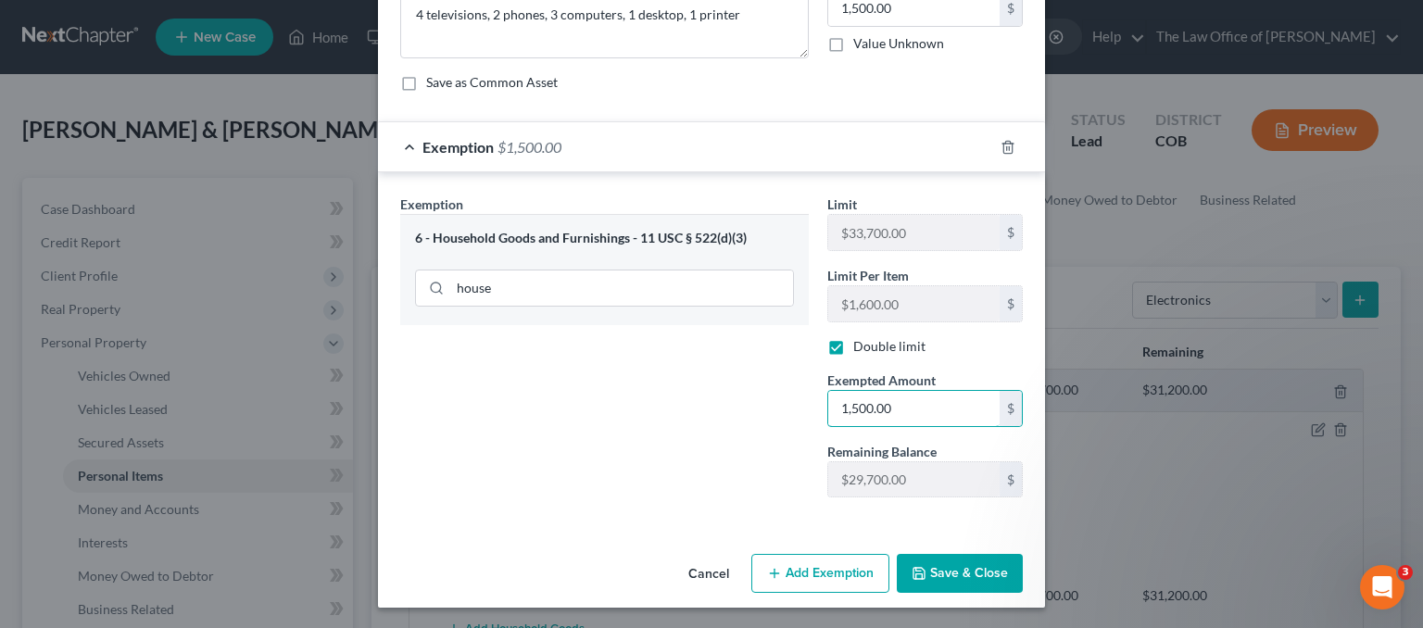
type input "1,500.00"
click at [971, 589] on button "Save & Close" at bounding box center [960, 573] width 126 height 39
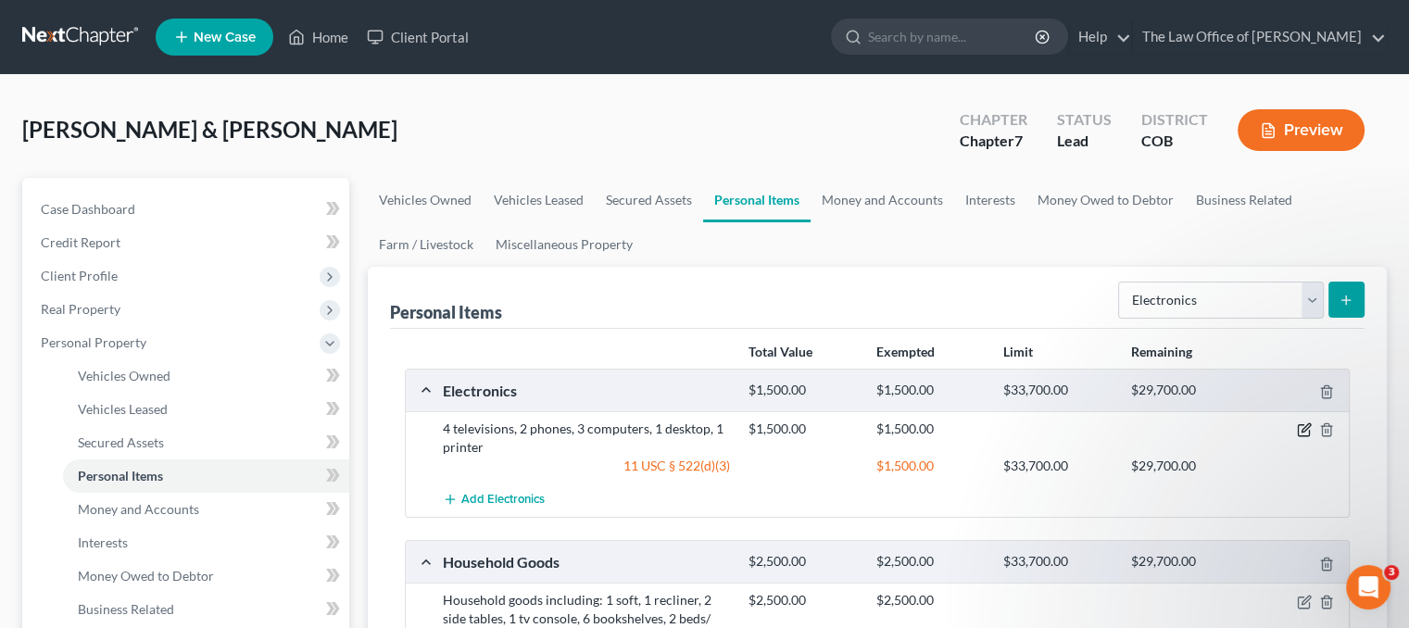
click at [1304, 427] on icon "button" at bounding box center [1306, 428] width 8 height 8
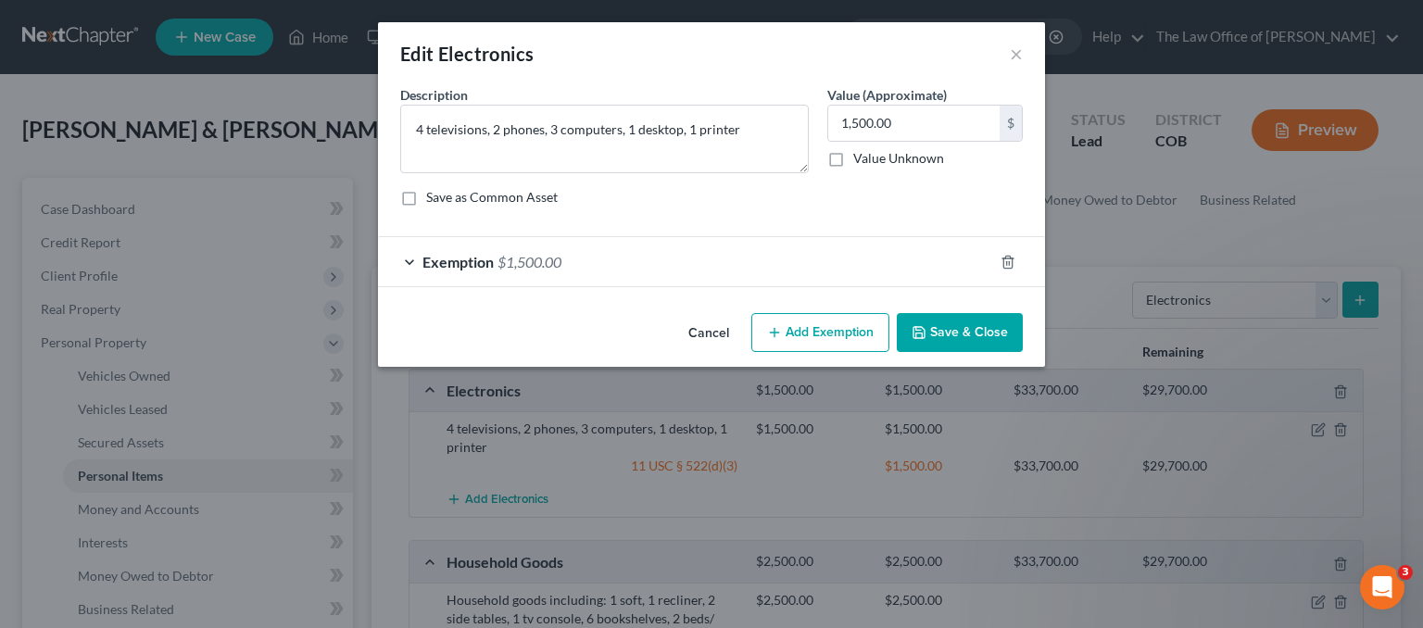
click at [823, 324] on button "Add Exemption" at bounding box center [820, 332] width 138 height 39
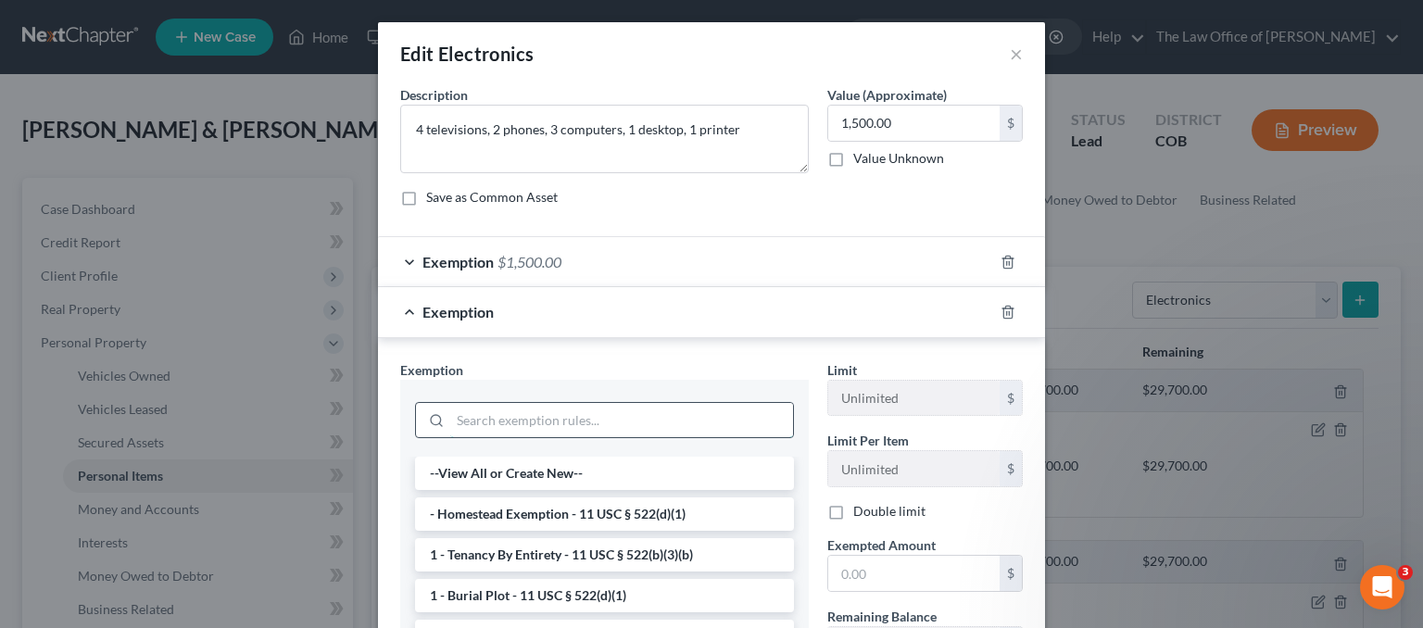
click at [504, 421] on input "search" at bounding box center [621, 420] width 343 height 35
type input "e"
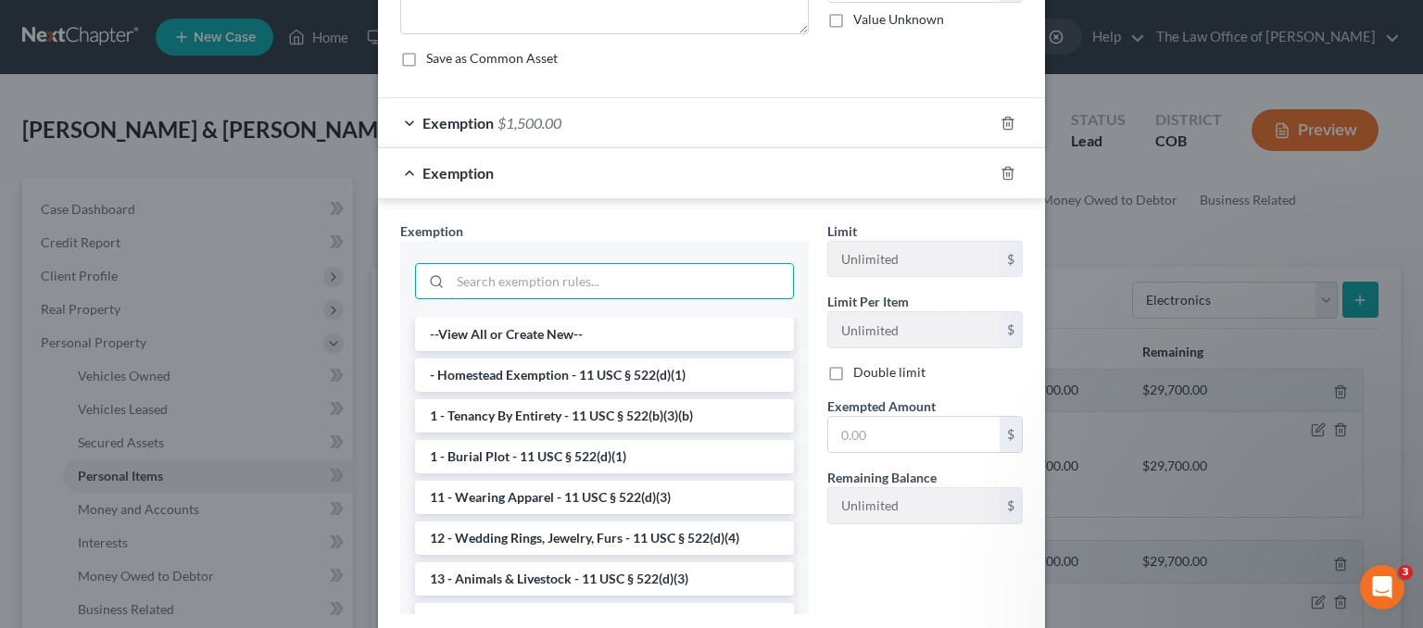
scroll to position [0, 0]
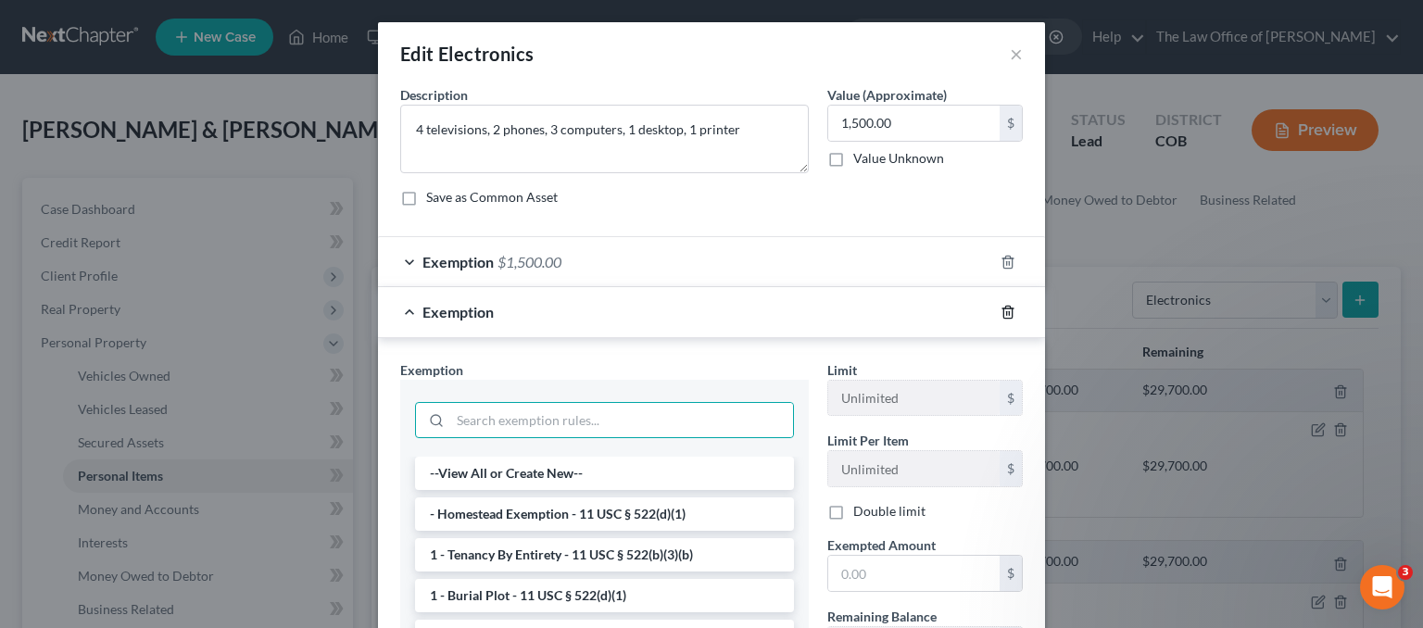
click at [1002, 307] on icon "button" at bounding box center [1008, 312] width 15 height 15
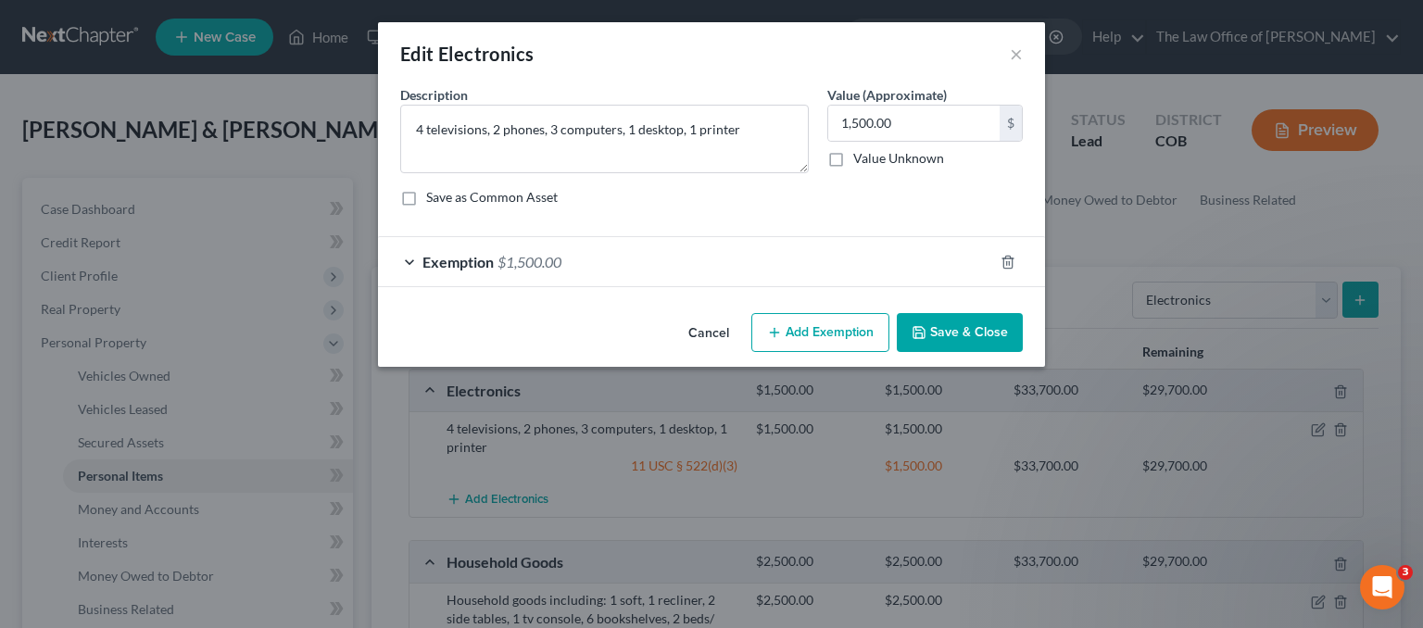
click at [952, 325] on button "Save & Close" at bounding box center [960, 332] width 126 height 39
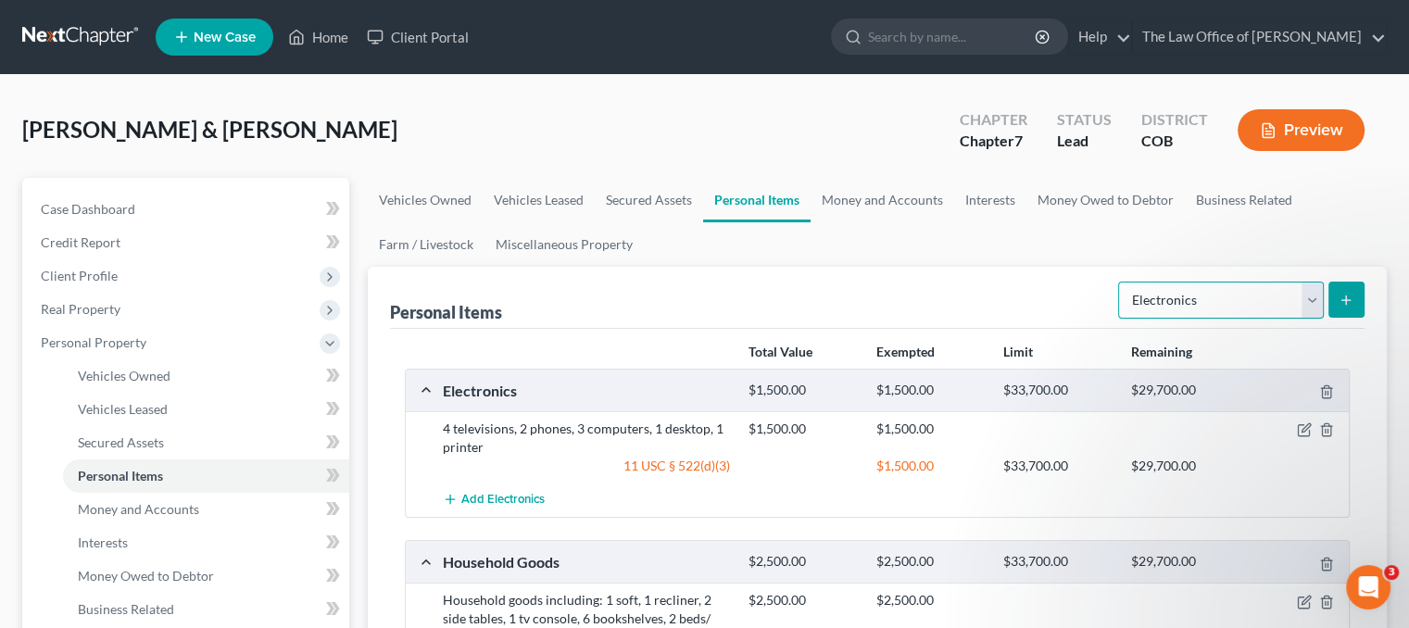
drag, startPoint x: 1223, startPoint y: 289, endPoint x: 1219, endPoint y: 304, distance: 15.3
click at [1223, 289] on select "Select Item Type Clothing Collectibles Of Value Electronics Firearms Household …" at bounding box center [1221, 300] width 206 height 37
click at [1120, 282] on select "Select Item Type Clothing Collectibles Of Value Electronics Firearms Household …" at bounding box center [1221, 300] width 206 height 37
click at [1241, 309] on select "Select Item Type Clothing Collectibles Of Value Electronics Firearms Household …" at bounding box center [1221, 300] width 206 height 37
select select "clothing"
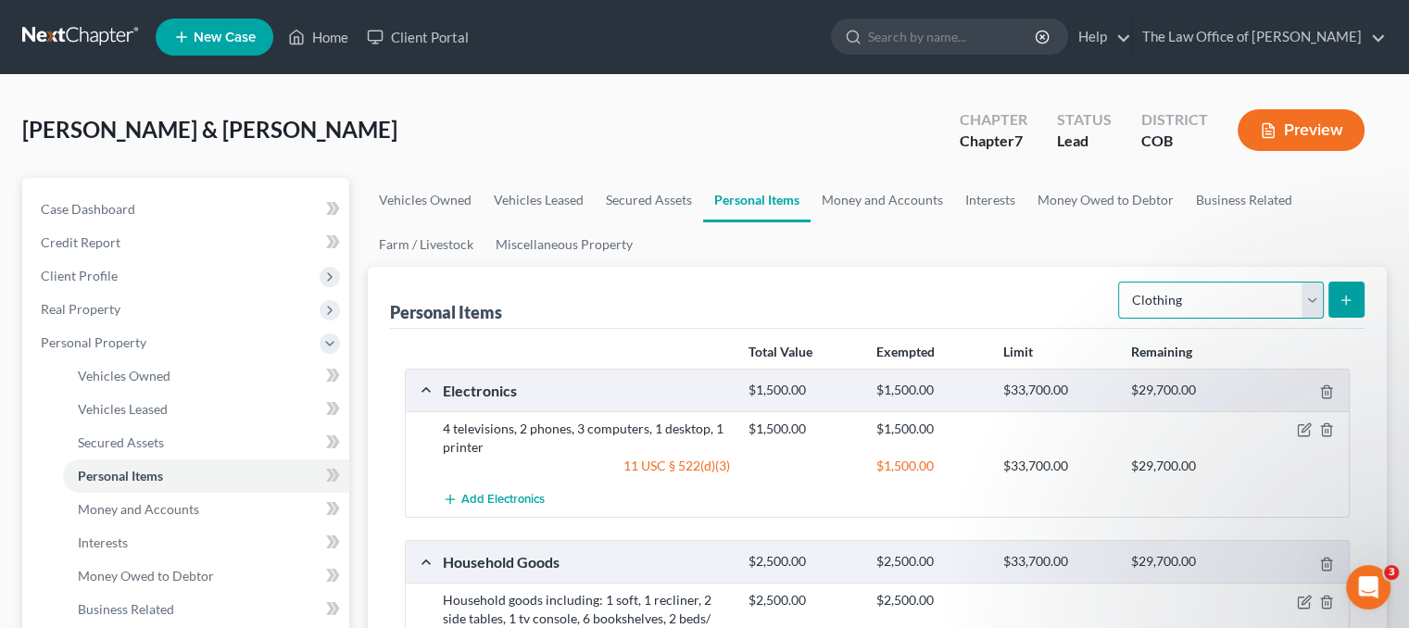
click at [1120, 282] on select "Select Item Type Clothing Collectibles Of Value Electronics Firearms Household …" at bounding box center [1221, 300] width 206 height 37
click at [1342, 296] on icon "submit" at bounding box center [1346, 300] width 15 height 15
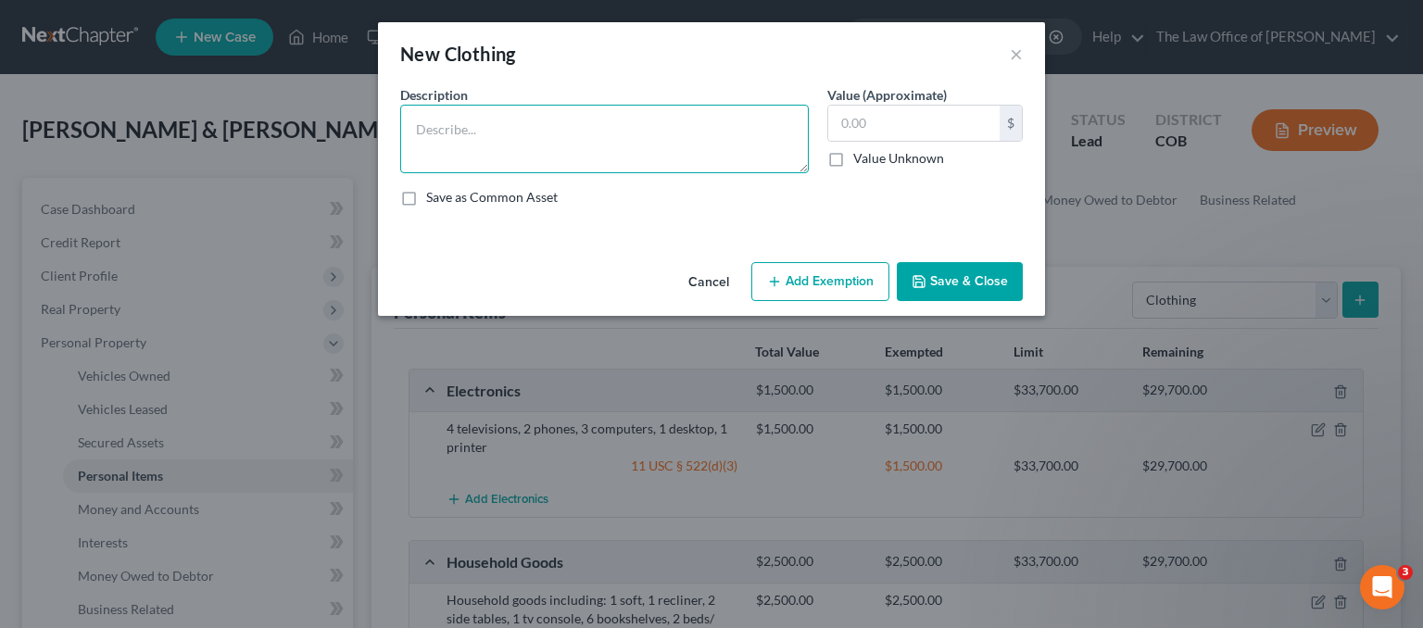
click at [574, 152] on textarea at bounding box center [604, 139] width 409 height 69
type textarea "Clothing, shoes and outerwear"
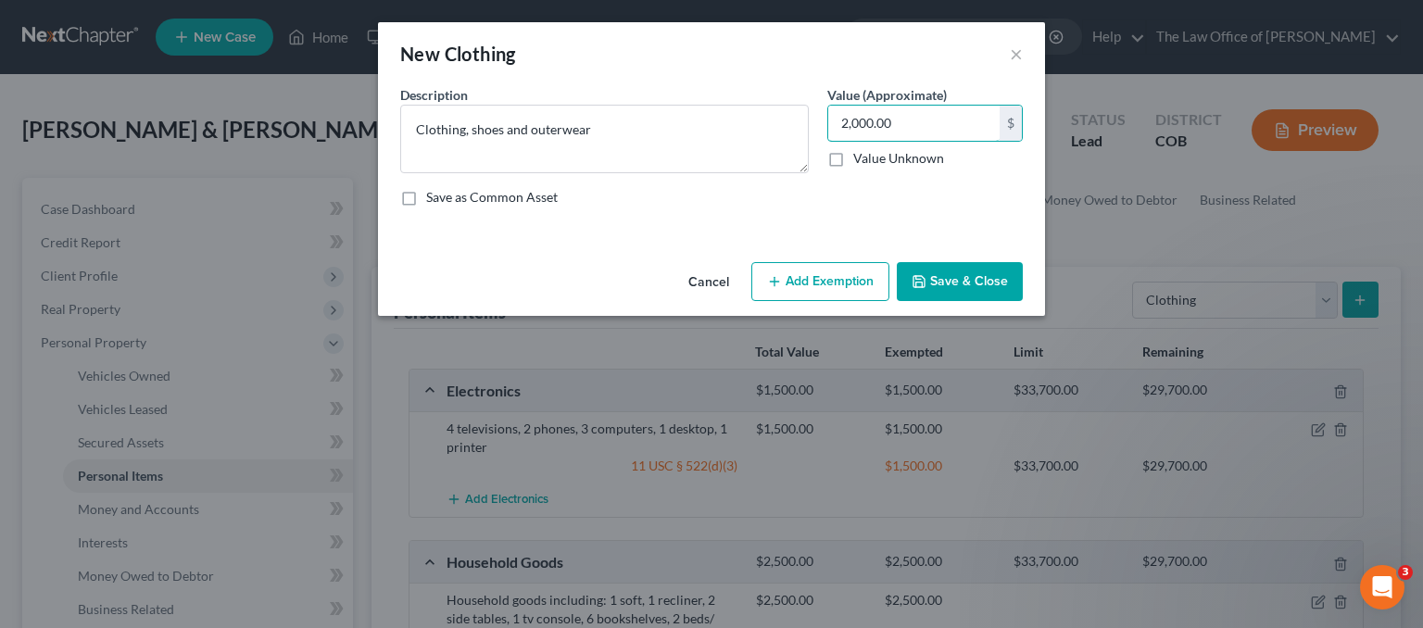
type input "2,000.00"
click at [826, 263] on button "Add Exemption" at bounding box center [820, 281] width 138 height 39
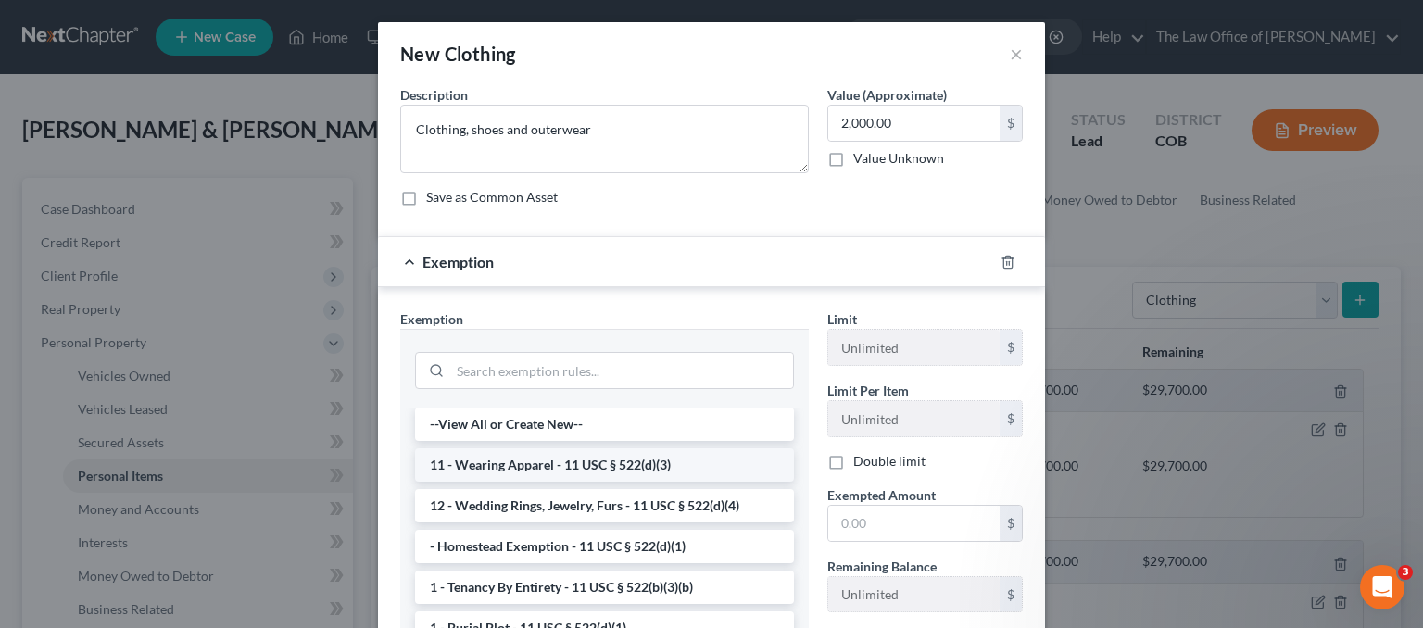
click at [667, 464] on li "11 - Wearing Apparel - 11 USC § 522(d)(3)" at bounding box center [604, 464] width 379 height 33
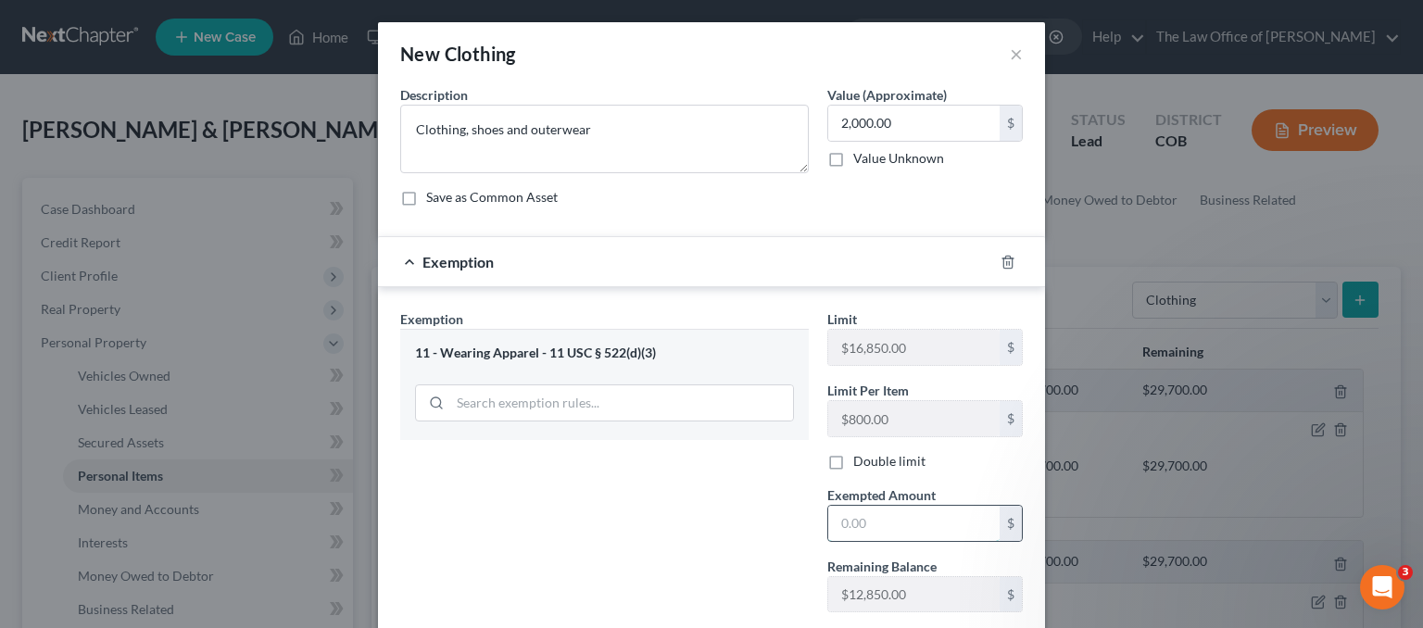
click at [878, 516] on input "text" at bounding box center [913, 523] width 171 height 35
click at [853, 468] on label "Double limit" at bounding box center [889, 461] width 72 height 19
click at [861, 464] on input "Double limit" at bounding box center [867, 458] width 12 height 12
checkbox input "true"
click at [863, 518] on input "text" at bounding box center [913, 523] width 171 height 35
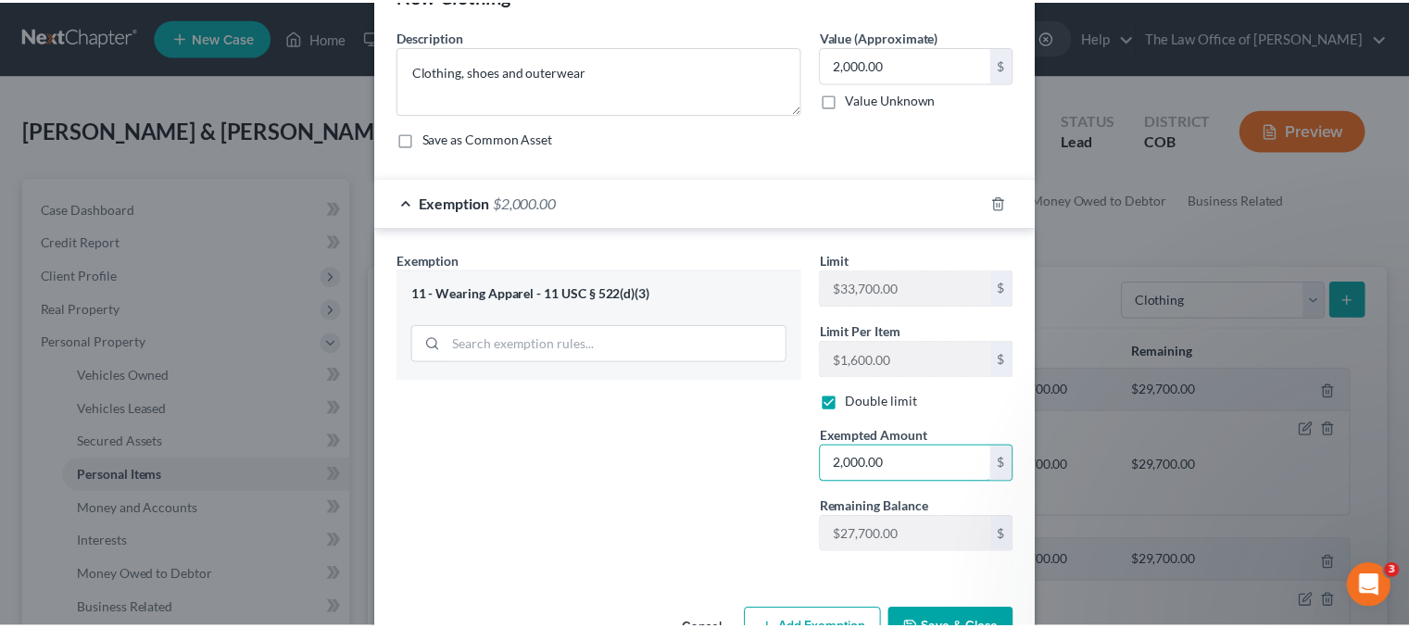
scroll to position [115, 0]
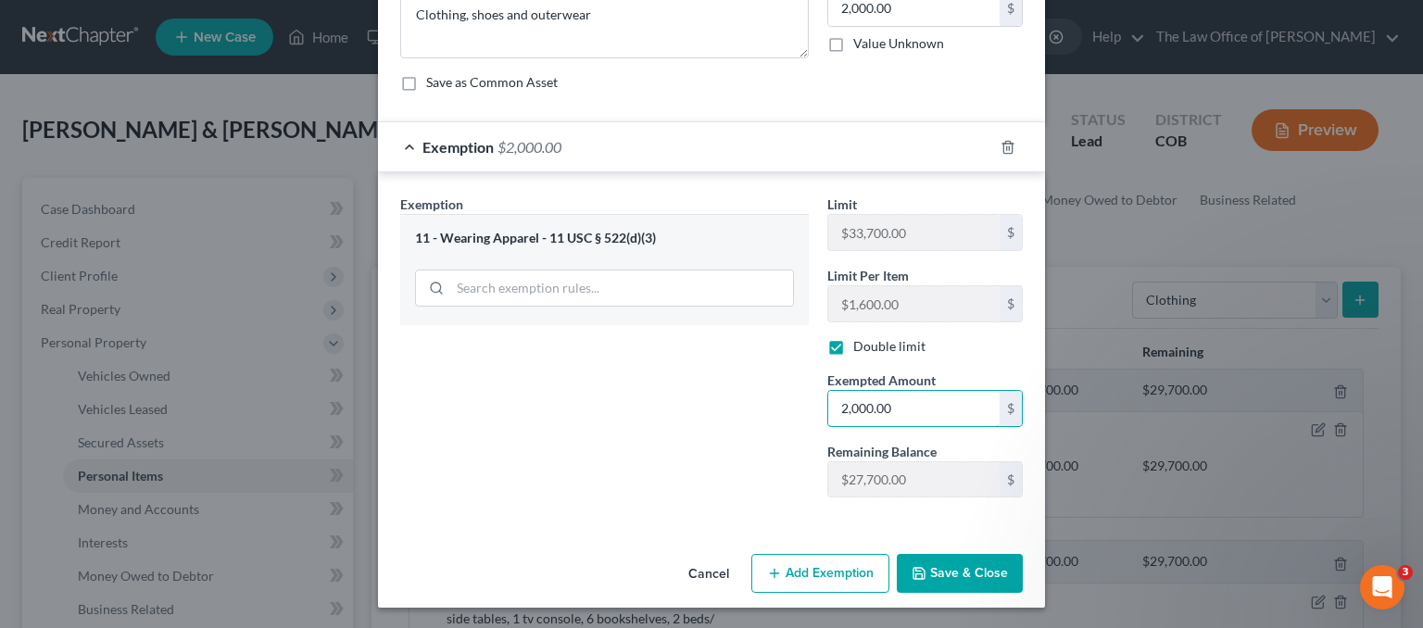
type input "2,000.00"
click at [954, 579] on button "Save & Close" at bounding box center [960, 573] width 126 height 39
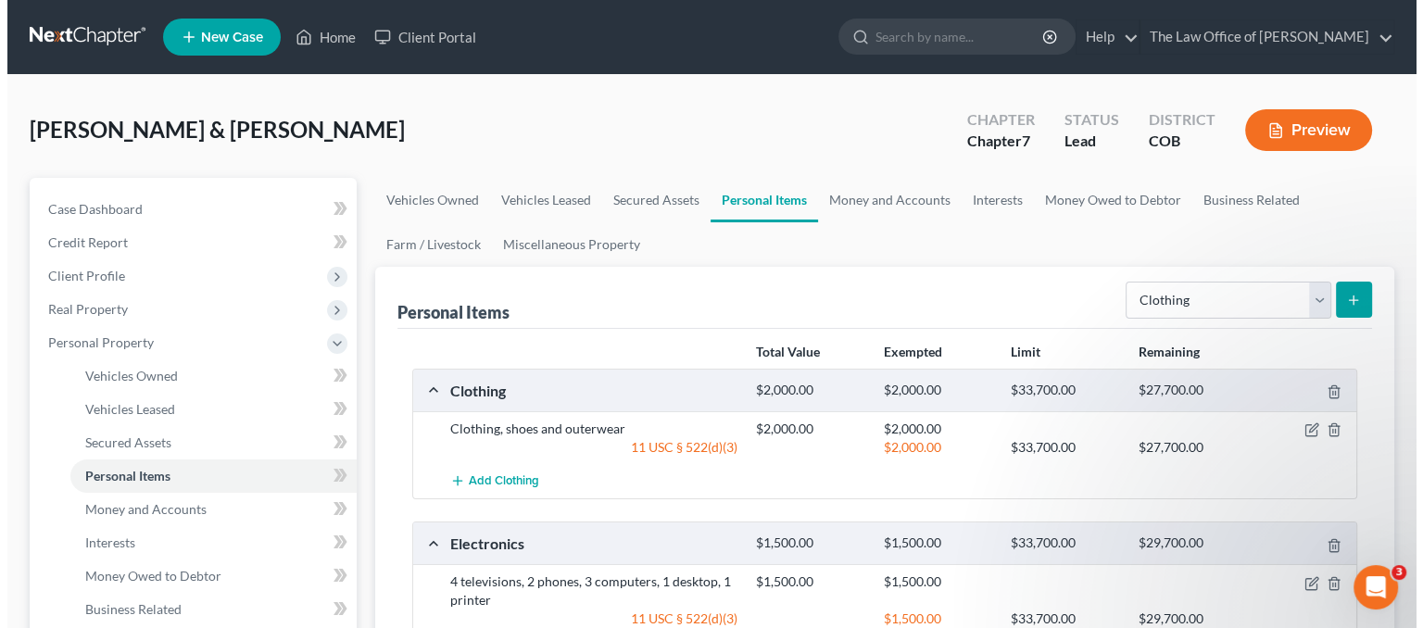
scroll to position [185, 0]
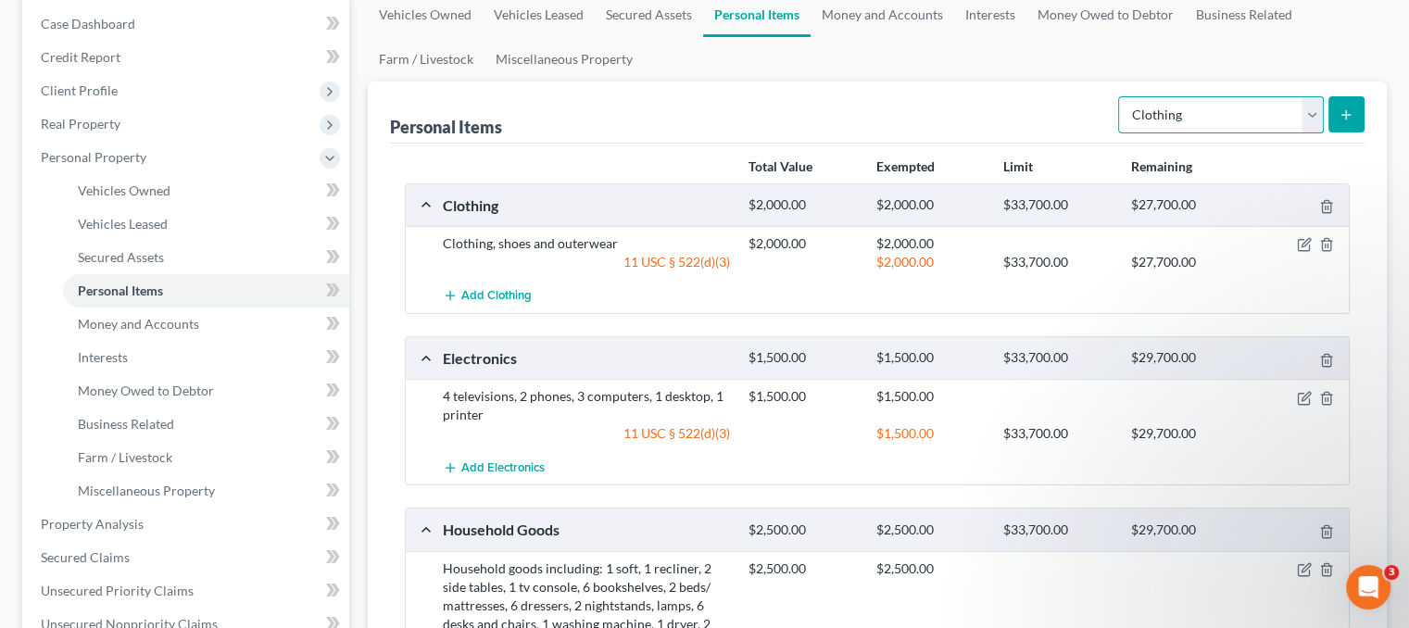
click at [1227, 116] on select "Select Item Type Clothing Collectibles Of Value Electronics Firearms Household …" at bounding box center [1221, 114] width 206 height 37
select select "sports_and_hobby_equipment"
click at [1120, 96] on select "Select Item Type Clothing Collectibles Of Value Electronics Firearms Household …" at bounding box center [1221, 114] width 206 height 37
click at [1330, 113] on button "submit" at bounding box center [1347, 114] width 36 height 36
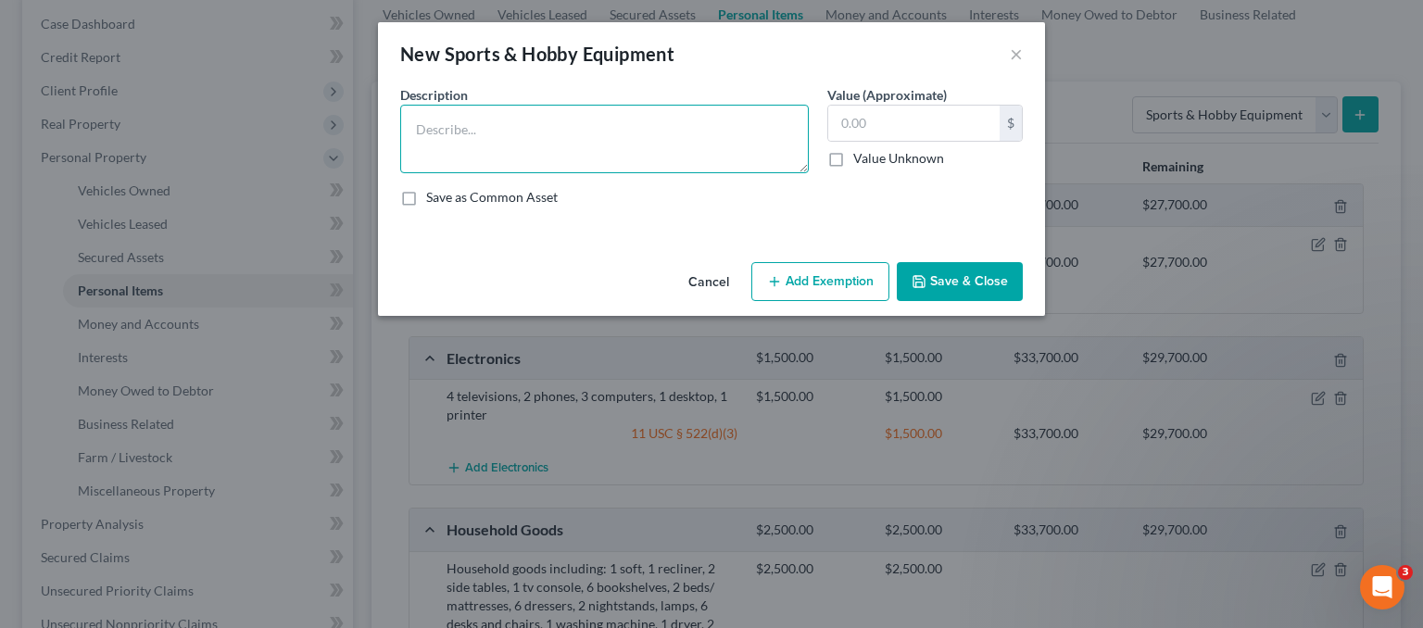
click at [518, 152] on textarea at bounding box center [604, 139] width 409 height 69
type textarea "2"
type textarea "1 tent, 1 cot"
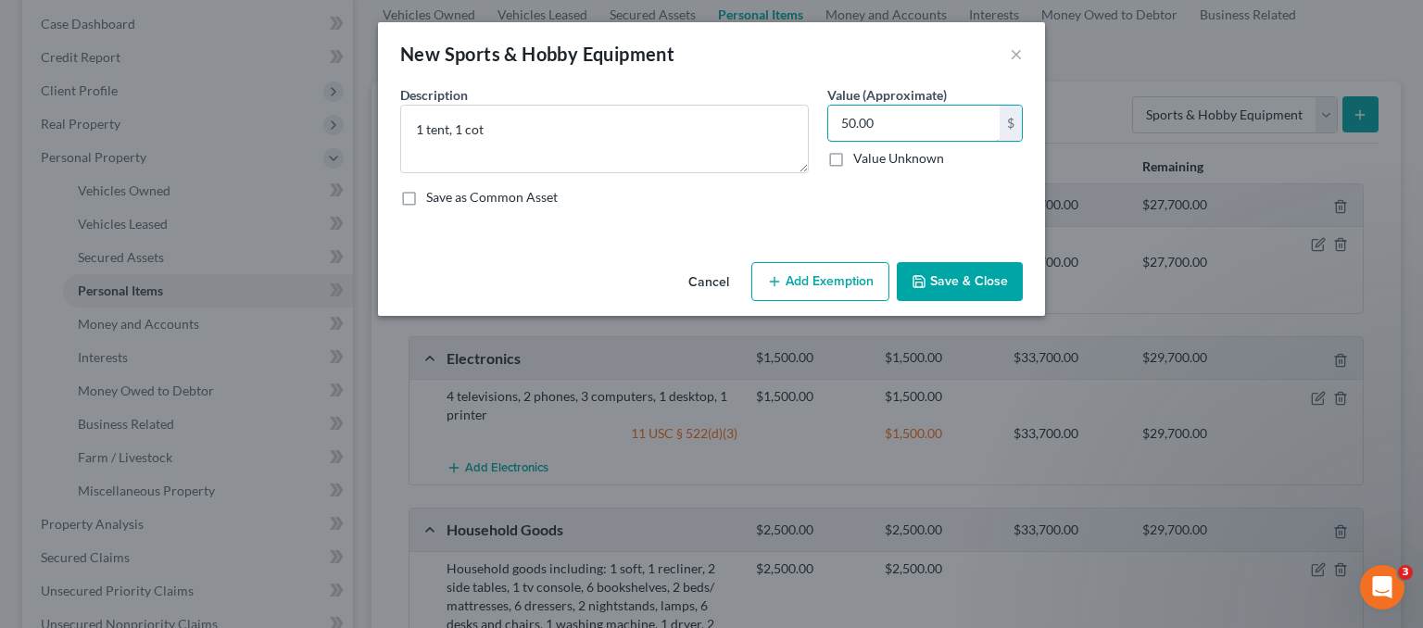
type input "50.00"
click at [785, 286] on button "Add Exemption" at bounding box center [820, 281] width 138 height 39
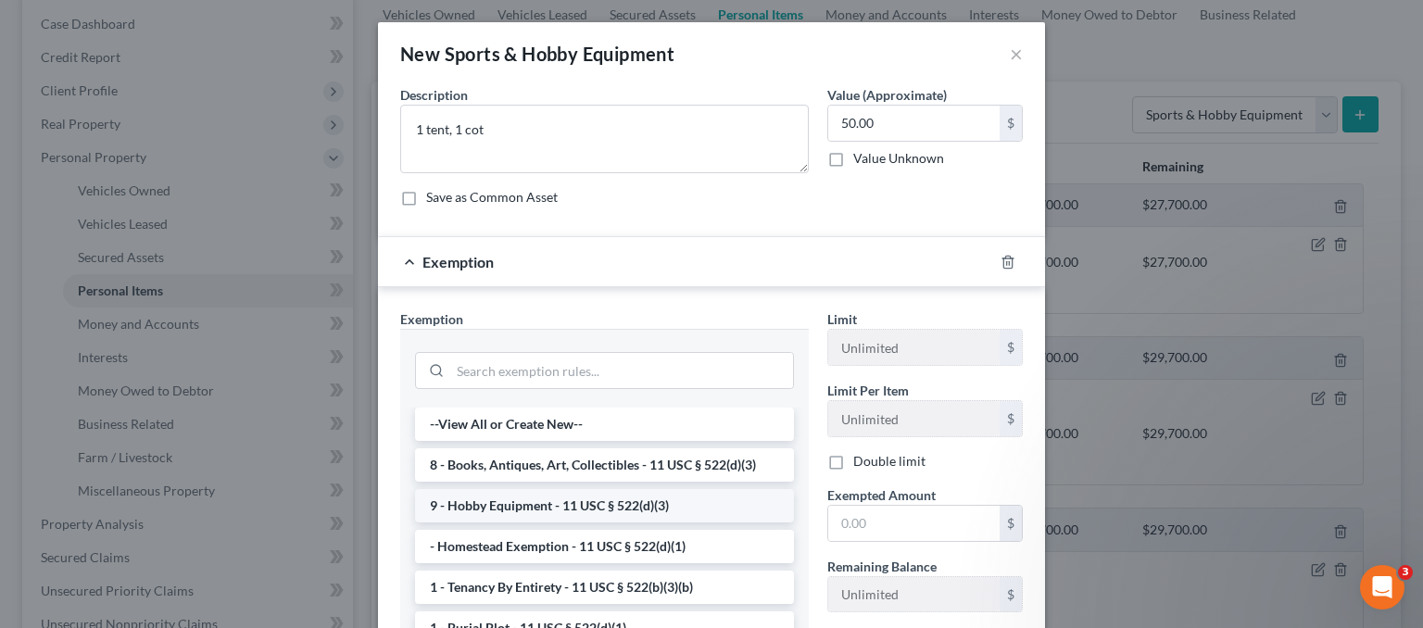
click at [570, 502] on li "9 - Hobby Equipment - 11 USC § 522(d)(3)" at bounding box center [604, 505] width 379 height 33
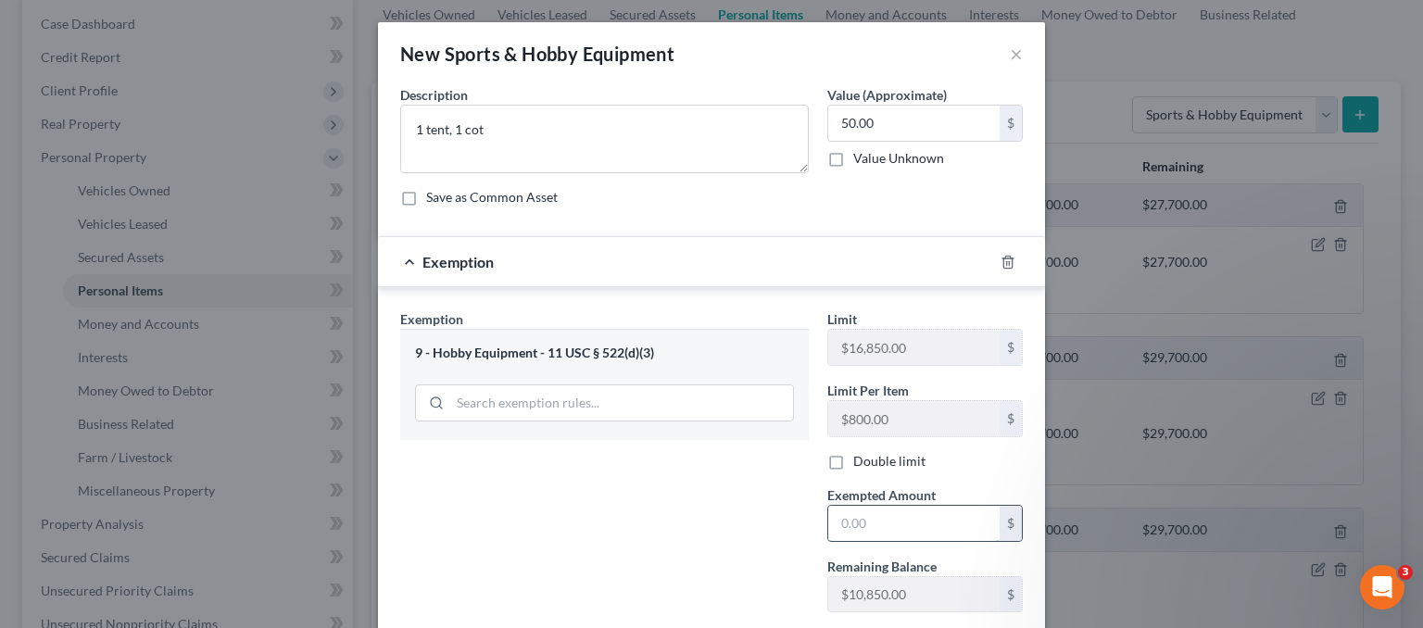
click at [873, 520] on input "text" at bounding box center [913, 523] width 171 height 35
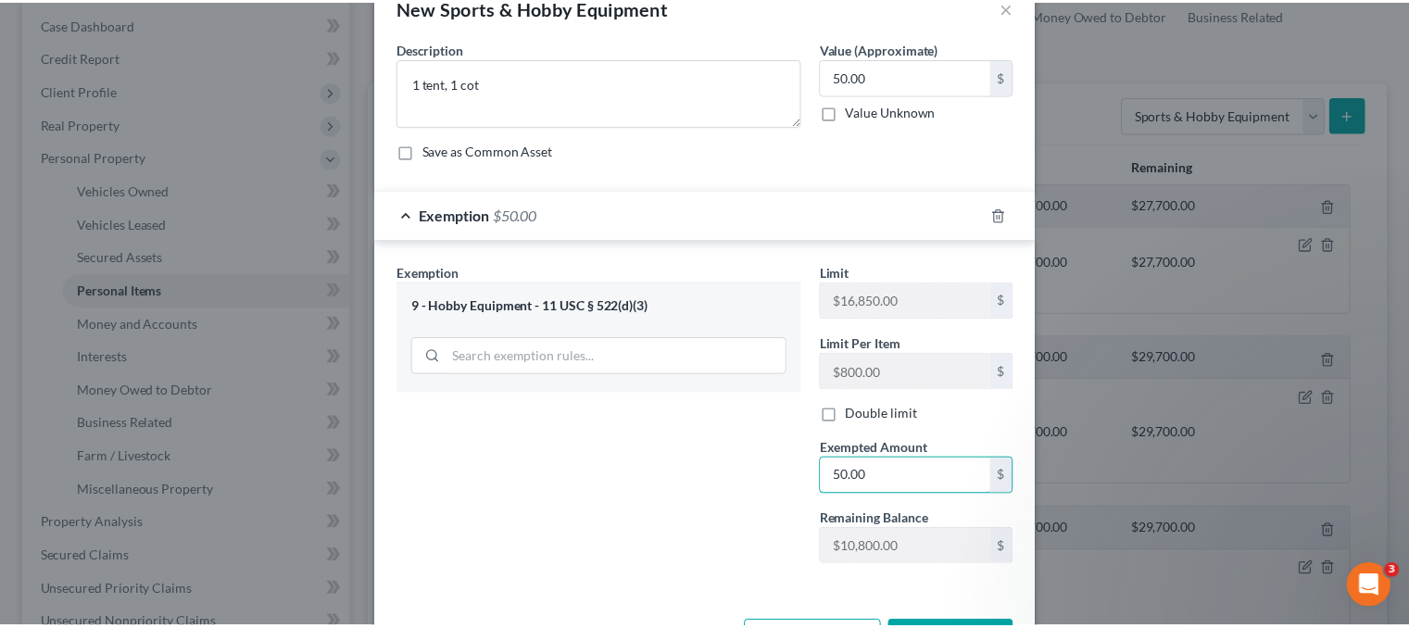
scroll to position [115, 0]
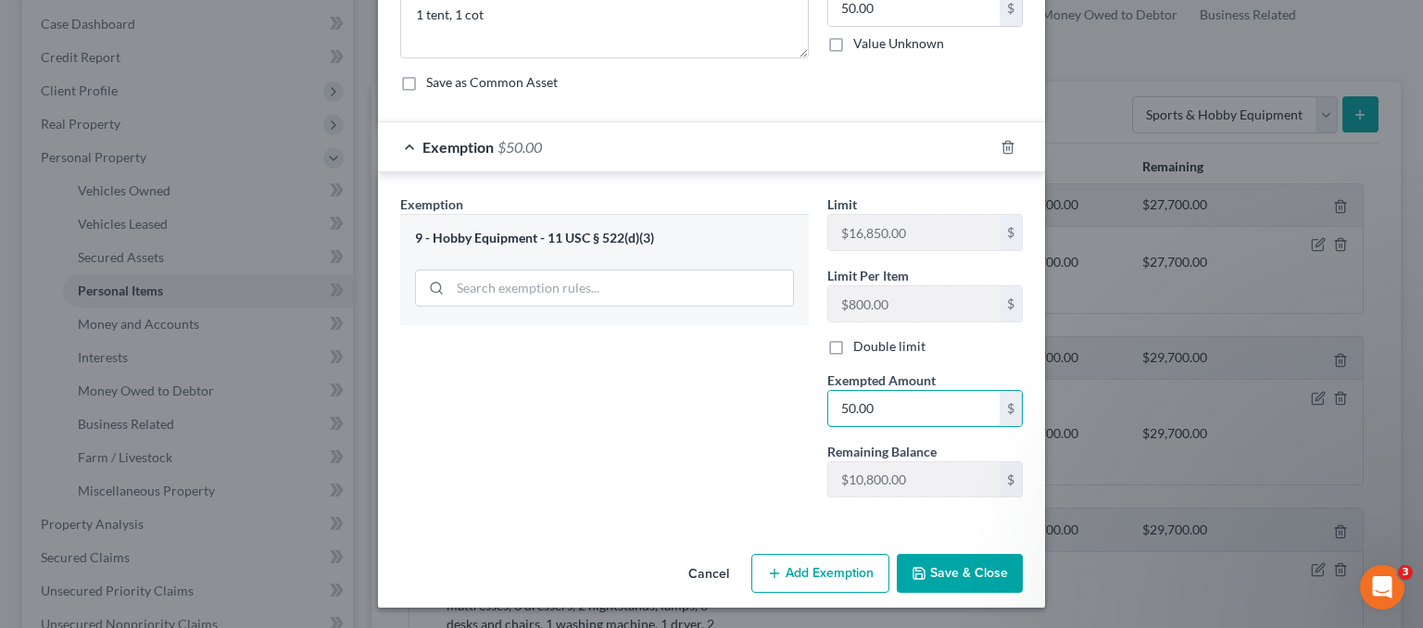
type input "50.00"
click at [975, 561] on button "Save & Close" at bounding box center [960, 573] width 126 height 39
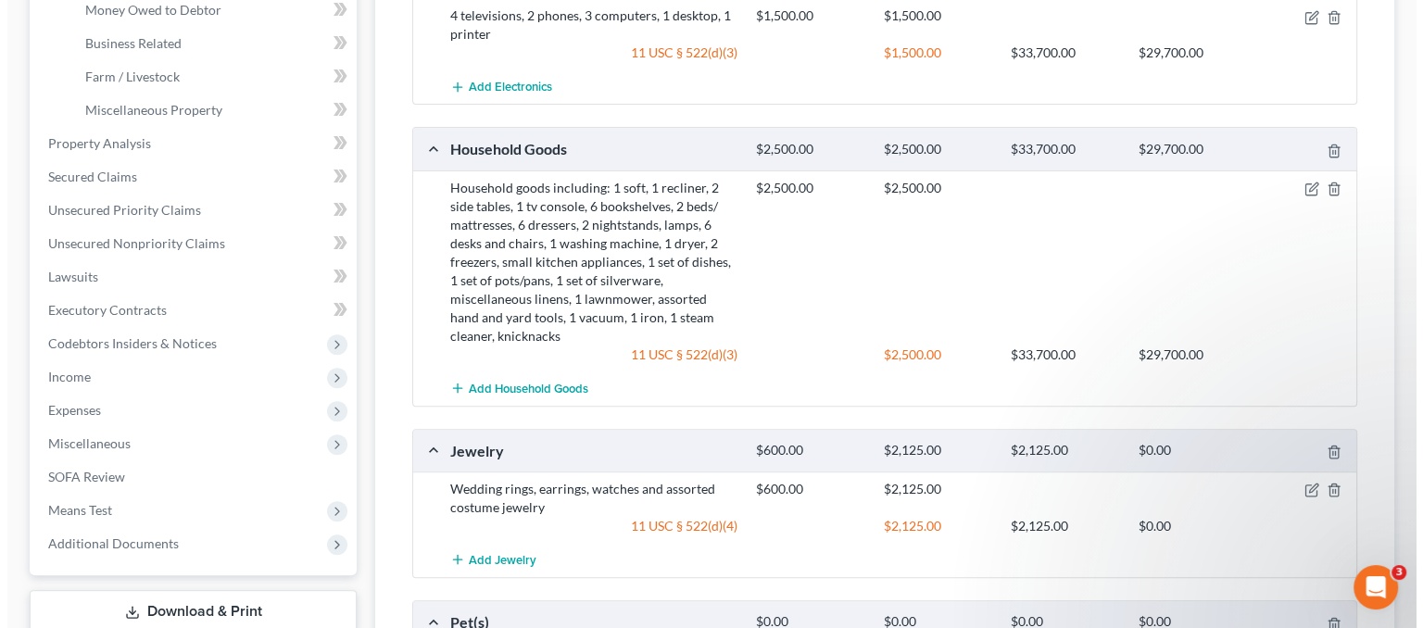
scroll to position [93, 0]
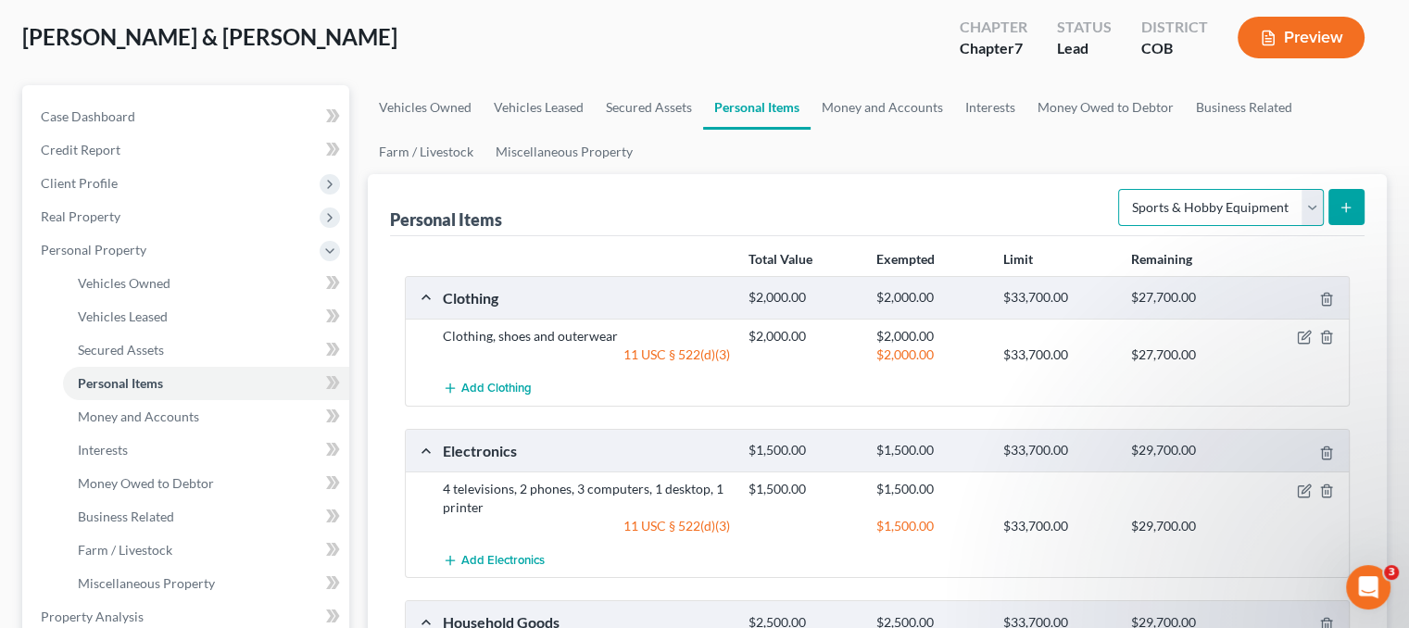
click at [1230, 203] on select "Select Item Type Clothing Collectibles Of Value Electronics Firearms Household …" at bounding box center [1221, 207] width 206 height 37
select select "firearms"
click at [1120, 189] on select "Select Item Type Clothing Collectibles Of Value Electronics Firearms Household …" at bounding box center [1221, 207] width 206 height 37
click at [1344, 208] on icon "submit" at bounding box center [1346, 207] width 15 height 15
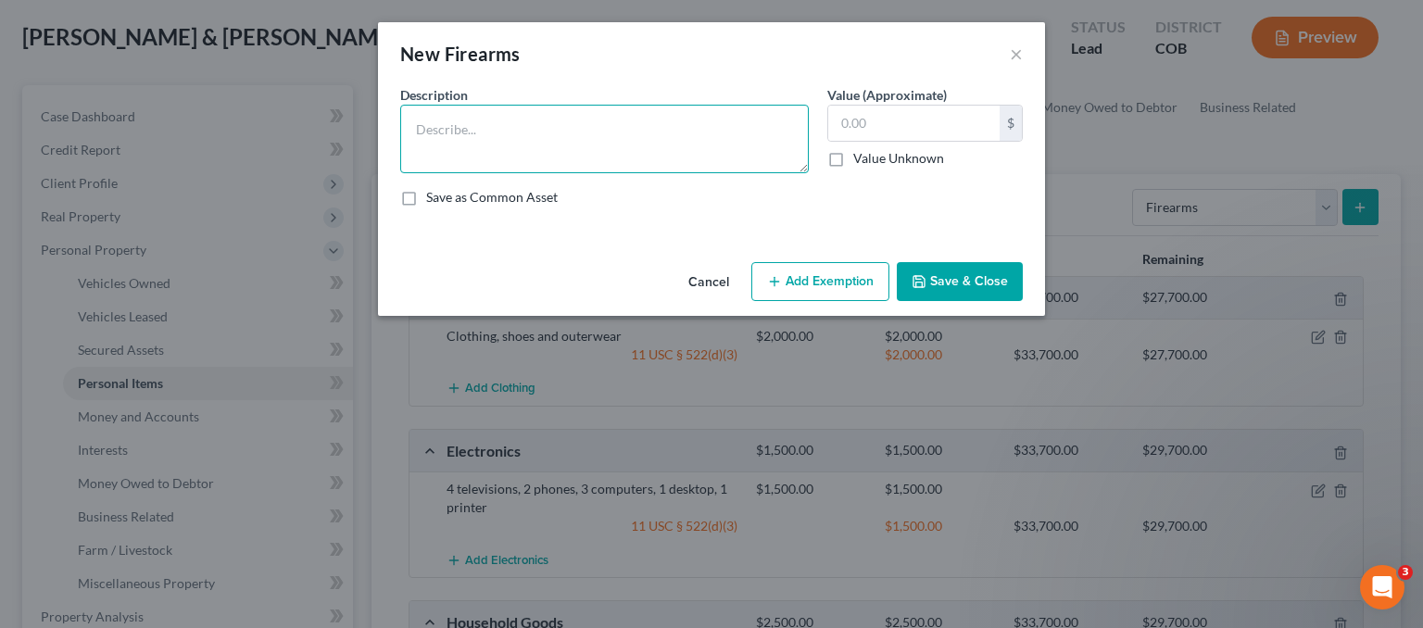
click at [485, 142] on textarea at bounding box center [604, 139] width 409 height 69
type textarea "4 guns"
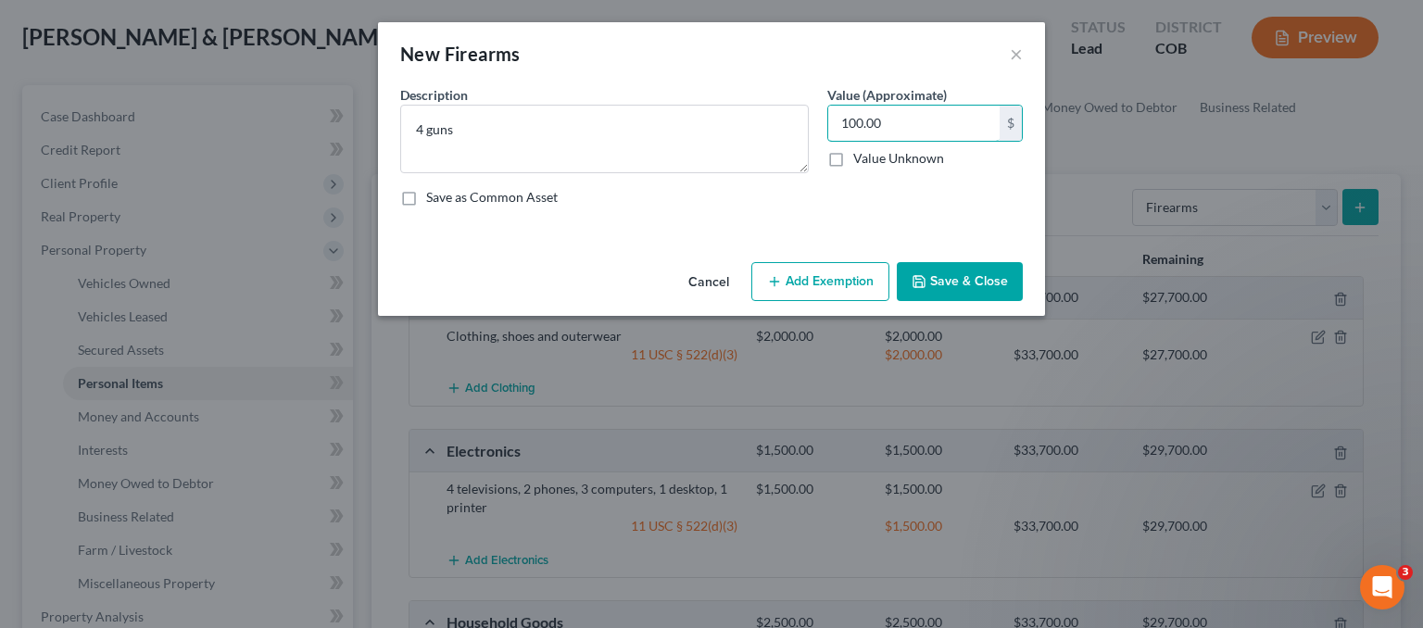
type input "100.00"
click at [805, 295] on button "Add Exemption" at bounding box center [820, 281] width 138 height 39
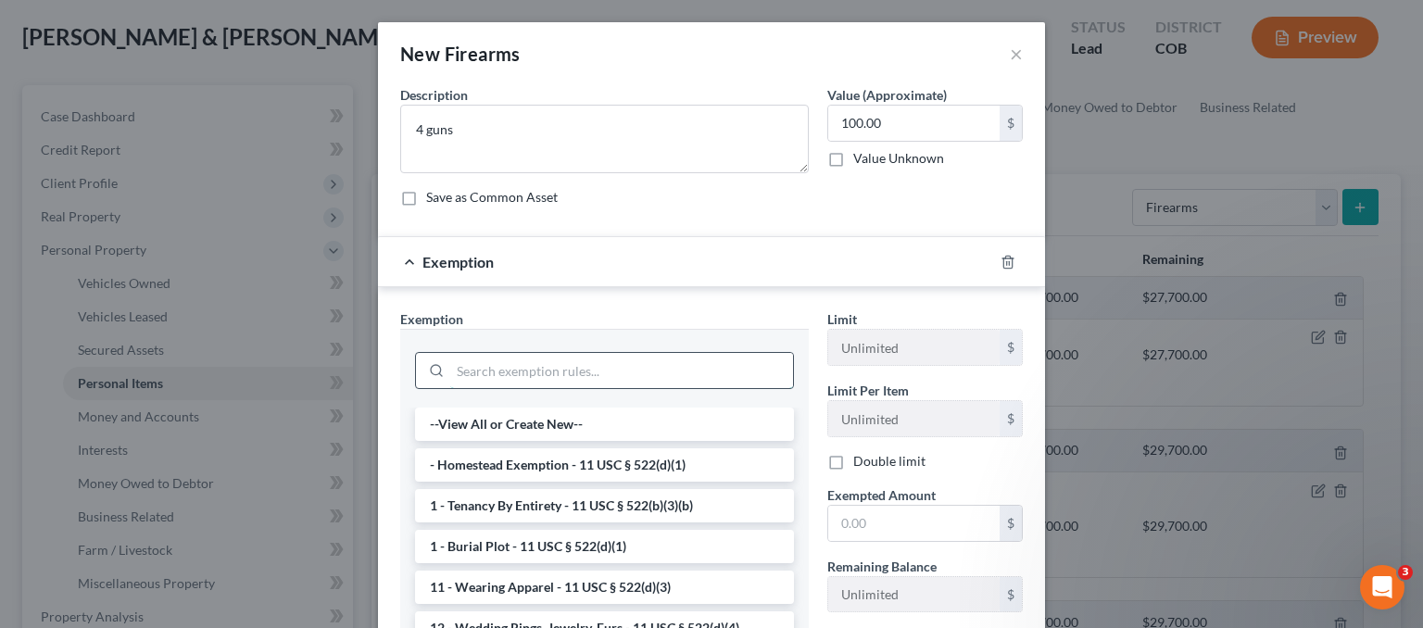
click at [523, 359] on input "search" at bounding box center [621, 370] width 343 height 35
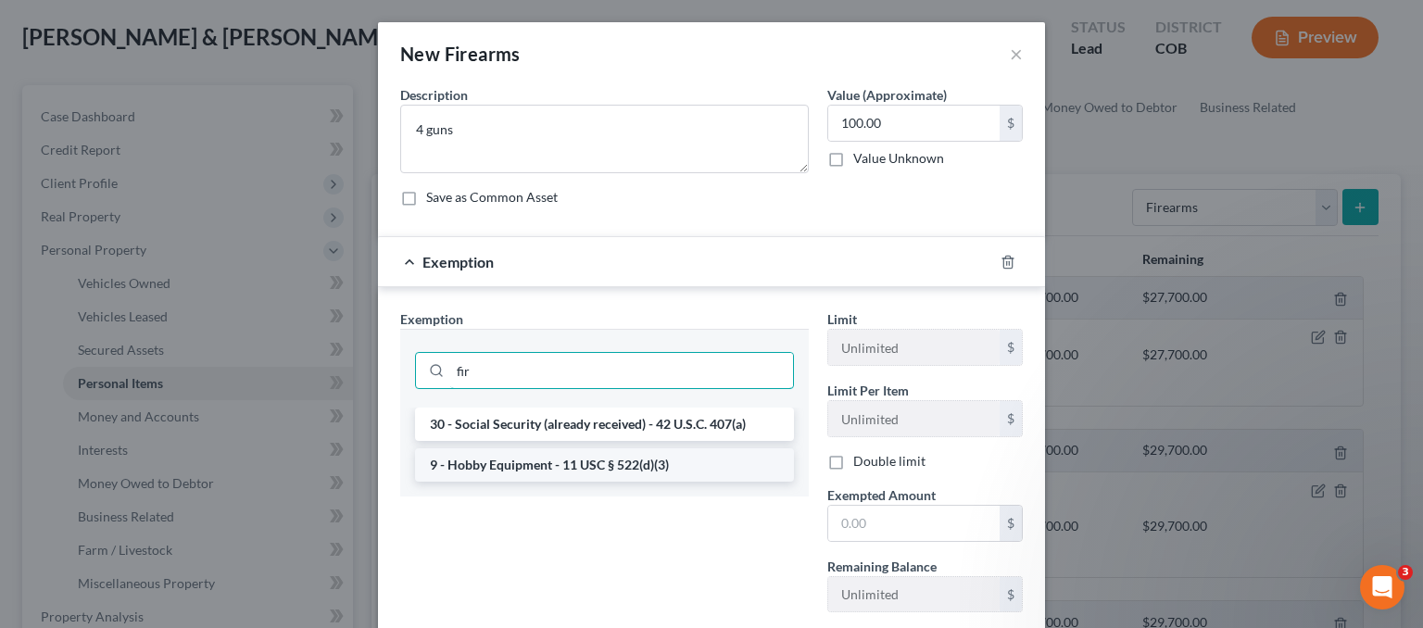
type input "fir"
click at [571, 463] on li "9 - Hobby Equipment - 11 USC § 522(d)(3)" at bounding box center [604, 464] width 379 height 33
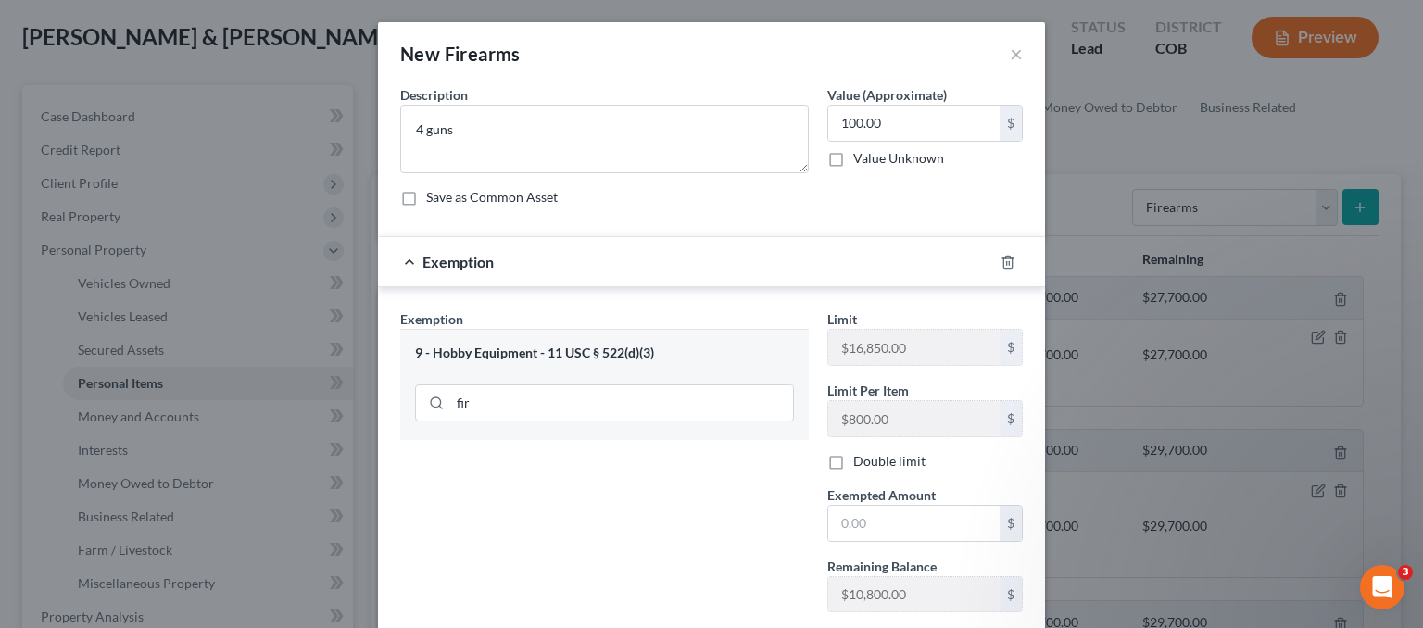
click at [1012, 253] on div at bounding box center [1019, 262] width 52 height 30
click at [1003, 267] on icon "button" at bounding box center [1007, 262] width 8 height 12
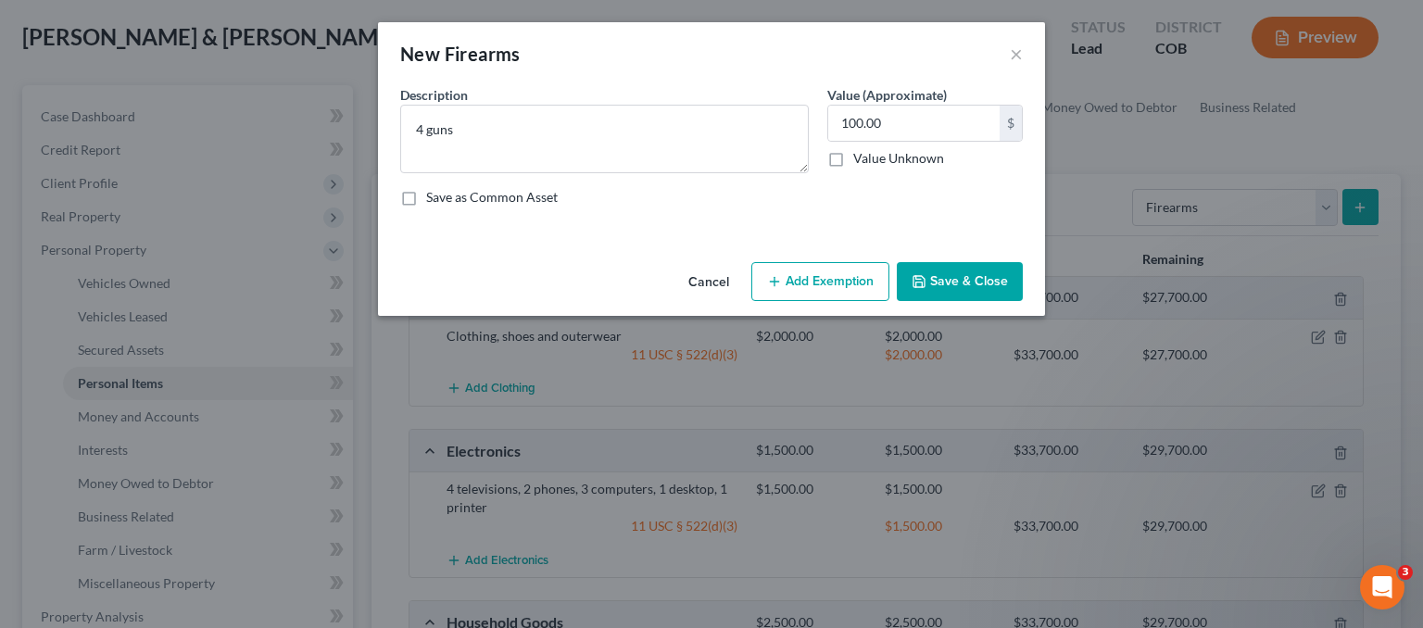
click at [843, 289] on button "Add Exemption" at bounding box center [820, 281] width 138 height 39
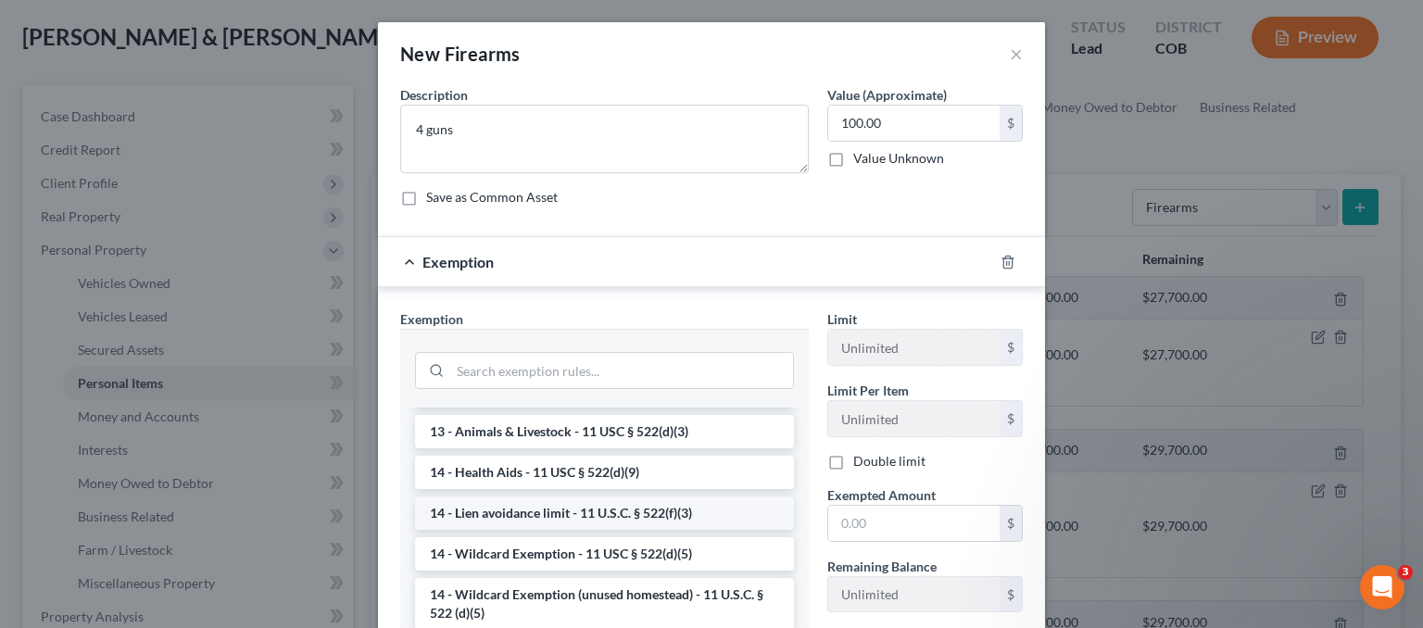
scroll to position [278, 0]
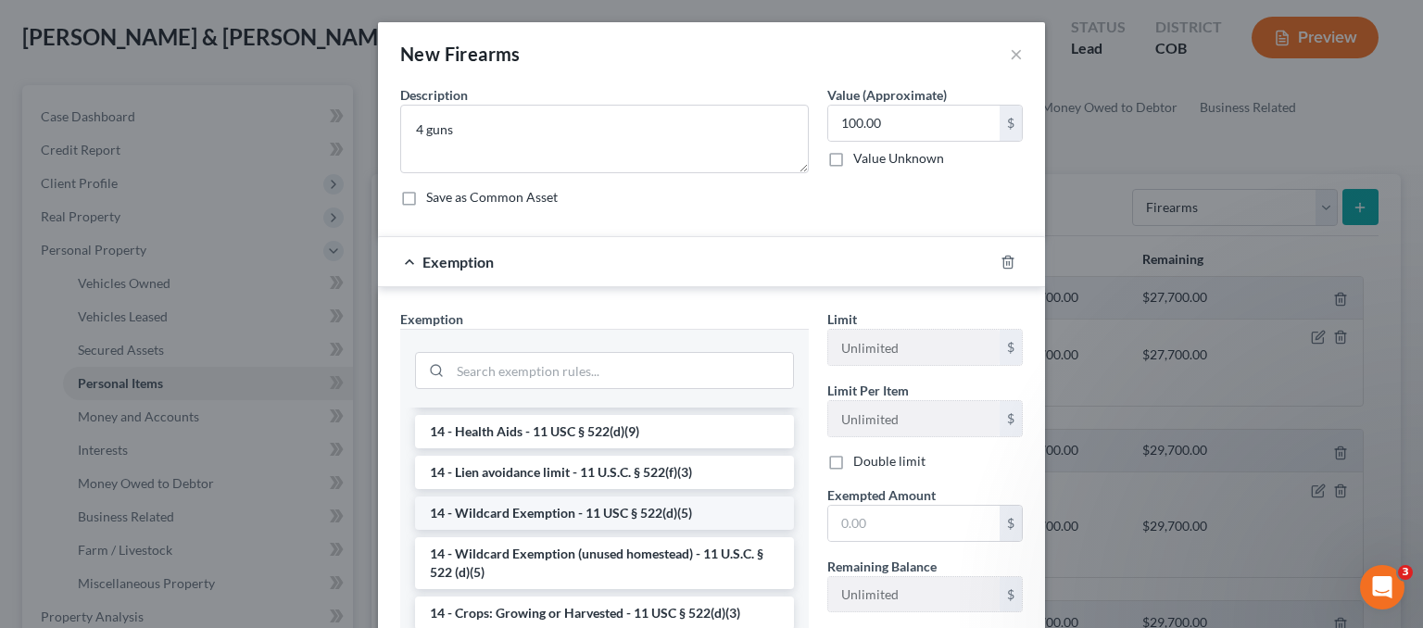
click at [624, 514] on li "14 - Wildcard Exemption - 11 USC § 522(d)(5)" at bounding box center [604, 513] width 379 height 33
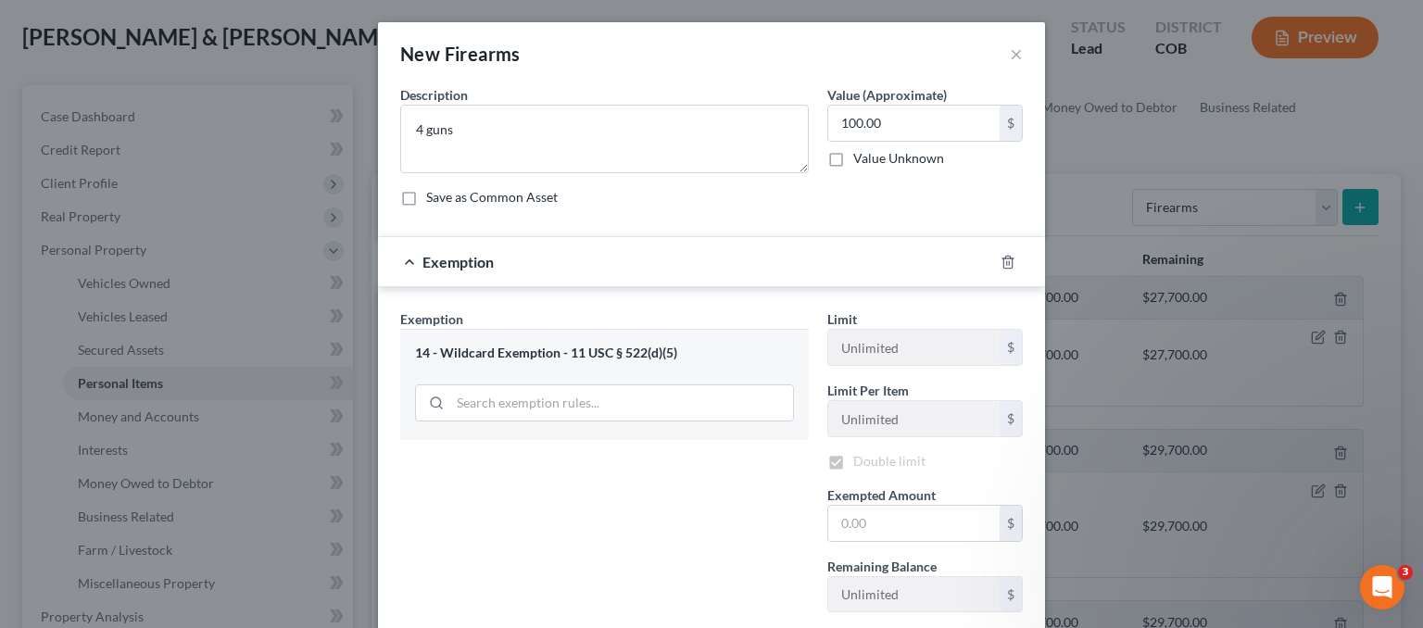
checkbox input "true"
click at [874, 519] on input "text" at bounding box center [913, 523] width 171 height 35
type input "100.00"
click at [724, 539] on div "Exemption Set must be selected for CA. Exemption * 14 - Wildcard Exemption - 11…" at bounding box center [604, 468] width 427 height 318
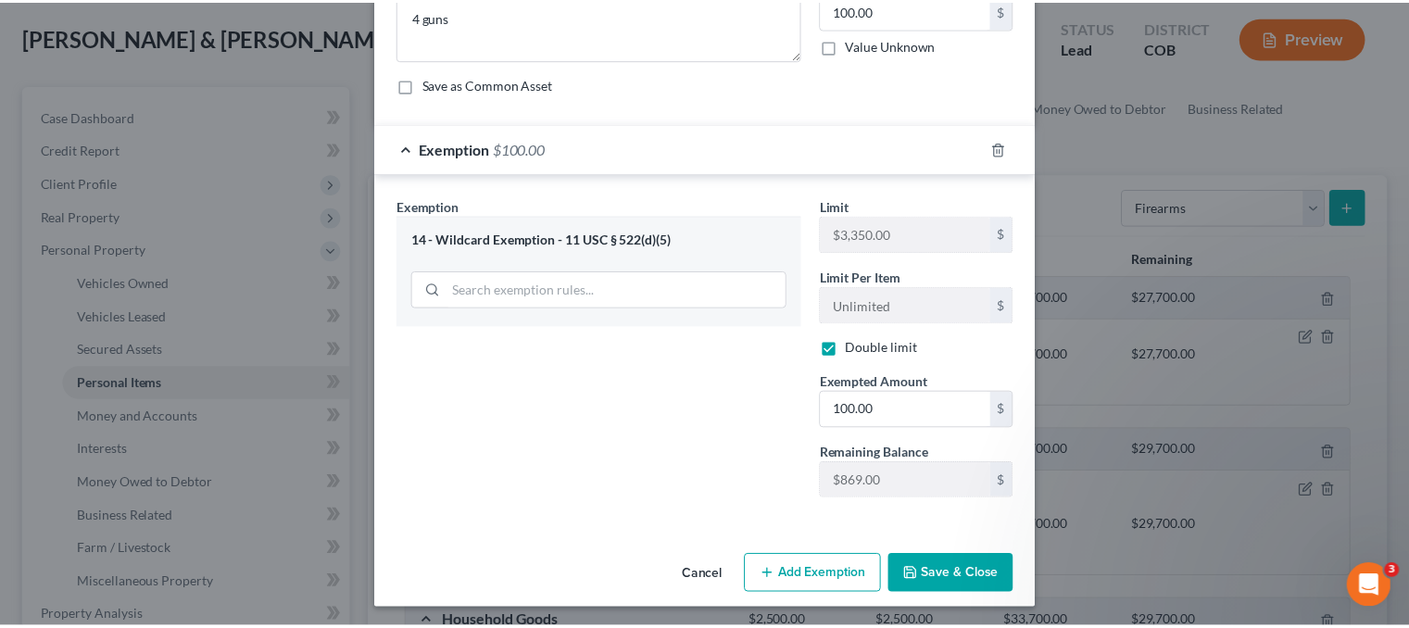
scroll to position [115, 0]
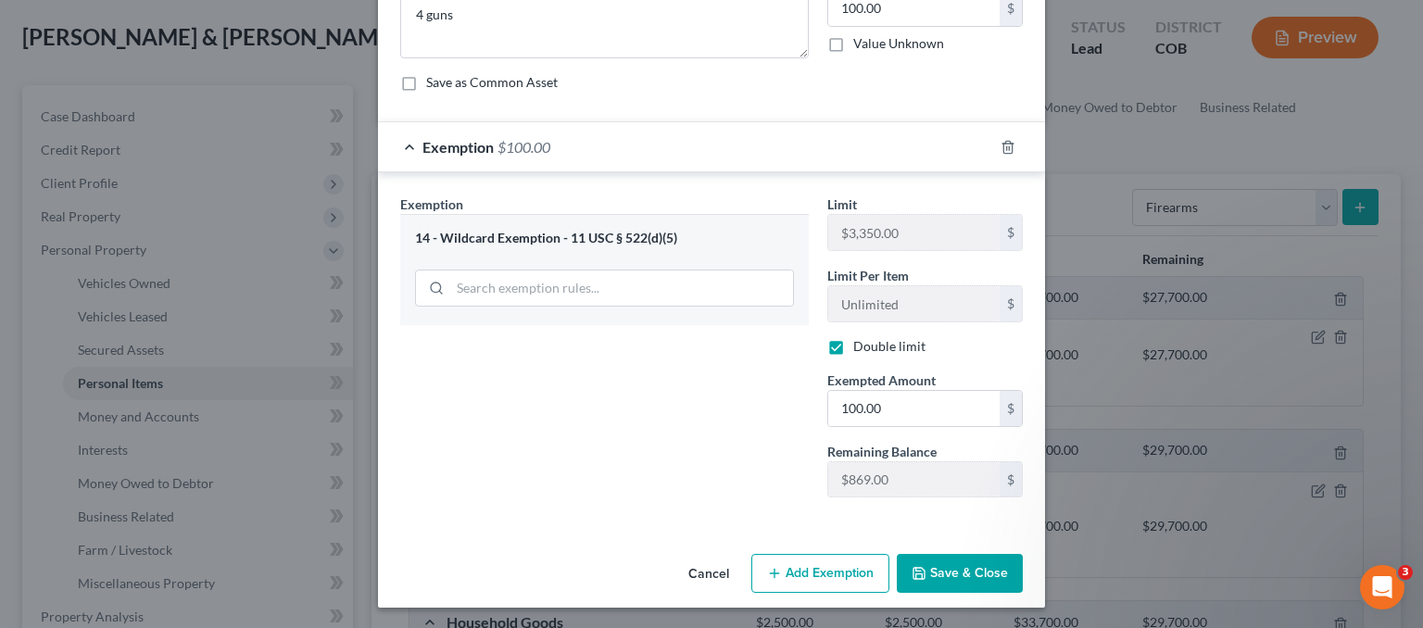
click at [960, 573] on button "Save & Close" at bounding box center [960, 573] width 126 height 39
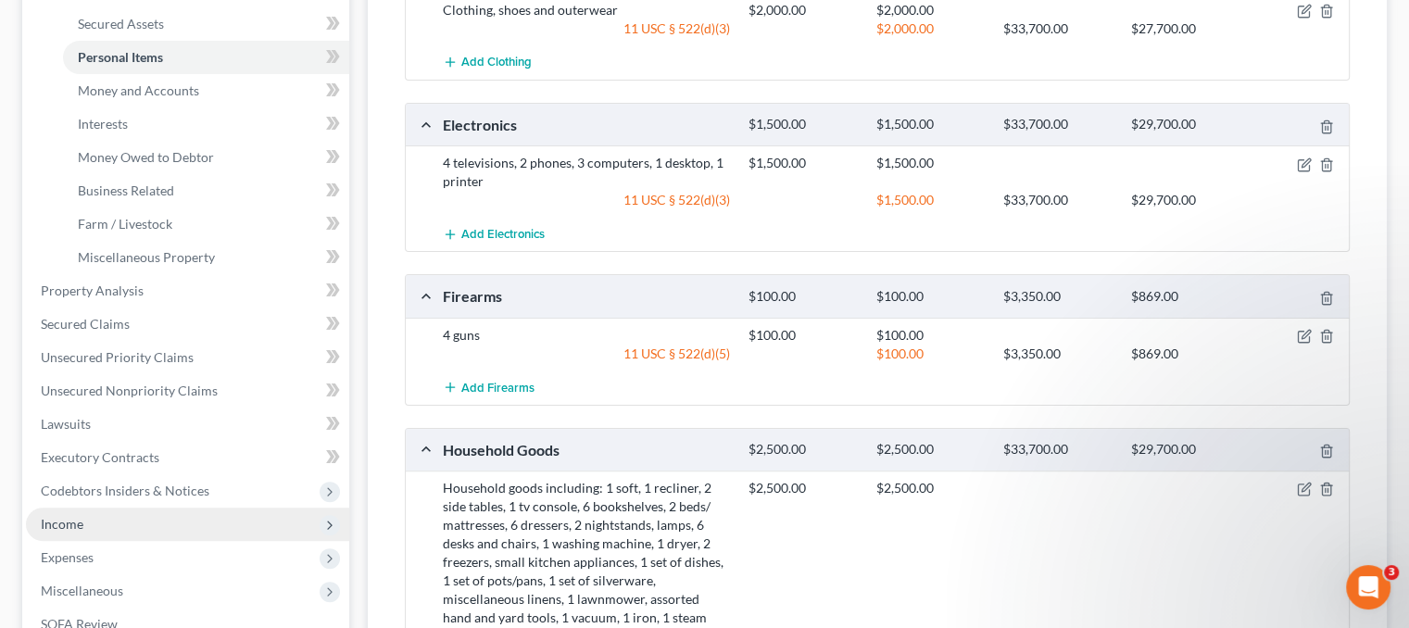
scroll to position [463, 0]
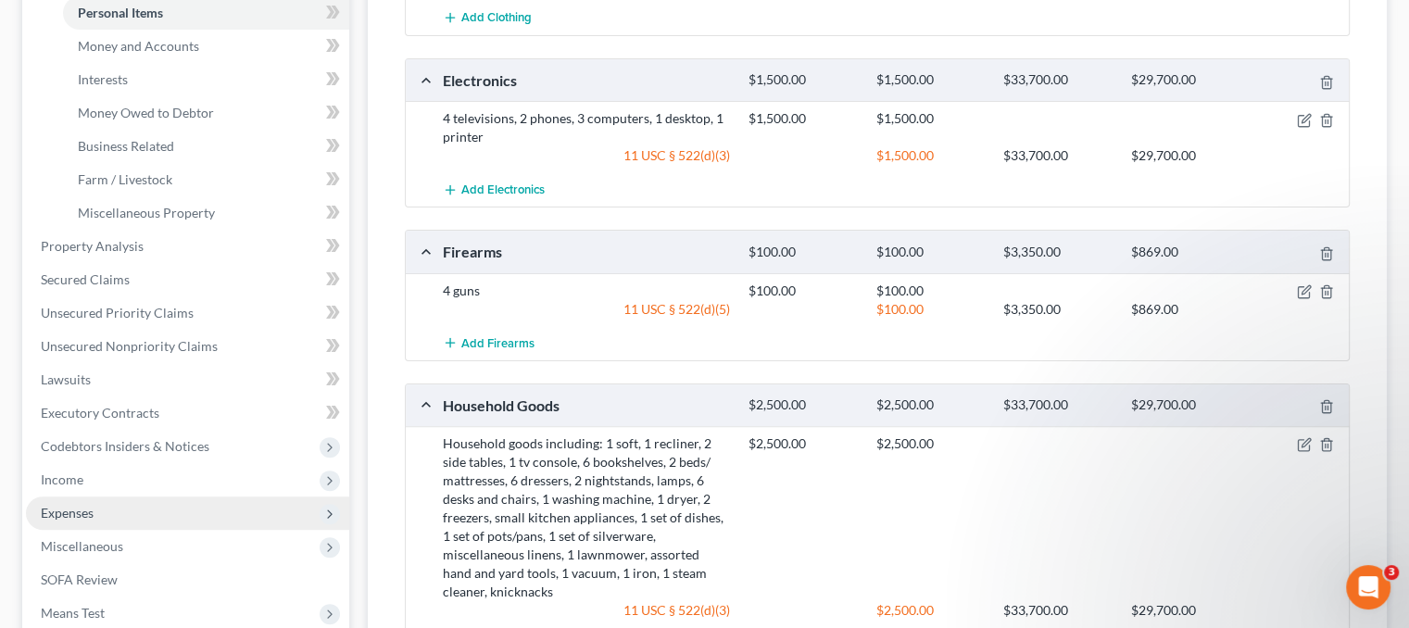
click at [109, 523] on span "Expenses" at bounding box center [187, 513] width 323 height 33
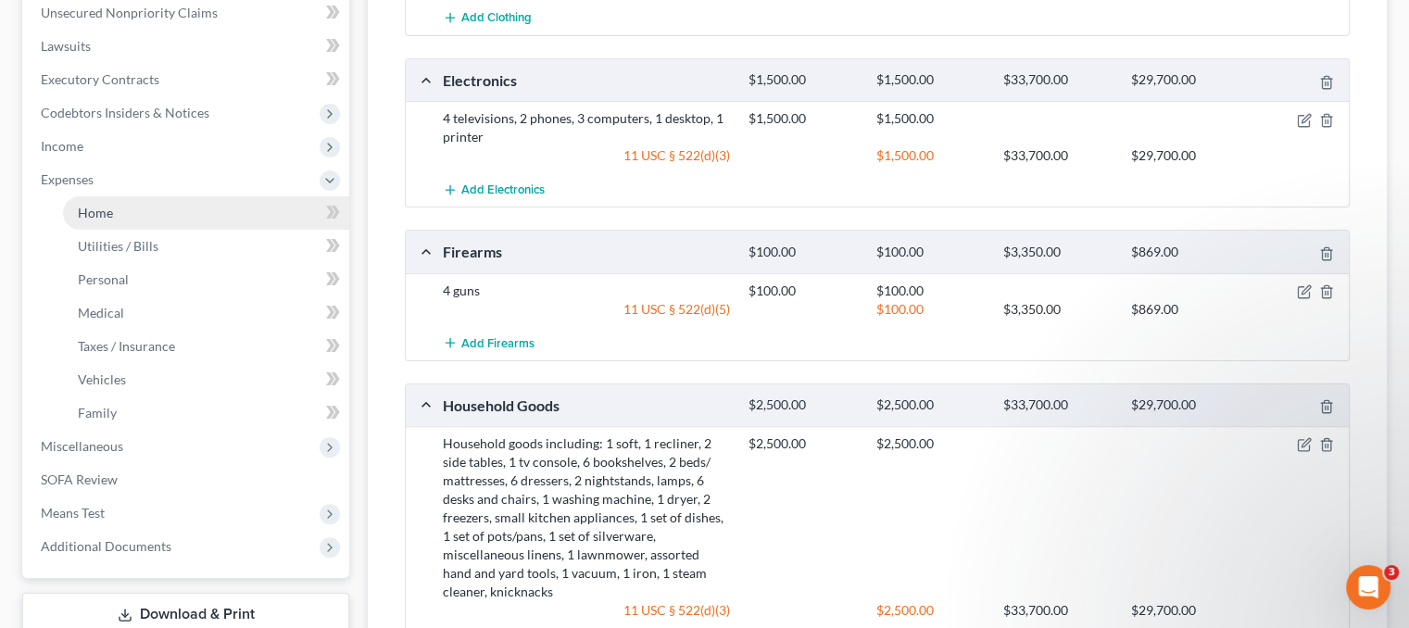
click at [137, 204] on link "Home" at bounding box center [206, 212] width 286 height 33
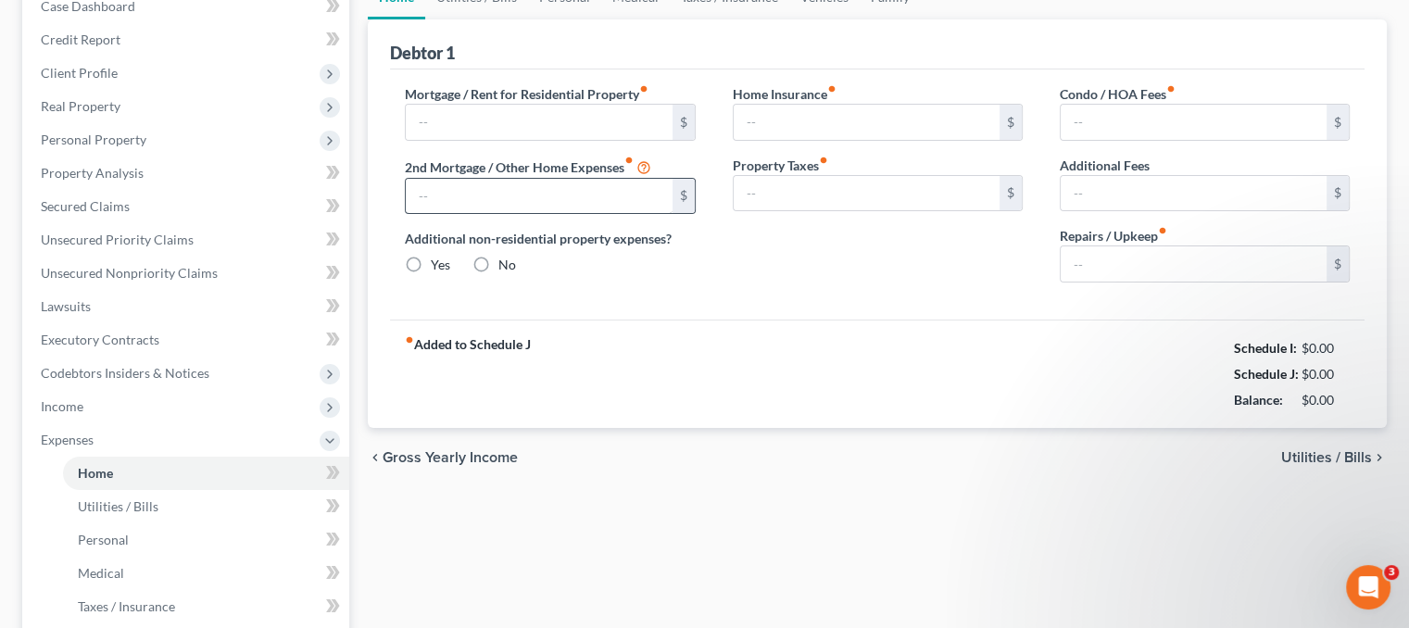
type input "0.00"
radio input "true"
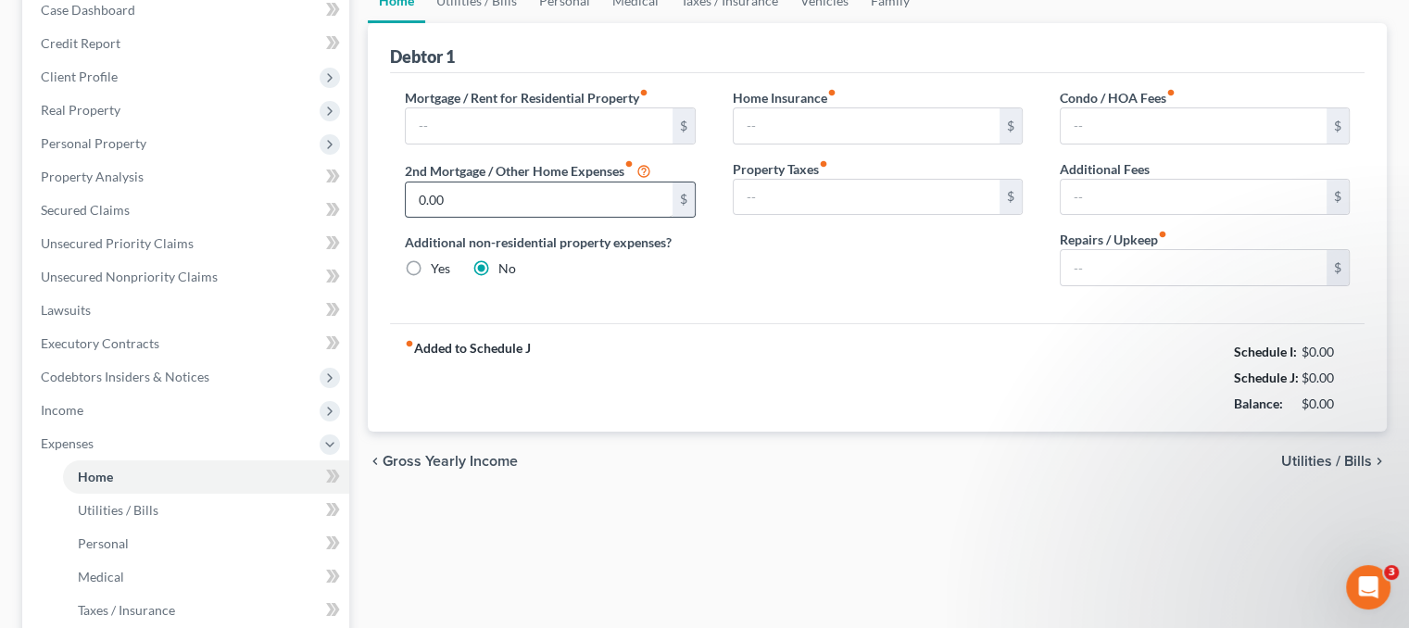
type input "0.00"
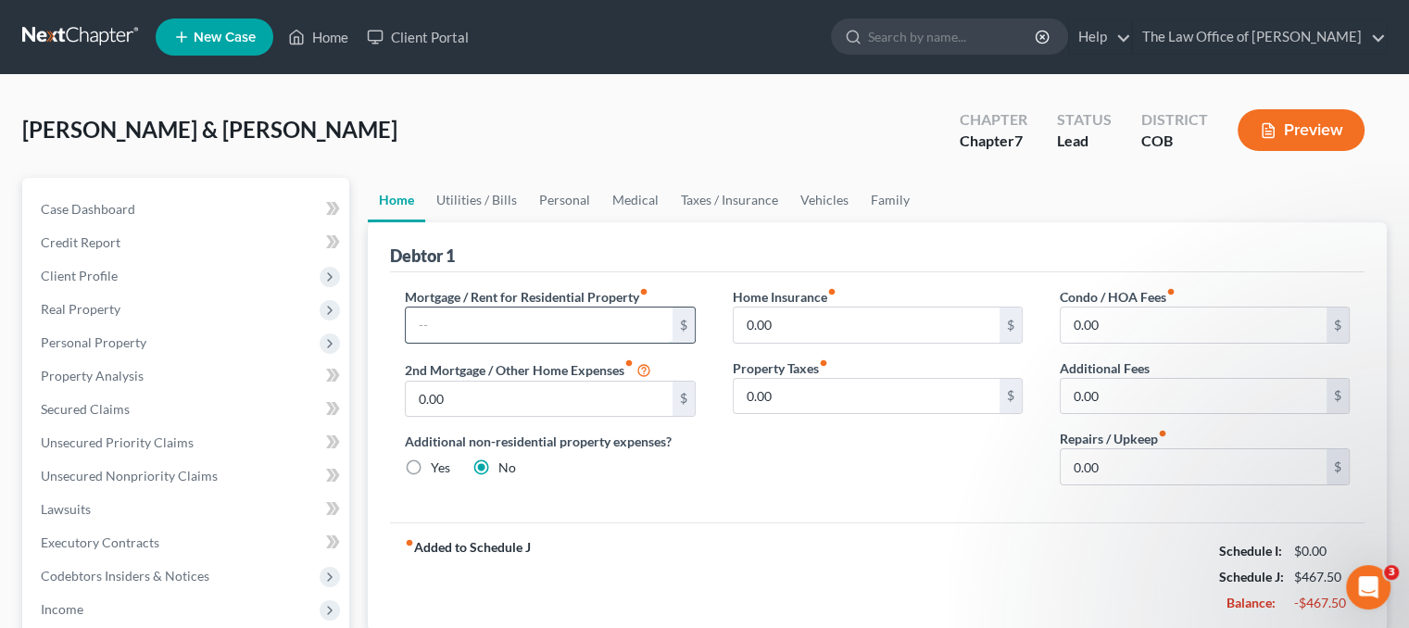
click at [553, 332] on input "text" at bounding box center [539, 325] width 266 height 35
type input "2,817.00"
click at [1069, 461] on input "0.00" at bounding box center [1194, 466] width 266 height 35
type input "50.00"
click at [458, 207] on link "Utilities / Bills" at bounding box center [476, 200] width 103 height 44
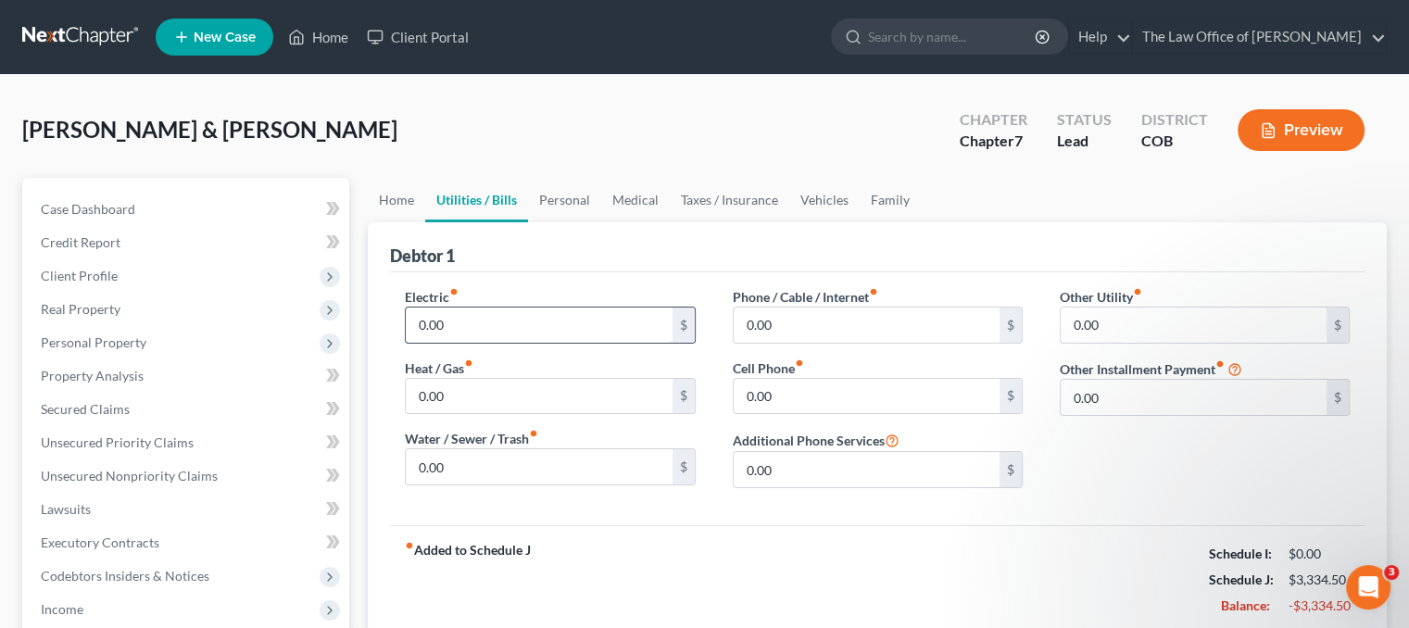
click at [480, 320] on input "0.00" at bounding box center [539, 325] width 266 height 35
type input "250.00"
click at [502, 465] on input "0.00" at bounding box center [539, 466] width 266 height 35
type input "150.00"
click at [906, 531] on div "fiber_manual_record Added to Schedule J Schedule I: $0.00 Schedule J: $3,734.50…" at bounding box center [877, 579] width 975 height 108
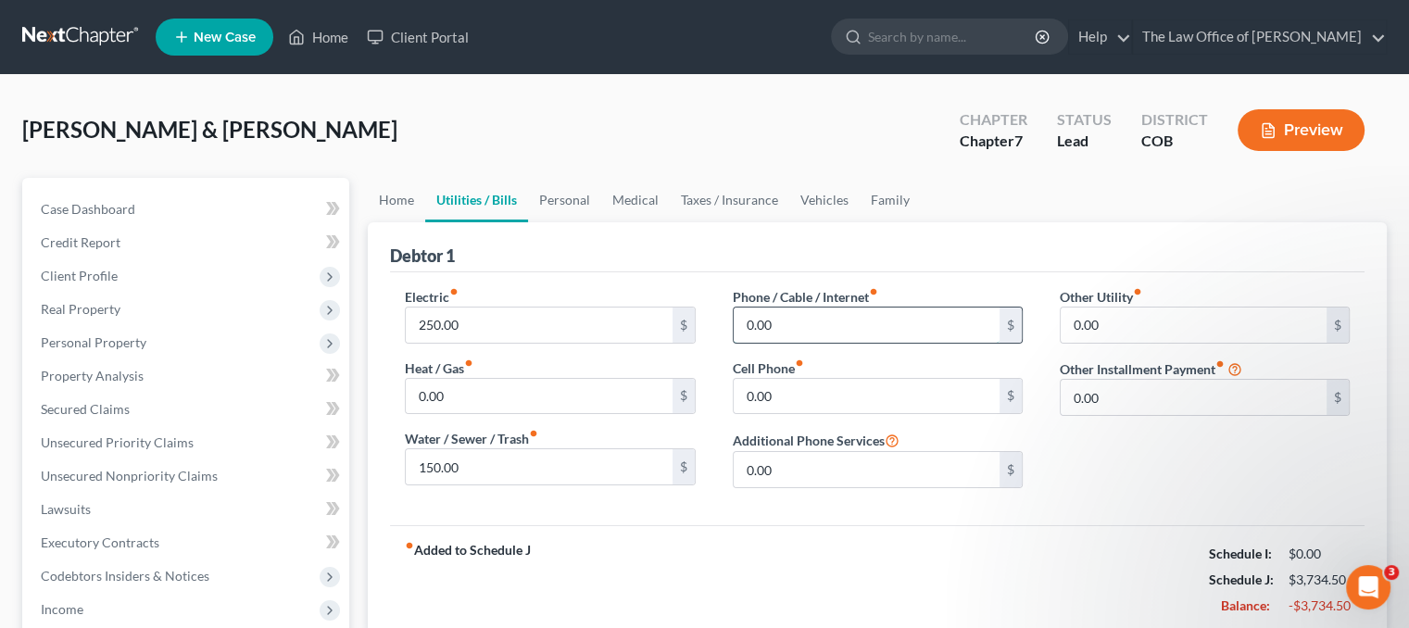
click at [807, 326] on input "0.00" at bounding box center [867, 325] width 266 height 35
type input "545.00"
click at [557, 202] on link "Personal" at bounding box center [564, 200] width 73 height 44
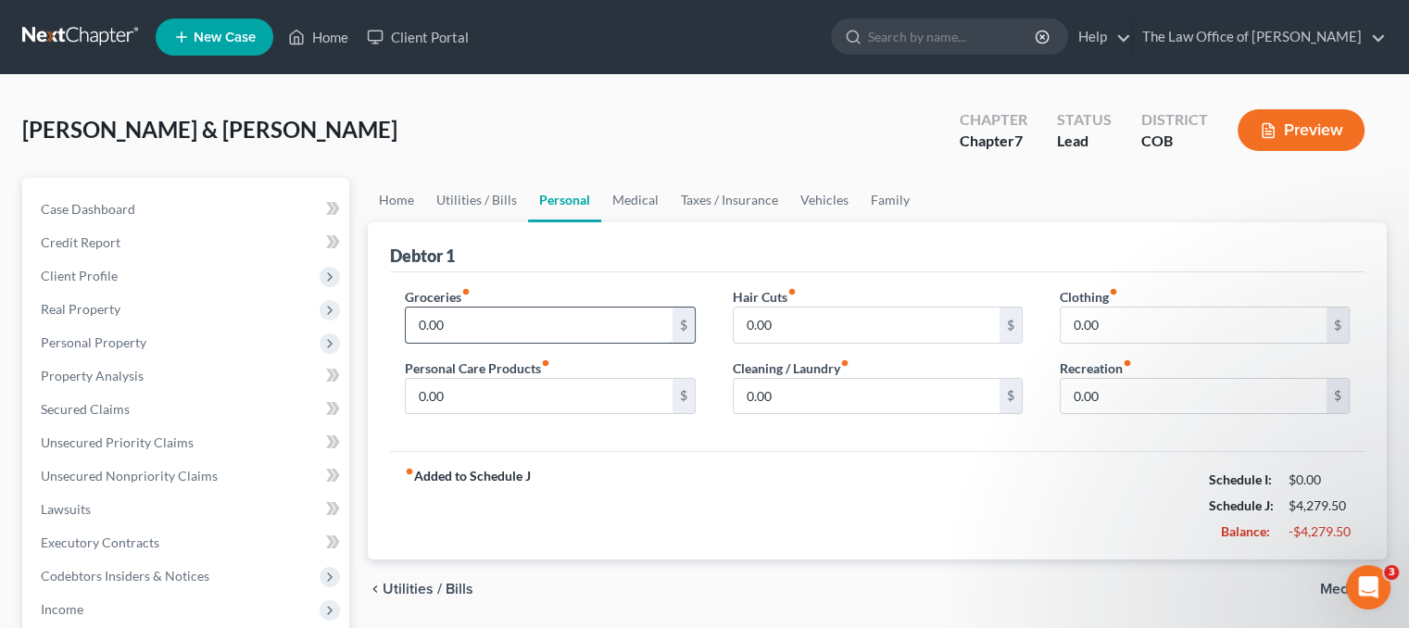
drag, startPoint x: 533, startPoint y: 327, endPoint x: 523, endPoint y: 323, distance: 10.8
click at [533, 327] on input "0.00" at bounding box center [539, 325] width 266 height 35
click at [840, 323] on input "0.00" at bounding box center [867, 325] width 266 height 35
click at [516, 321] on input "1,500.00" at bounding box center [539, 325] width 266 height 35
type input "1,000.00"
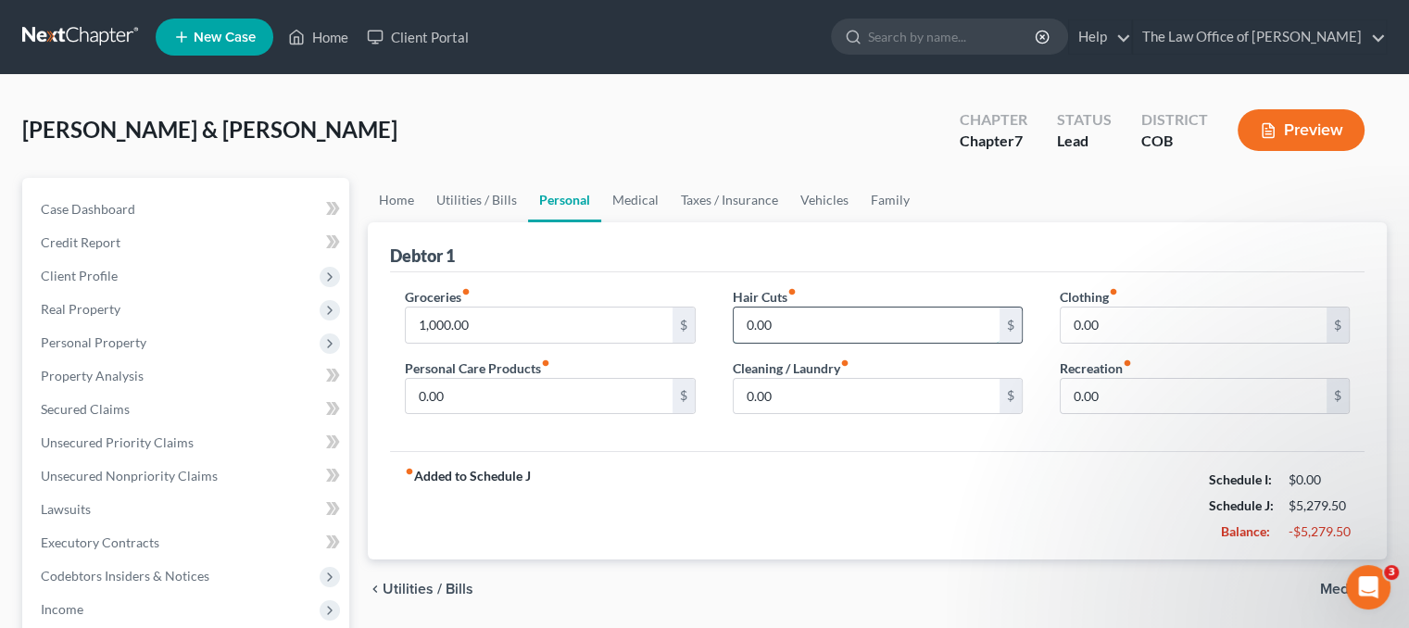
click at [783, 323] on input "0.00" at bounding box center [867, 325] width 266 height 35
type input "50.00"
click at [1153, 322] on input "0.00" at bounding box center [1194, 325] width 266 height 35
type input "100.00"
click at [495, 393] on input "0.00" at bounding box center [539, 396] width 266 height 35
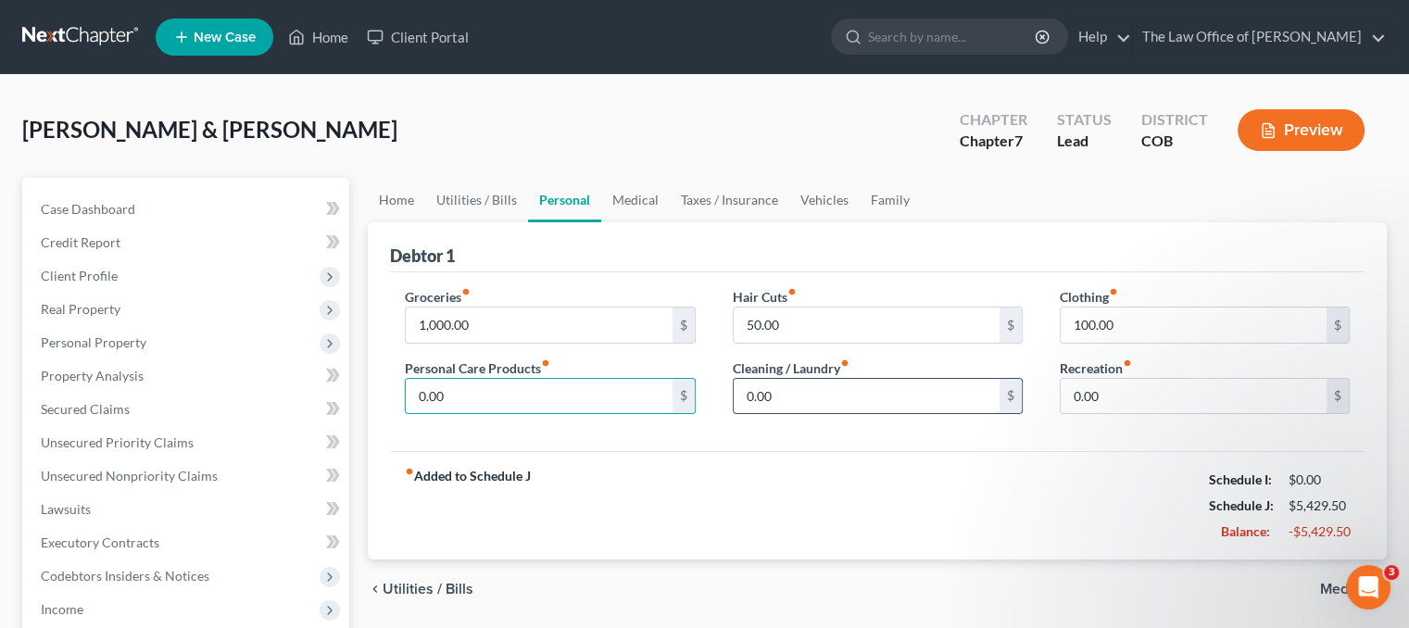
click at [782, 393] on input "0.00" at bounding box center [867, 396] width 266 height 35
type input "75.00"
type input "50.00"
click at [1111, 390] on input "0.00" at bounding box center [1194, 396] width 266 height 35
type input "150.00"
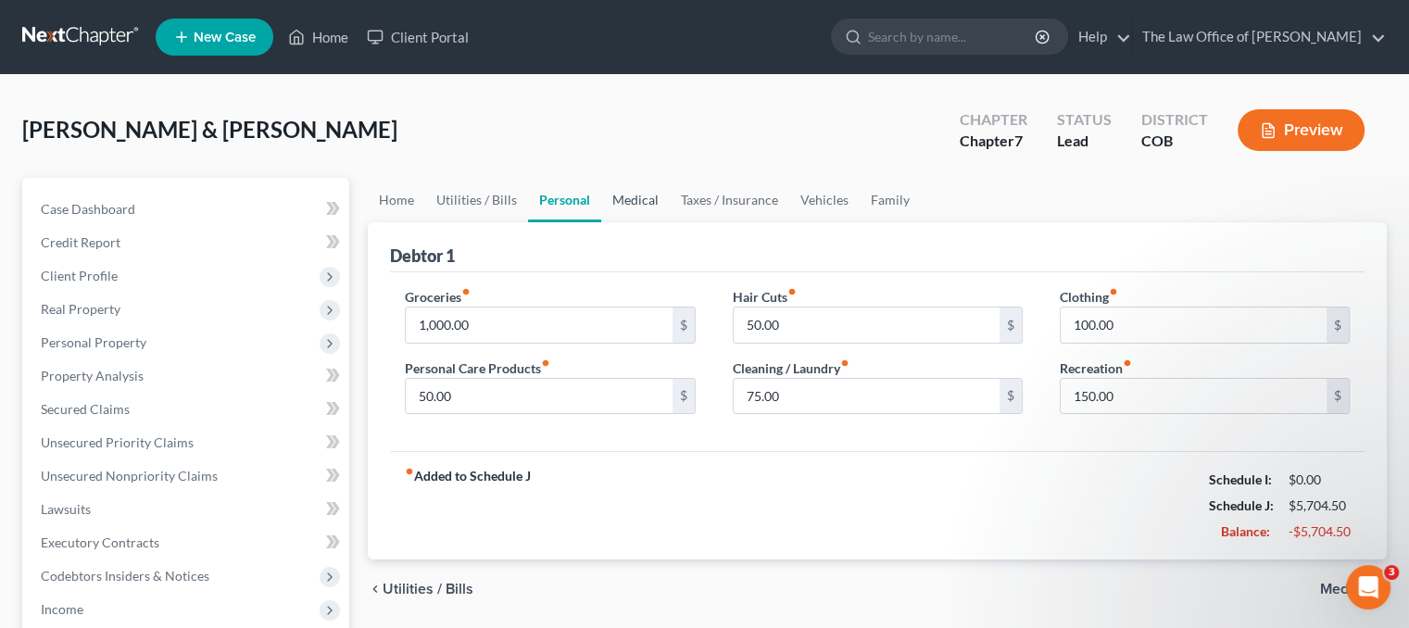
click at [637, 201] on link "Medical" at bounding box center [635, 200] width 69 height 44
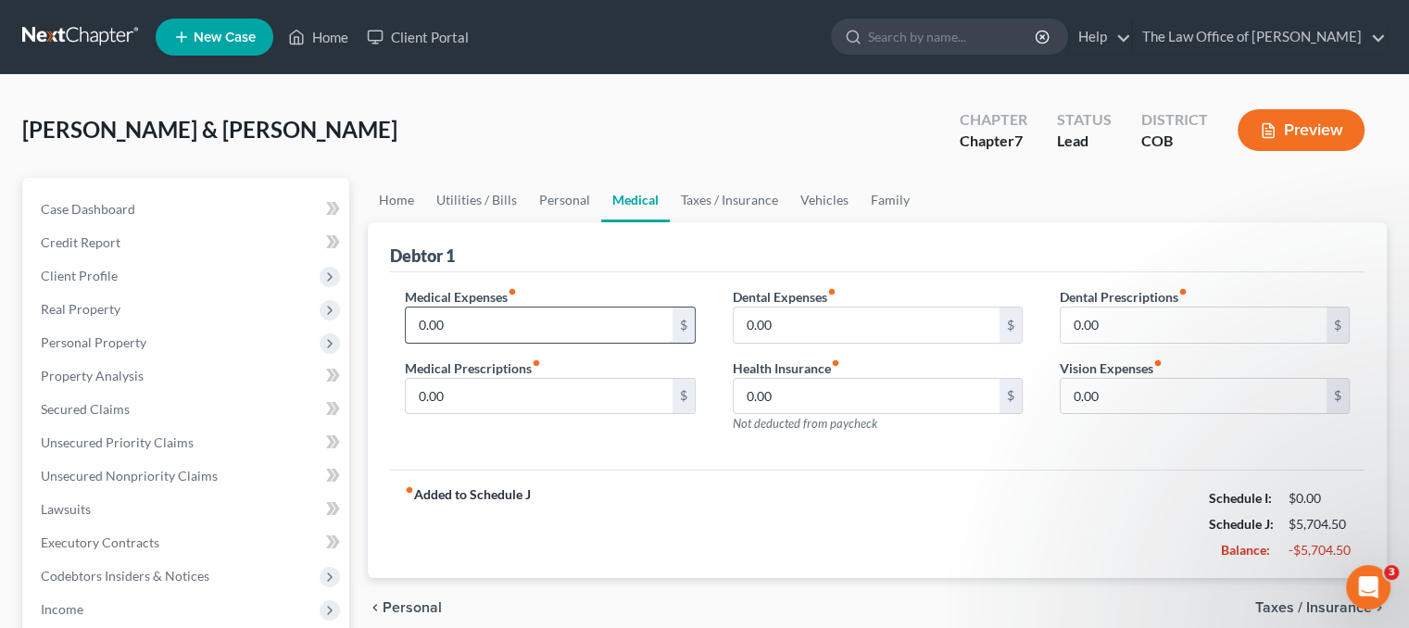
click at [553, 330] on input "0.00" at bounding box center [539, 325] width 266 height 35
drag, startPoint x: 462, startPoint y: 317, endPoint x: 386, endPoint y: 296, distance: 78.7
click at [386, 296] on div "Medical Expenses fiber_manual_record 250.00 $ Medical Prescriptions fiber_manua…" at bounding box center [549, 367] width 327 height 161
type input "150.00"
type input "250.00"
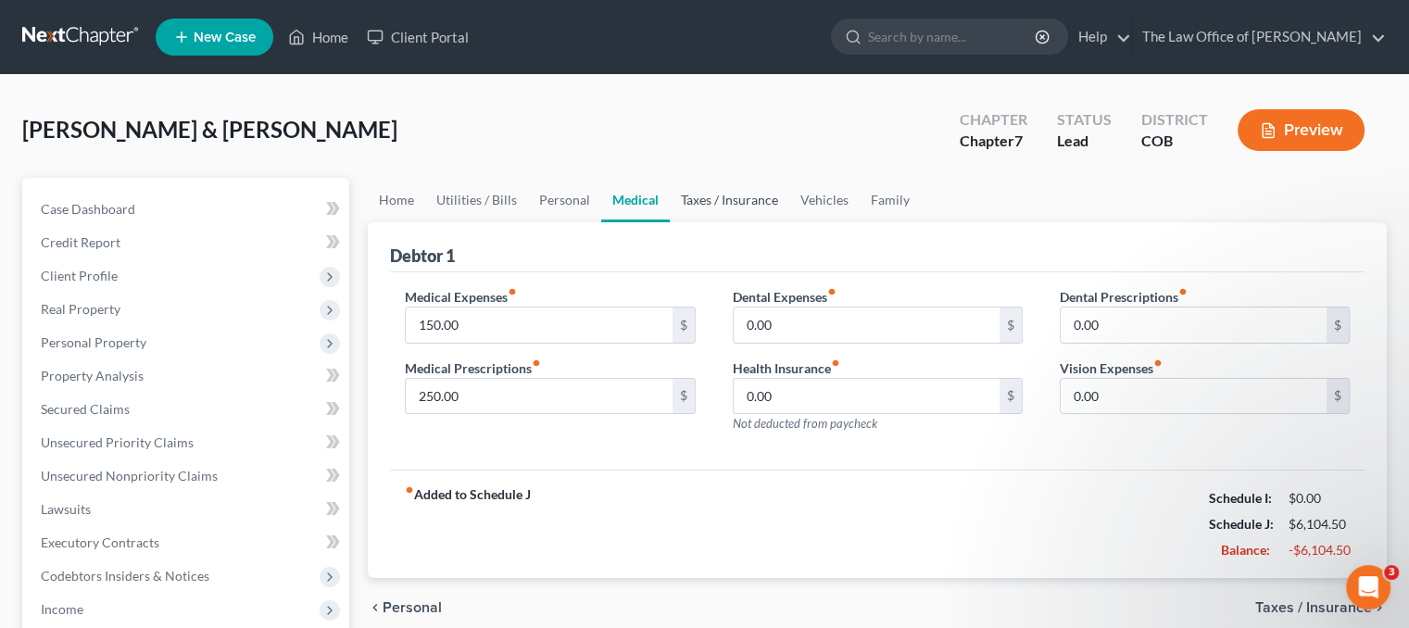
click at [736, 194] on link "Taxes / Insurance" at bounding box center [730, 200] width 120 height 44
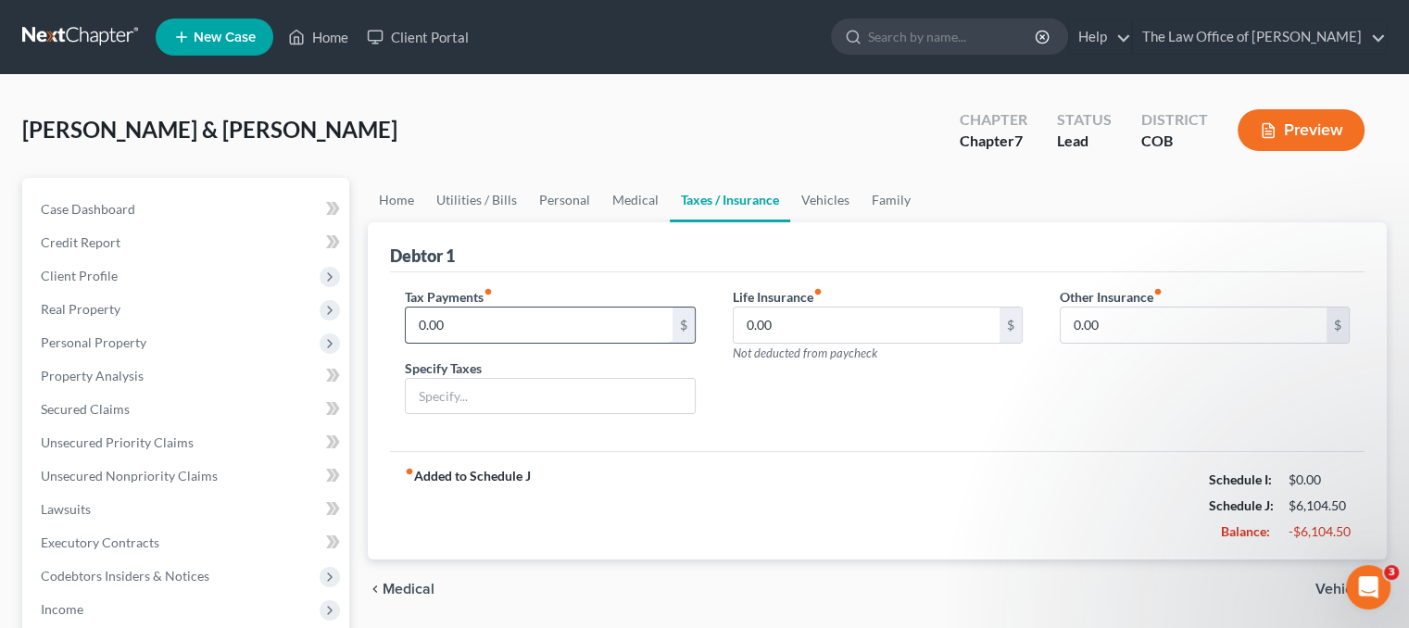
click at [553, 323] on input "0.00" at bounding box center [539, 325] width 266 height 35
click at [822, 196] on link "Vehicles" at bounding box center [825, 200] width 70 height 44
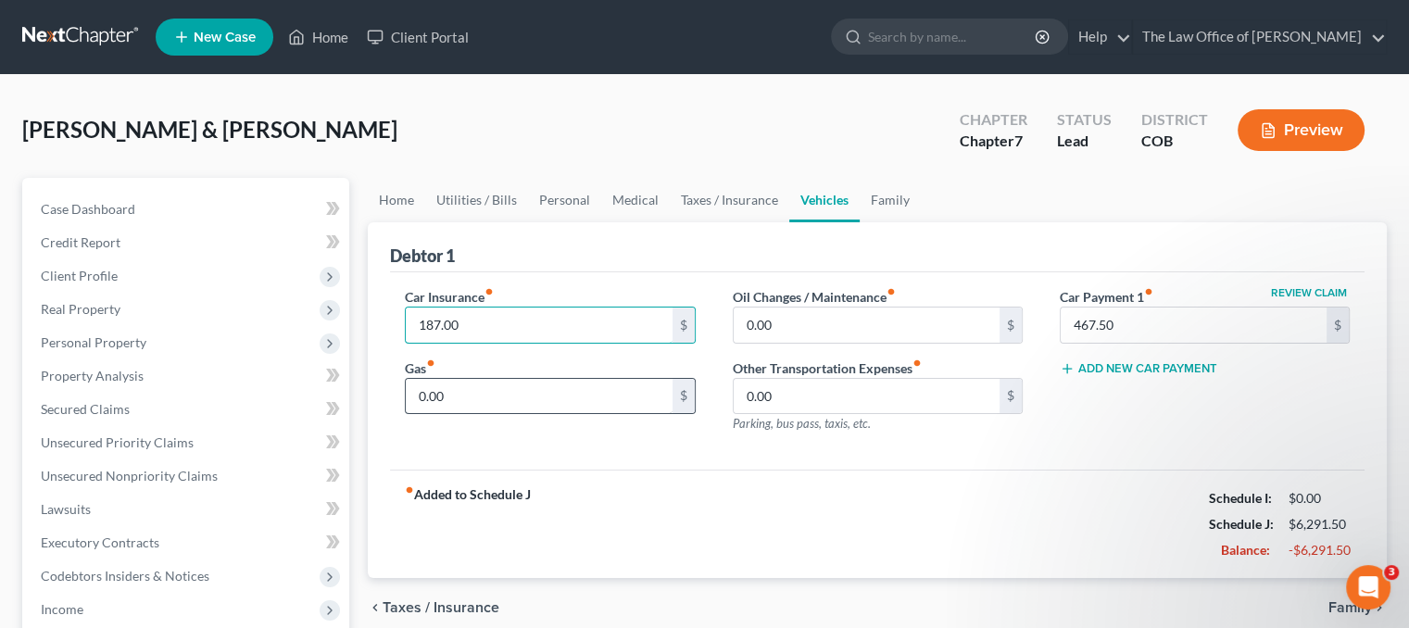
type input "187.00"
click at [534, 385] on input "0.00" at bounding box center [539, 396] width 266 height 35
type input "150.00"
click at [800, 313] on input "0.00" at bounding box center [867, 325] width 266 height 35
type input "3"
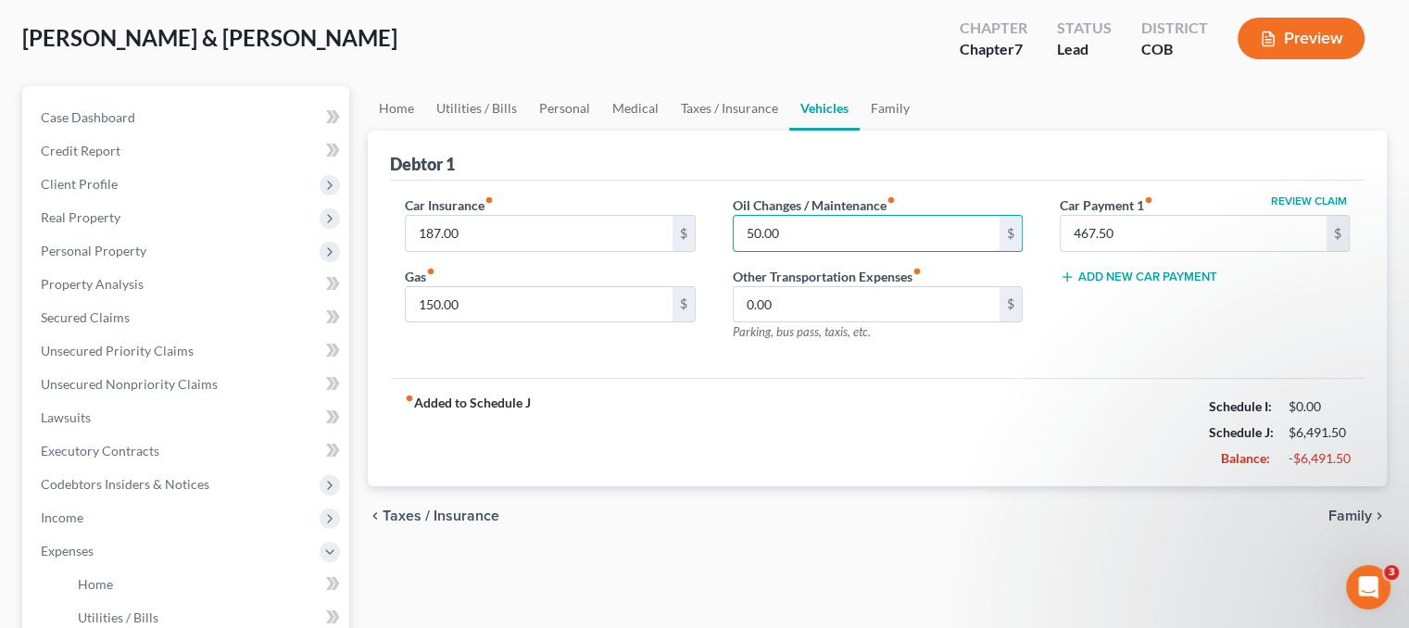
scroll to position [93, 0]
type input "50.00"
click at [896, 105] on link "Family" at bounding box center [890, 107] width 61 height 44
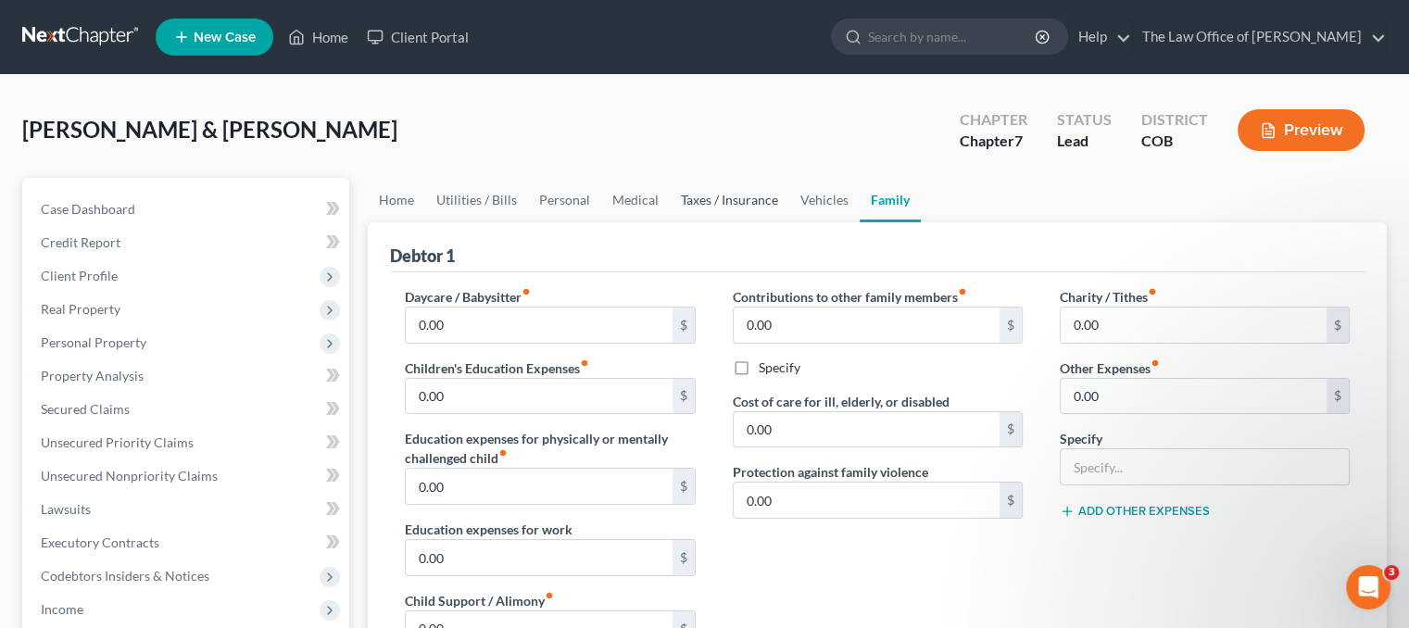
click at [743, 183] on link "Taxes / Insurance" at bounding box center [730, 200] width 120 height 44
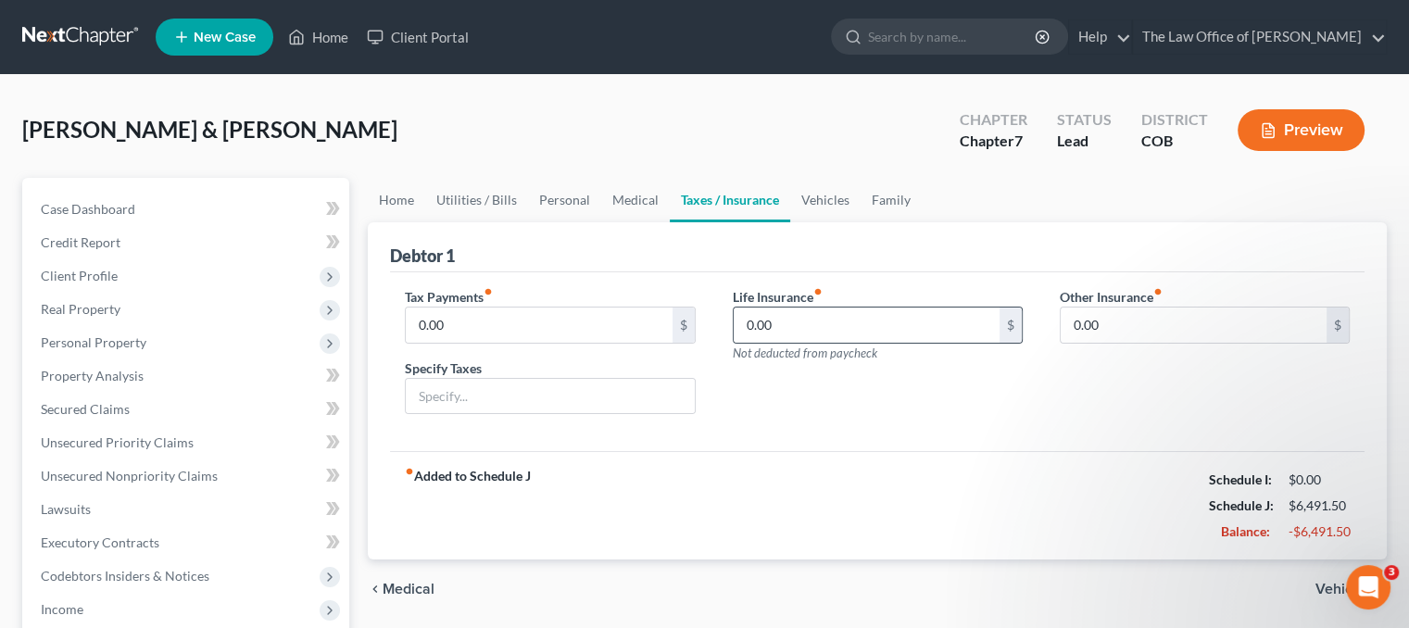
click at [788, 307] on div "0.00 $" at bounding box center [878, 325] width 290 height 37
type input "57.0"
click at [867, 197] on link "Family" at bounding box center [891, 200] width 61 height 44
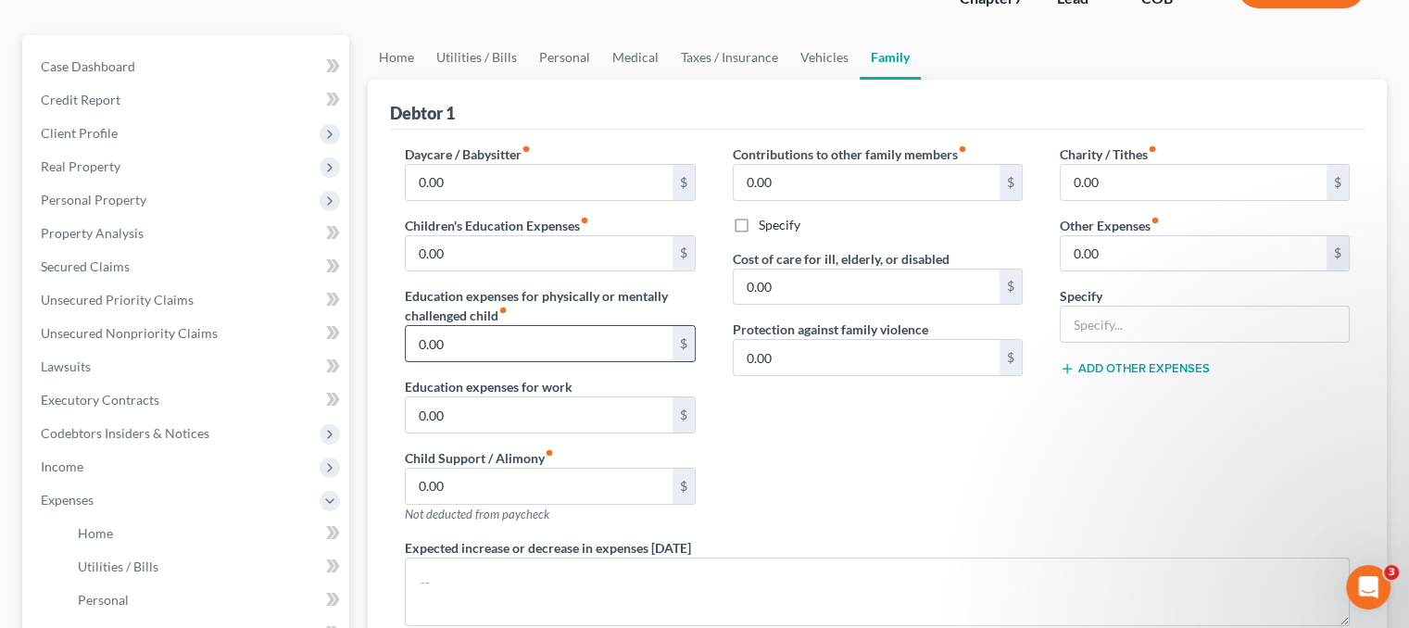
scroll to position [185, 0]
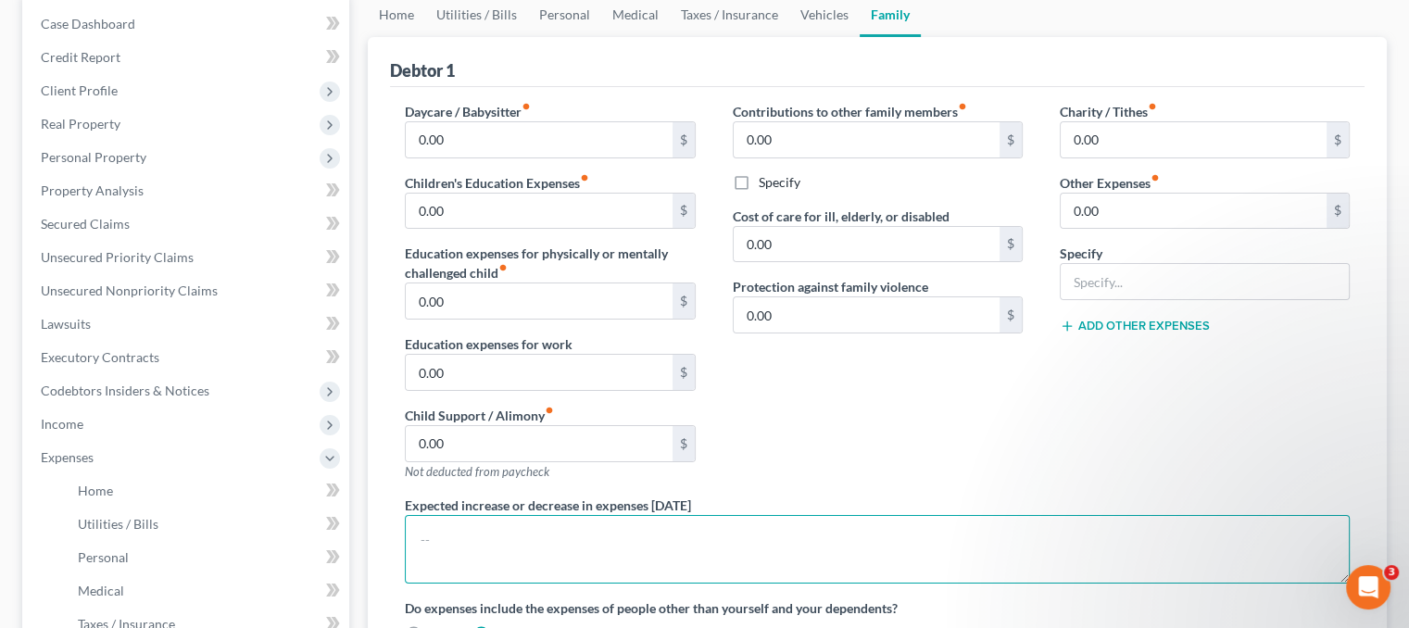
click at [447, 536] on textarea at bounding box center [877, 549] width 945 height 69
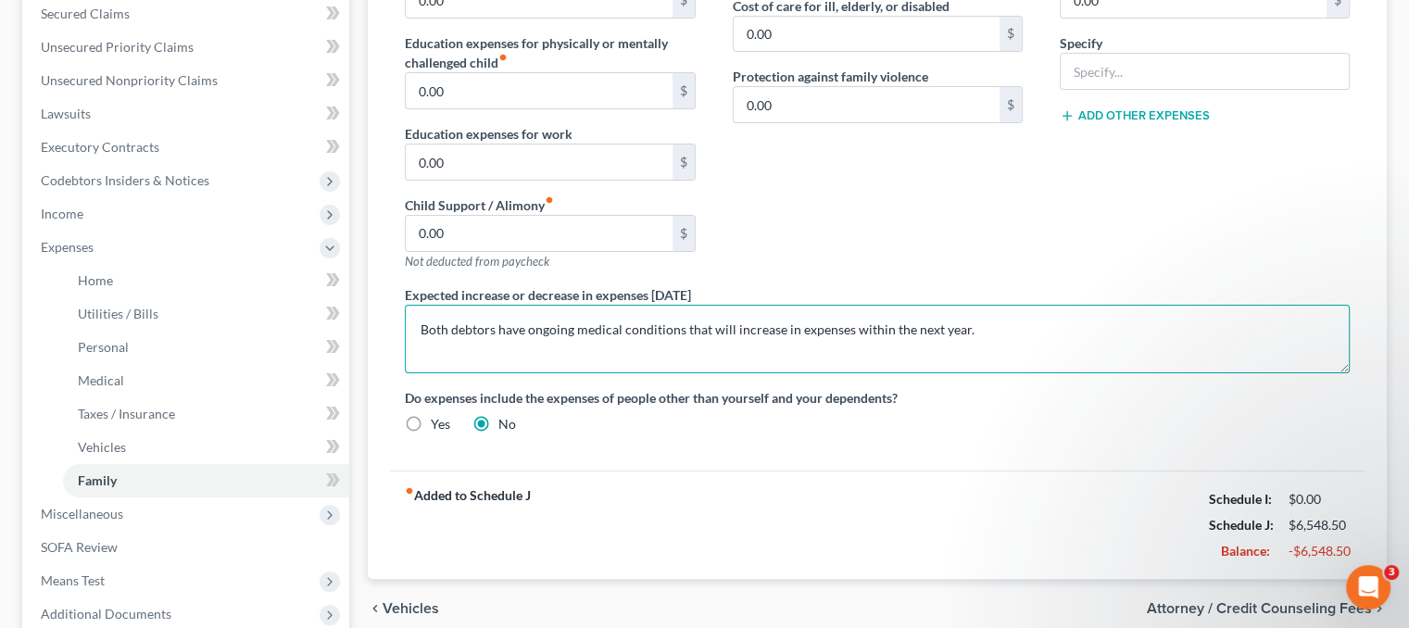
scroll to position [589, 0]
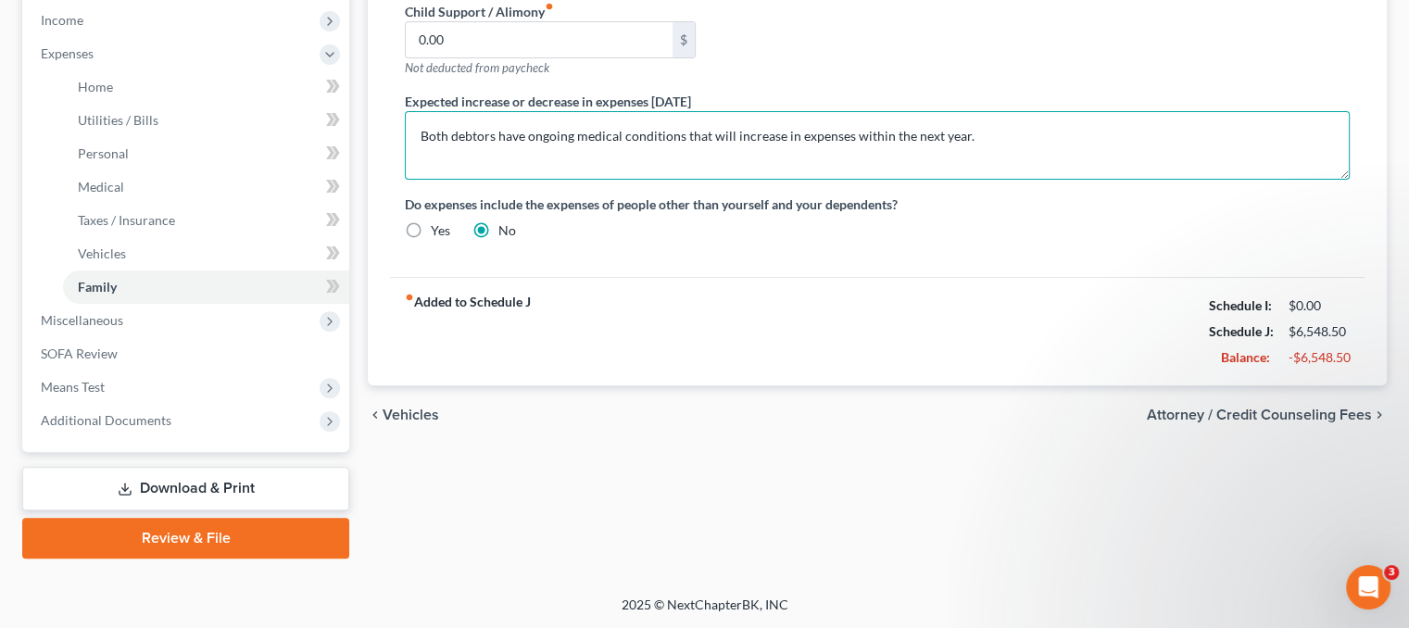
type textarea "Both debtors have ongoing medical conditions that will increase in expenses wit…"
